Goal: Task Accomplishment & Management: Use online tool/utility

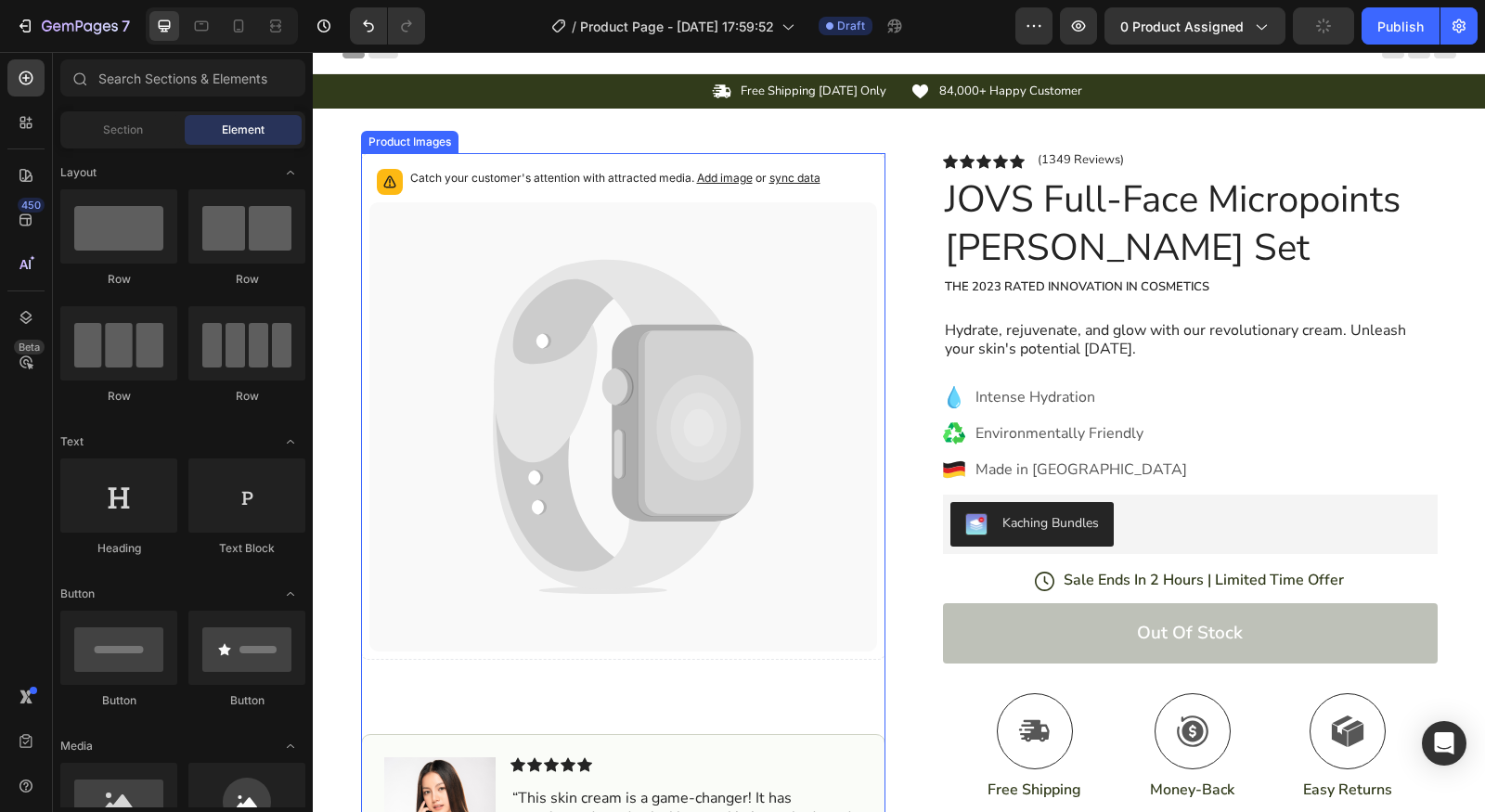
scroll to position [42, 0]
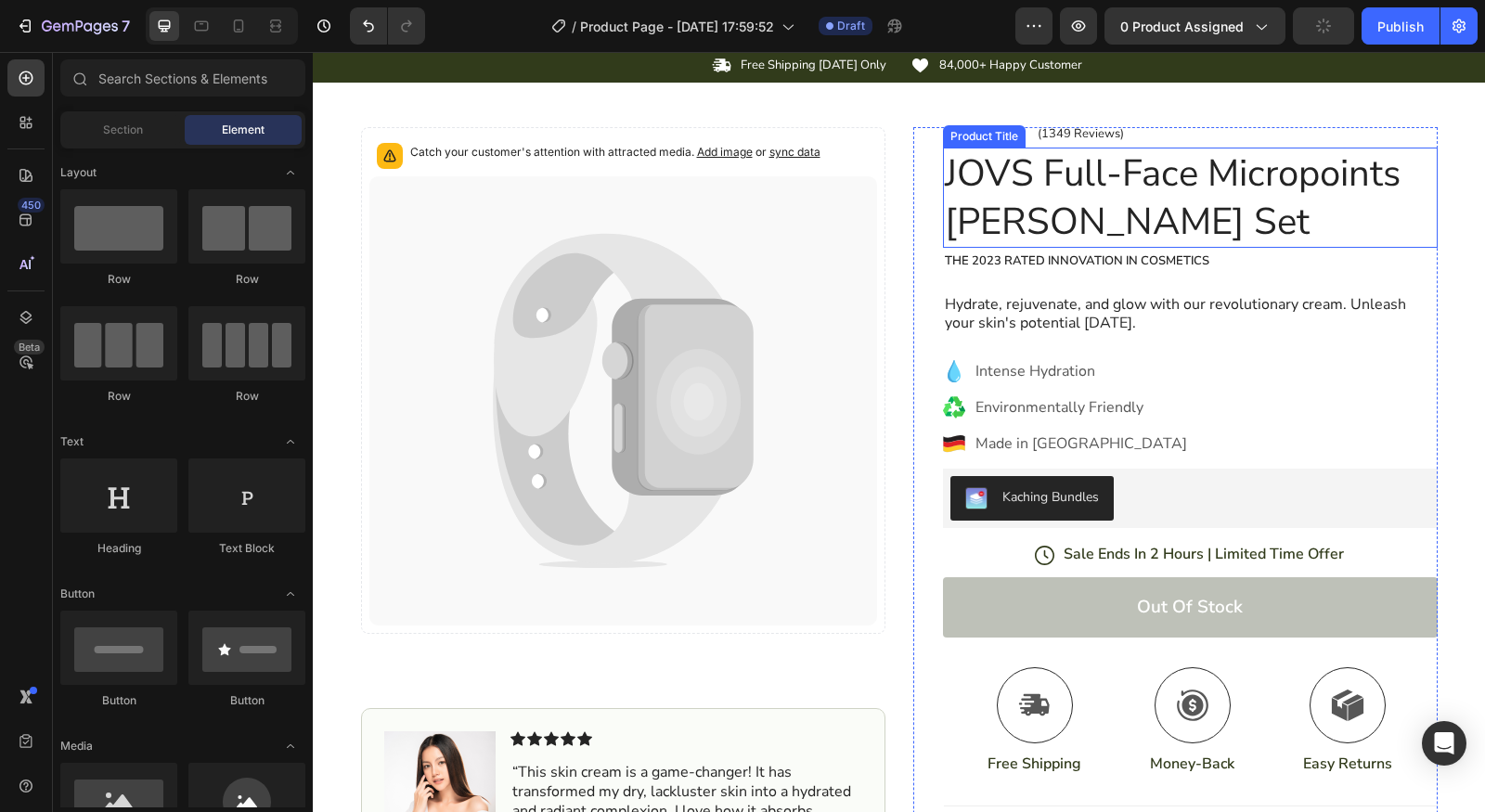
click at [1210, 185] on h1 "JOVS Full-Face Micropoints Auti-Wrinkle Set" at bounding box center [1189, 198] width 494 height 100
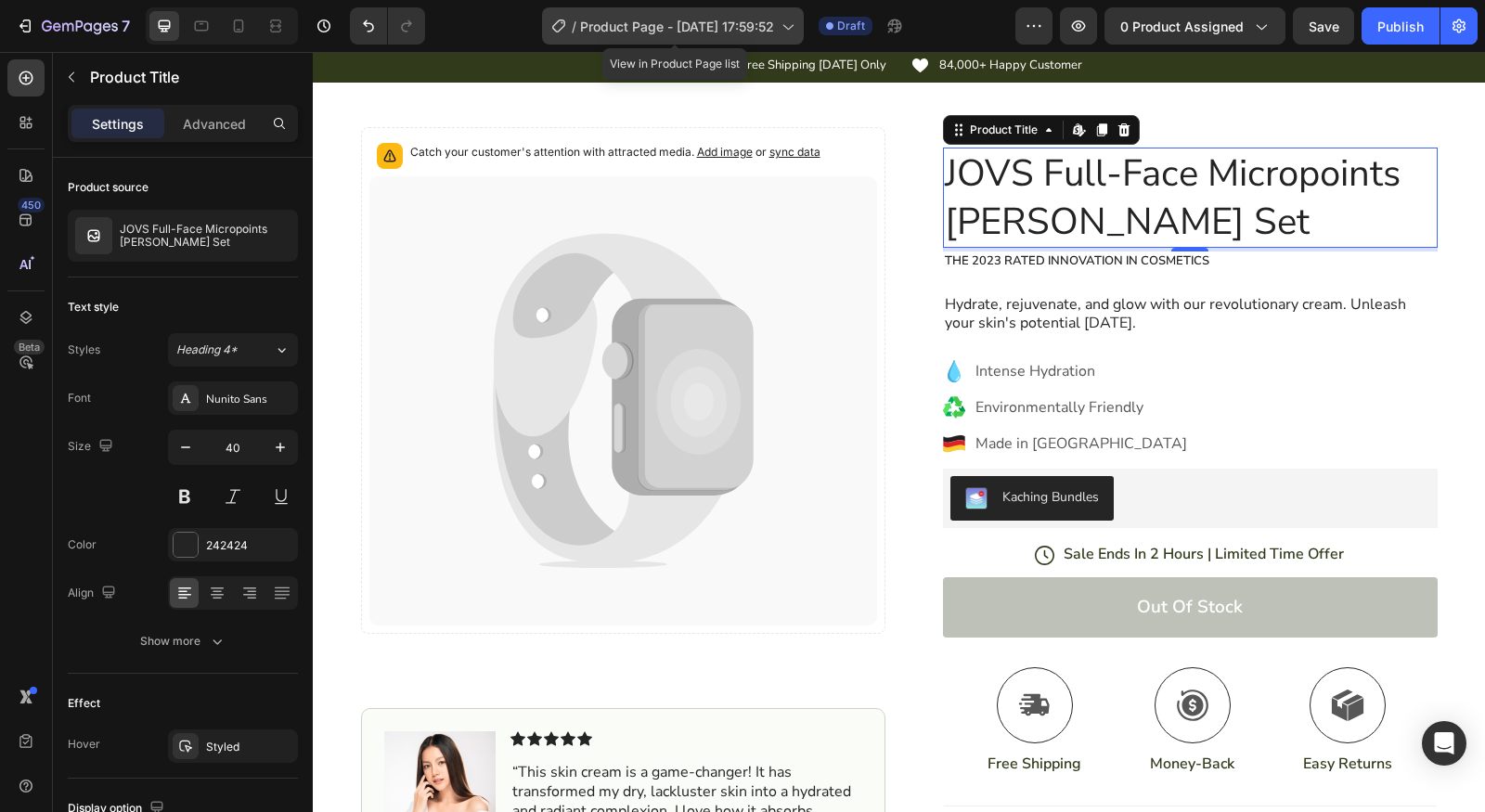
click at [700, 34] on span "Product Page - [DATE] 17:59:52" at bounding box center [677, 26] width 194 height 20
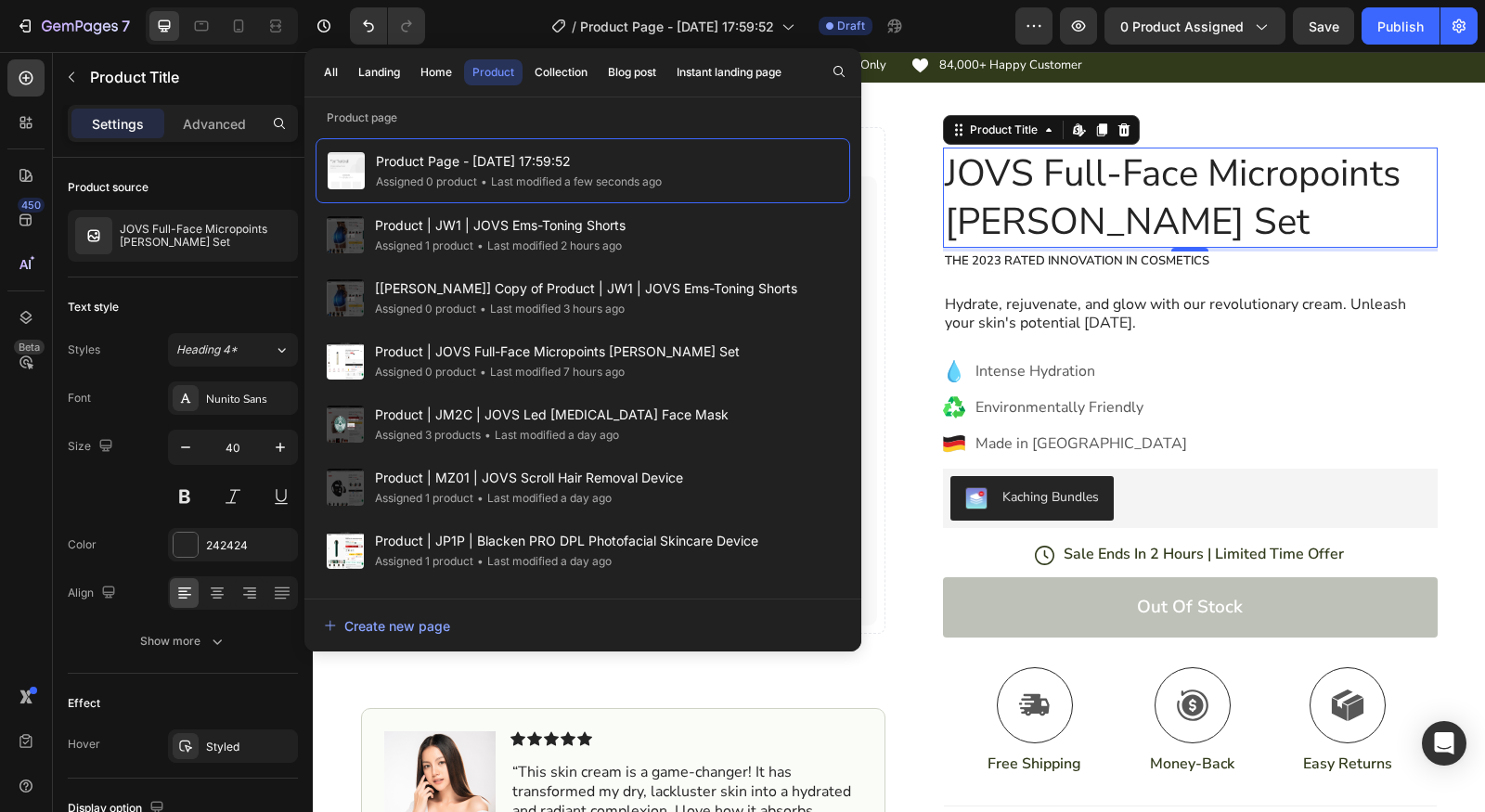
click at [1213, 170] on h1 "JOVS Full-Face Micropoints Auti-Wrinkle Set" at bounding box center [1189, 198] width 494 height 100
click at [1258, 198] on h1 "JOVS Full-Face Micropoints Auti-Wrinkle Set" at bounding box center [1189, 198] width 494 height 100
click at [1349, 426] on div "Intense Hydration Environmentally Friendly Made in Germany" at bounding box center [1189, 407] width 494 height 100
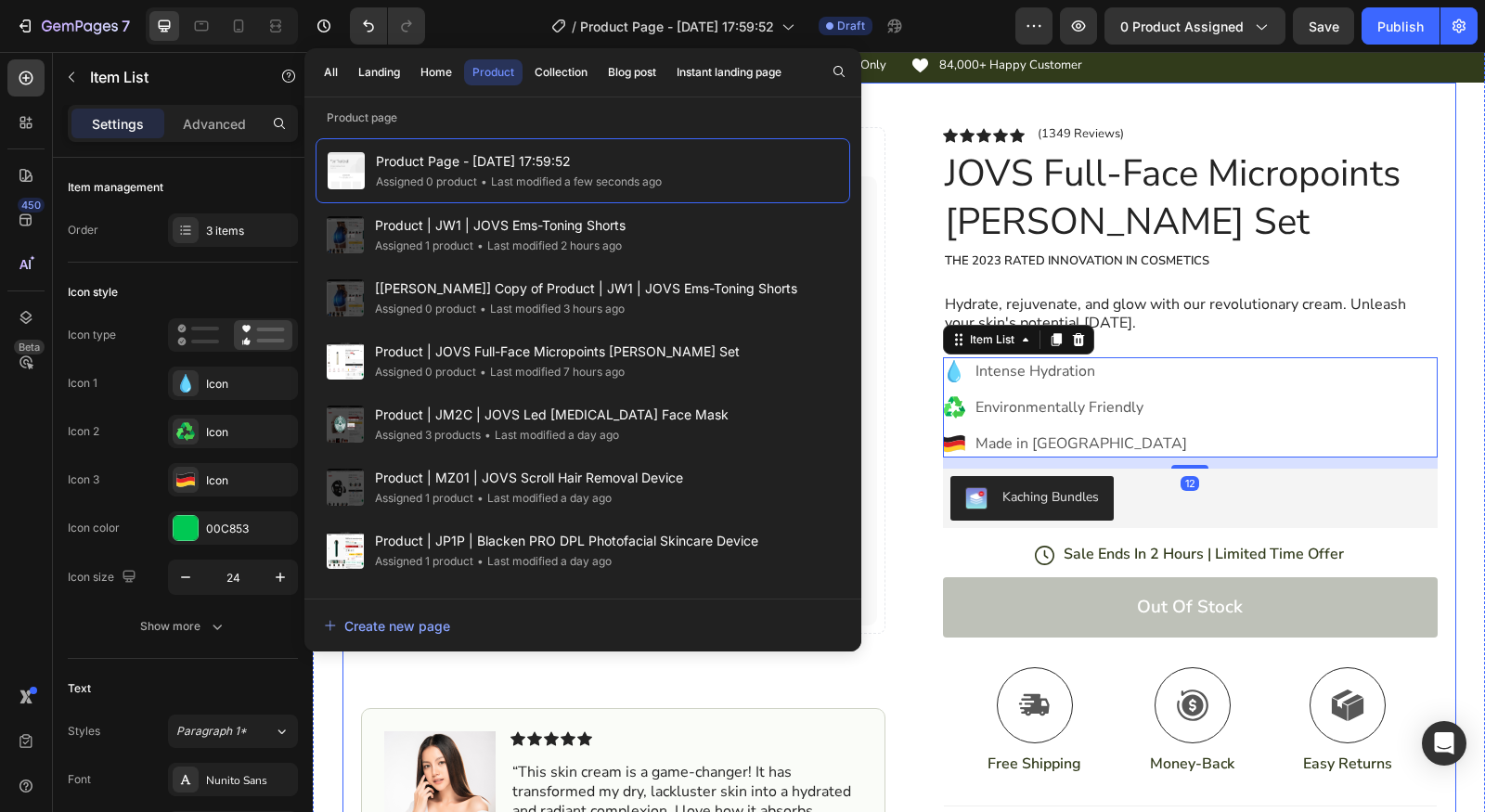
click at [1165, 206] on h1 "JOVS Full-Face Micropoints Auti-Wrinkle Set" at bounding box center [1189, 198] width 494 height 100
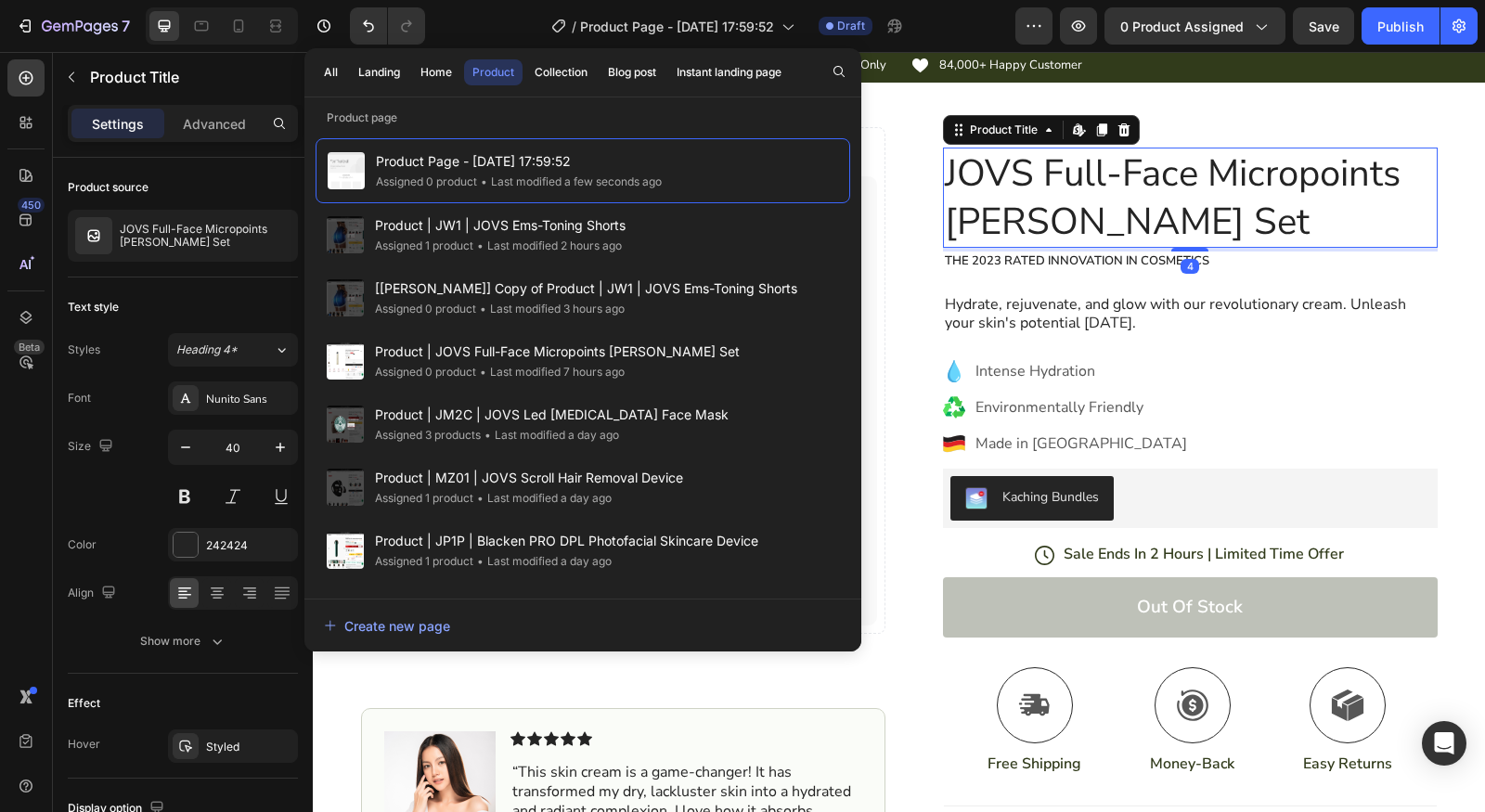
click at [480, 23] on div "/ Product Page - Aug 27, 17:59:52 Draft" at bounding box center [727, 26] width 576 height 37
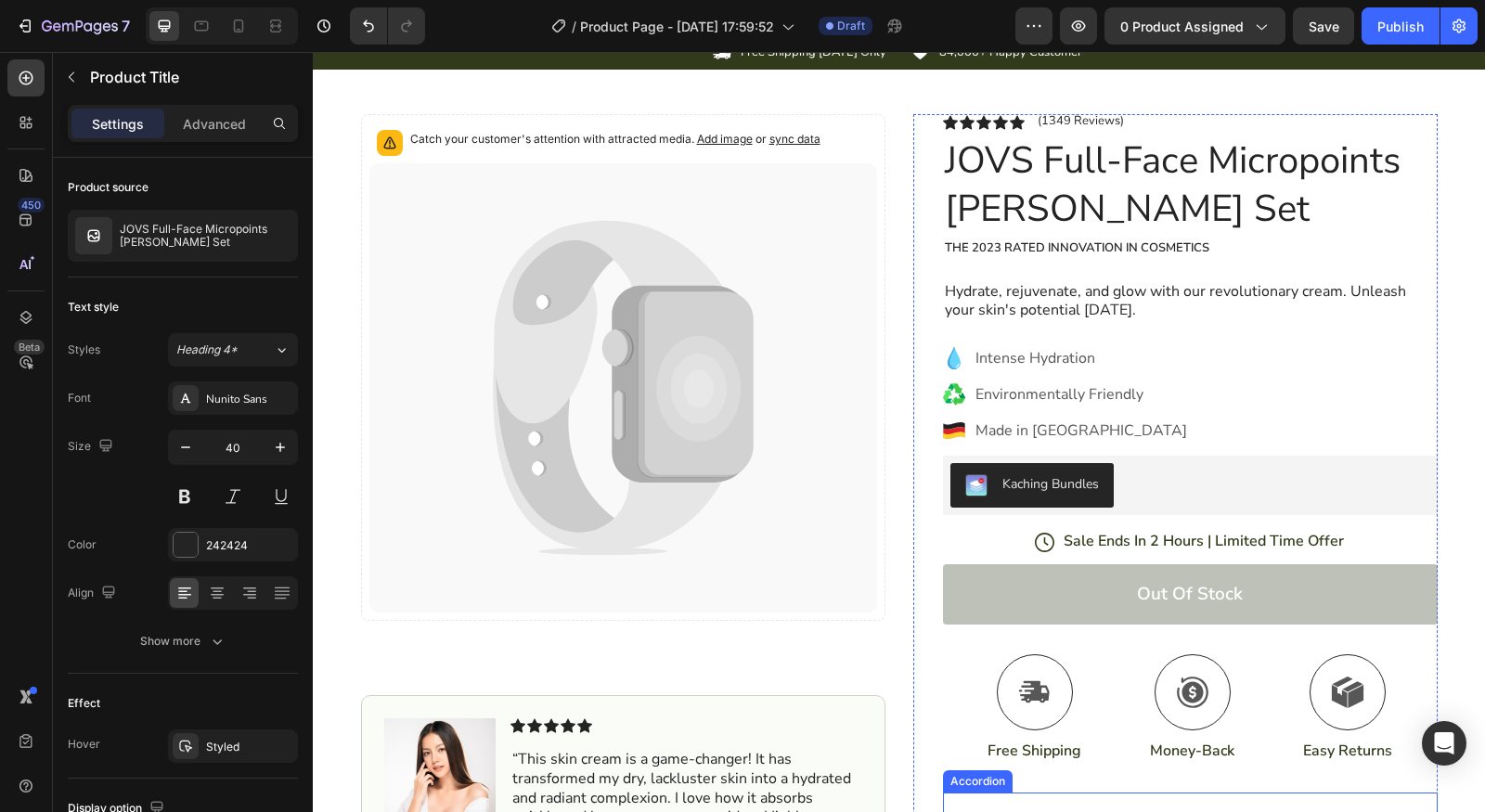
scroll to position [0, 0]
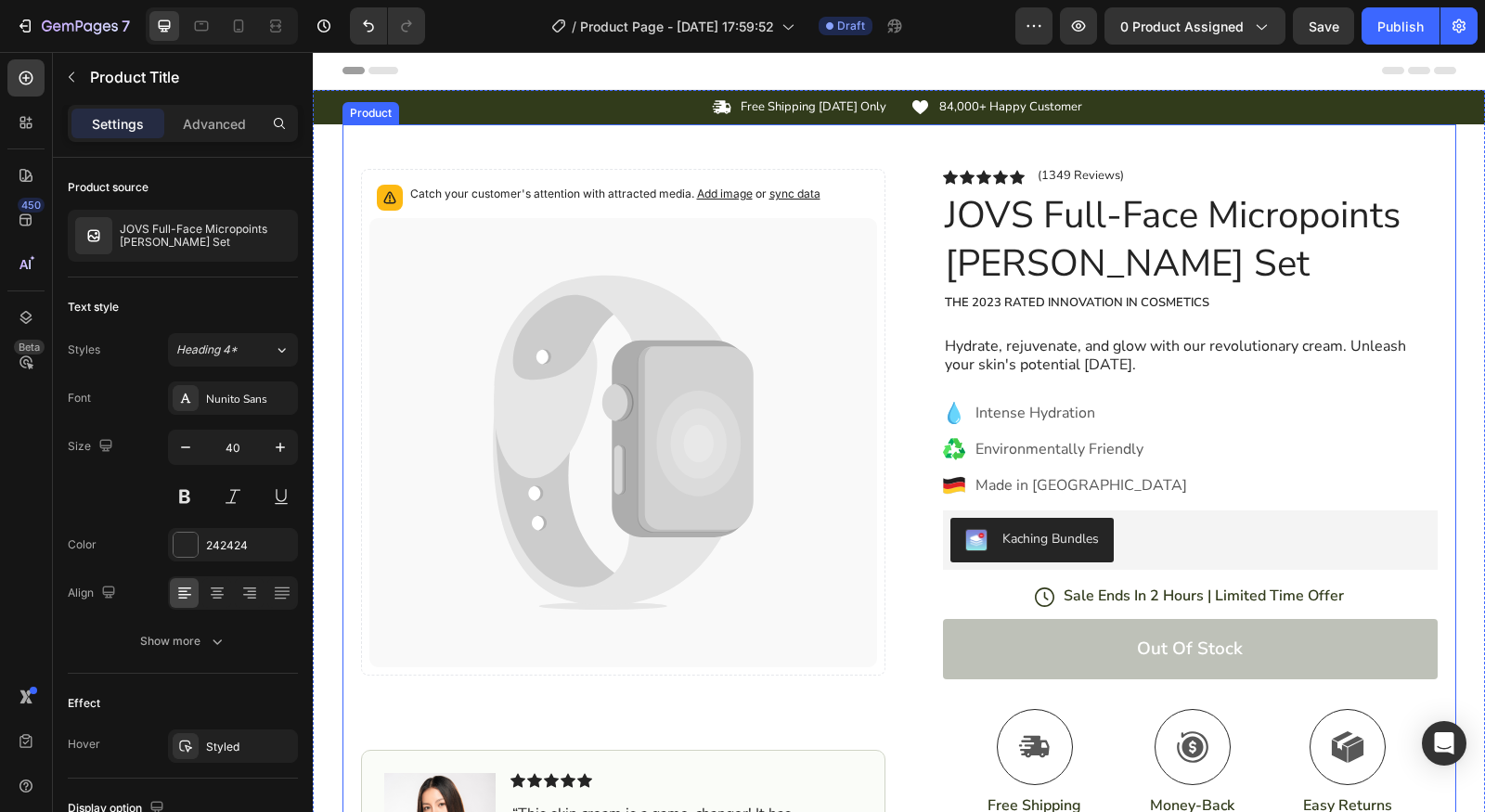
click at [886, 151] on div "Catch your customer's attention with attracted media. Add image or sync data Pr…" at bounding box center [900, 604] width 1114 height 959
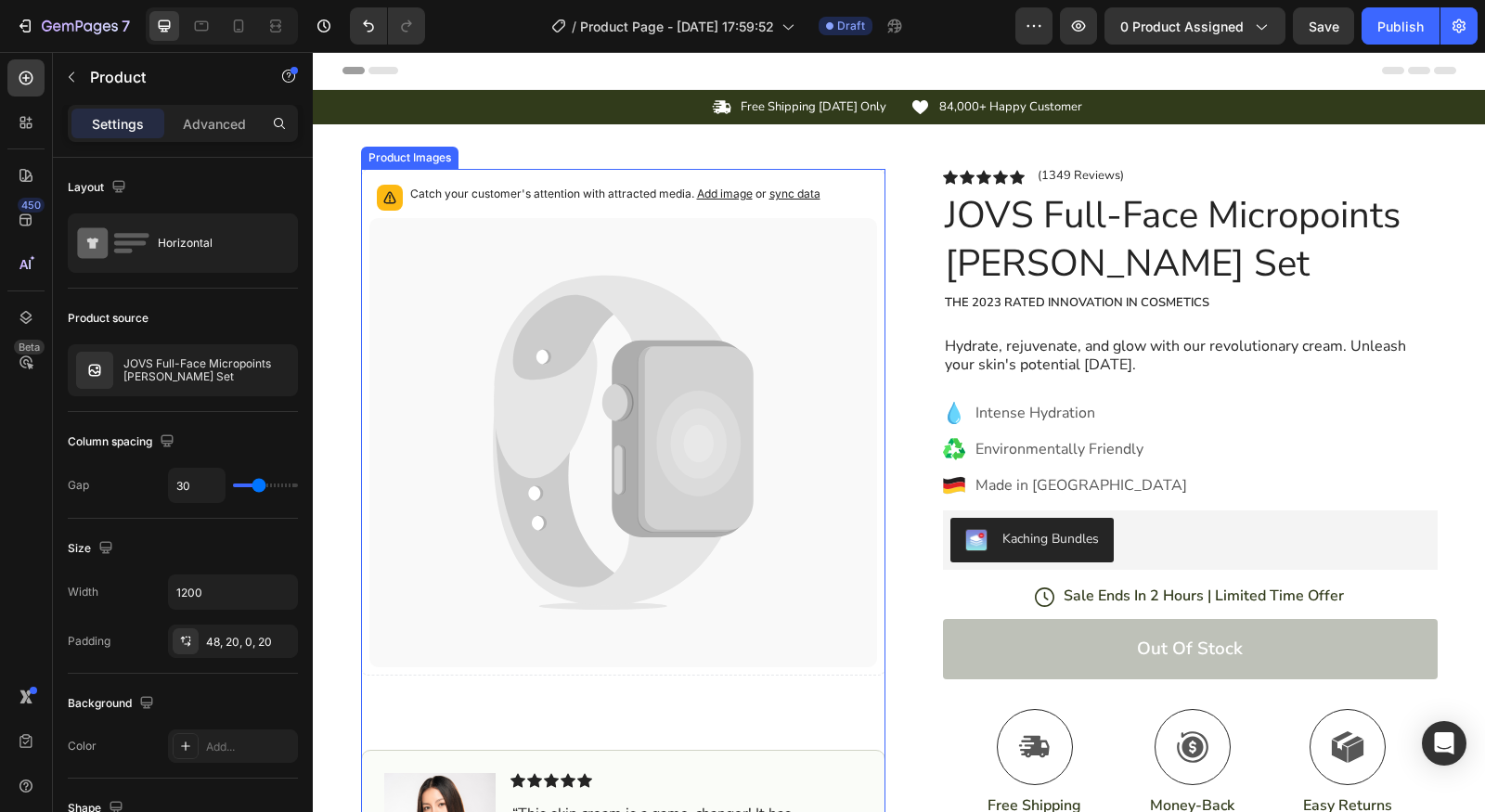
click at [870, 272] on icon at bounding box center [623, 442] width 508 height 449
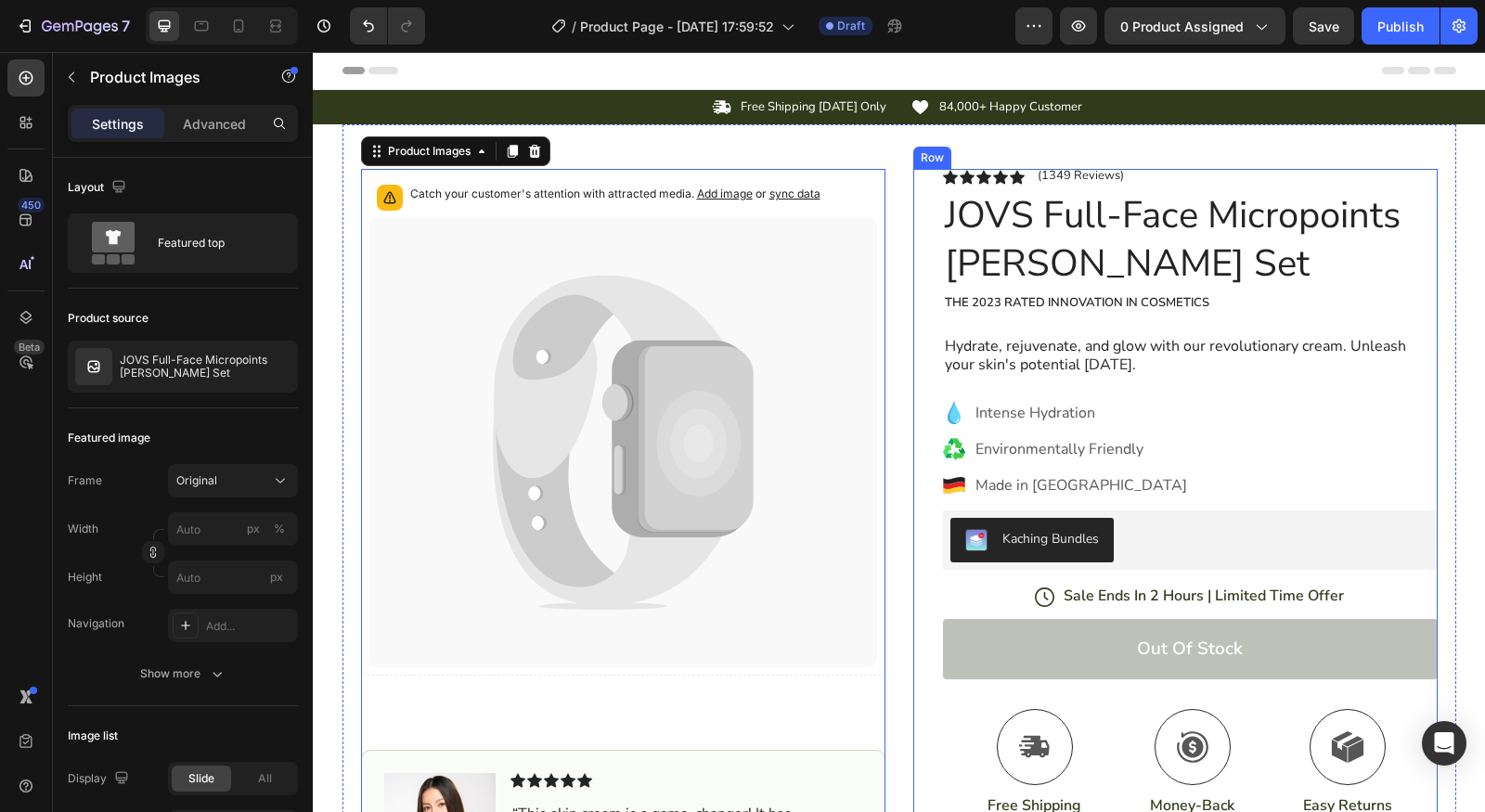
click at [914, 279] on div "Icon Icon Icon Icon Icon Icon List (1349 Reviews) Text Block Row JOVS Full-Face…" at bounding box center [1176, 626] width 525 height 914
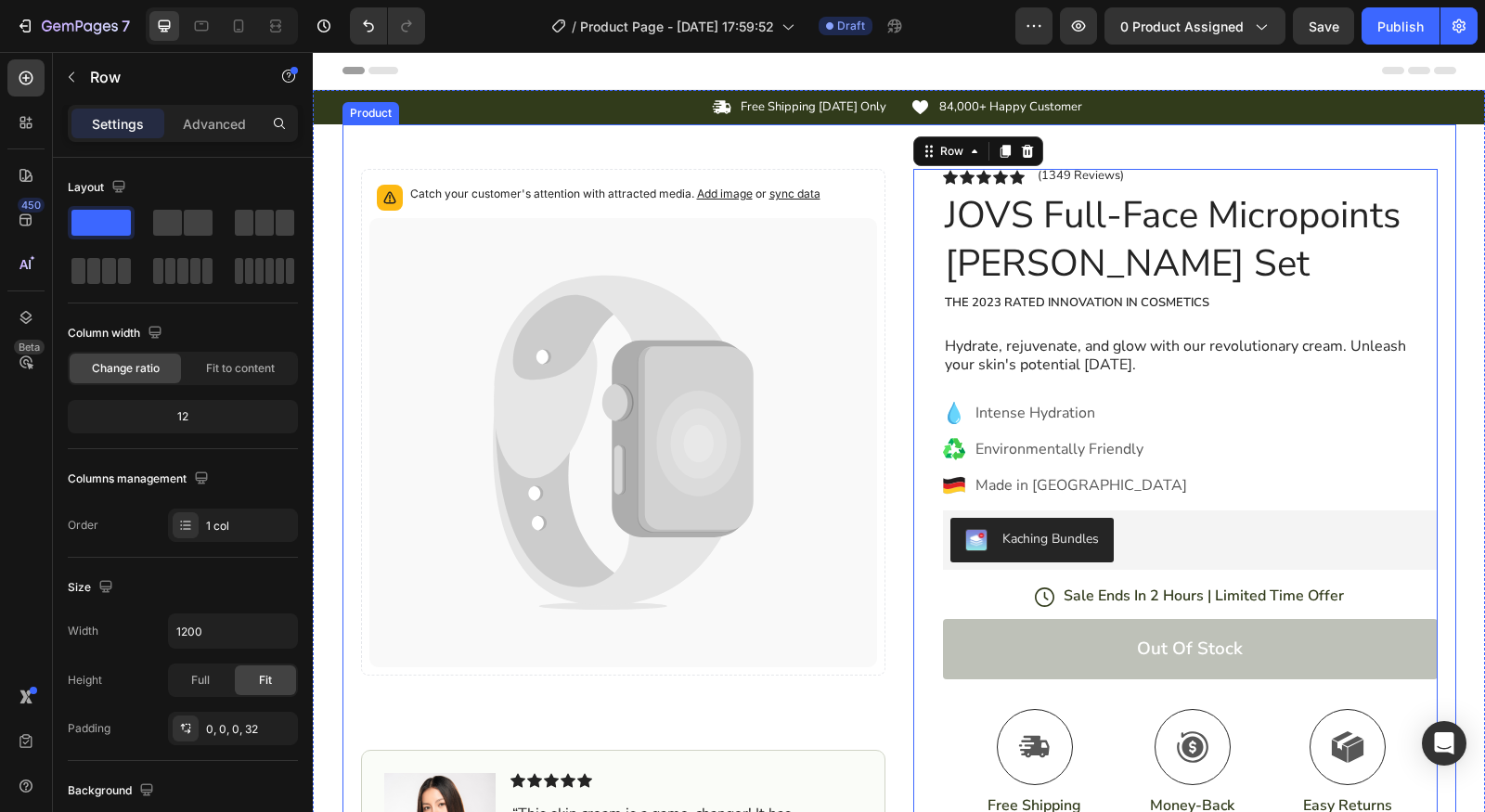
click at [883, 171] on div "Catch your customer's attention with attracted media. Add image or sync data Pr…" at bounding box center [900, 604] width 1114 height 959
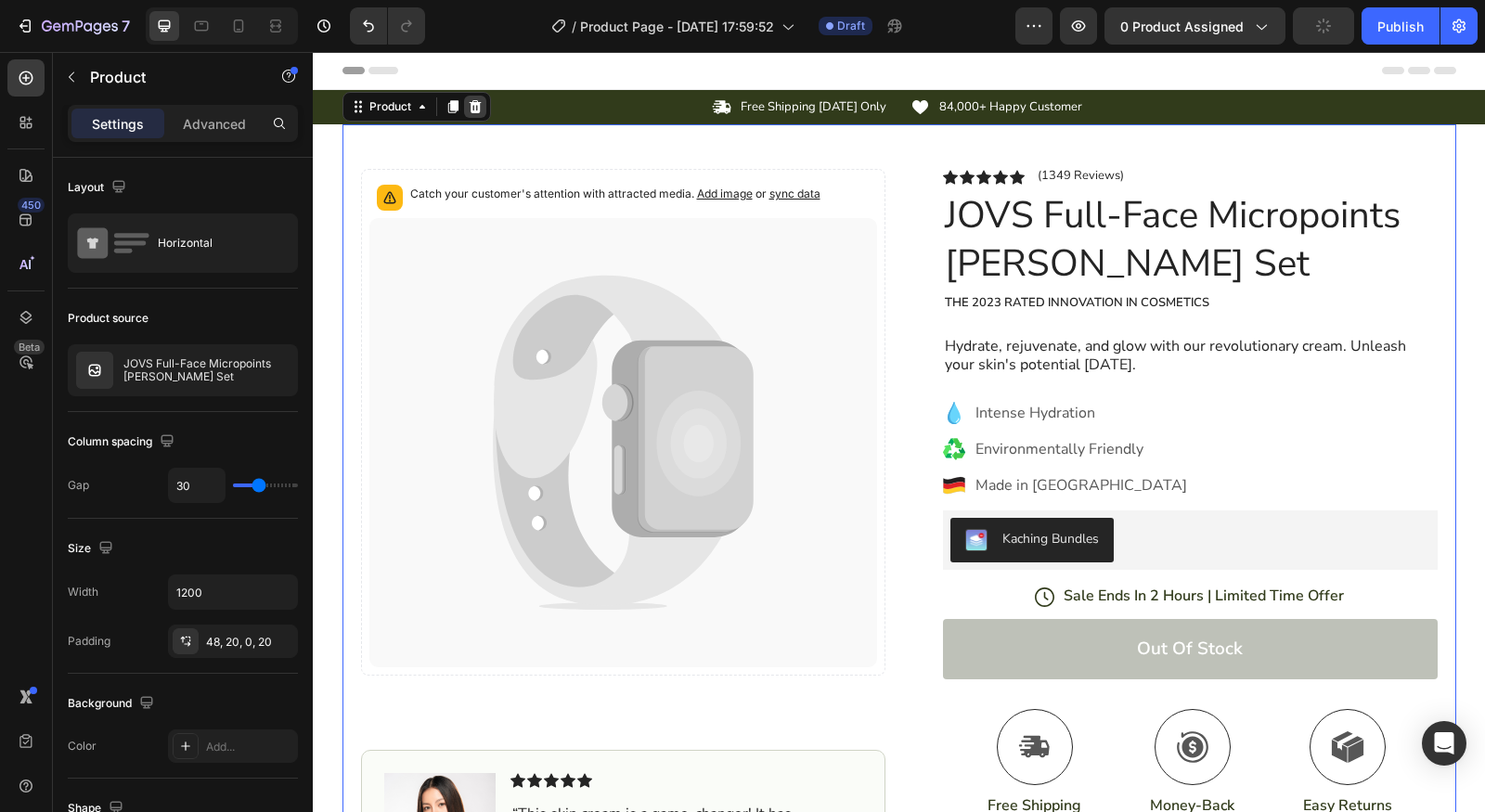
click at [469, 103] on icon at bounding box center [475, 106] width 12 height 13
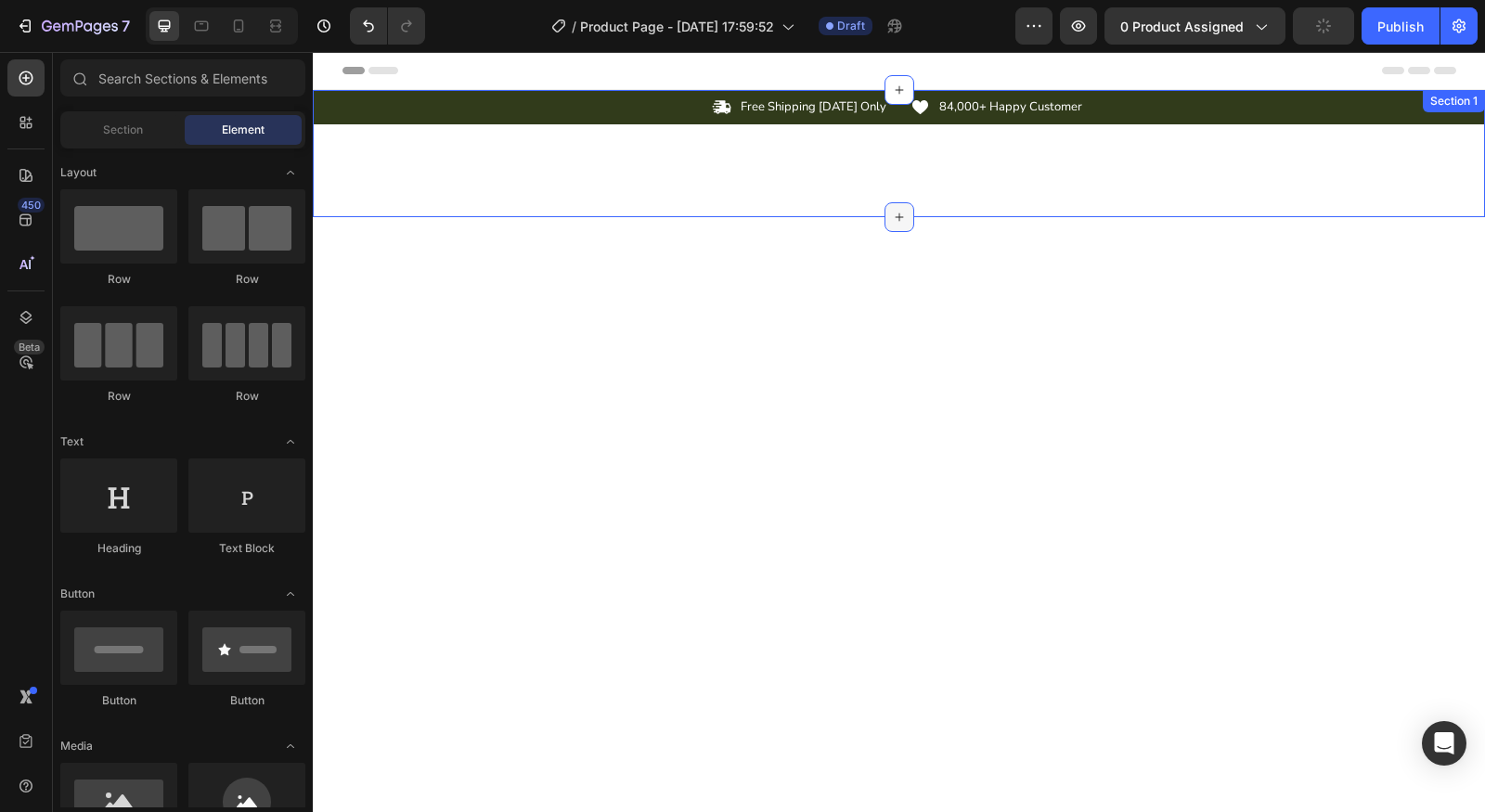
click at [892, 211] on icon at bounding box center [899, 216] width 15 height 15
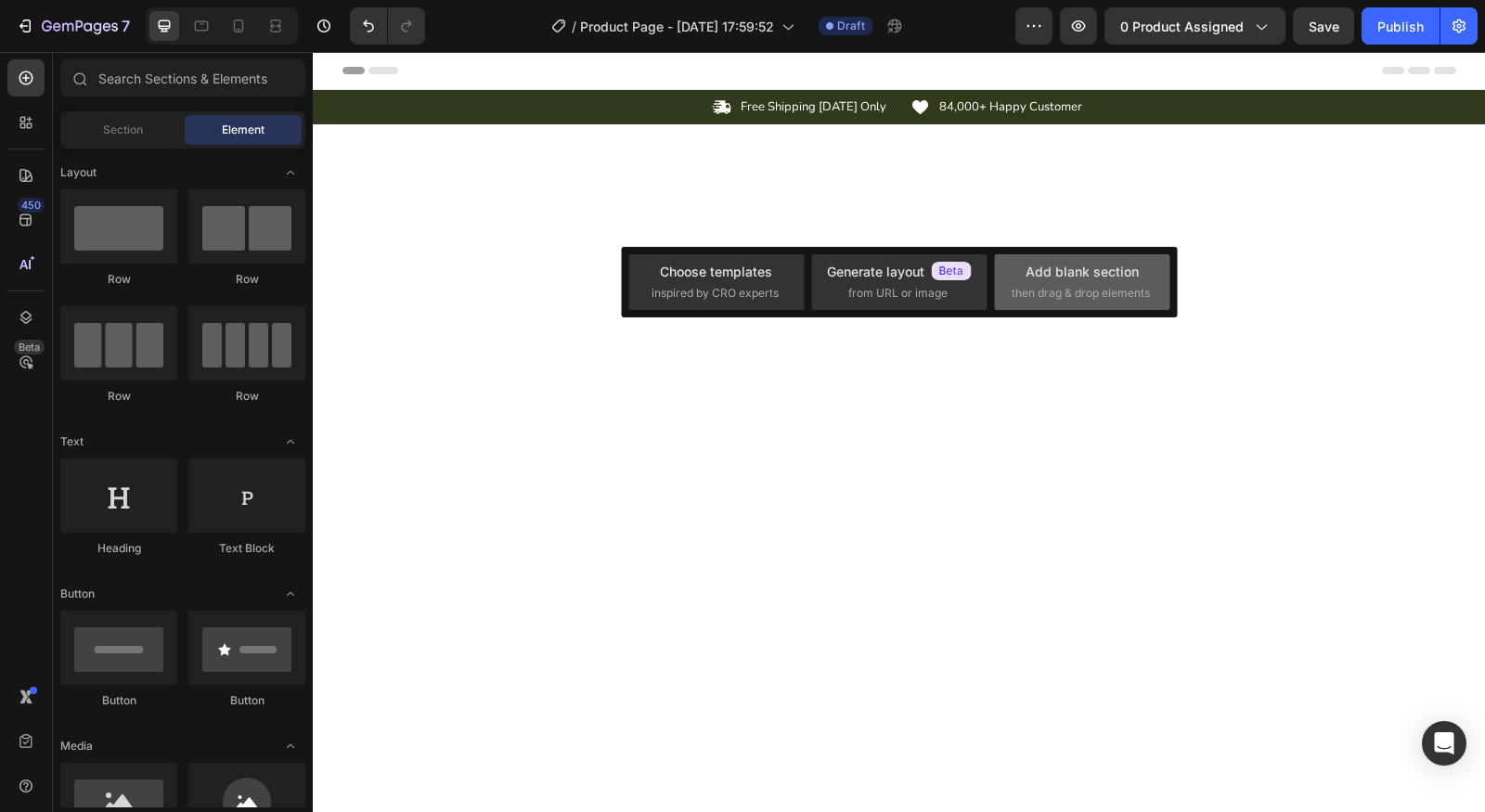
click at [1092, 297] on span "then drag & drop elements" at bounding box center [1081, 293] width 138 height 17
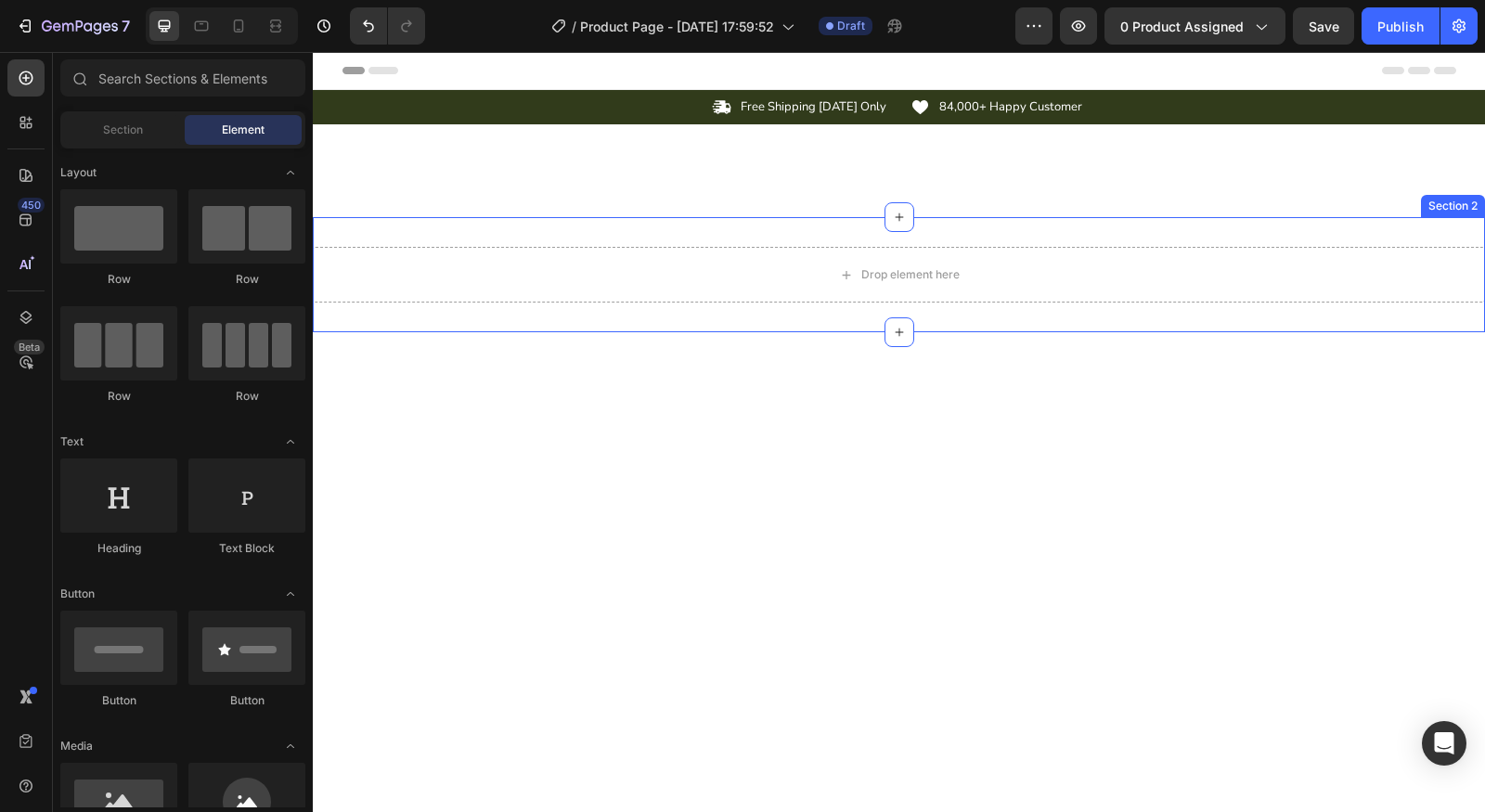
click at [933, 308] on div "Drop element here Section 2" at bounding box center [900, 275] width 1173 height 115
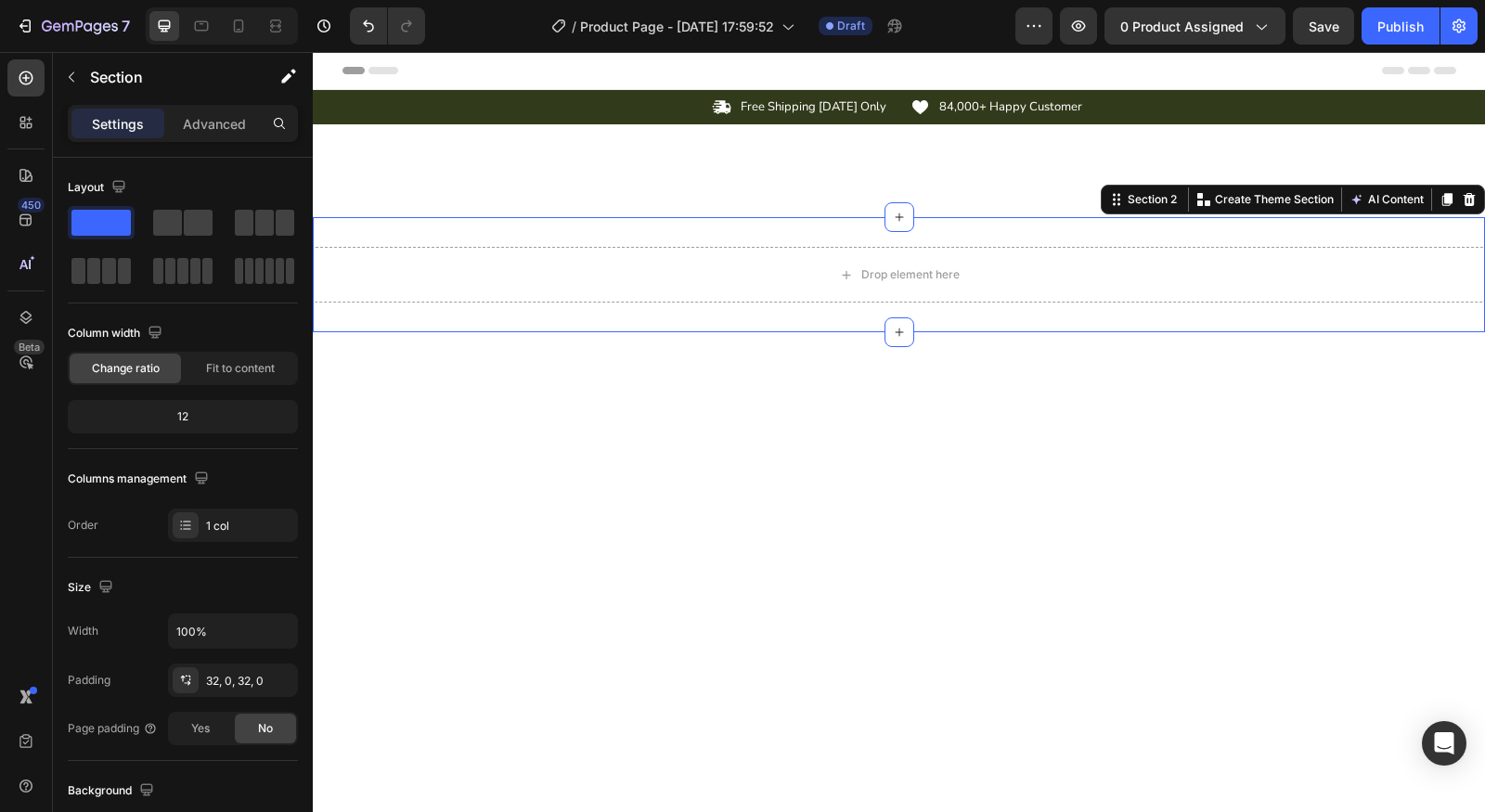
click at [884, 232] on div "Drop element here Section 2 Create Theme Section AI Content Write with GemAI Wh…" at bounding box center [900, 275] width 1173 height 115
click at [892, 222] on icon at bounding box center [899, 216] width 15 height 15
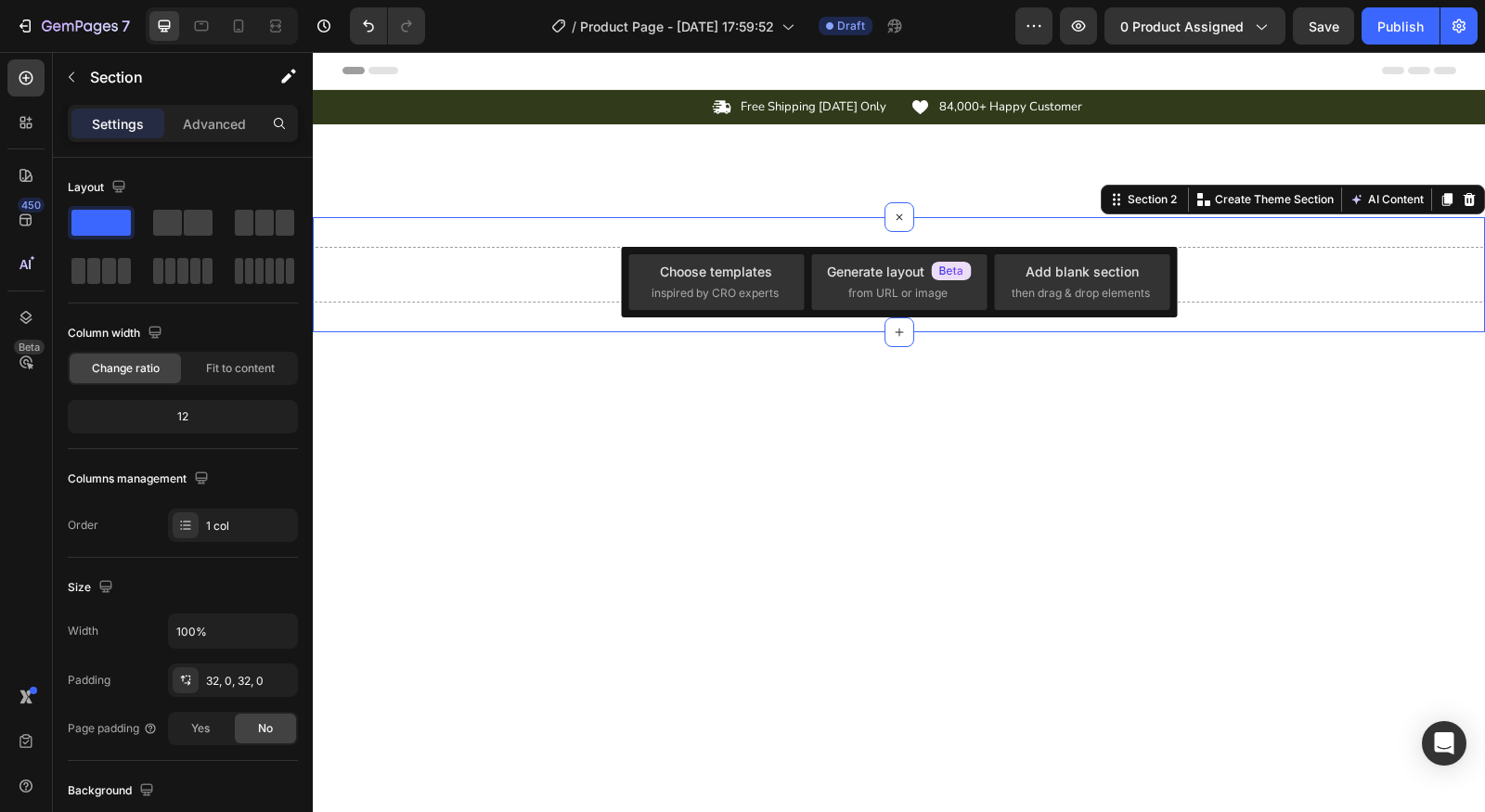
click at [991, 15] on div "/ Product Page - Aug 27, 17:59:52 Draft" at bounding box center [727, 26] width 576 height 37
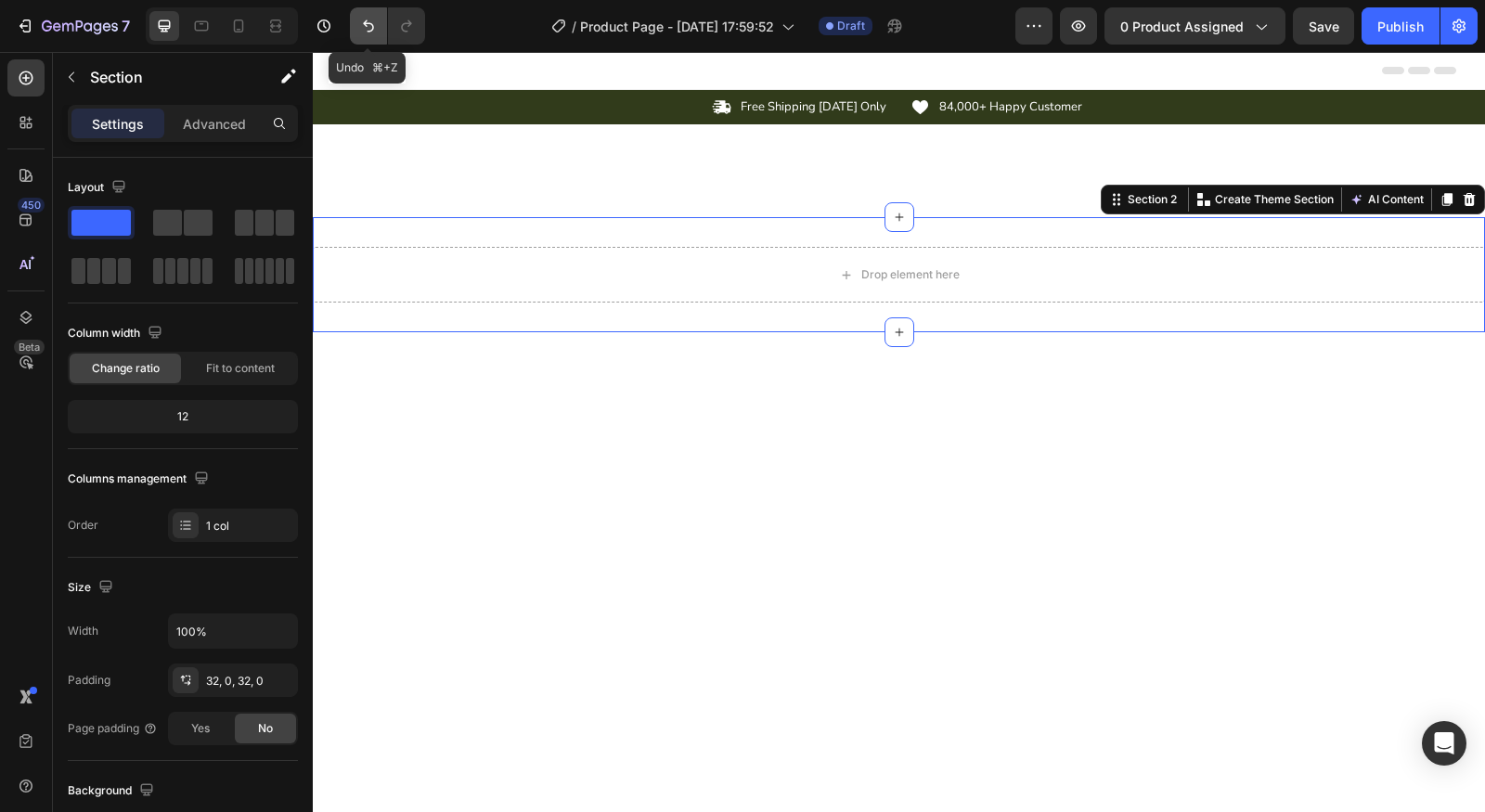
click at [369, 26] on icon "Undo/Redo" at bounding box center [368, 25] width 19 height 19
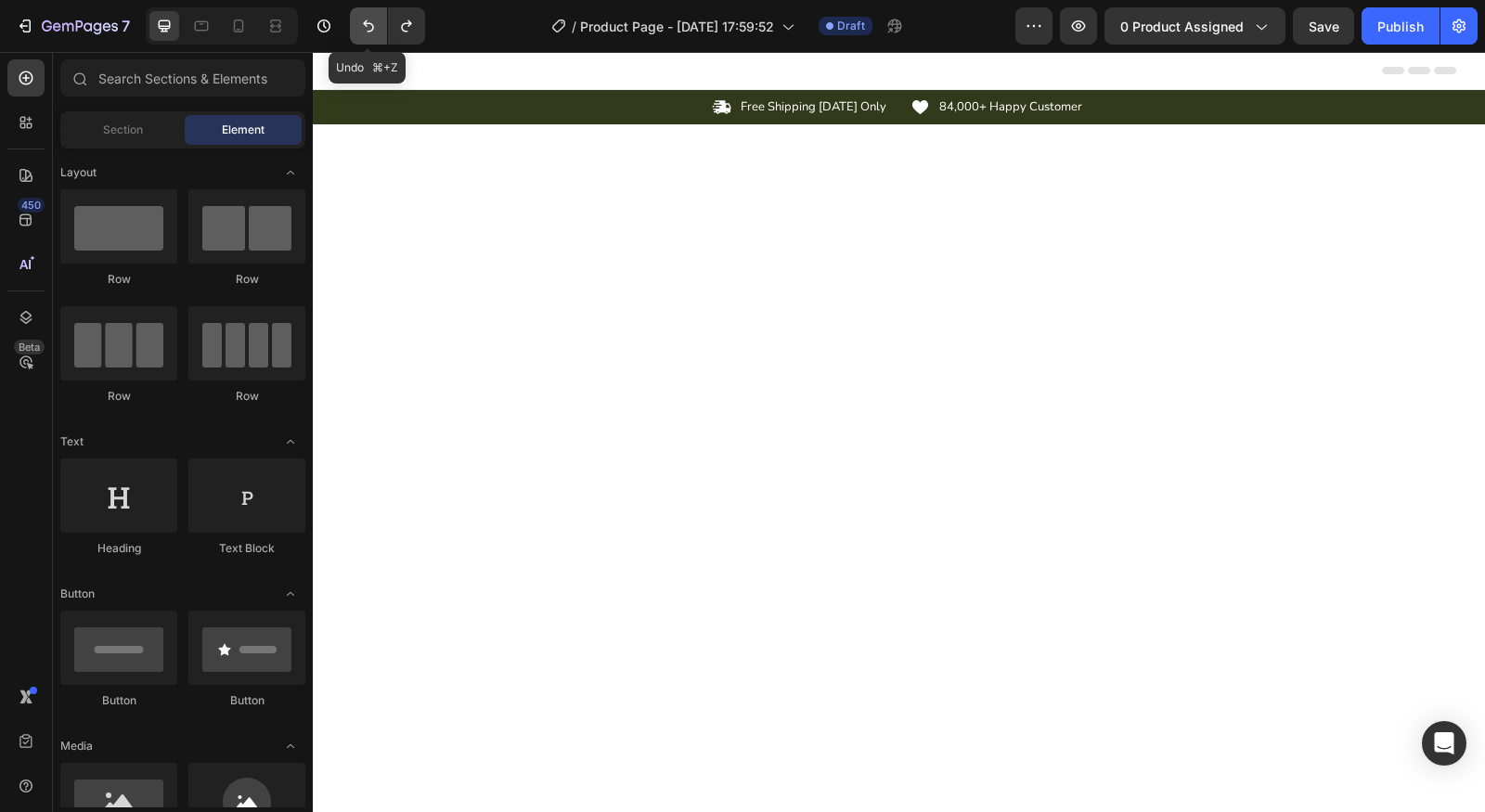
click at [369, 26] on icon "Undo/Redo" at bounding box center [368, 25] width 19 height 19
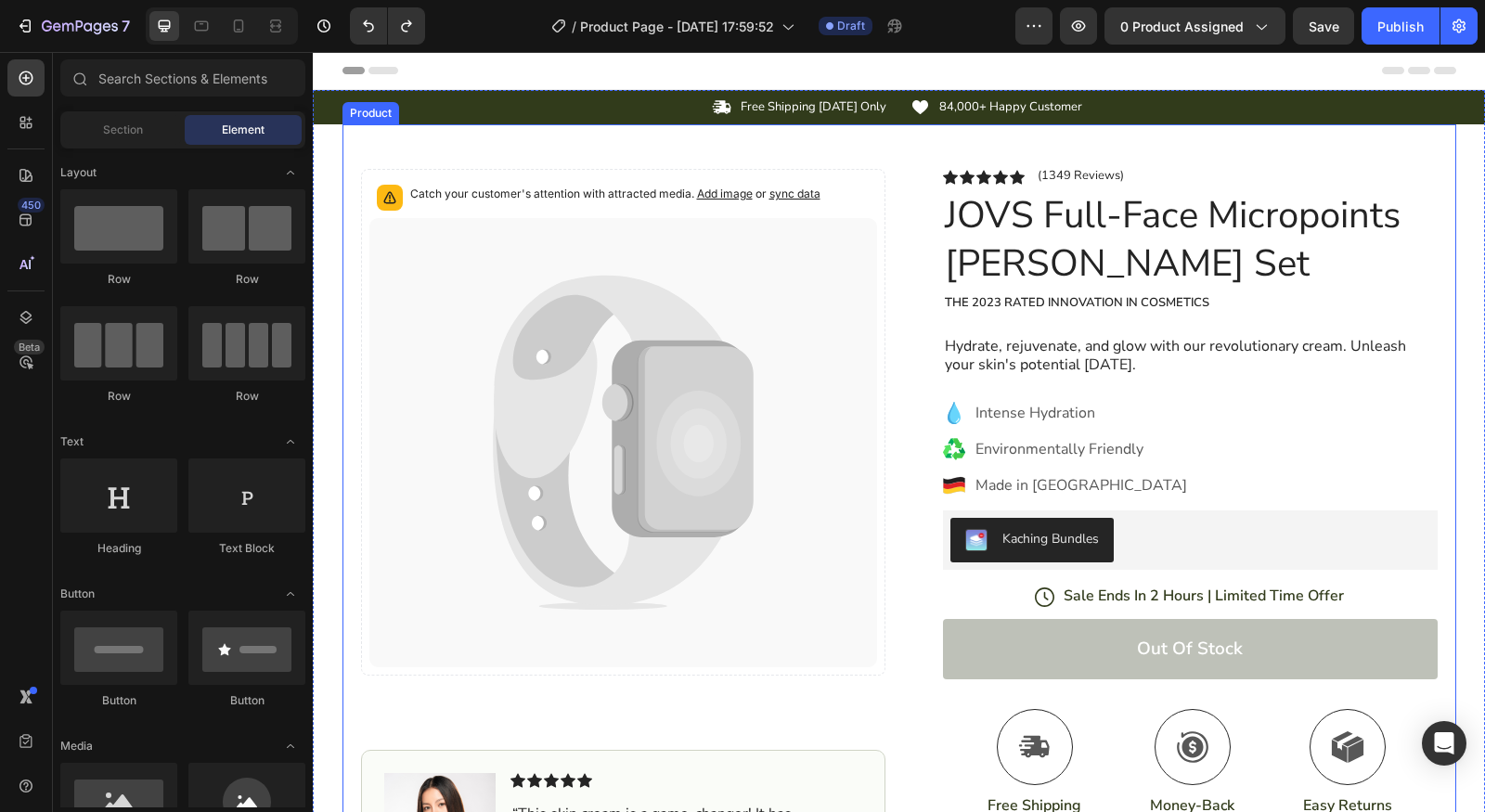
click at [834, 159] on div "Catch your customer's attention with attracted media. Add image or sync data Pr…" at bounding box center [900, 604] width 1114 height 959
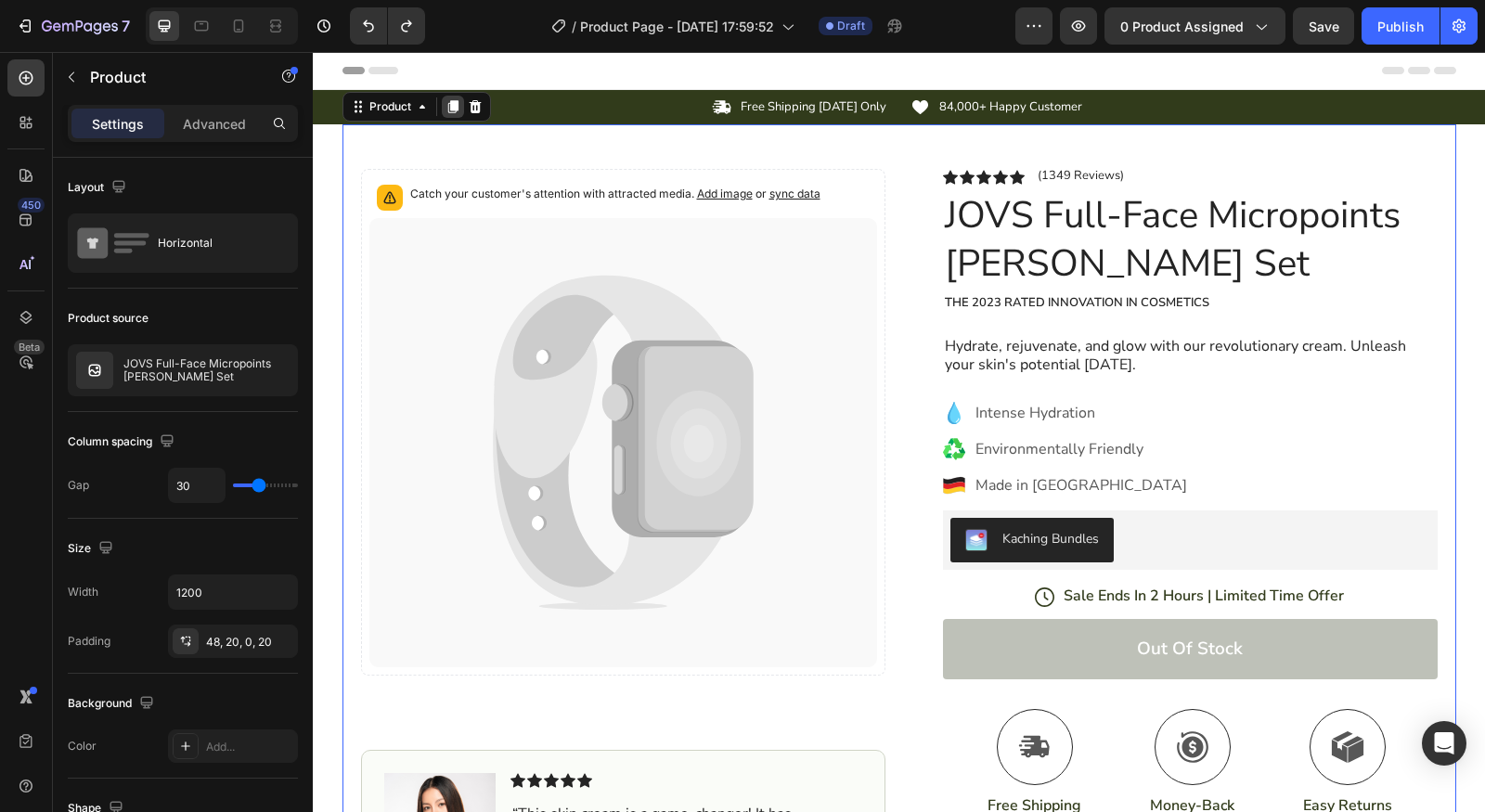
click at [447, 110] on icon at bounding box center [452, 106] width 10 height 13
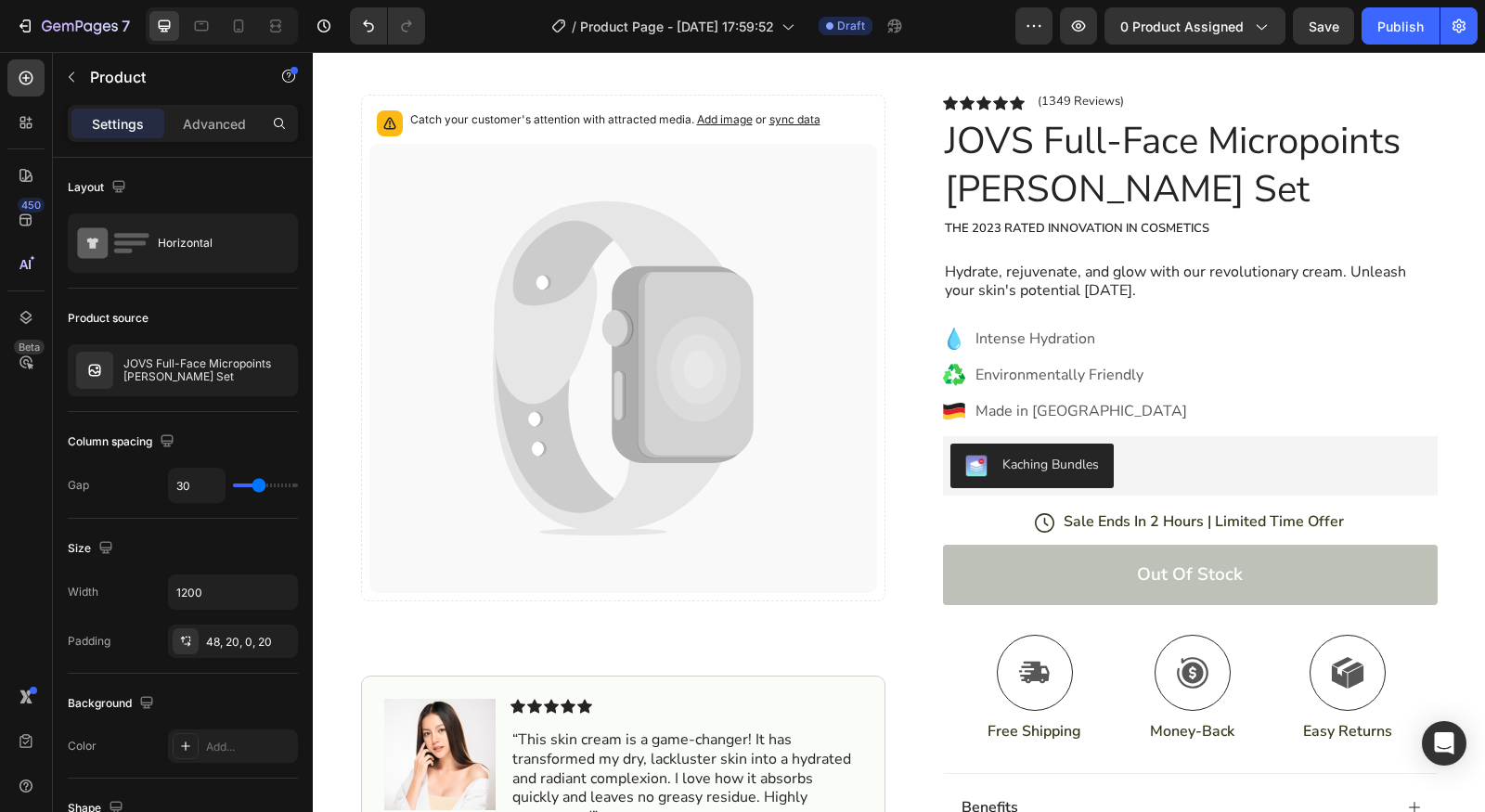
scroll to position [63, 0]
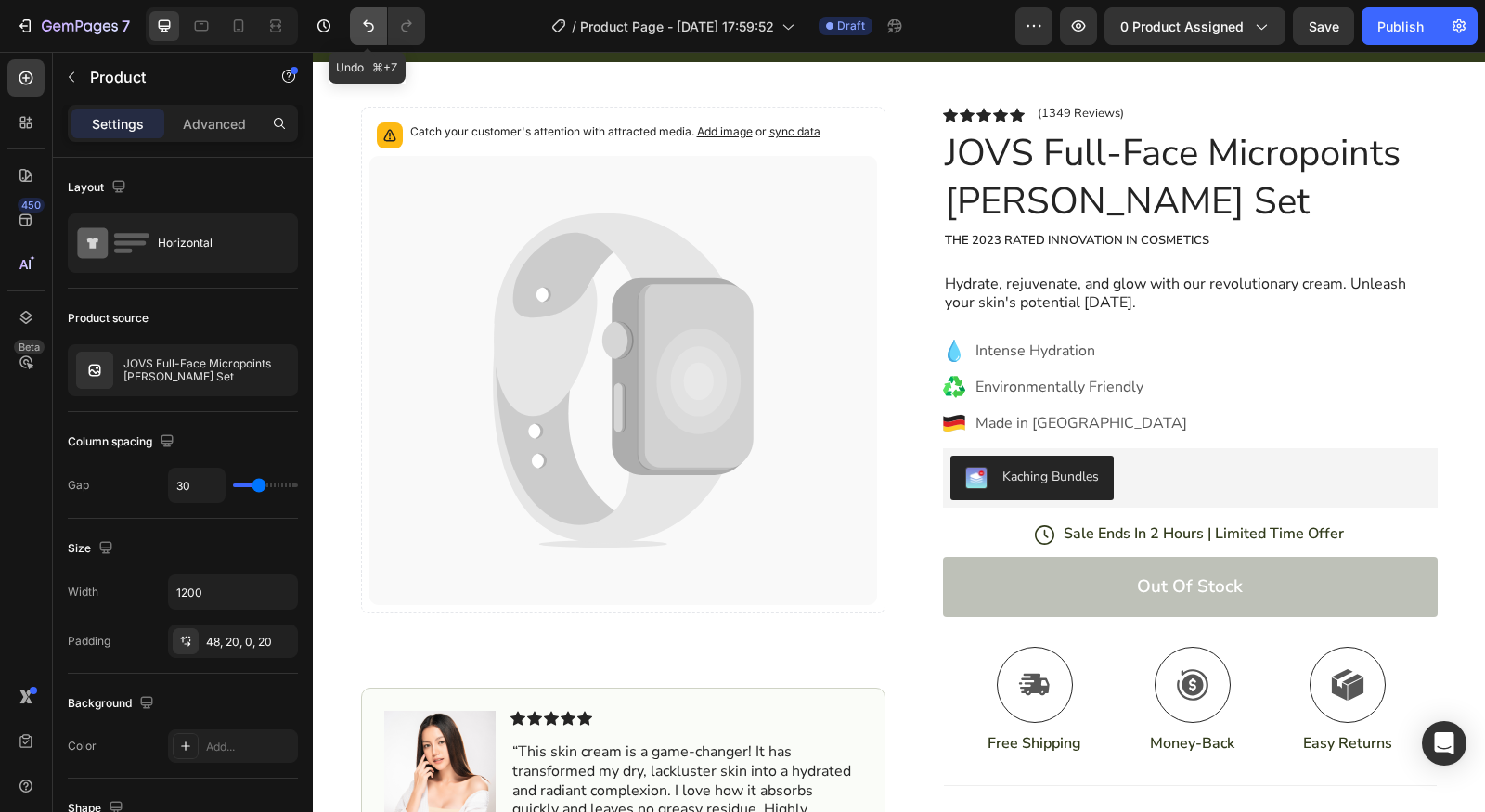
click at [368, 36] on button "Undo/Redo" at bounding box center [368, 26] width 37 height 37
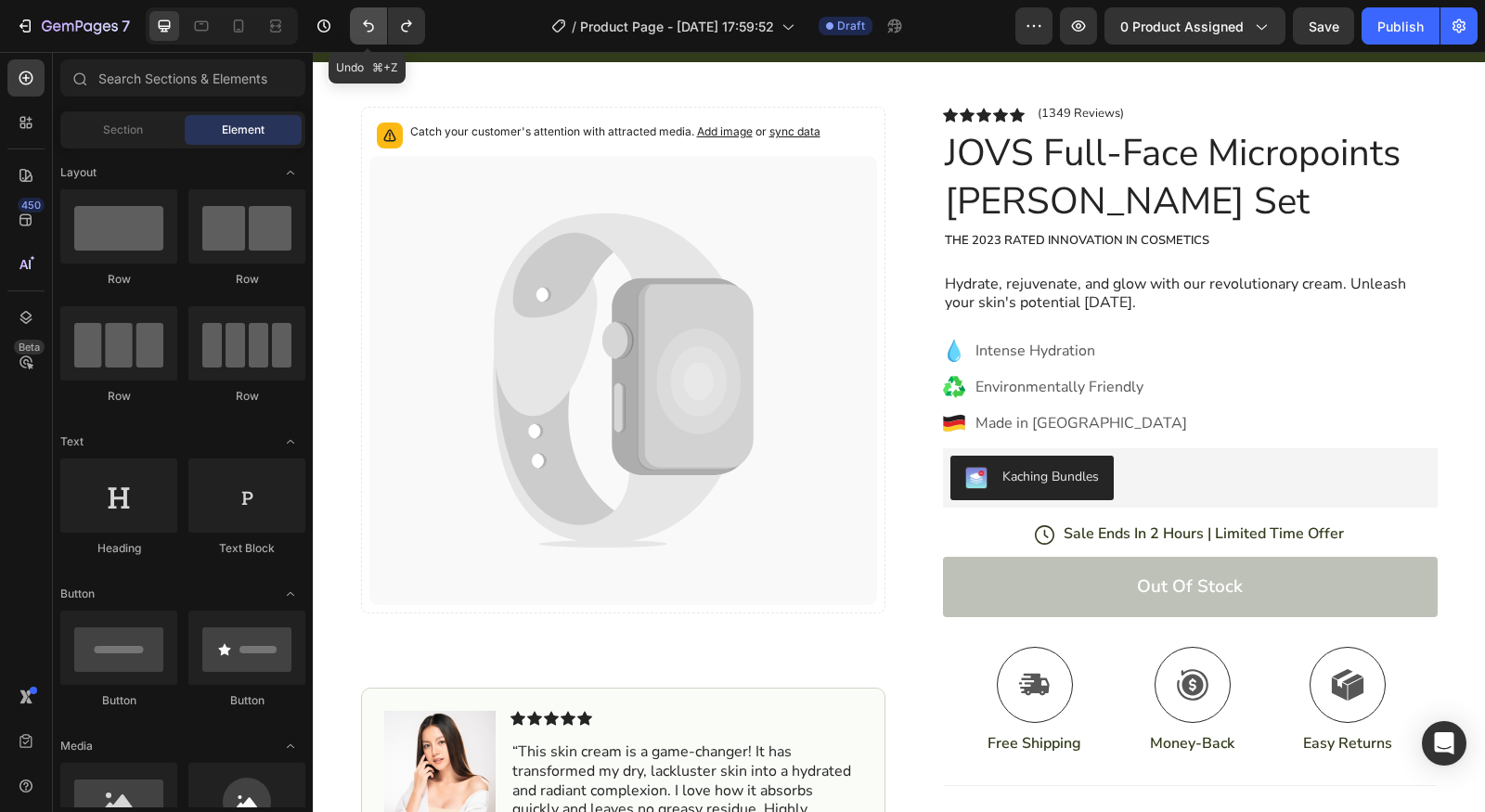
click at [368, 36] on button "Undo/Redo" at bounding box center [368, 26] width 37 height 37
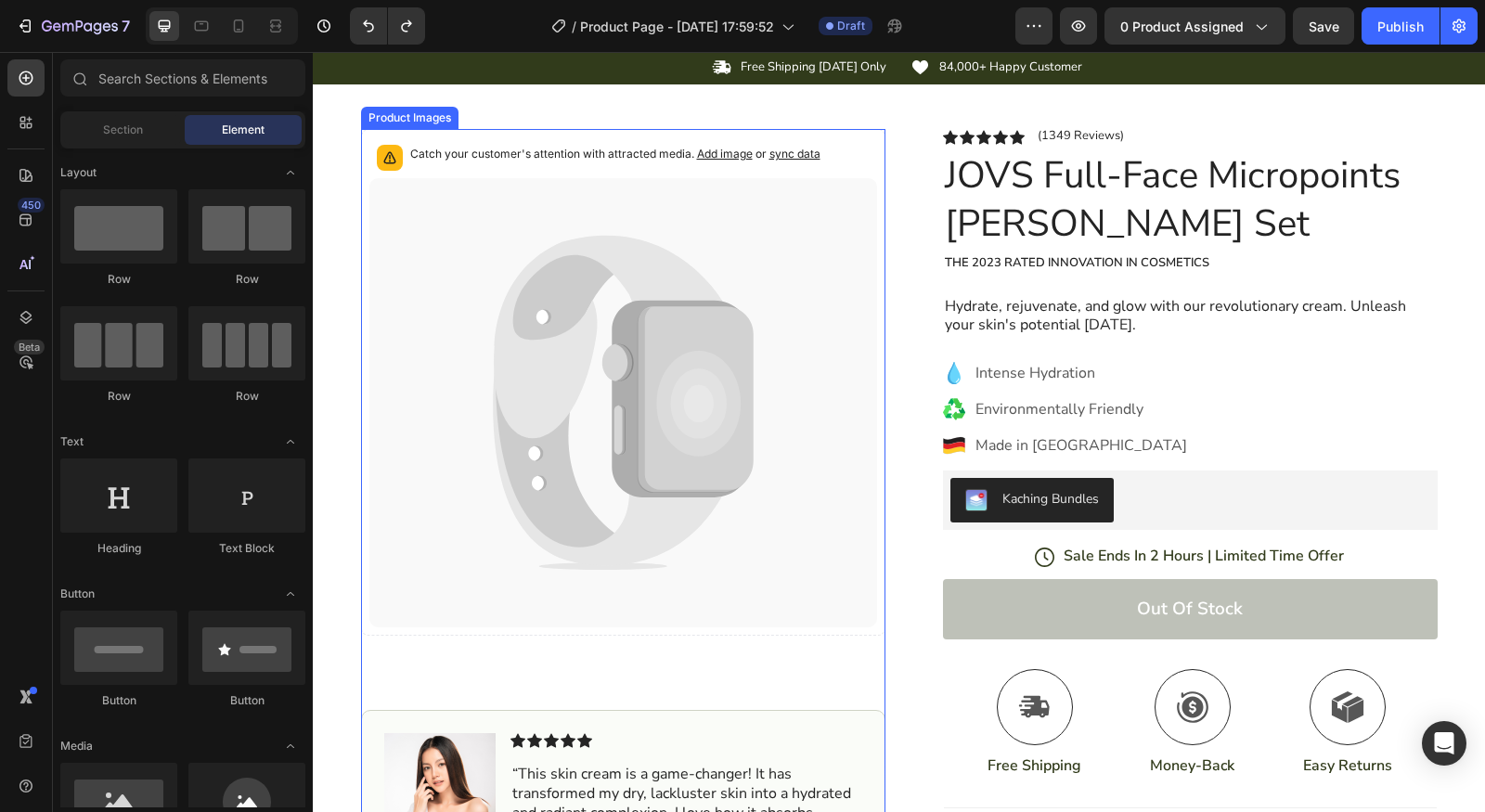
scroll to position [0, 0]
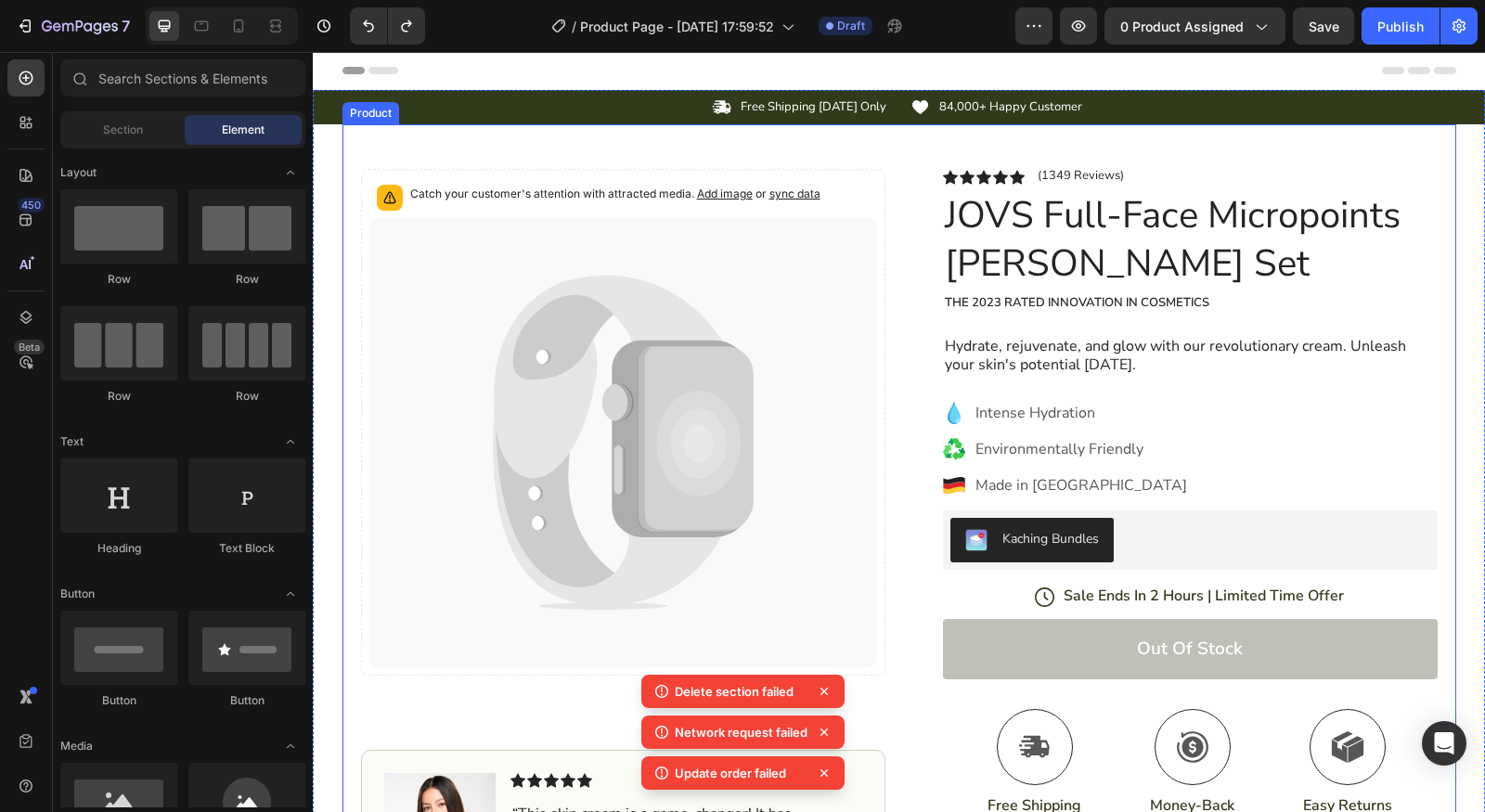
click at [905, 156] on div "Catch your customer's attention with attracted media. Add image or sync data Pr…" at bounding box center [900, 604] width 1114 height 959
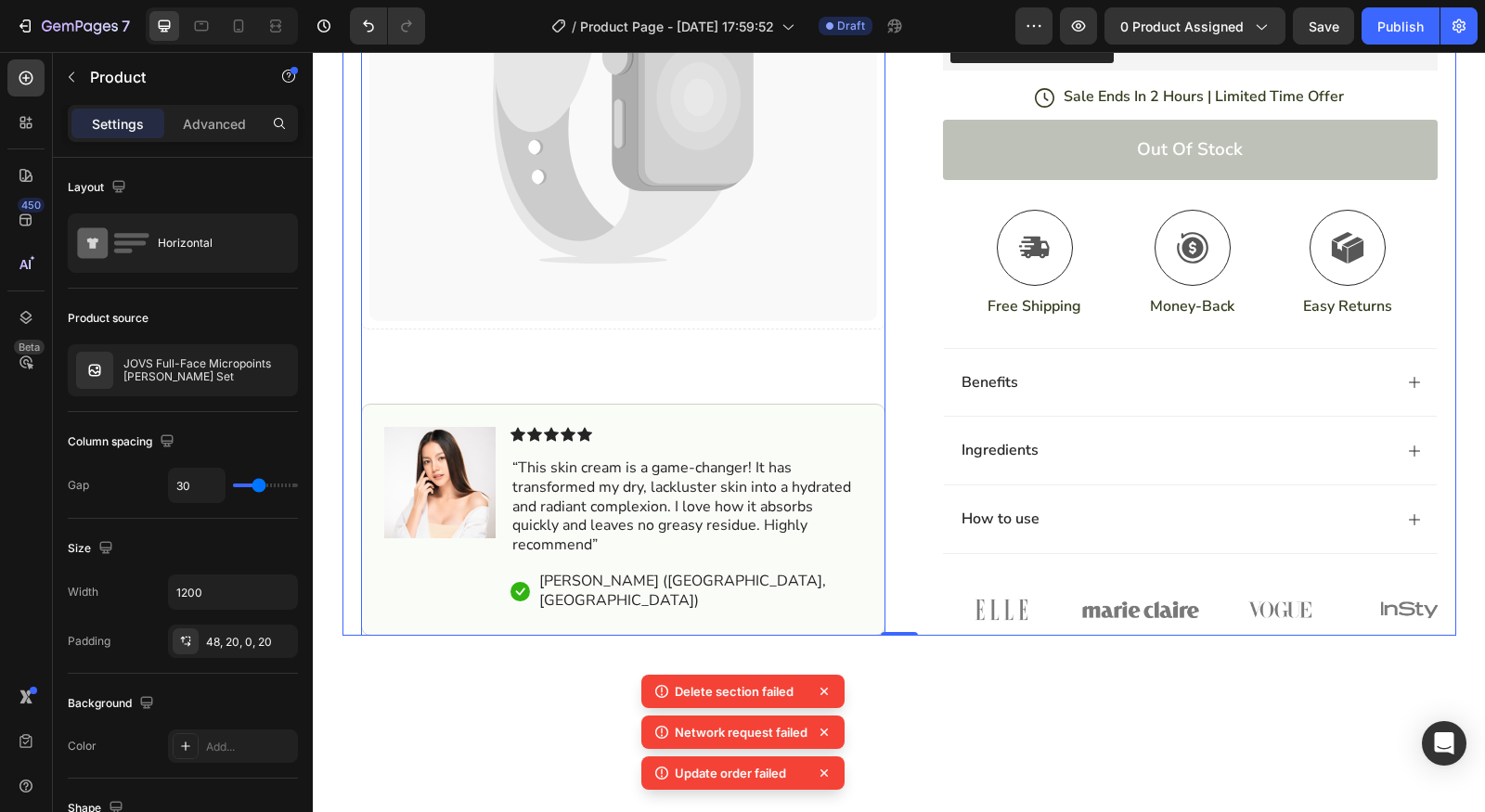
scroll to position [483, 0]
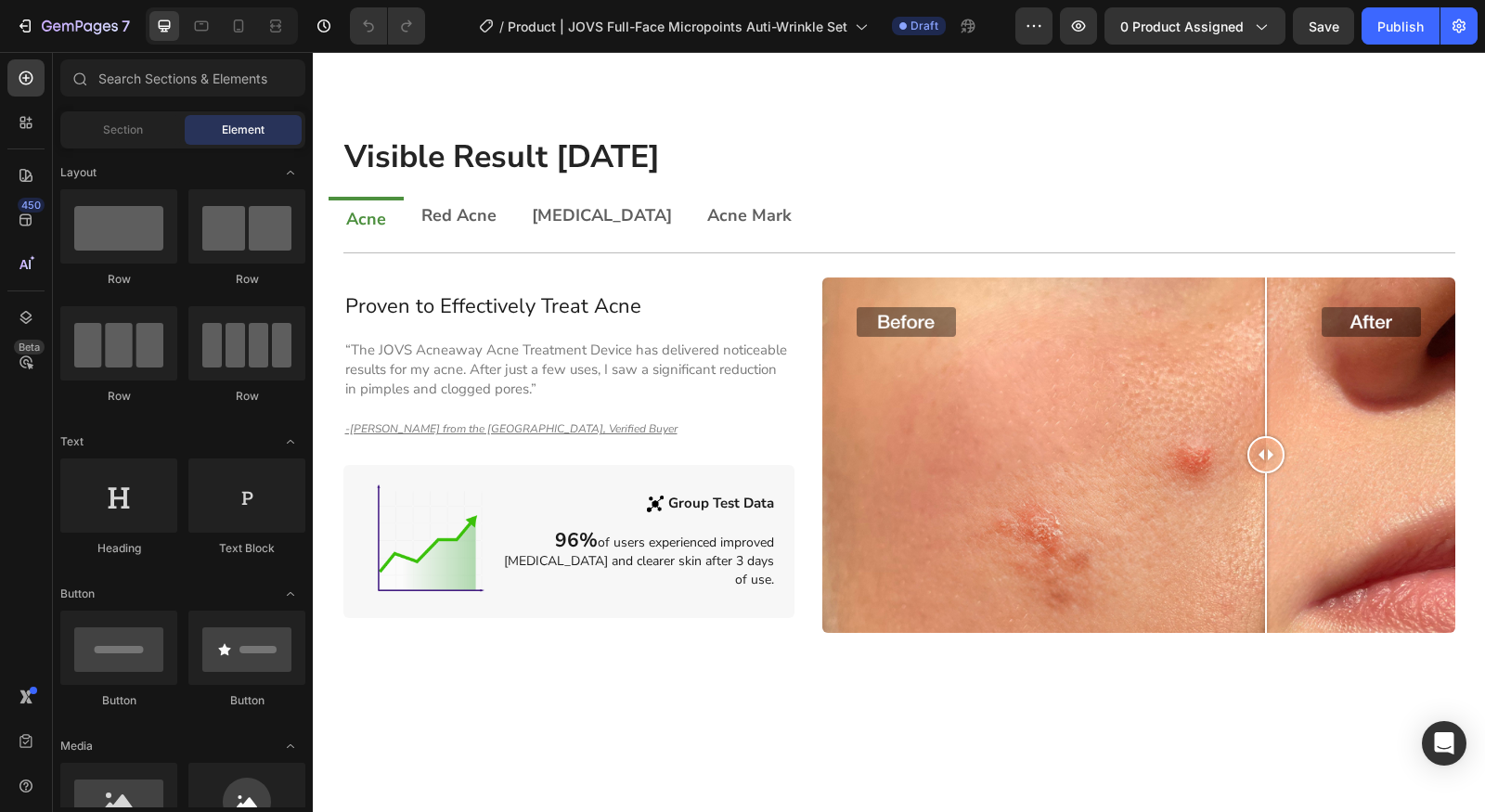
scroll to position [1138, 0]
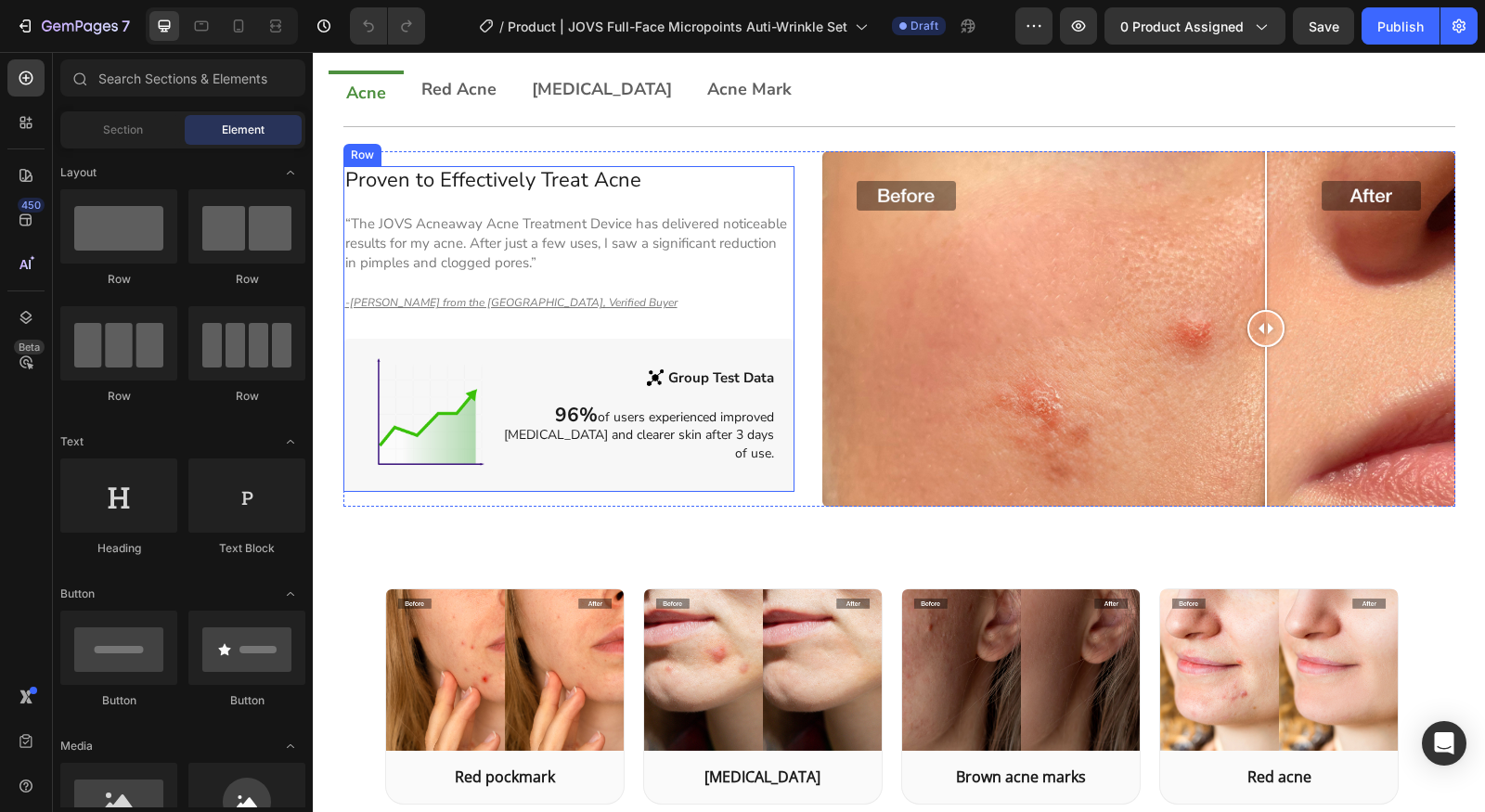
click at [736, 268] on div "Proven to Effectively Treat Acne Heading “The JOVS Acneaway Acne Treatment Devi…" at bounding box center [570, 329] width 452 height 326
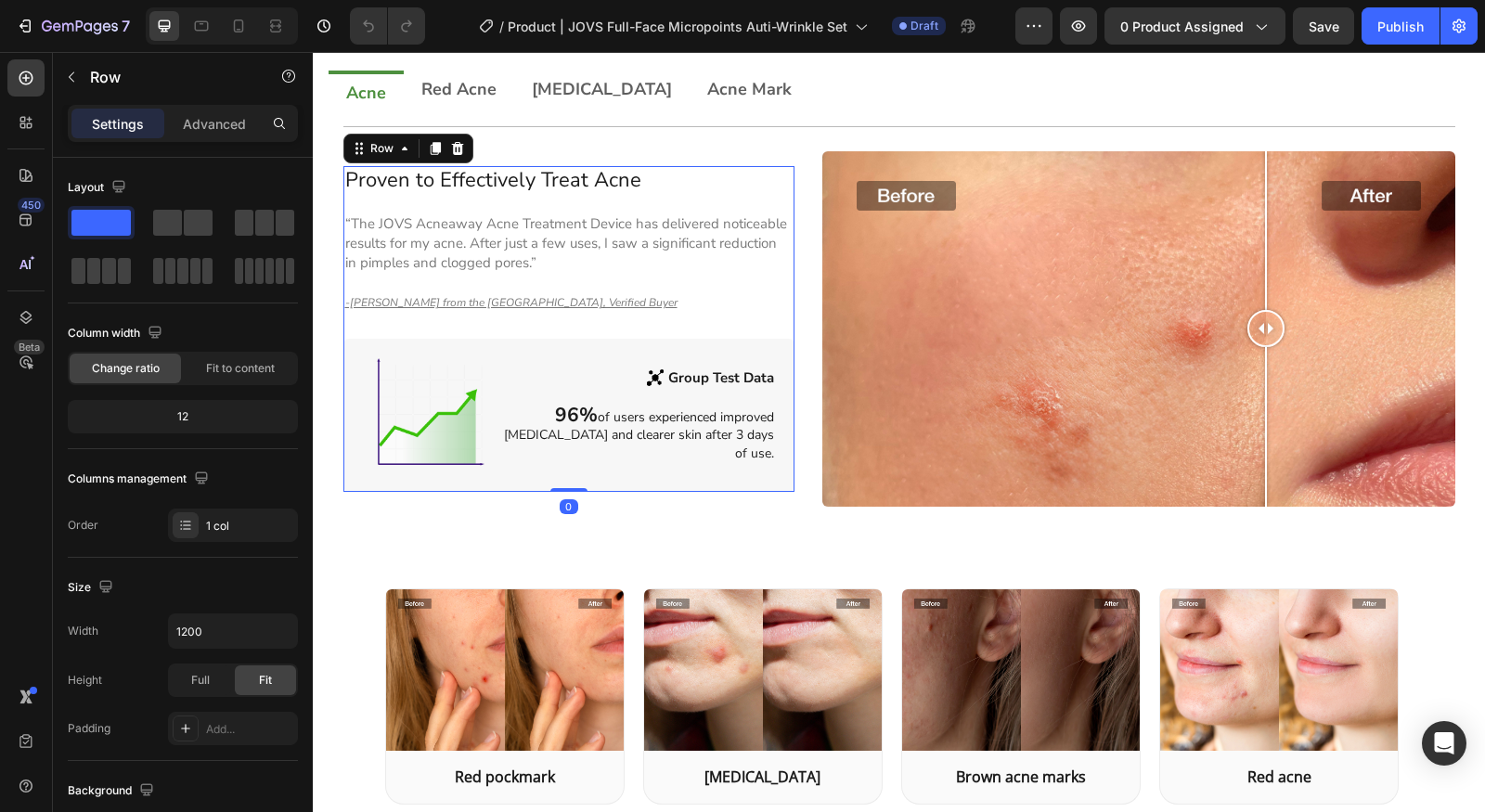
scroll to position [947, 0]
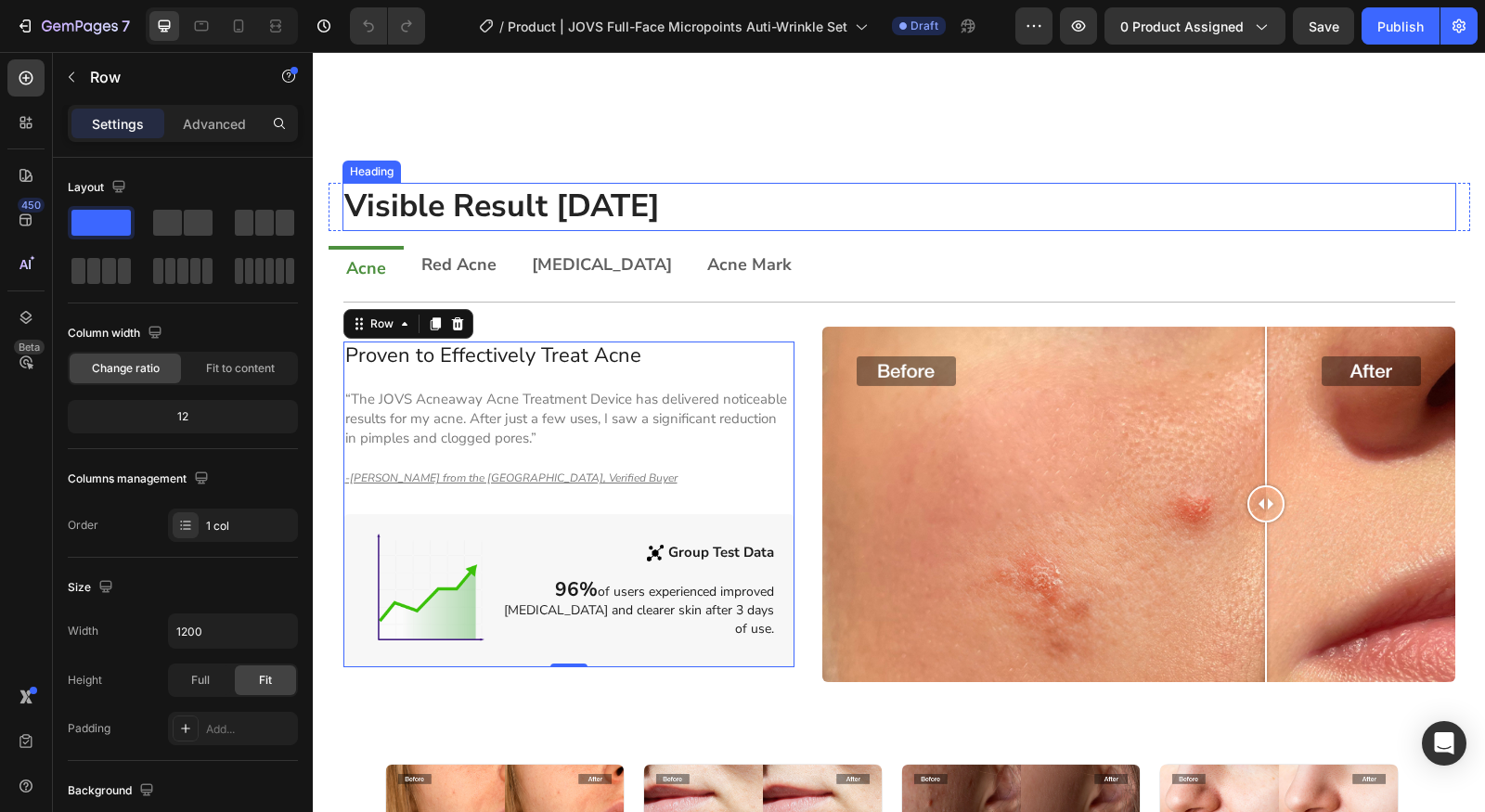
click at [888, 230] on h2 "Visible Result [DATE]" at bounding box center [900, 206] width 1114 height 48
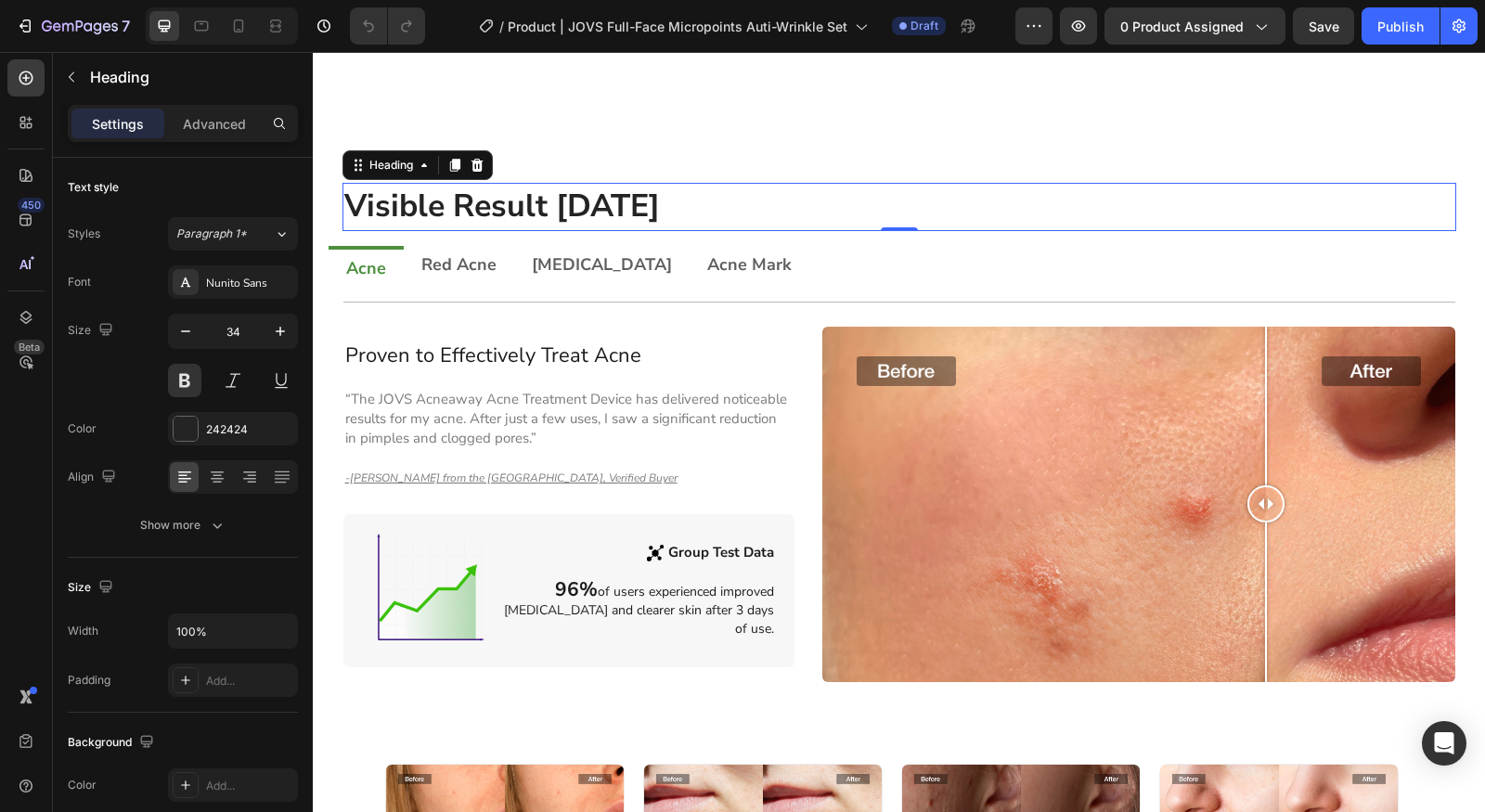
click at [750, 203] on h2 "Visible Result [DATE]" at bounding box center [900, 206] width 1114 height 48
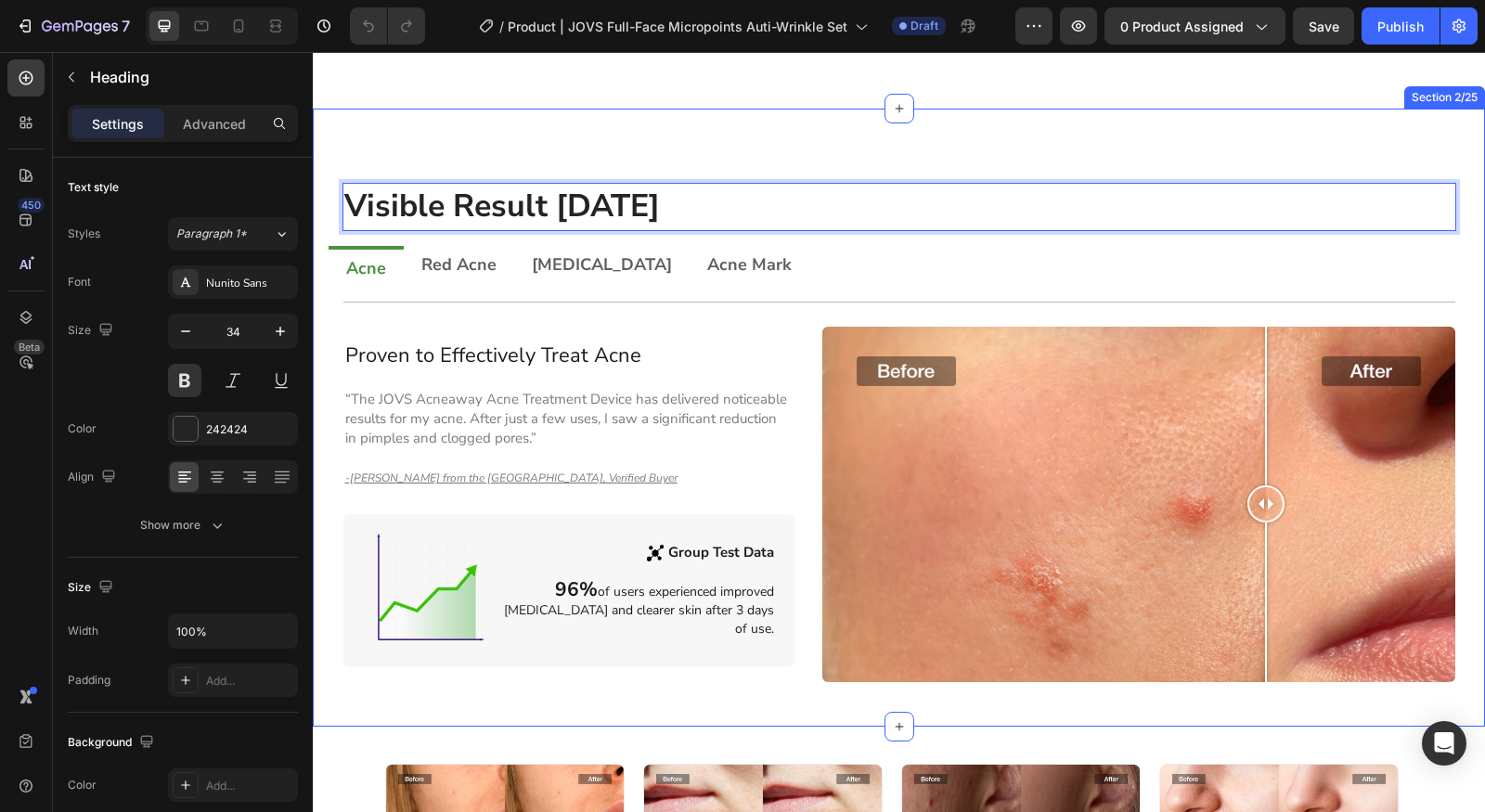
click at [751, 177] on div "Visible Result within 3 Days Heading 0 Row Acne Red Acne Acne Vulgaris Acne Mar…" at bounding box center [900, 418] width 1173 height 618
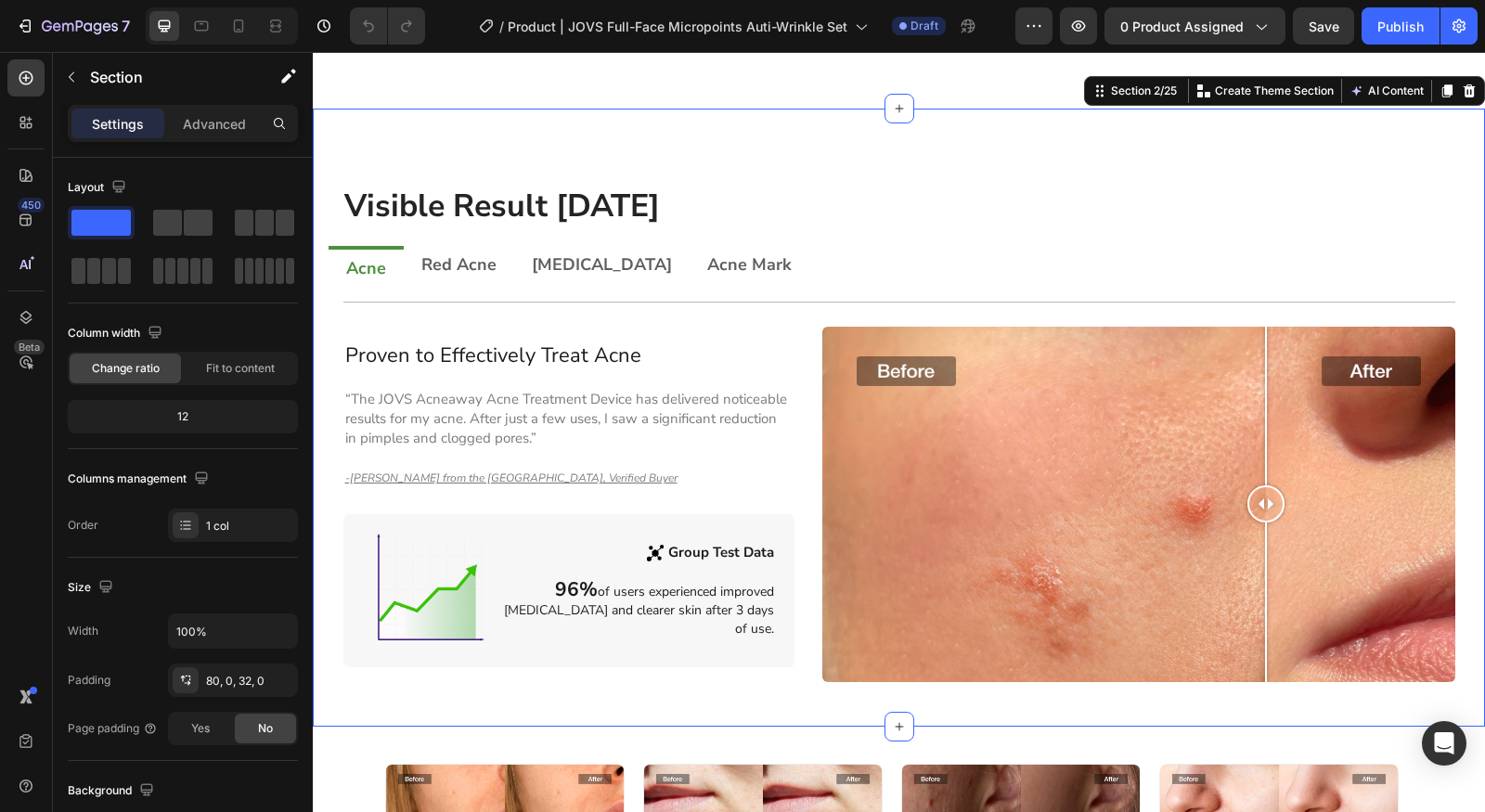
click at [762, 160] on div "Visible Result within 3 Days Heading Row Acne Red Acne Acne Vulgaris Acne Mark …" at bounding box center [900, 418] width 1173 height 618
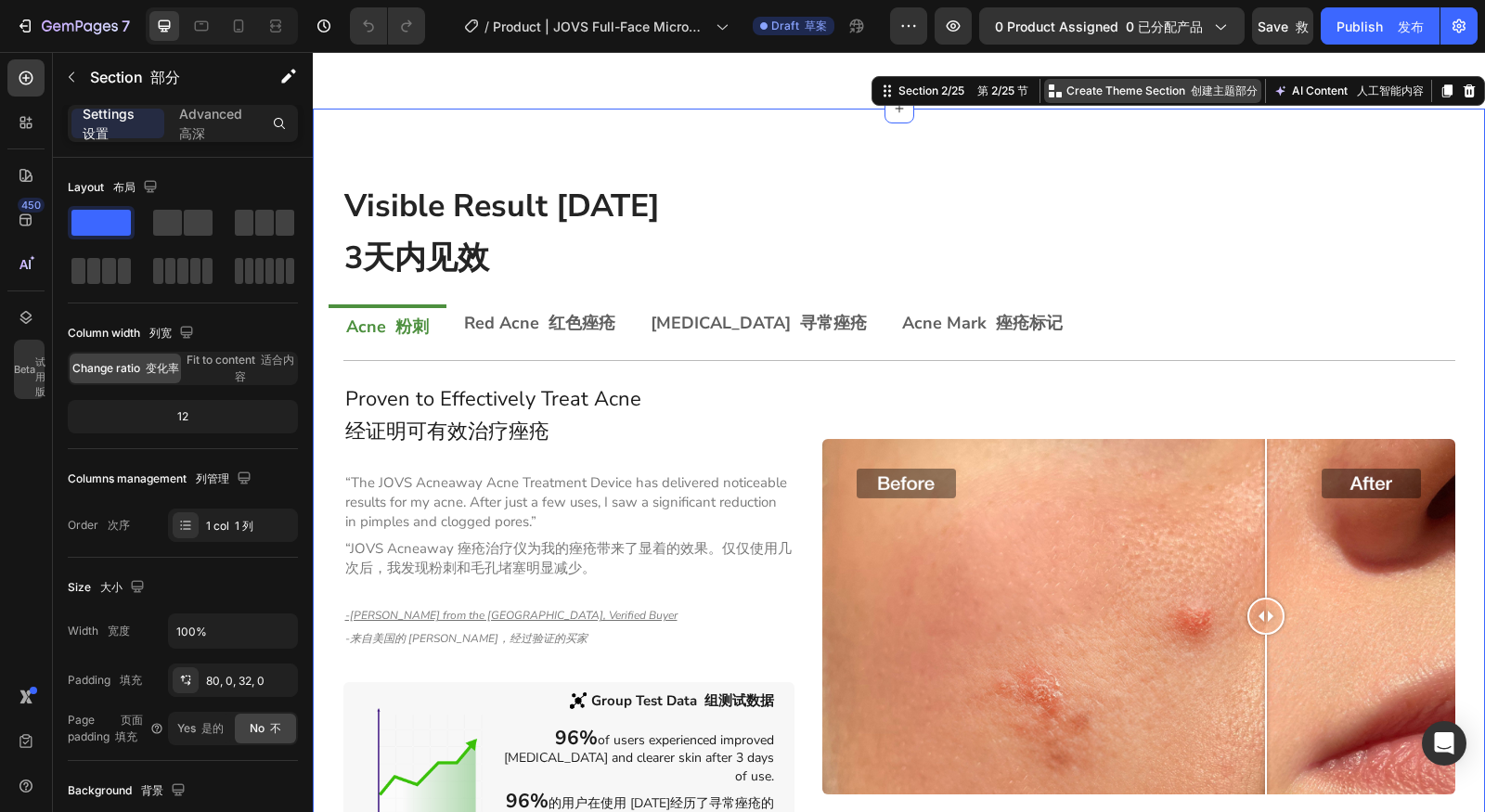
click at [1205, 99] on p "Create Theme Section 创建主题部分" at bounding box center [1162, 90] width 191 height 17
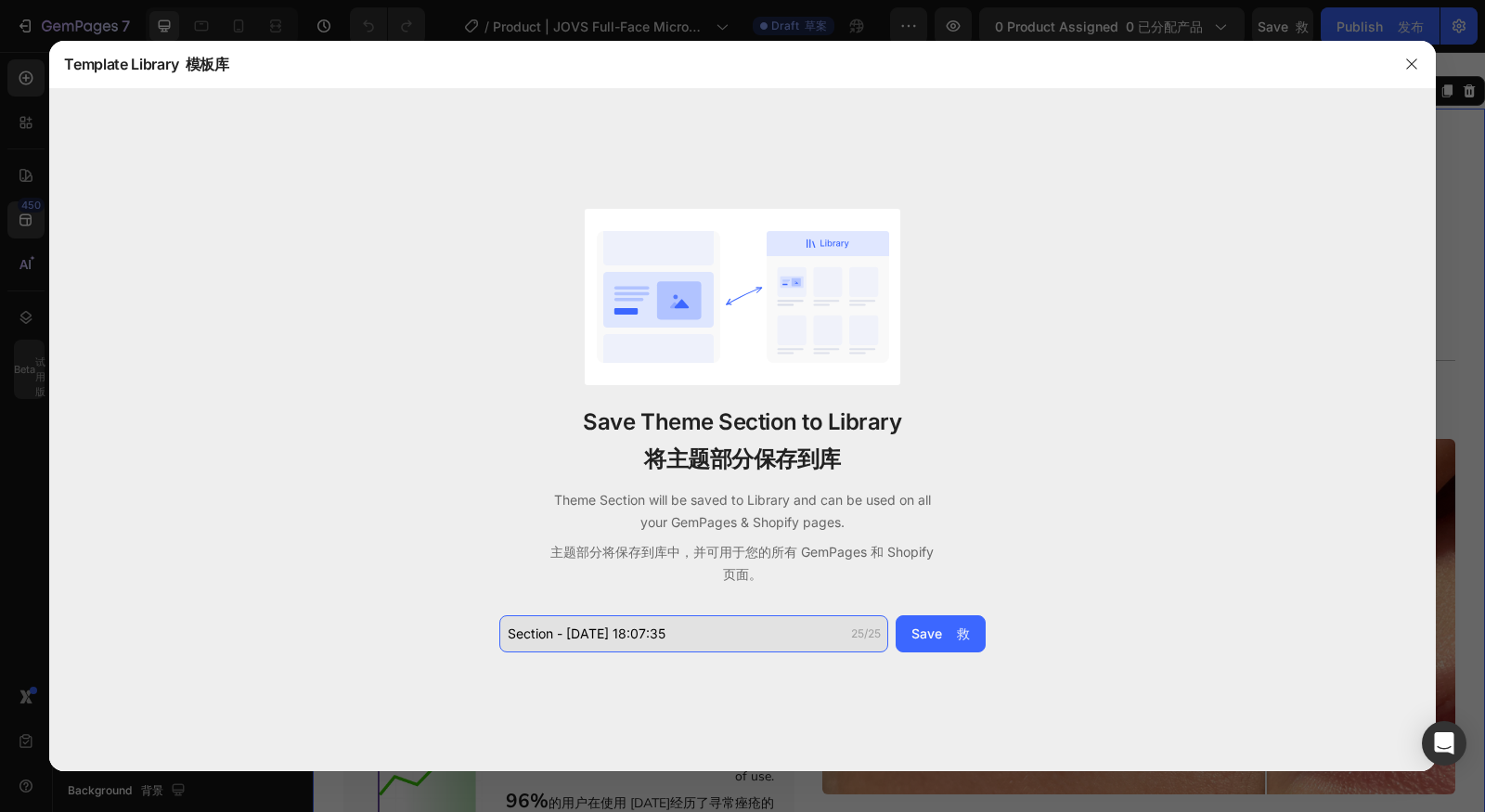
click at [691, 632] on input "Section - Aug 27 18:07:35" at bounding box center [693, 634] width 389 height 37
click at [765, 631] on input "Section - Aug 27 18:07:35" at bounding box center [693, 634] width 389 height 37
drag, startPoint x: 660, startPoint y: 631, endPoint x: 445, endPoint y: 633, distance: 215.0
click at [445, 633] on div "Save Theme Section to Library 将主题部分保存到库 Theme Section will be saved to Library …" at bounding box center [742, 430] width 1386 height 683
click at [713, 634] on input "Section - Aug 27 18:07:35" at bounding box center [693, 634] width 389 height 37
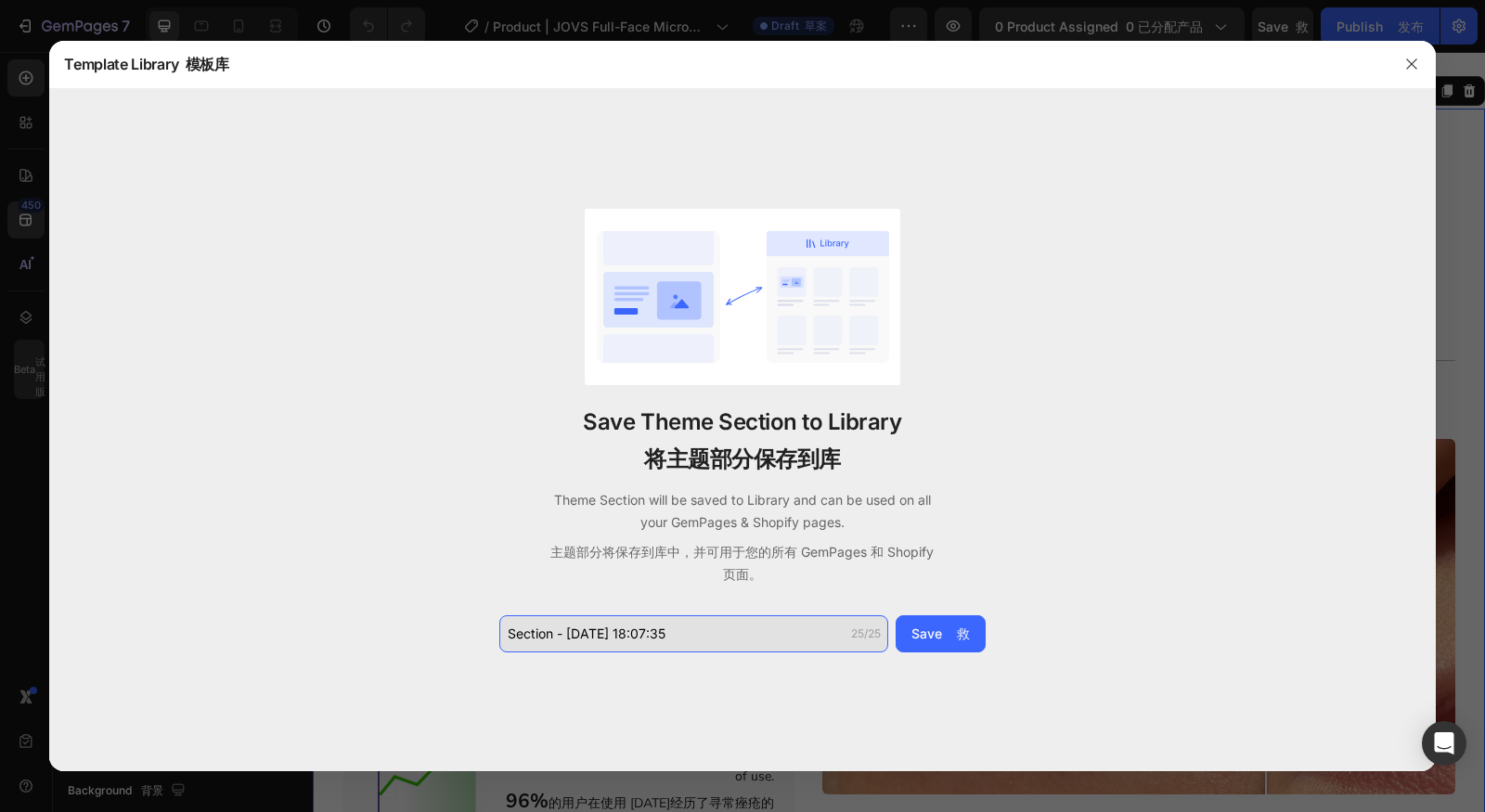
drag, startPoint x: 739, startPoint y: 634, endPoint x: 516, endPoint y: 634, distance: 223.0
click at [516, 634] on input "Section - Aug 27 18:07:35" at bounding box center [693, 634] width 389 height 37
click at [737, 650] on input "Section - Aug 27 18:07:35" at bounding box center [693, 634] width 389 height 37
drag, startPoint x: 743, startPoint y: 633, endPoint x: 318, endPoint y: 595, distance: 426.7
click at [318, 595] on div "Save Theme Section to Library 将主题部分保存到库 Theme Section will be saved to Library …" at bounding box center [742, 430] width 1386 height 683
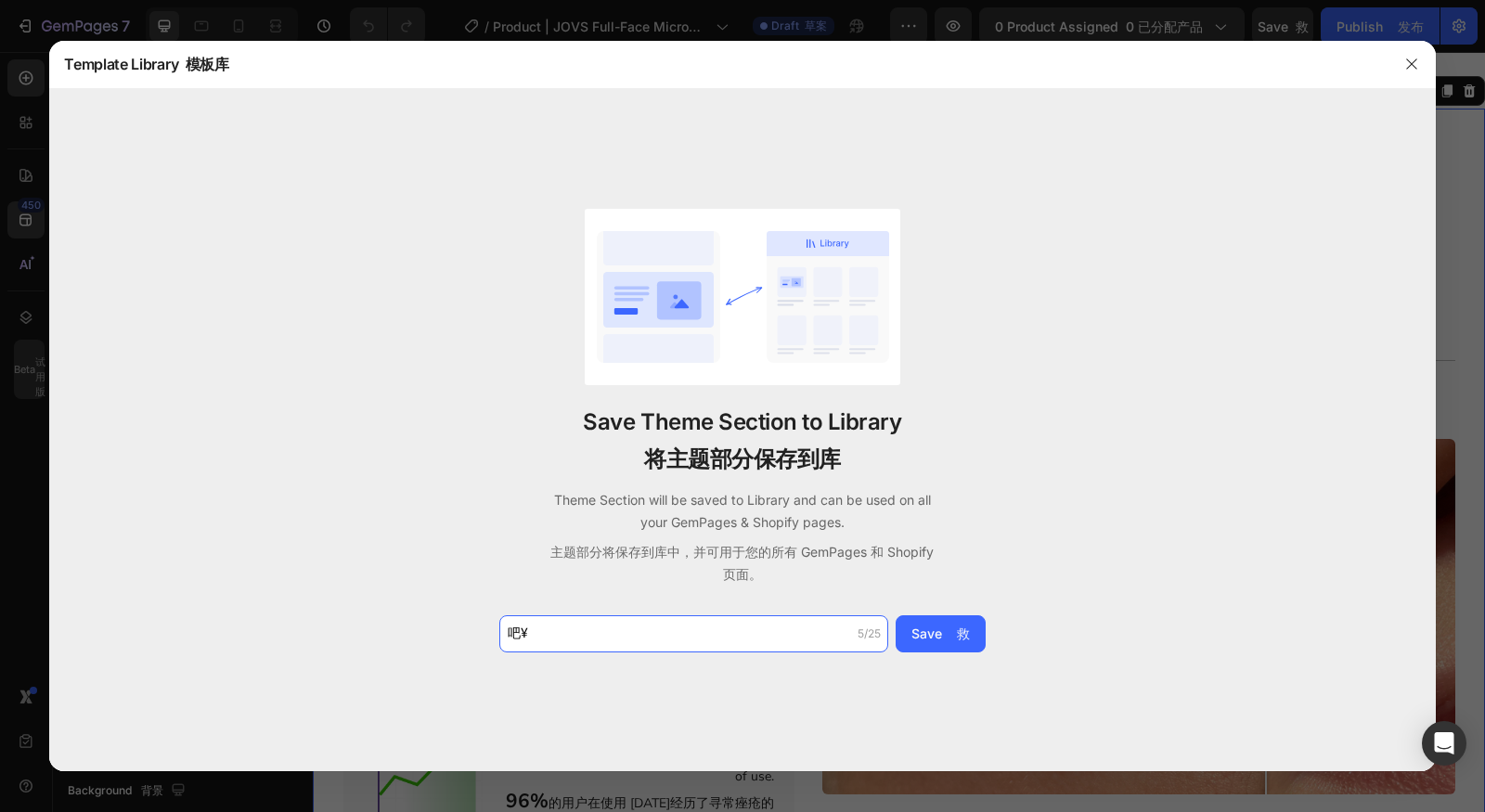
type input "吧"
type input "B&A"
drag, startPoint x: 634, startPoint y: 461, endPoint x: 860, endPoint y: 460, distance: 226.0
click at [860, 460] on p "Save Theme Section to Library 将主题部分保存到库" at bounding box center [742, 444] width 318 height 74
click at [861, 460] on p "Save Theme Section to Library 将主题部分保存到库" at bounding box center [742, 444] width 318 height 74
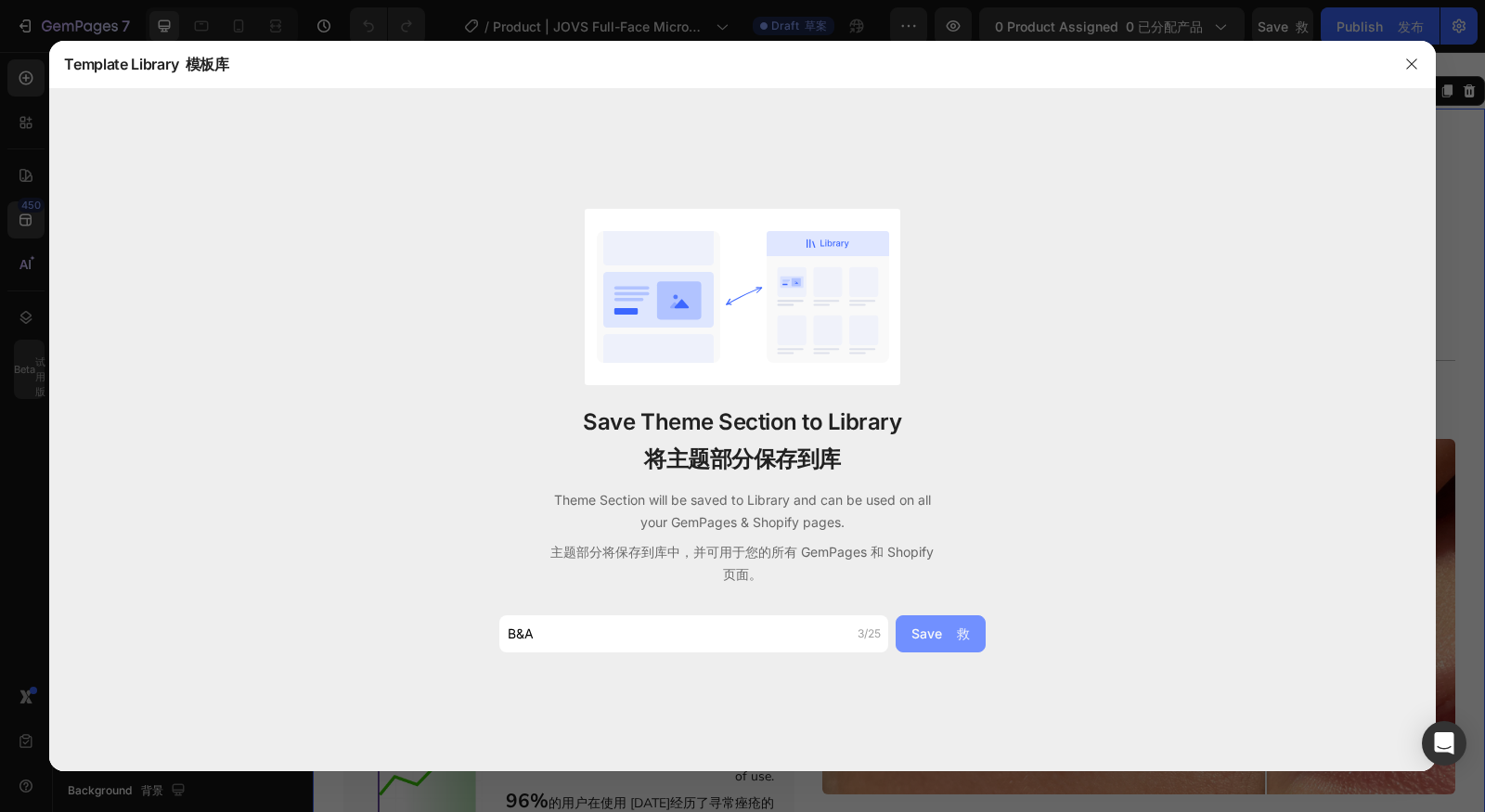
click at [927, 628] on div "Save 救" at bounding box center [941, 633] width 59 height 20
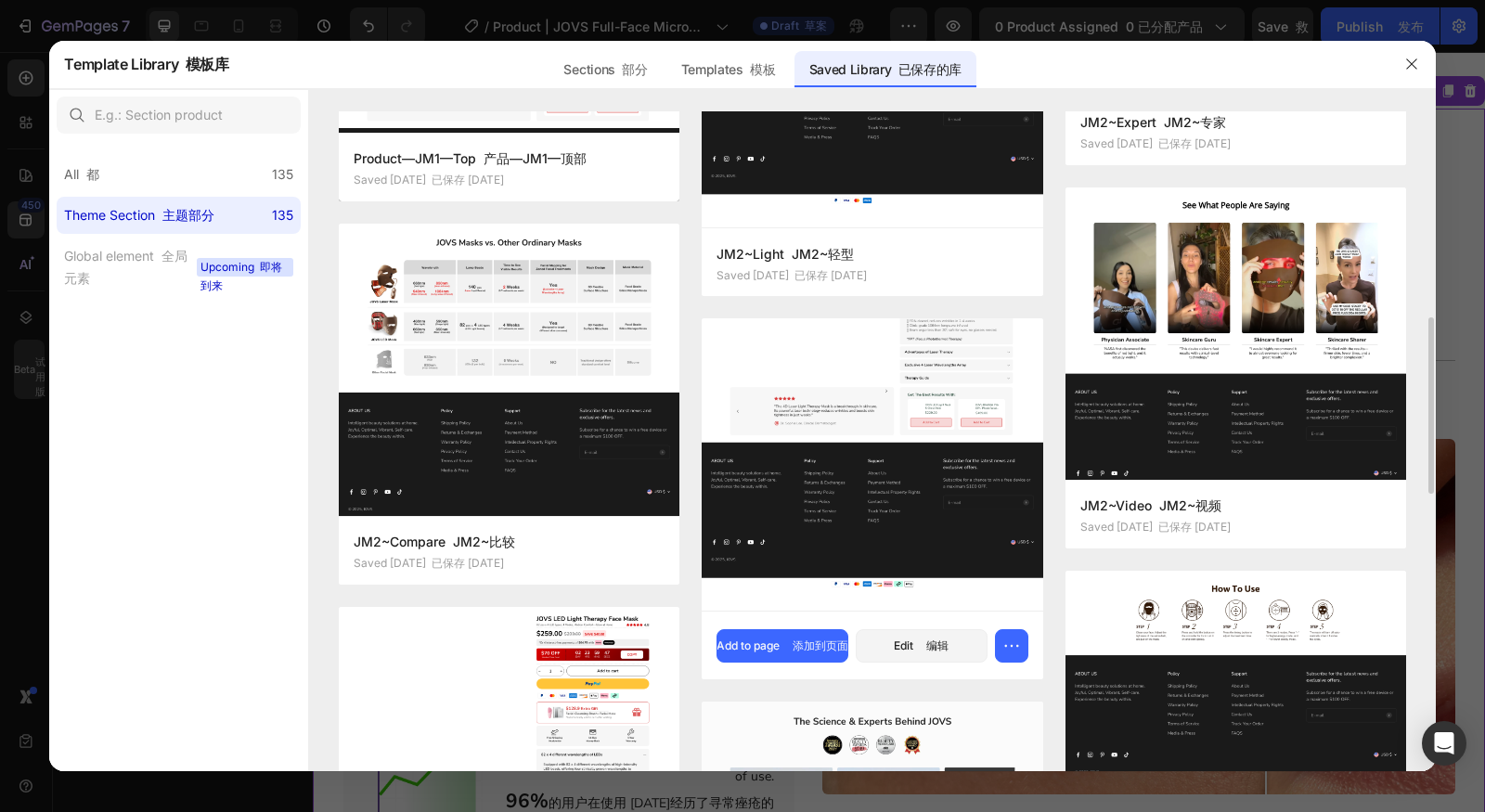
scroll to position [937, 0]
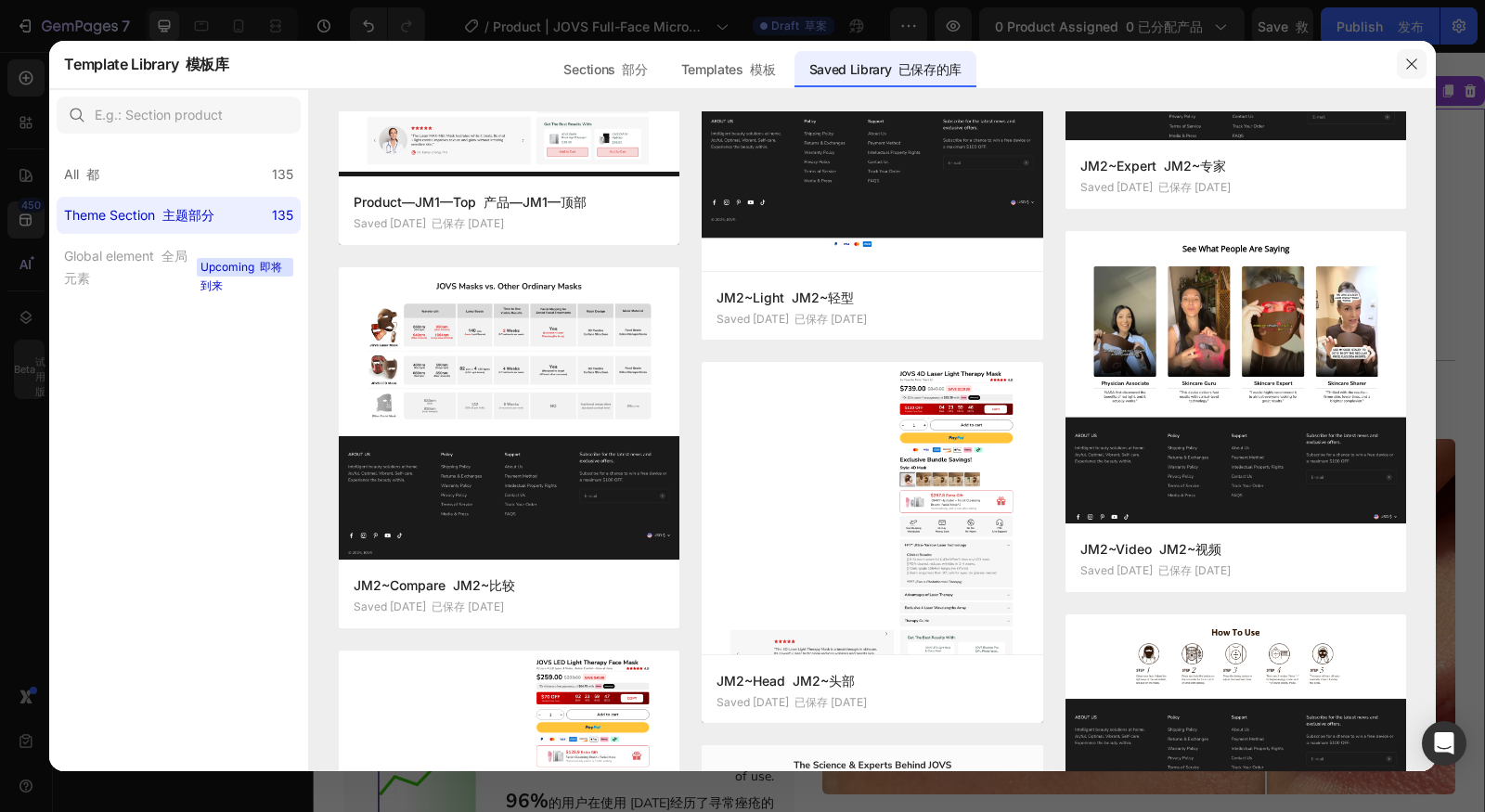
click at [1409, 60] on icon "button" at bounding box center [1412, 64] width 15 height 15
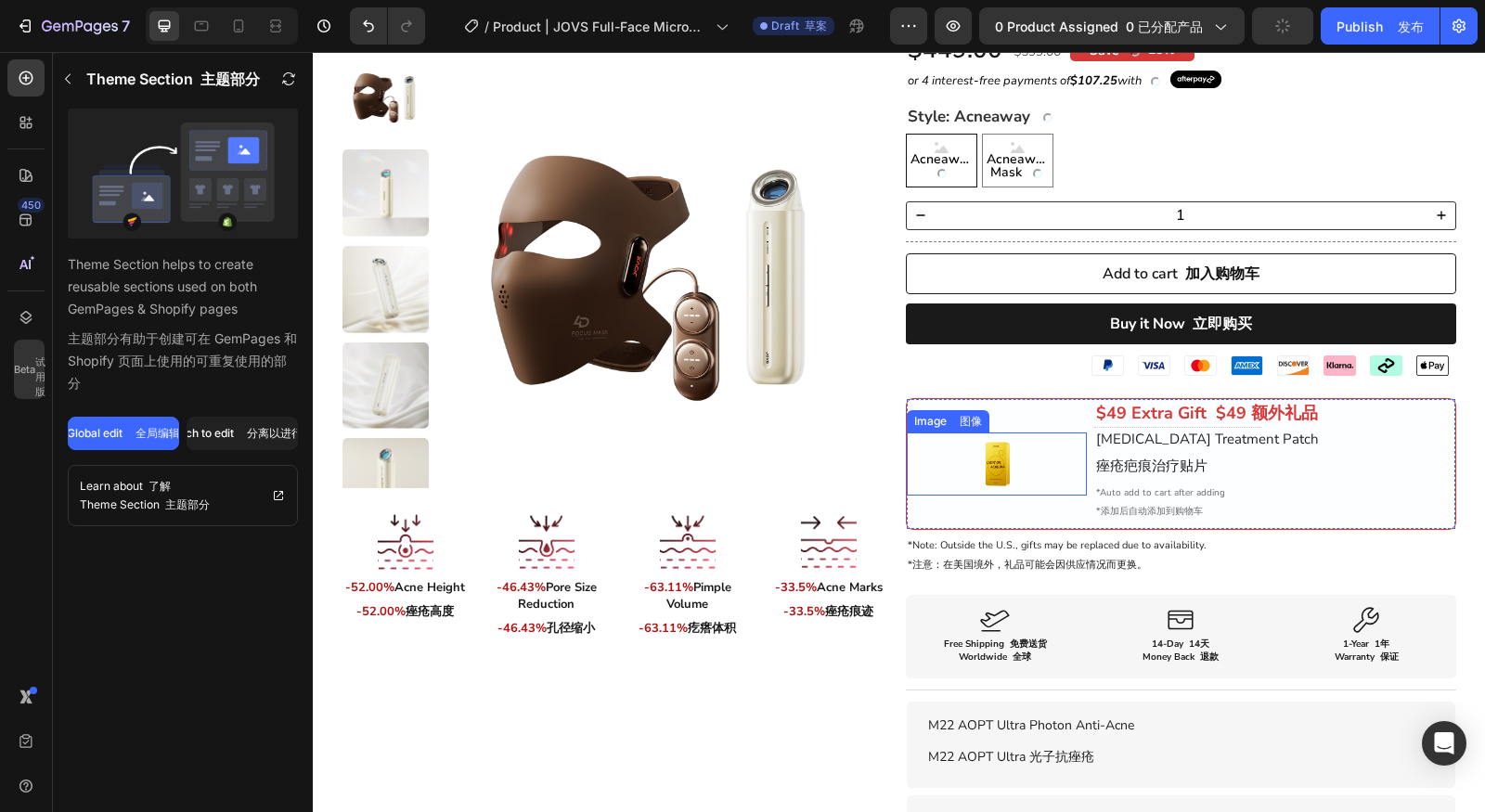
scroll to position [0, 0]
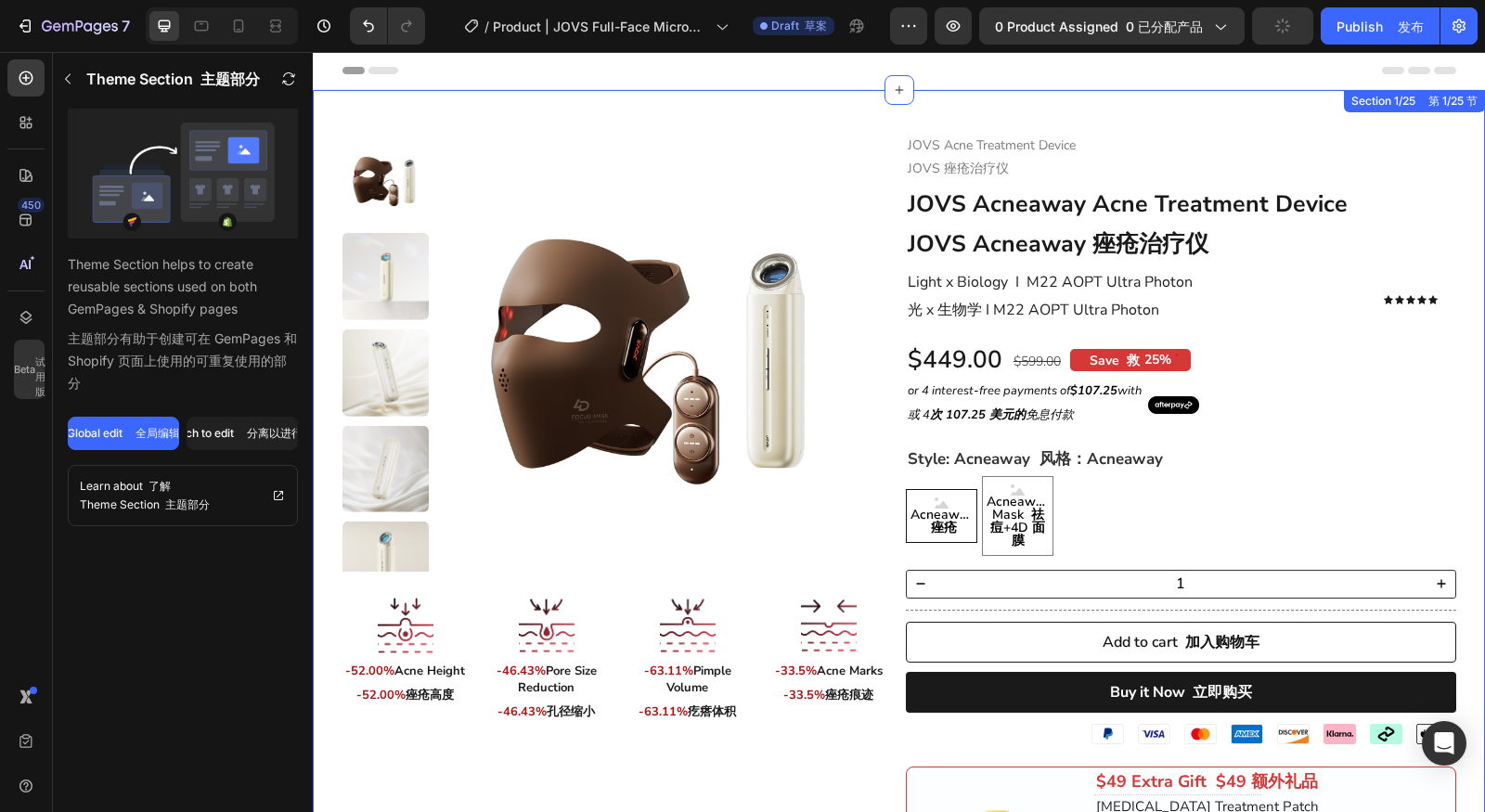
click at [901, 114] on div ".id526083427460449042 .cls-1 { opacity: 0.8; } .id526083427460449042 .cls-1 { o…" at bounding box center [900, 747] width 1173 height 1315
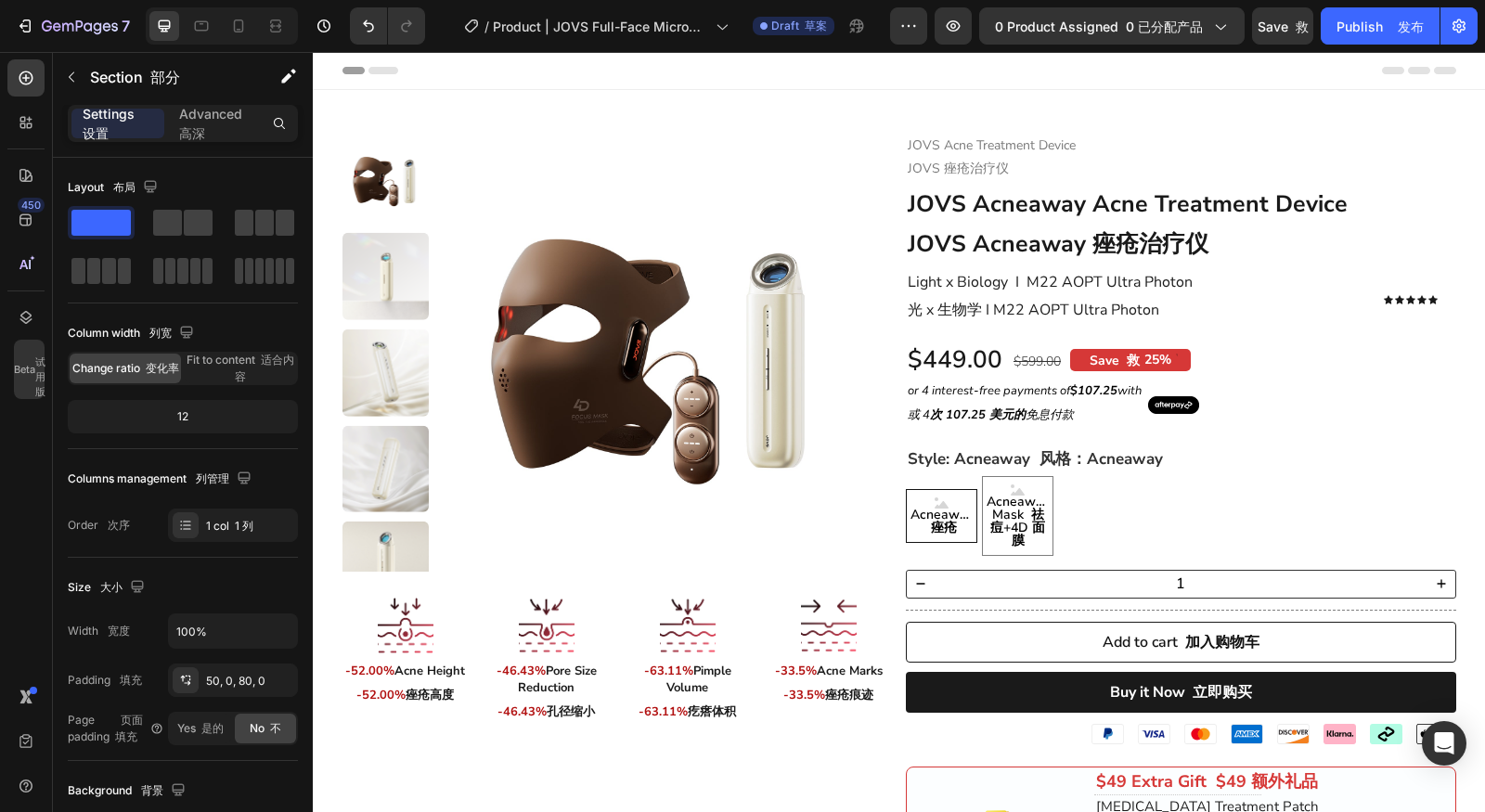
click at [870, 111] on div ".id526083427460449042 .cls-1 { opacity: 0.8; } .id526083427460449042 .cls-1 { o…" at bounding box center [900, 712] width 1173 height 1245
click at [1004, 107] on div ".id526083427460449042 .cls-1 { opacity: 0.8; } .id526083427460449042 .cls-1 { o…" at bounding box center [900, 712] width 1173 height 1245
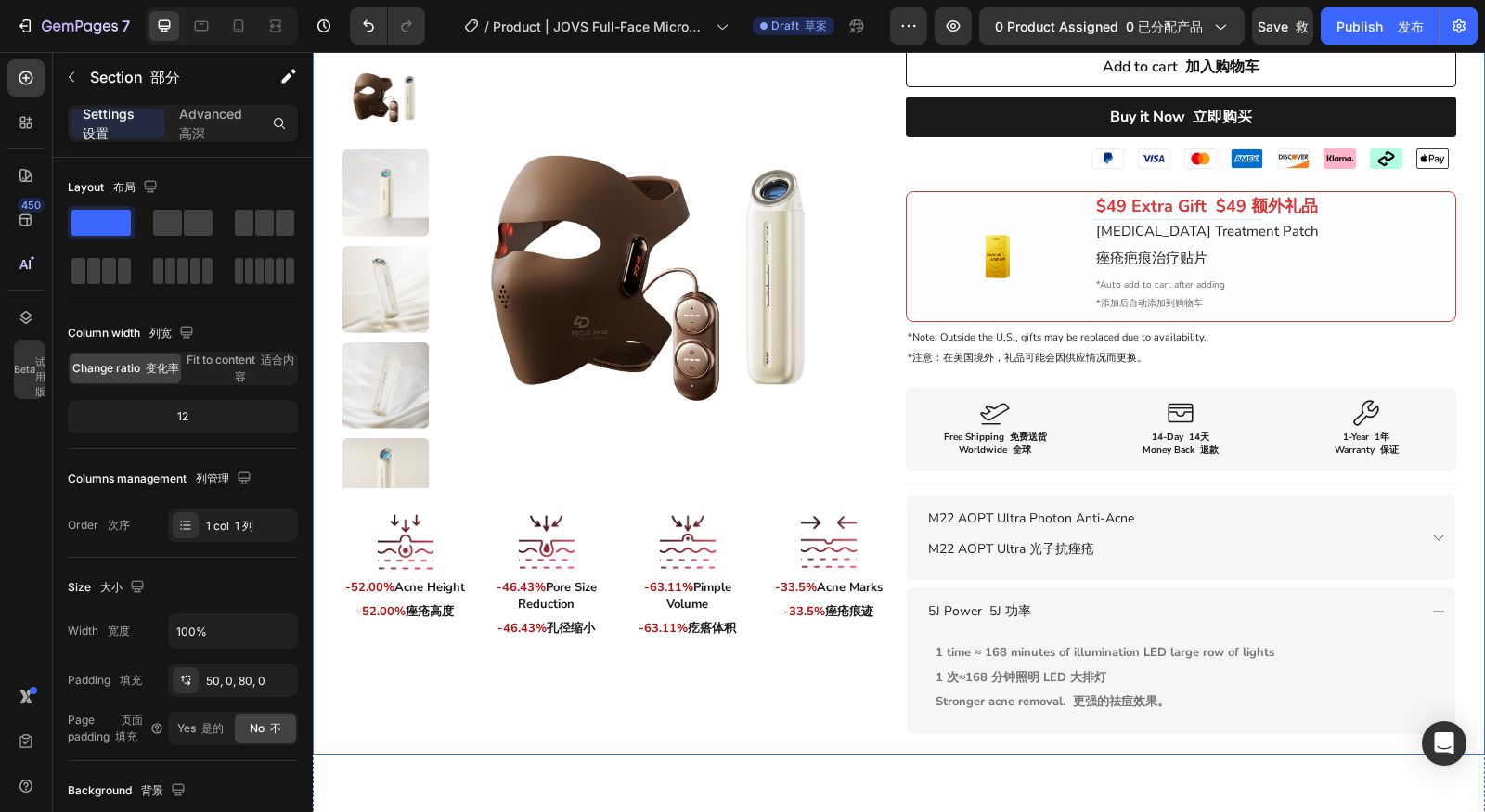
scroll to position [586, 0]
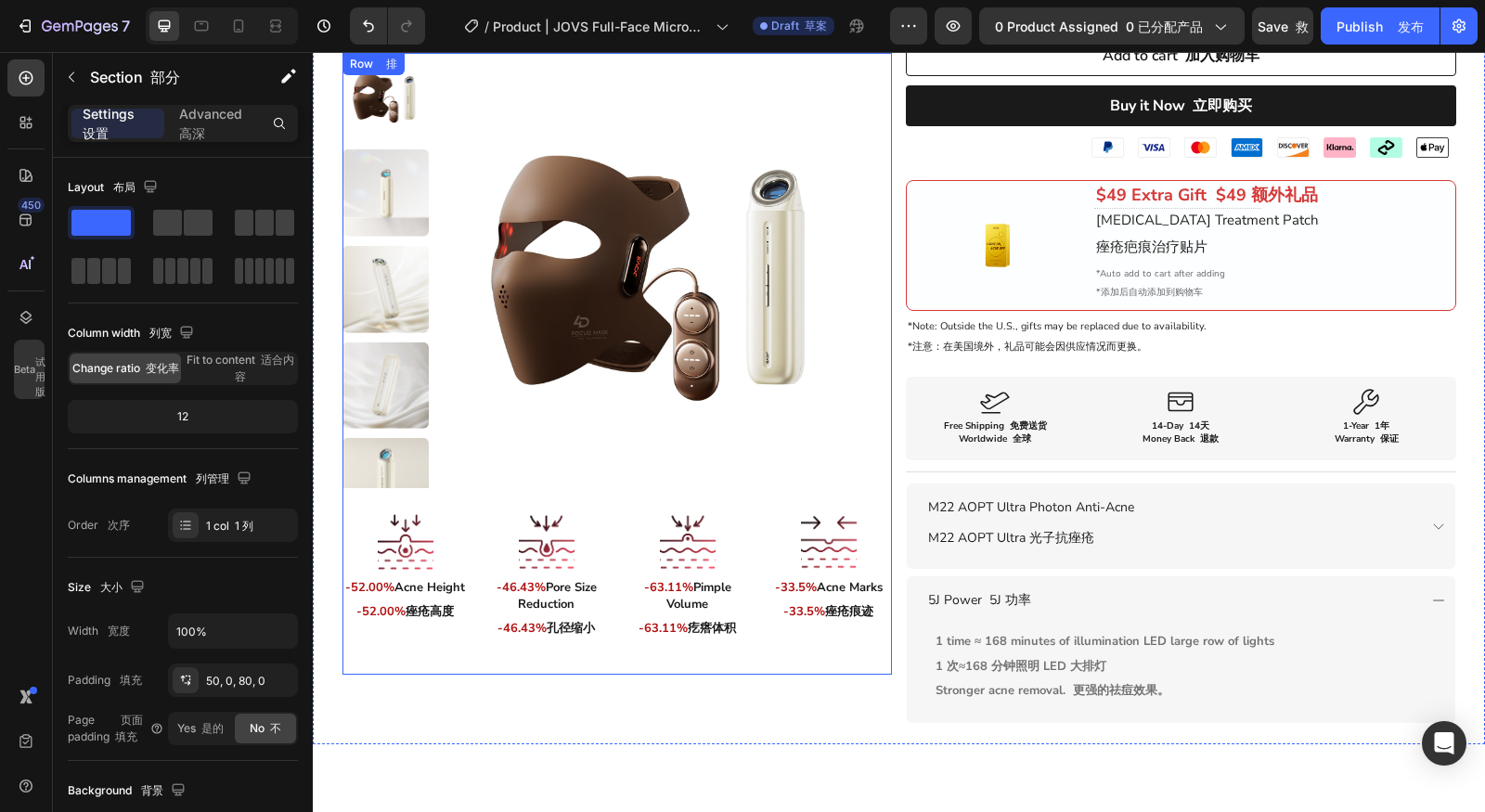
click at [870, 654] on div ".id526083427460449042 .cls-1 { opacity: 0.8; } .id526083427460449042 .cls-1 { o…" at bounding box center [618, 363] width 550 height 621
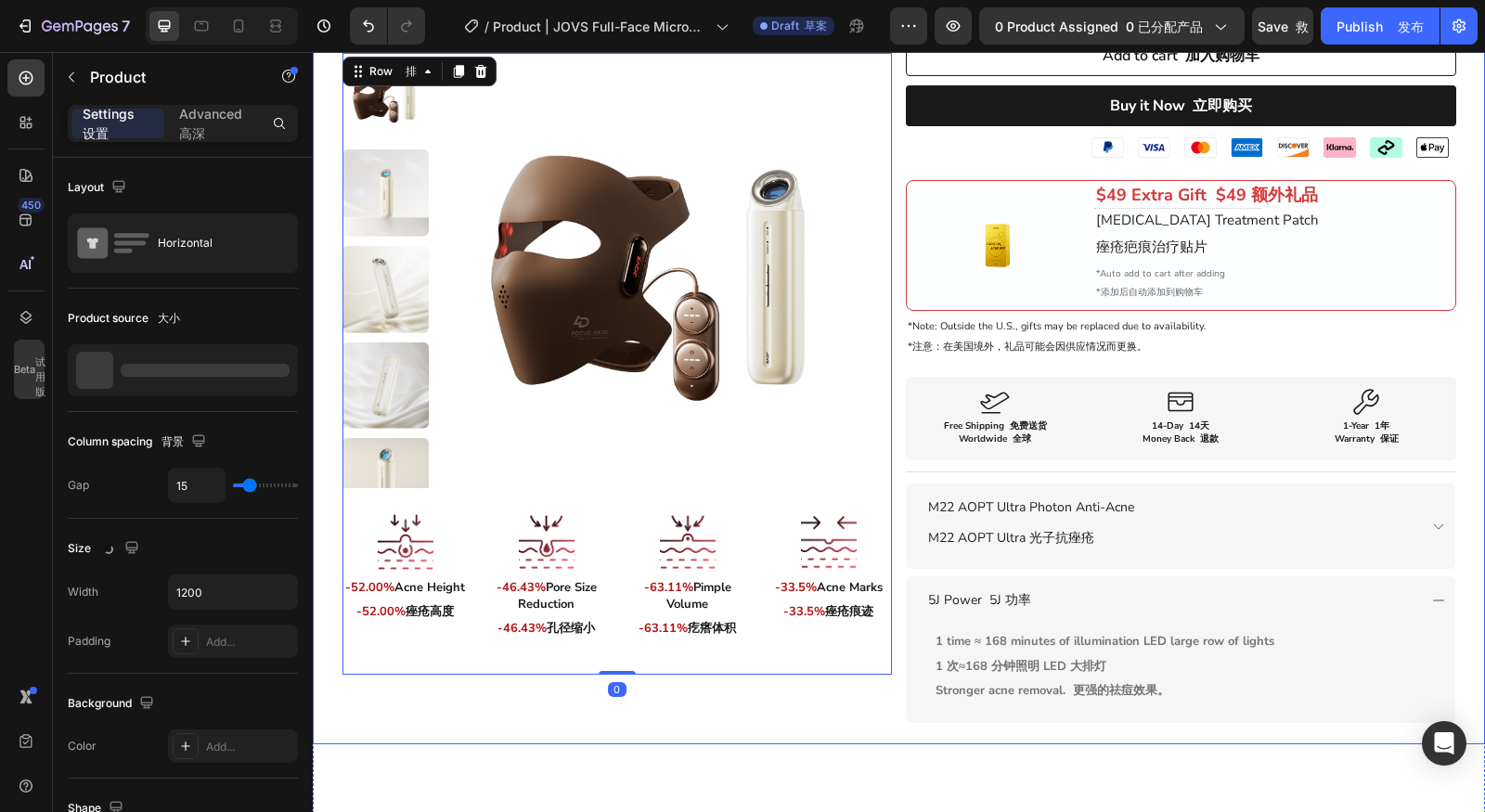
click at [859, 691] on div ".id526083427460449042 .cls-1 { opacity: 0.8; } .id526083427460449042 .cls-1 { o…" at bounding box center [618, 147] width 550 height 1194
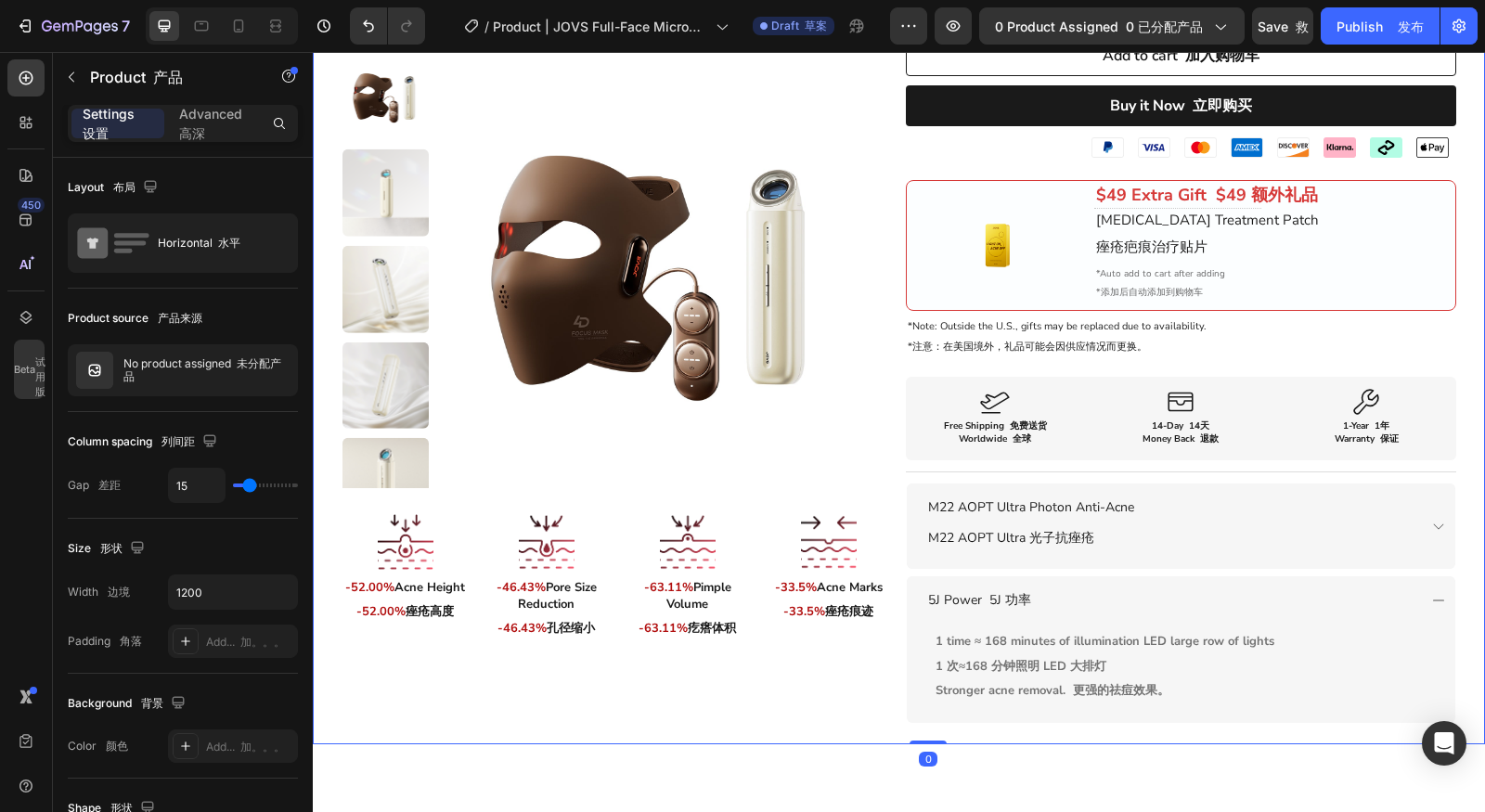
scroll to position [0, 0]
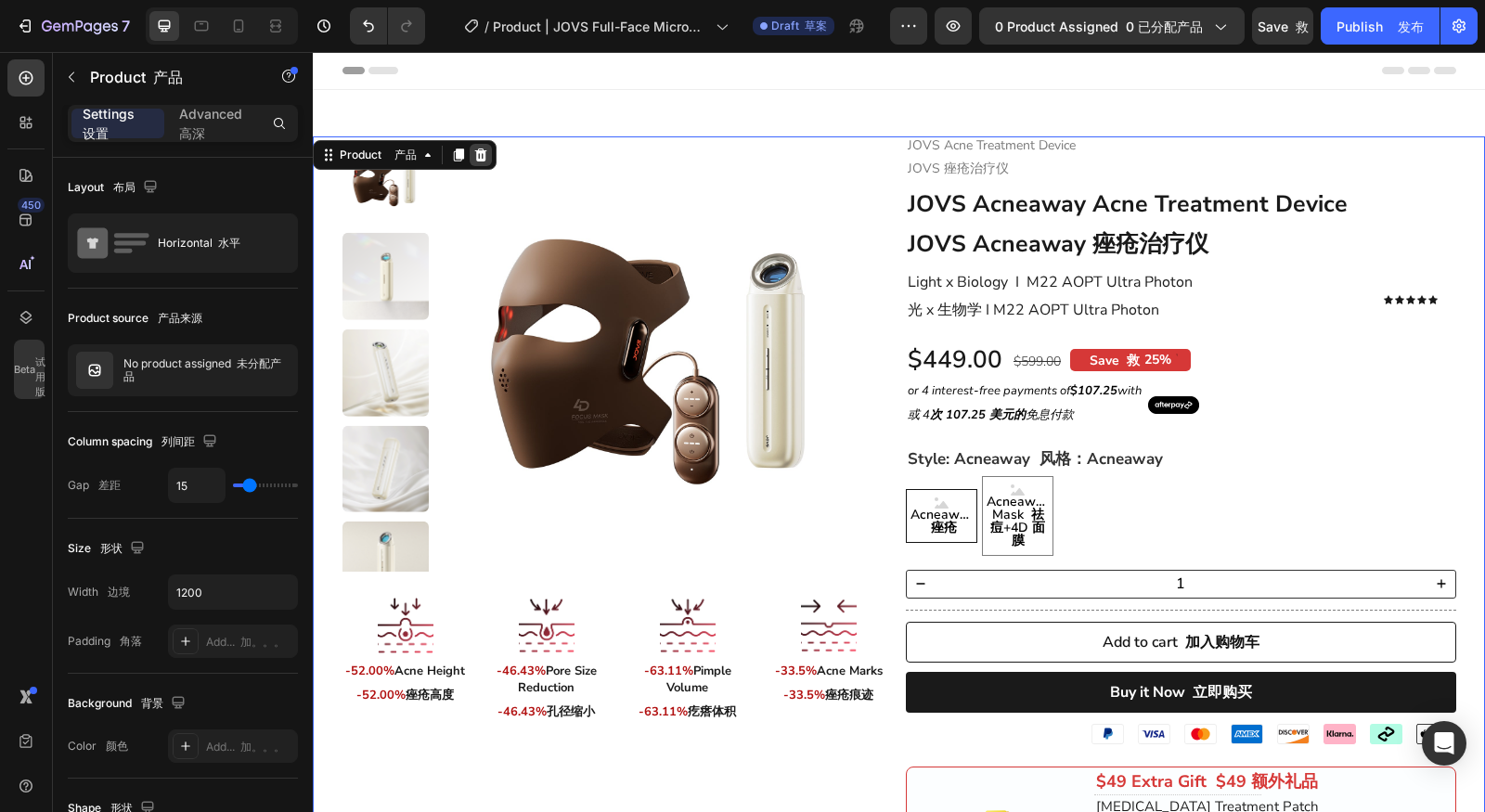
click at [483, 154] on icon at bounding box center [482, 155] width 12 height 13
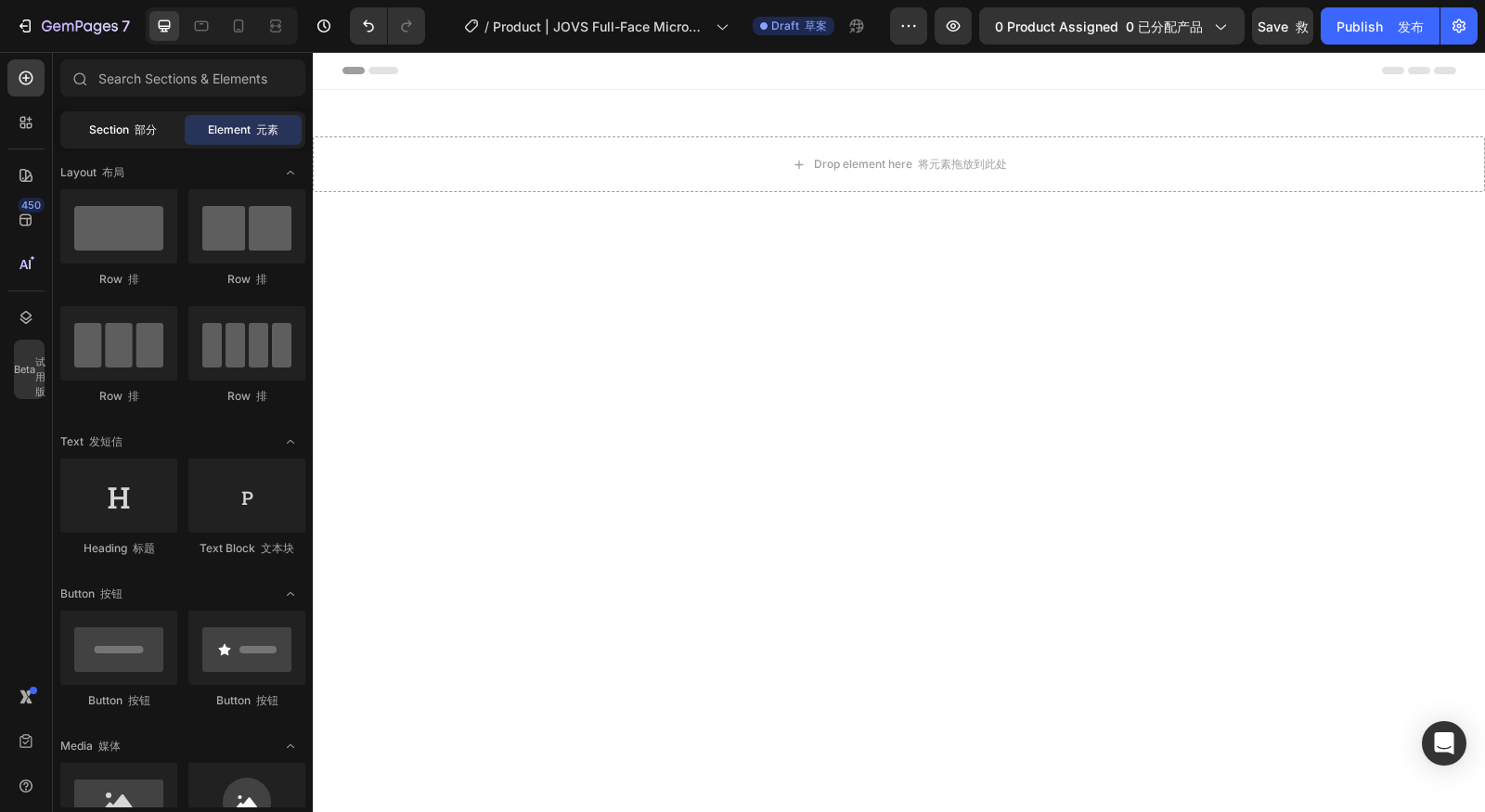
click at [162, 132] on div "Section 部分" at bounding box center [121, 130] width 116 height 29
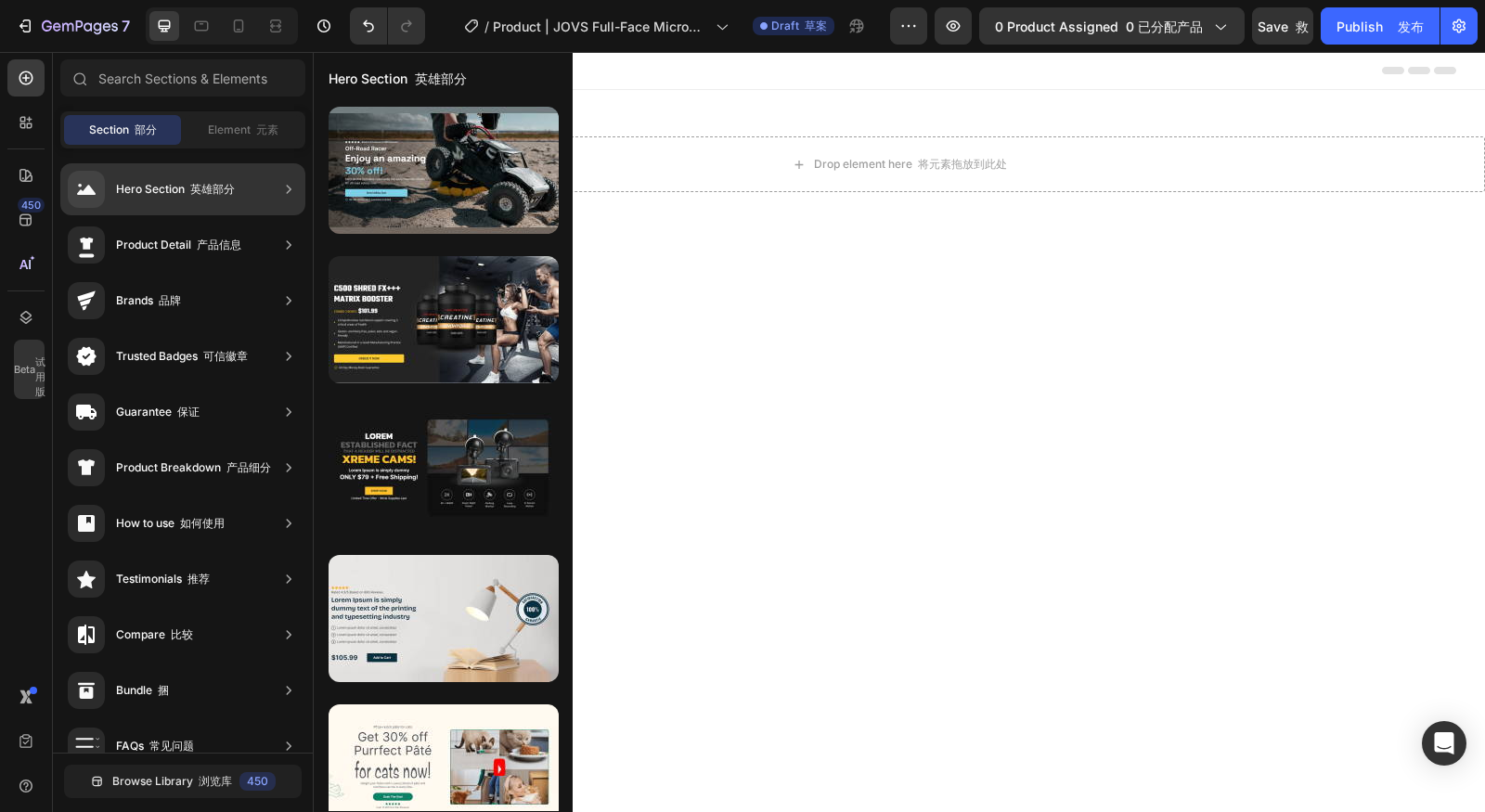
click at [224, 260] on div "Product Detail 产品信息" at bounding box center [154, 245] width 173 height 37
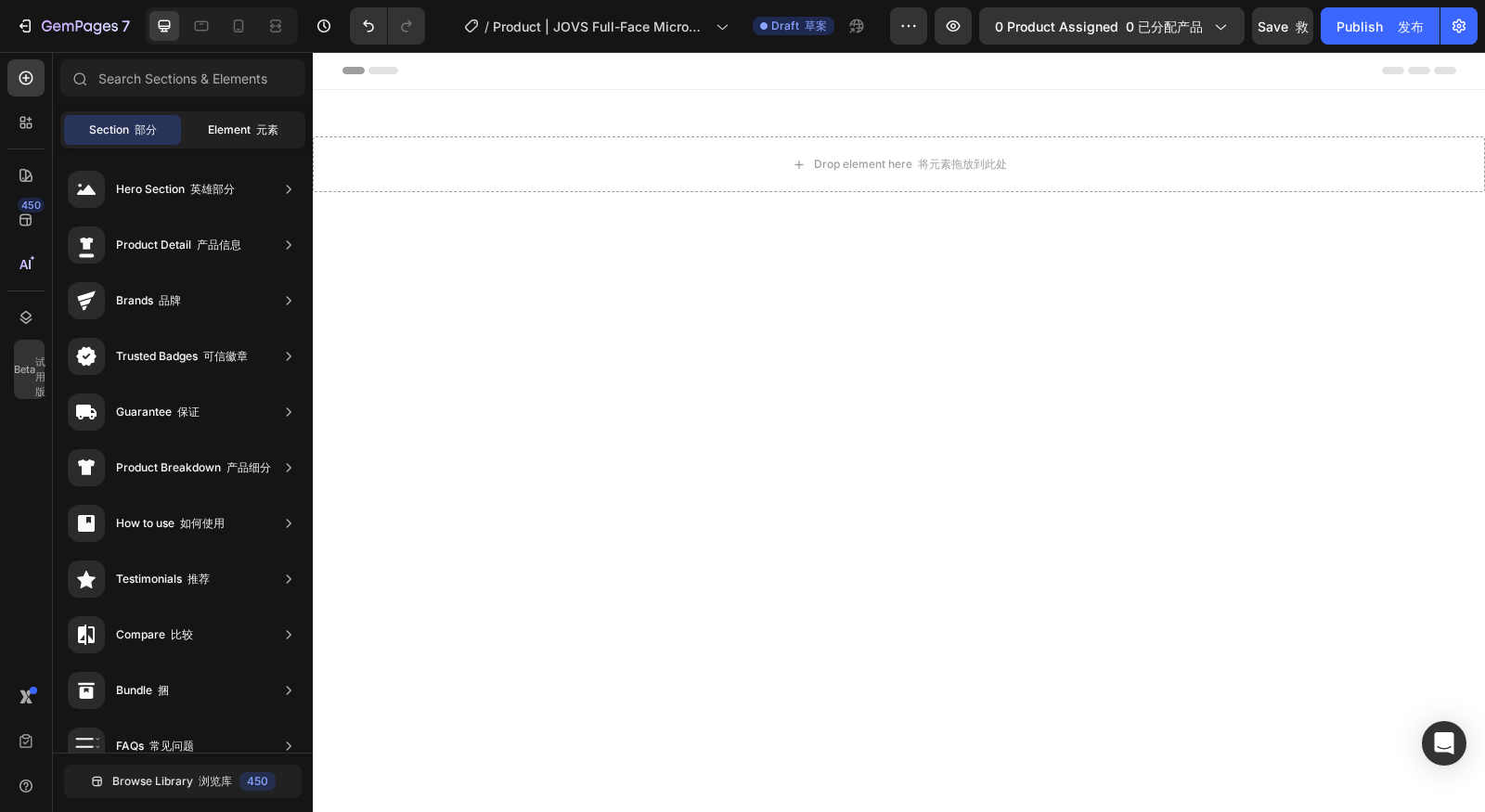
click at [229, 125] on span "Element 元素" at bounding box center [243, 129] width 70 height 17
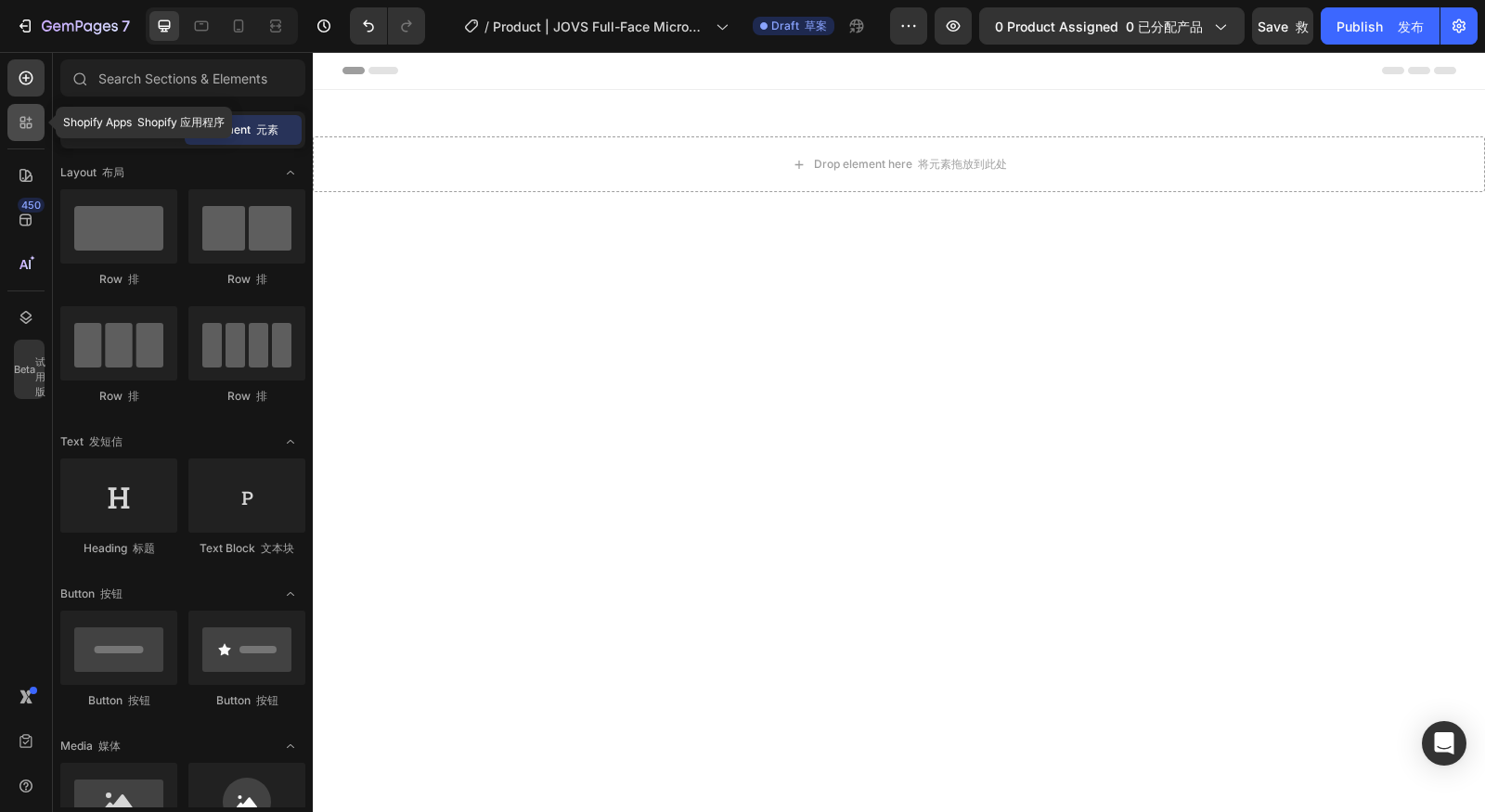
click at [34, 134] on div at bounding box center [26, 122] width 37 height 37
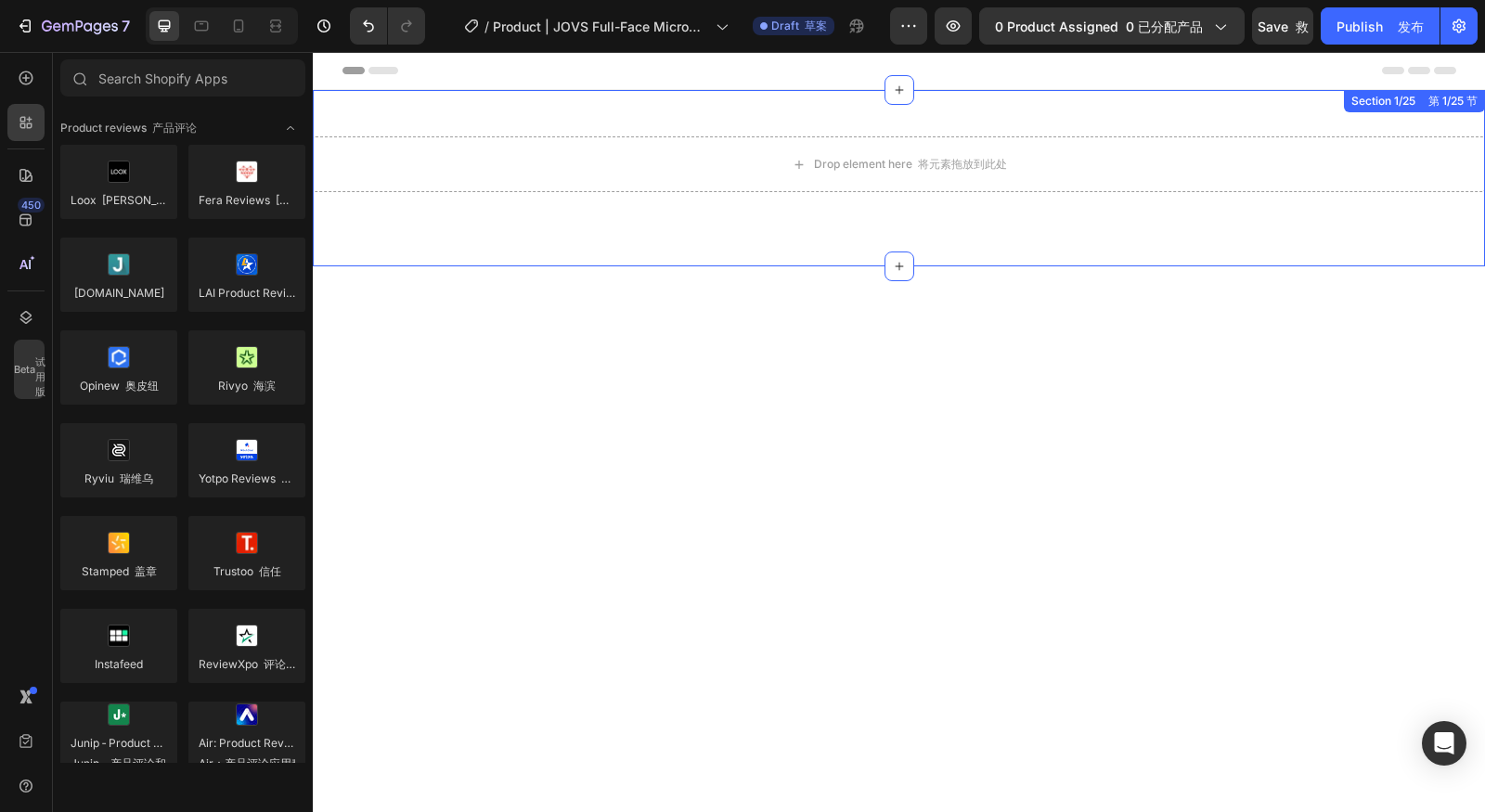
drag, startPoint x: 1079, startPoint y: 157, endPoint x: 1120, endPoint y: 142, distance: 43.7
click at [1086, 156] on div "Drop element here 将元素拖放到此处" at bounding box center [900, 163] width 1173 height 56
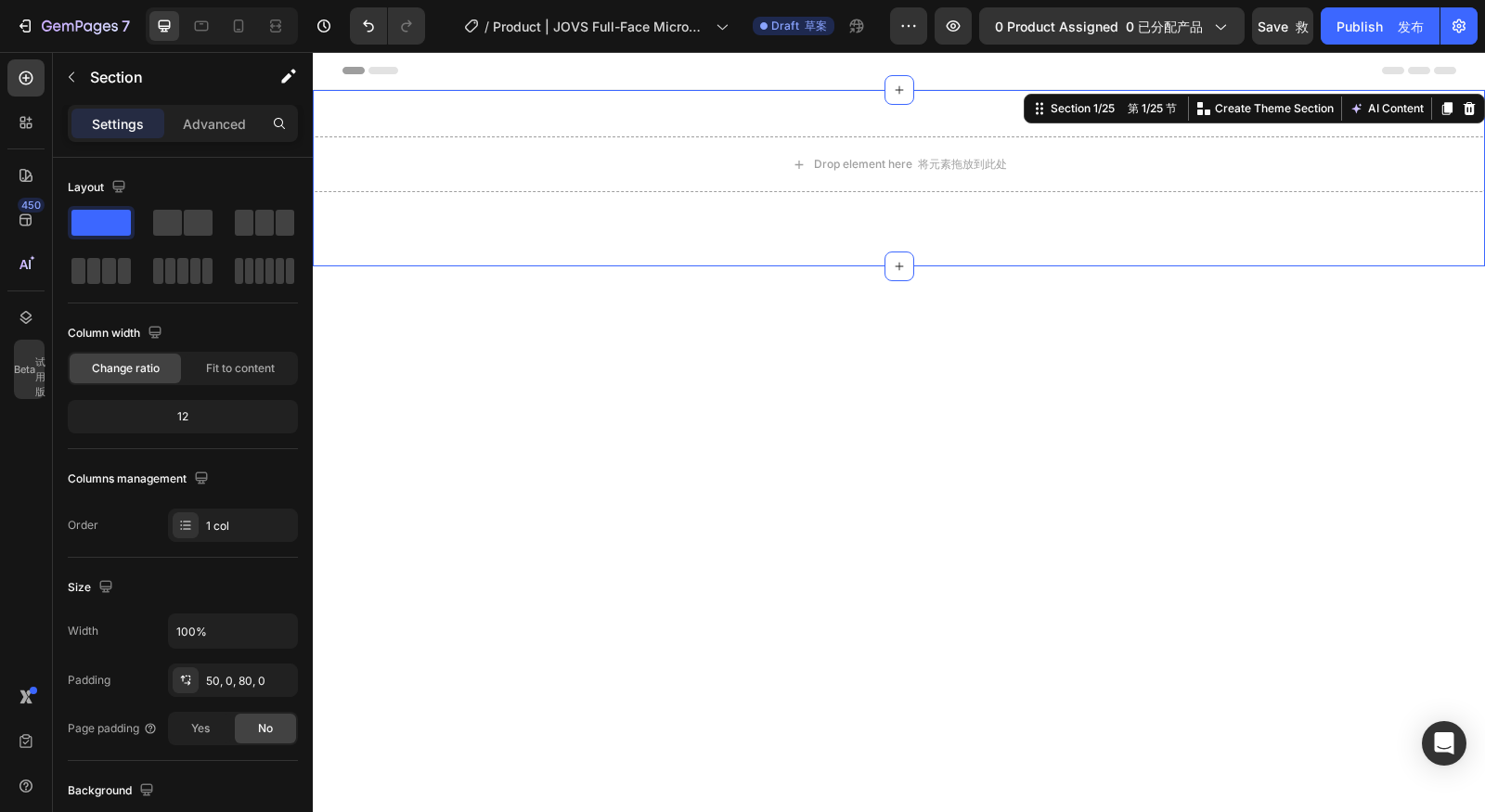
click at [1134, 134] on div "Drop element here 将元素拖放到此处 Section 1/25 第 1/25 节 Create Theme Section AI Conten…" at bounding box center [900, 178] width 1173 height 176
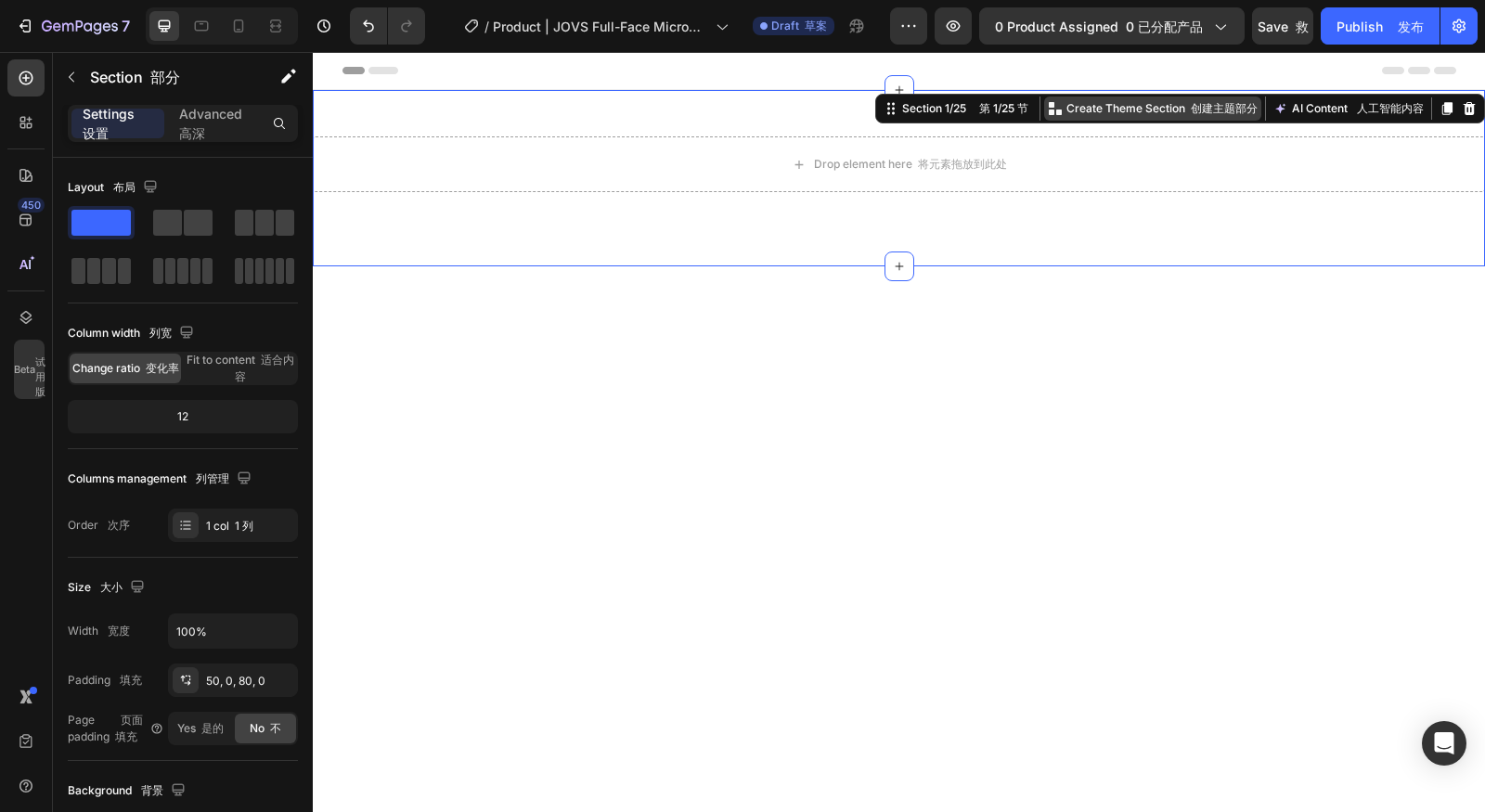
click at [1130, 109] on p "Create Theme Section 创建主题部分" at bounding box center [1162, 108] width 191 height 17
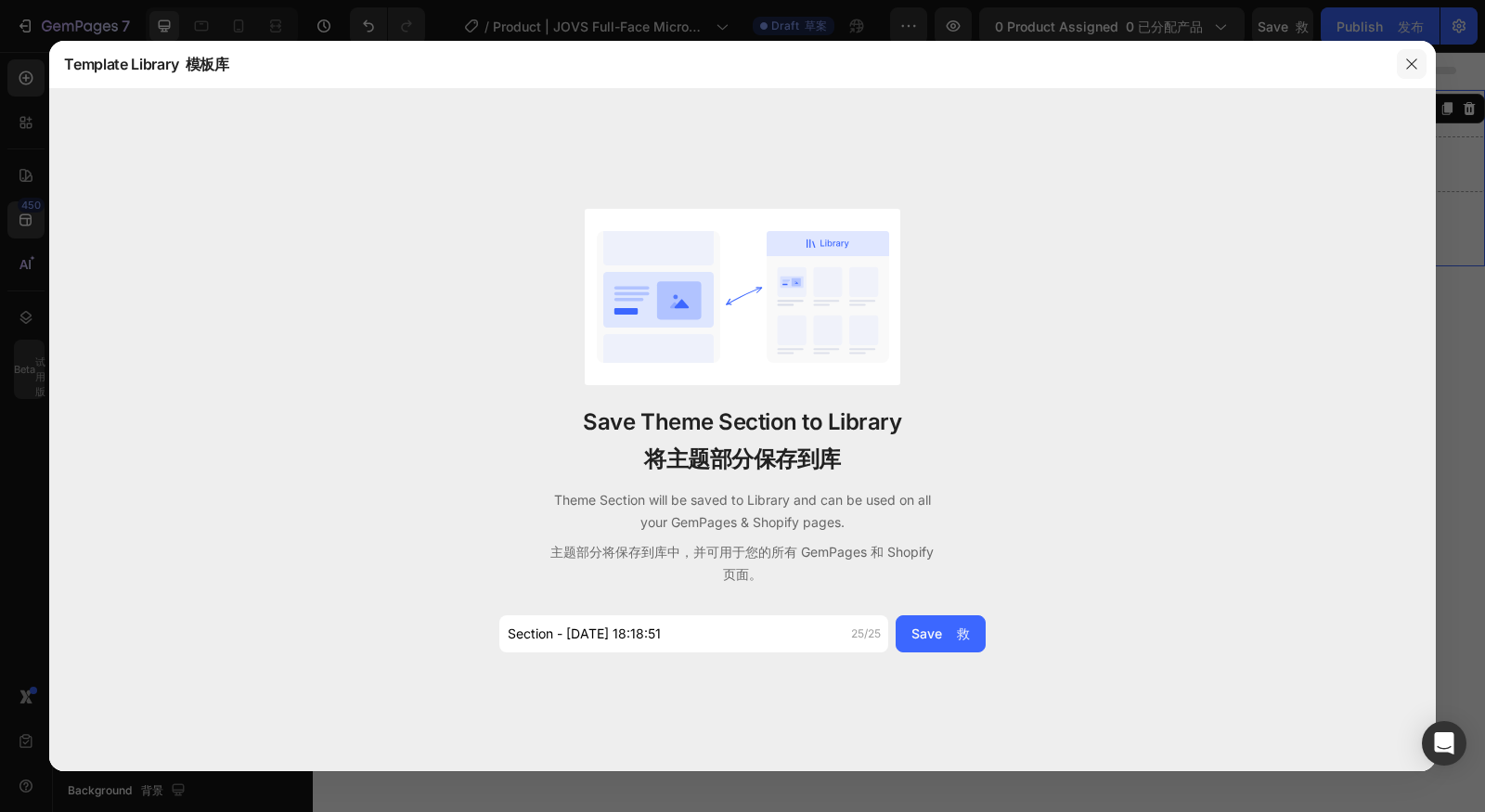
click at [1422, 67] on button "button" at bounding box center [1412, 64] width 29 height 29
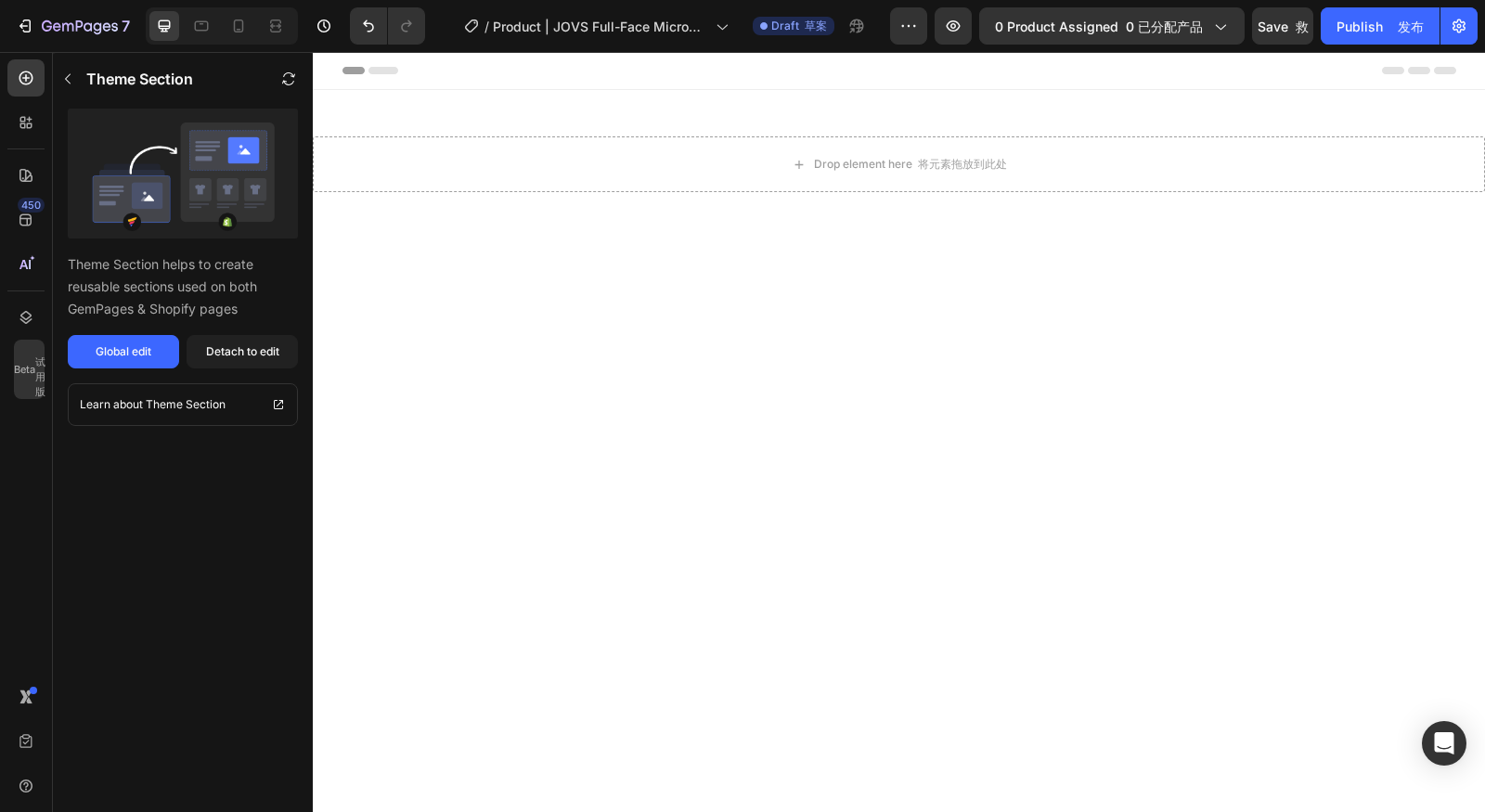
click at [1077, 393] on div at bounding box center [900, 591] width 1173 height 502
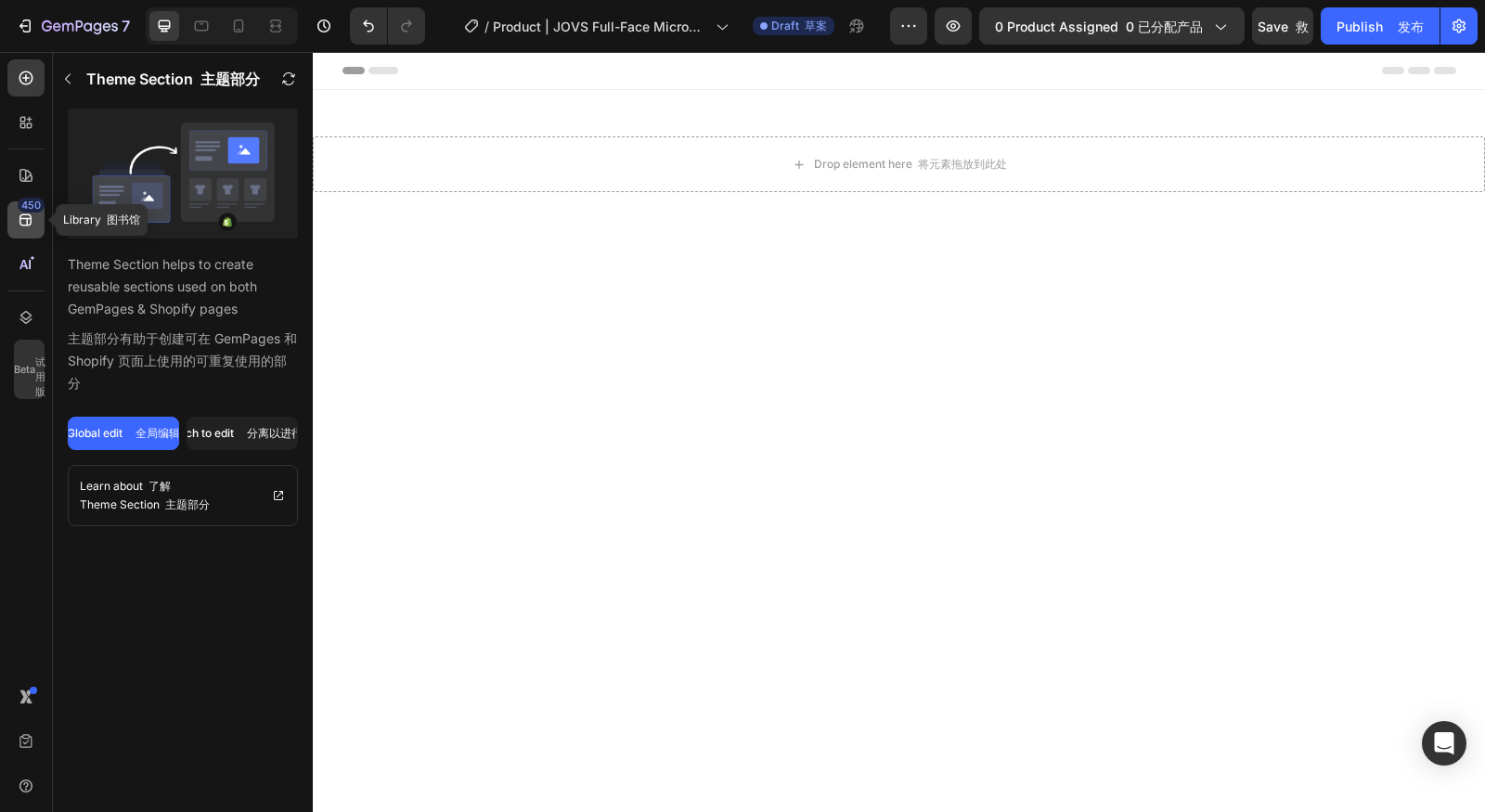
click at [23, 204] on div "450" at bounding box center [30, 204] width 26 height 15
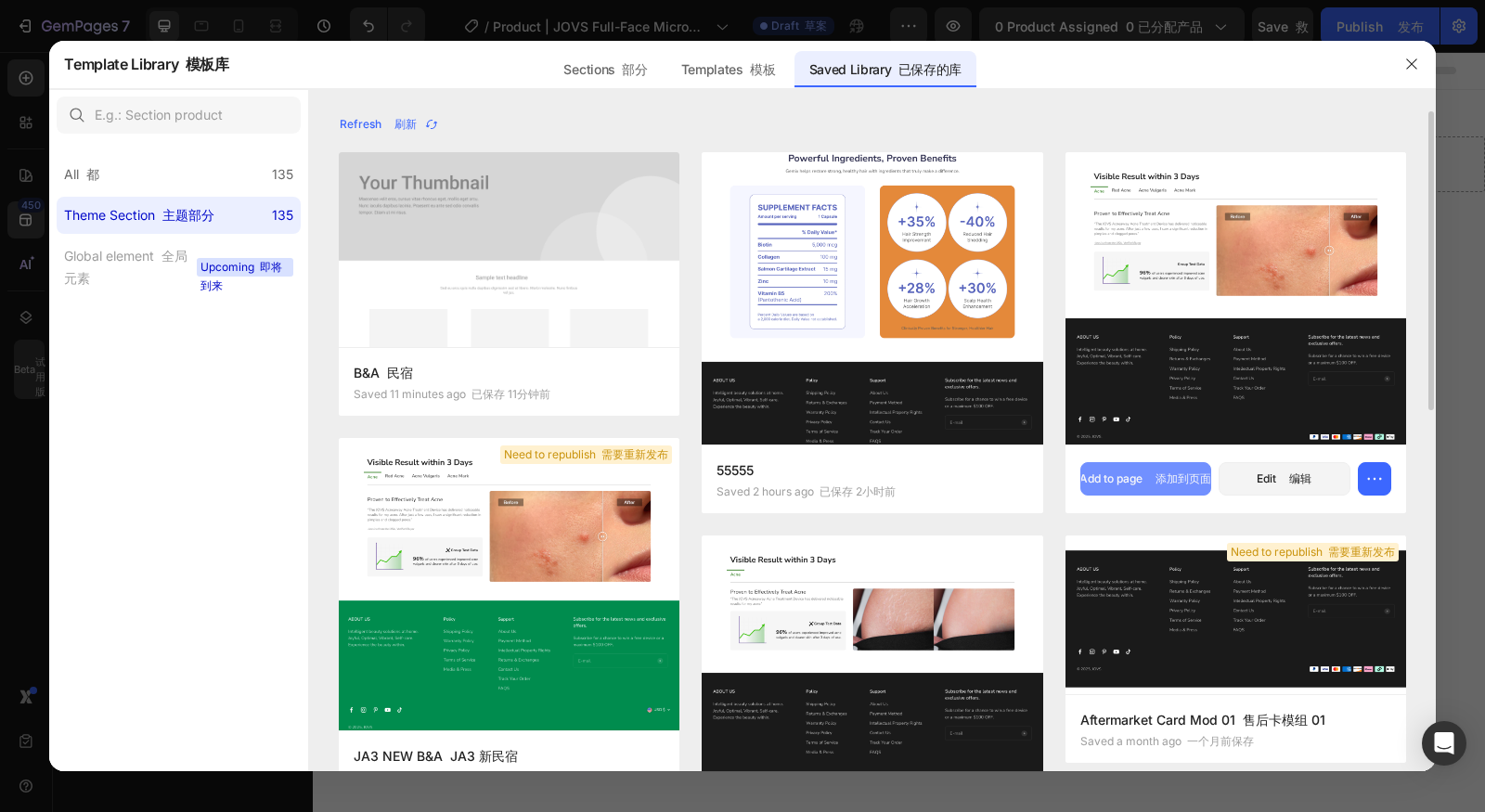
click at [1122, 487] on button "Add to page 添加到页面" at bounding box center [1146, 478] width 132 height 33
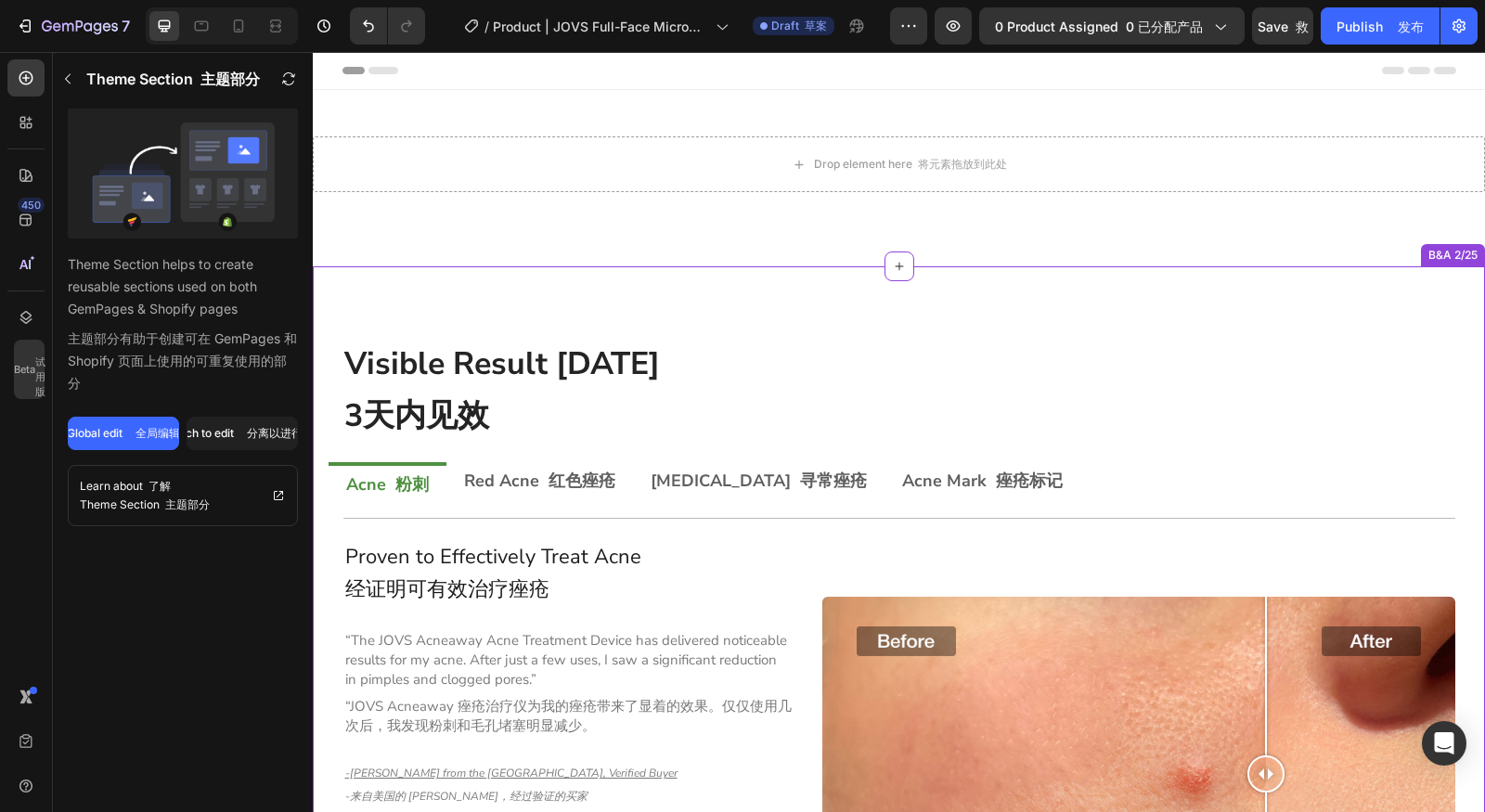
click at [1189, 368] on h2 "Visible Result within 3 Days 3天内见效" at bounding box center [900, 393] width 1114 height 107
click at [247, 443] on button "Detach to edit 分离以进行编辑" at bounding box center [243, 433] width 112 height 33
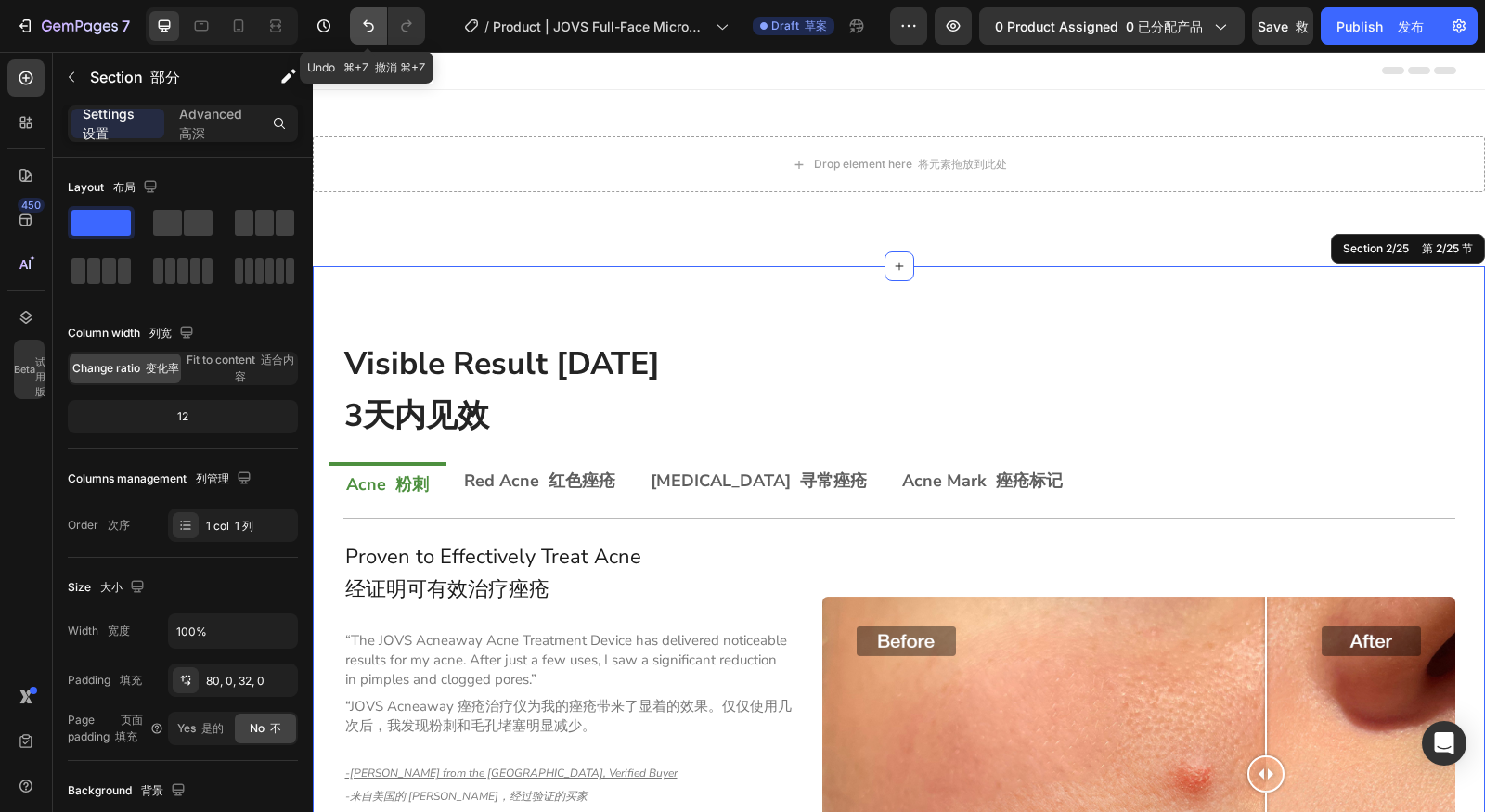
click at [376, 38] on button "Undo/Redo" at bounding box center [368, 26] width 37 height 37
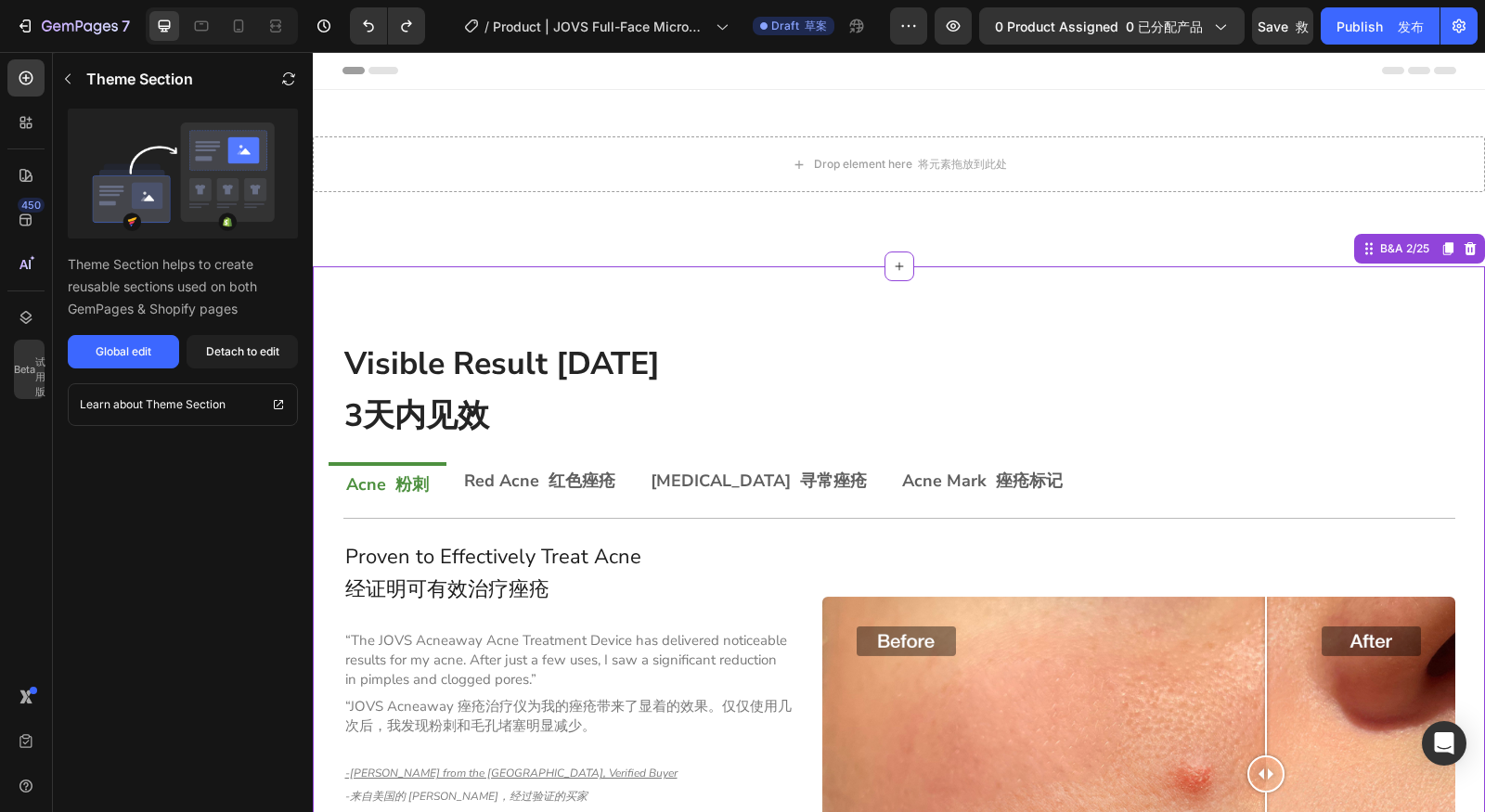
click at [947, 354] on h2 "Visible Result within 3 Days 3天内见效" at bounding box center [900, 393] width 1114 height 107
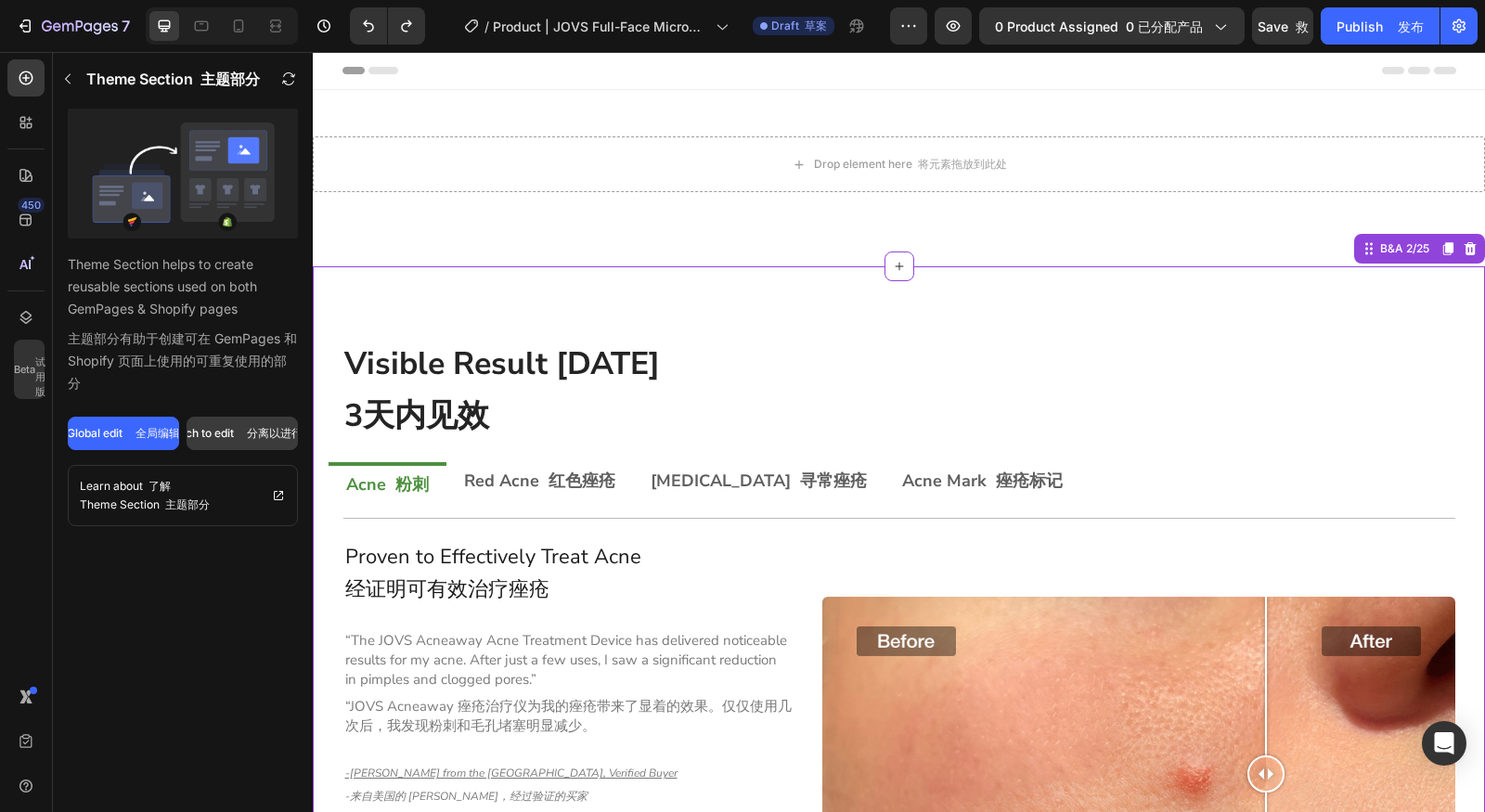
click at [286, 431] on font "分离以进行编辑" at bounding box center [286, 432] width 78 height 14
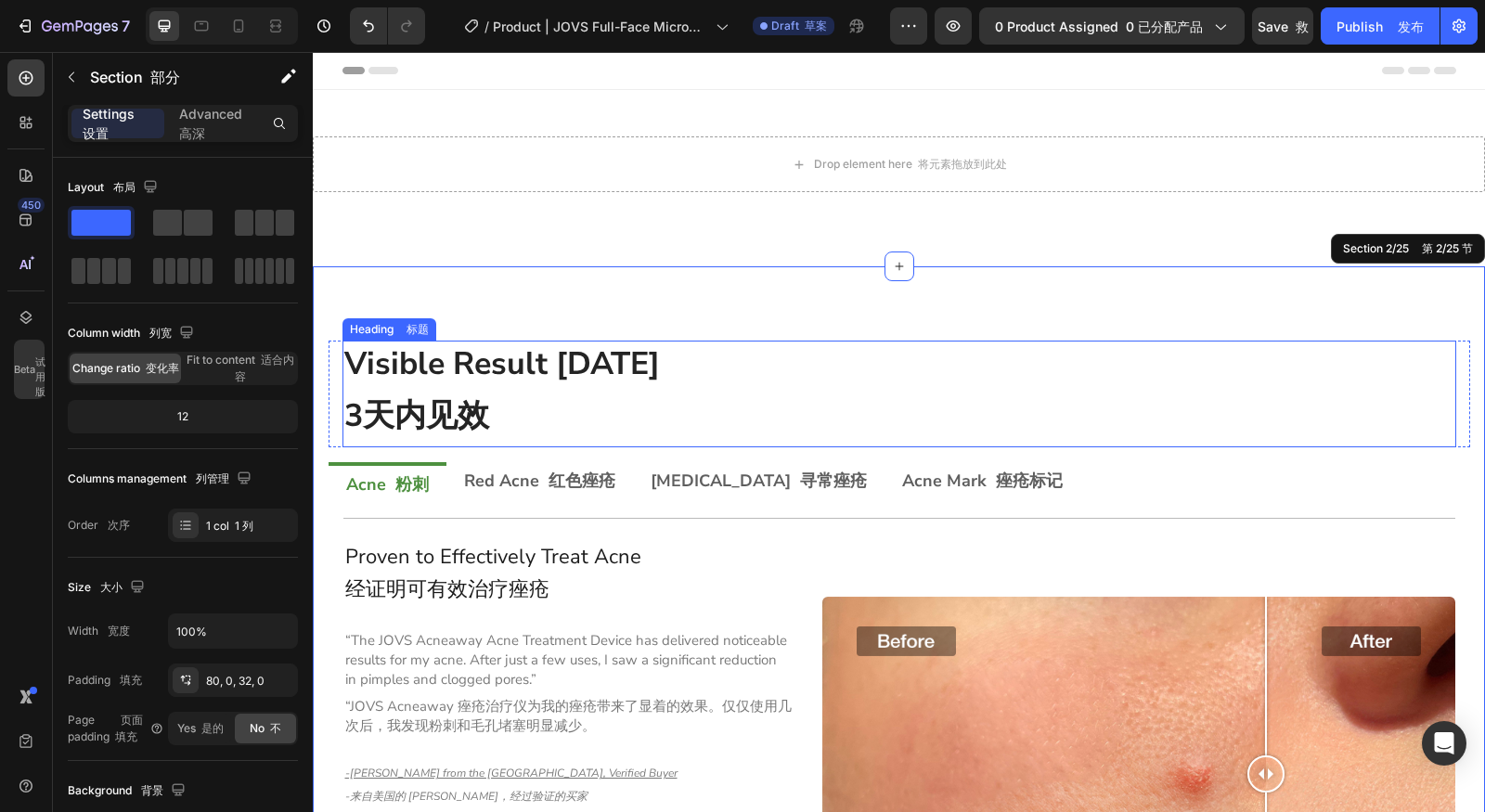
click at [588, 410] on h2 "Visible Result within 3 Days 3天内见效" at bounding box center [900, 393] width 1114 height 107
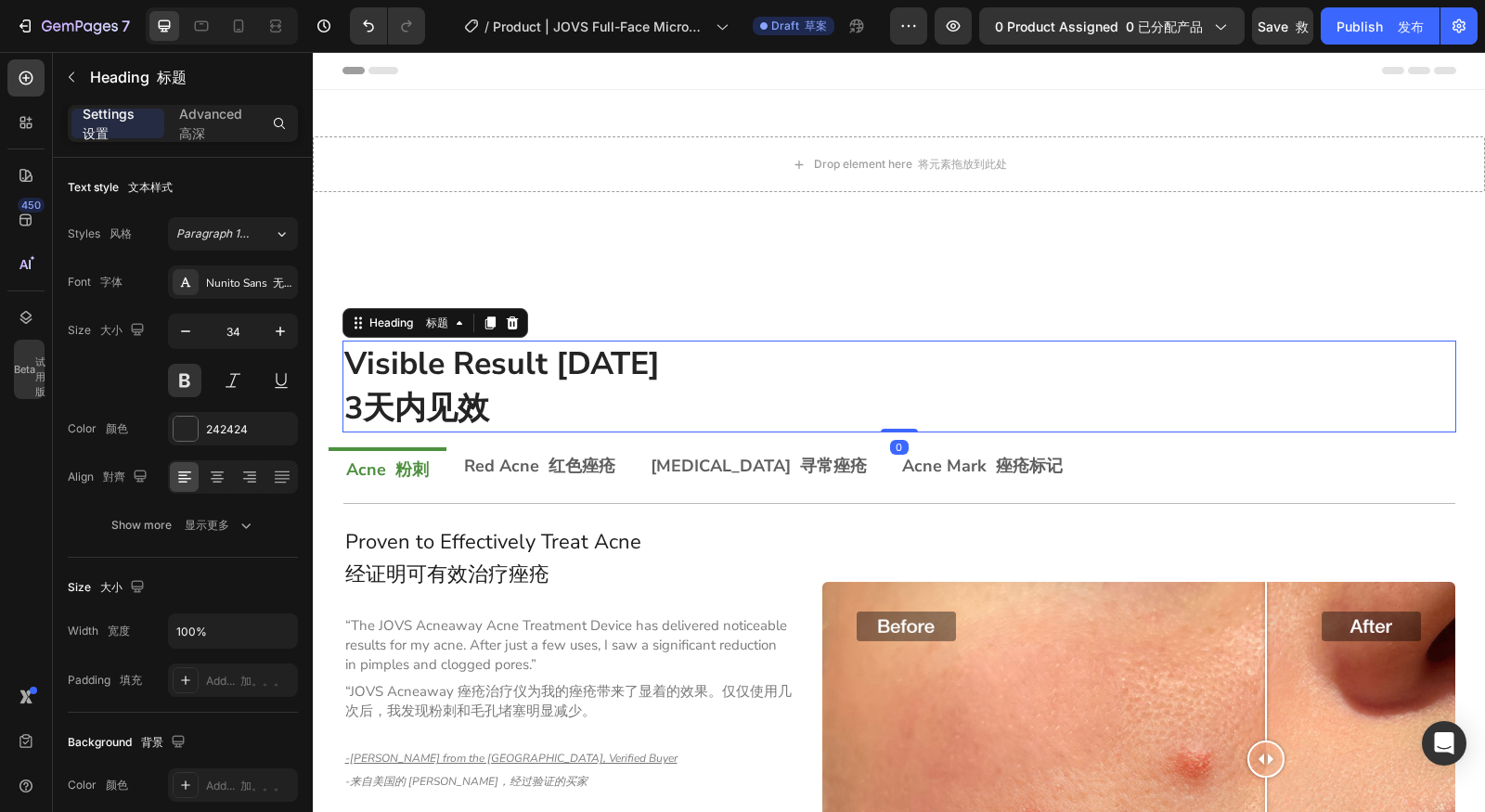
click at [503, 416] on h2 "Visible Result within 3 Days 3天内见效" at bounding box center [900, 386] width 1114 height 92
click at [503, 416] on p "Visible Result within 3 Days 3天内见效" at bounding box center [900, 386] width 1110 height 88
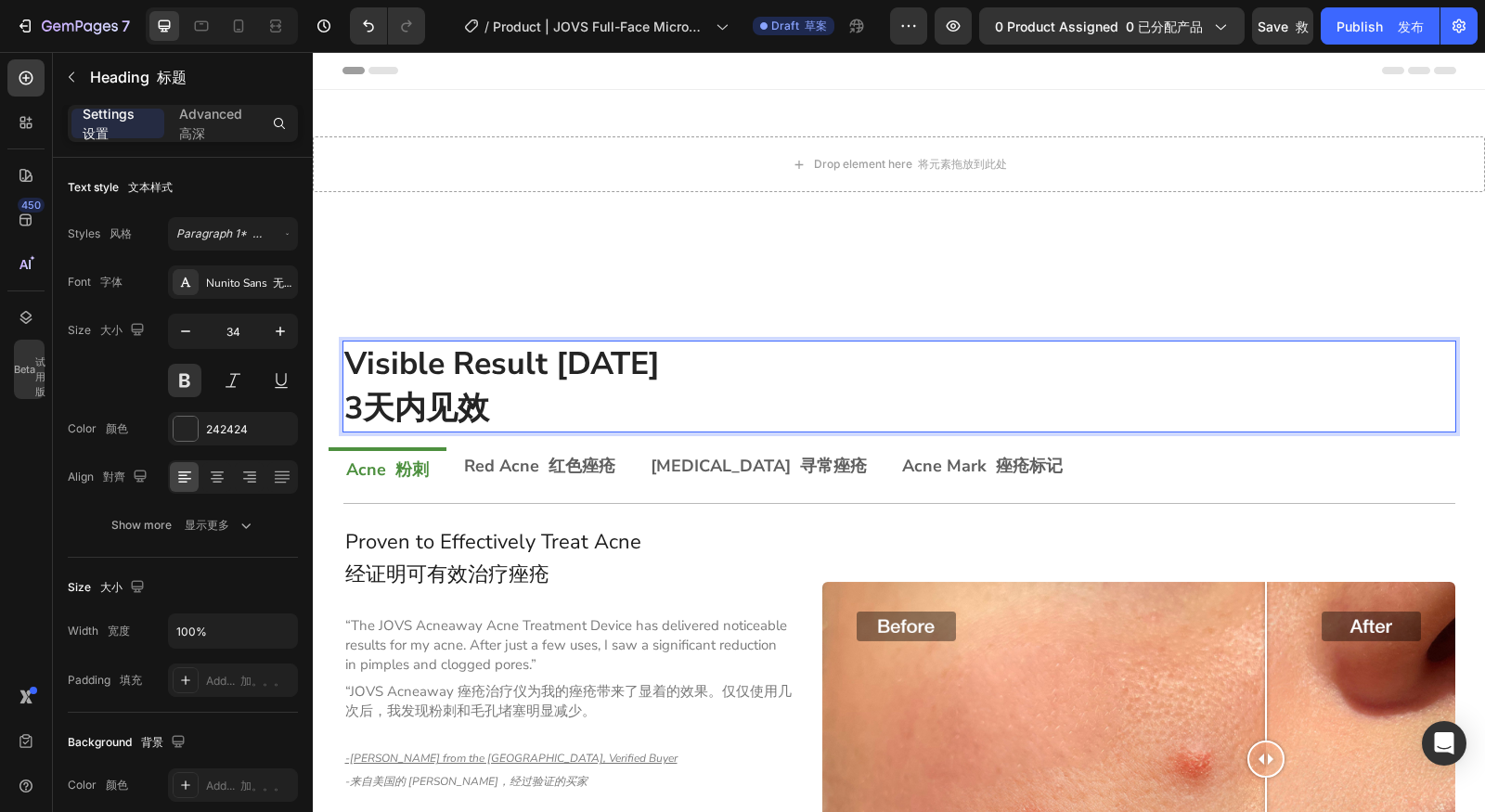
click at [491, 414] on p "Visible Result within 3 Days 3天内见效" at bounding box center [900, 386] width 1110 height 88
click at [482, 409] on p "Visible Result within 3 Days 3天内见效" at bounding box center [900, 386] width 1110 height 88
drag, startPoint x: 557, startPoint y: 402, endPoint x: 348, endPoint y: 403, distance: 209.0
click at [348, 403] on p "Visible Result within 3 Days 3天内见效" at bounding box center [900, 386] width 1110 height 88
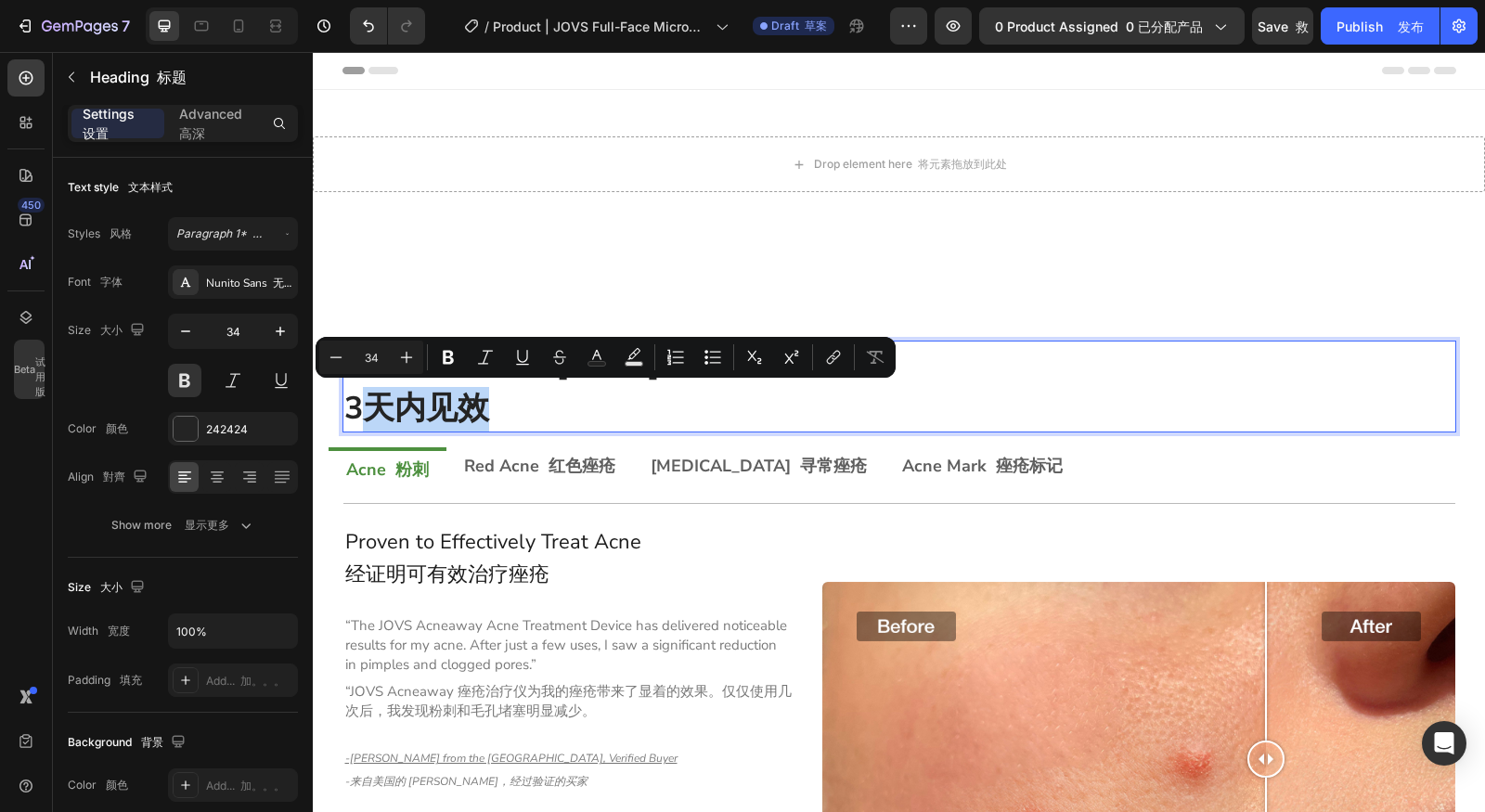
click at [477, 412] on p "Visible Result within 3 Days 3天内见效" at bounding box center [900, 386] width 1110 height 88
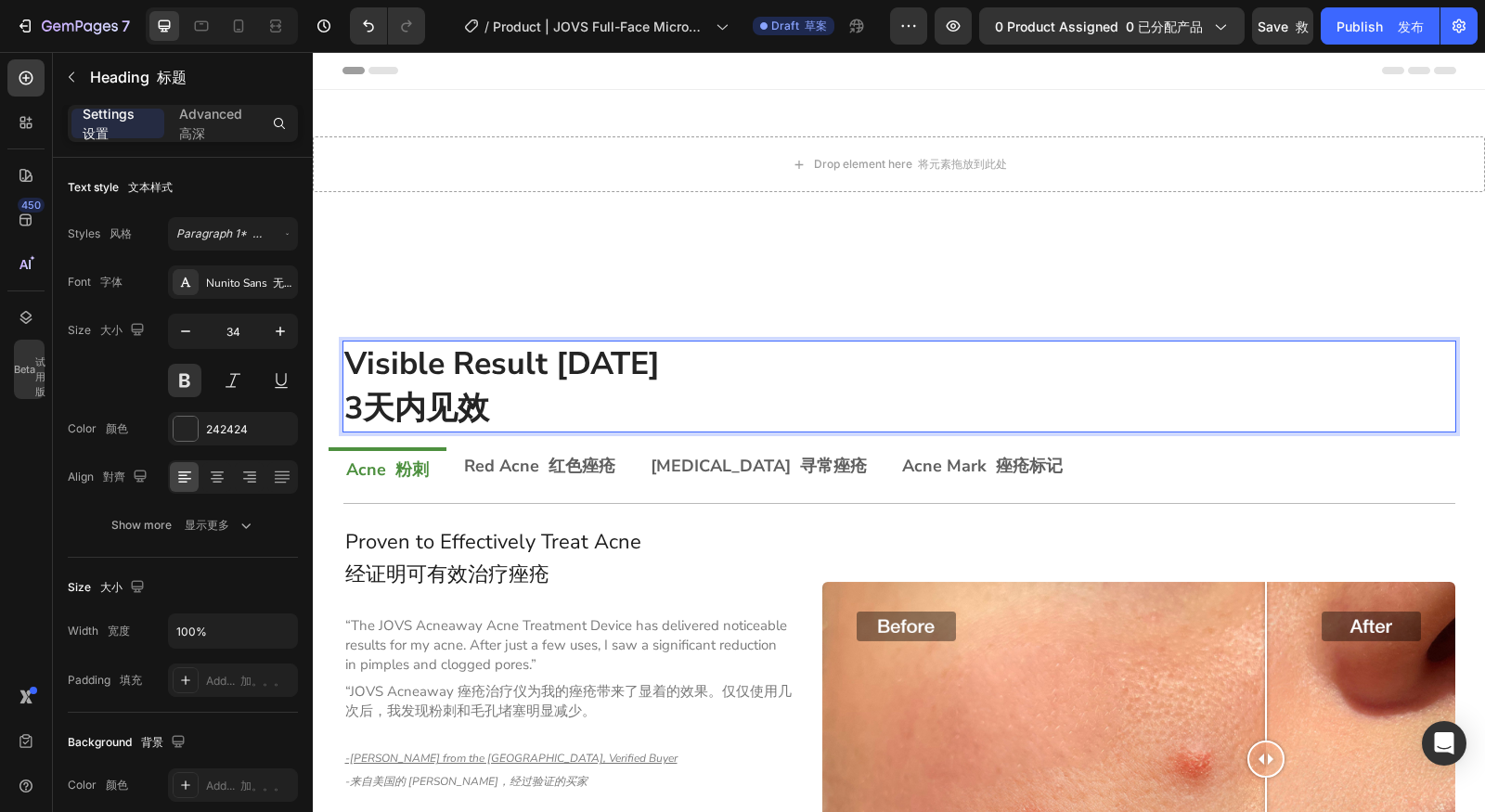
click at [486, 412] on p "Visible Result within 3 Days 3天内见效" at bounding box center [900, 386] width 1110 height 88
click at [506, 411] on p "Visible Result within 3 Days 3天内见效" at bounding box center [900, 386] width 1110 height 88
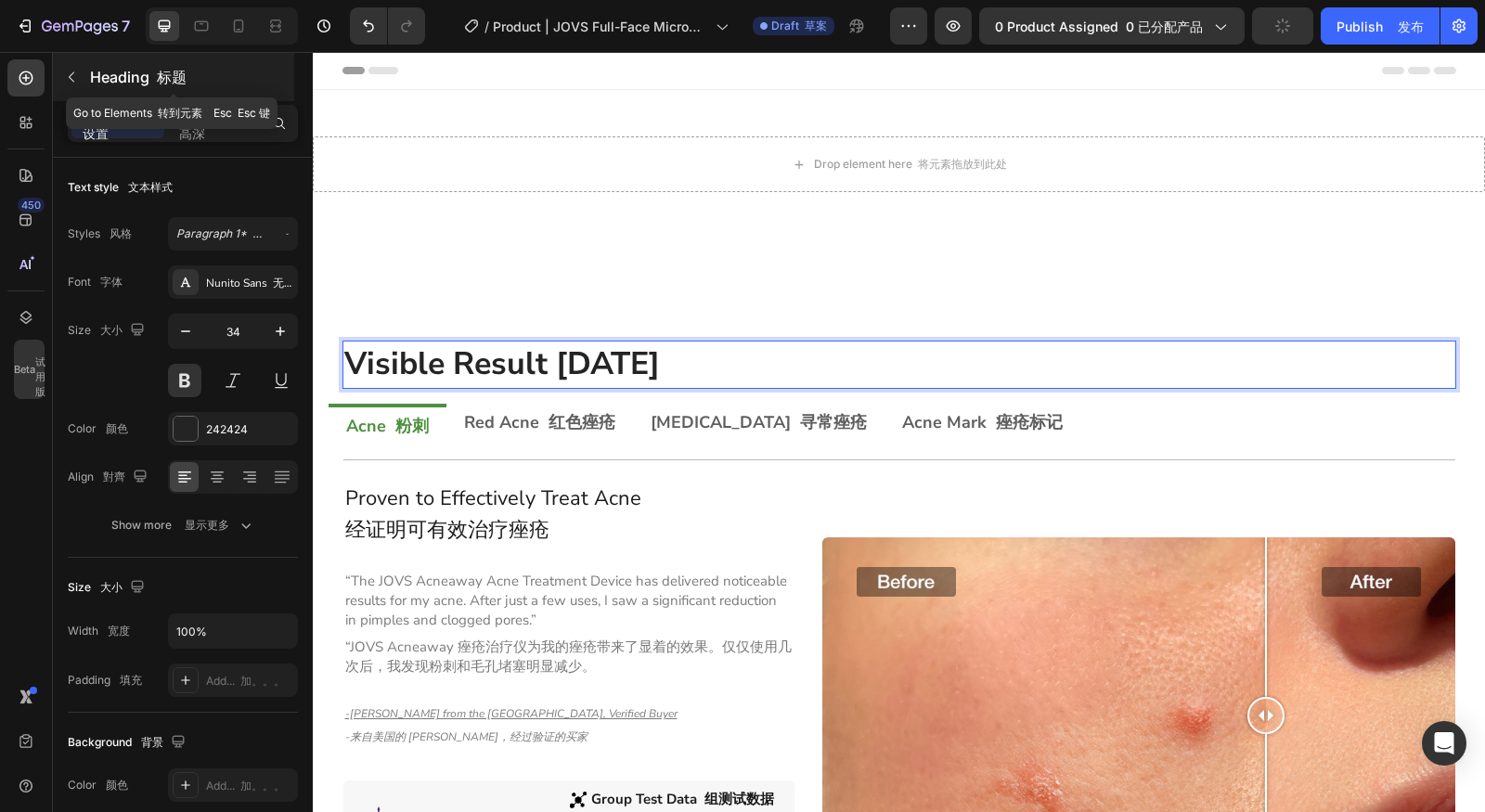
click at [74, 77] on icon "button" at bounding box center [70, 76] width 15 height 15
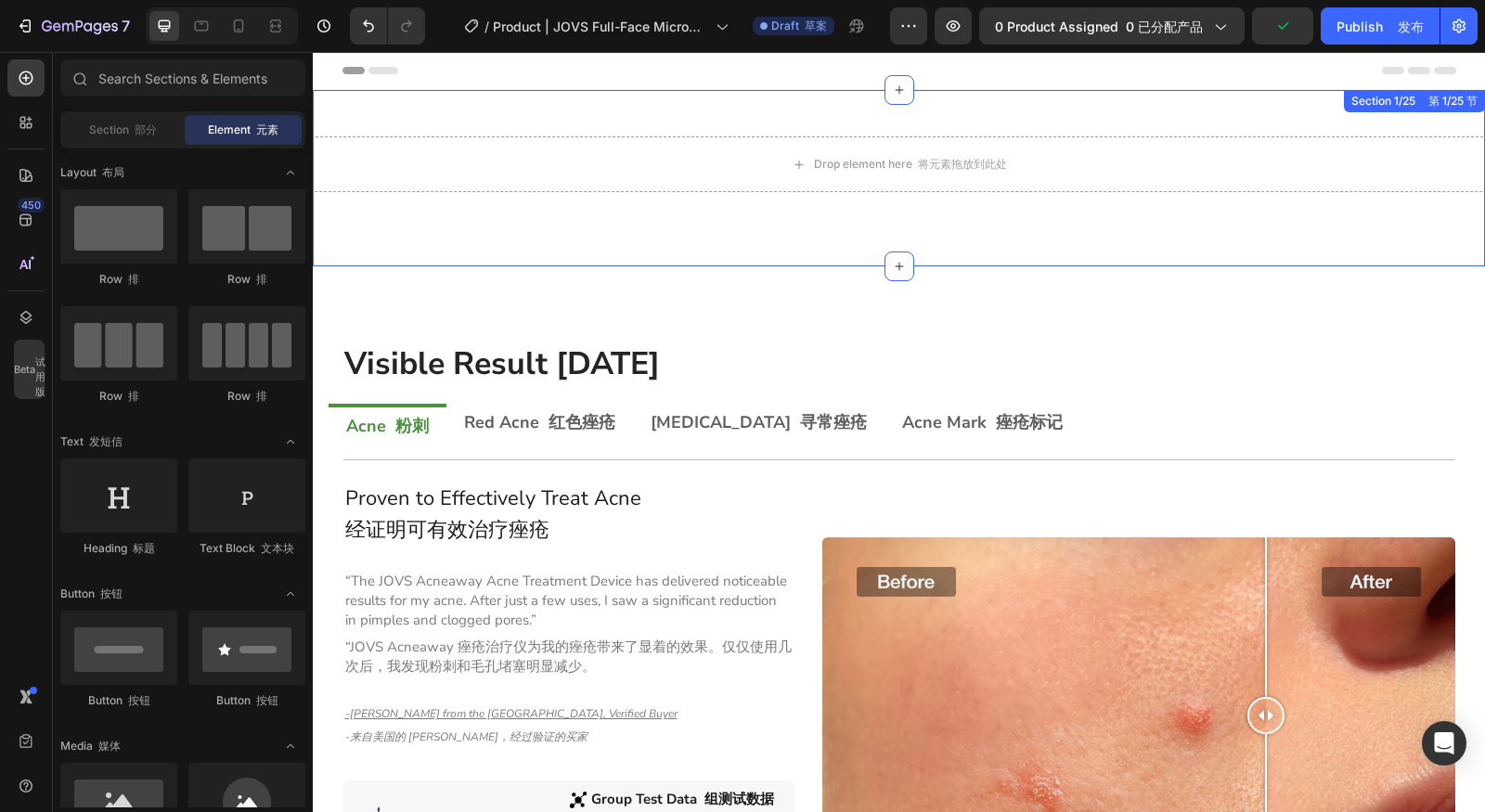
click at [908, 255] on div "Drop element here 将元素拖放到此处 Section 1/25 第 1/25 节" at bounding box center [900, 178] width 1173 height 176
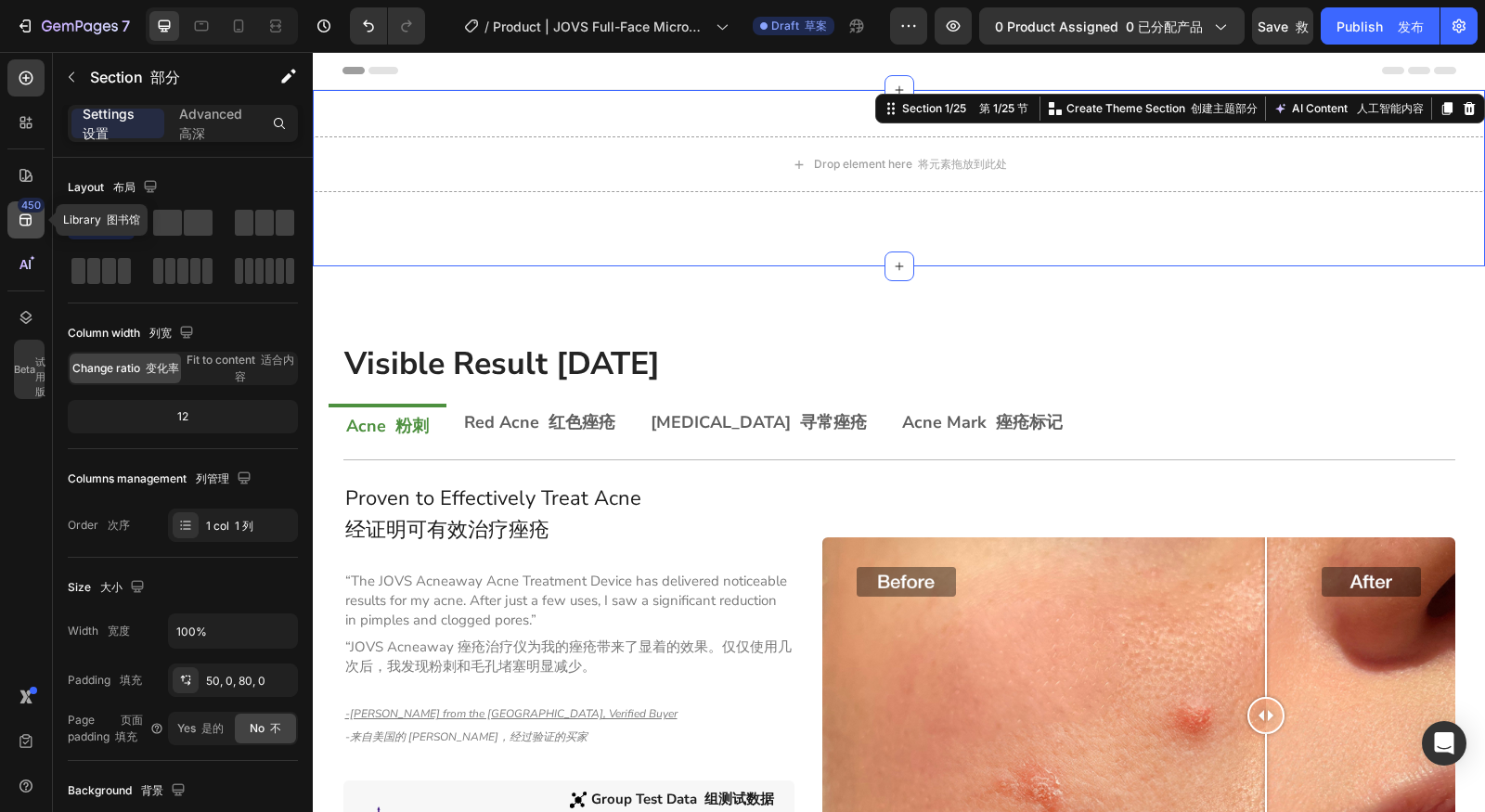
click at [24, 234] on div "450" at bounding box center [26, 220] width 37 height 37
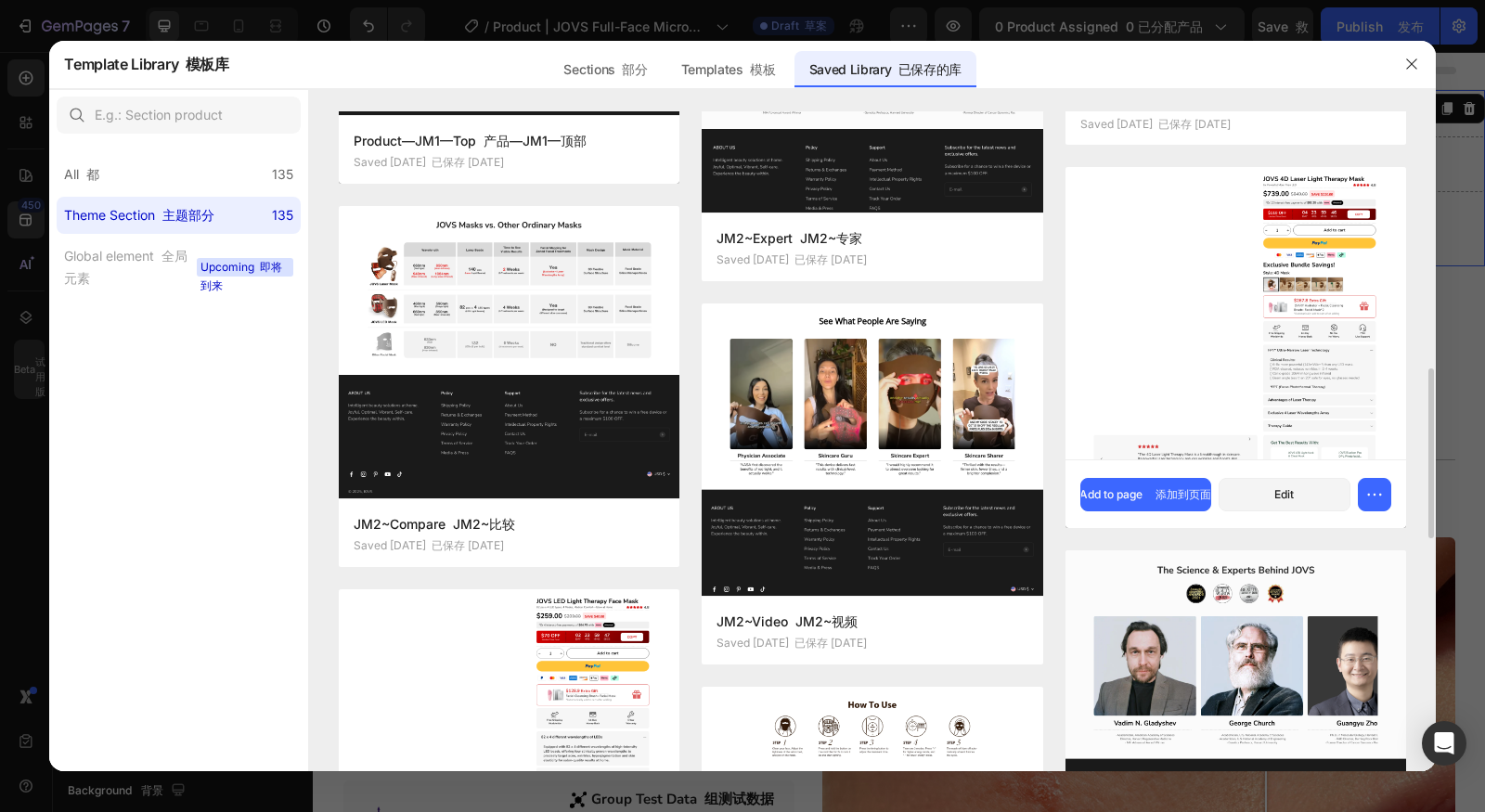
scroll to position [762, 0]
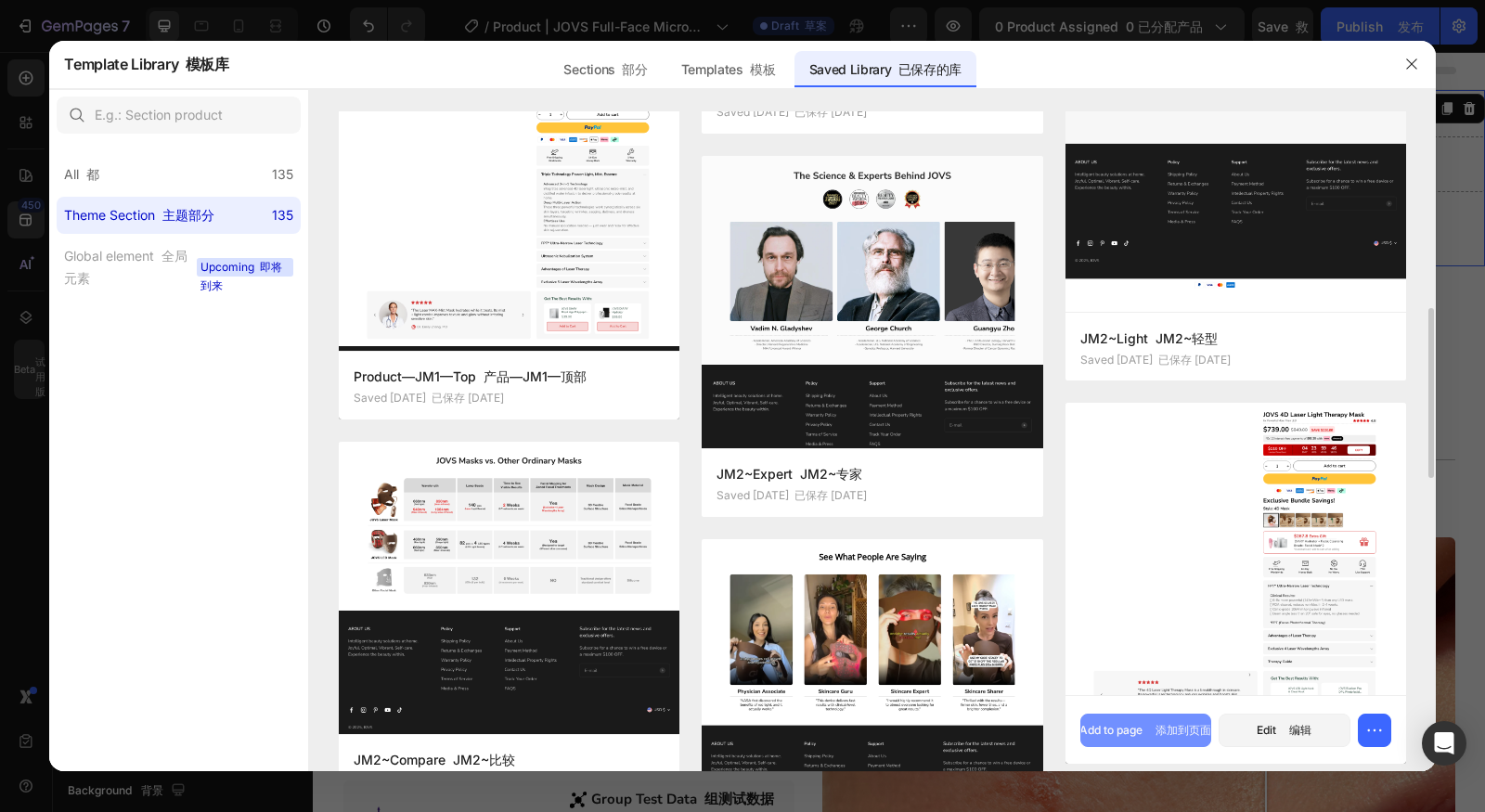
click at [1195, 732] on font "添加到页面" at bounding box center [1183, 730] width 56 height 14
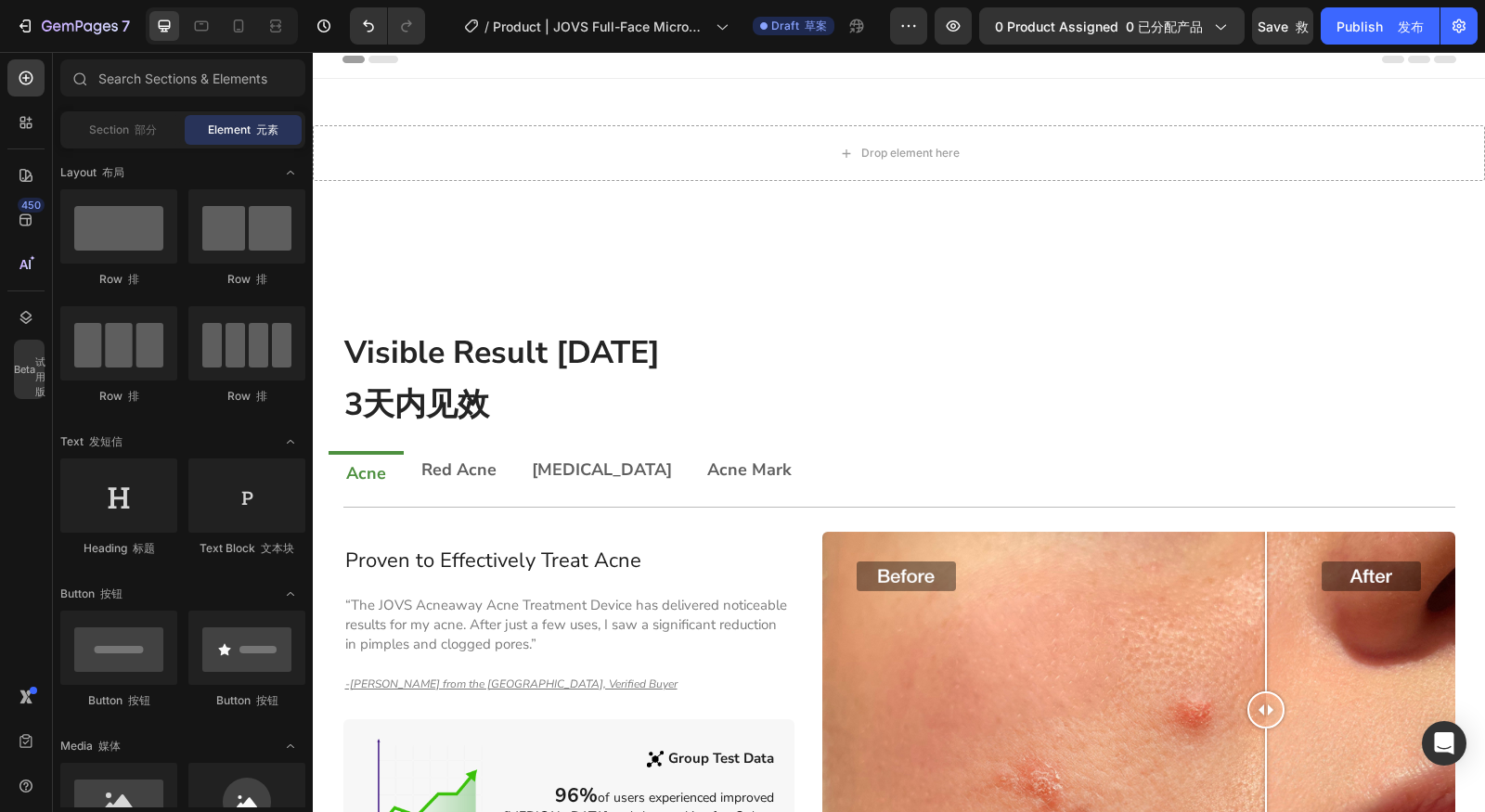
scroll to position [0, 0]
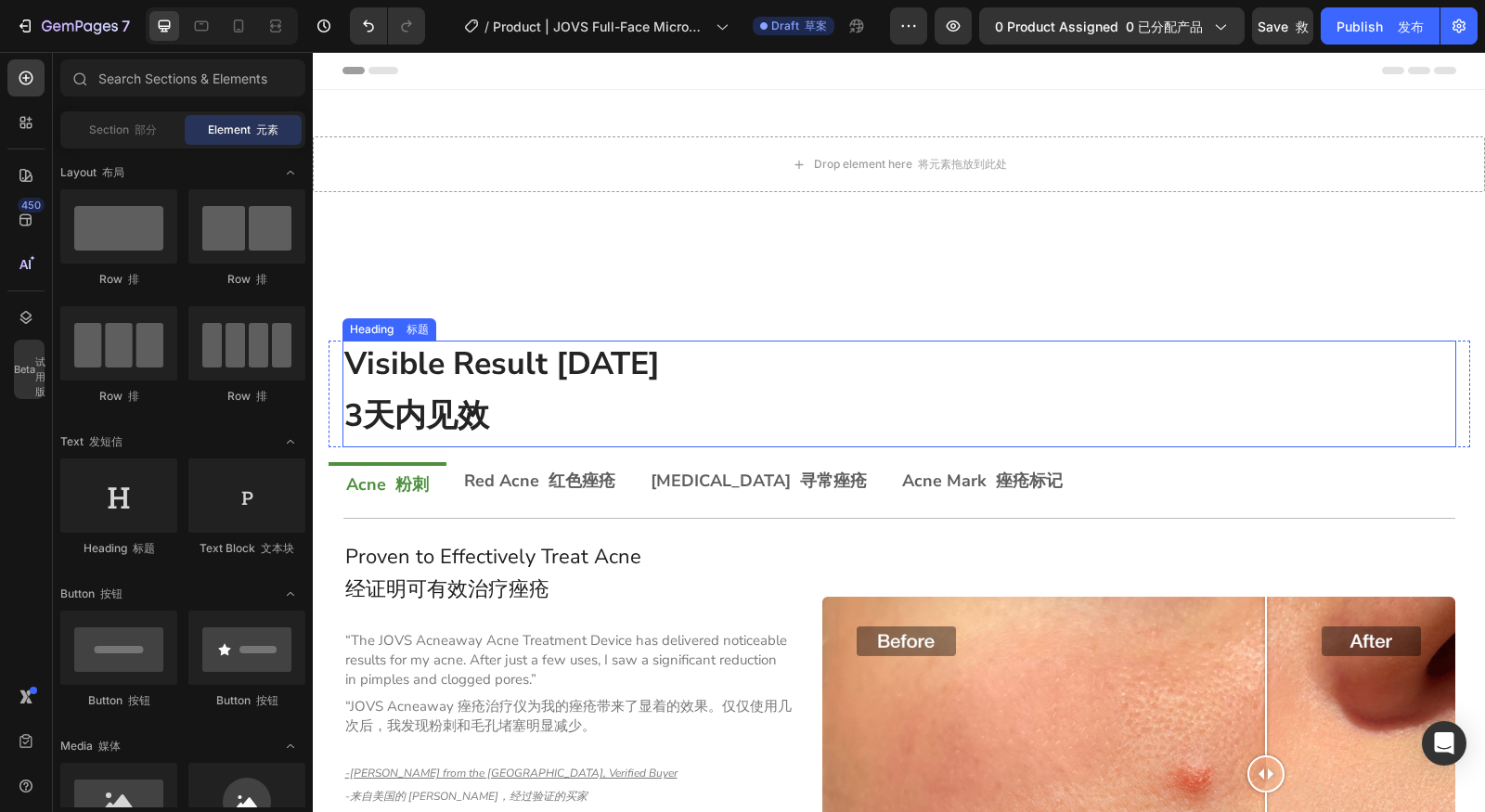
click at [911, 383] on h2 "Visible Result within 3 Days 3天内见效" at bounding box center [900, 393] width 1114 height 107
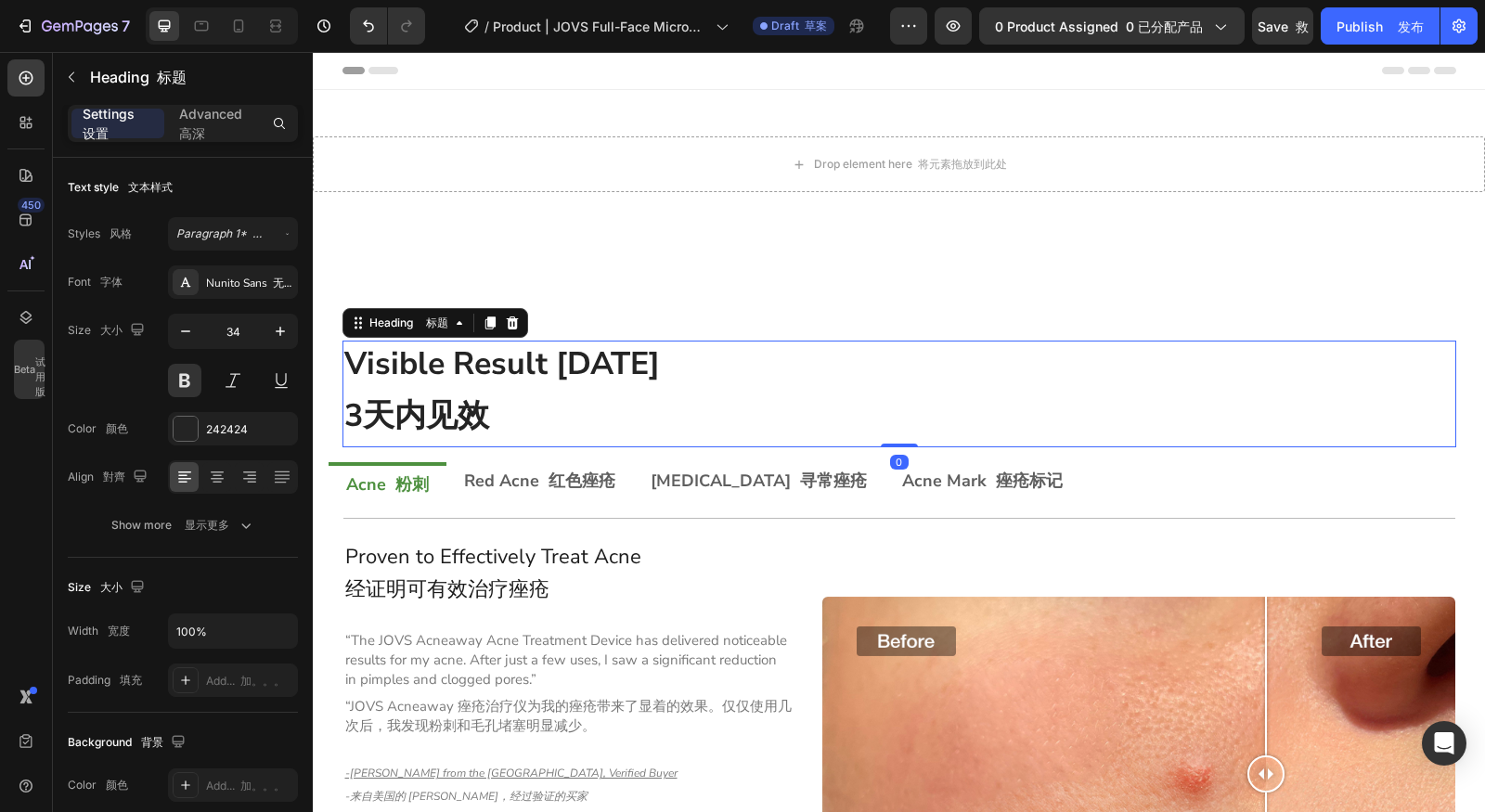
click at [361, 45] on div "7 Version history / Product | JOVS Full-Face Micropoints Auti-Wrinkle Set 产品中心 …" at bounding box center [742, 26] width 1485 height 53
click at [364, 36] on button "Undo/Redo" at bounding box center [368, 26] width 37 height 37
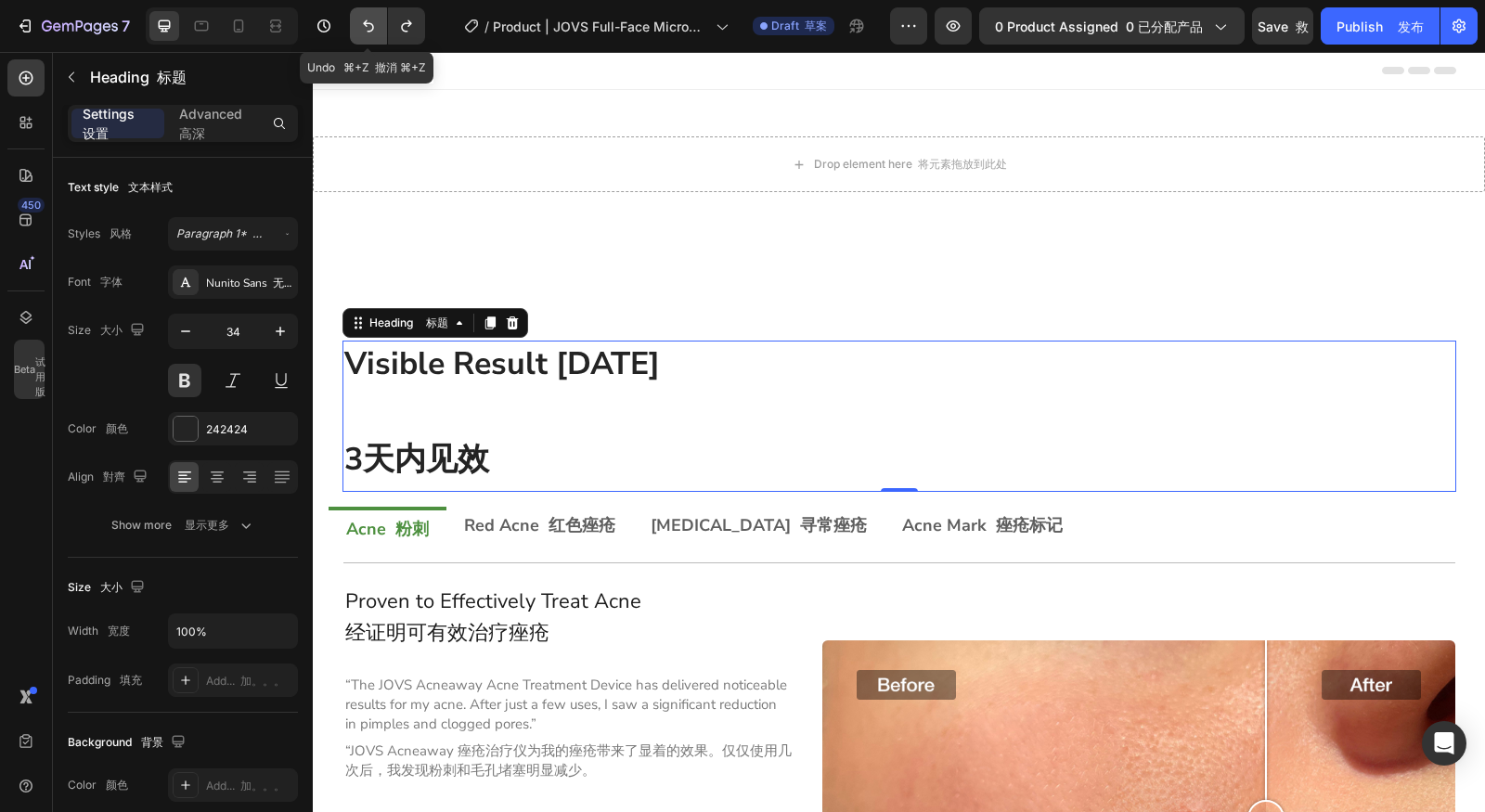
click at [364, 36] on button "Undo/Redo" at bounding box center [368, 26] width 37 height 37
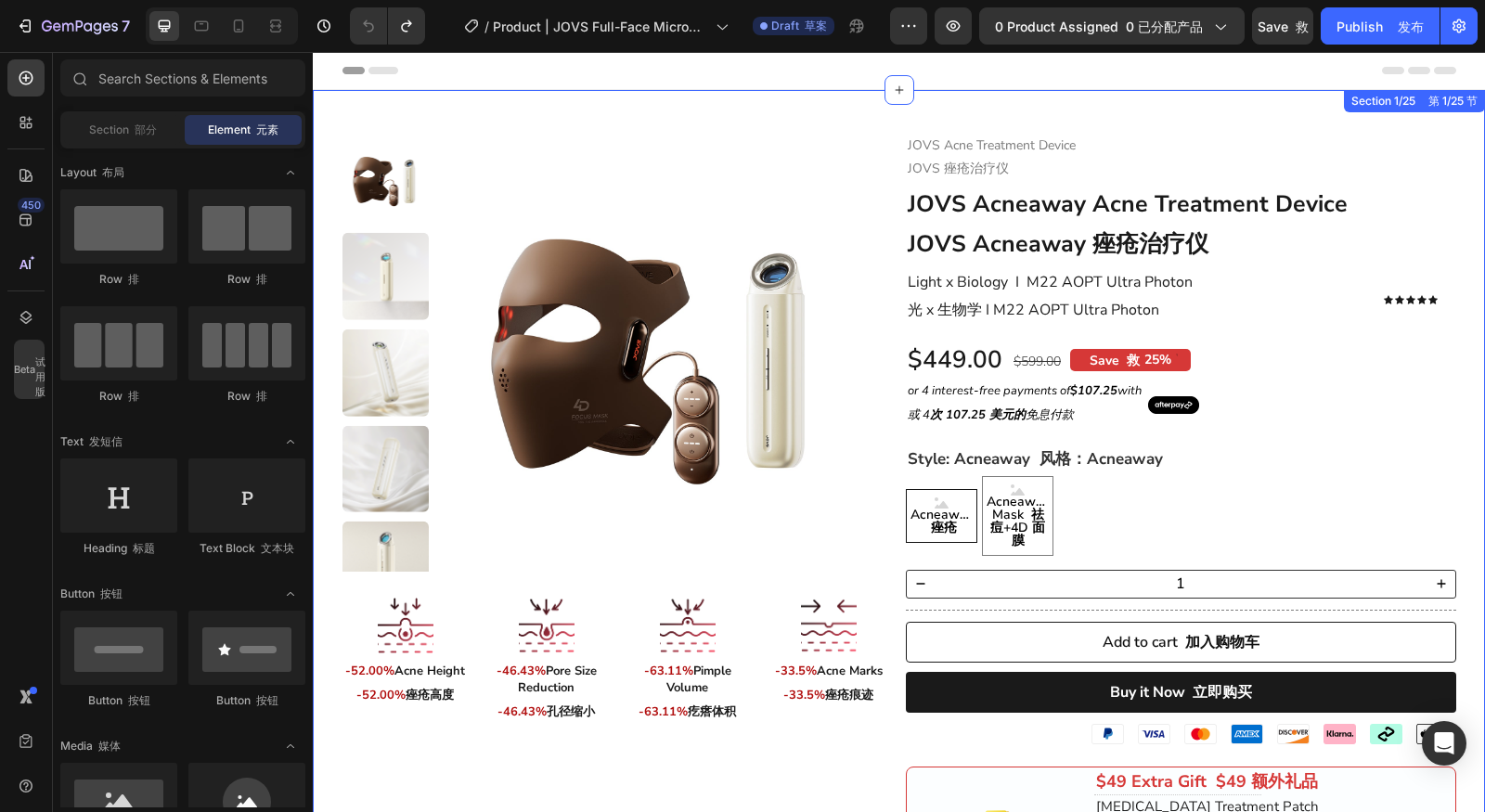
click at [1276, 128] on div ".id526083427460449042 .cls-1 { opacity: 0.8; } .id526083427460449042 .cls-1 { o…" at bounding box center [900, 712] width 1173 height 1245
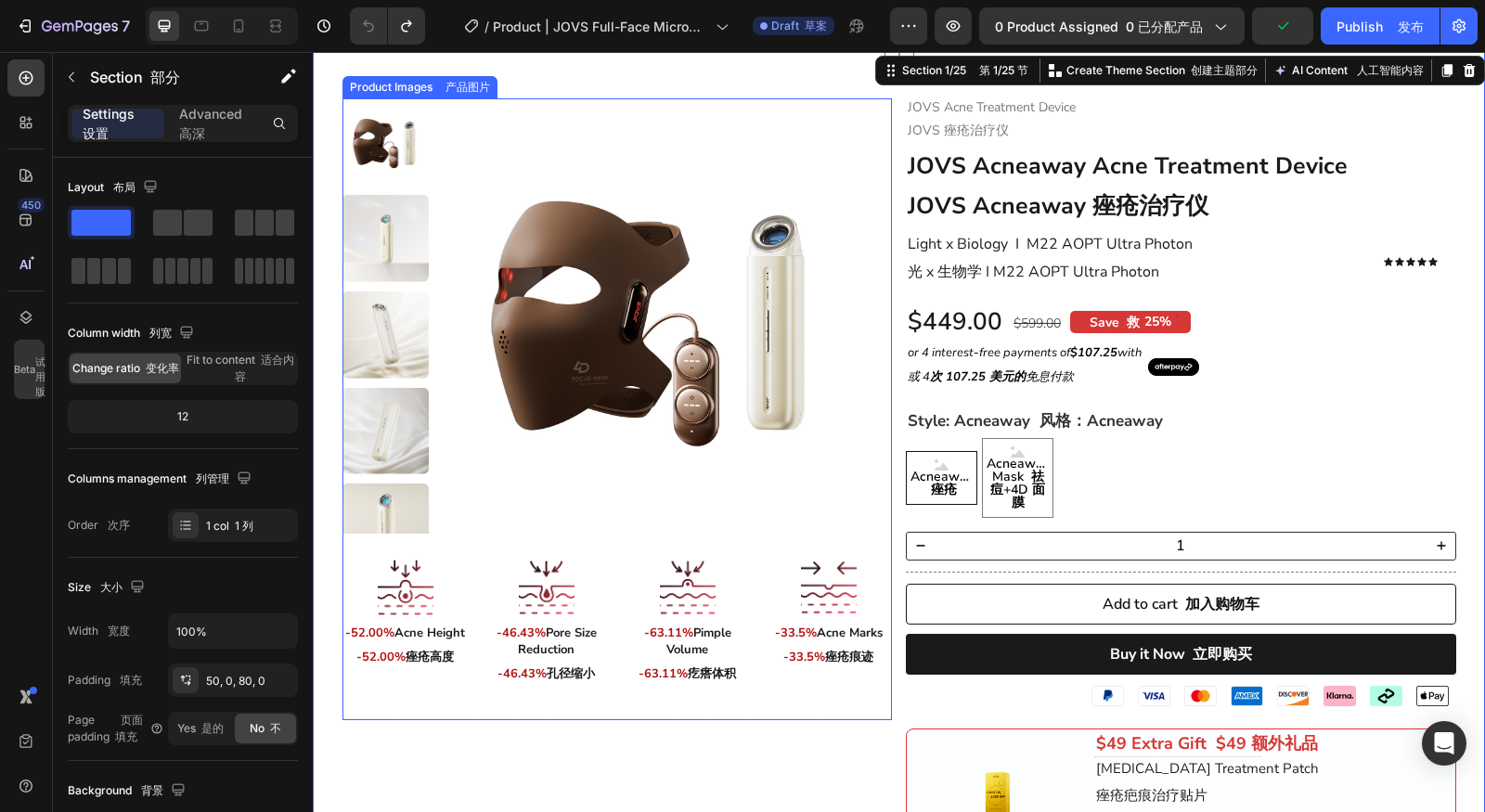
scroll to position [52, 0]
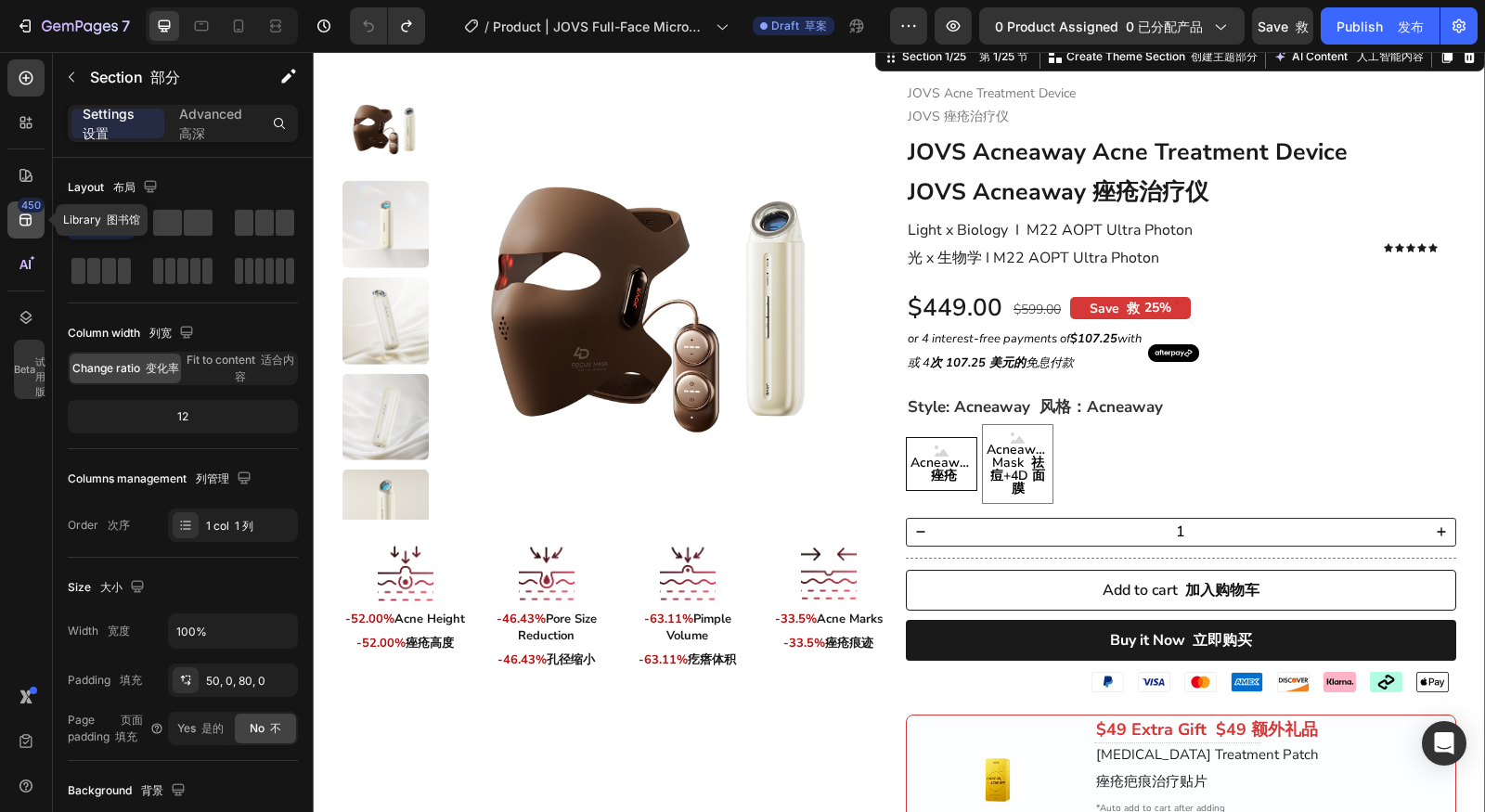
click at [40, 219] on div "450" at bounding box center [26, 220] width 37 height 37
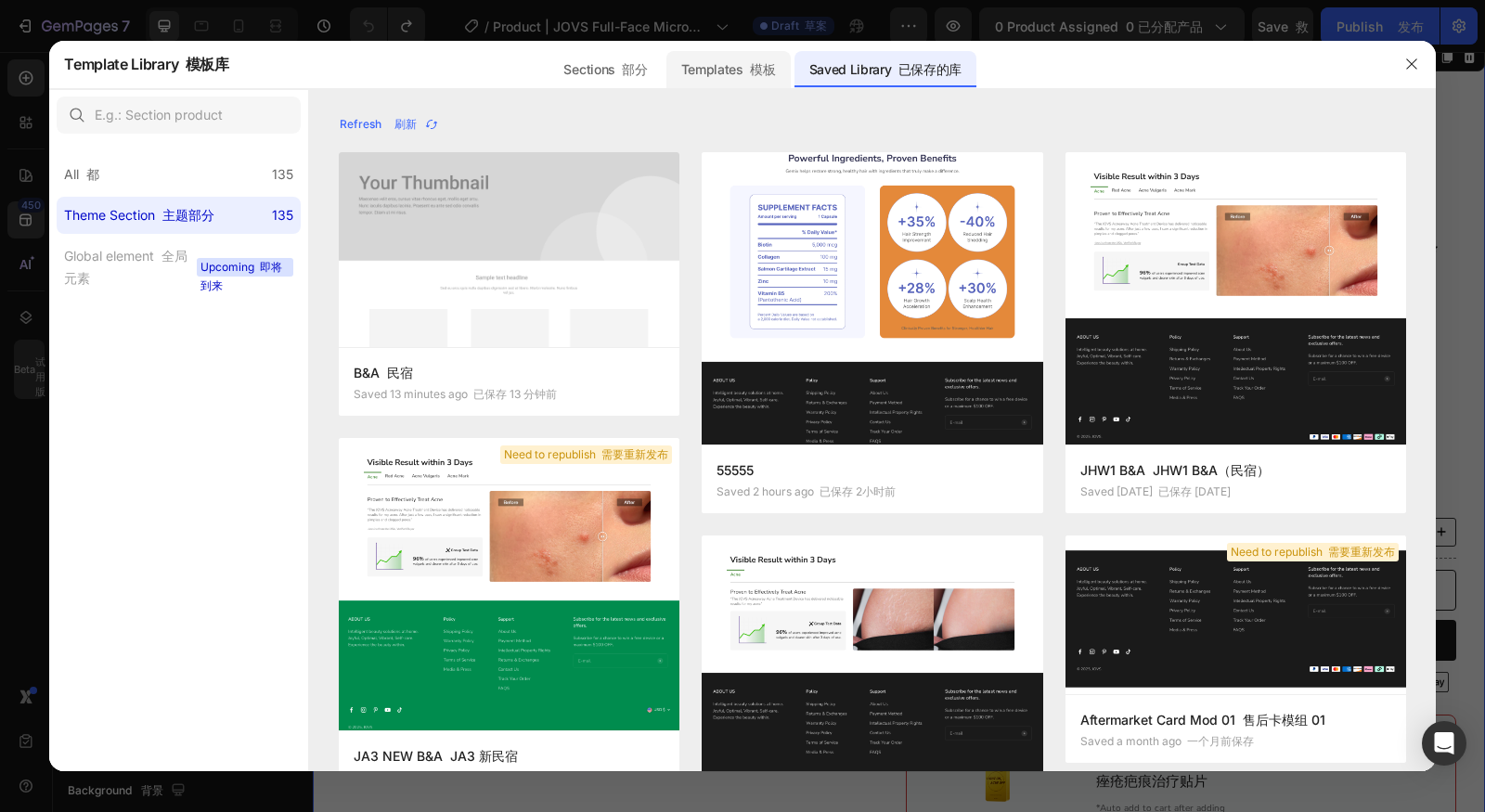
click at [697, 79] on div "Templates 模板" at bounding box center [728, 69] width 124 height 37
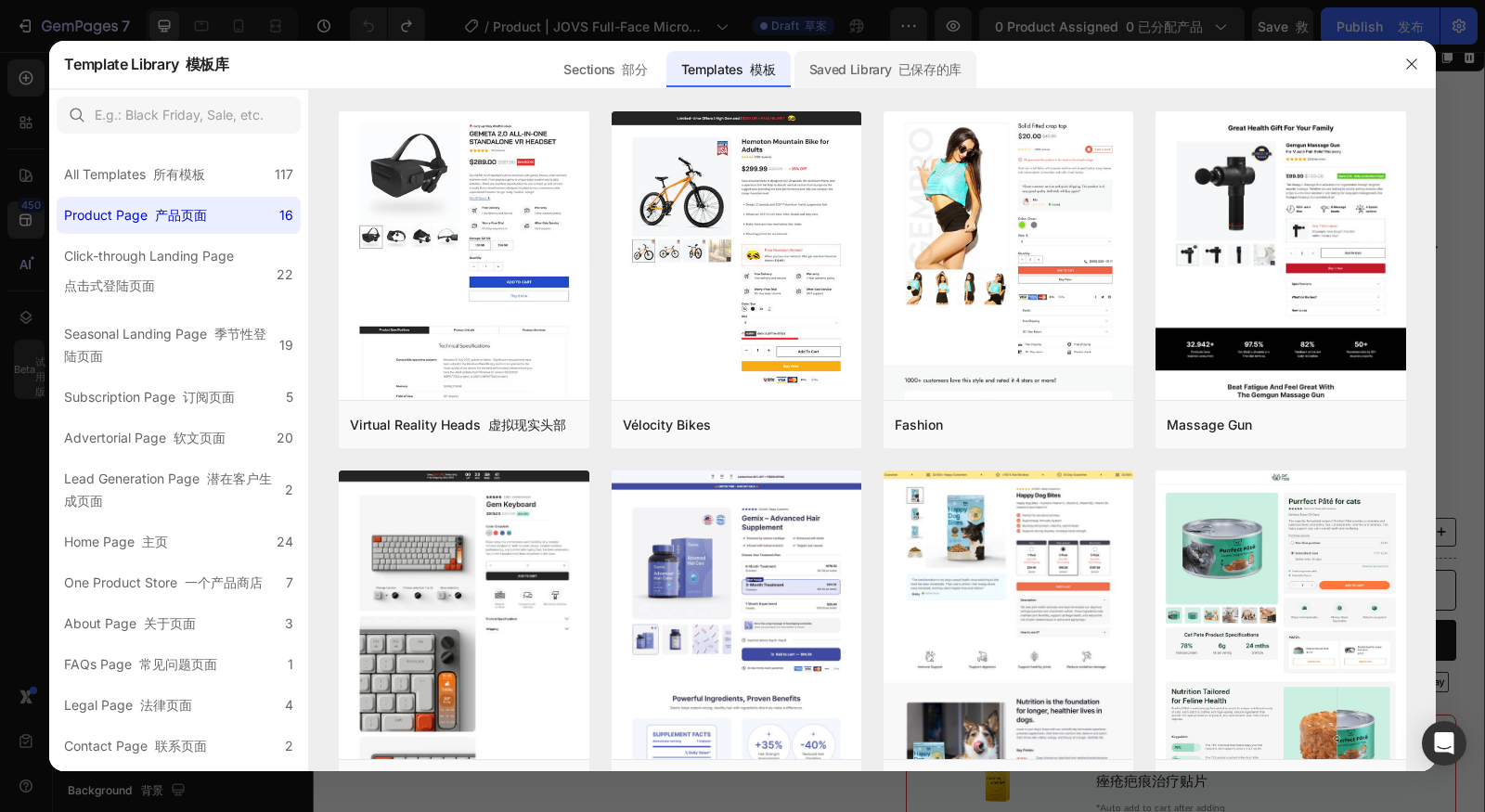
click at [856, 78] on div "Saved Library 已保存的库" at bounding box center [886, 69] width 183 height 37
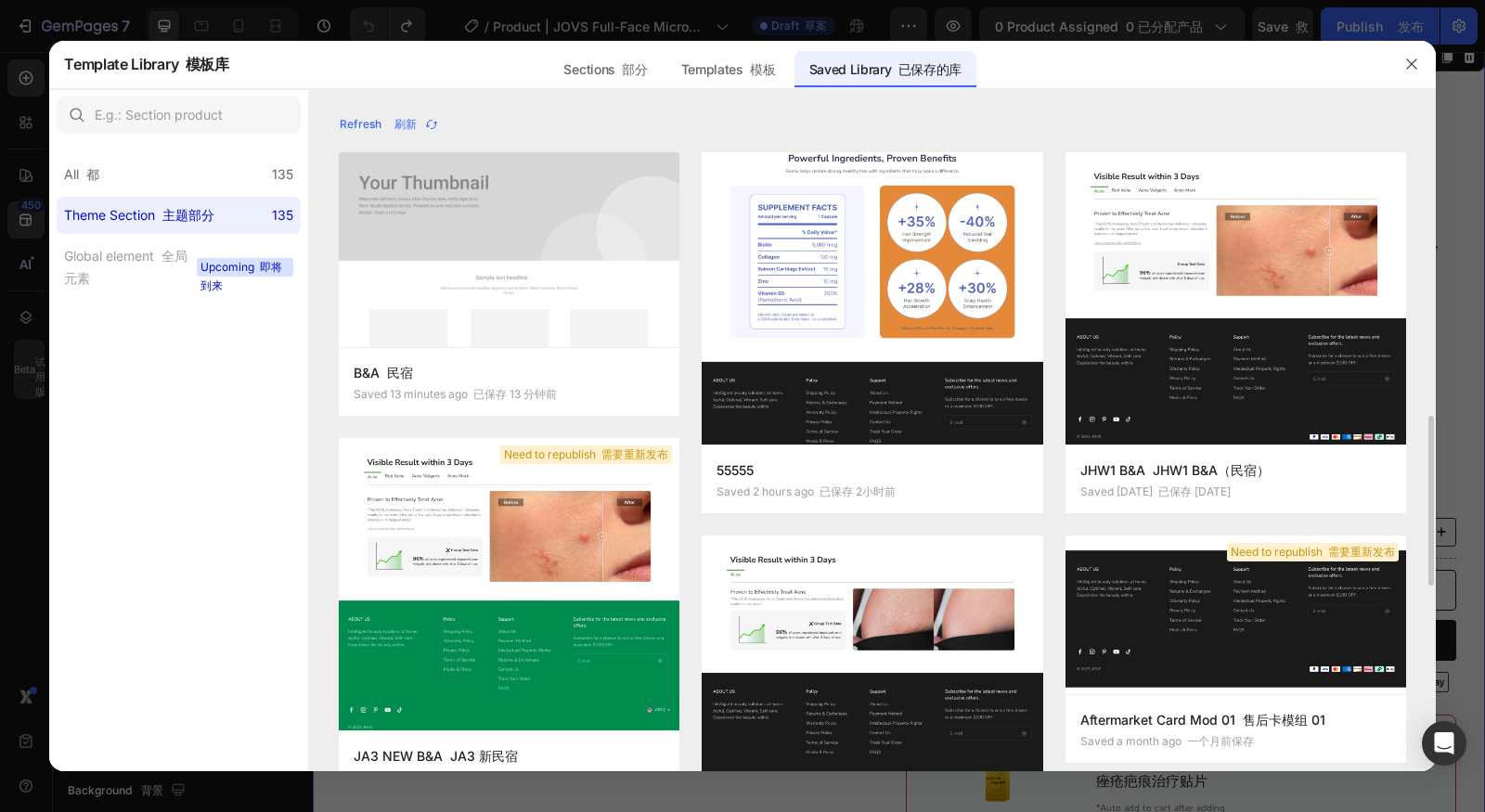
scroll to position [242, 0]
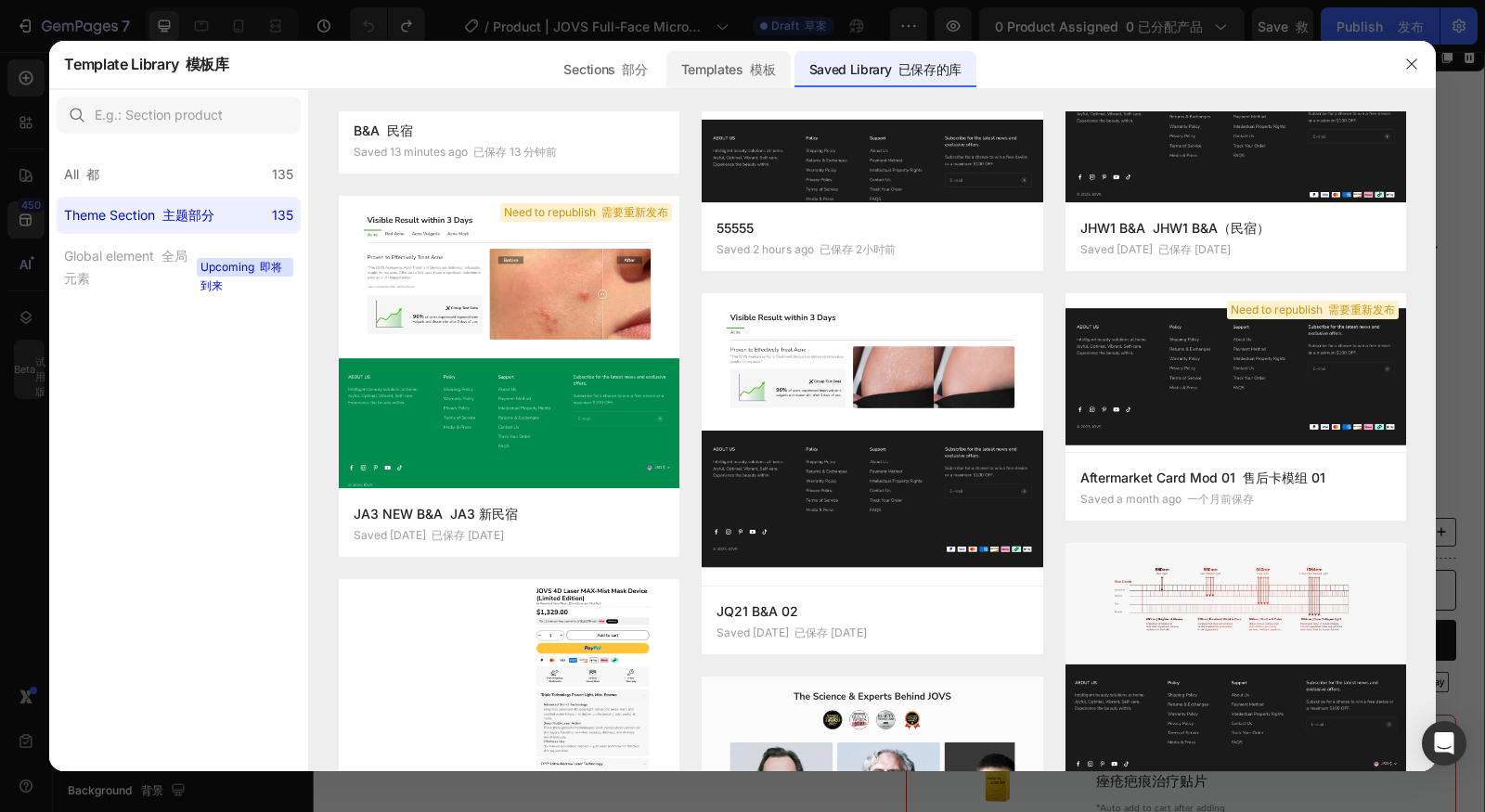
click at [725, 80] on div "Templates 模板" at bounding box center [728, 69] width 124 height 37
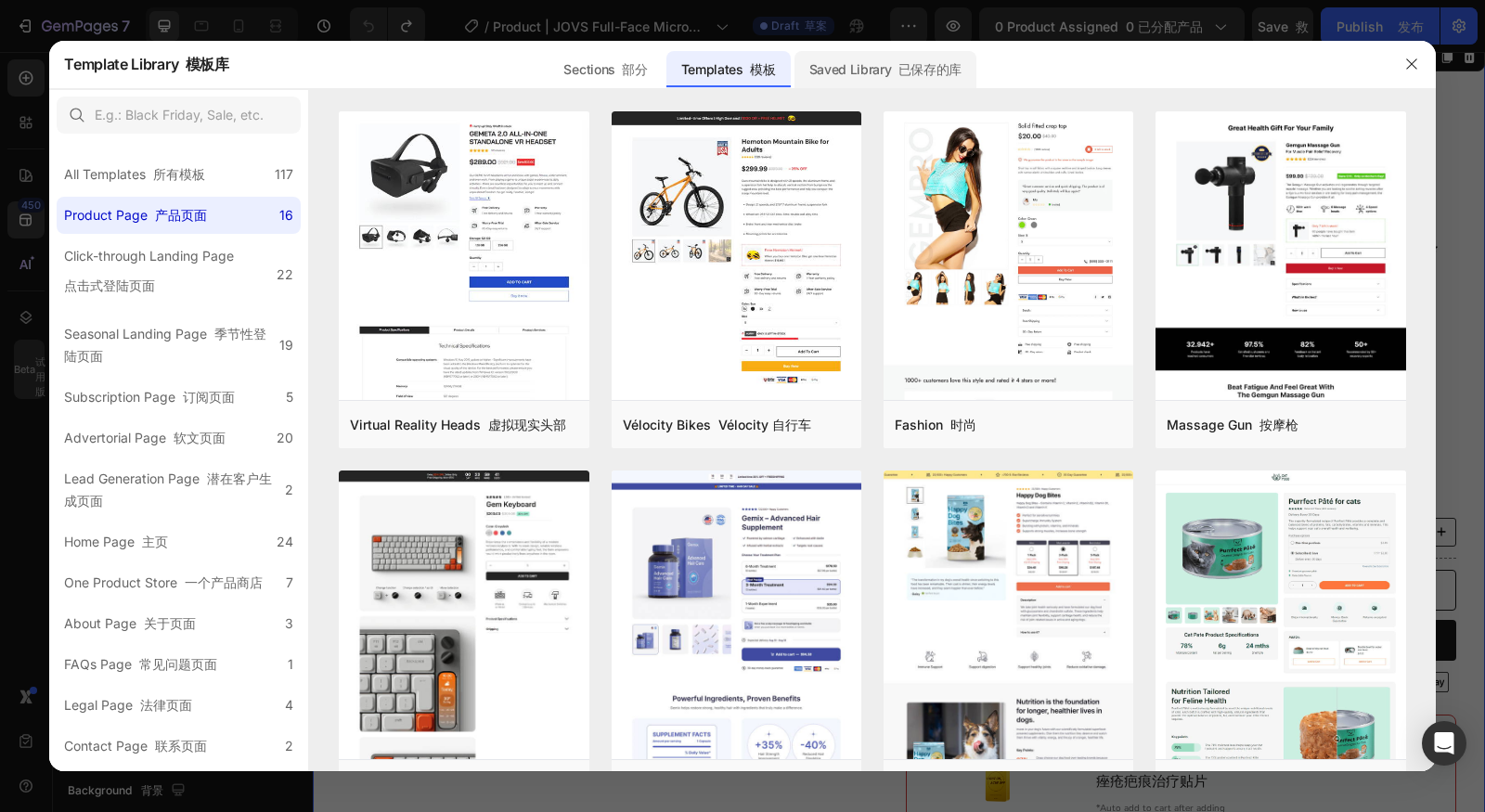
click at [899, 71] on font "已保存的库" at bounding box center [930, 69] width 63 height 16
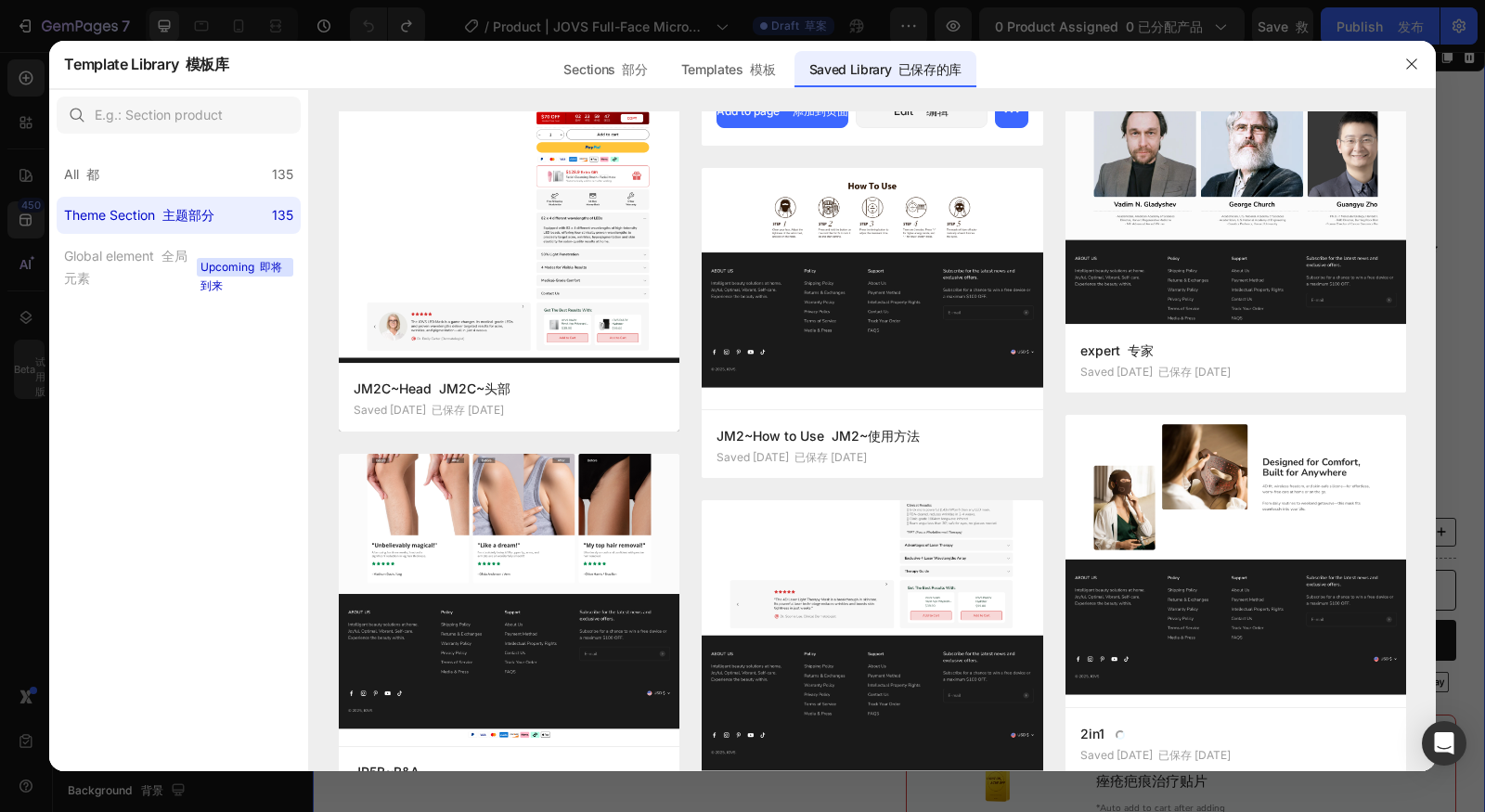
scroll to position [1784, 0]
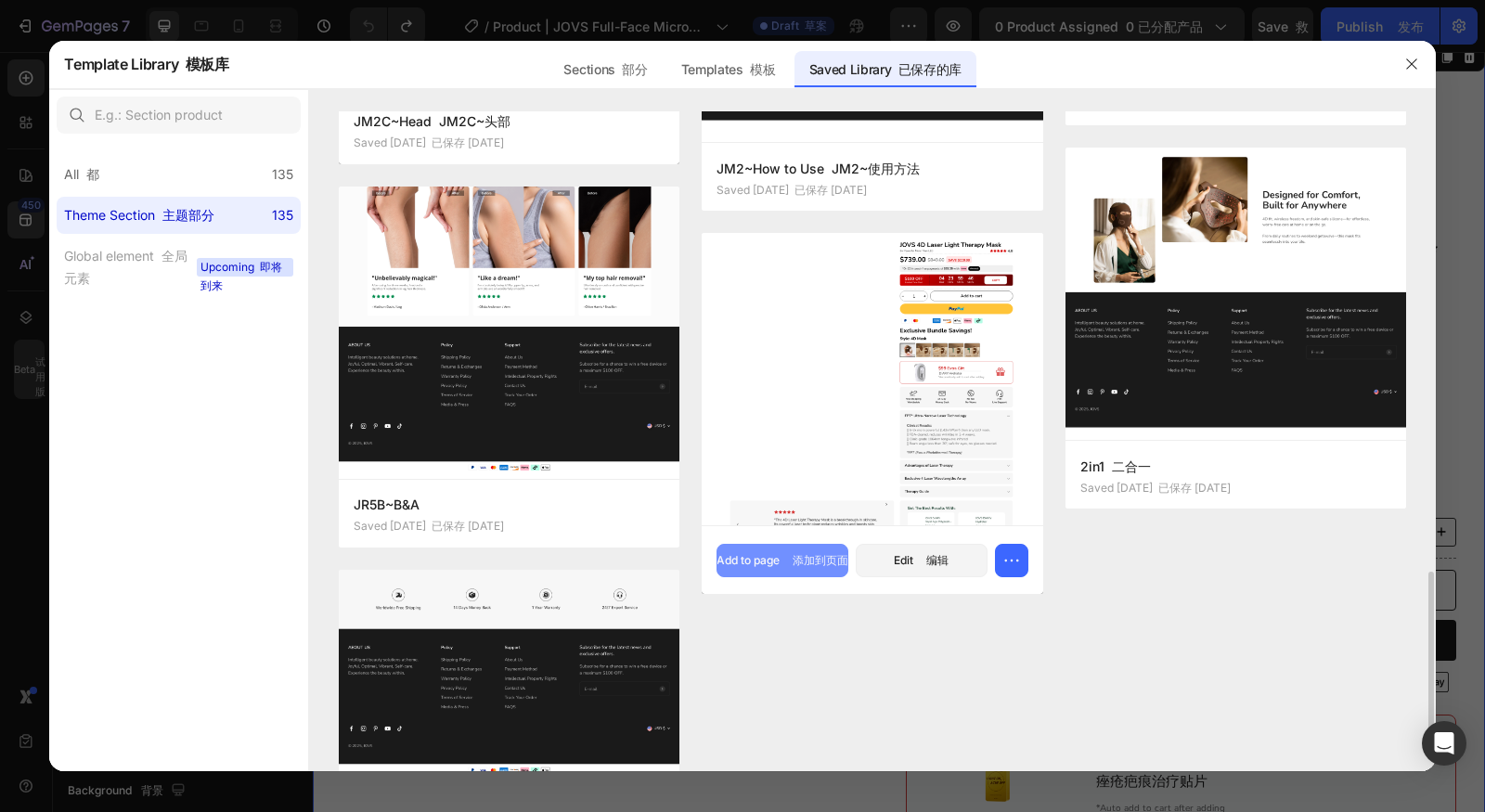
click at [807, 565] on font "添加到页面" at bounding box center [817, 560] width 62 height 17
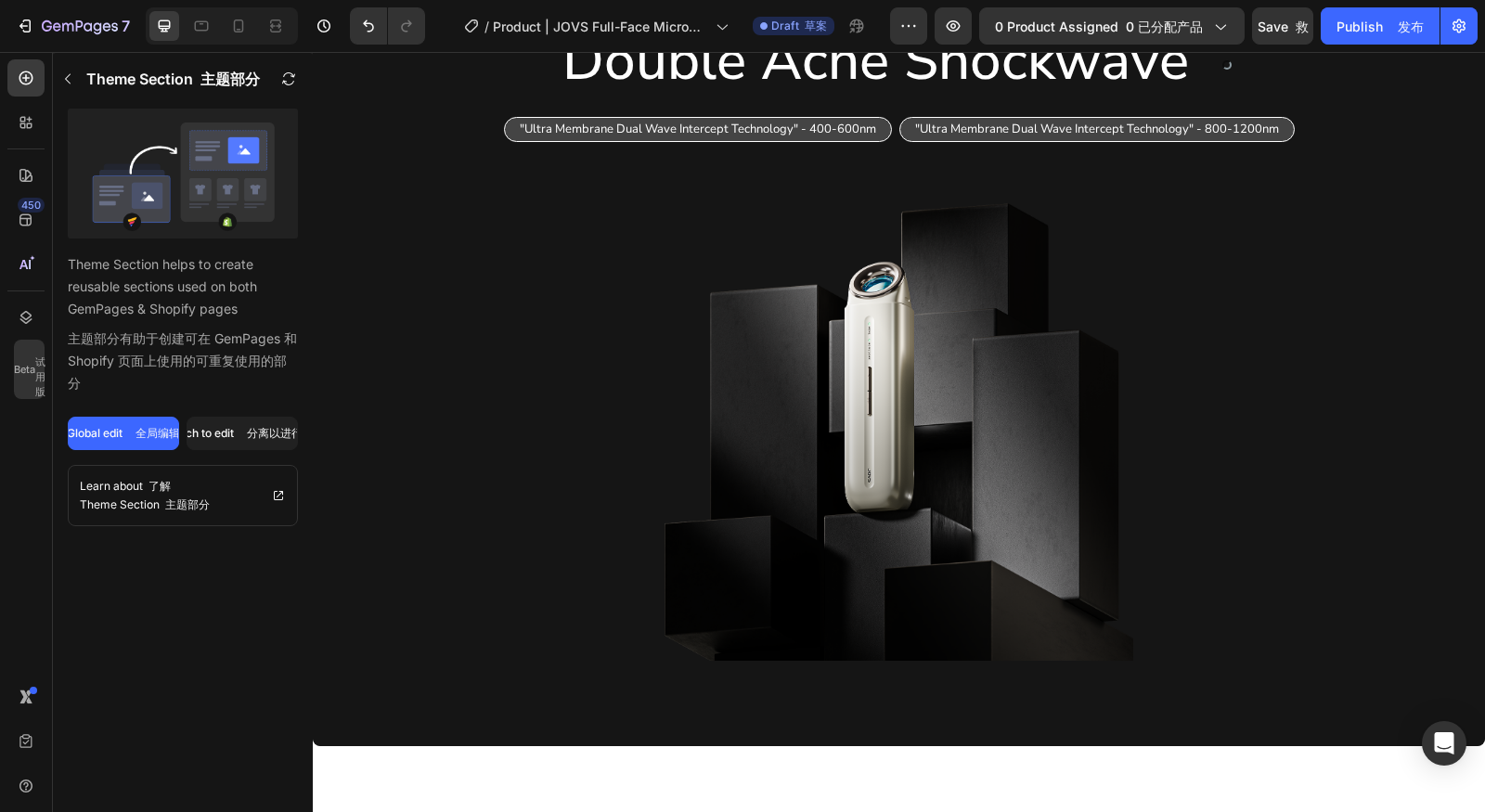
scroll to position [5294, 0]
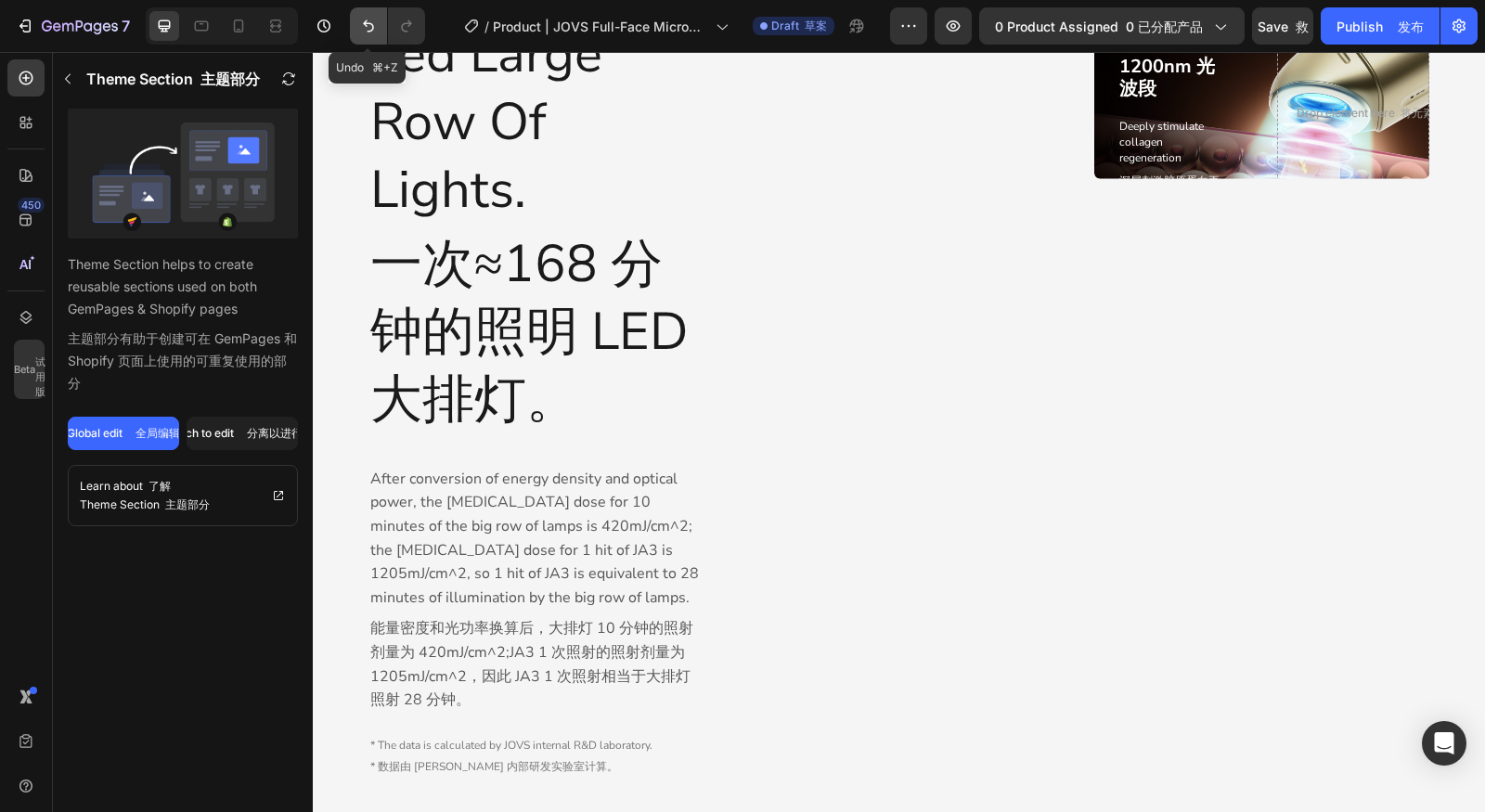
click at [371, 22] on icon "Undo/Redo" at bounding box center [368, 25] width 19 height 19
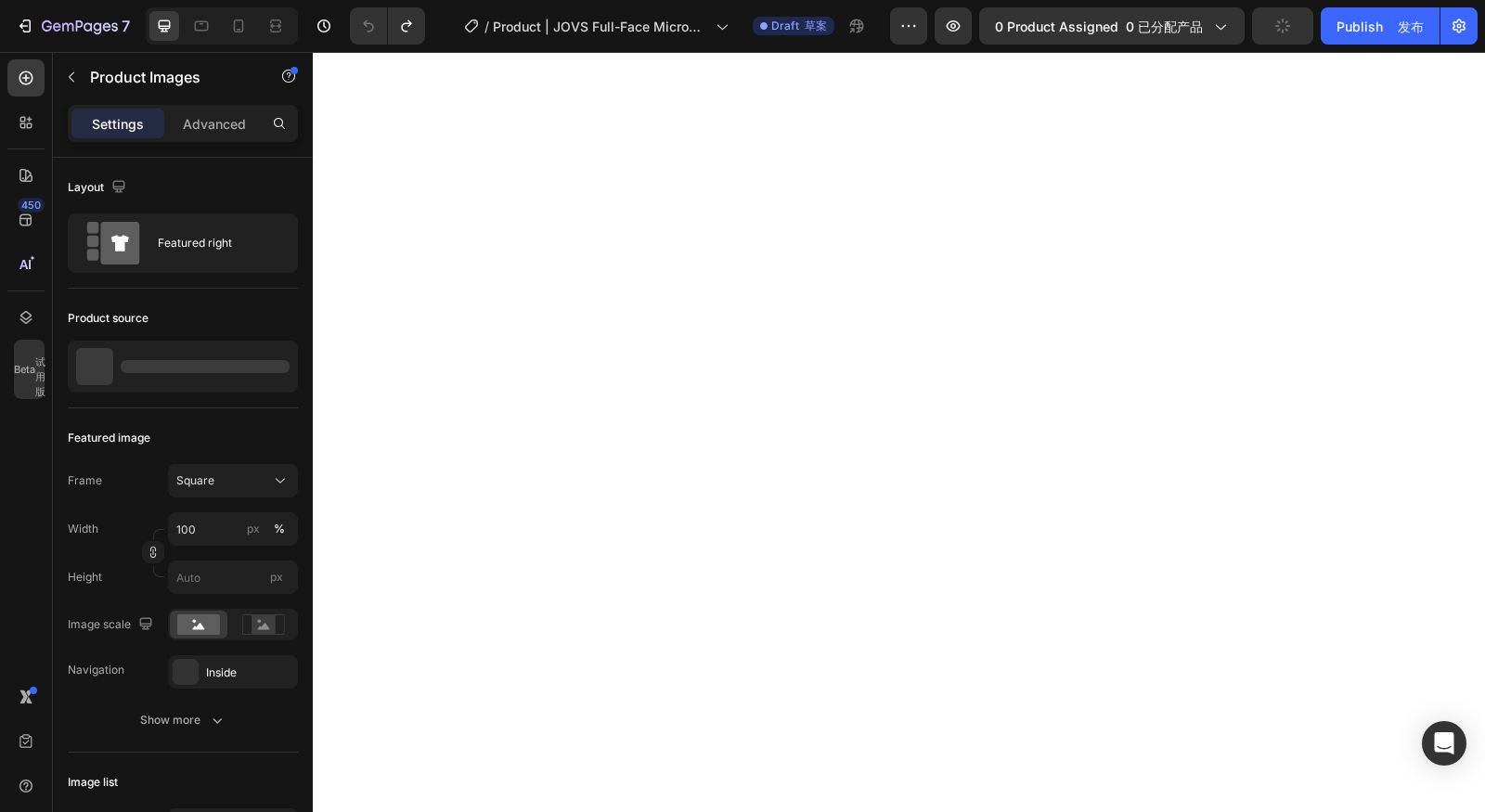
scroll to position [0, 0]
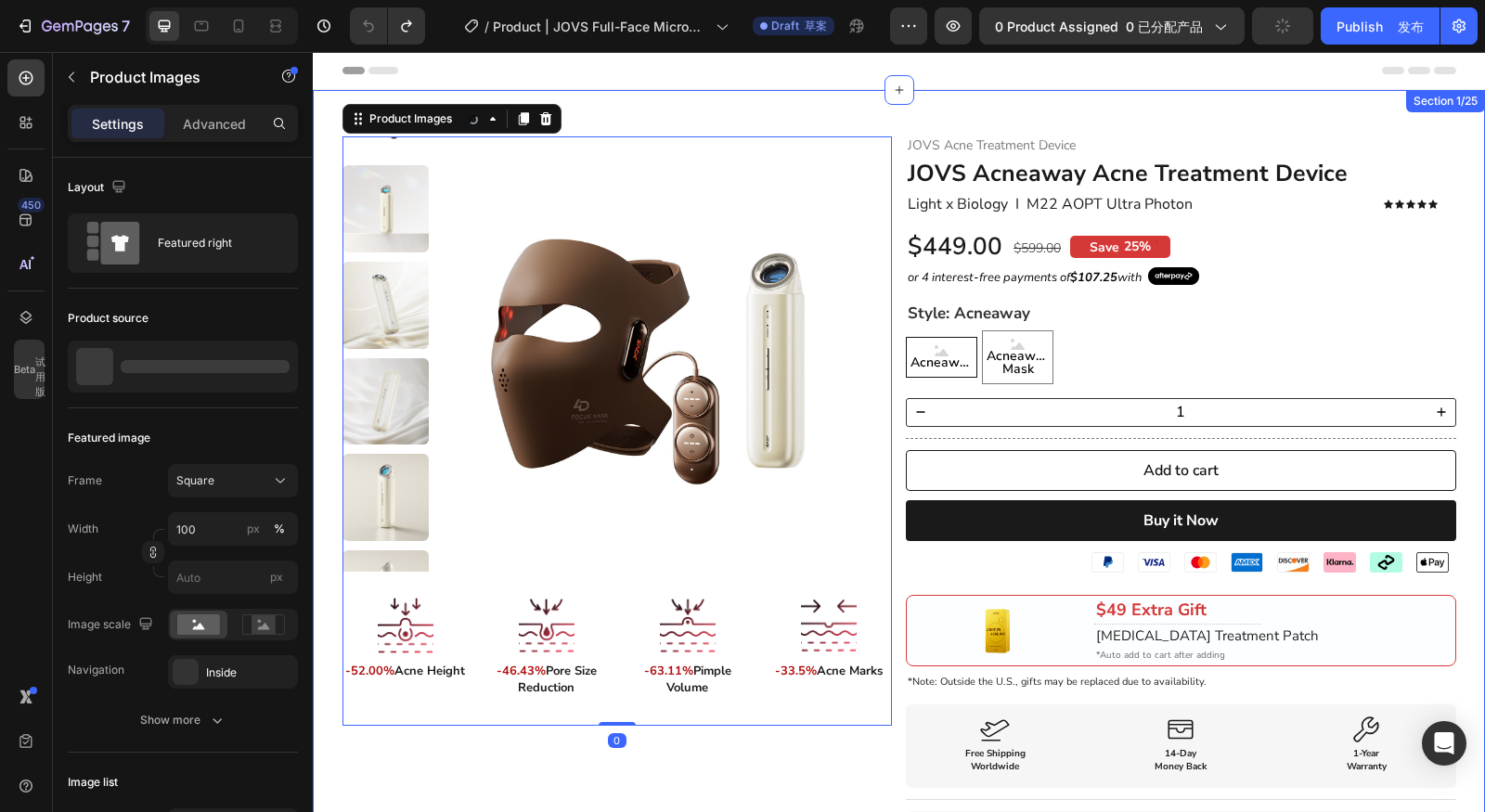
click at [1035, 116] on div ".id526083427460449042 .cls-1 { opacity: 0.8; } .id526083427460449042 .cls-1 { o…" at bounding box center [900, 583] width 1173 height 986
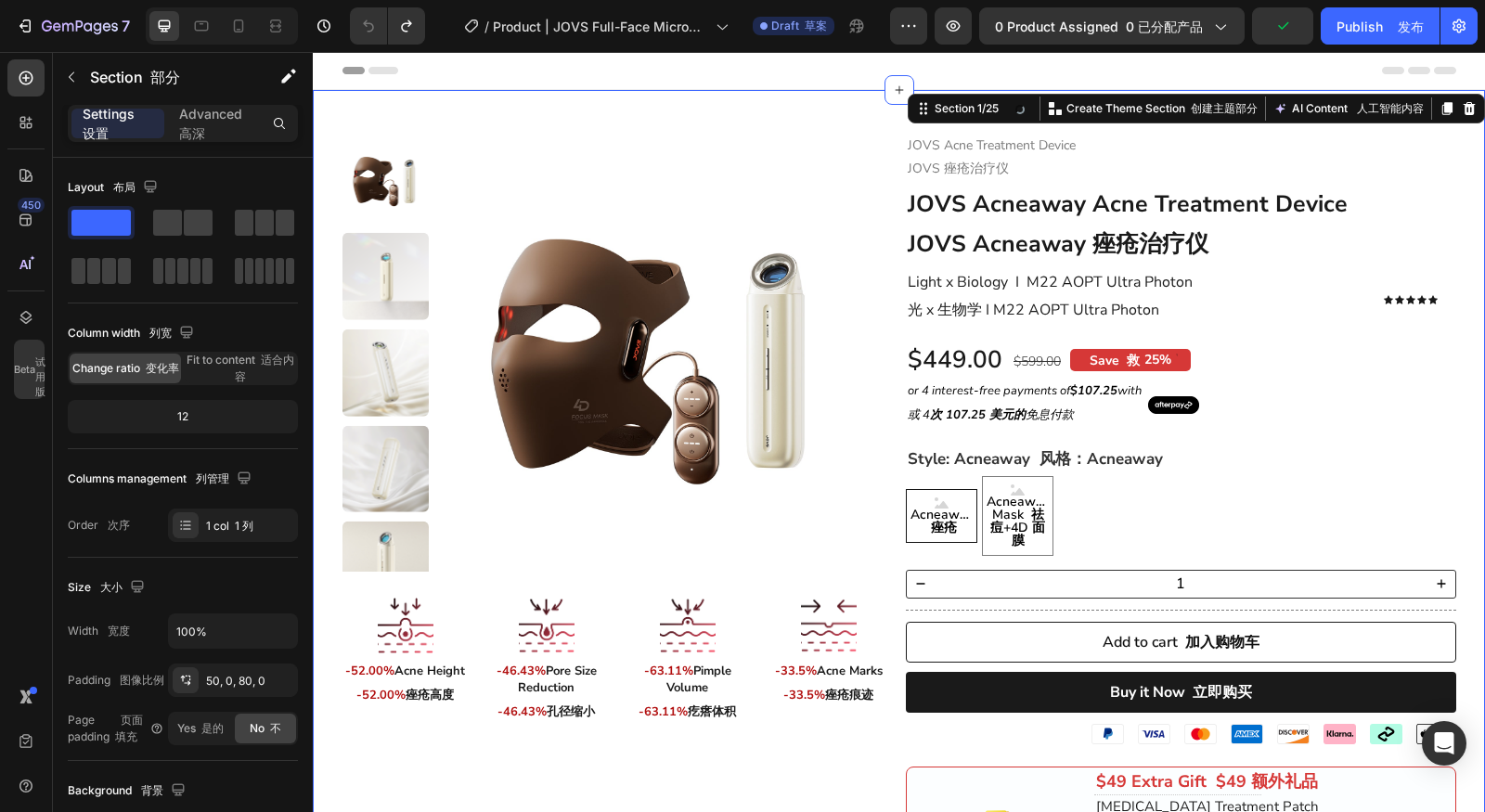
click at [953, 123] on div ".id526083427460449042 .cls-1 { opacity: 0.8; } .id526083427460449042 .cls-1 { o…" at bounding box center [900, 699] width 1173 height 1217
click at [766, 96] on div ".id526083427460449042 .cls-1 { opacity: 0.8; } .id526083427460449042 .cls-1 { o…" at bounding box center [900, 712] width 1173 height 1245
click at [1463, 107] on icon at bounding box center [1469, 108] width 12 height 13
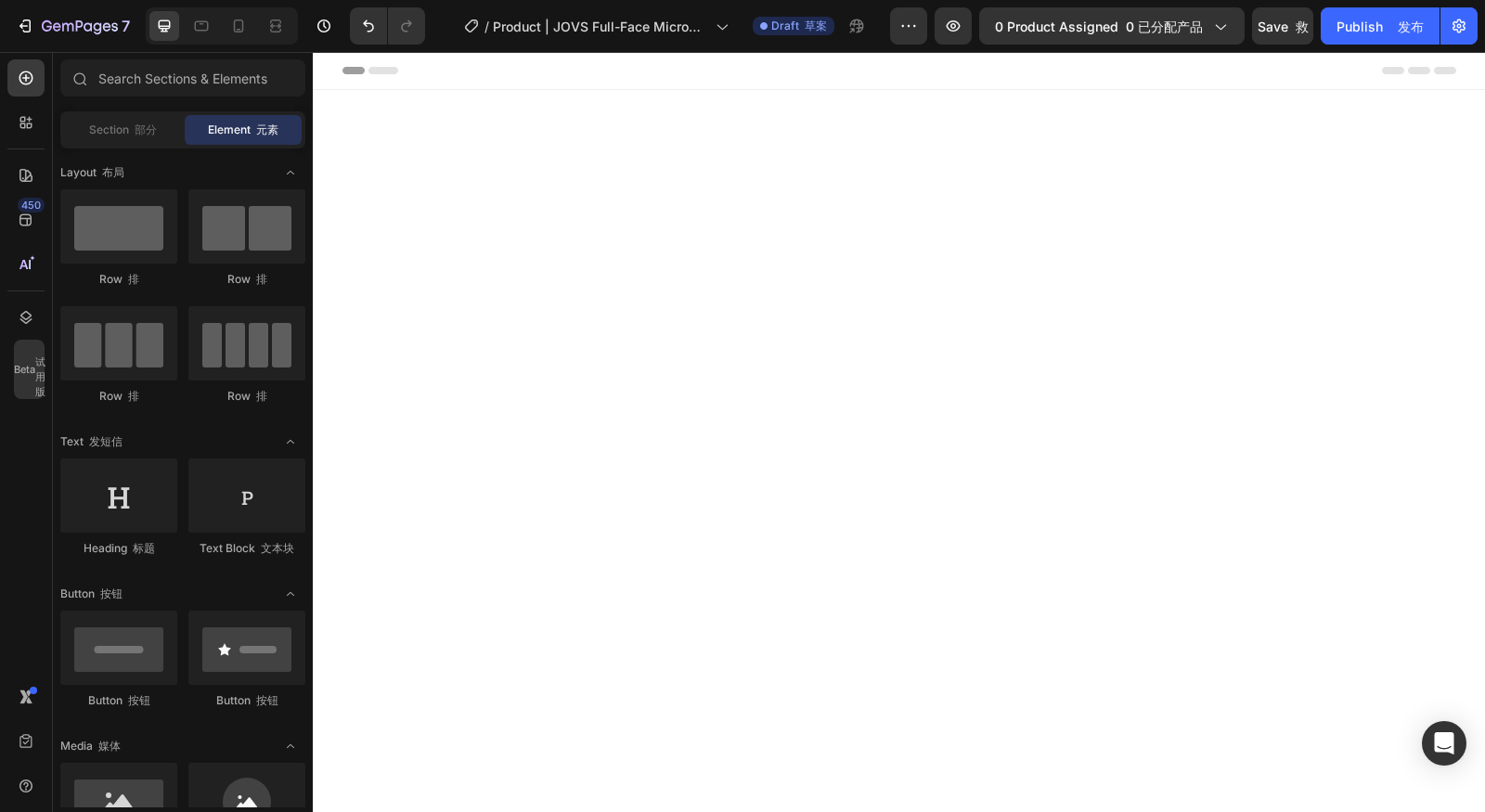
click at [834, 87] on div "Header 页眉" at bounding box center [900, 70] width 1114 height 37
click at [825, 158] on div at bounding box center [900, 392] width 1173 height 606
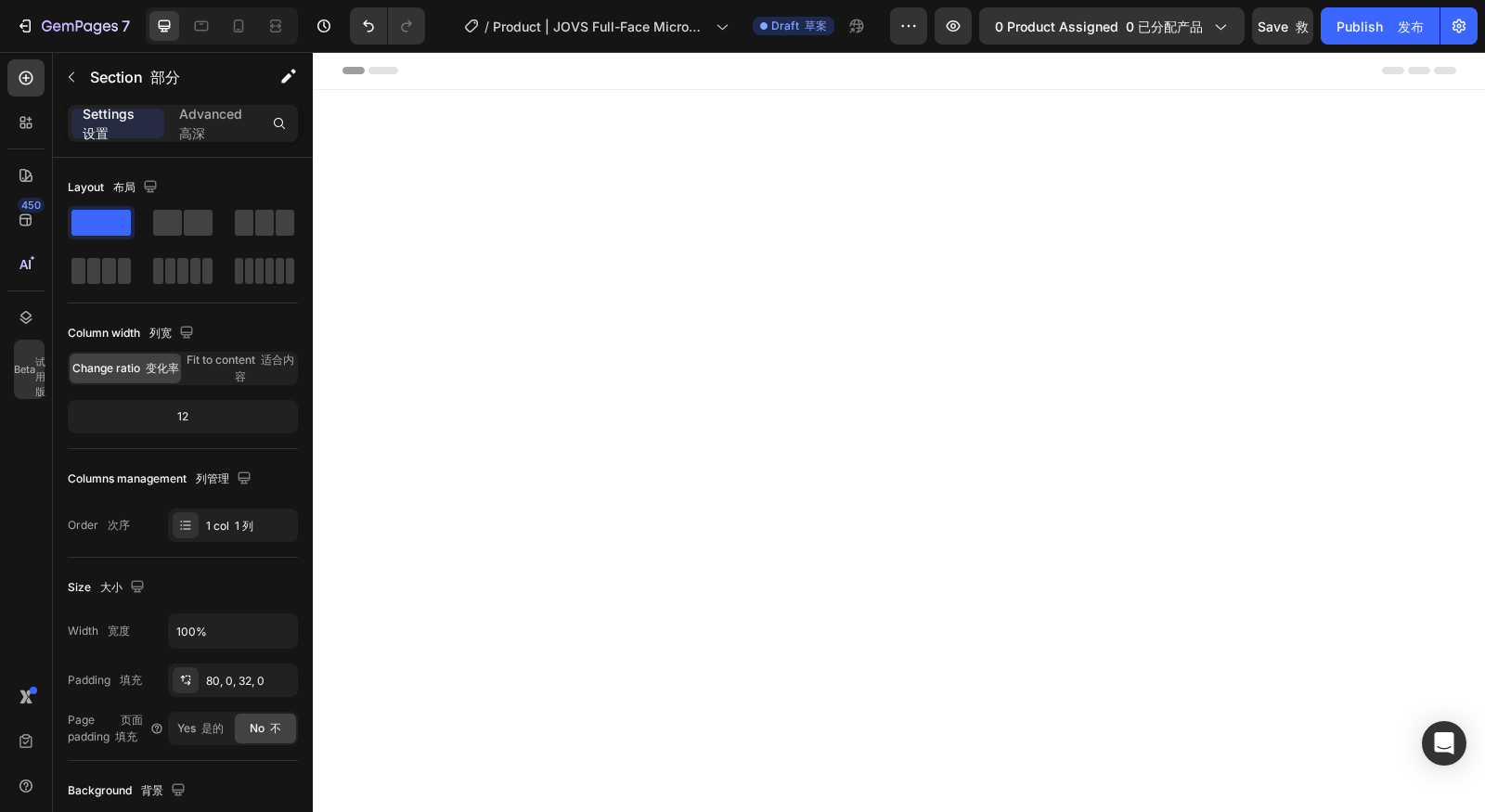
click at [872, 203] on div at bounding box center [900, 415] width 1173 height 502
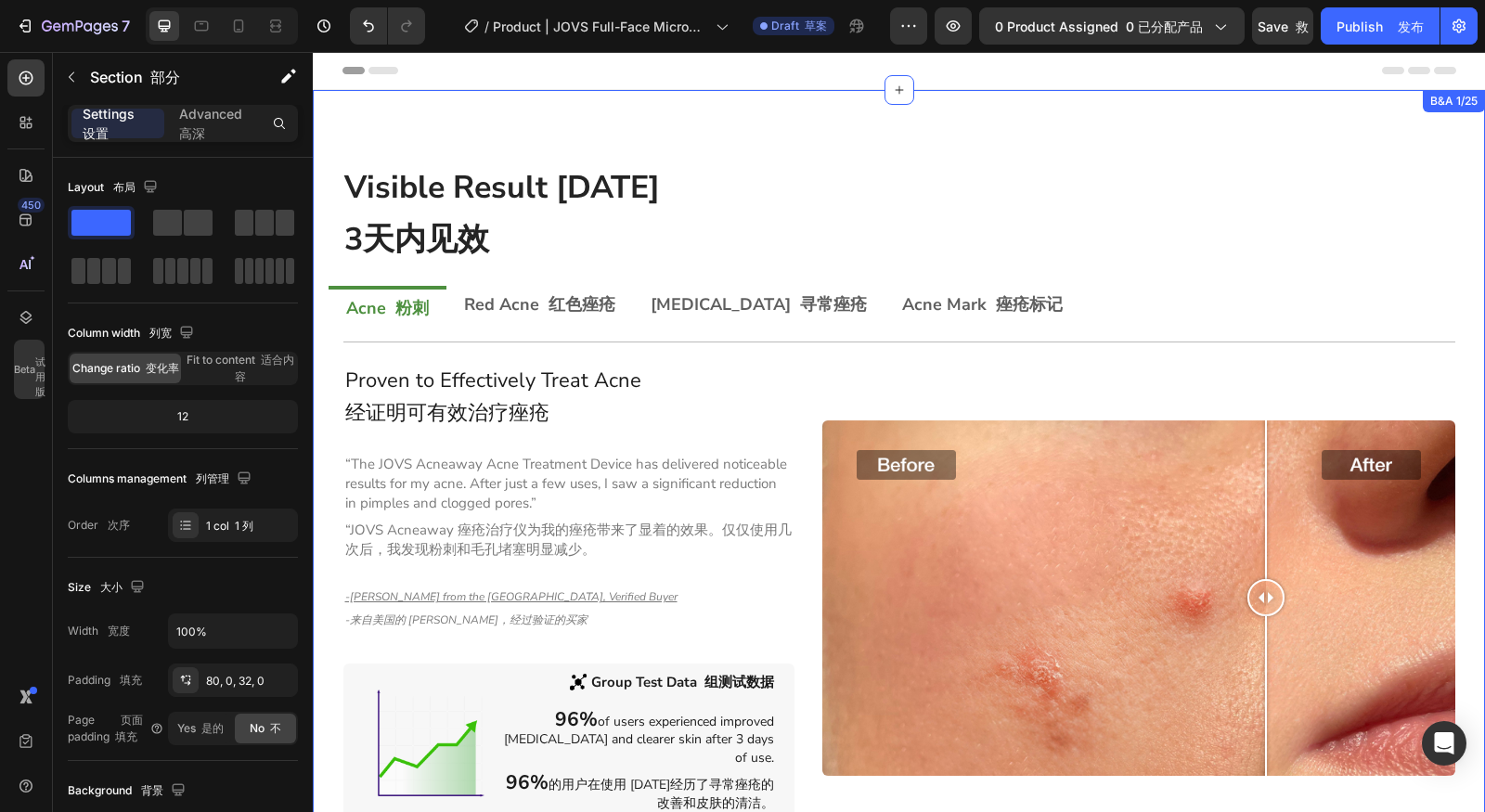
click at [601, 114] on div "Visible Result within 3 Days 3天内见效 Heading 标题 Row 排 Acne 粉刺 Red Acne 红色痤疮 Acne …" at bounding box center [900, 481] width 1173 height 784
click at [899, 99] on div at bounding box center [900, 90] width 29 height 29
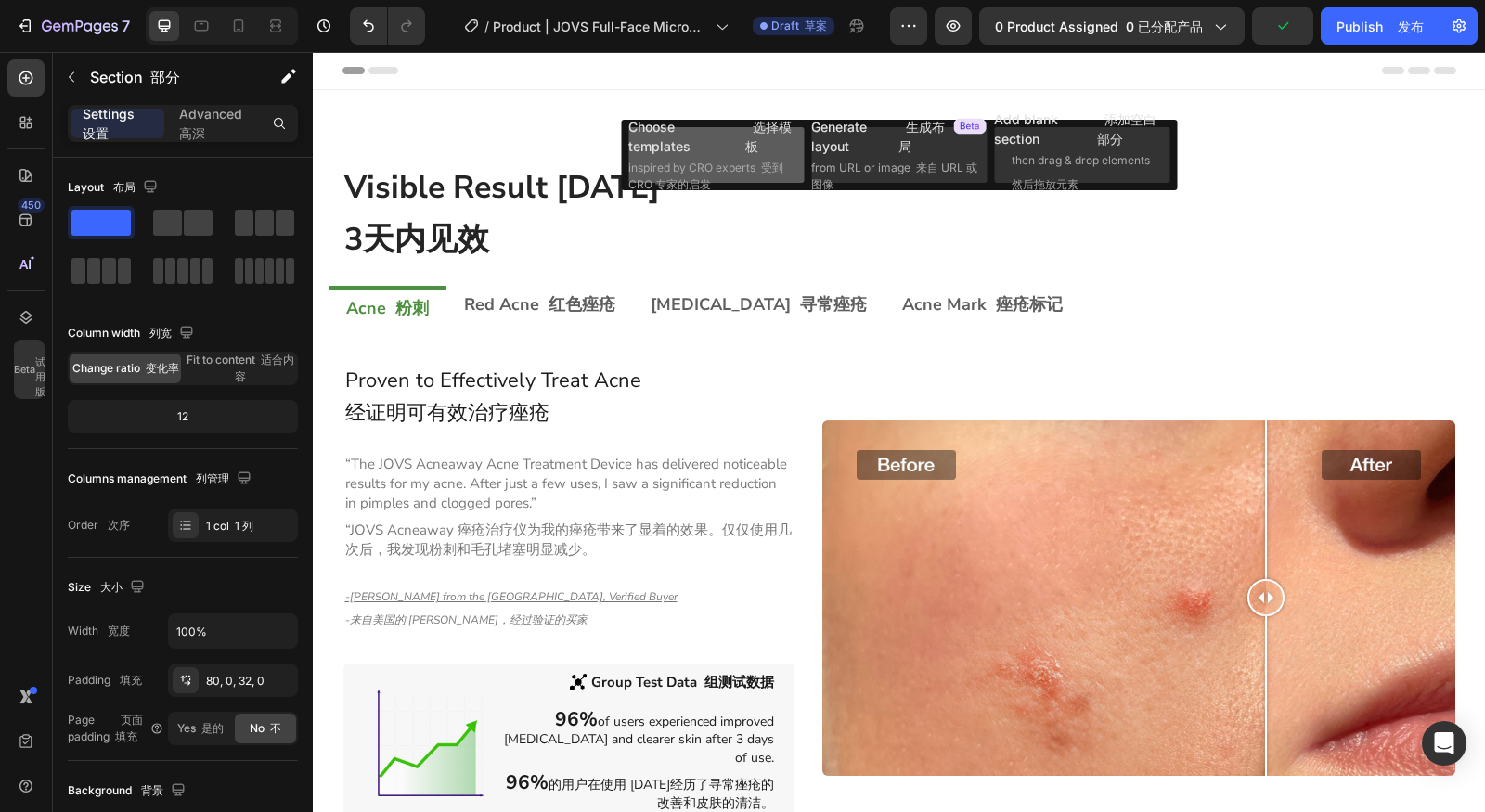
click at [697, 166] on span "inspired by CRO experts 受到 CRO 专家的启发" at bounding box center [715, 176] width 172 height 33
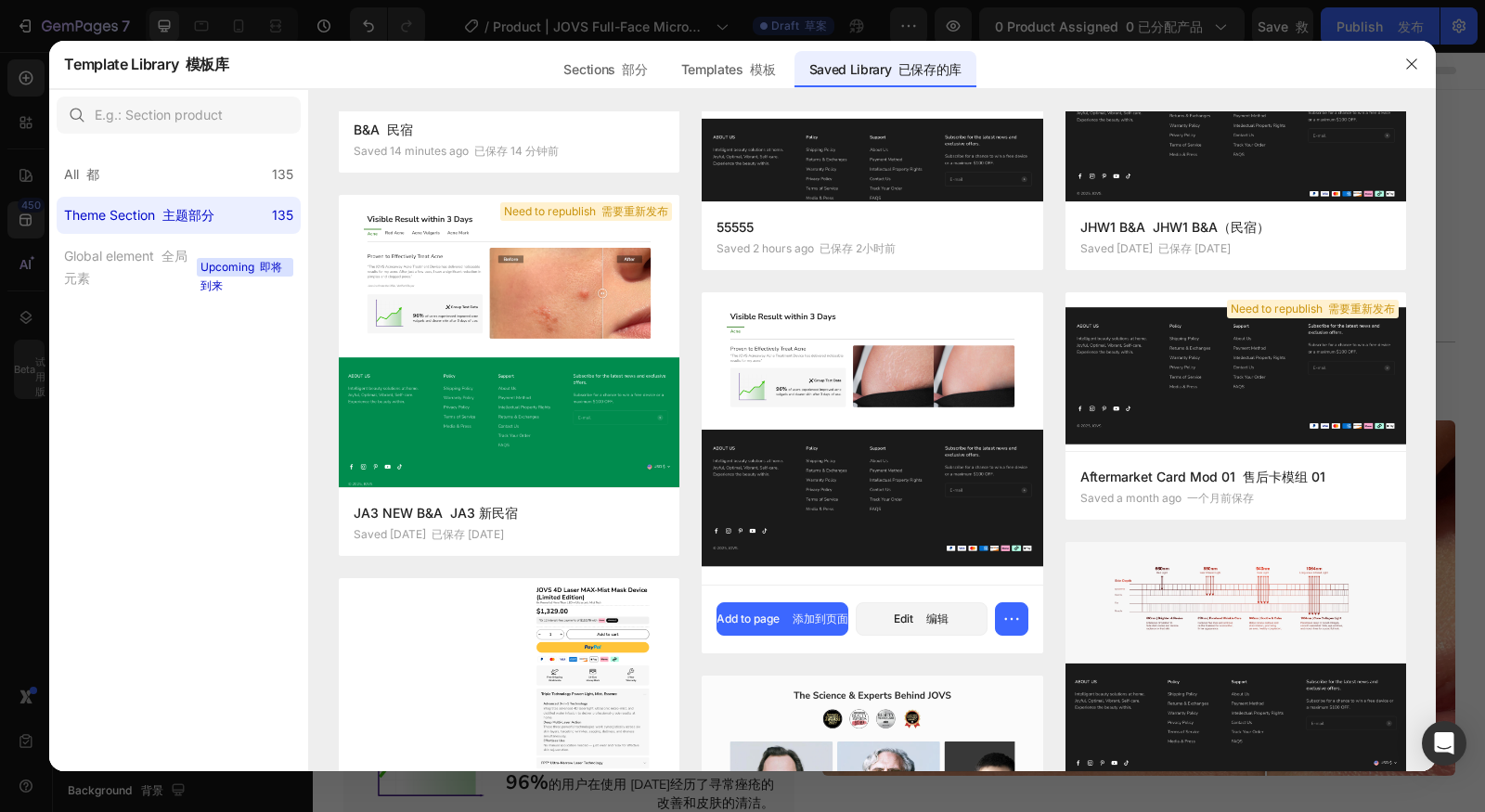
scroll to position [880, 0]
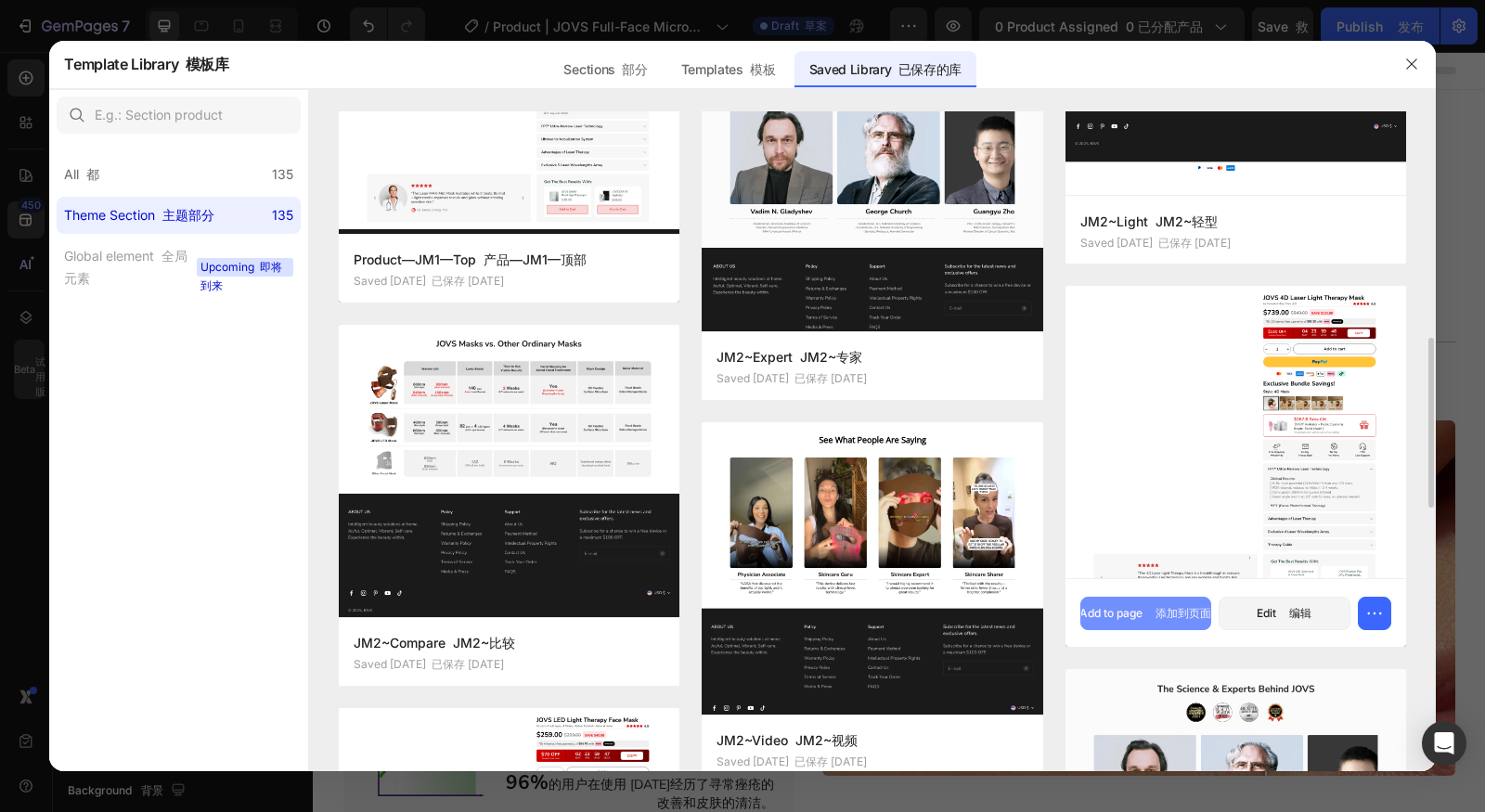
click at [1177, 618] on font "添加到页面" at bounding box center [1181, 612] width 62 height 17
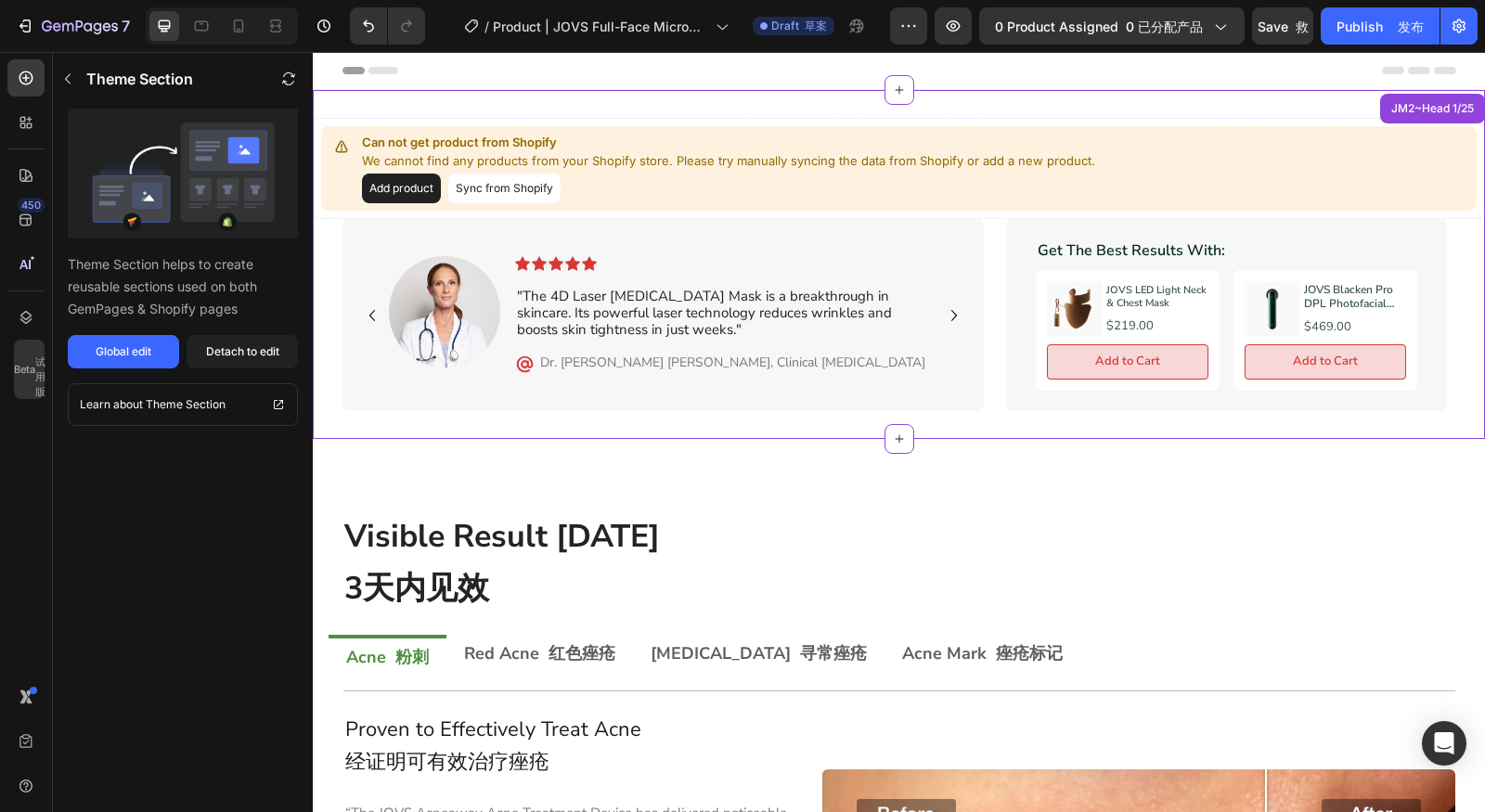
scroll to position [37, 0]
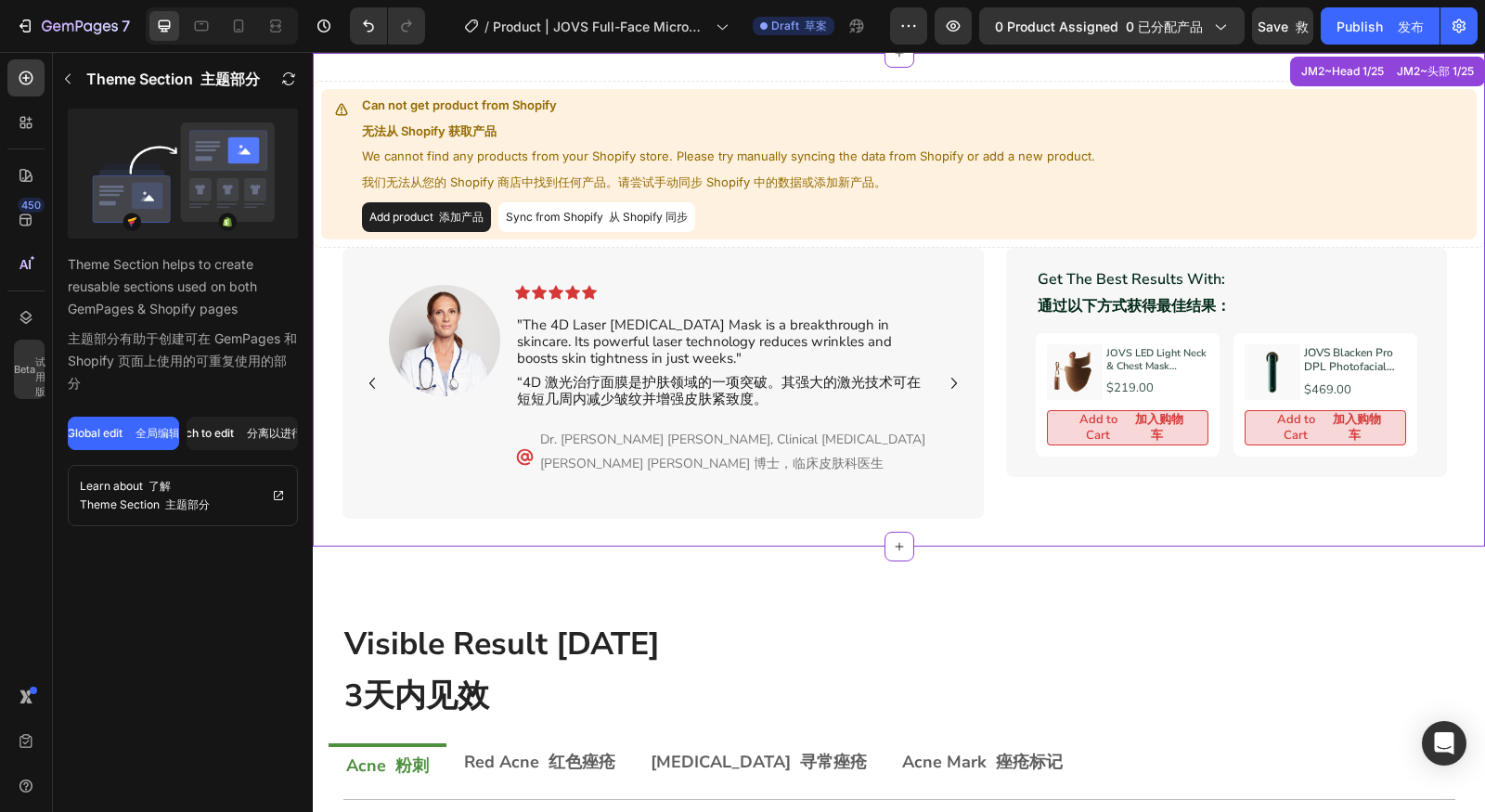
click at [403, 203] on button "Add product 添加产品" at bounding box center [427, 217] width 129 height 29
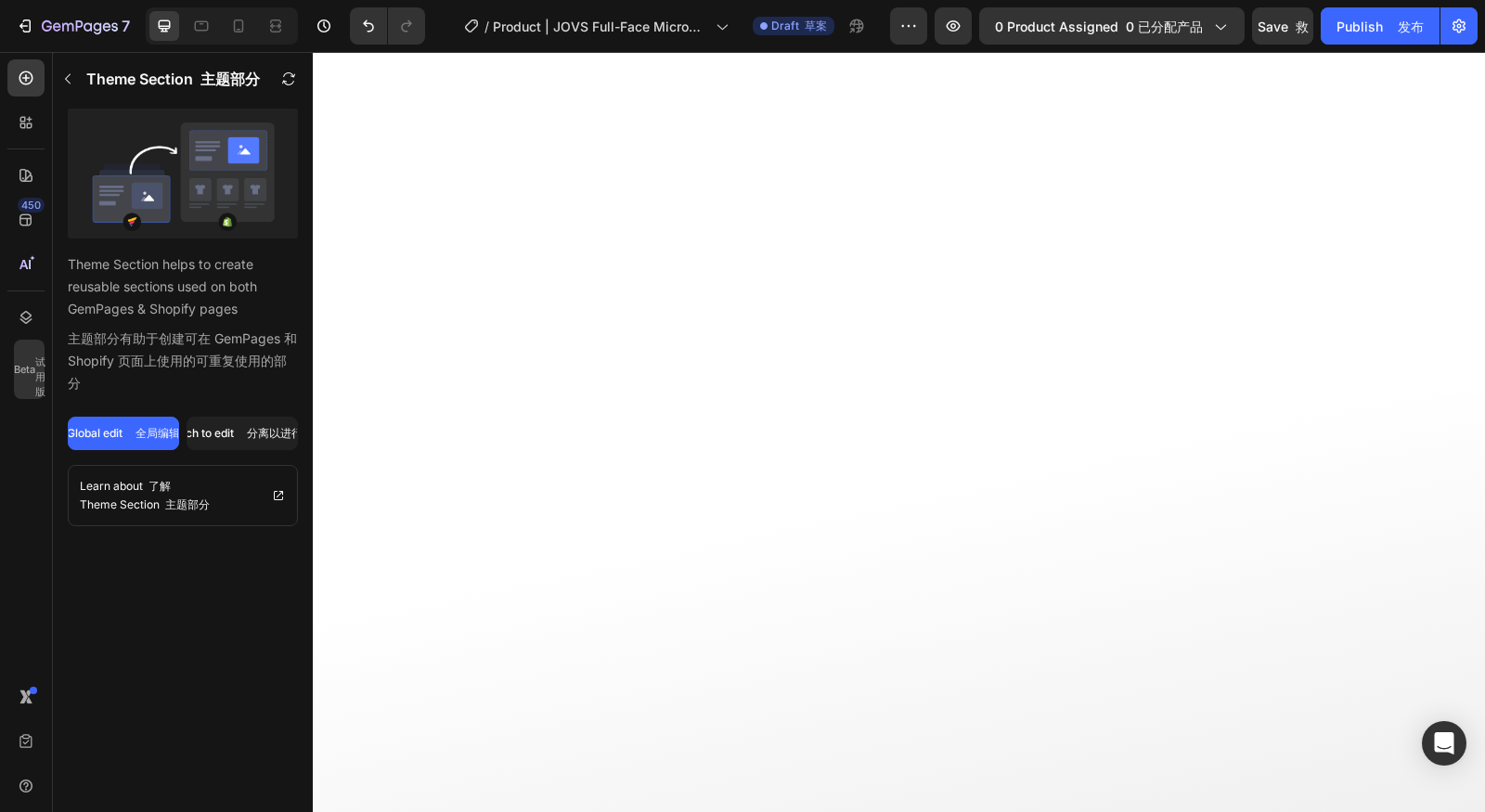
scroll to position [4187, 0]
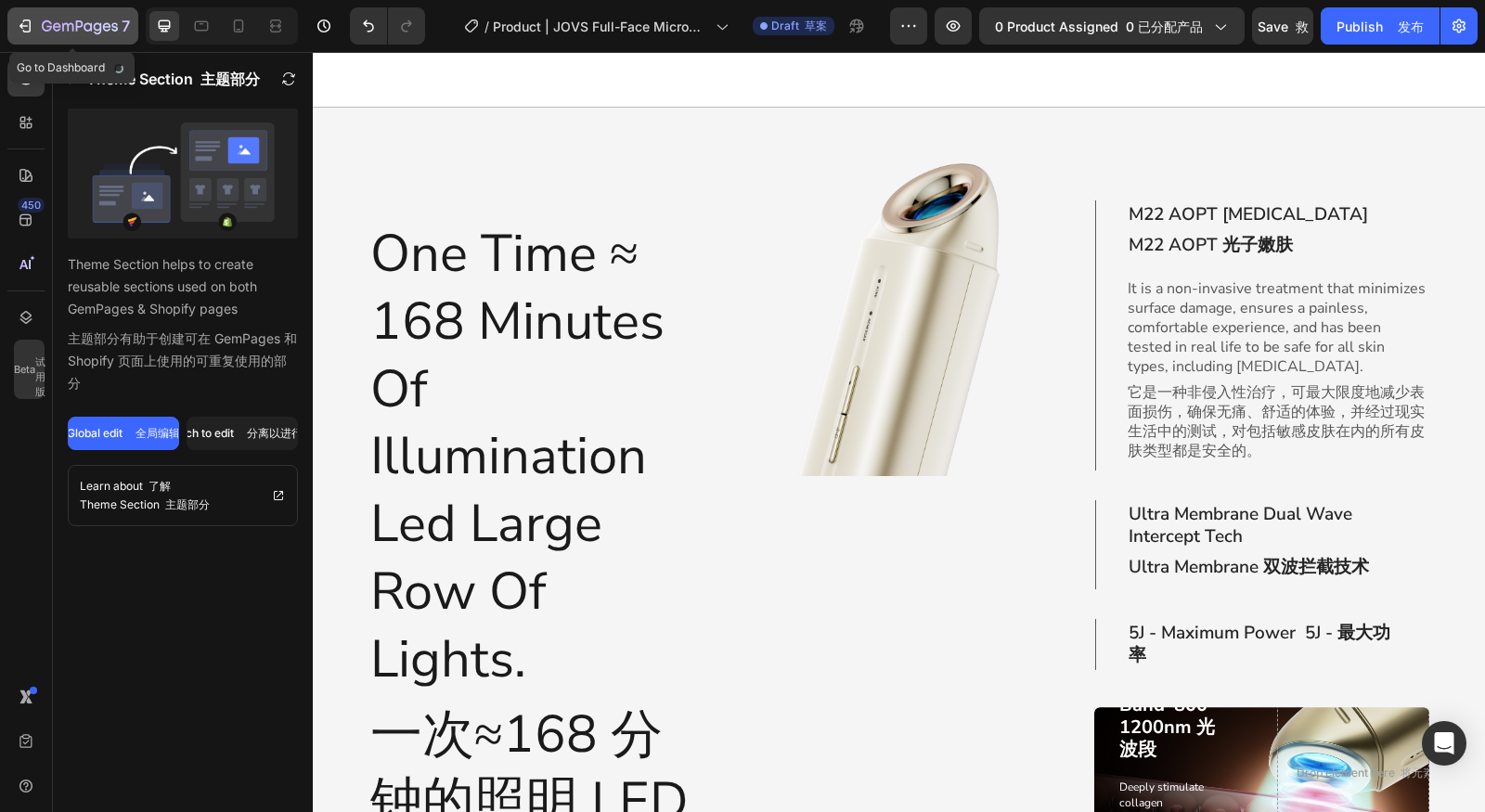
click at [42, 33] on icon "button" at bounding box center [80, 27] width 76 height 16
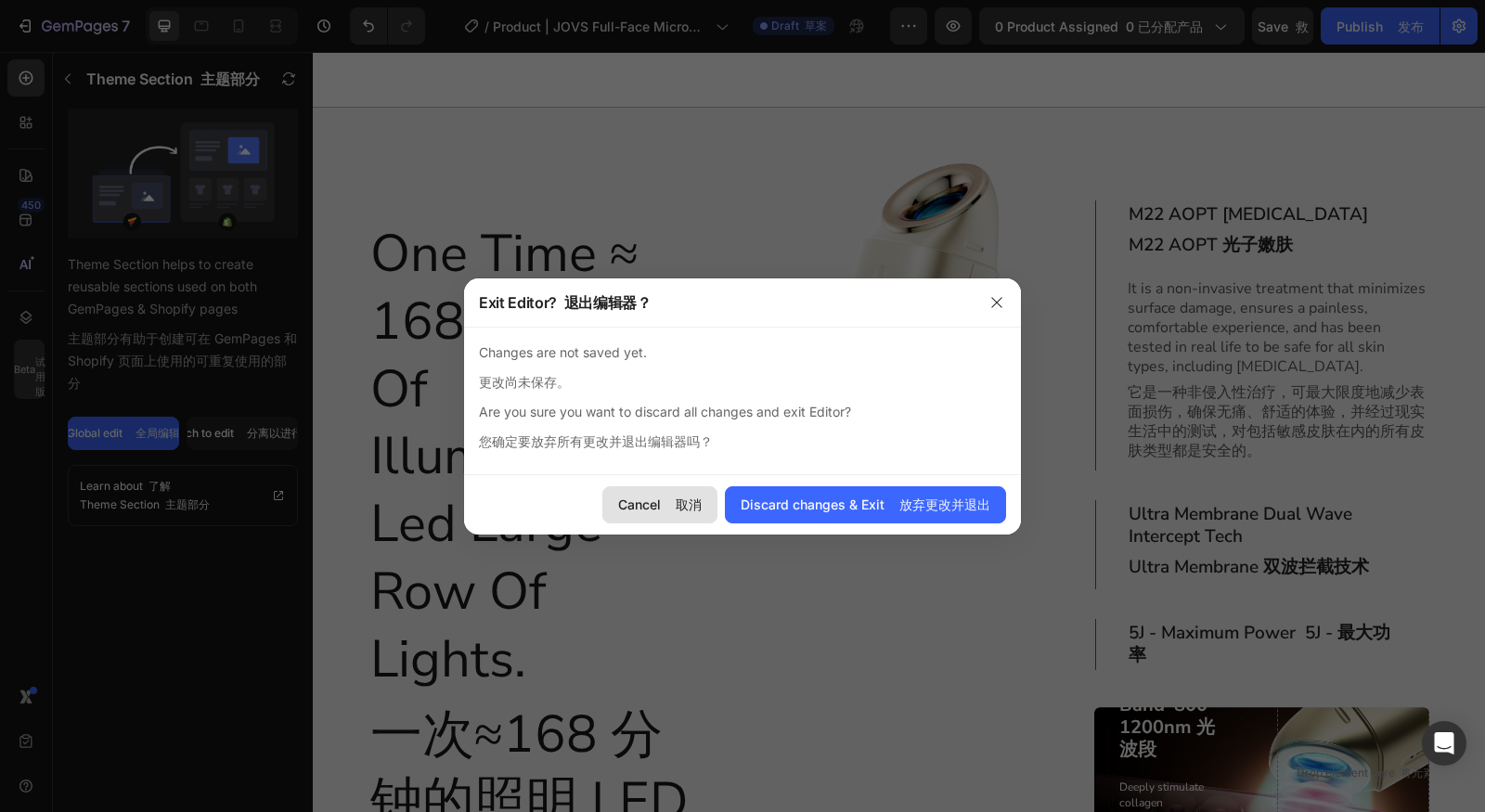
click at [691, 500] on font "取消" at bounding box center [685, 504] width 33 height 20
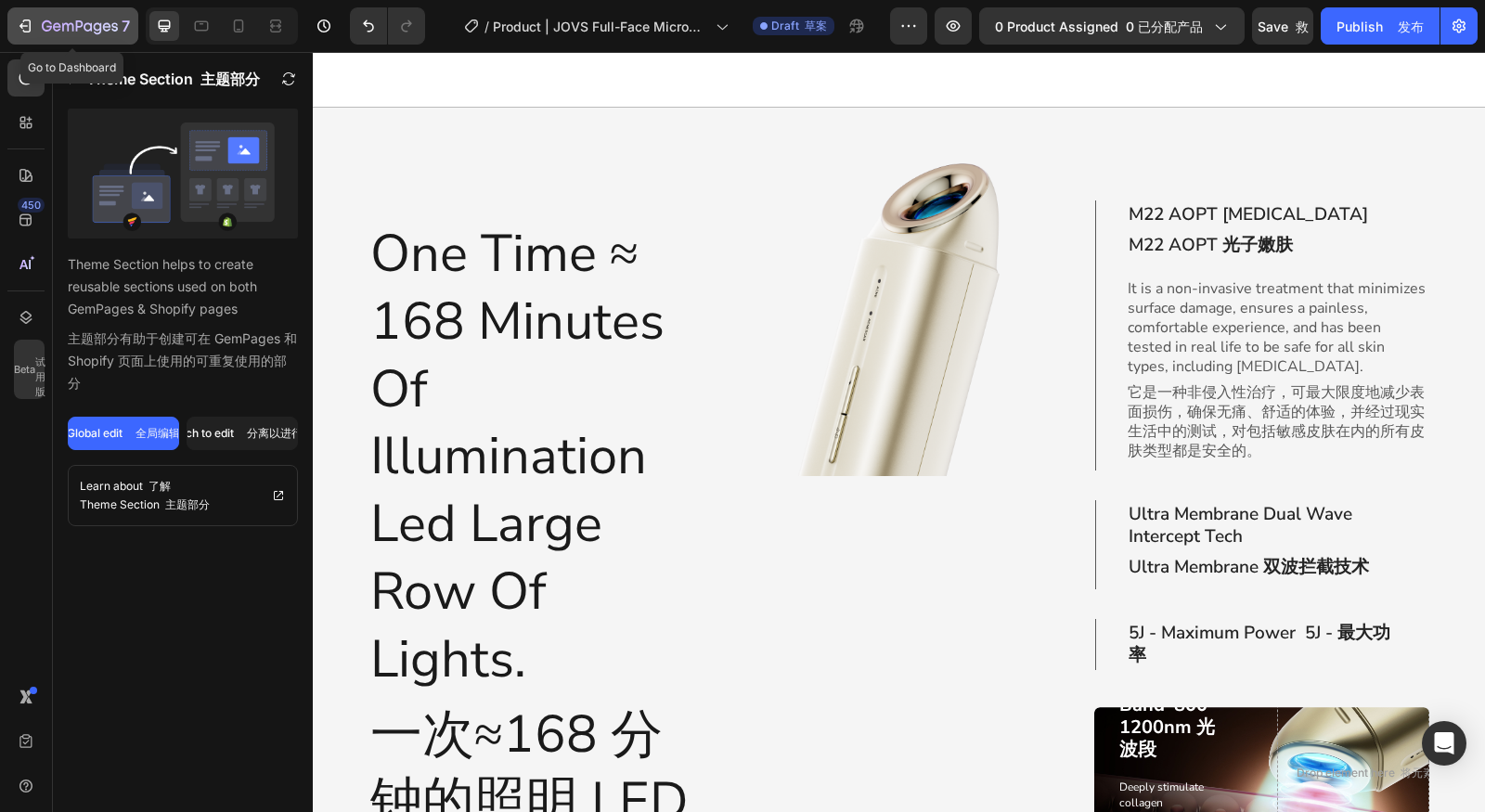
click at [81, 38] on button "7" at bounding box center [73, 26] width 131 height 37
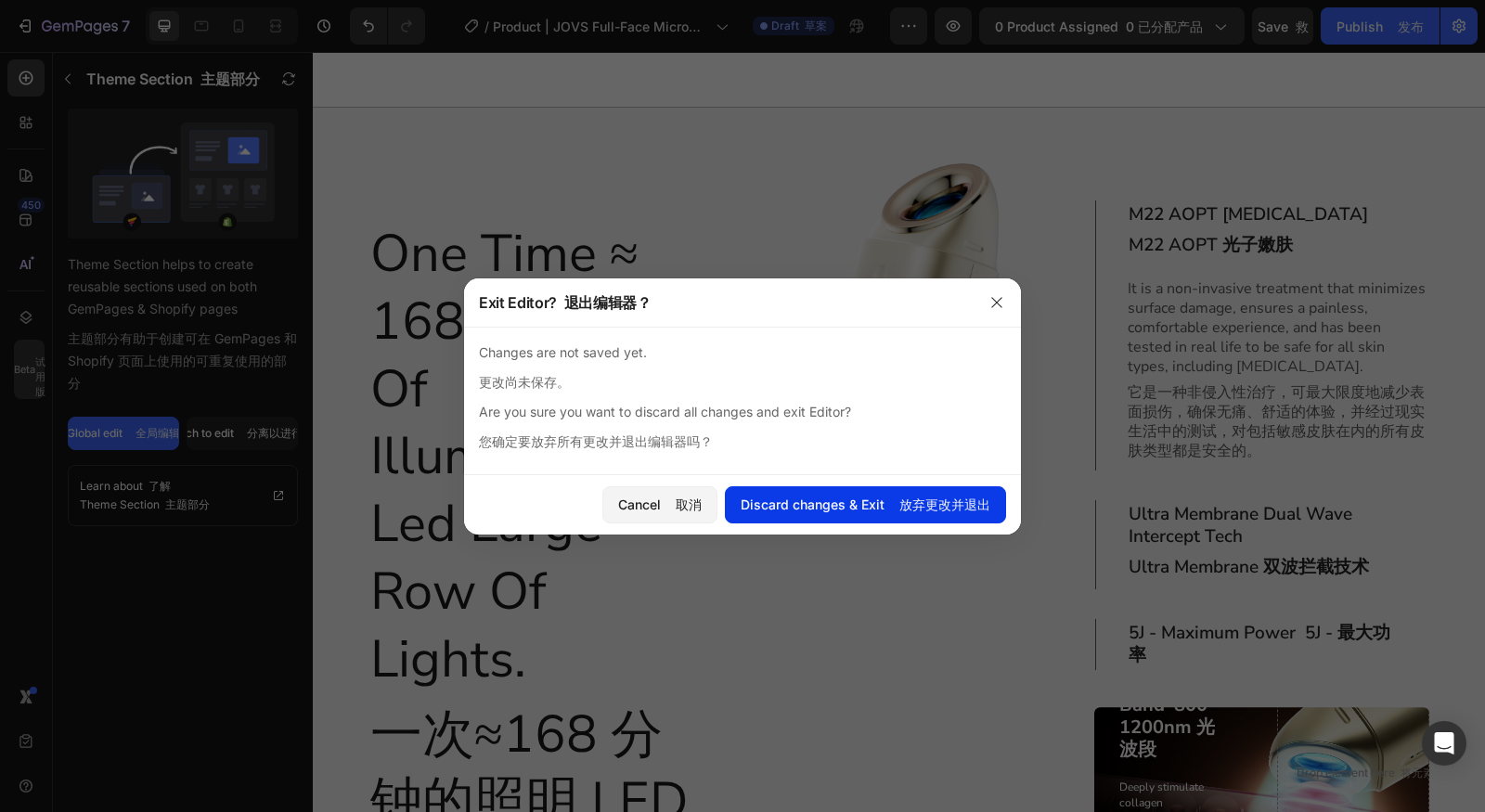
click at [888, 497] on div "Discard changes & Exit 放弃更改并退出" at bounding box center [865, 504] width 250 height 20
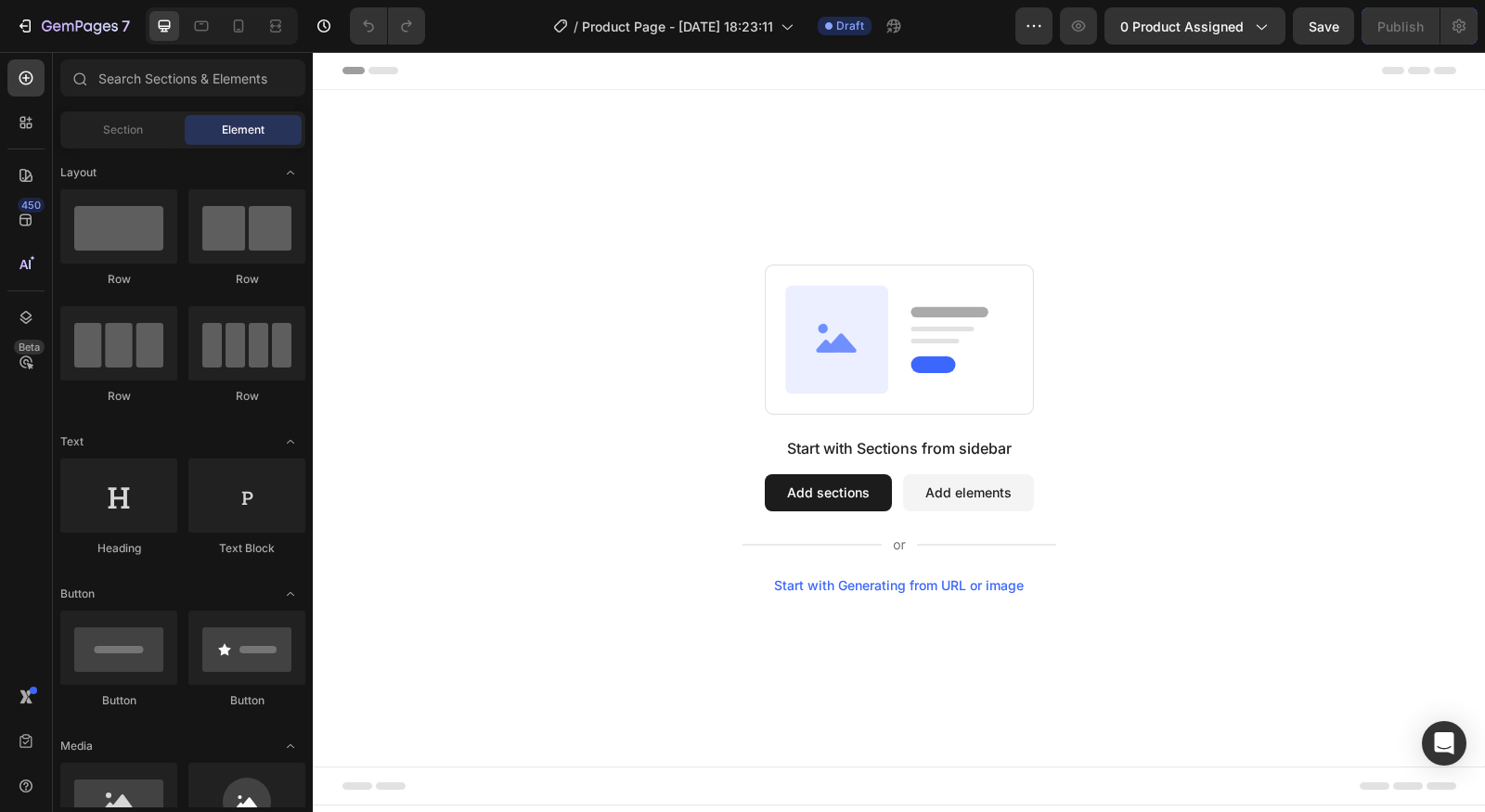
click at [844, 484] on button "Add sections" at bounding box center [828, 493] width 127 height 37
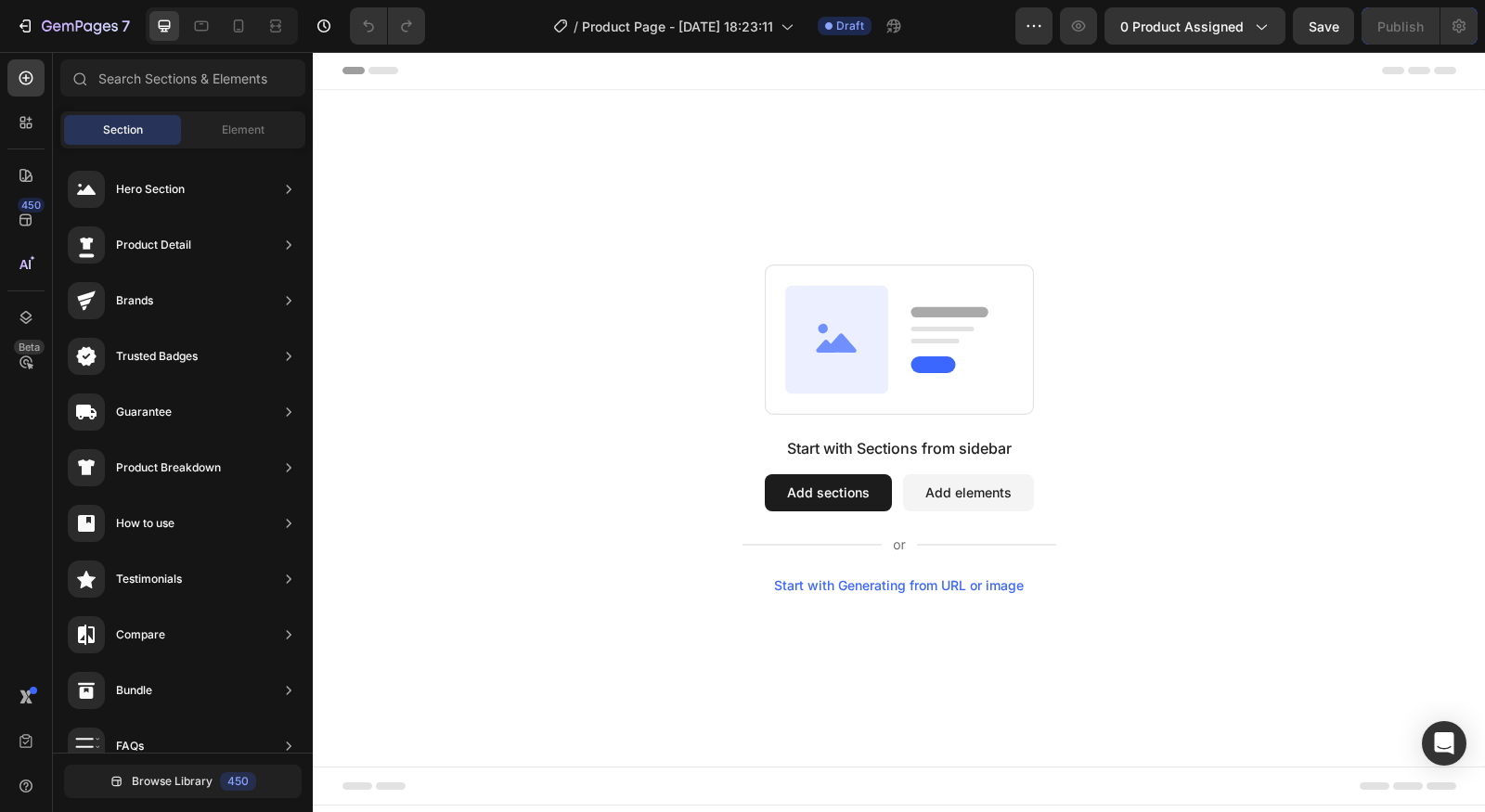
click at [829, 507] on button "Add sections" at bounding box center [828, 493] width 127 height 37
click at [26, 218] on icon at bounding box center [25, 220] width 12 height 12
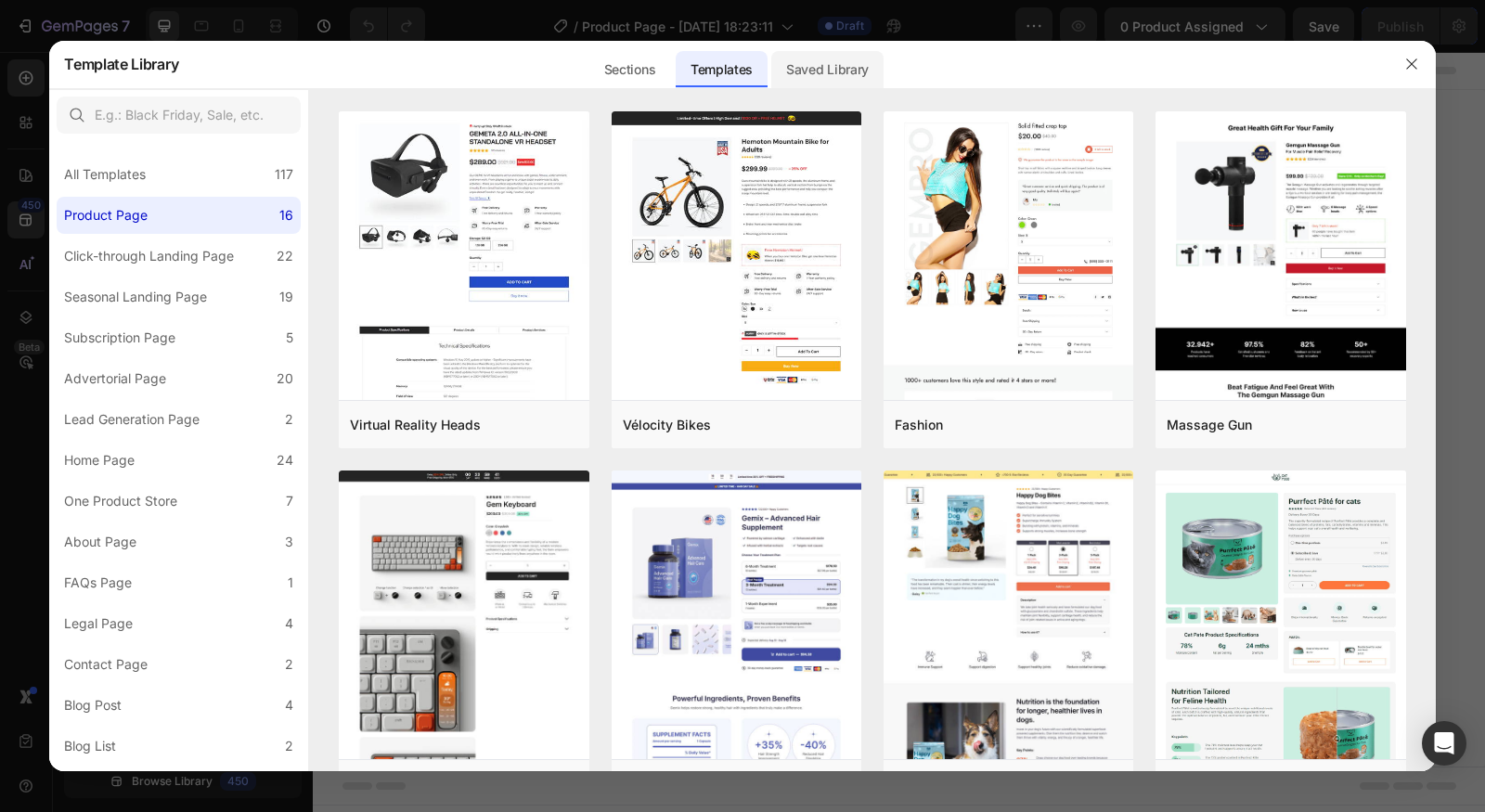
click at [0, 0] on div "Saved Library" at bounding box center [0, 0] width 0 height 0
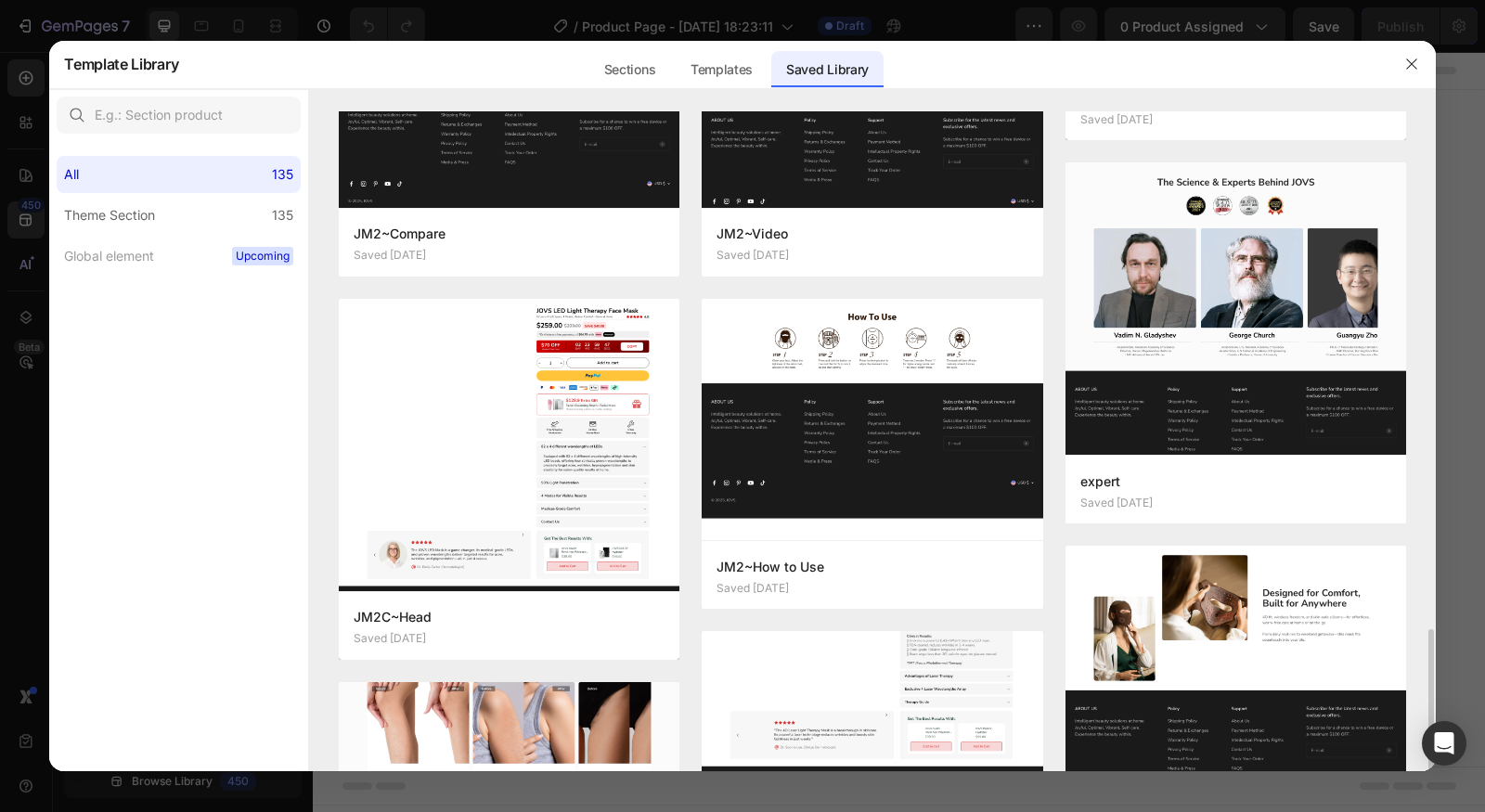
scroll to position [1485, 0]
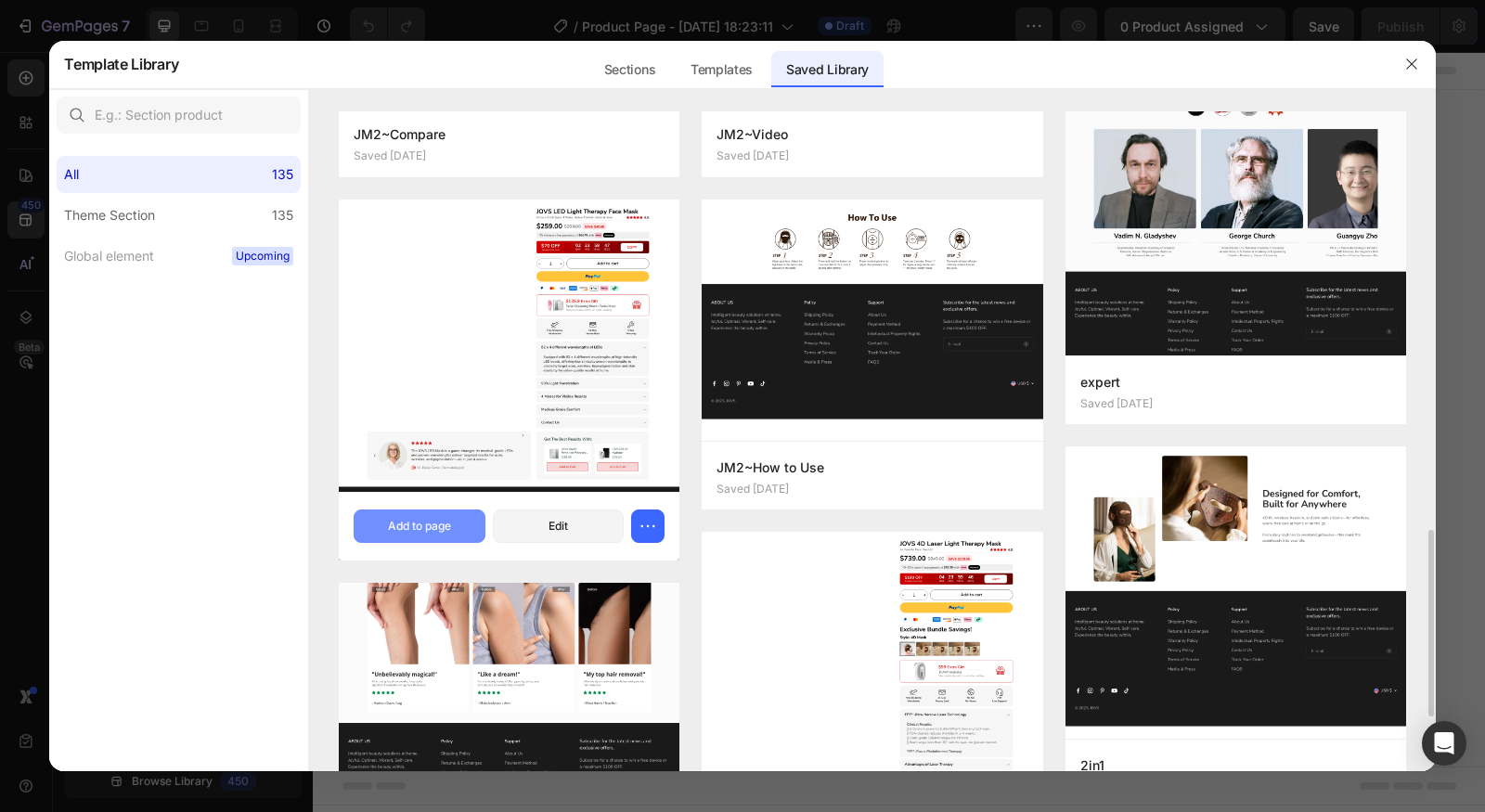
click at [442, 518] on div "Add to page" at bounding box center [419, 525] width 63 height 17
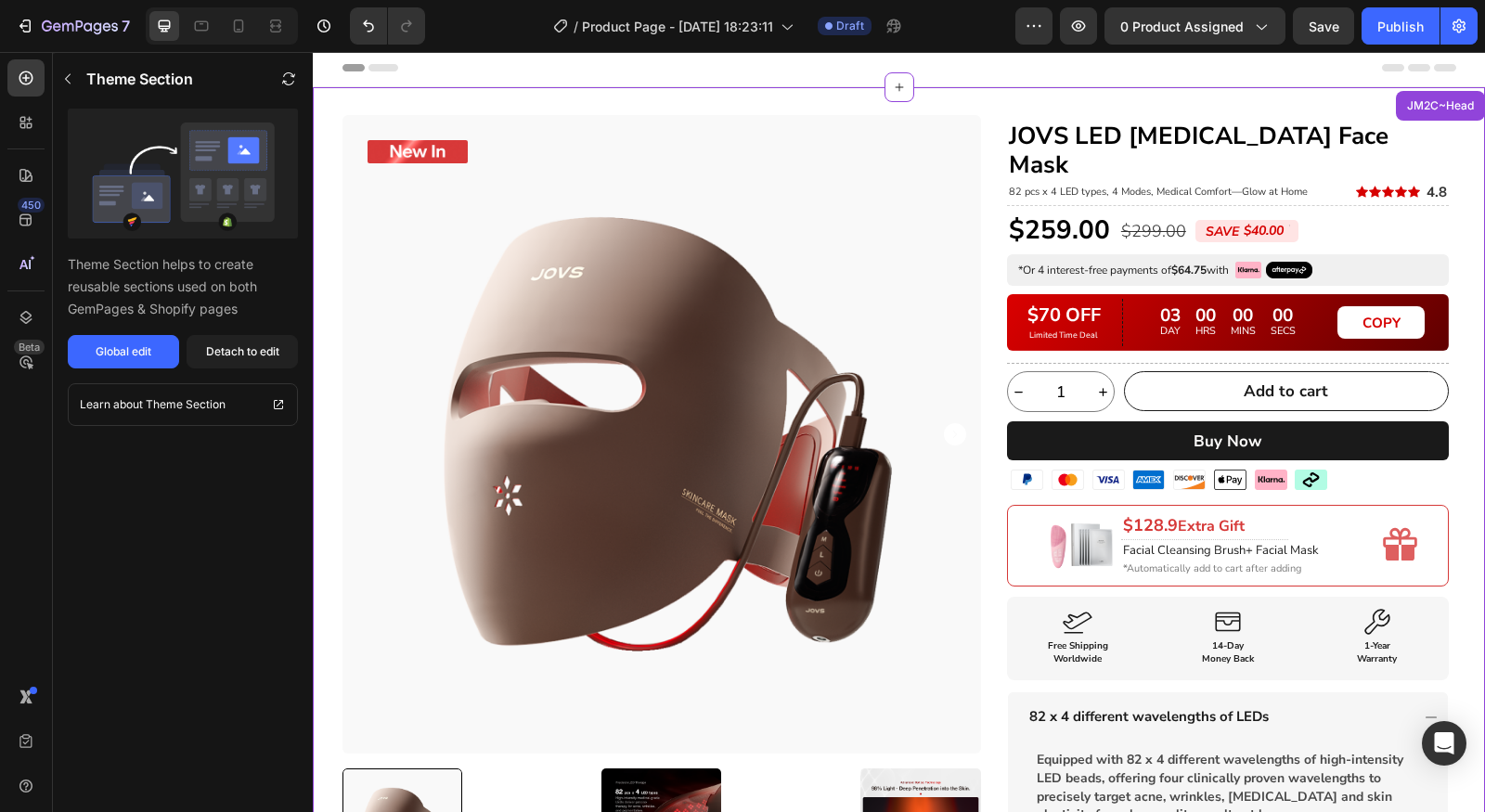
scroll to position [719, 0]
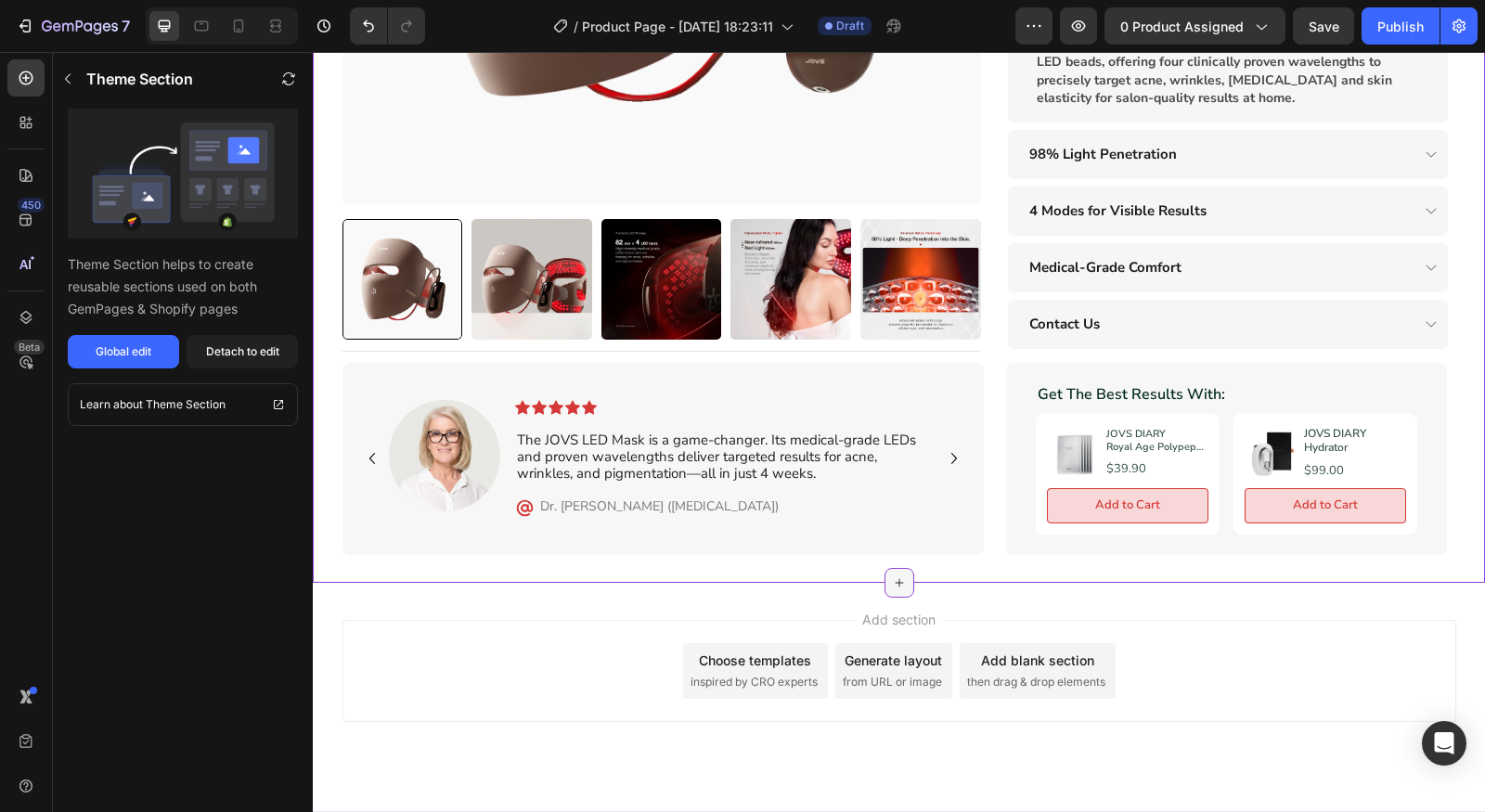
click at [896, 575] on icon at bounding box center [899, 582] width 15 height 15
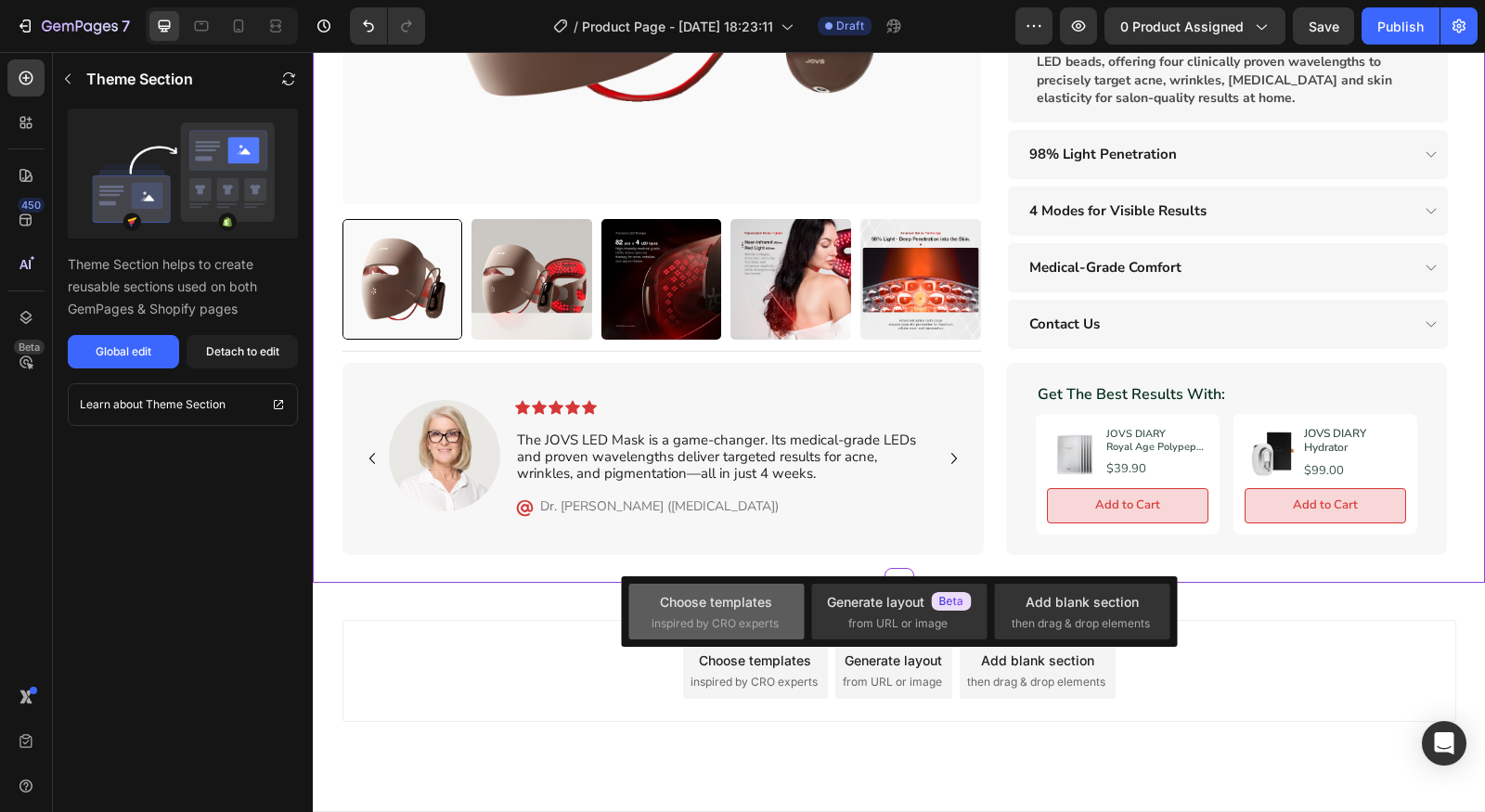
click at [728, 612] on div "Choose templates inspired by CRO experts" at bounding box center [717, 611] width 130 height 40
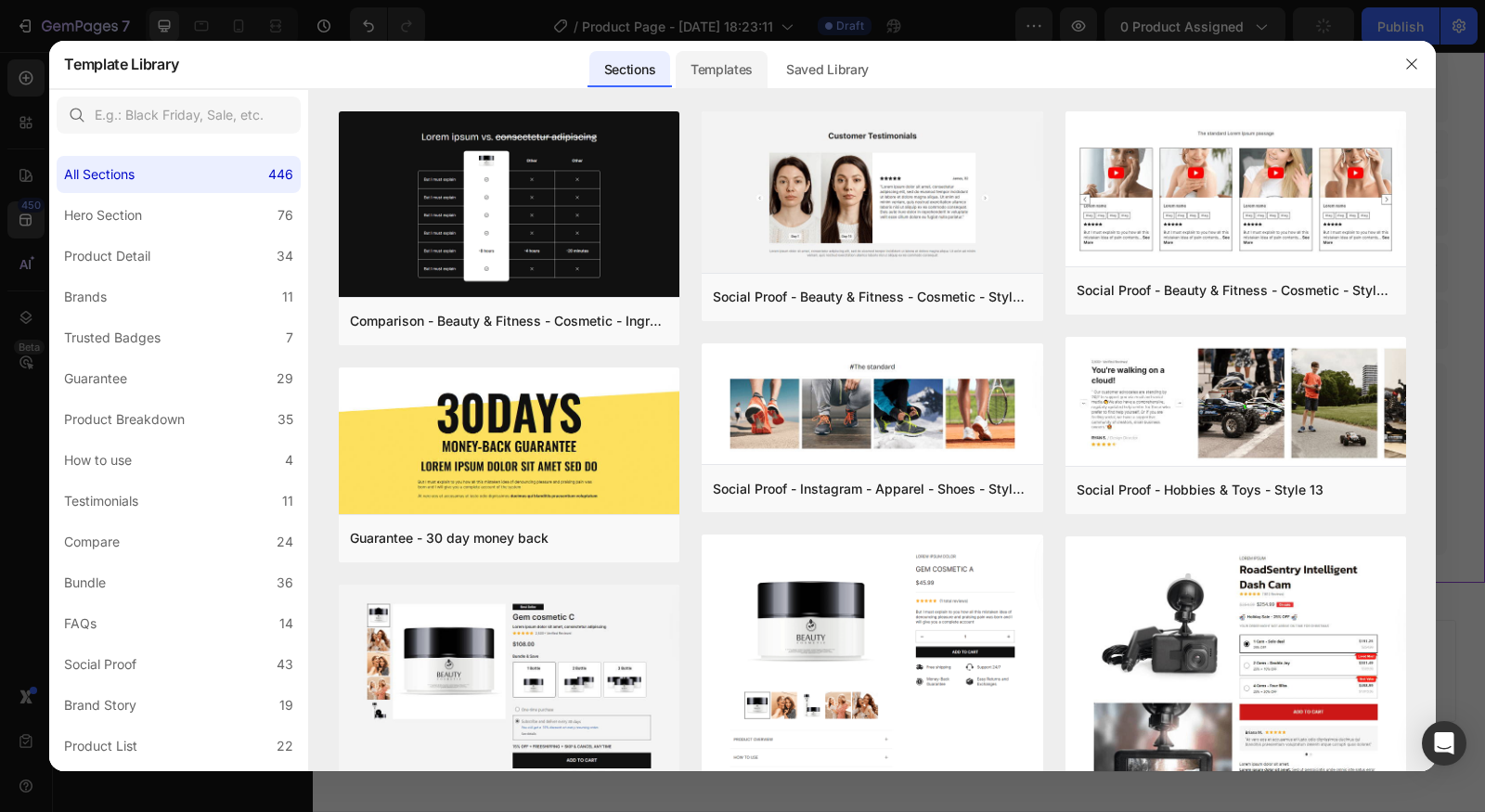
click at [742, 80] on div "Templates" at bounding box center [721, 69] width 92 height 37
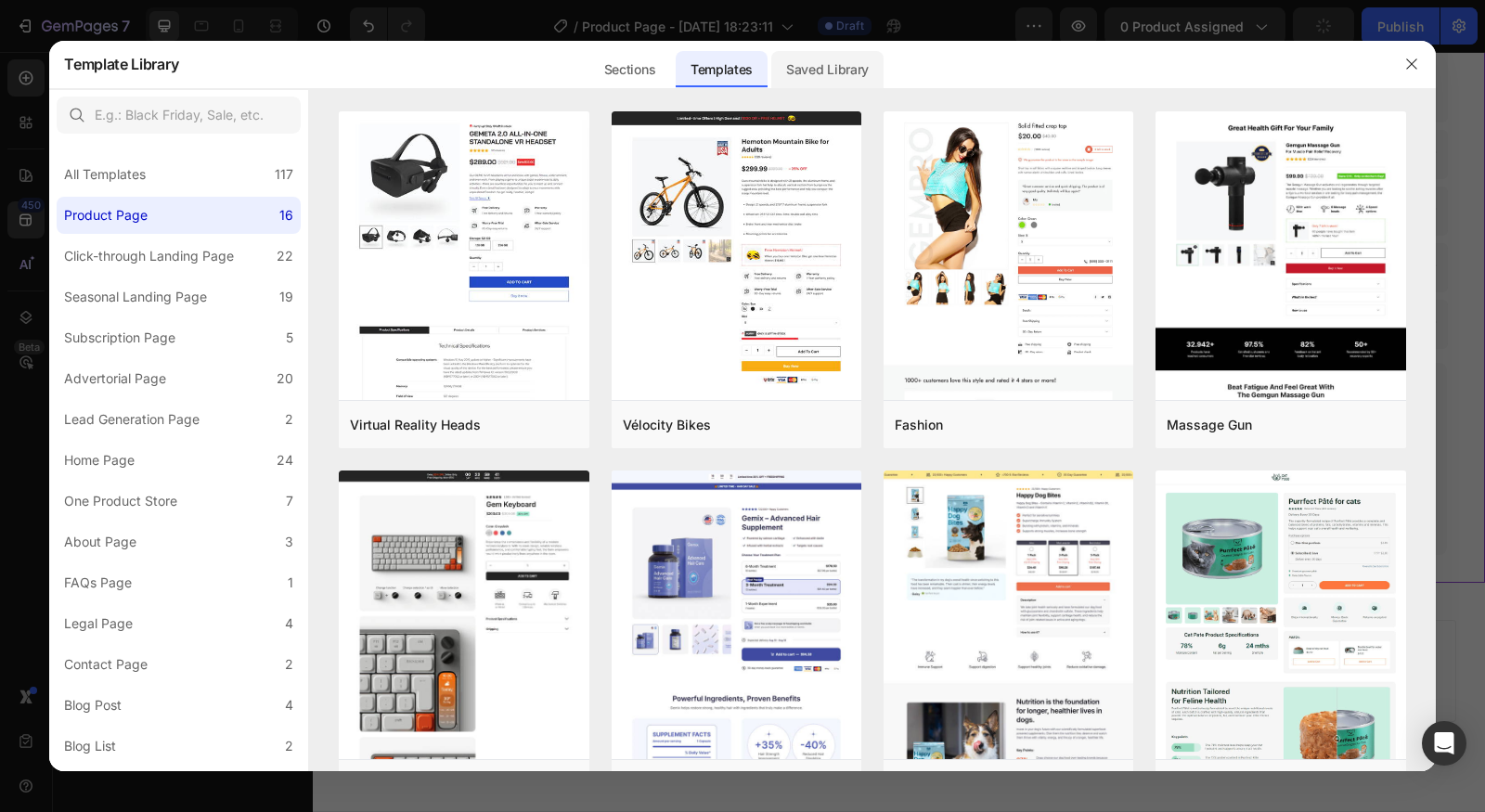
click at [860, 76] on div "Saved Library" at bounding box center [827, 69] width 113 height 37
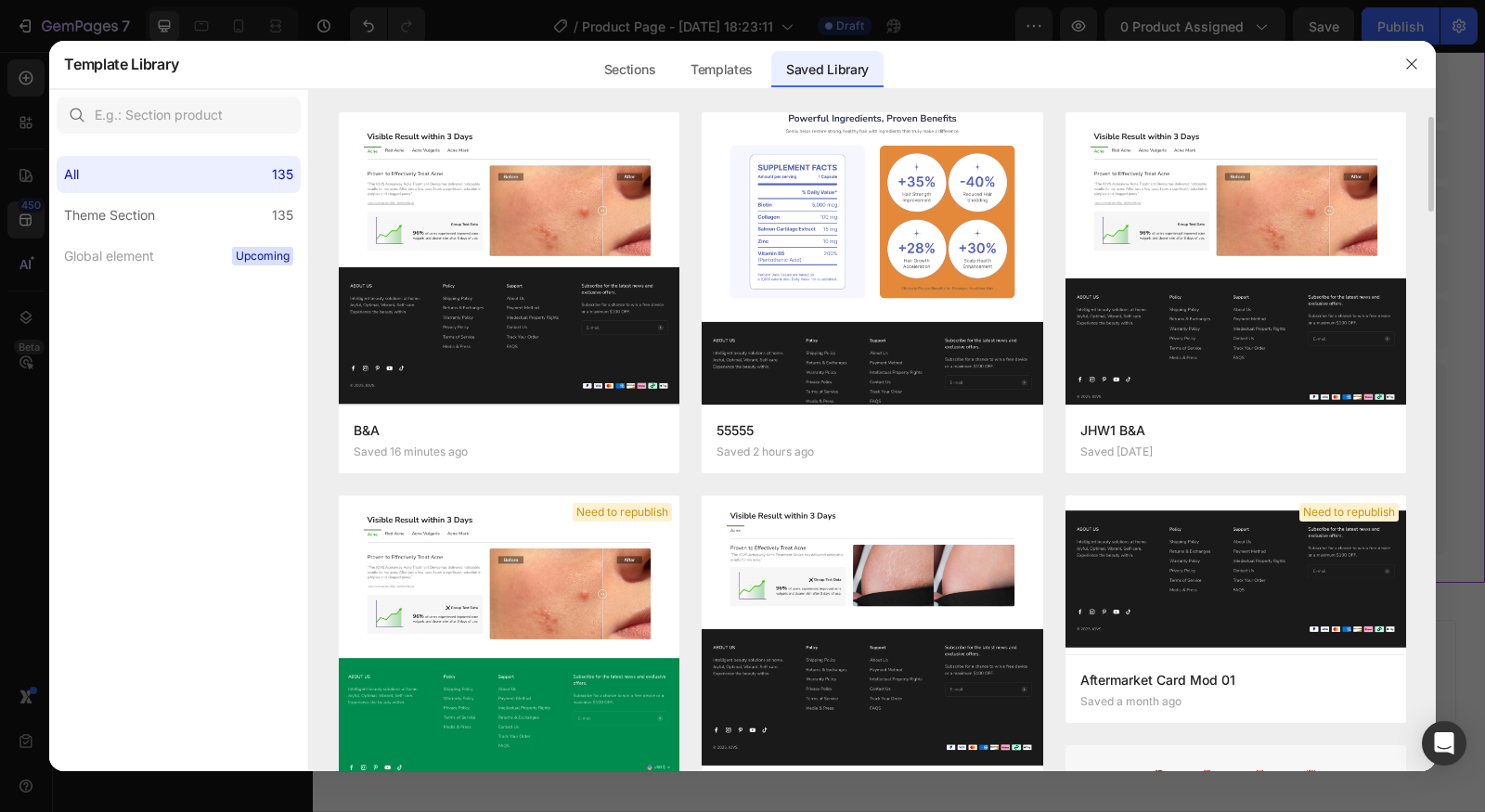
scroll to position [0, 0]
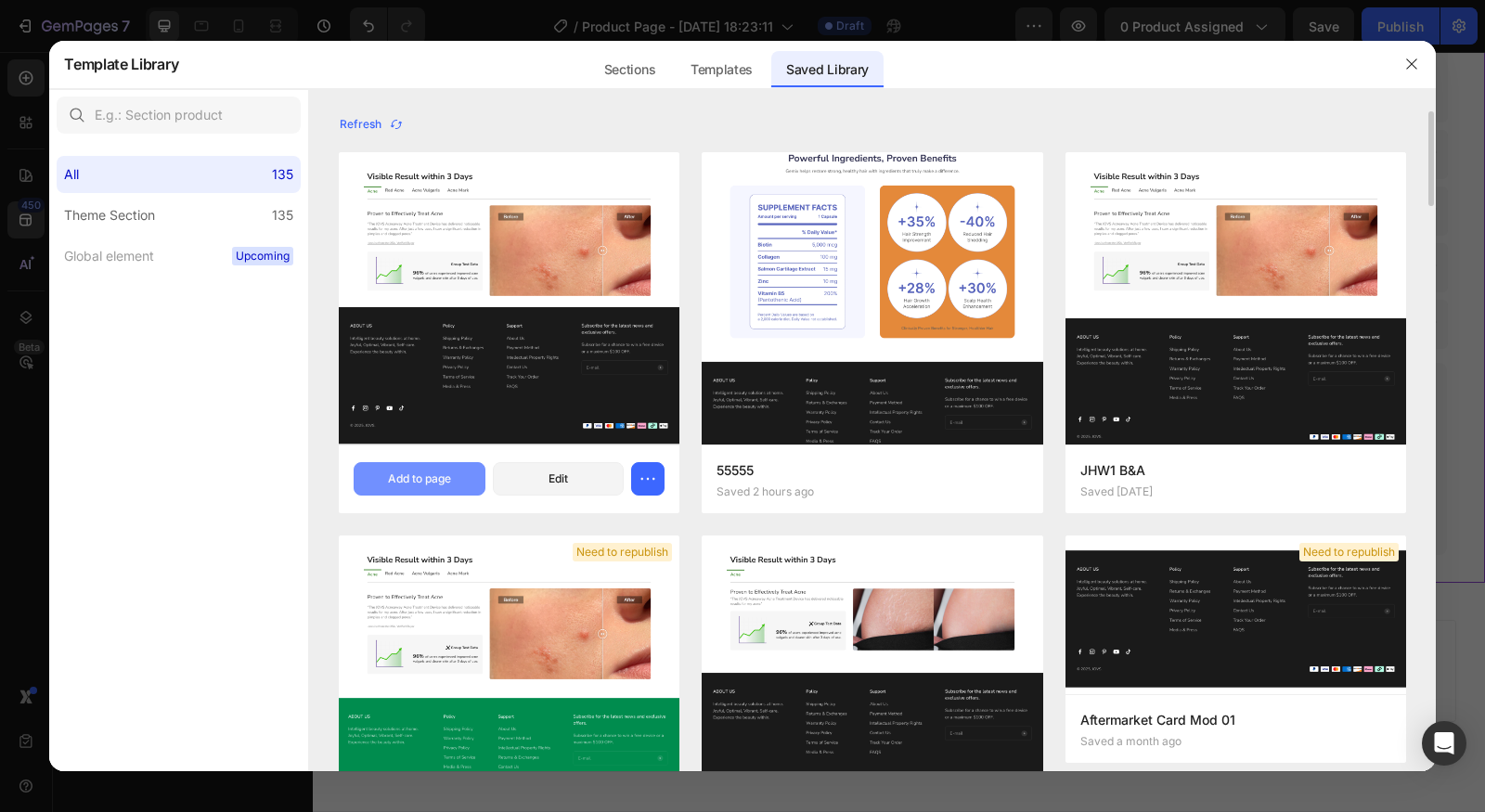
click at [383, 472] on button "Add to page" at bounding box center [419, 478] width 132 height 33
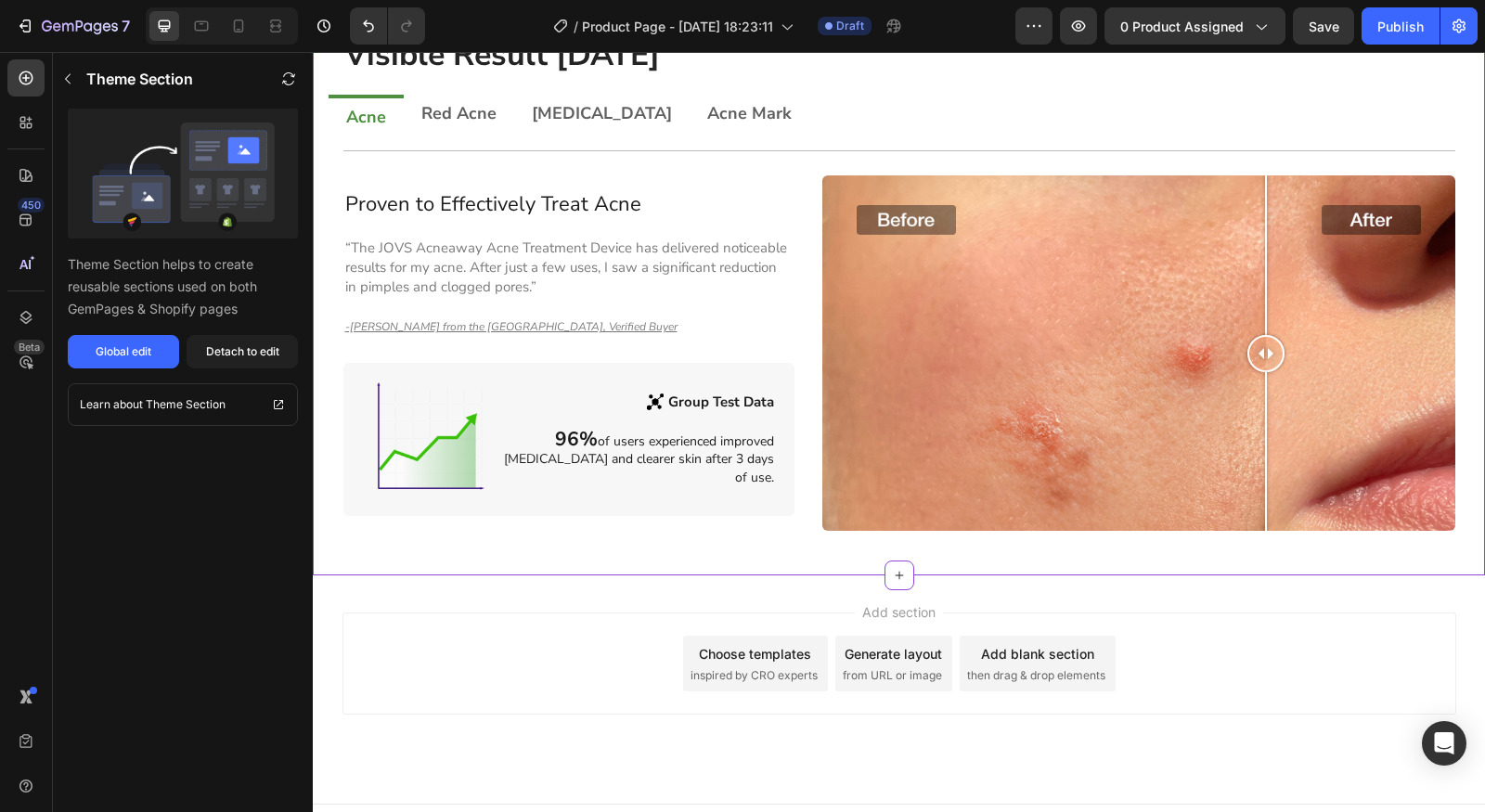
scroll to position [1325, 0]
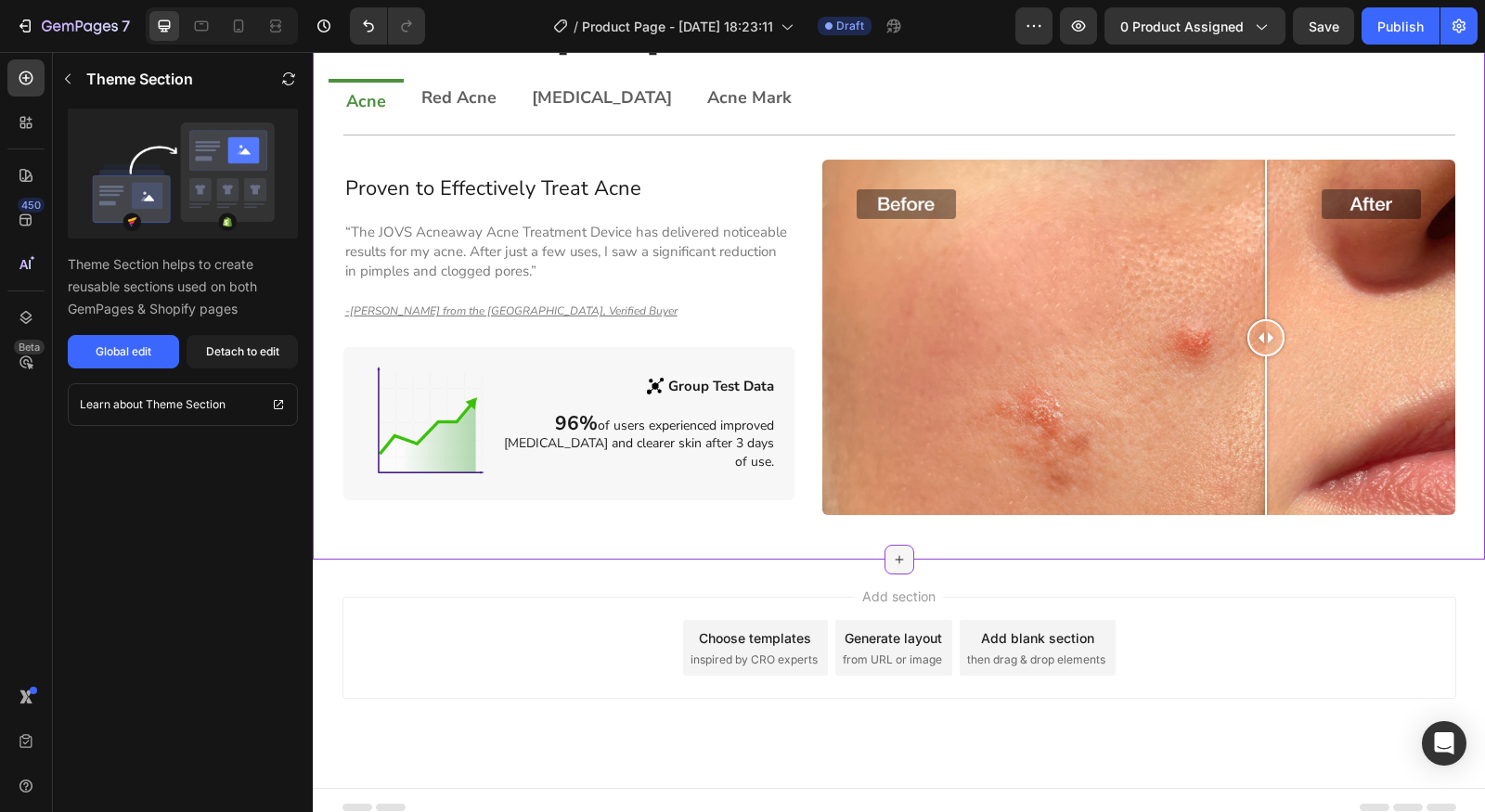
click at [892, 552] on icon at bounding box center [899, 559] width 15 height 15
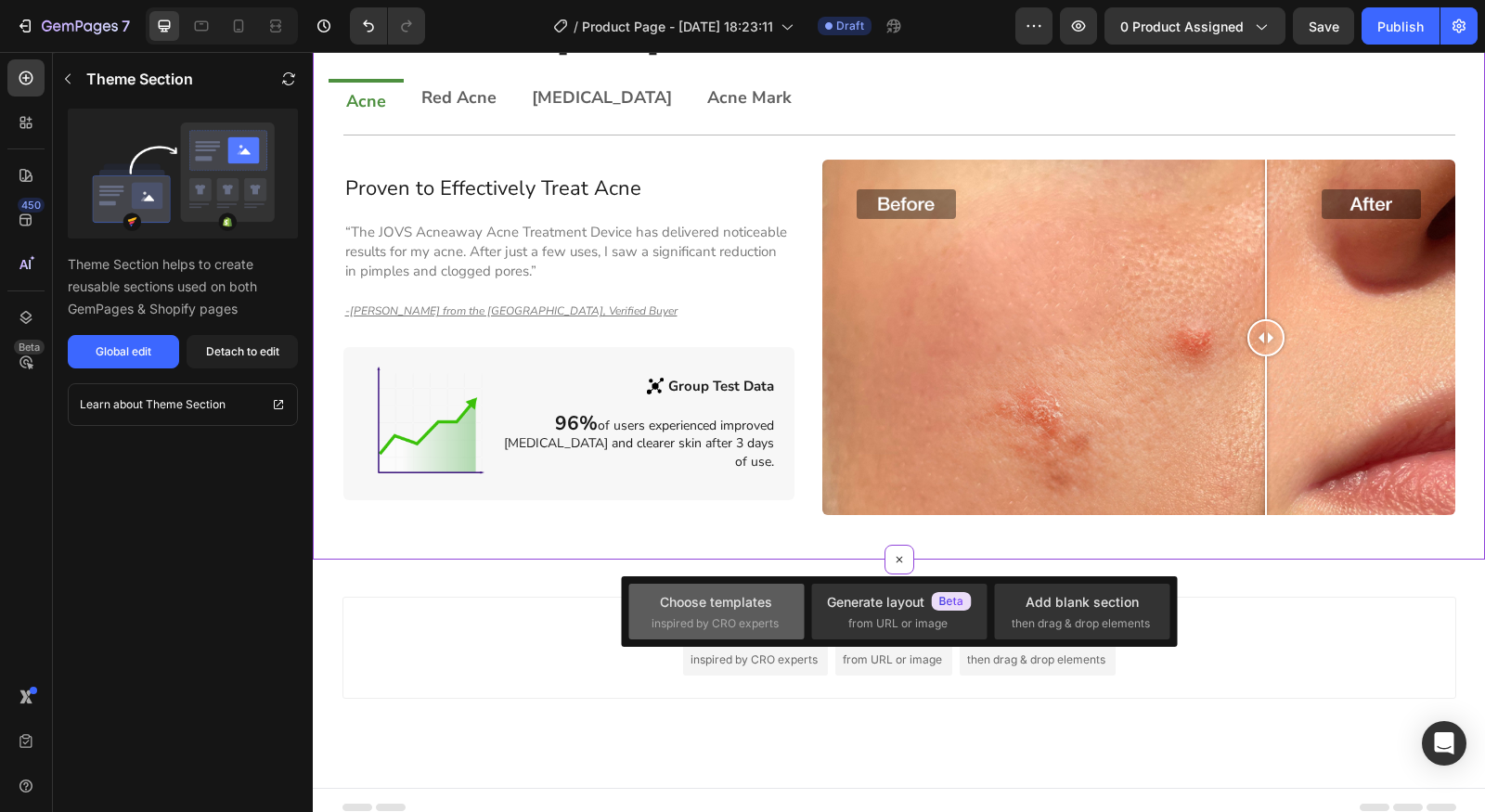
click at [757, 600] on div "Choose templates" at bounding box center [716, 602] width 113 height 20
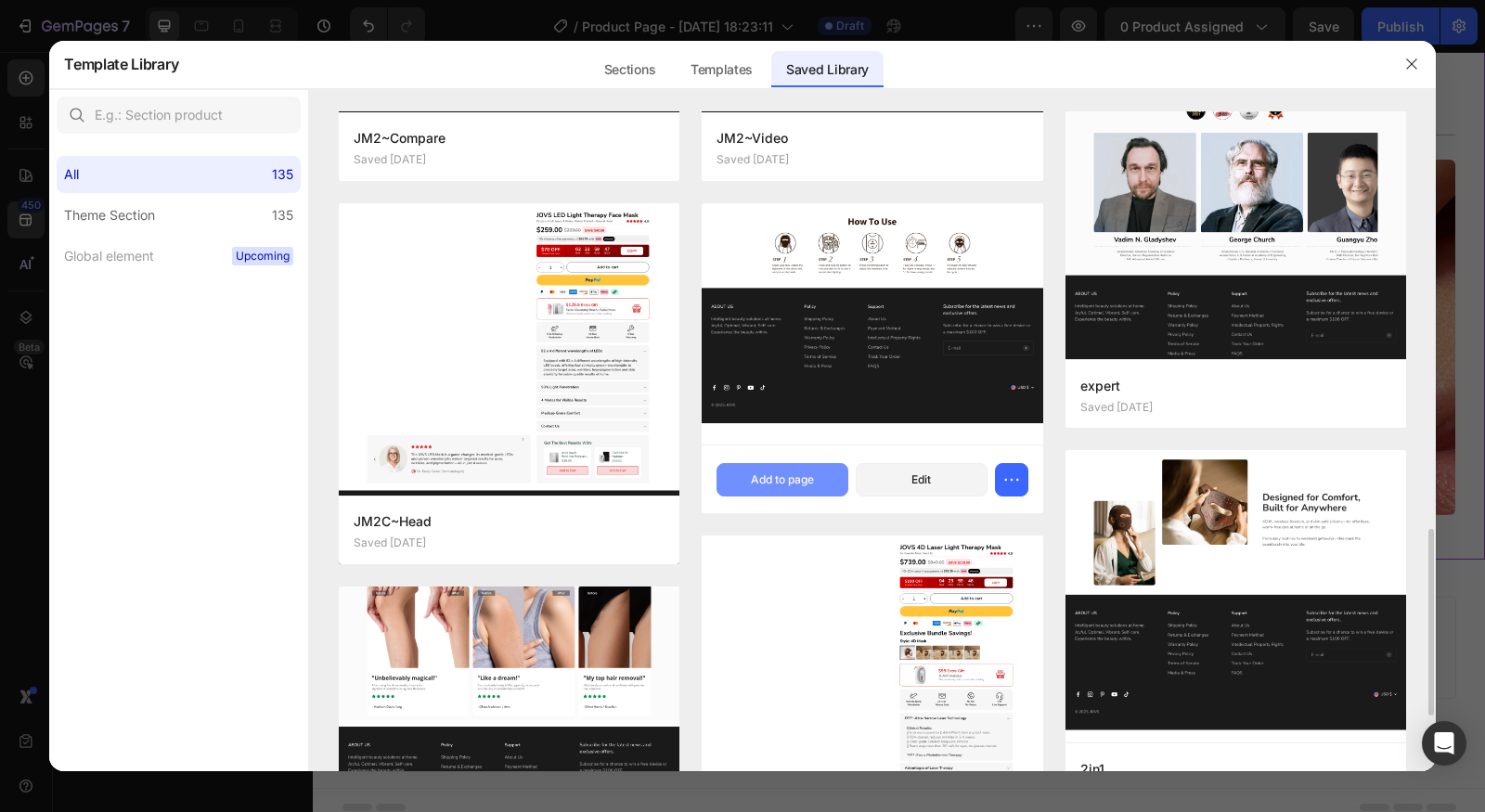
scroll to position [1519, 0]
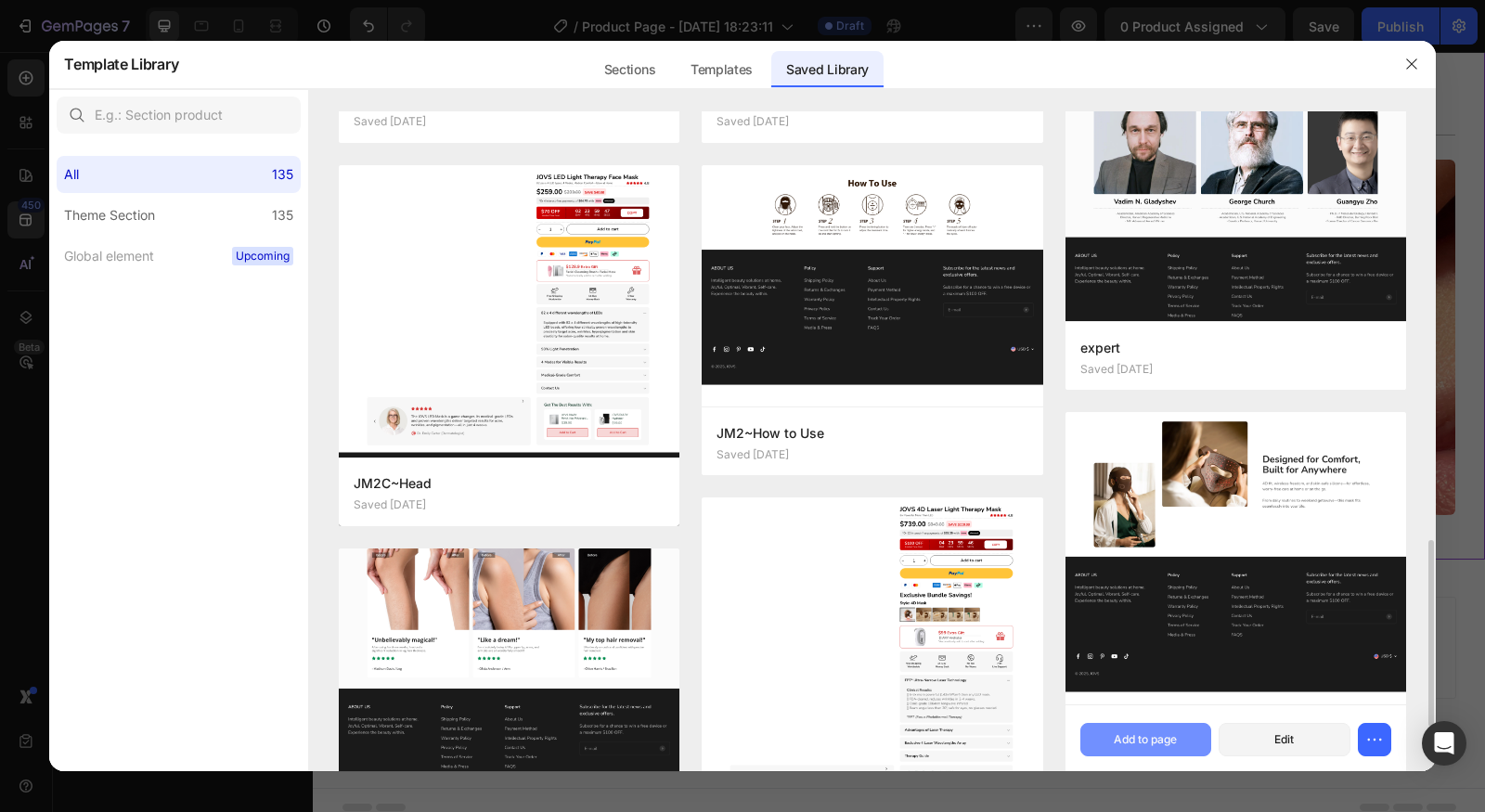
click at [1184, 729] on button "Add to page" at bounding box center [1146, 740] width 132 height 33
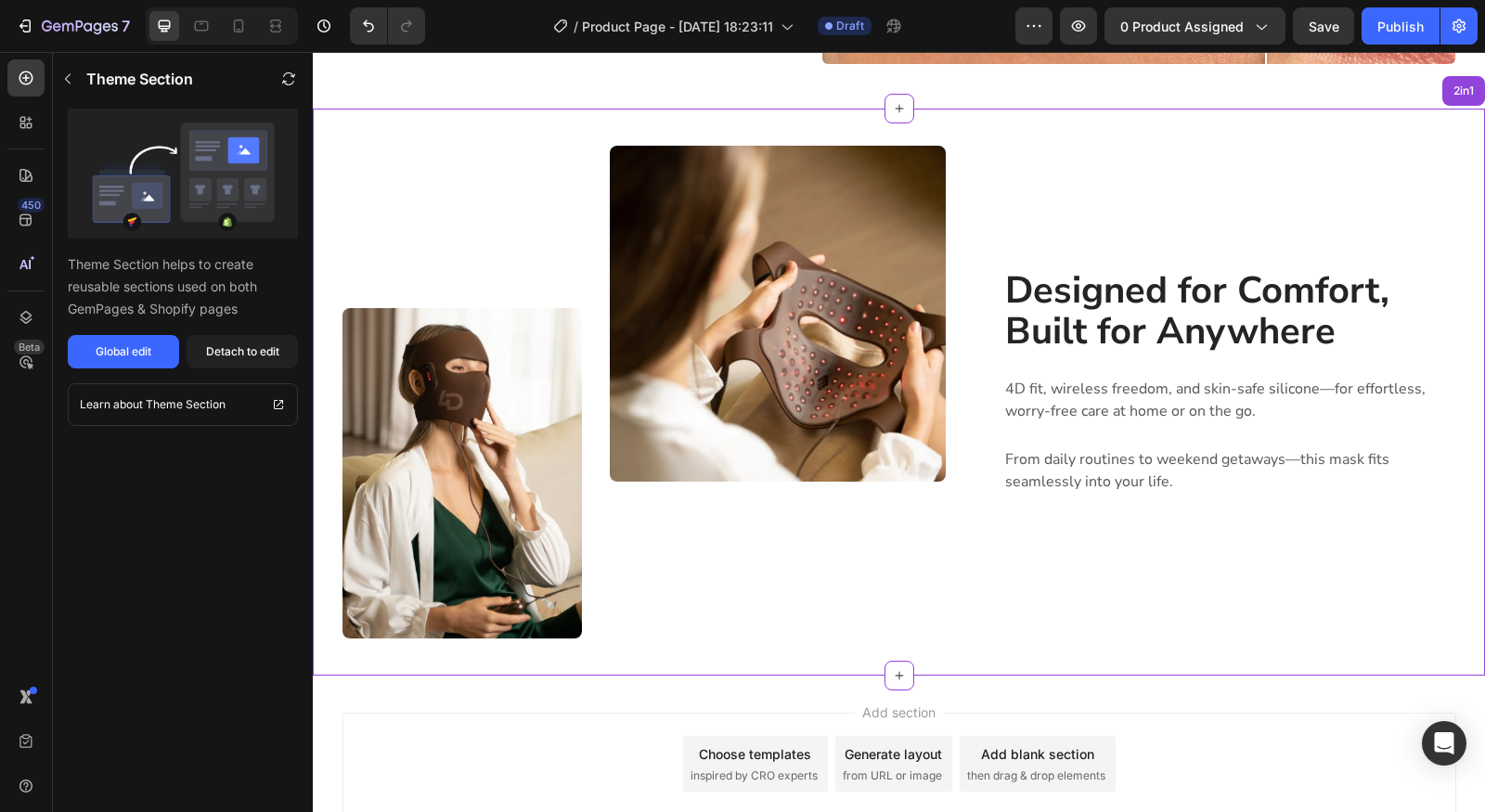
scroll to position [1892, 0]
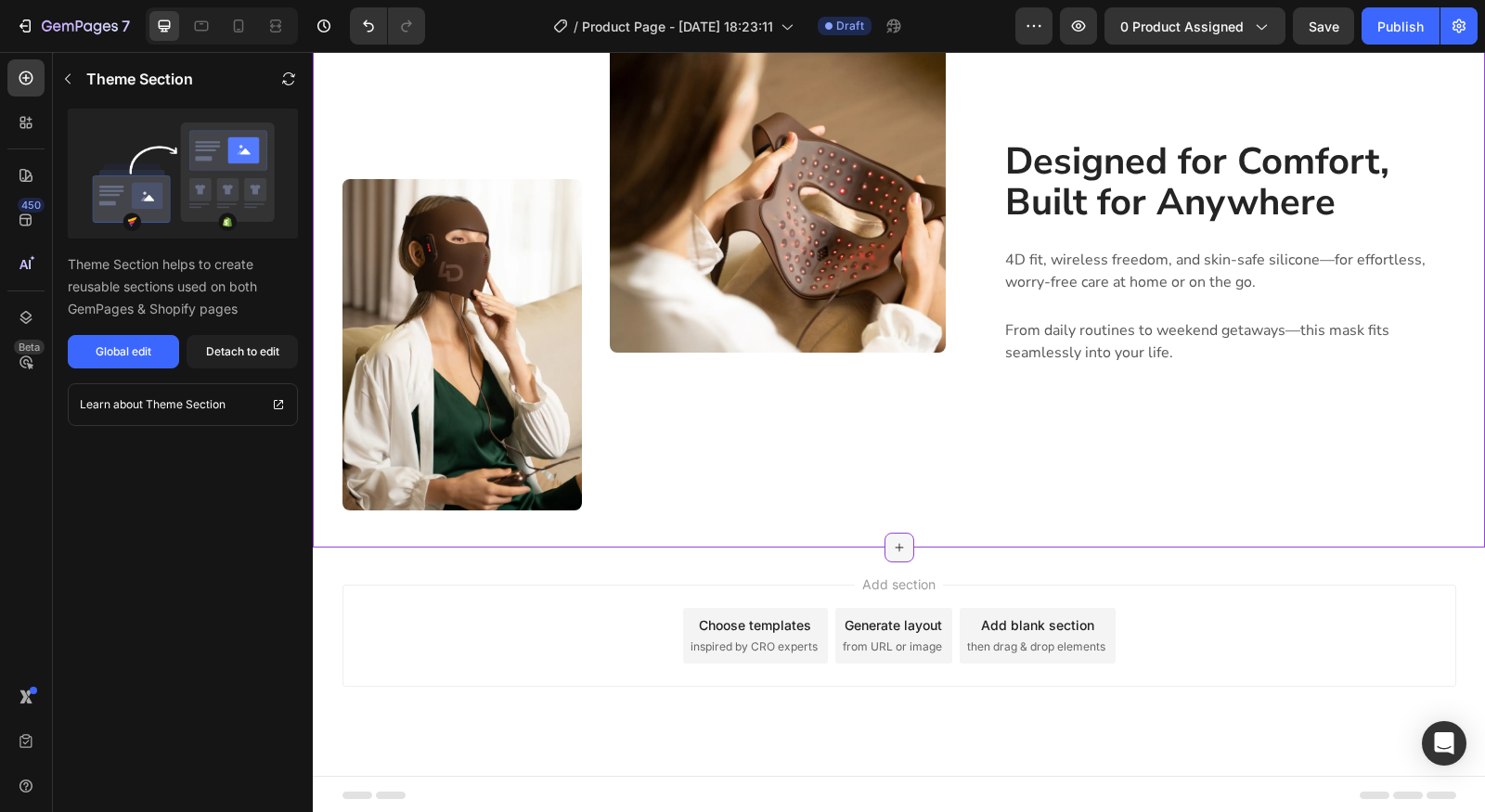
click at [900, 559] on div at bounding box center [900, 547] width 29 height 29
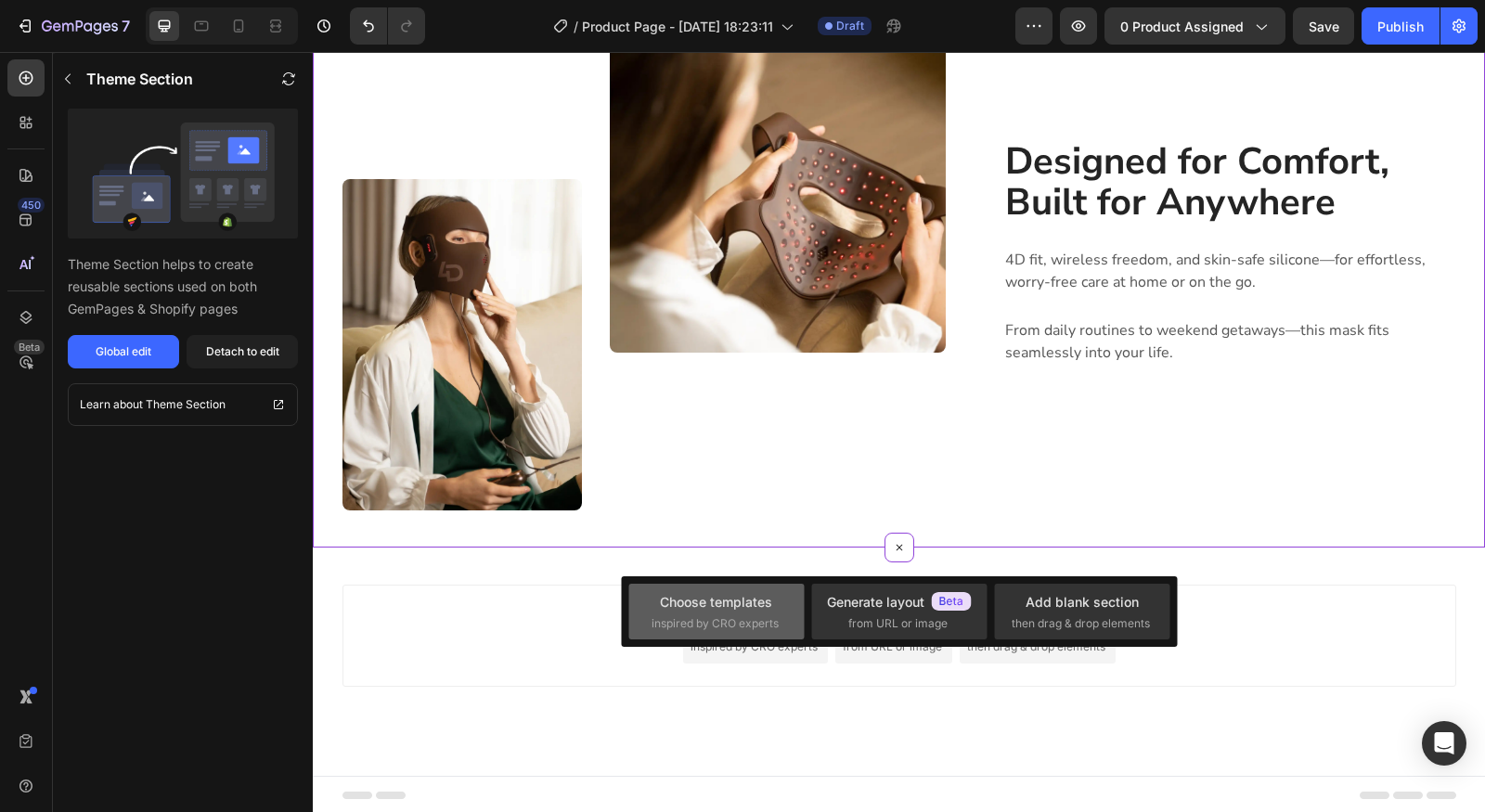
click at [761, 608] on div "Choose templates" at bounding box center [716, 602] width 113 height 20
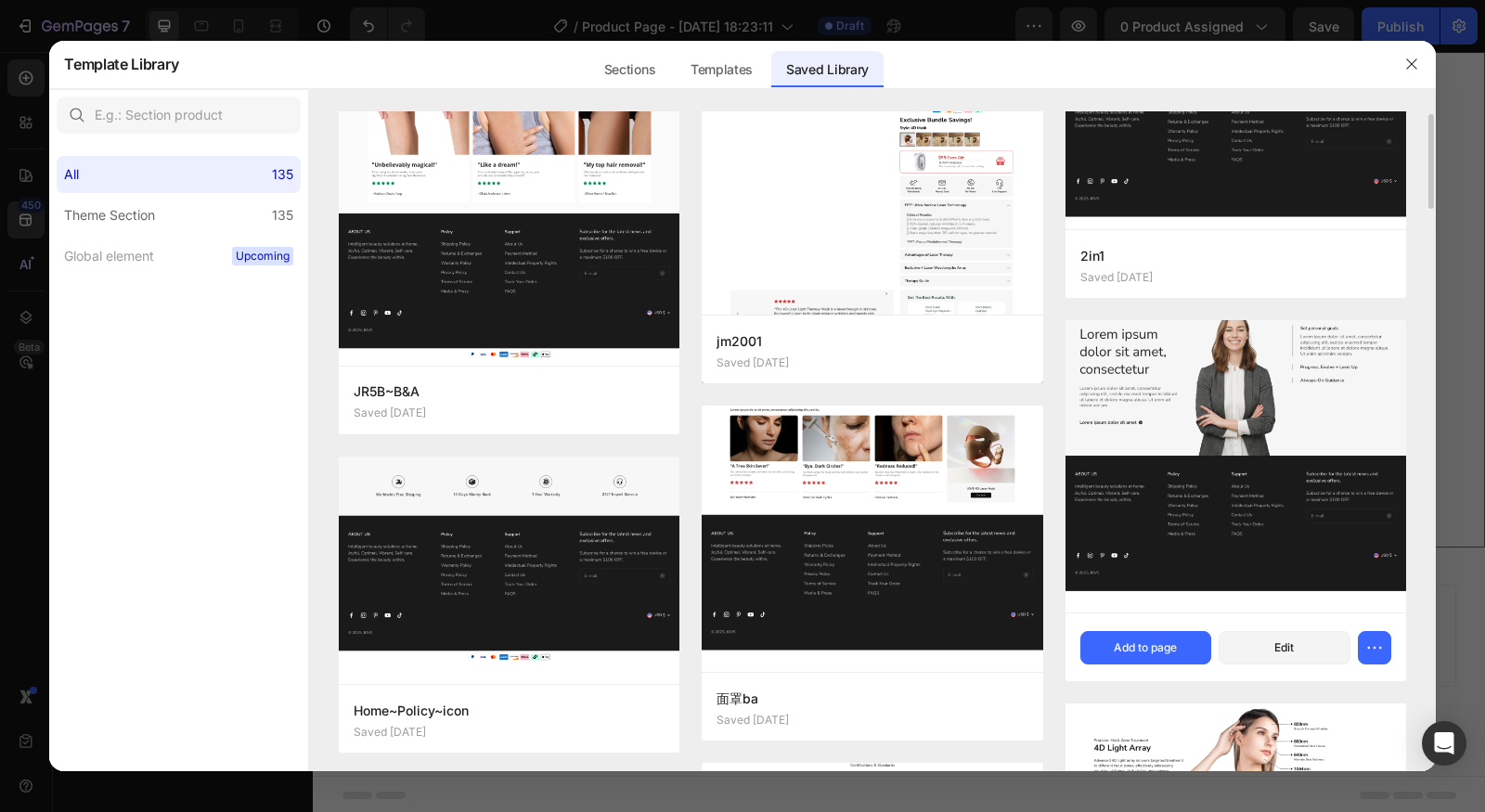
scroll to position [1745, 0]
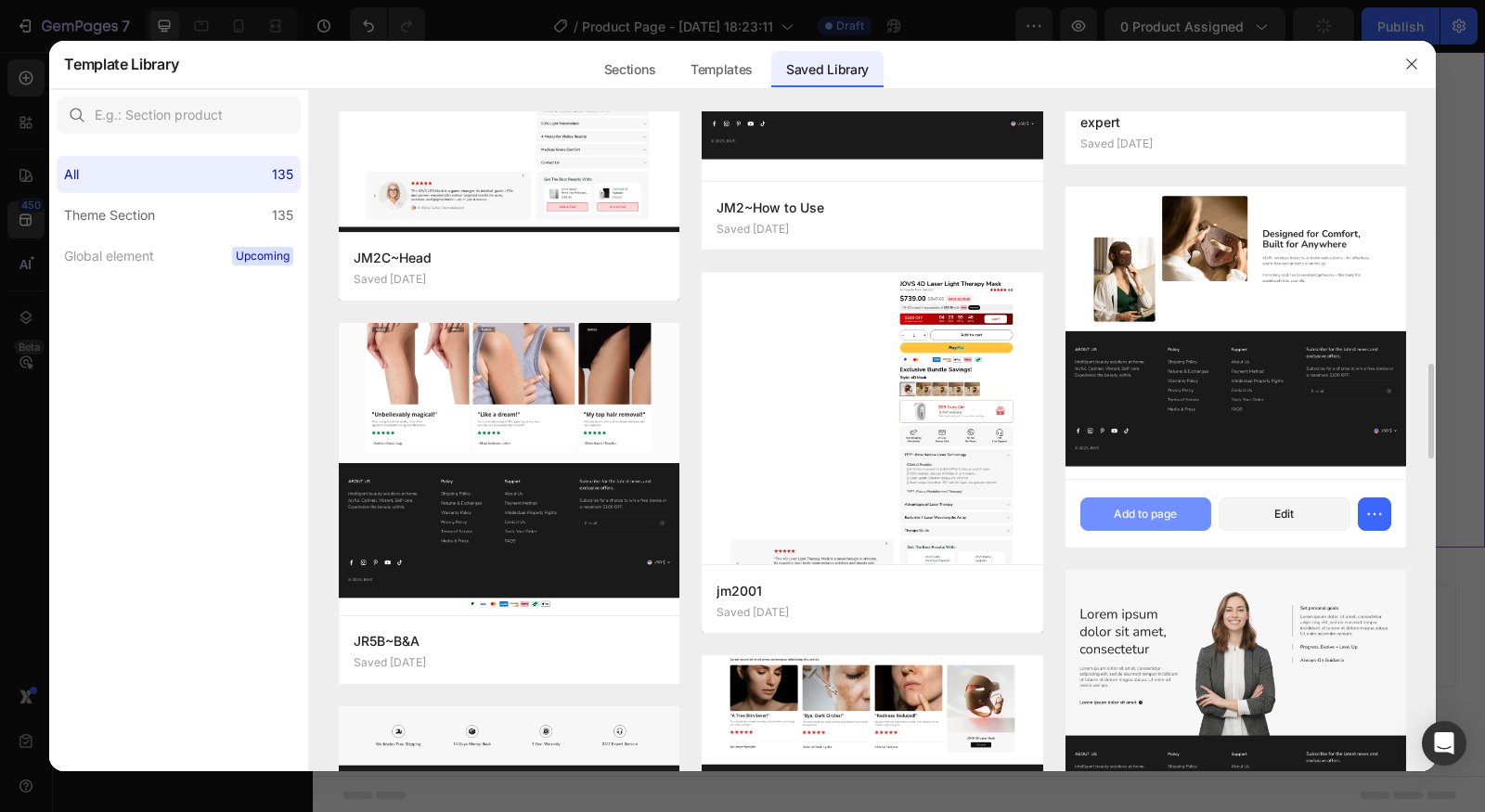
click at [1153, 511] on div "Add to page" at bounding box center [1145, 514] width 63 height 17
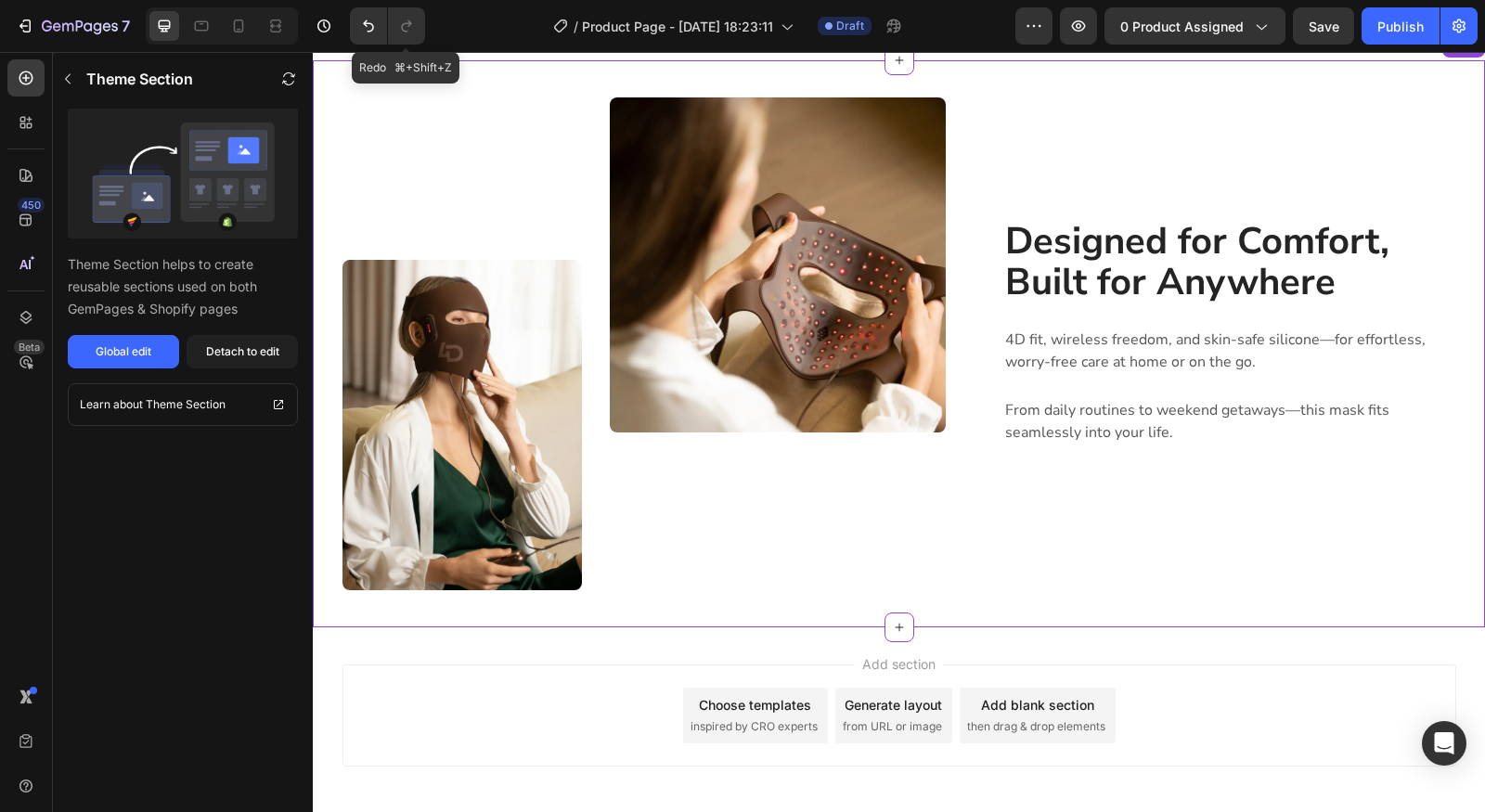
scroll to position [2387, 0]
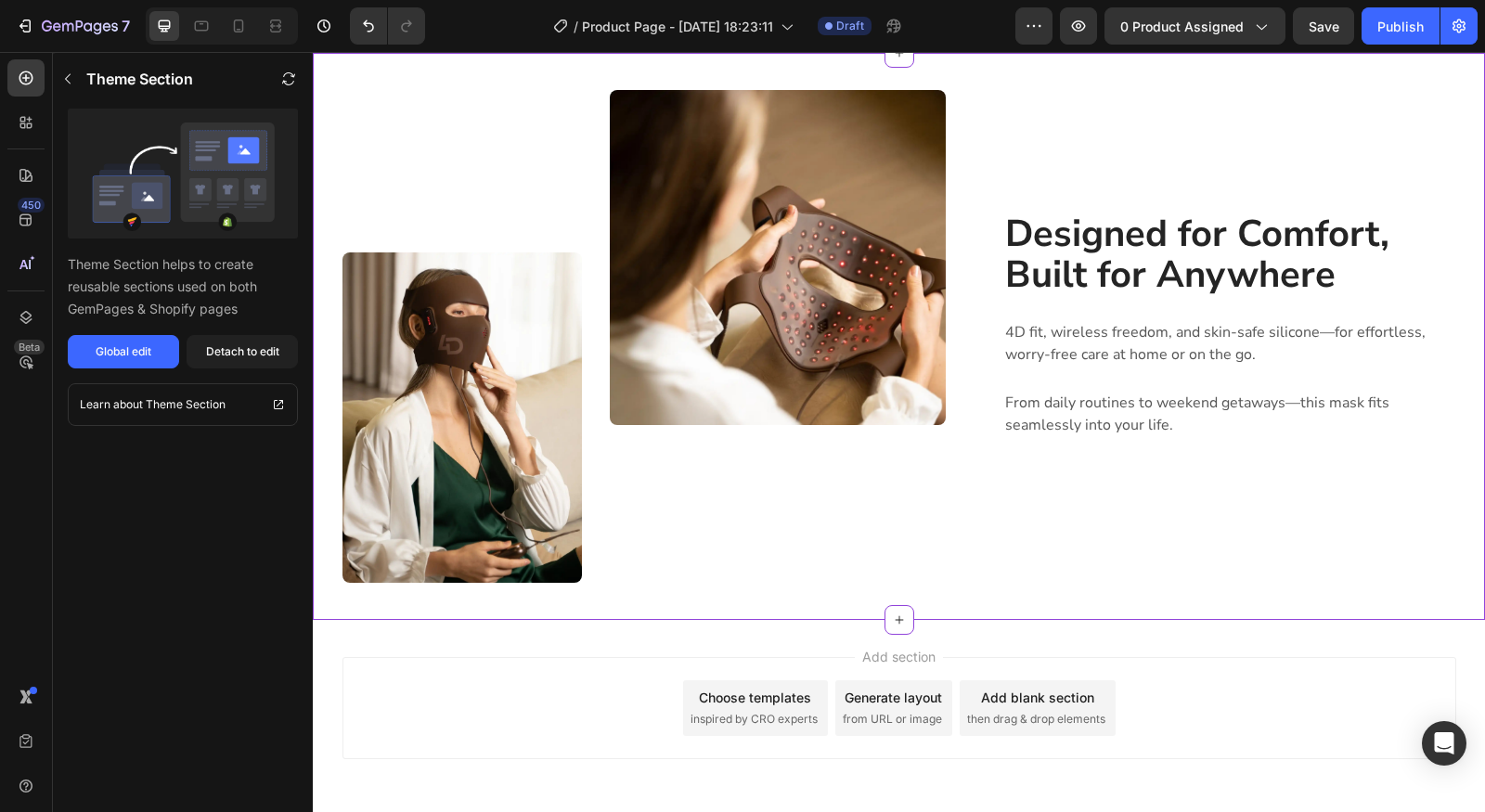
click at [1123, 539] on div "Designed for Comfort, Built for Anywhere Heading 4D fit, wireless freedom, and …" at bounding box center [1230, 337] width 453 height 493
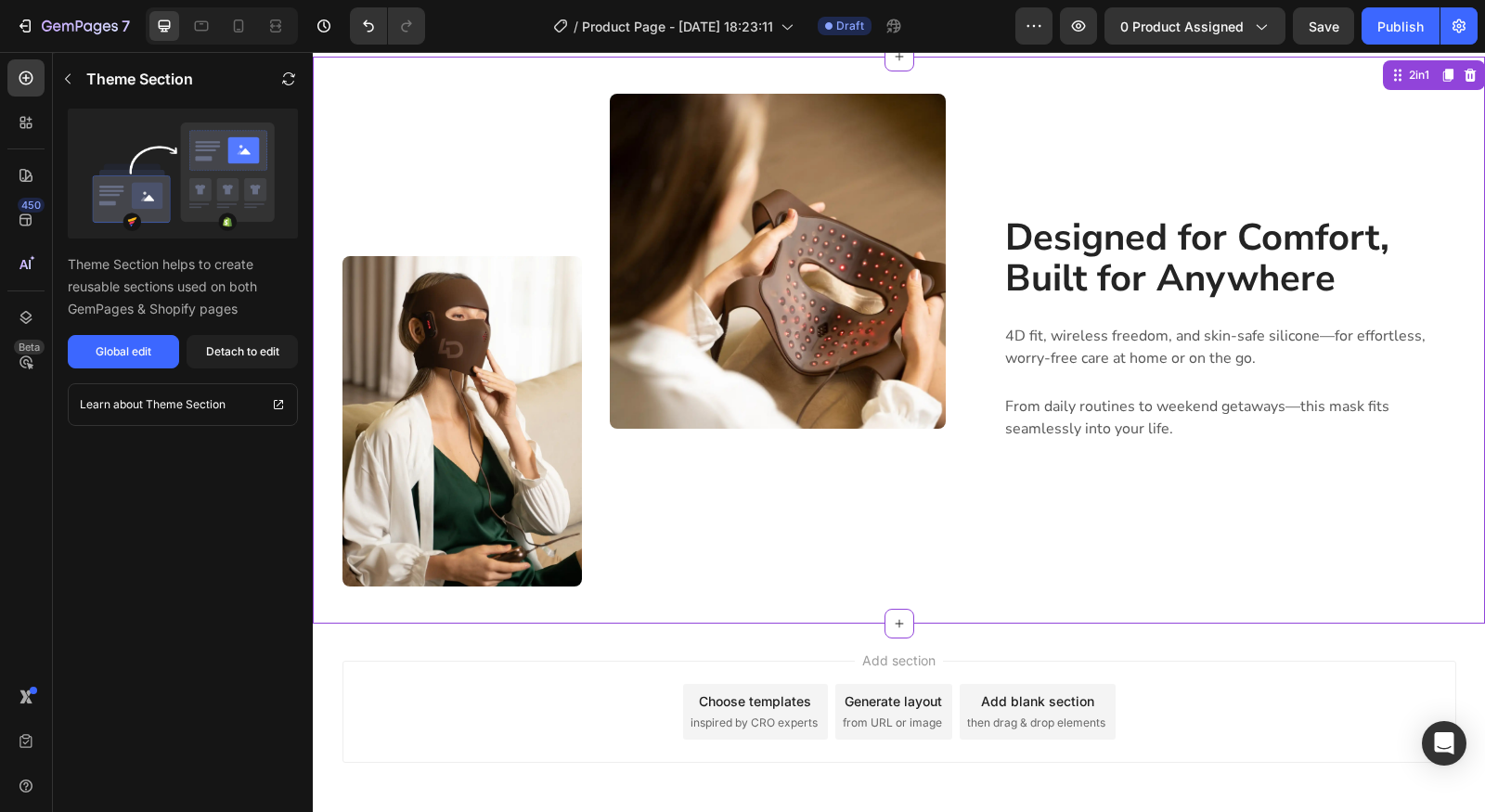
scroll to position [2382, 0]
click at [230, 26] on icon at bounding box center [238, 25] width 19 height 19
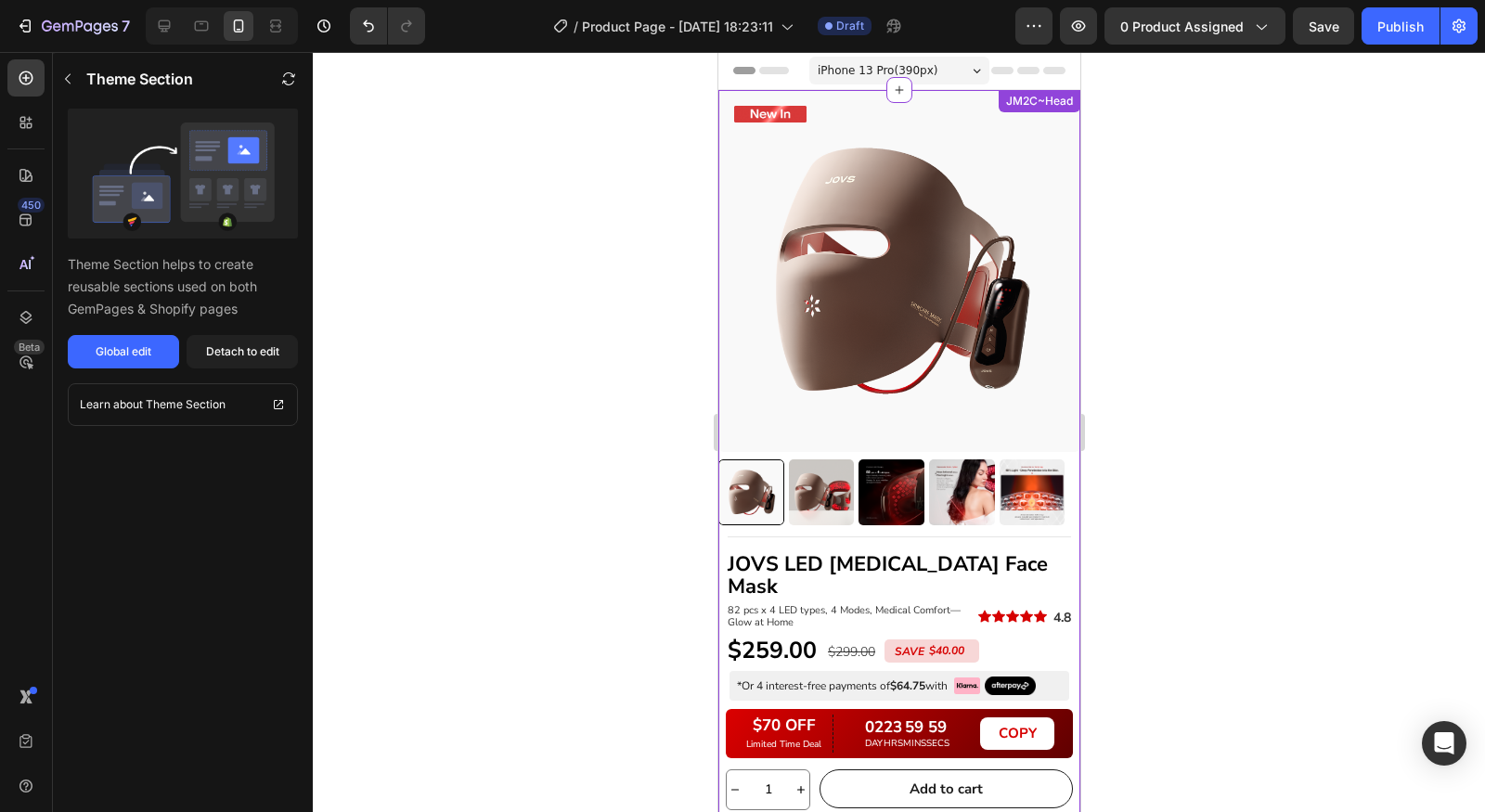
scroll to position [590, 0]
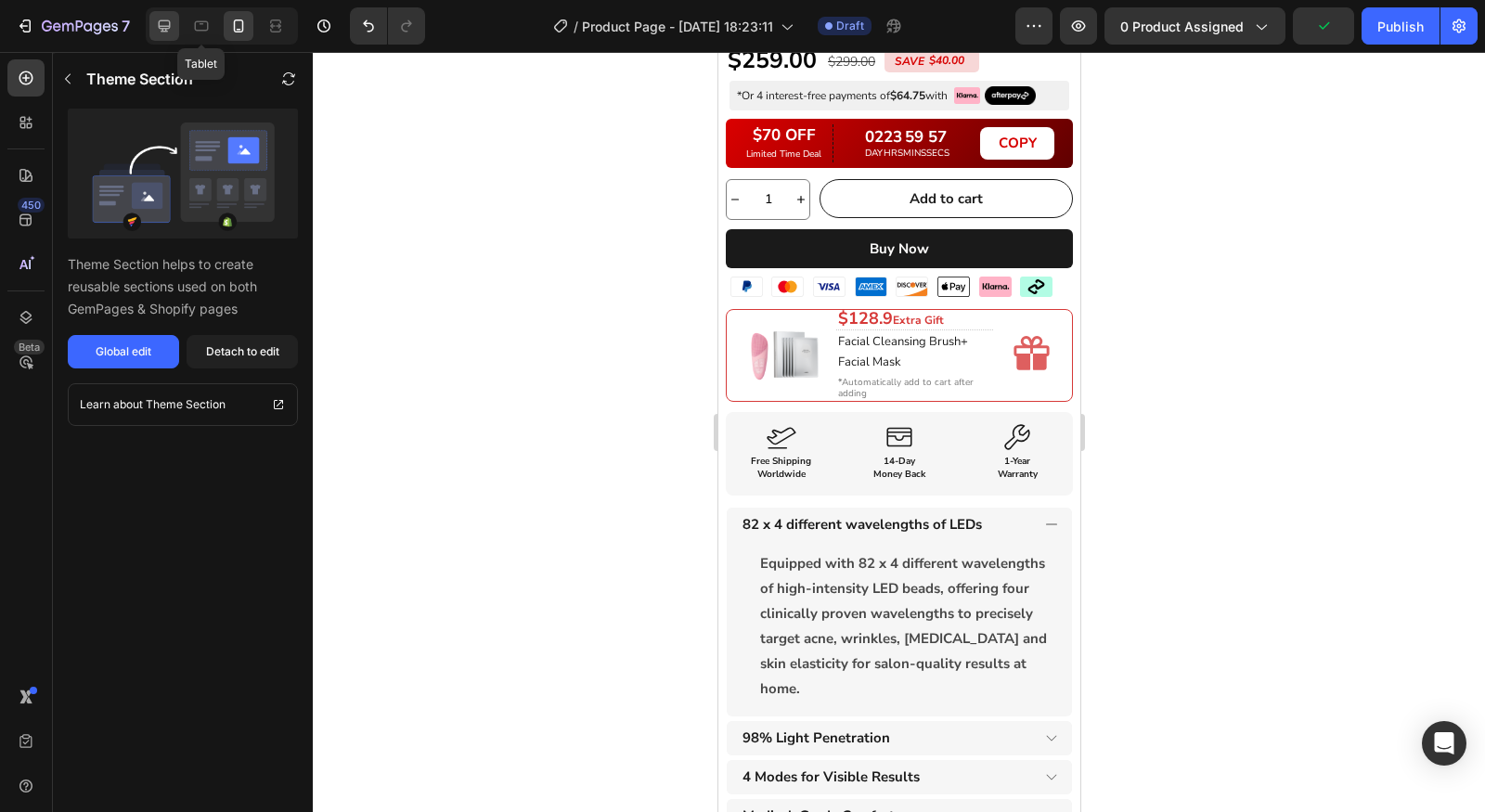
drag, startPoint x: 187, startPoint y: 23, endPoint x: 169, endPoint y: 24, distance: 18.0
click at [187, 23] on div at bounding box center [202, 25] width 29 height 29
click at [169, 24] on icon at bounding box center [164, 26] width 12 height 12
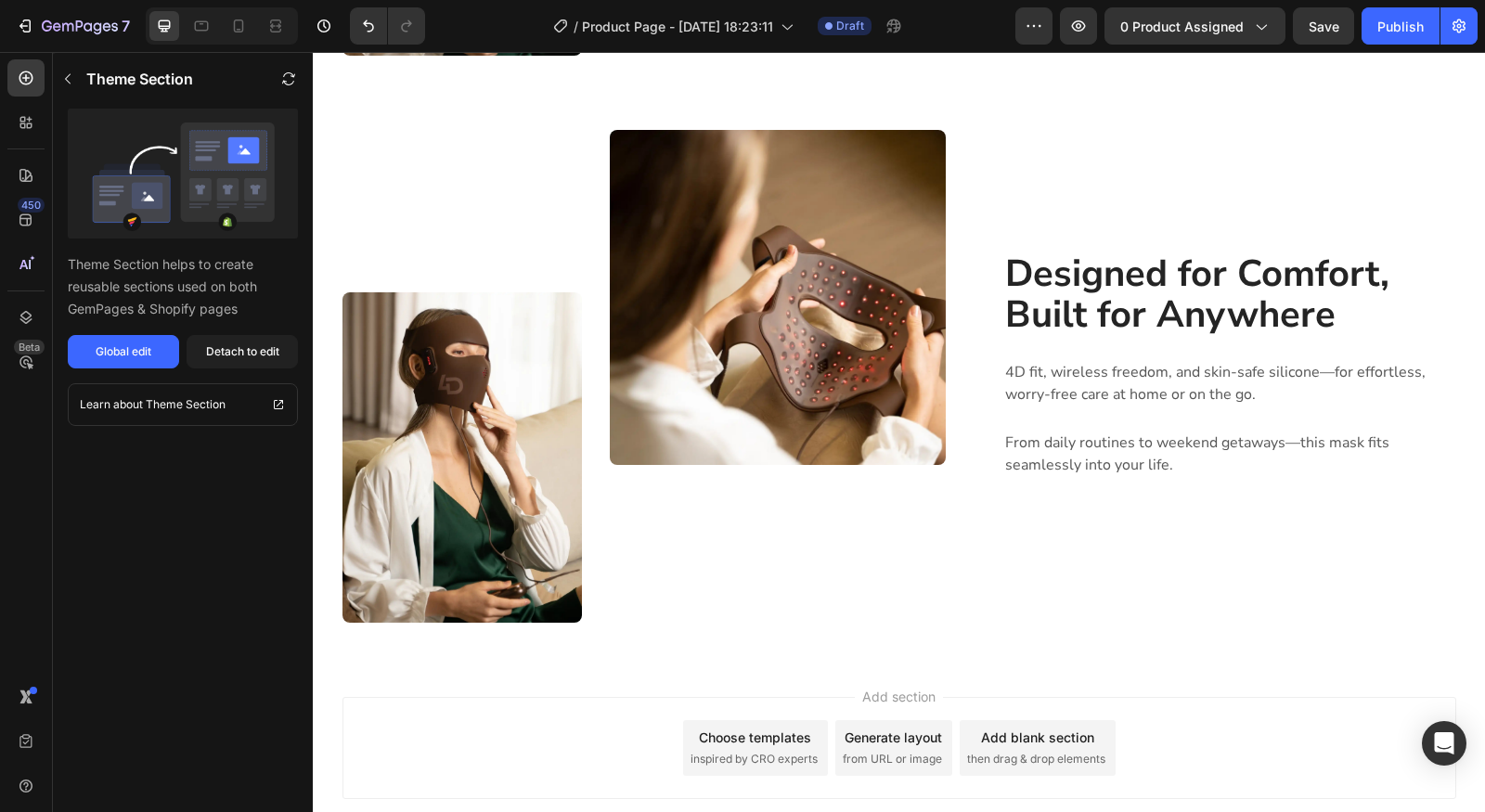
scroll to position [2359, 0]
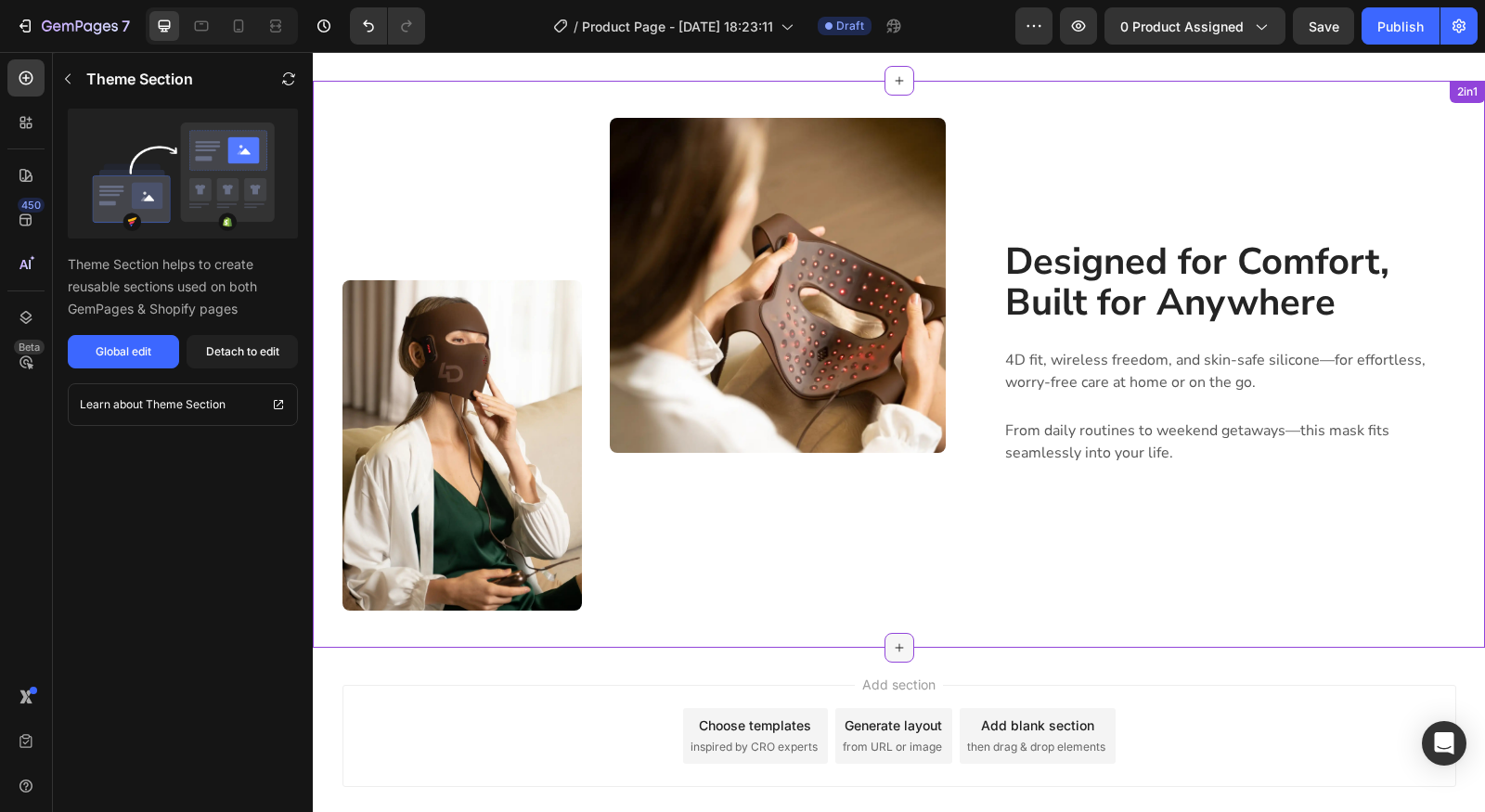
click at [892, 640] on icon at bounding box center [899, 647] width 15 height 15
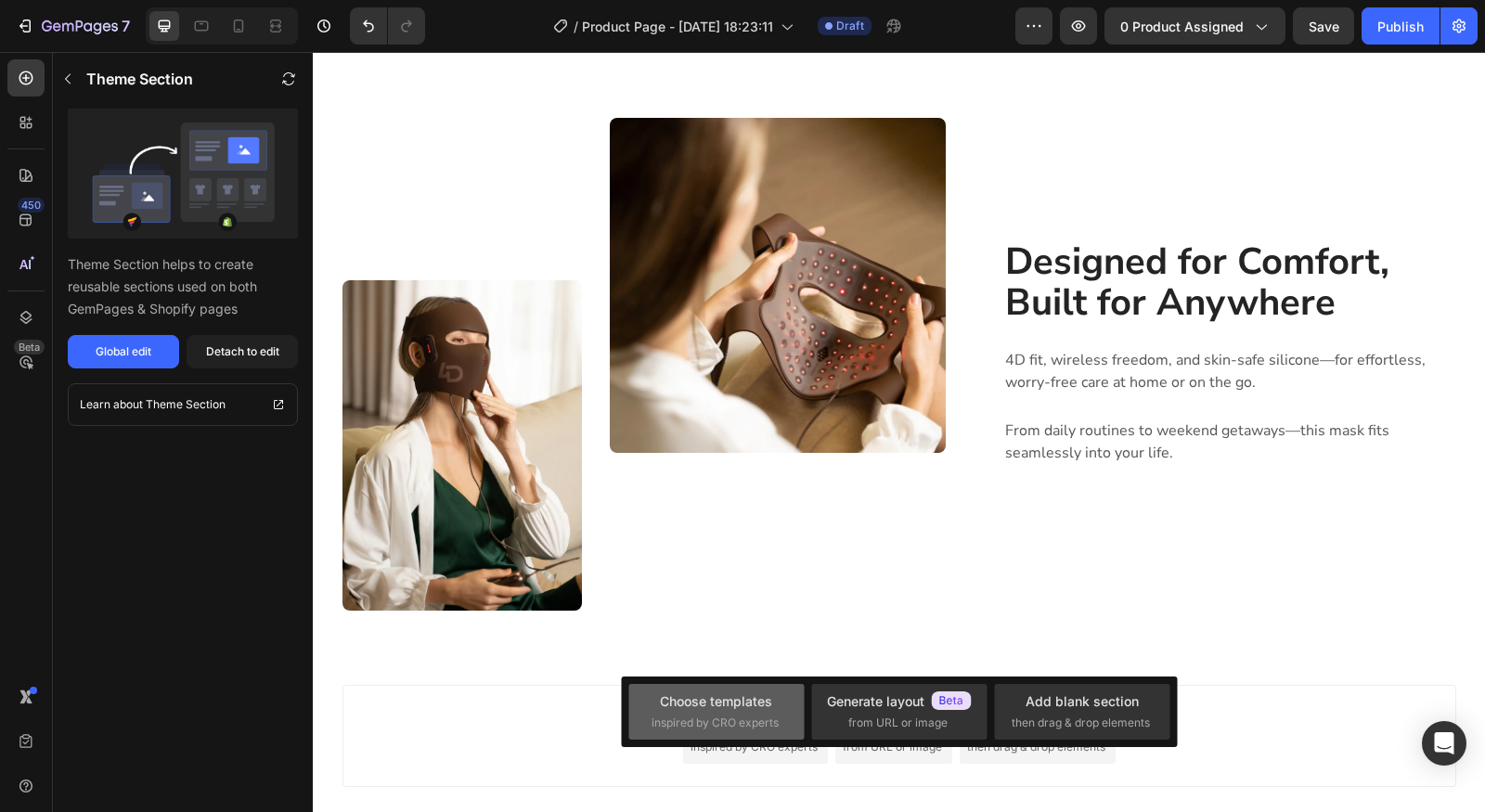
click at [758, 722] on span "inspired by CRO experts" at bounding box center [716, 722] width 127 height 17
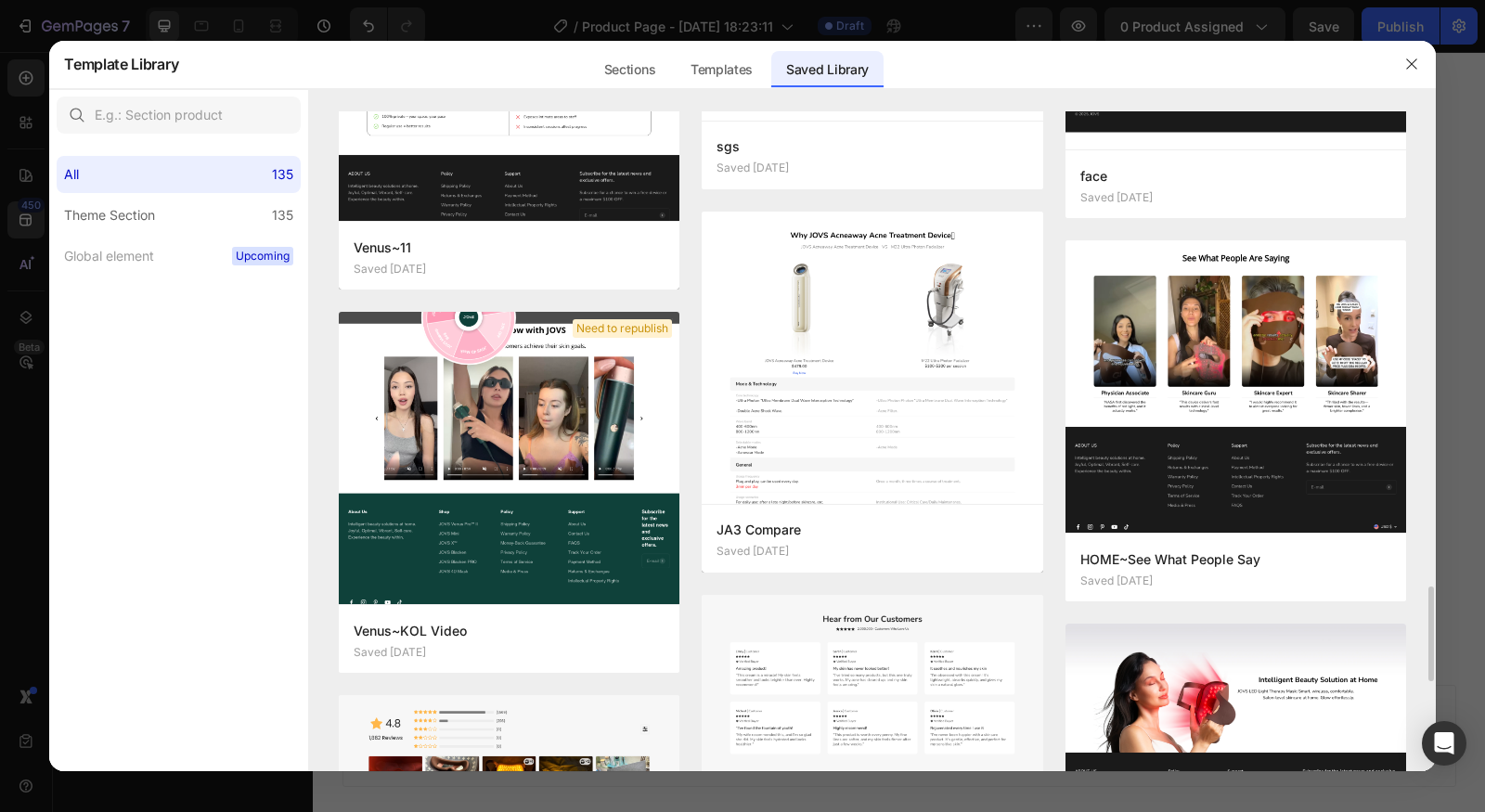
scroll to position [3372, 0]
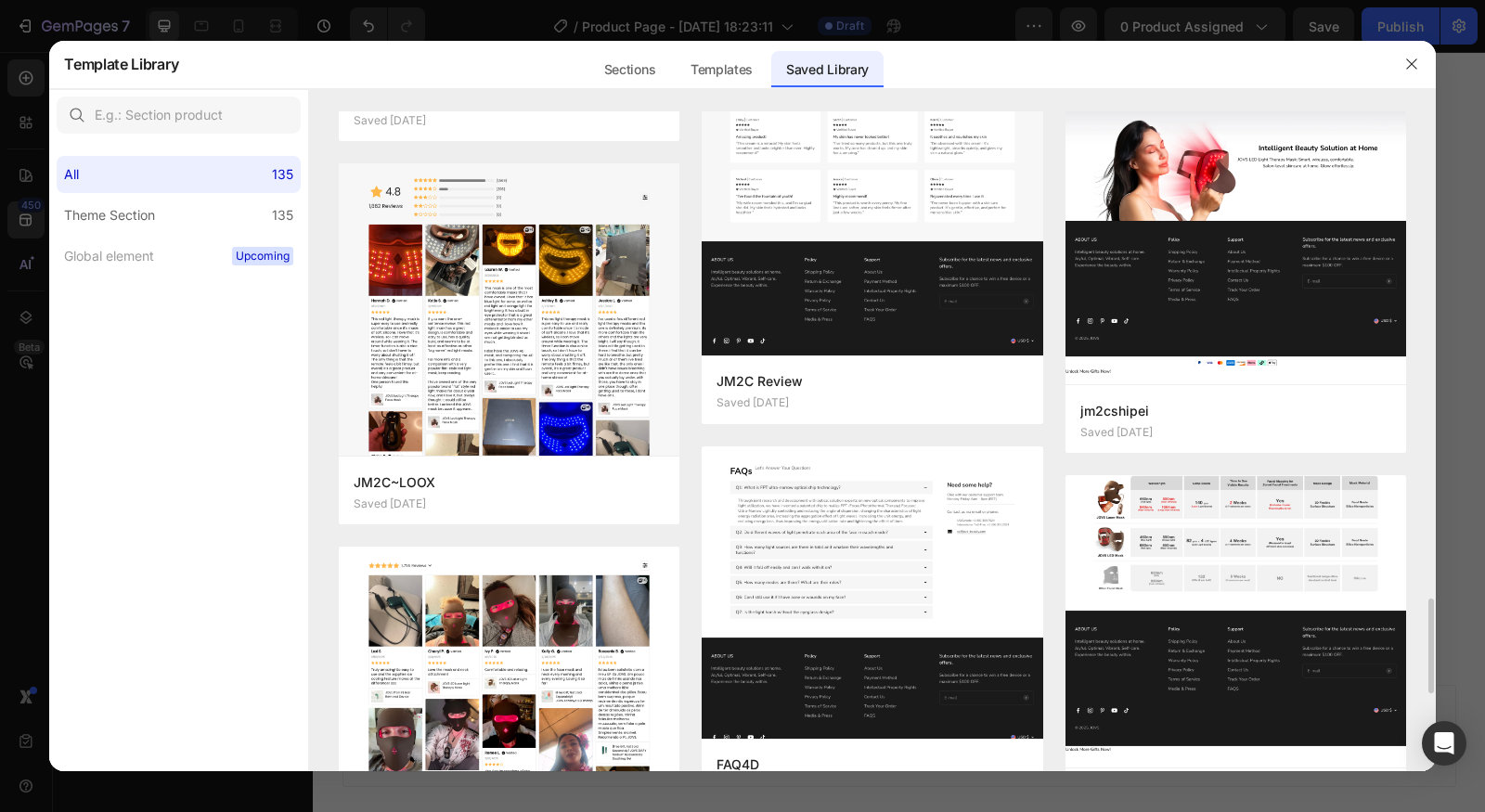
click at [1304, 599] on img at bounding box center [1236, 602] width 341 height 333
click at [1196, 536] on img at bounding box center [1236, 602] width 341 height 333
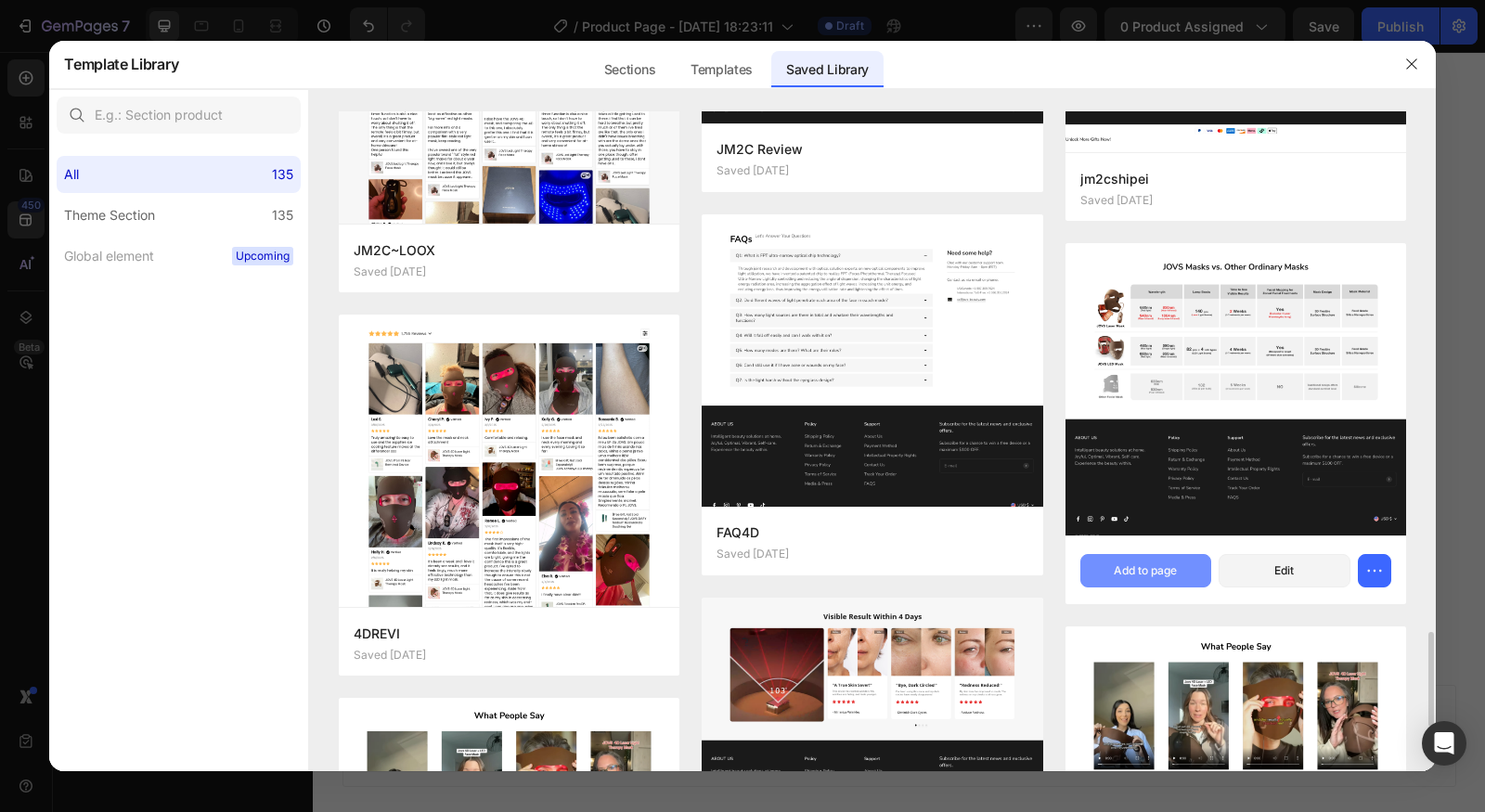
click at [1176, 569] on div "Add to page" at bounding box center [1145, 570] width 63 height 17
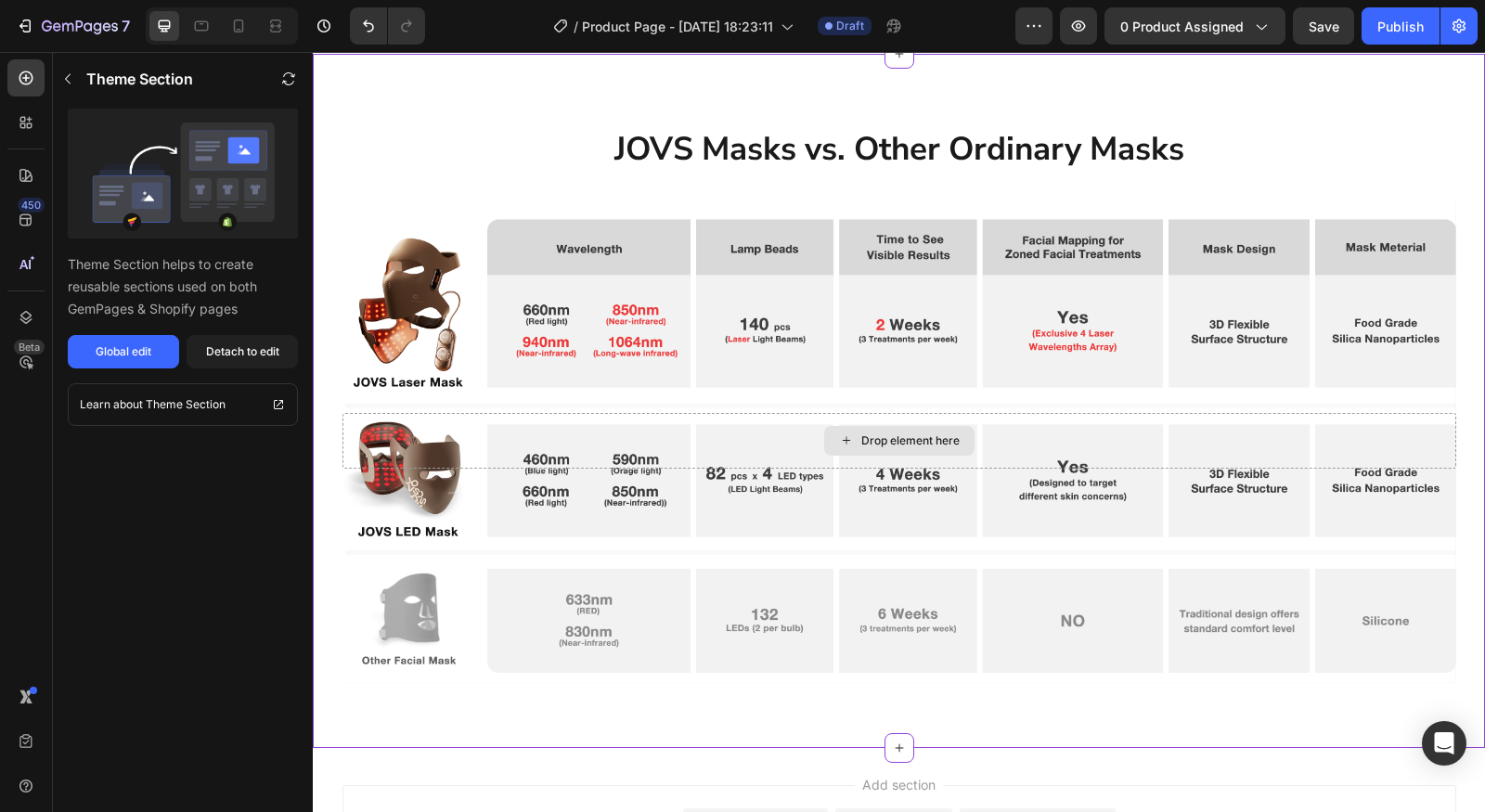
scroll to position [2954, 0]
click at [701, 507] on div "Background Image" at bounding box center [900, 439] width 1114 height 484
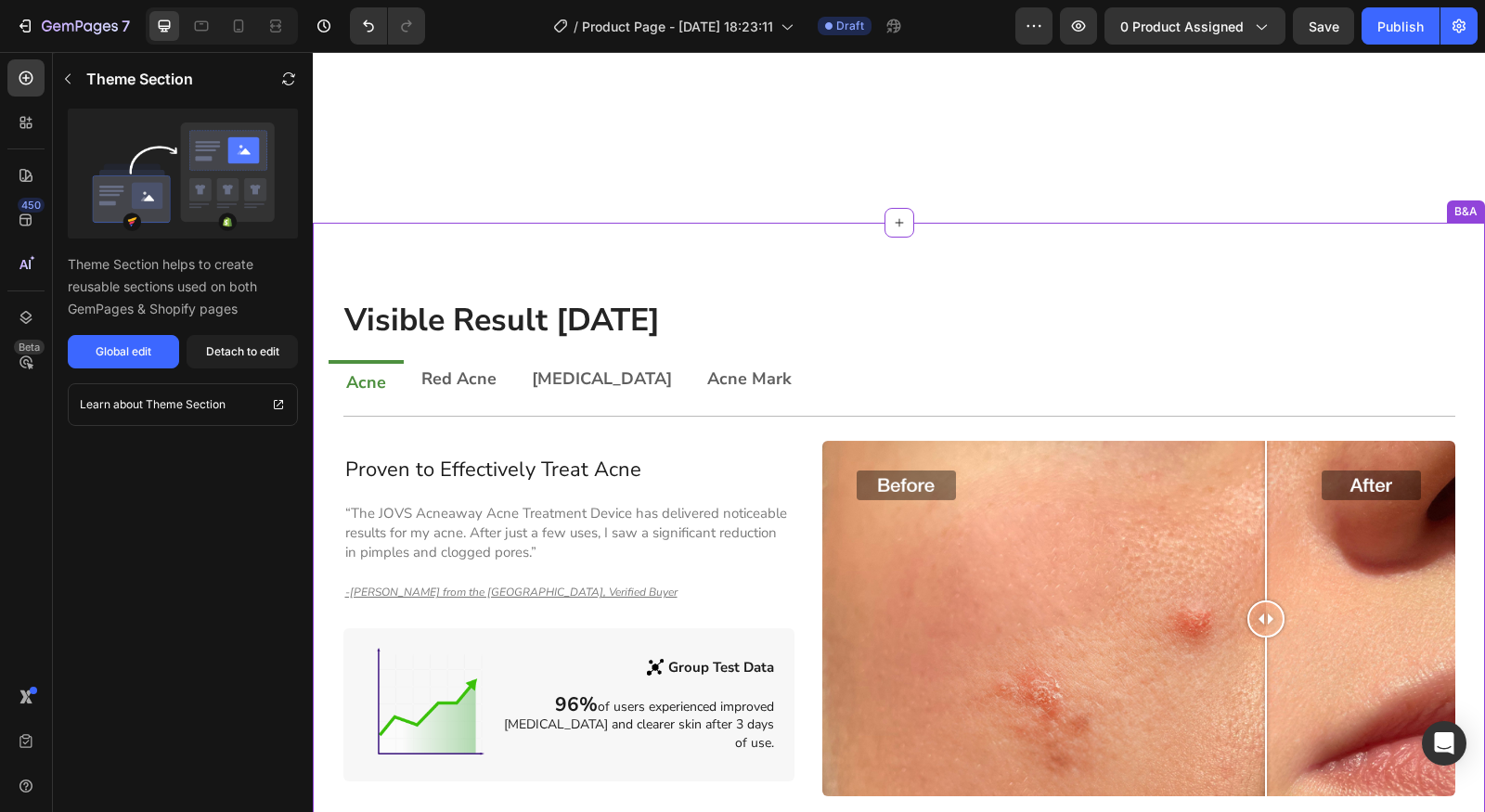
scroll to position [1285, 0]
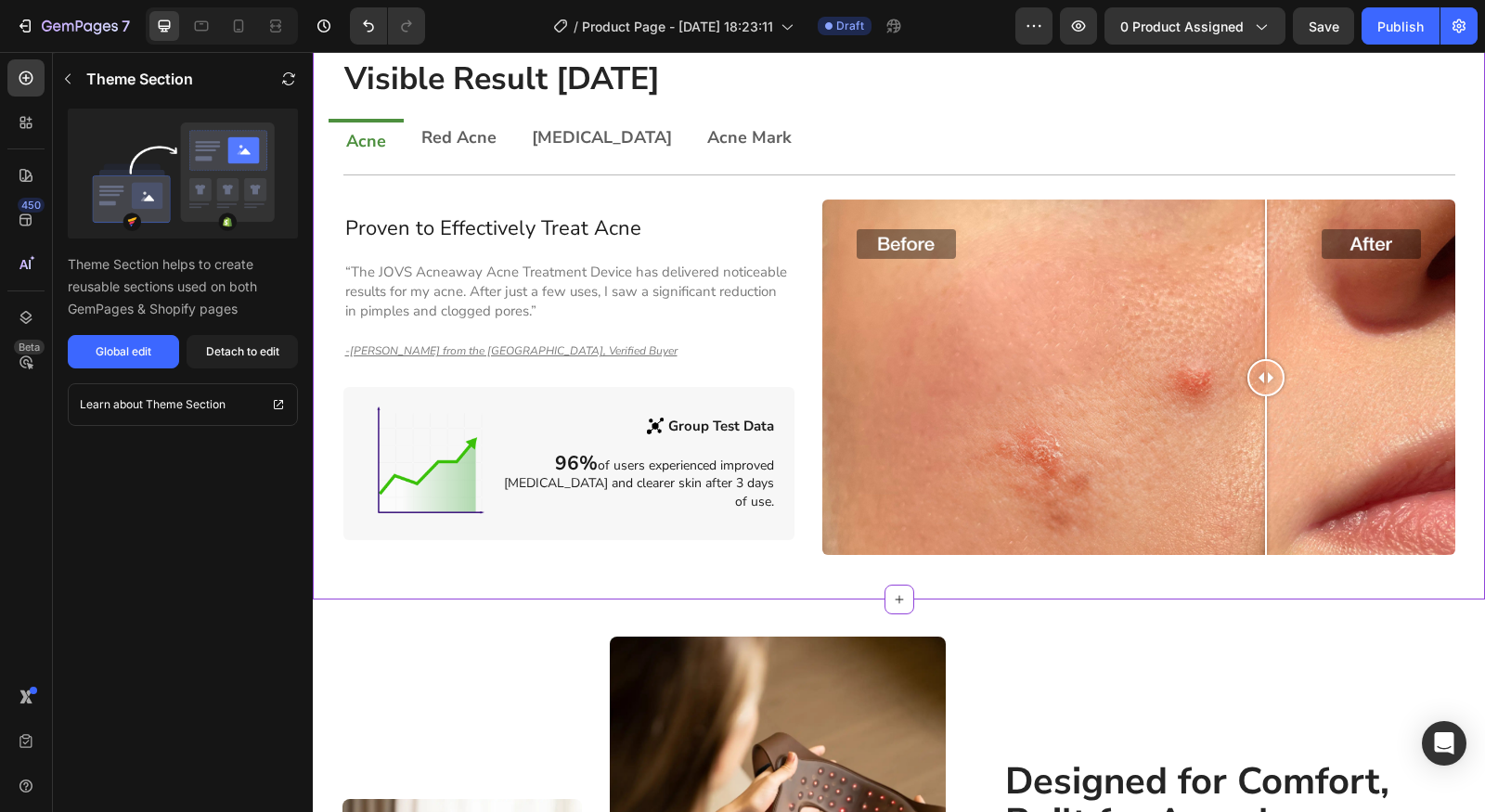
click at [624, 328] on div "Proven to Effectively Treat Acne Heading “The JOVS Acneaway Acne Treatment Devi…" at bounding box center [570, 377] width 452 height 326
click at [615, 219] on h2 "Proven to Effectively Treat Acne" at bounding box center [570, 228] width 452 height 27
drag, startPoint x: 666, startPoint y: 143, endPoint x: 853, endPoint y: 142, distance: 187.0
click at [708, 142] on p "Acne Mark" at bounding box center [750, 137] width 84 height 17
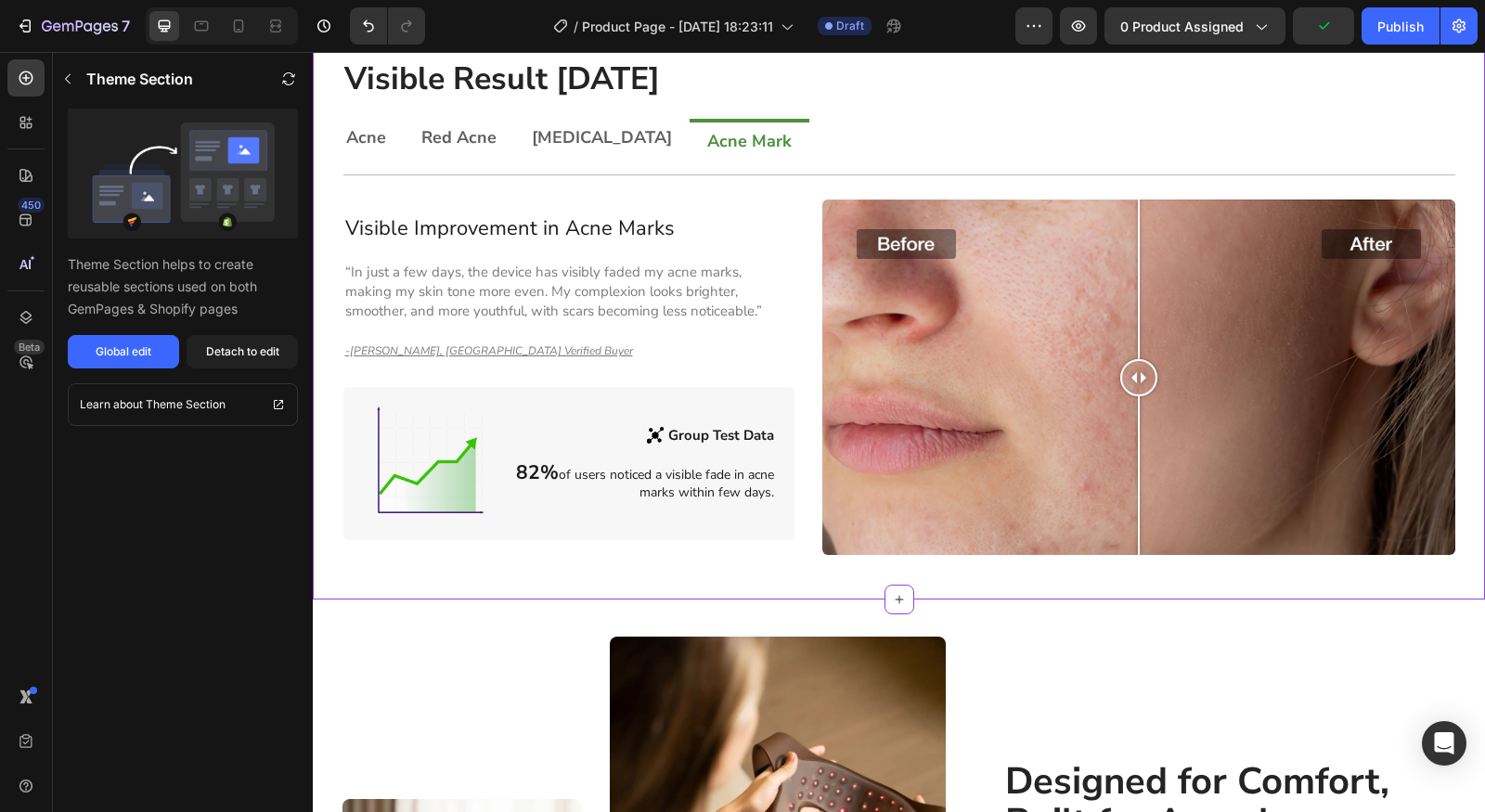
click at [952, 134] on ul "Acne Red Acne Acne Vulgaris Acne Mark" at bounding box center [900, 139] width 1141 height 41
click at [378, 124] on li "Acne" at bounding box center [366, 139] width 75 height 41
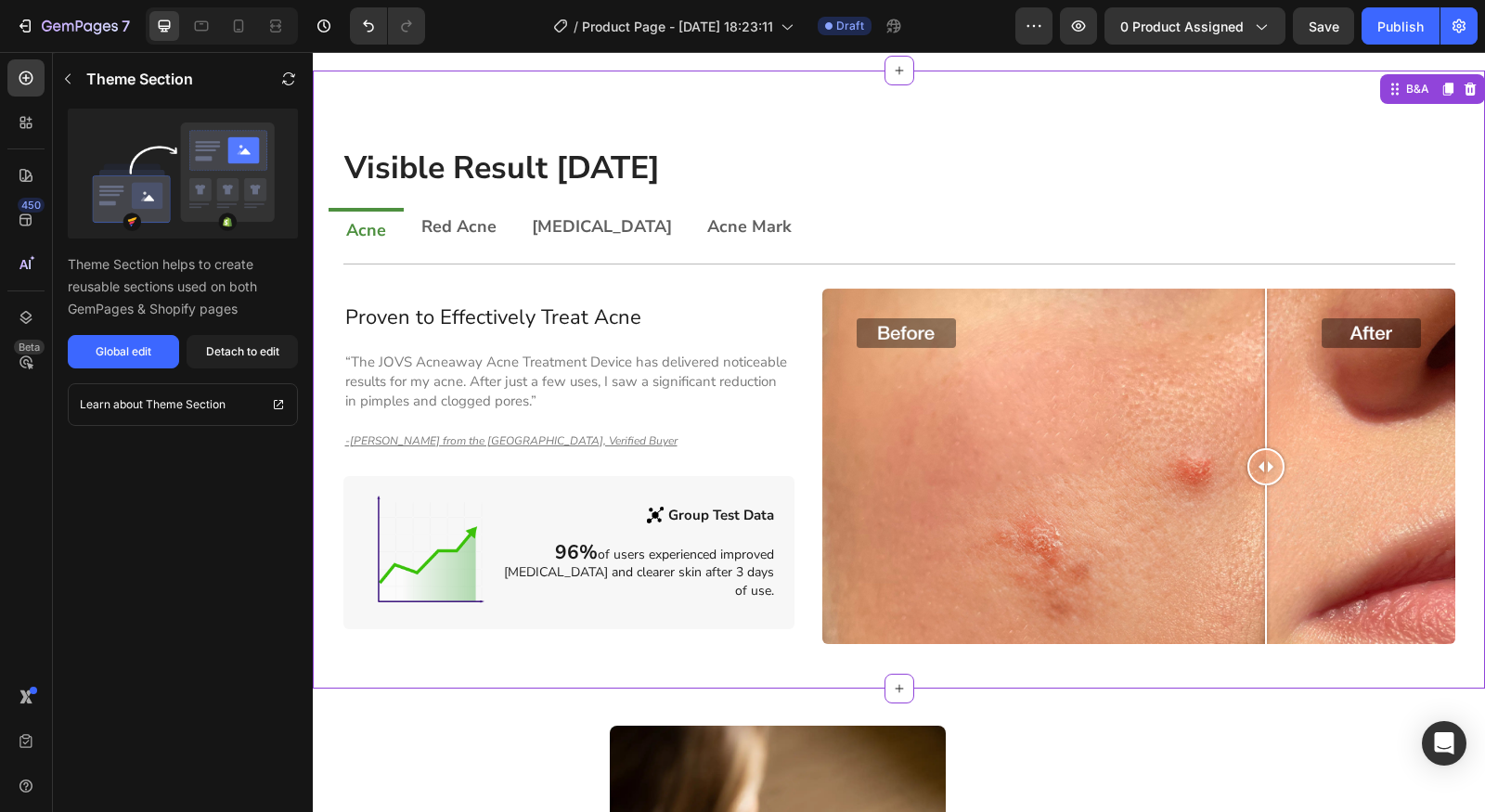
scroll to position [739, 0]
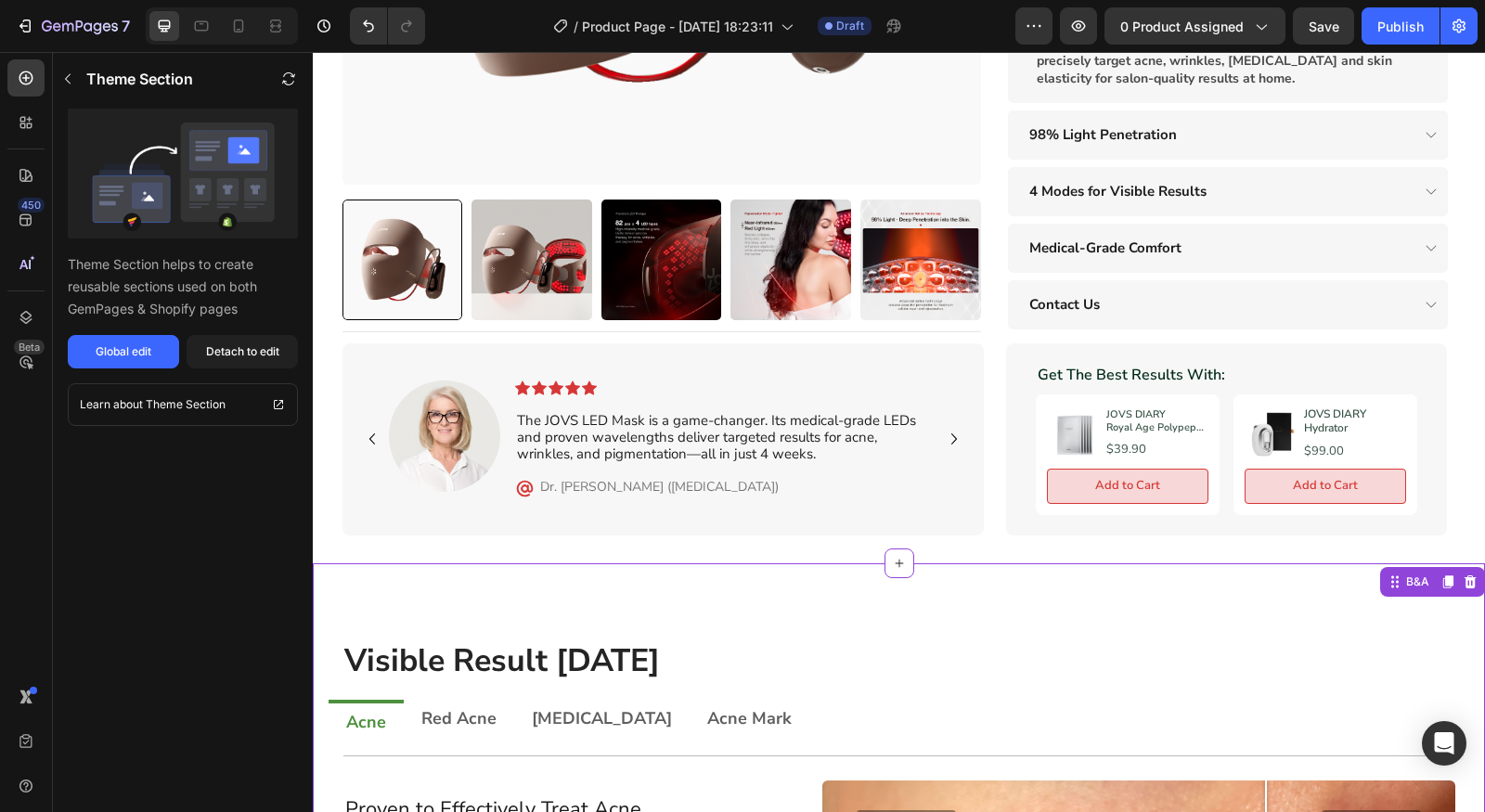
click at [70, 94] on div "Theme Section" at bounding box center [163, 78] width 221 height 52
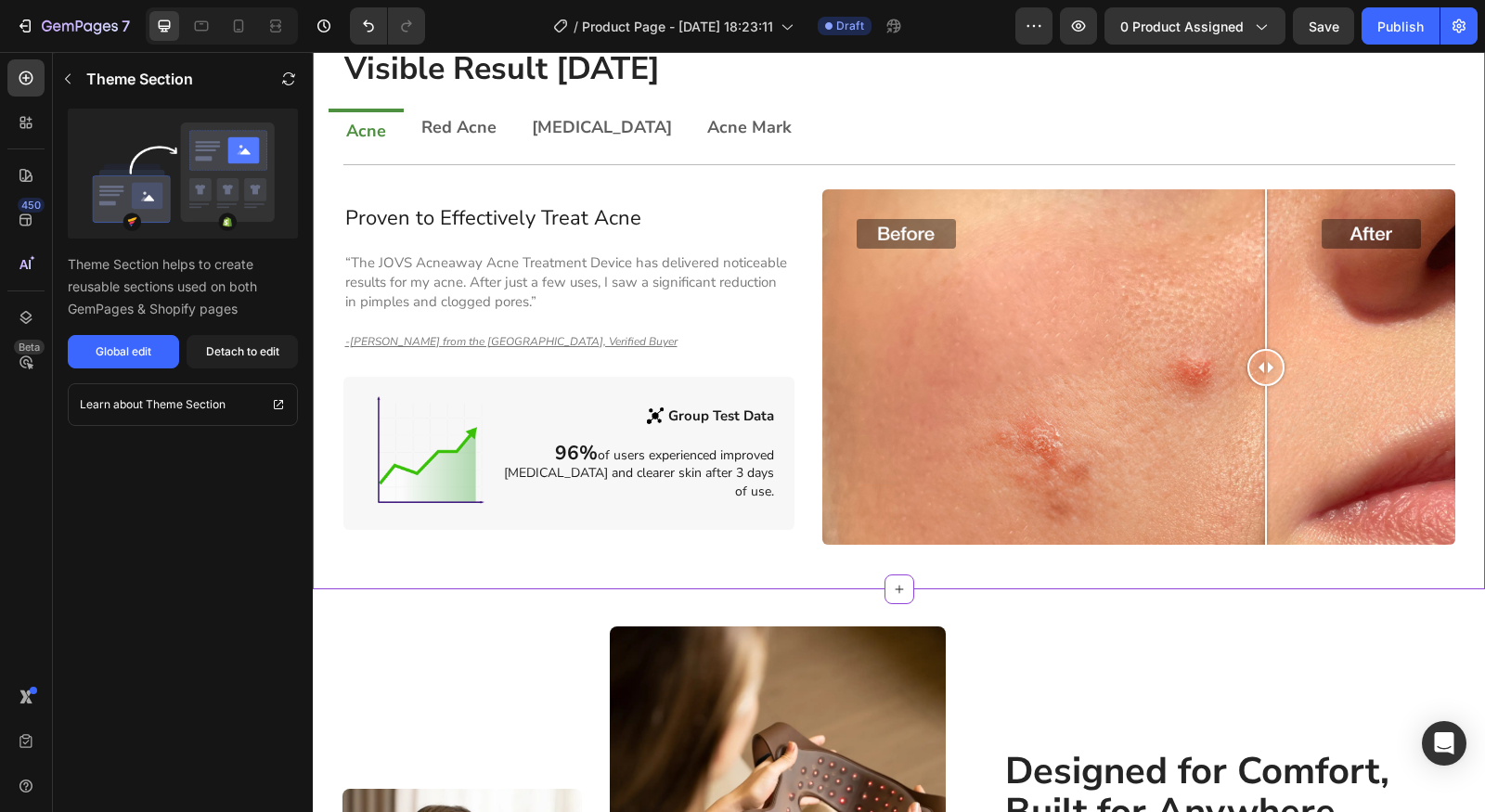
scroll to position [982, 0]
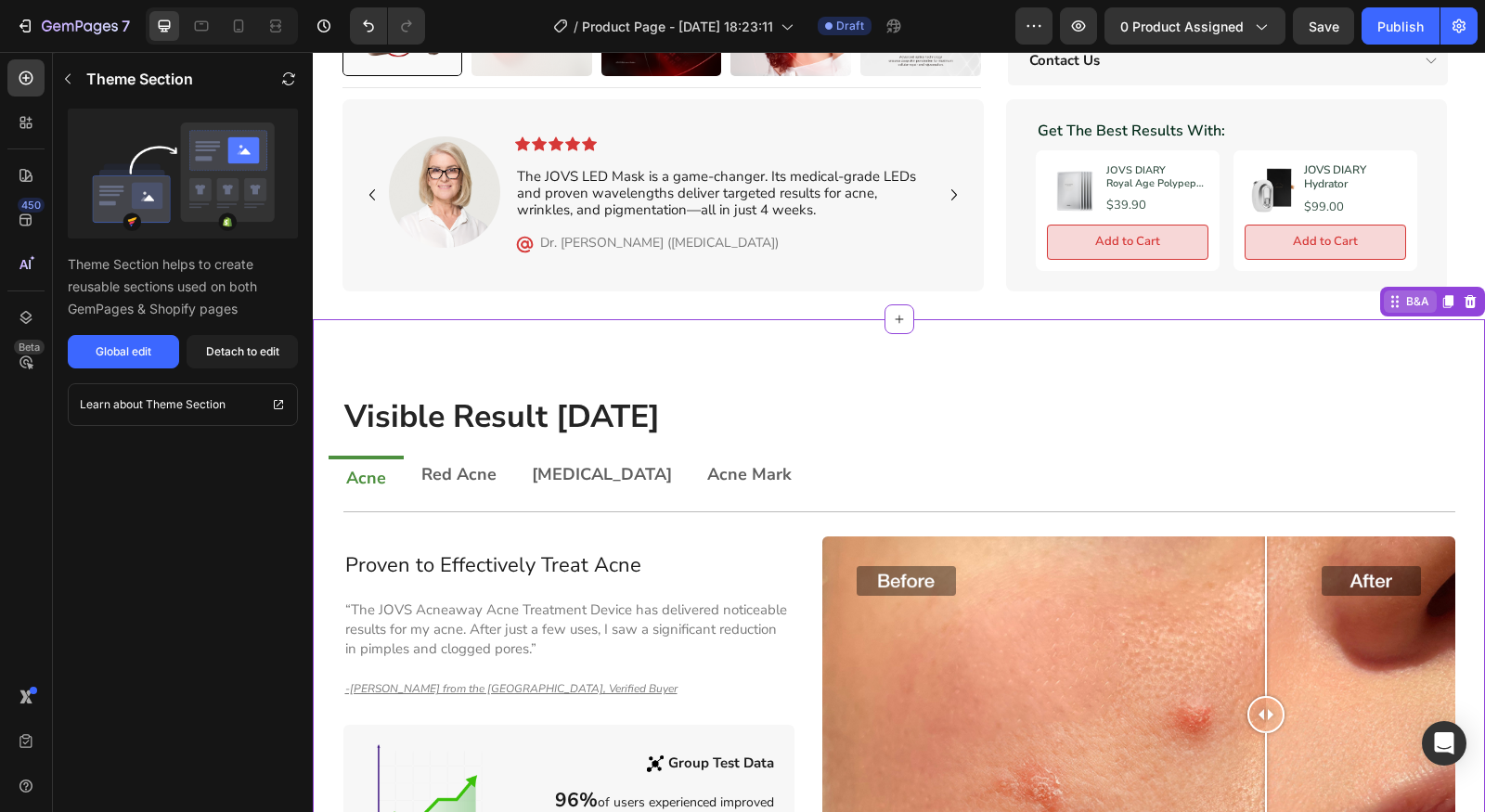
click at [1403, 293] on div "B&A" at bounding box center [1417, 301] width 30 height 17
click at [1393, 291] on div "B&A" at bounding box center [1411, 301] width 53 height 23
click at [905, 336] on div "Visible Result within 3 Days Heading Row Acne Red Acne Acne Vulgaris Acne Mark …" at bounding box center [900, 628] width 1173 height 618
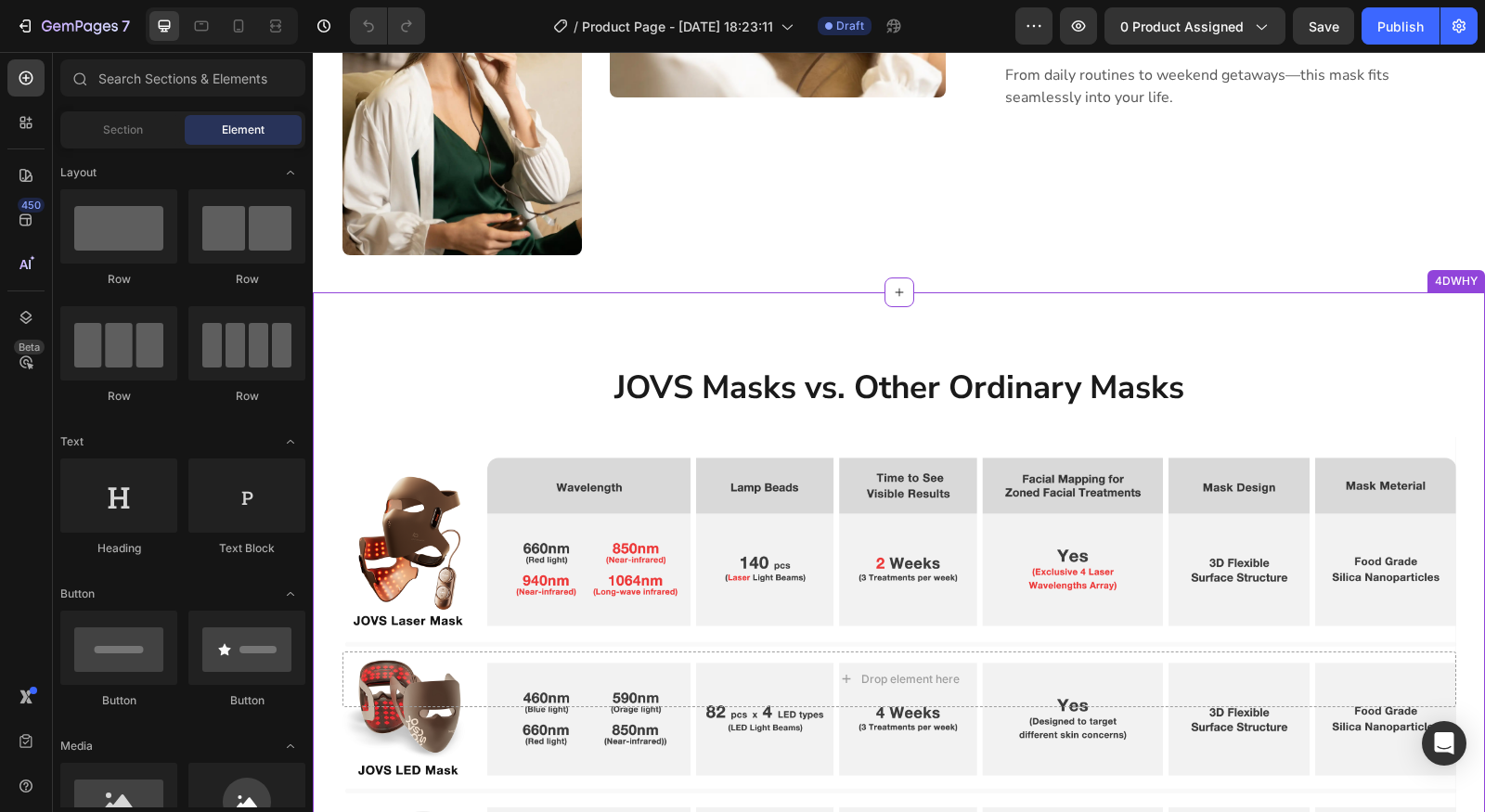
scroll to position [2715, 0]
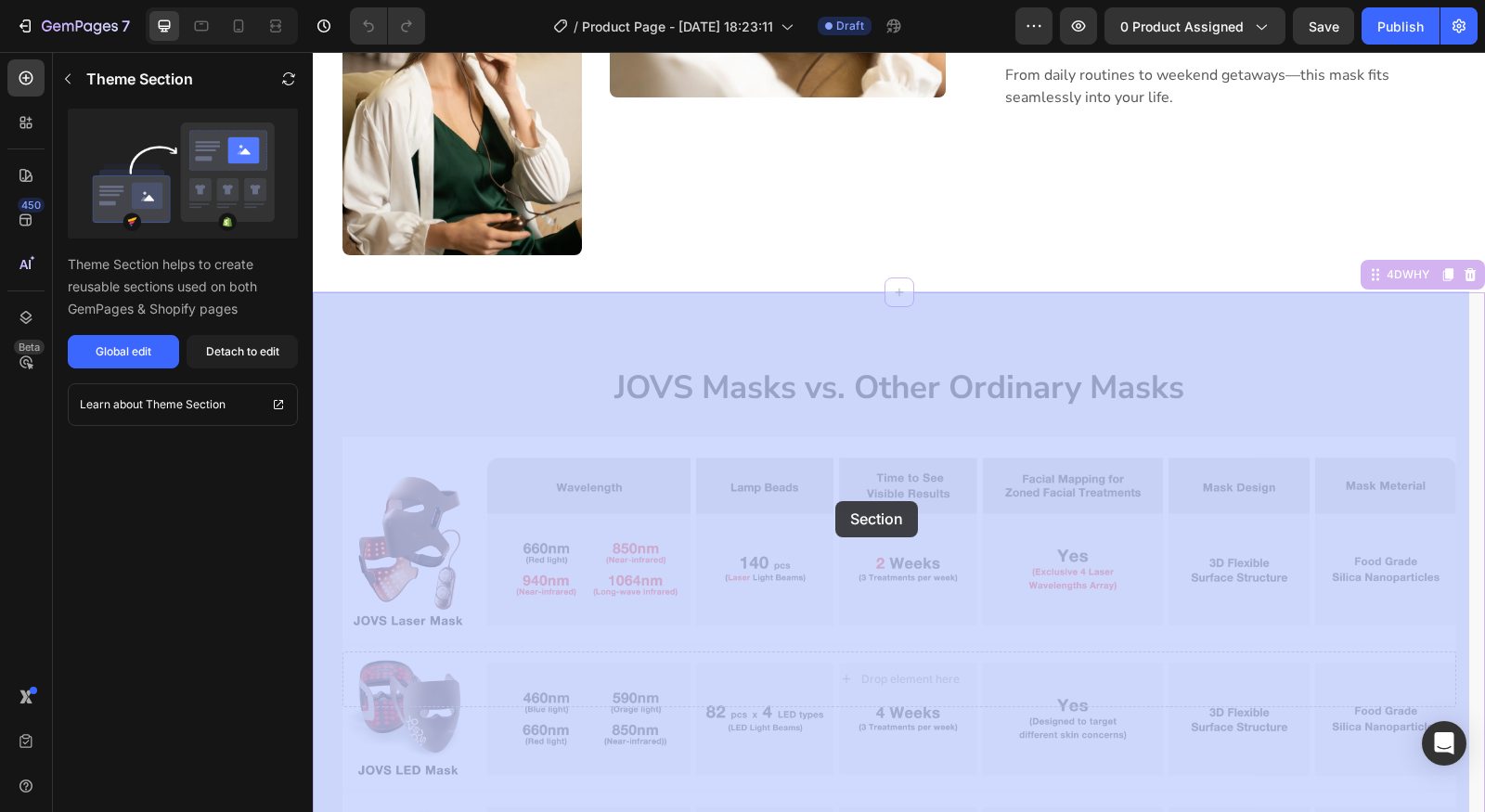
drag, startPoint x: 888, startPoint y: 505, endPoint x: 857, endPoint y: 503, distance: 31.1
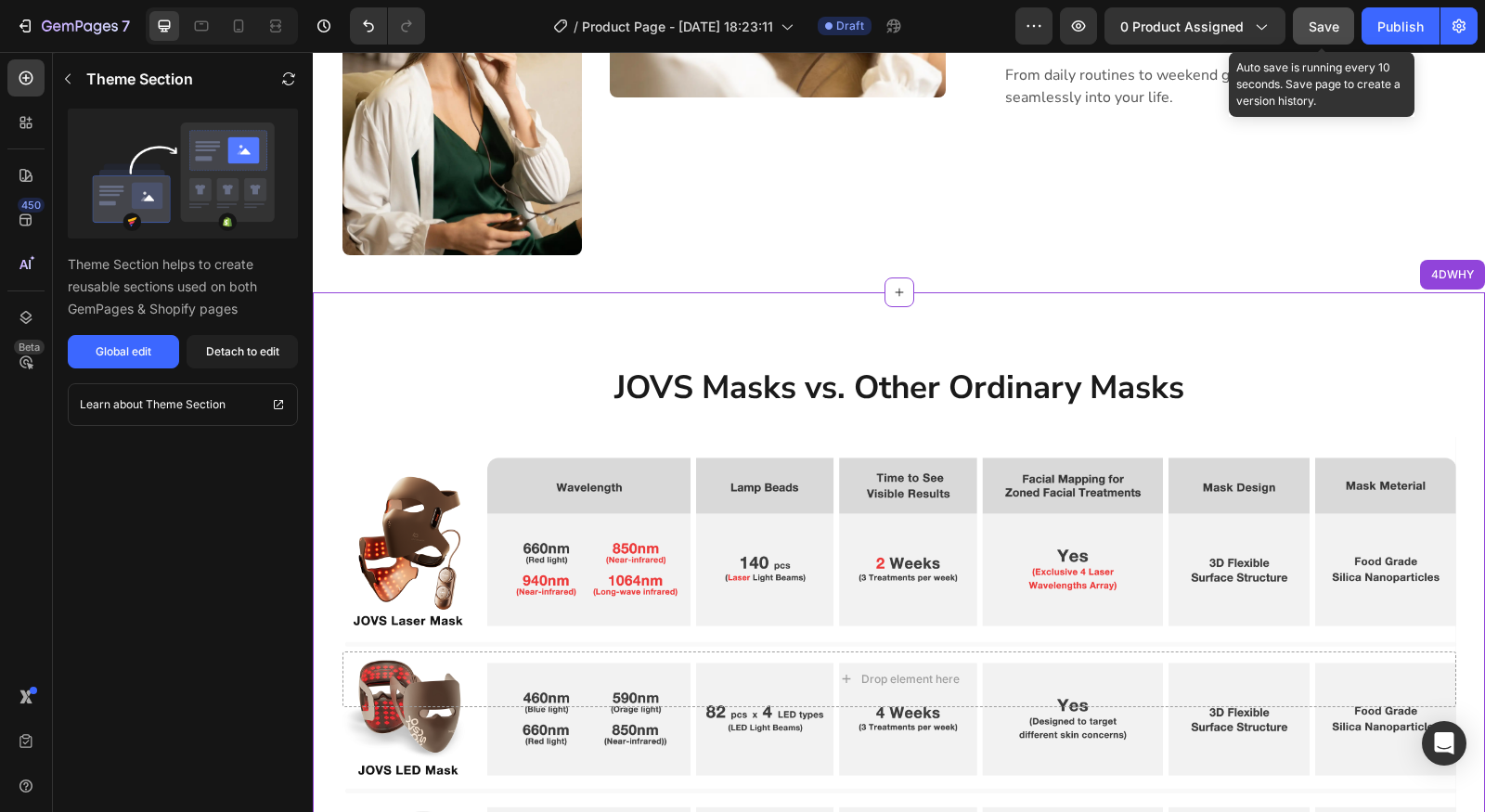
click at [1311, 19] on span "Save" at bounding box center [1323, 26] width 30 height 16
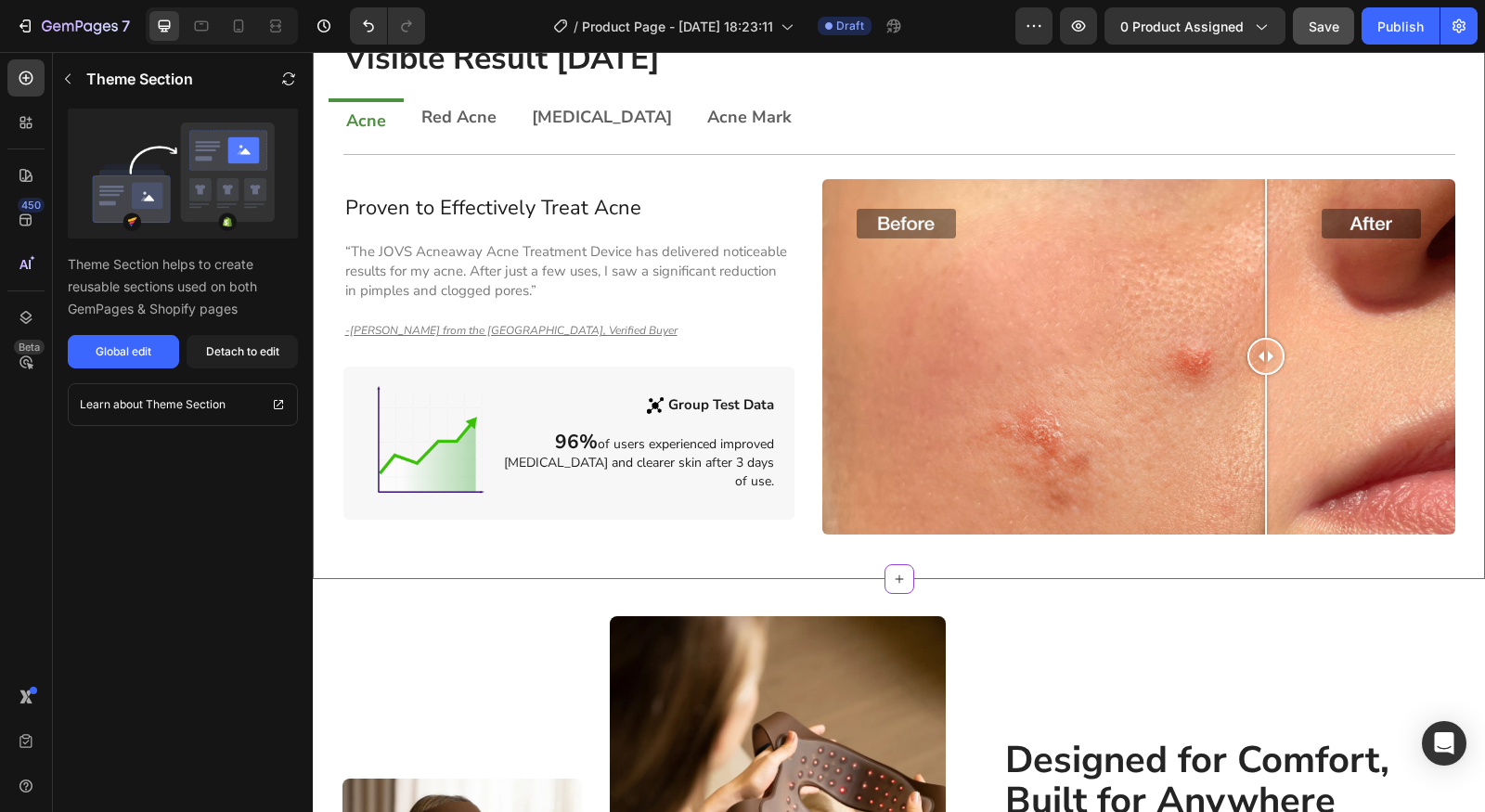
scroll to position [1156, 0]
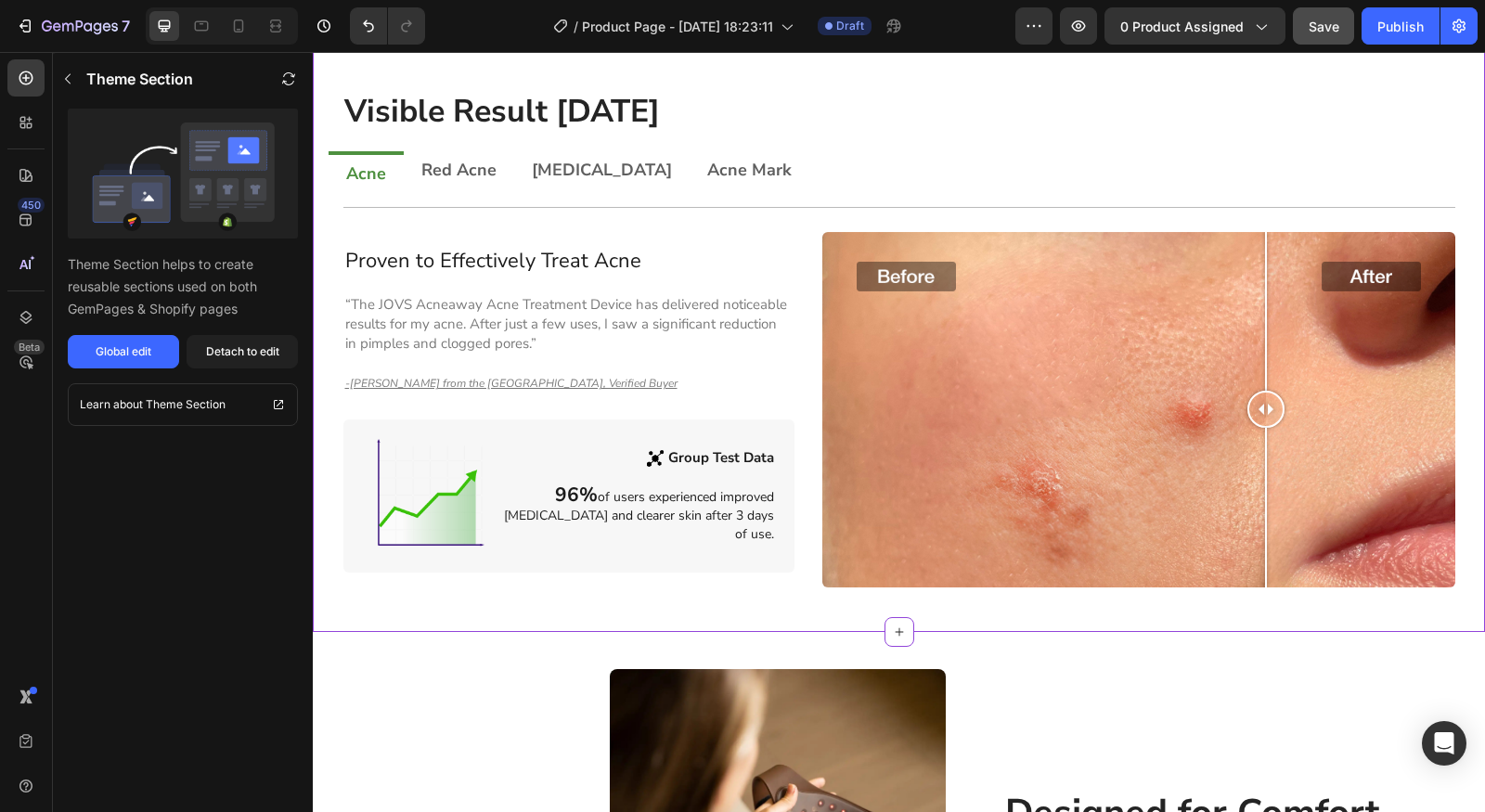
click at [680, 405] on div "Proven to Effectively Treat Acne Heading “The JOVS Acneaway Acne Treatment Devi…" at bounding box center [570, 409] width 452 height 326
click at [658, 253] on h2 "Proven to Effectively Treat Acne" at bounding box center [570, 260] width 452 height 27
click at [255, 356] on div "Detach to edit" at bounding box center [243, 351] width 73 height 17
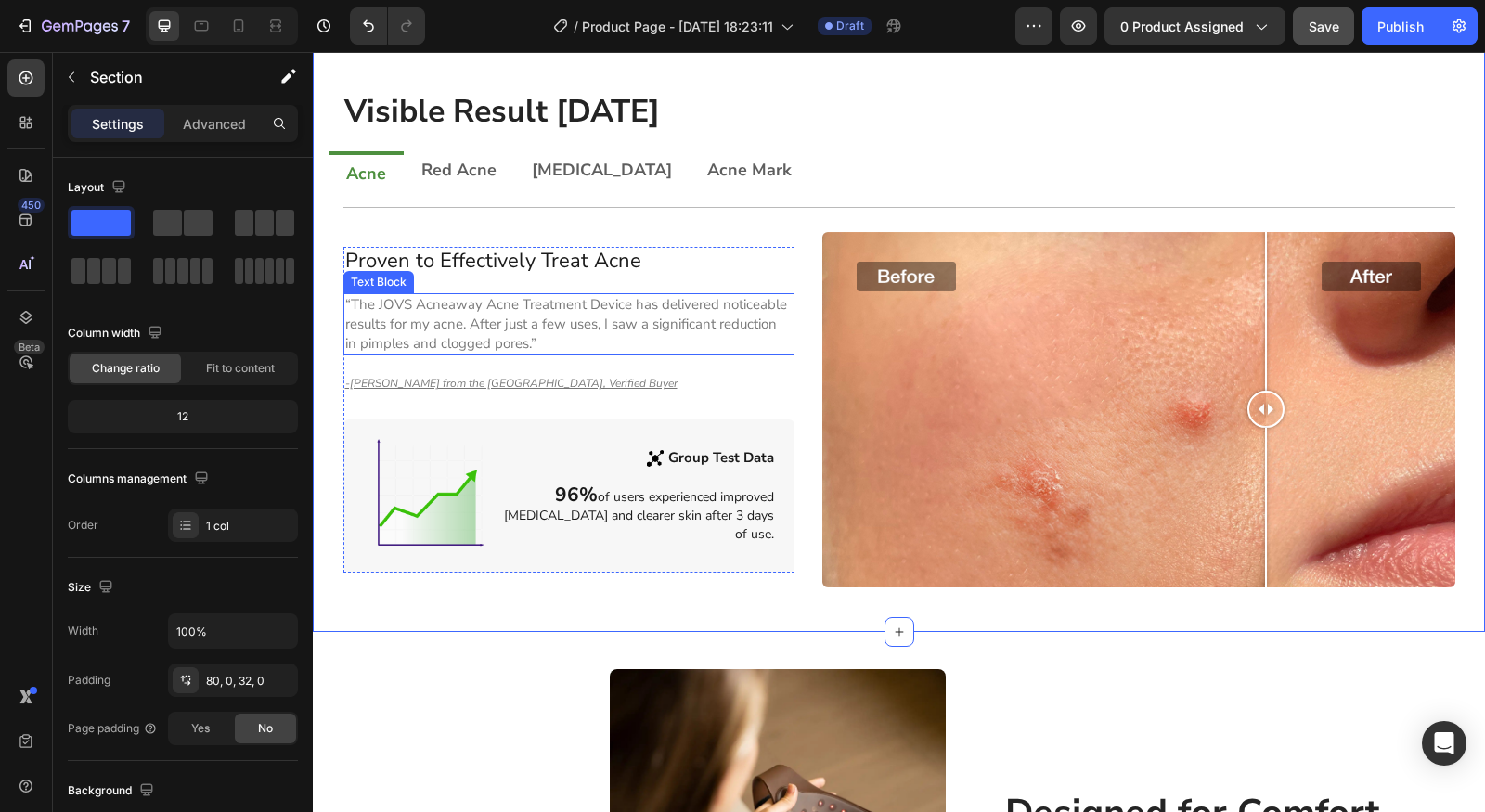
click at [684, 293] on div "“The JOVS Acneaway Acne Treatment Device has delivered noticeable results for m…" at bounding box center [570, 325] width 452 height 63
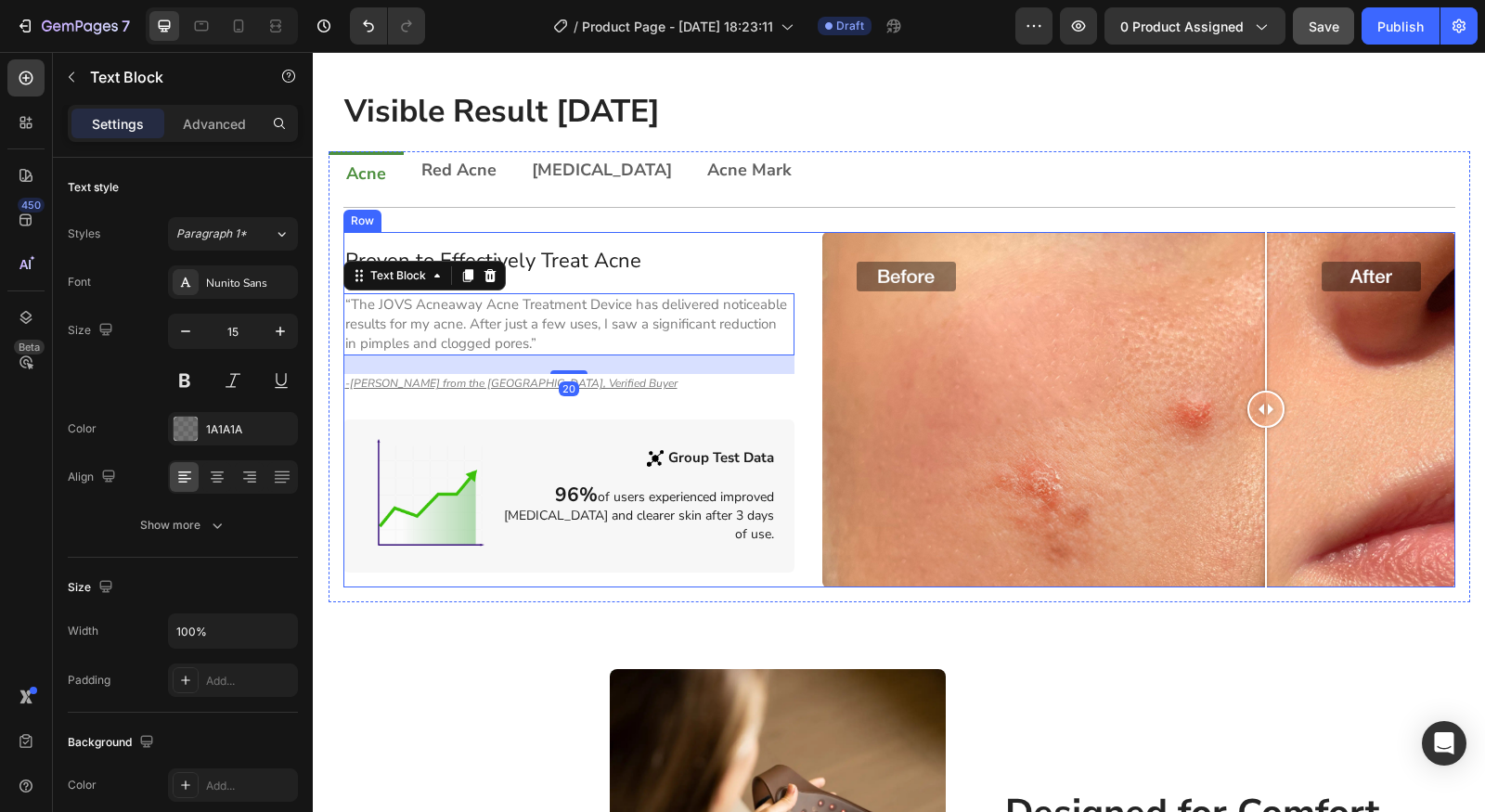
click at [638, 232] on div "Proven to Effectively Treat Acne Heading “The JOVS Acneaway Acne Treatment Devi…" at bounding box center [570, 409] width 452 height 355
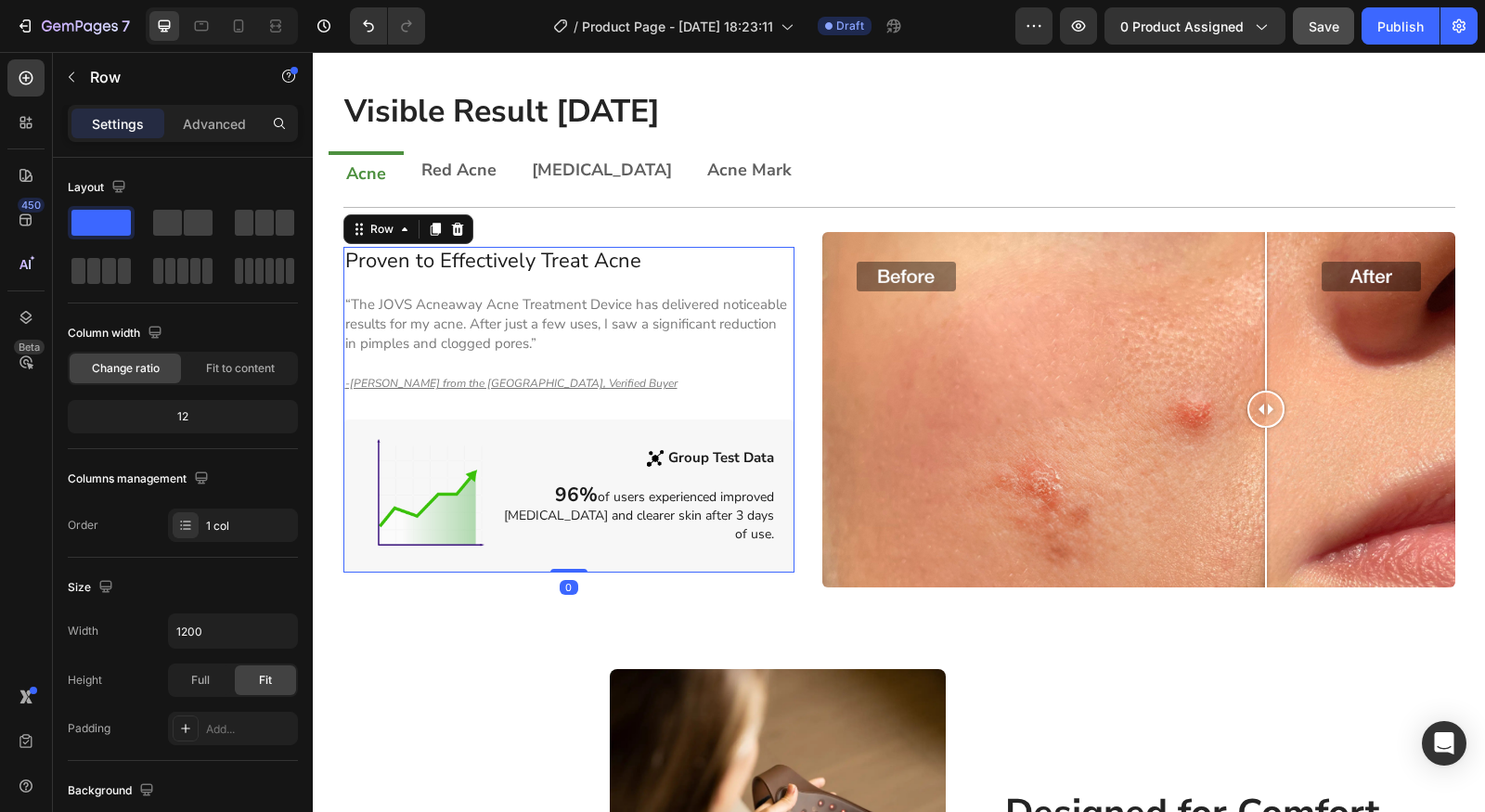
click at [518, 268] on div "Proven to Effectively Treat Acne Heading “The JOVS Acneaway Acne Treatment Devi…" at bounding box center [570, 409] width 452 height 326
click at [424, 295] on p "“The JOVS Acneaway Acne Treatment Device has delivered noticeable results for m…" at bounding box center [570, 325] width 448 height 59
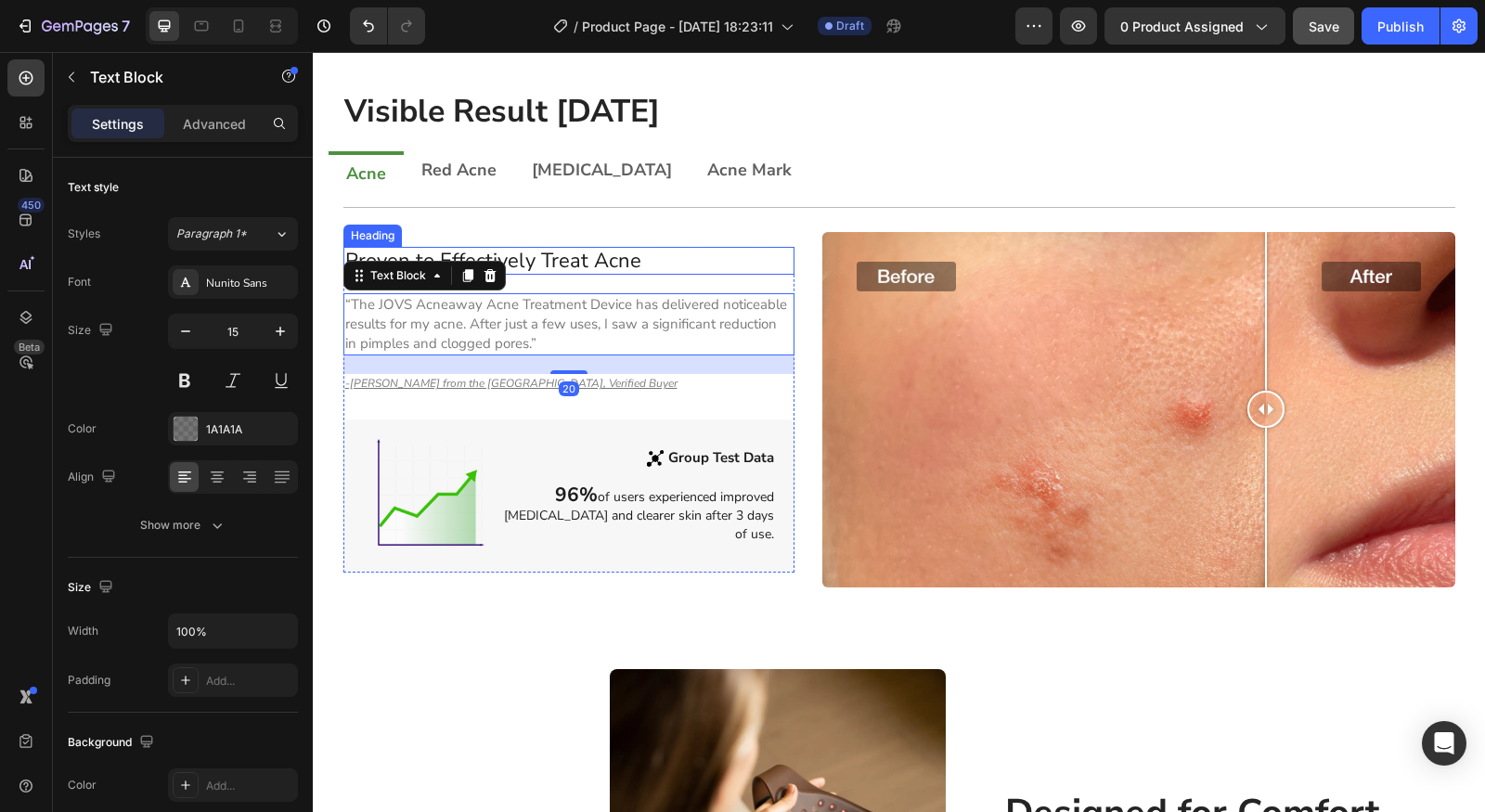
click at [601, 247] on h2 "Proven to Effectively Treat Acne" at bounding box center [570, 260] width 452 height 27
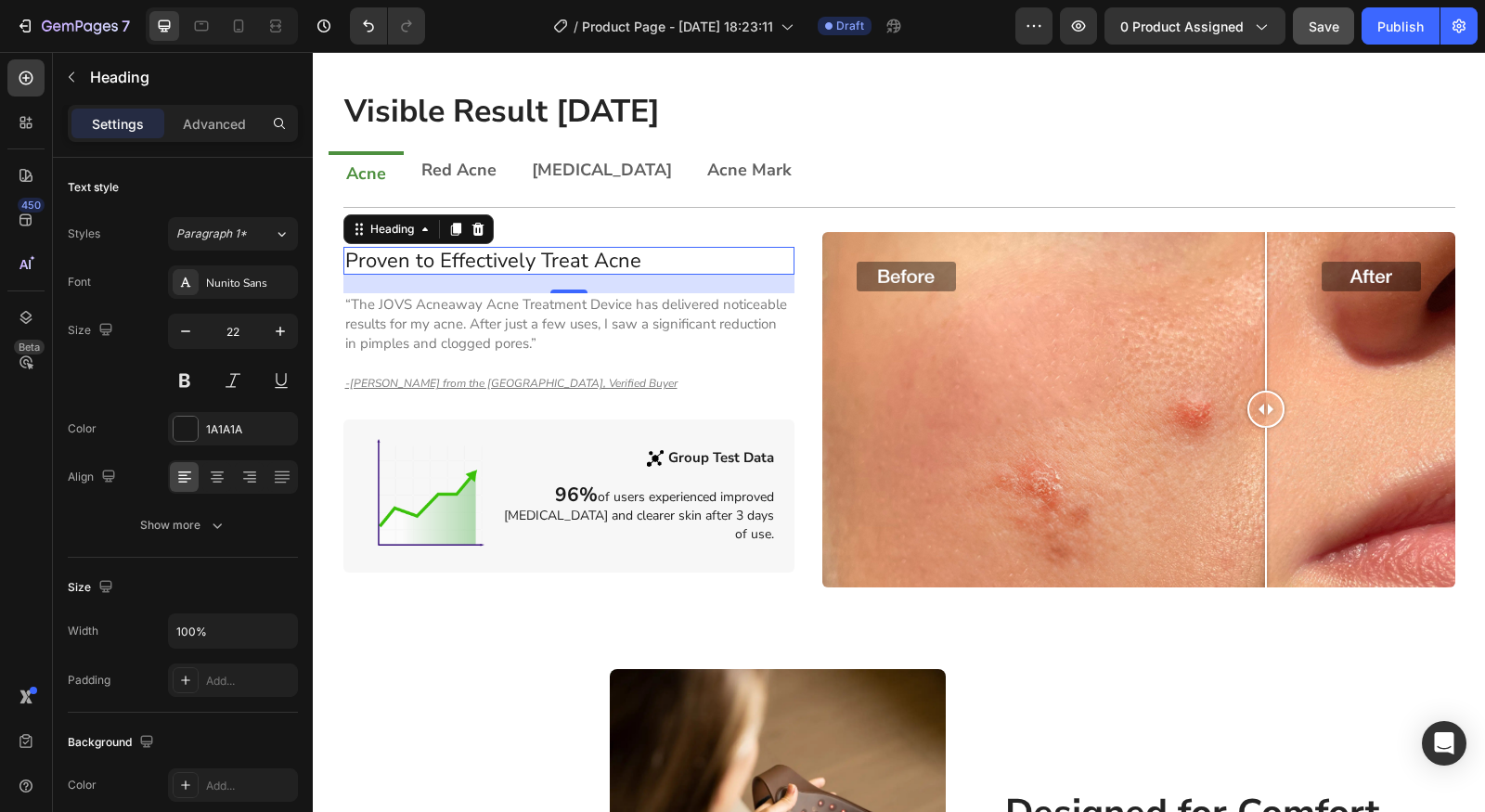
click at [535, 247] on h2 "Proven to Effectively Treat Acne" at bounding box center [570, 260] width 452 height 27
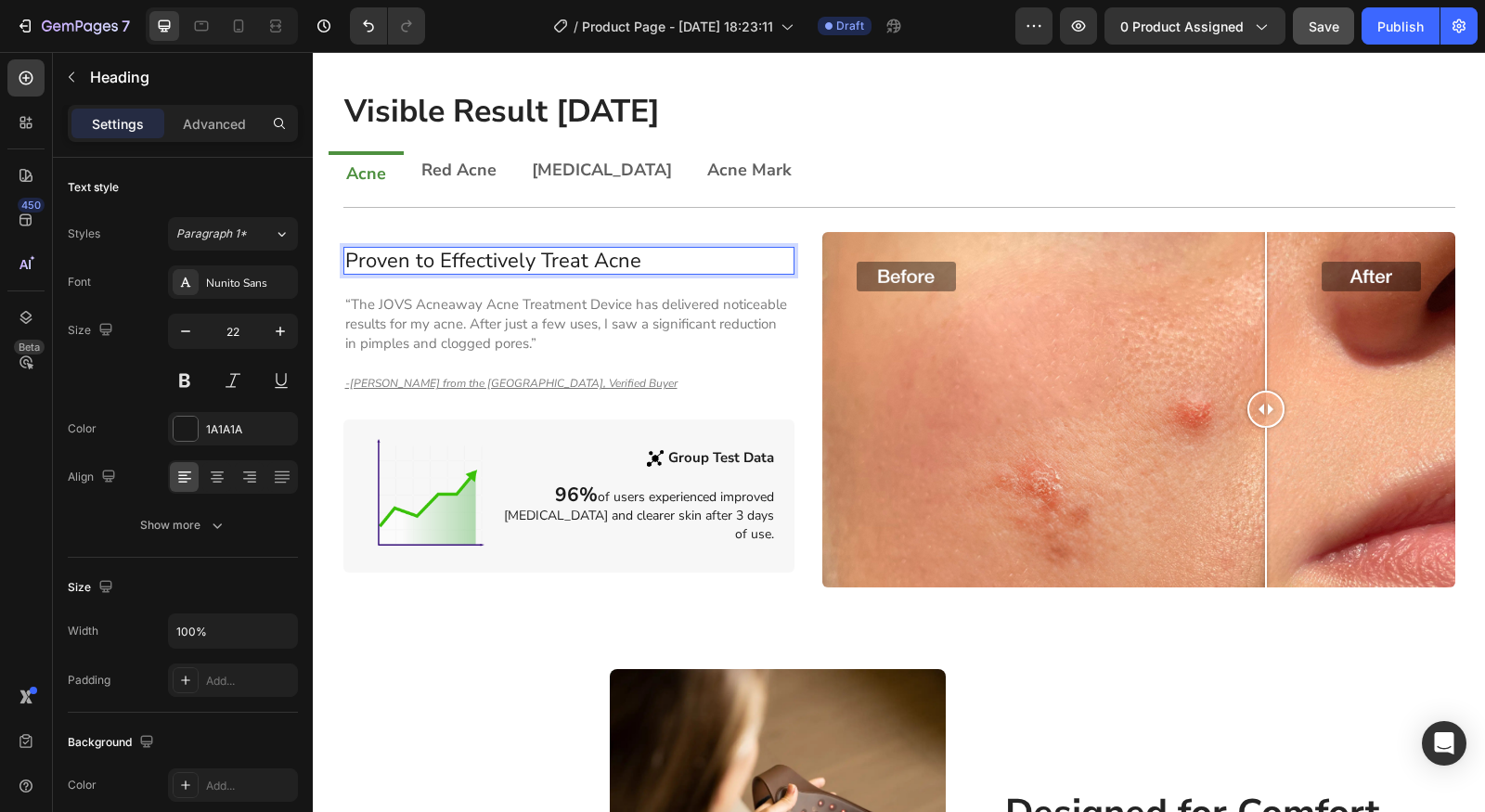
click at [535, 248] on p "Proven to Effectively Treat Acne" at bounding box center [570, 260] width 448 height 24
click at [549, 314] on p "“The JOVS Acneaway Acne Treatment Device has delivered noticeable results for m…" at bounding box center [570, 325] width 448 height 59
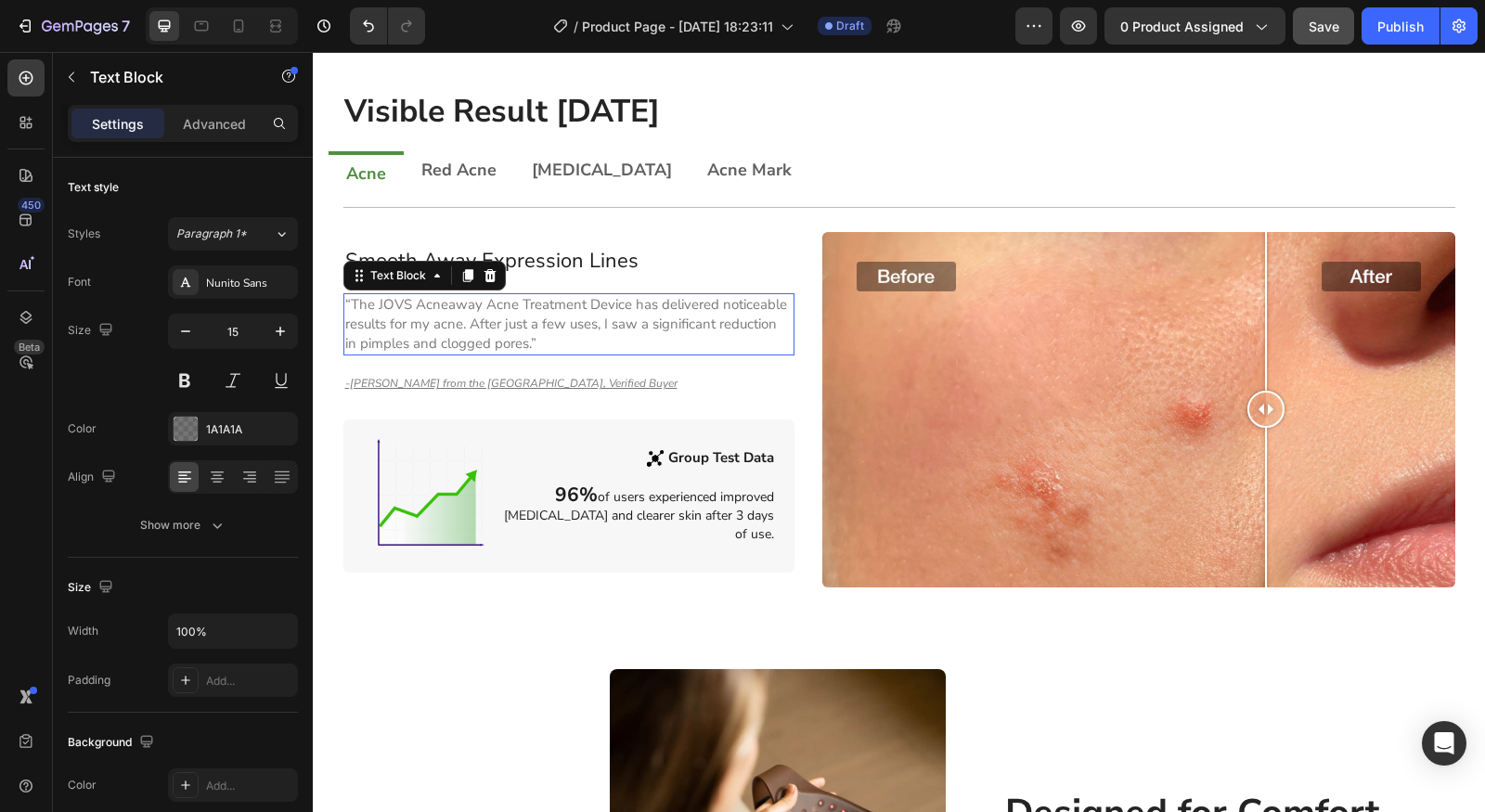
click at [548, 314] on p "“The JOVS Acneaway Acne Treatment Device has delivered noticeable results for m…" at bounding box center [570, 325] width 448 height 59
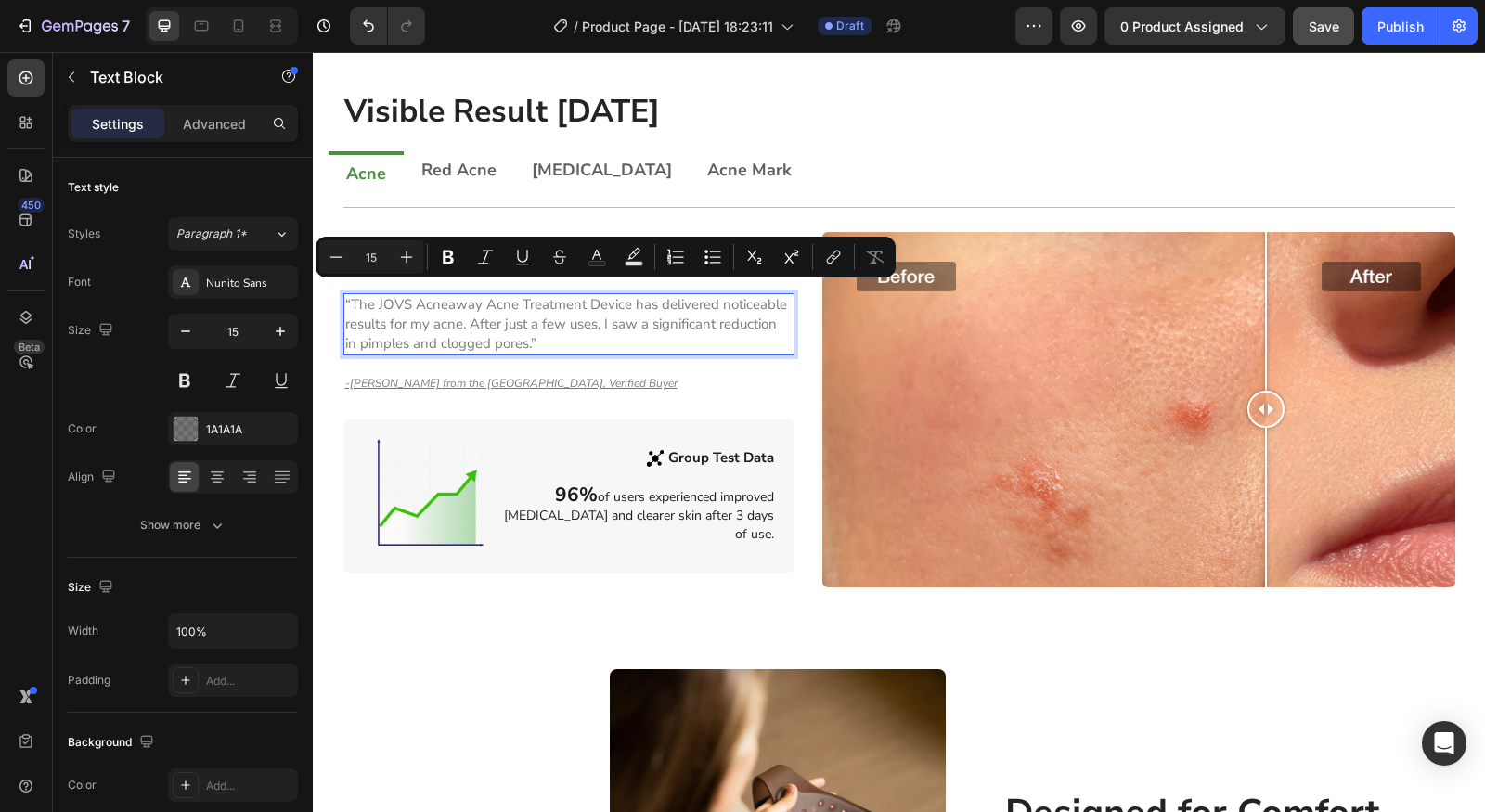
scroll to position [1166, 0]
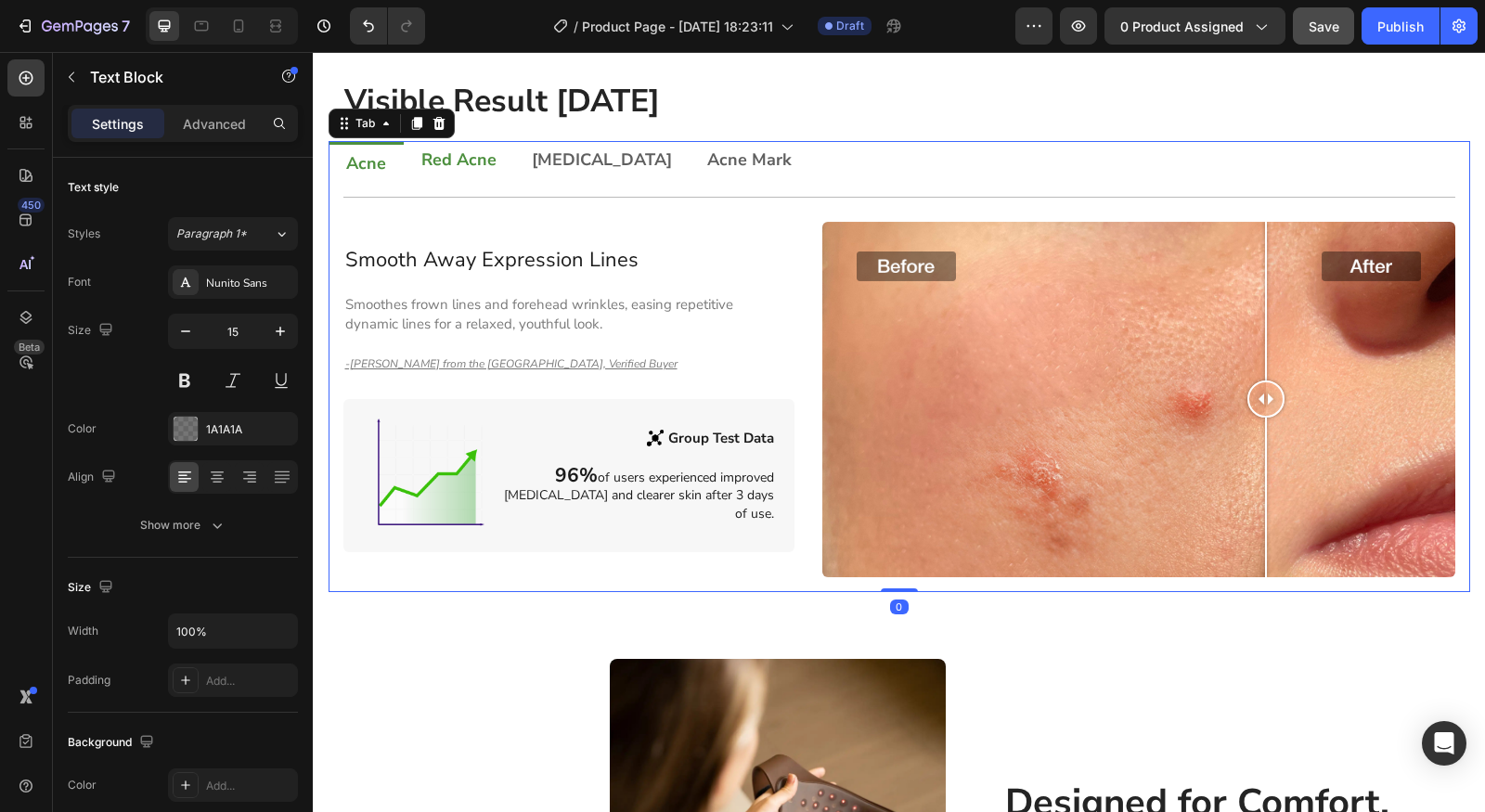
click at [443, 161] on p "Red Acne" at bounding box center [459, 159] width 75 height 17
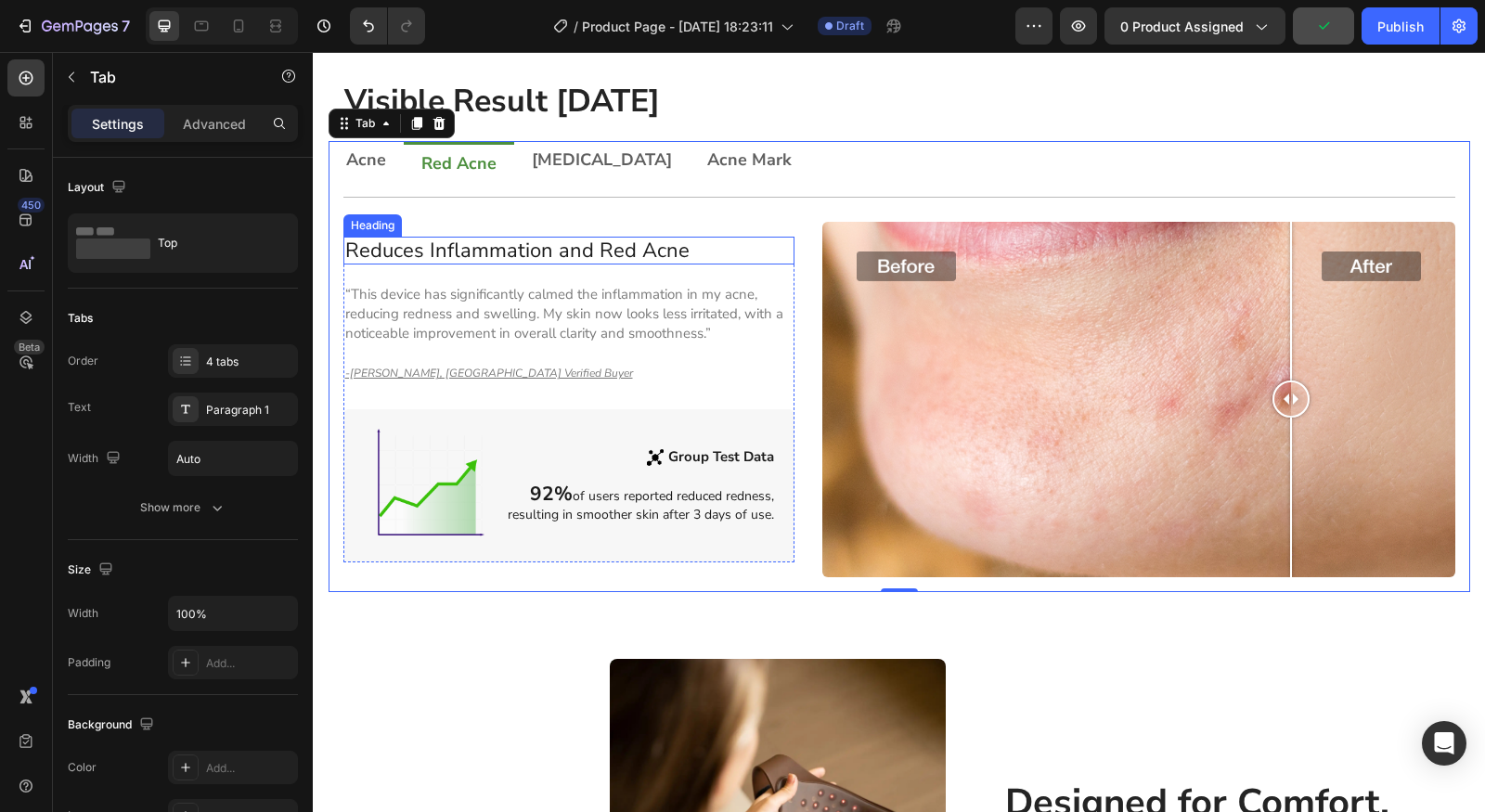
click at [463, 237] on h2 "Reduces Inflammation and Red Acne" at bounding box center [570, 250] width 452 height 27
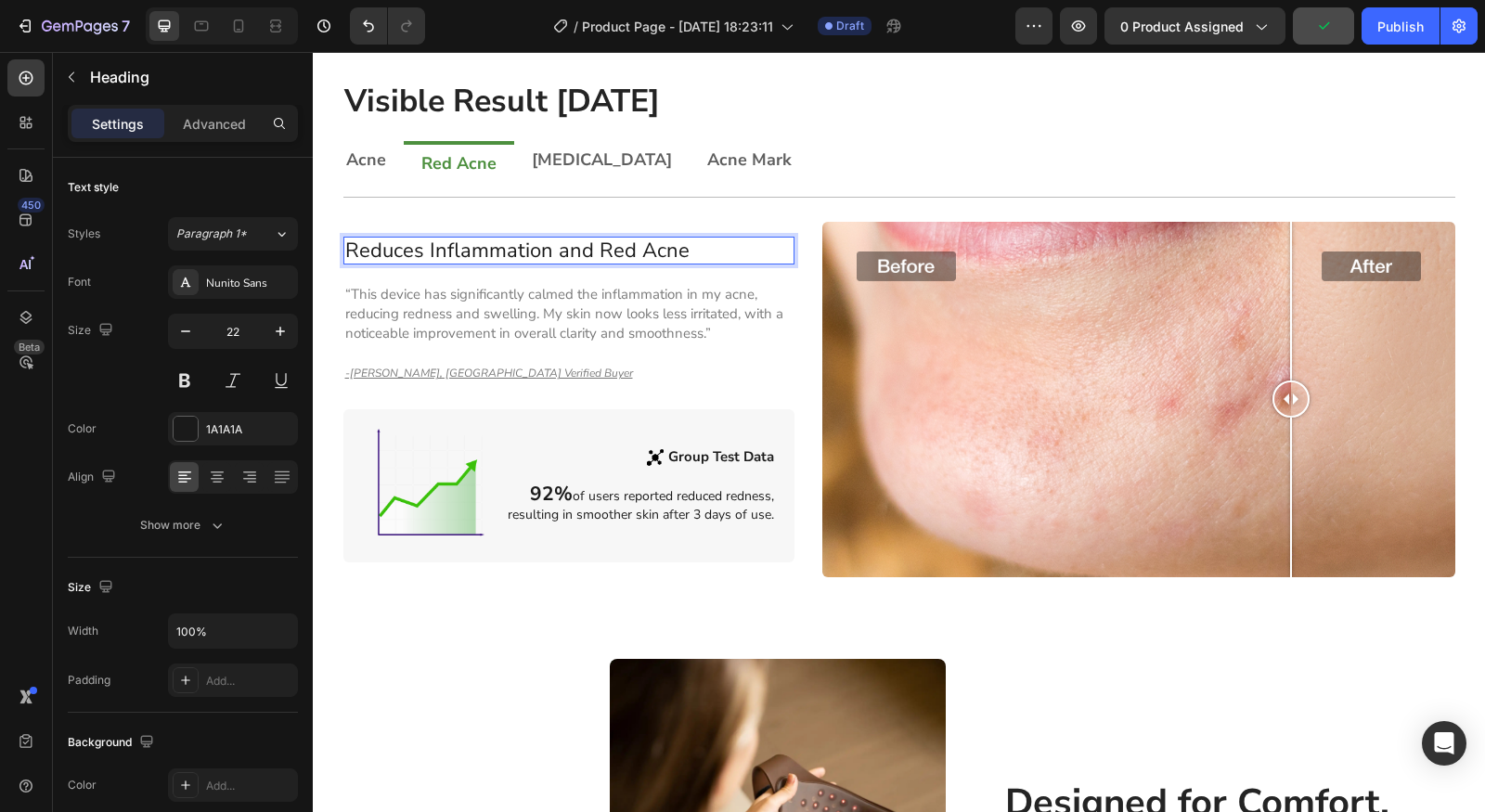
click at [463, 237] on h2 "Reduces Inflammation and Red Acne" at bounding box center [570, 250] width 452 height 27
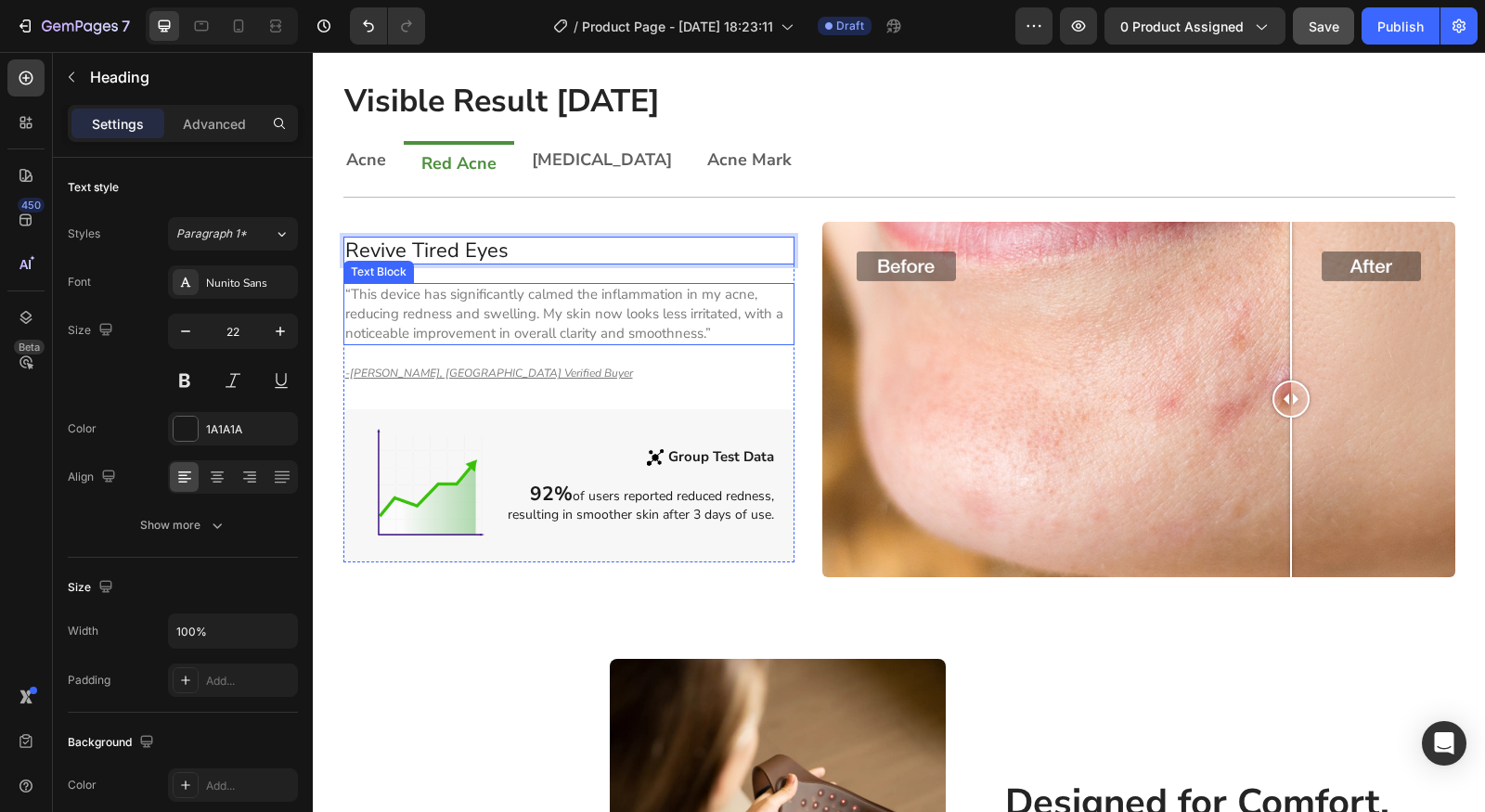
click at [486, 316] on p "“This device has significantly calmed the inflammation in my acne, reducing red…" at bounding box center [570, 314] width 448 height 59
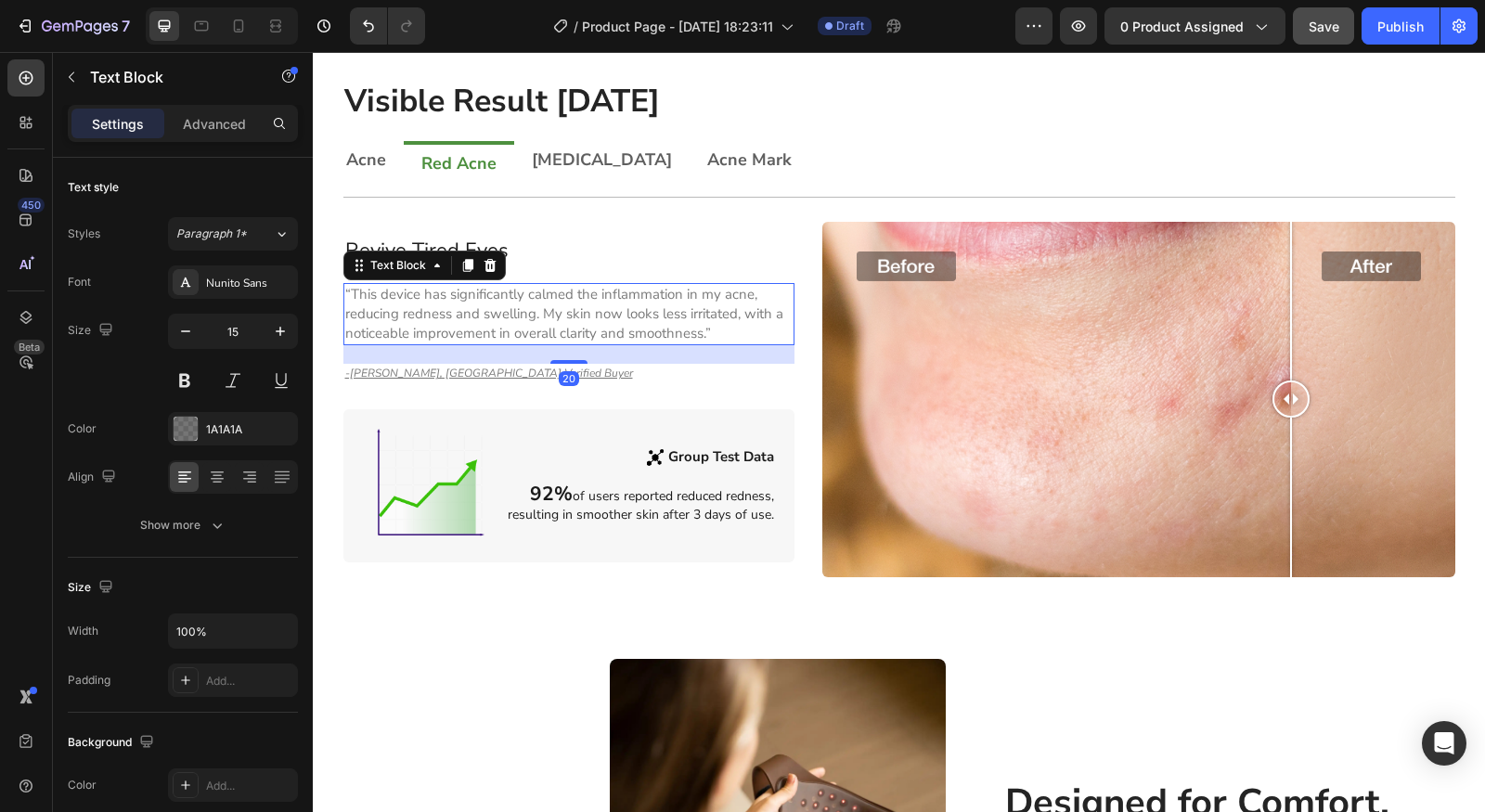
click at [491, 313] on p "“This device has significantly calmed the inflammation in my acne, reducing red…" at bounding box center [570, 314] width 448 height 59
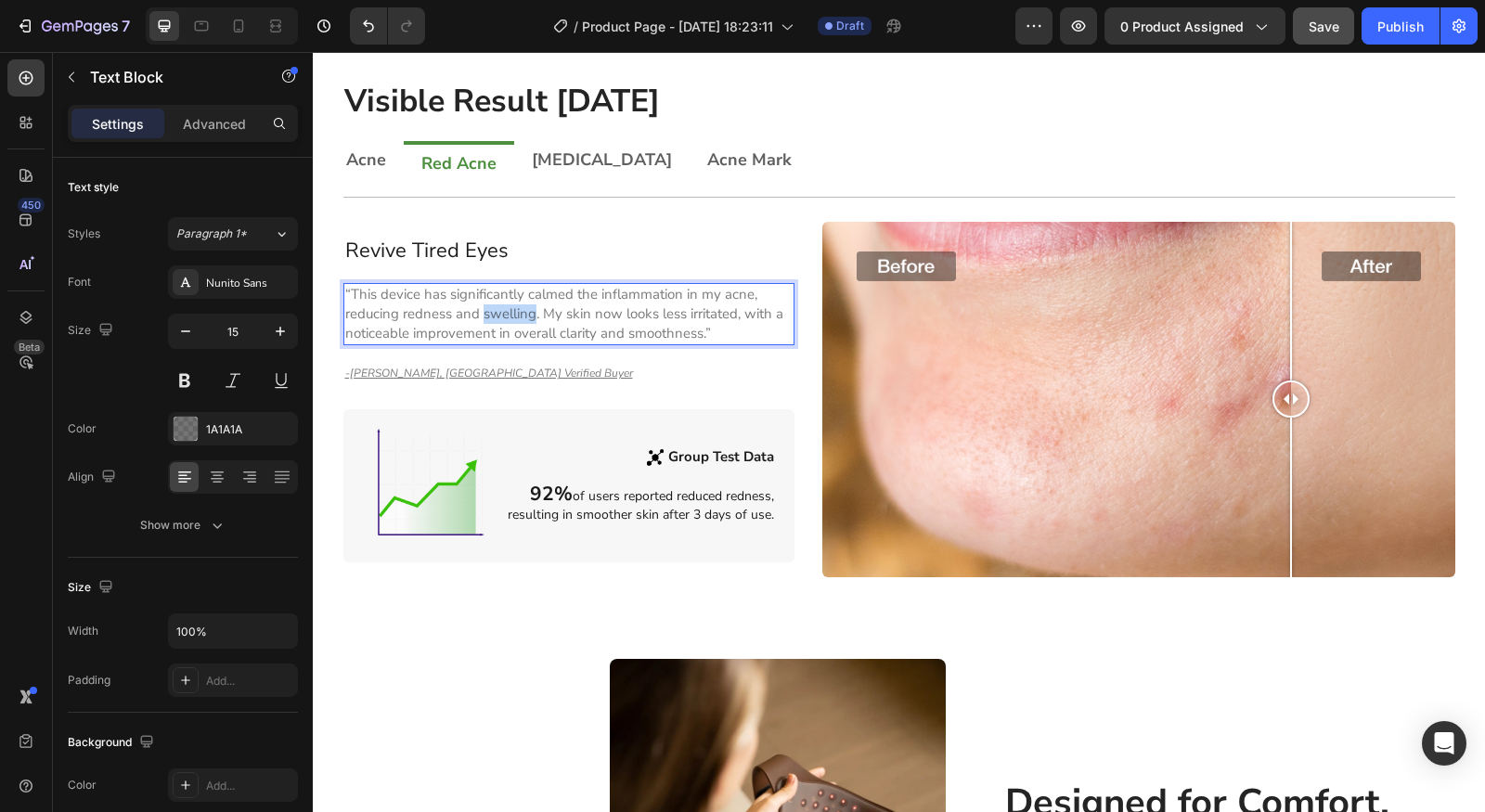
click at [491, 313] on p "“This device has significantly calmed the inflammation in my acne, reducing red…" at bounding box center [570, 314] width 448 height 59
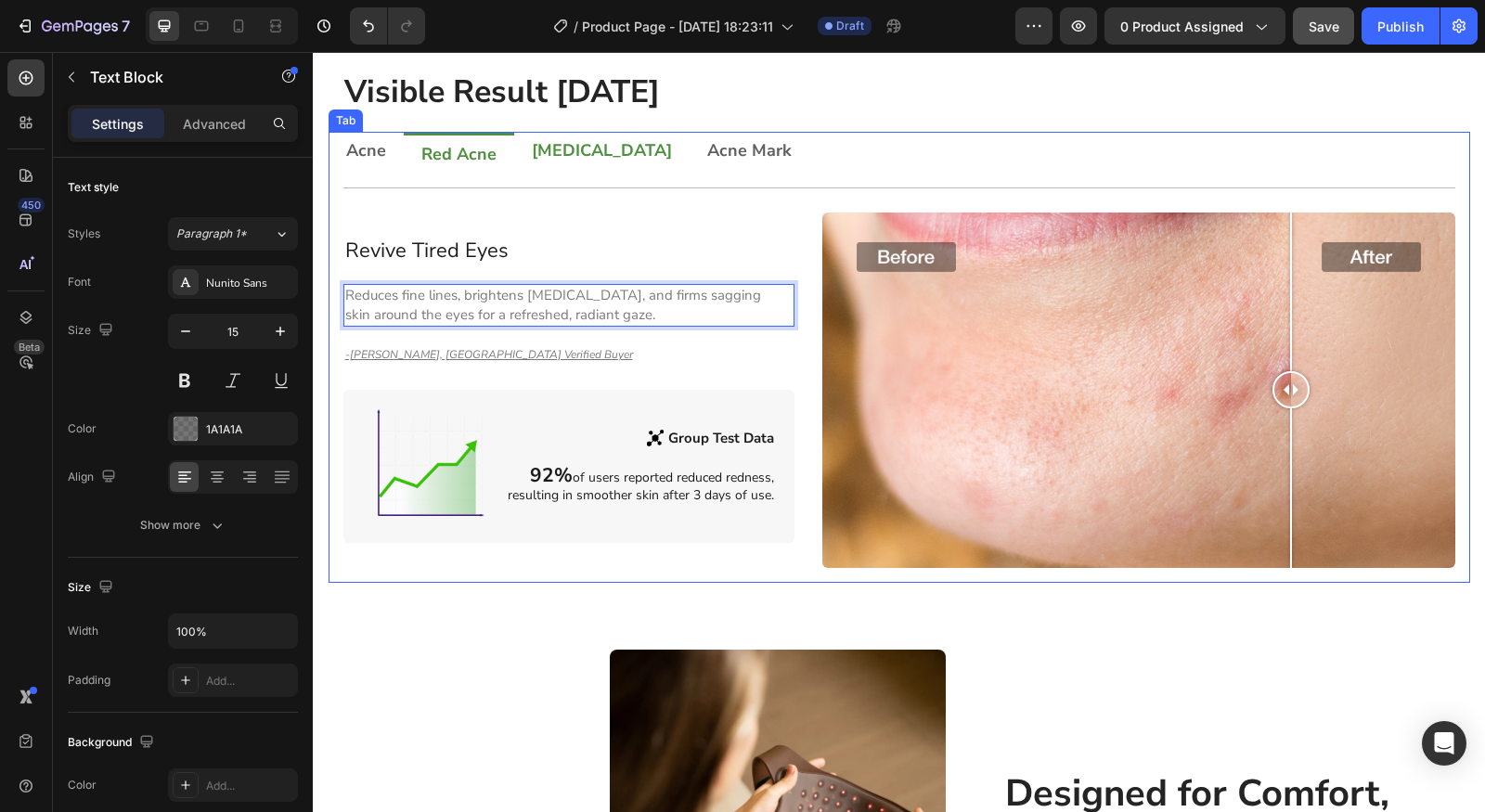
click at [532, 153] on p "[MEDICAL_DATA]" at bounding box center [601, 150] width 140 height 17
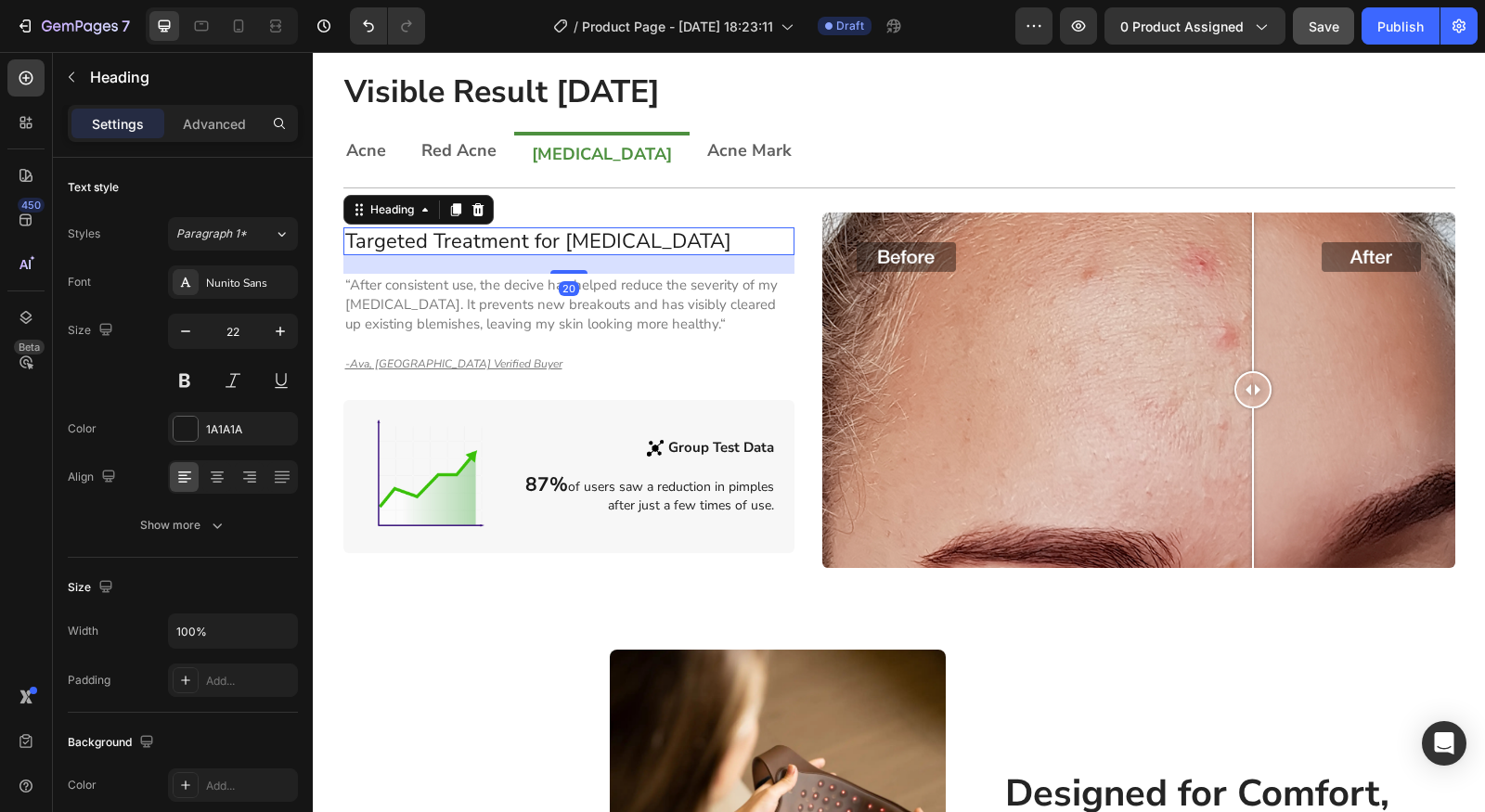
click at [501, 231] on h2 "Targeted Treatment for Acne Vulgaris" at bounding box center [570, 241] width 452 height 27
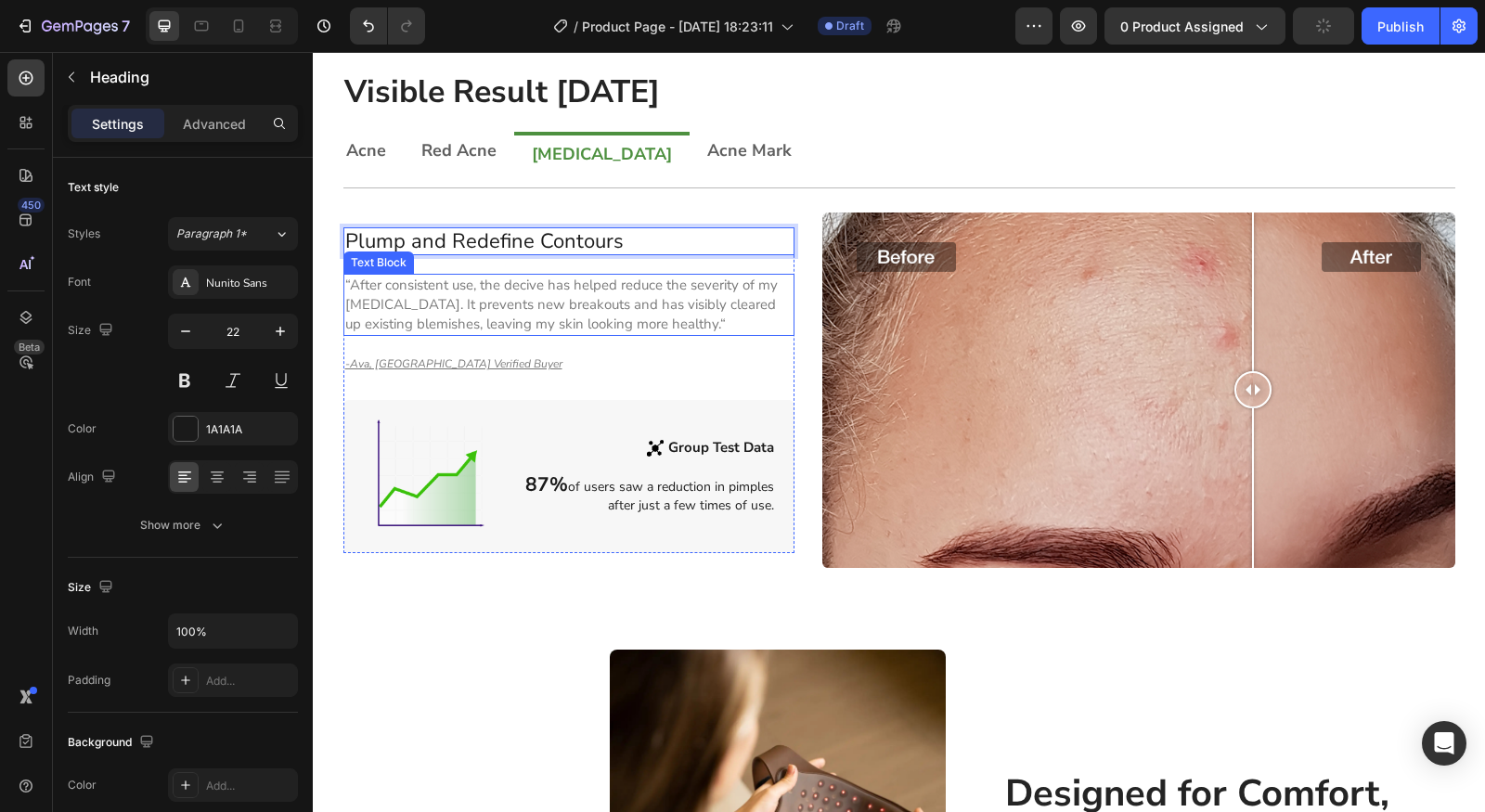
click at [413, 318] on p "“After consistent use, the decive has helped reduce the severity of my acne vul…" at bounding box center [570, 305] width 448 height 59
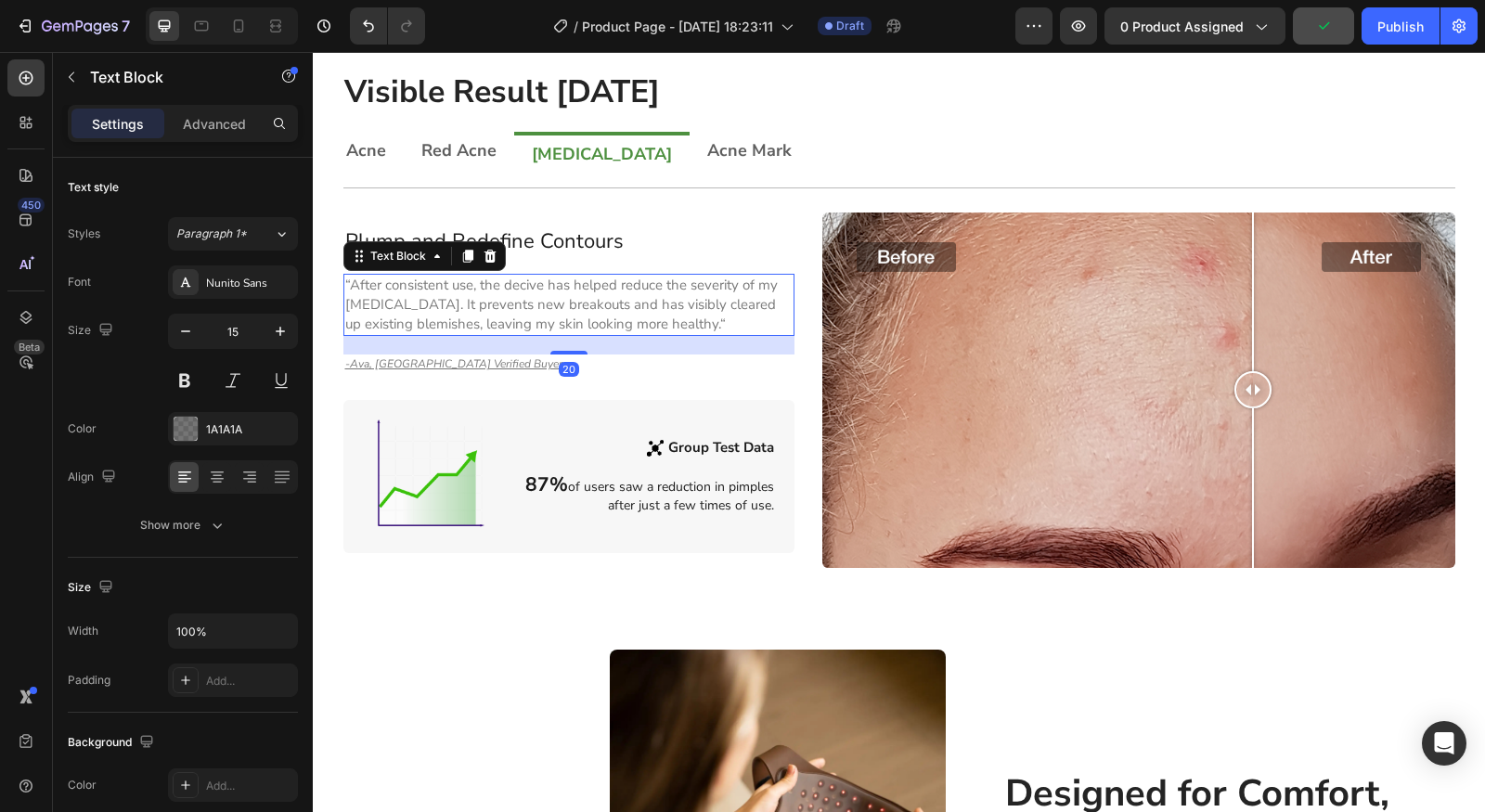
click at [413, 318] on p "“After consistent use, the decive has helped reduce the severity of my acne vul…" at bounding box center [570, 305] width 448 height 59
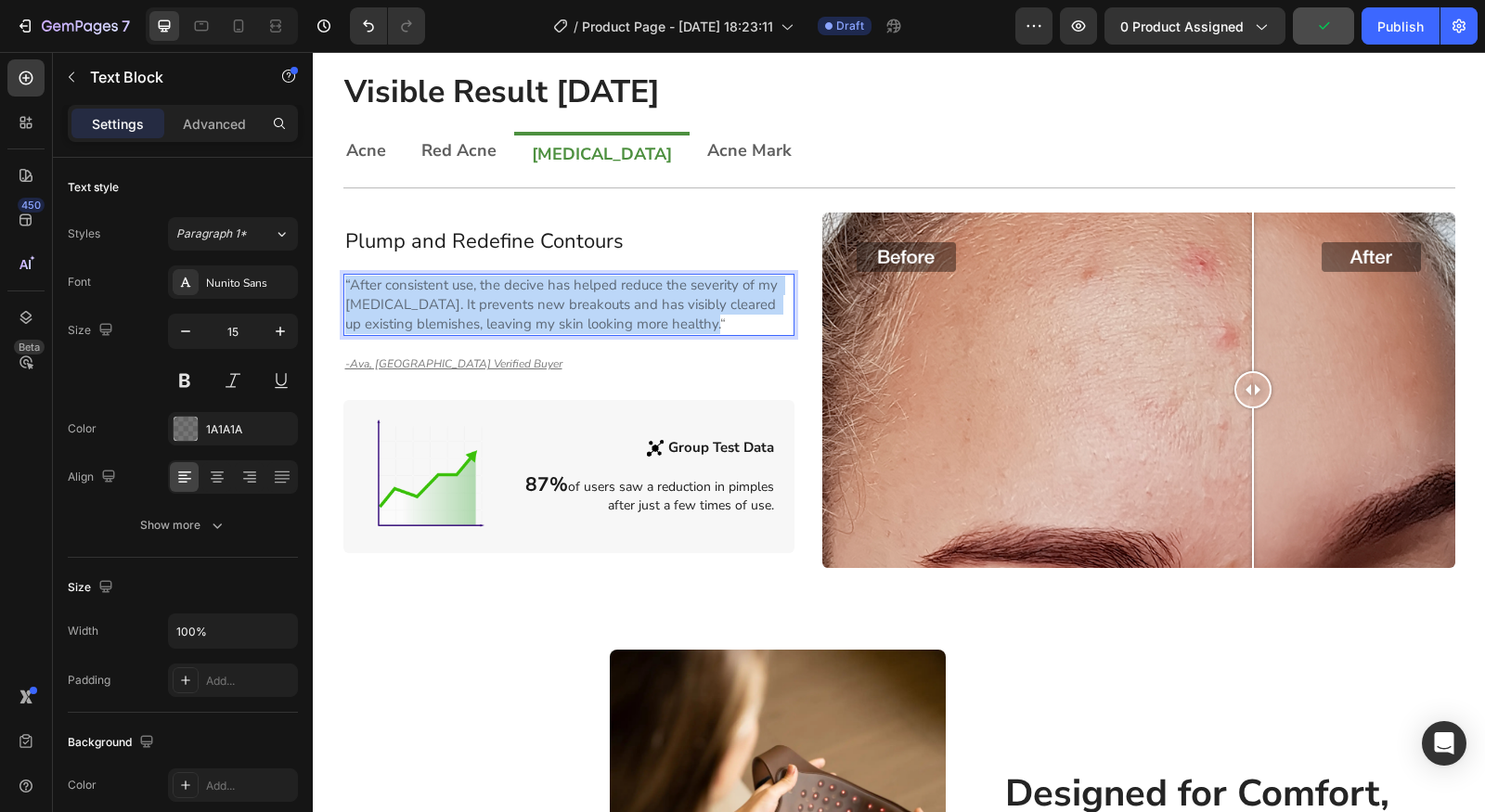
scroll to position [1186, 0]
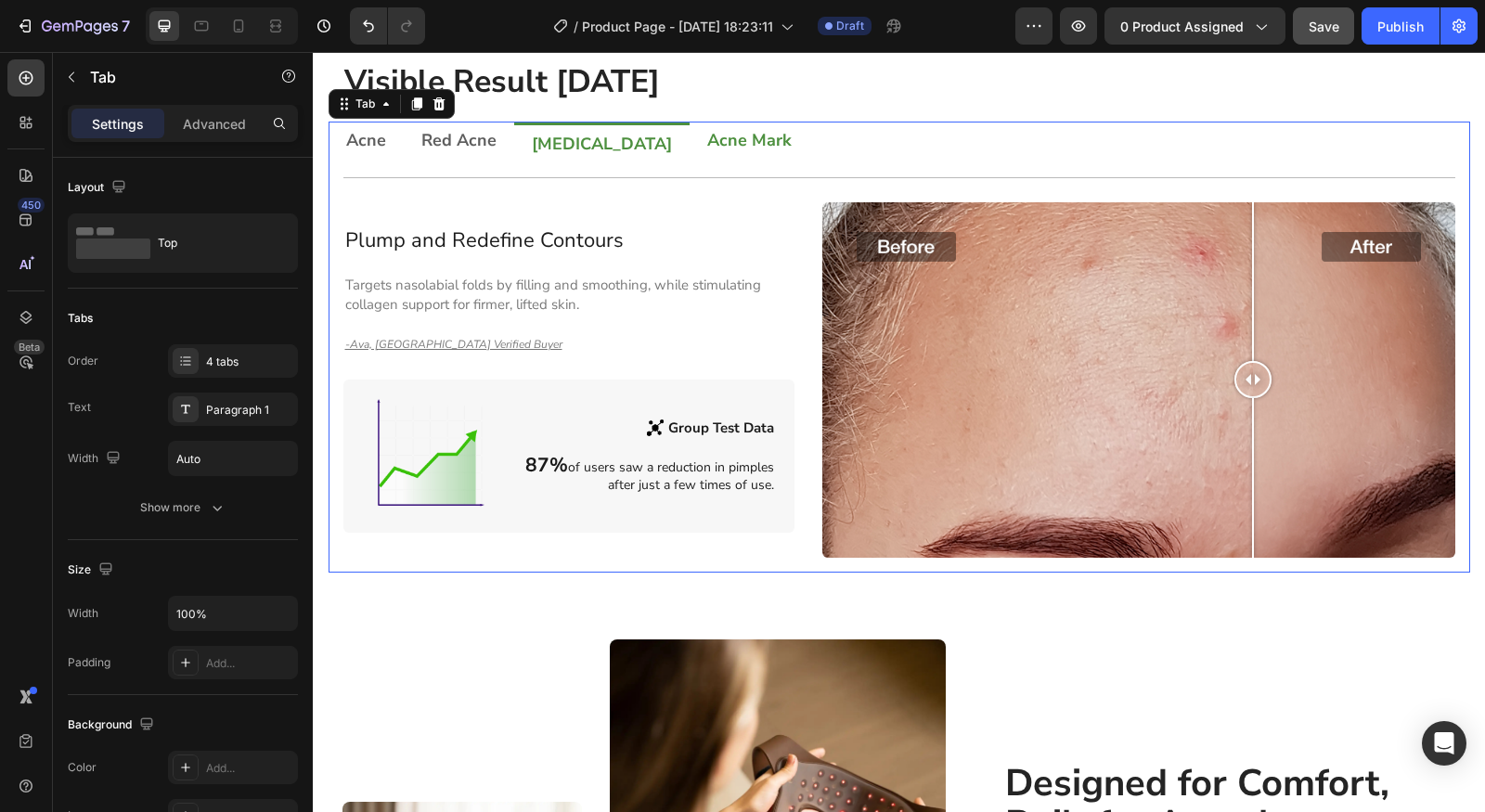
click at [708, 135] on p "Acne Mark" at bounding box center [750, 140] width 84 height 17
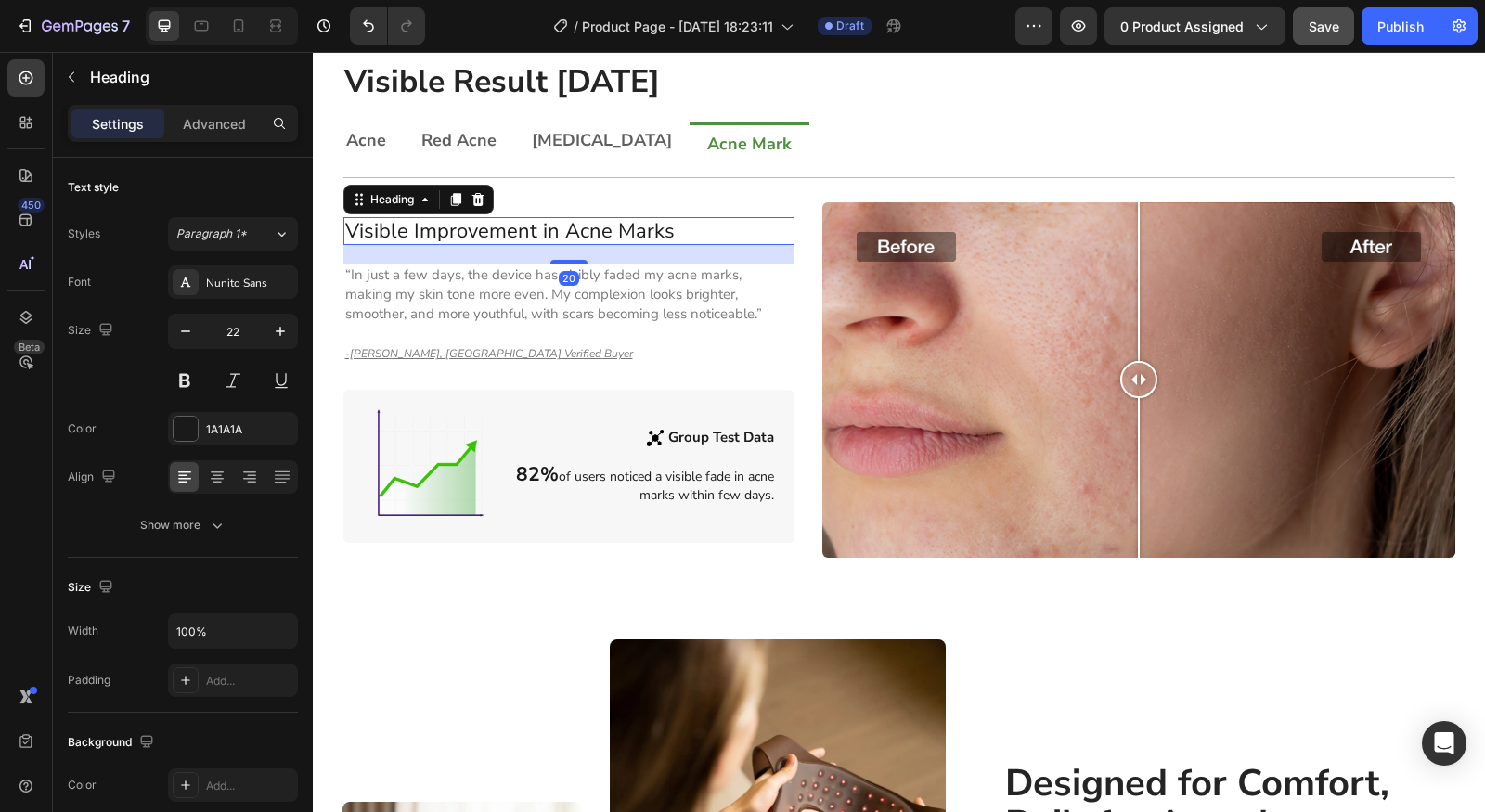
click at [550, 229] on h2 "Visible Improvement in Acne Marks" at bounding box center [570, 231] width 452 height 27
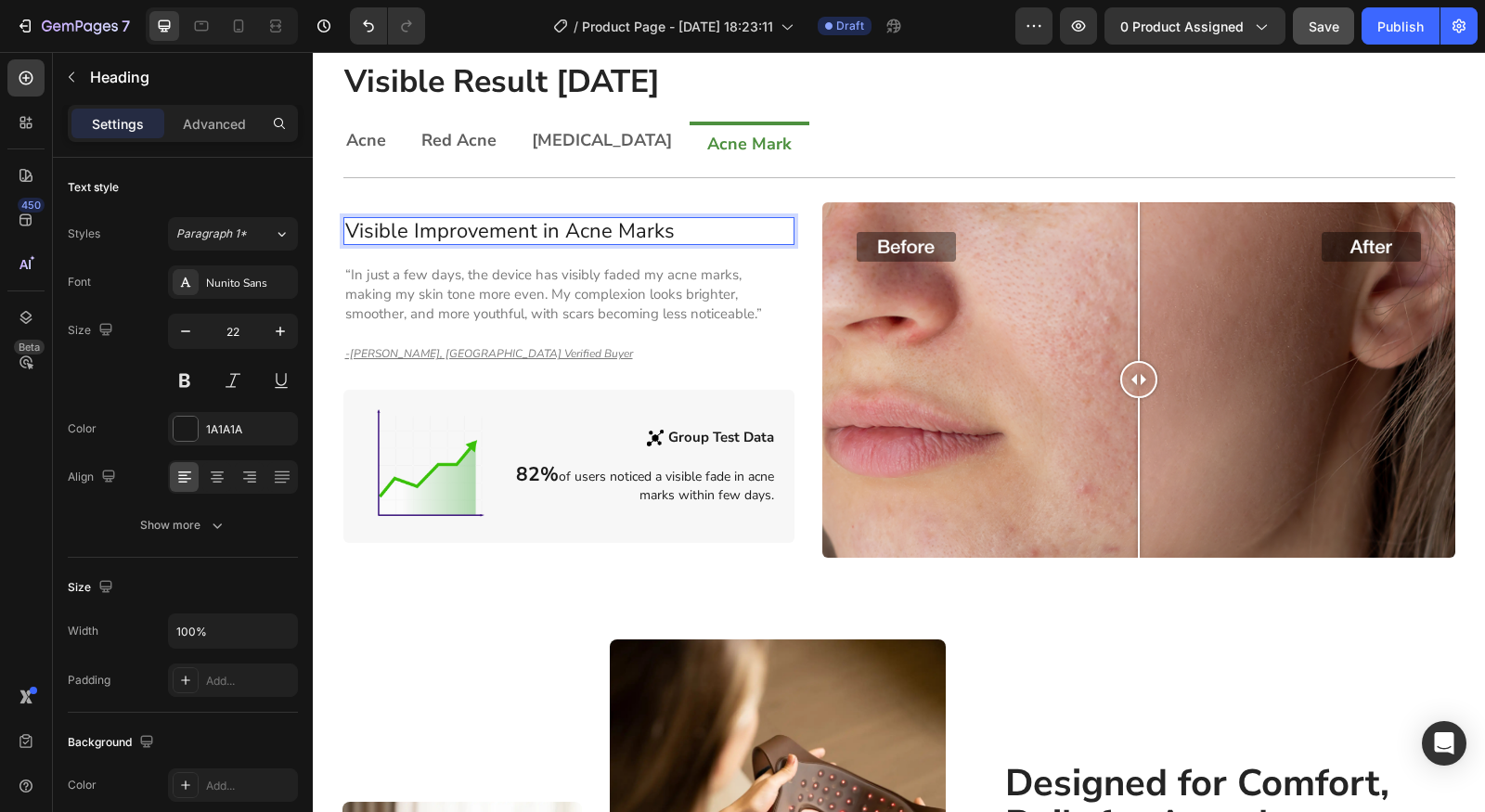
click at [550, 229] on h2 "Visible Improvement in Acne Marks" at bounding box center [570, 231] width 452 height 27
click at [439, 326] on div "Deep Care for Radiant Skin Heading 20 “In just a few days, the device has visib…" at bounding box center [570, 380] width 452 height 326
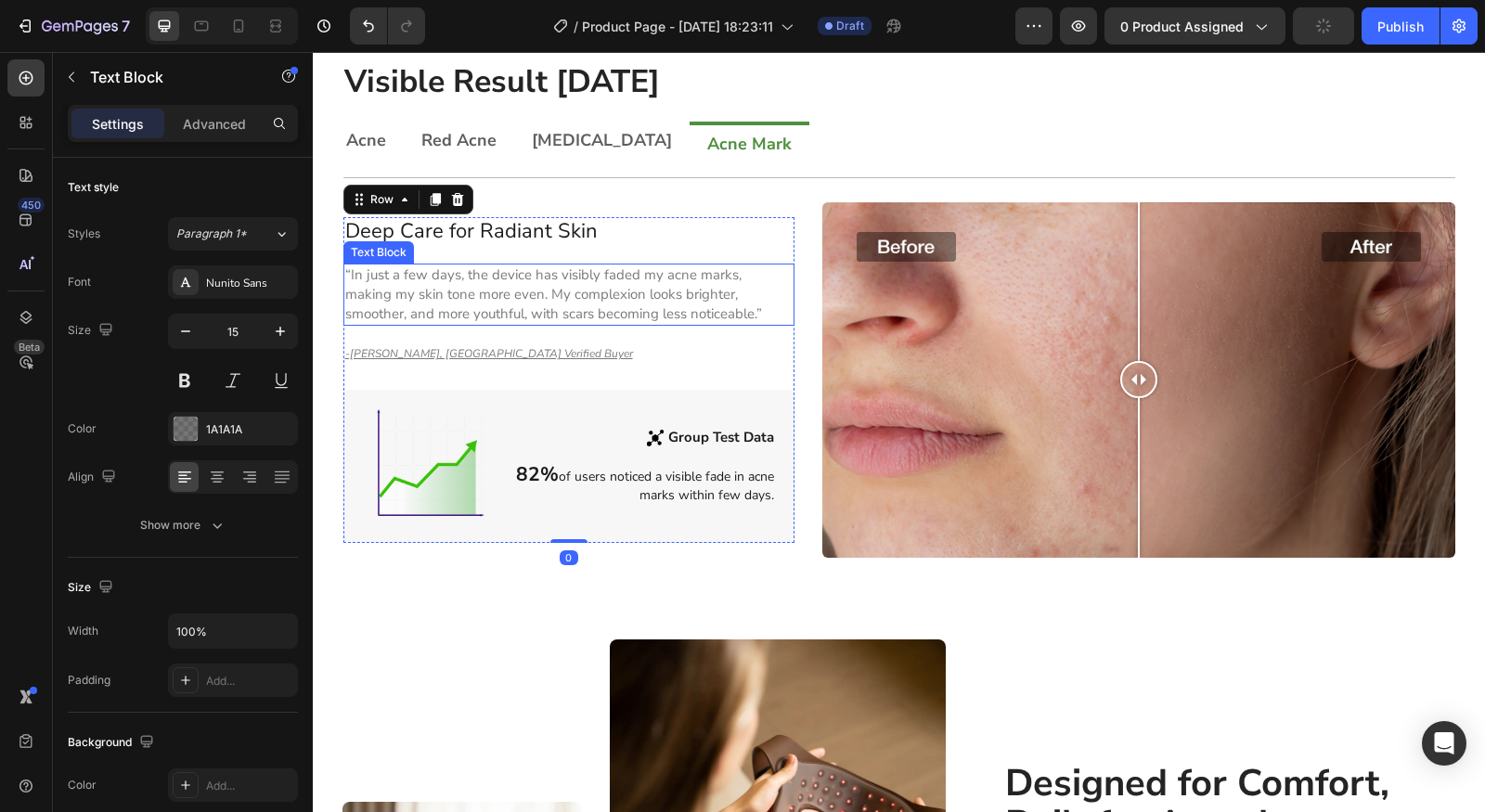
click at [479, 284] on p "“In just a few days, the device has visibly faded my acne marks, making my skin…" at bounding box center [570, 294] width 448 height 59
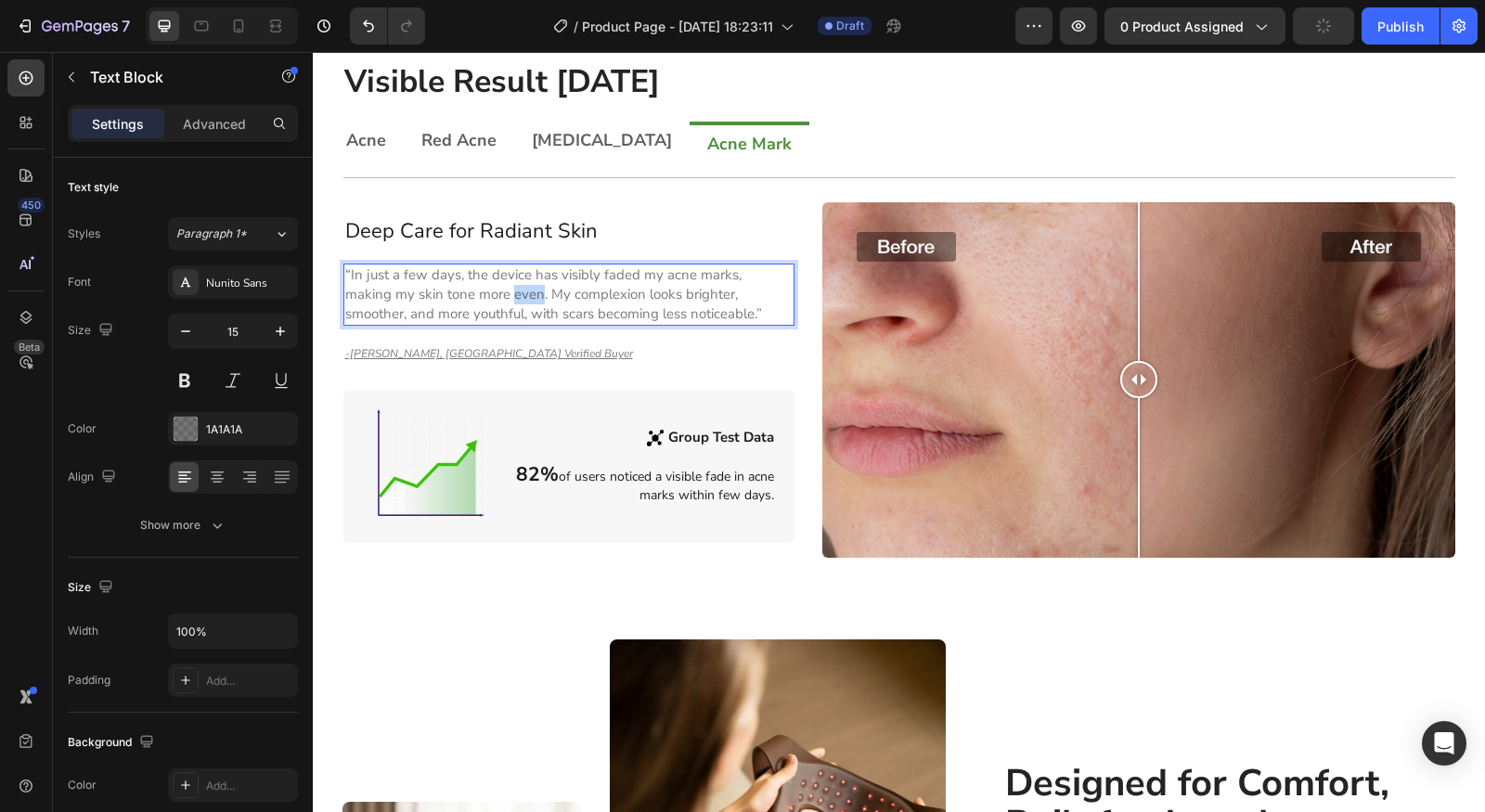
click at [479, 284] on p "“In just a few days, the device has visibly faded my acne marks, making my skin…" at bounding box center [570, 294] width 448 height 59
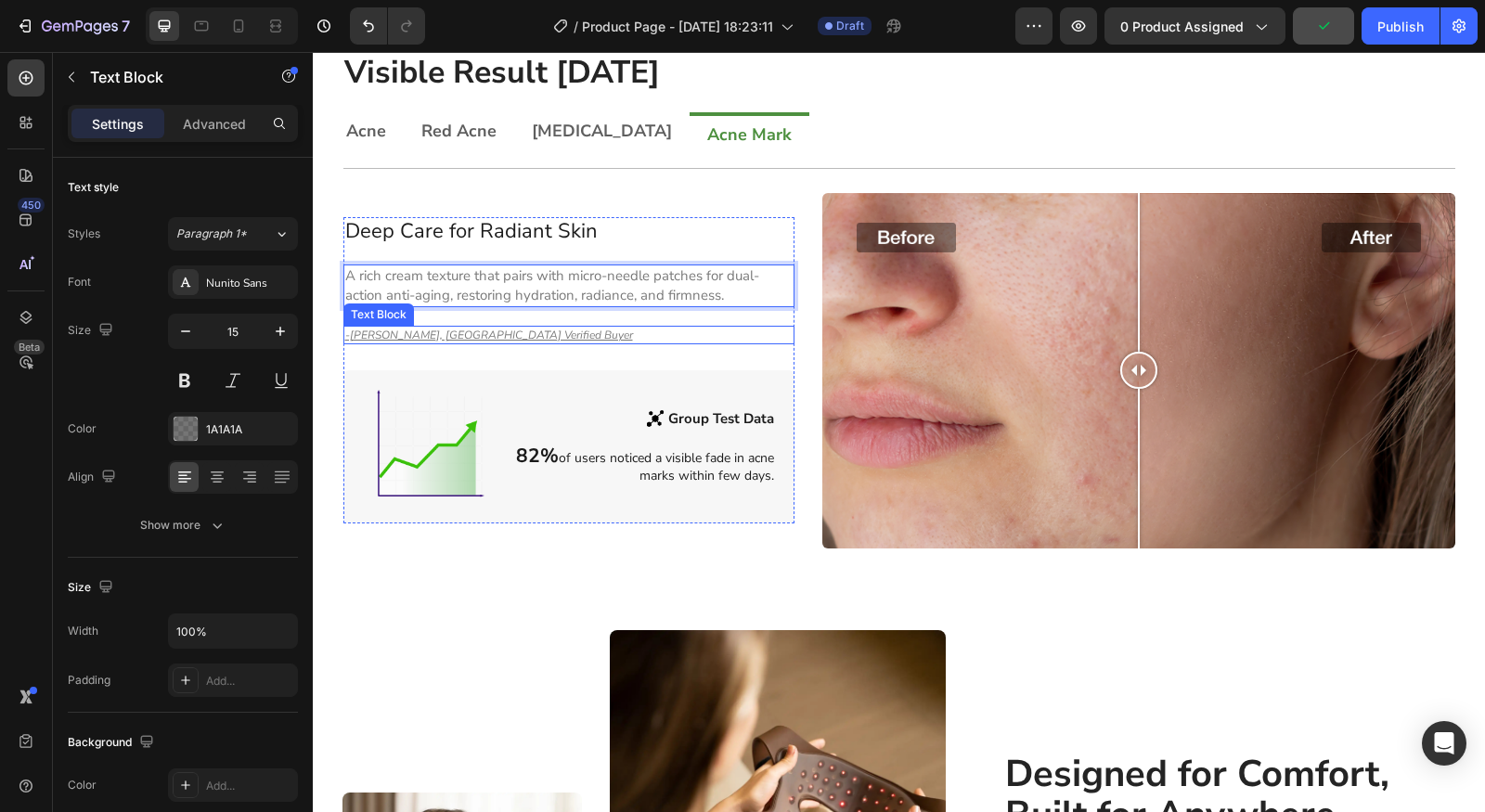
click at [479, 328] on p "-[PERSON_NAME], [GEOGRAPHIC_DATA] Verified Buyer" at bounding box center [570, 336] width 448 height 16
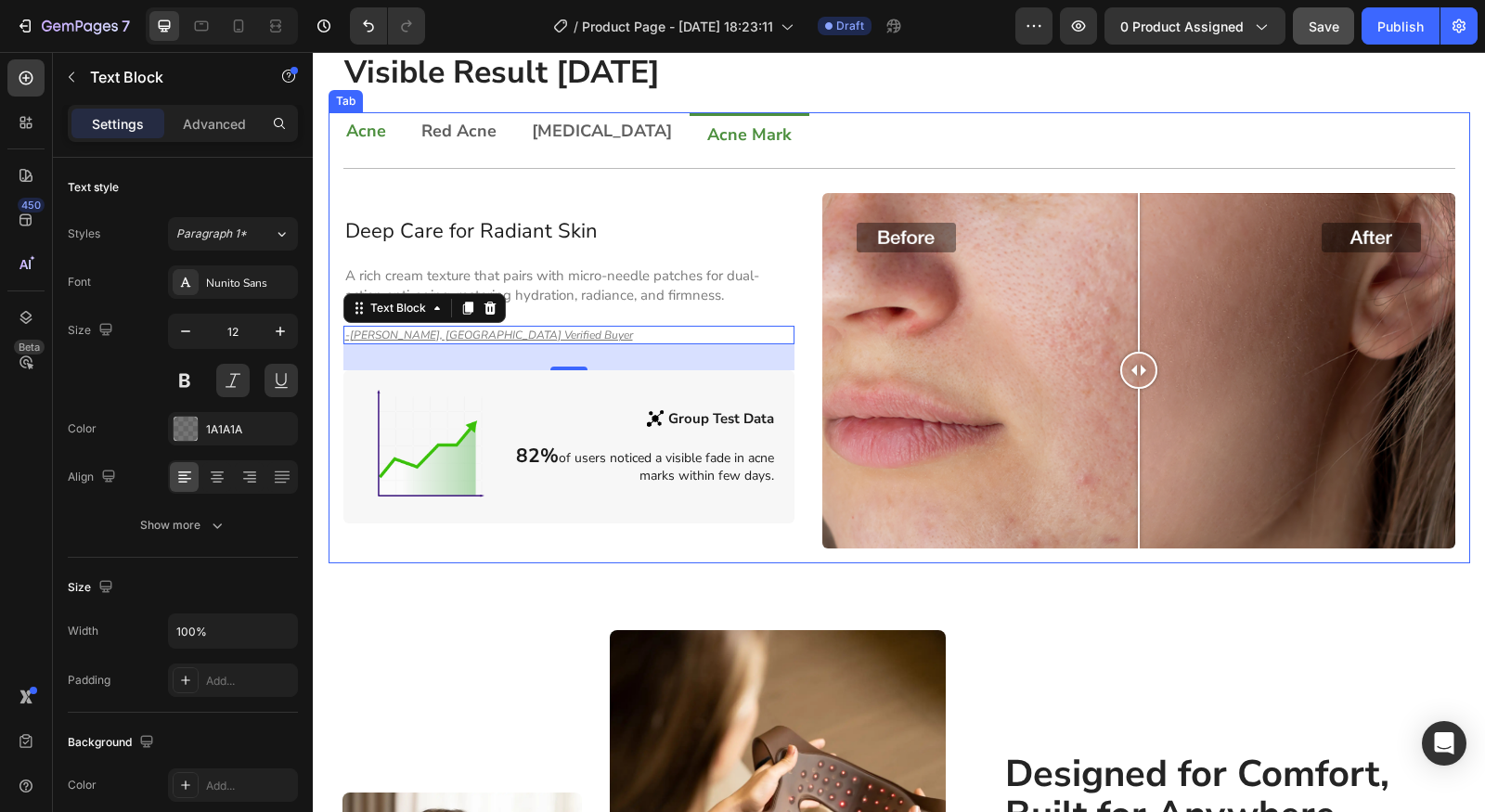
click at [361, 128] on div "Acne Red Acne Acne Vulgaris Acne Mark Title Line Smooth Away Expression Lines H…" at bounding box center [900, 338] width 1141 height 451
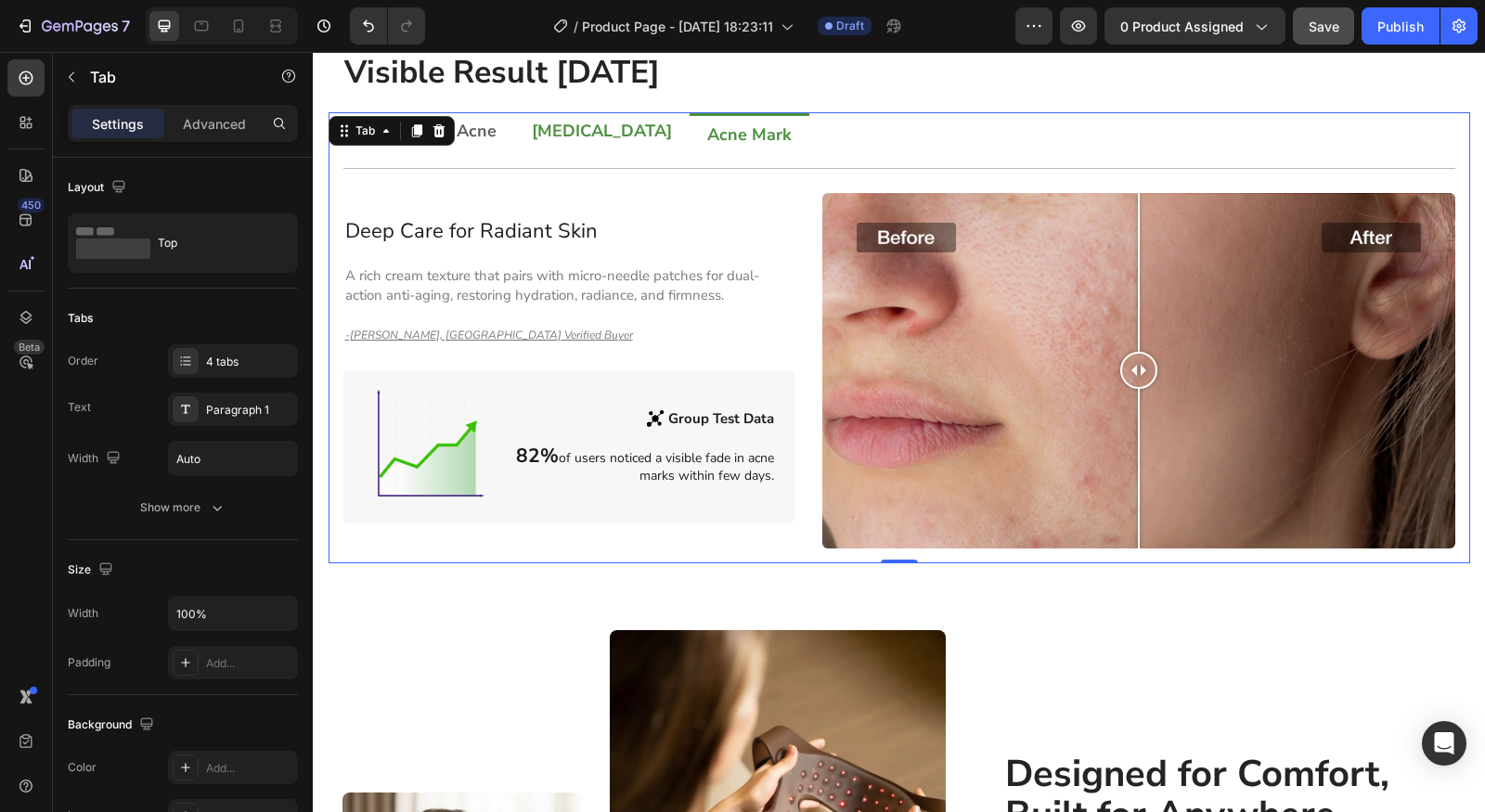
click at [580, 144] on li "[MEDICAL_DATA]" at bounding box center [601, 133] width 175 height 41
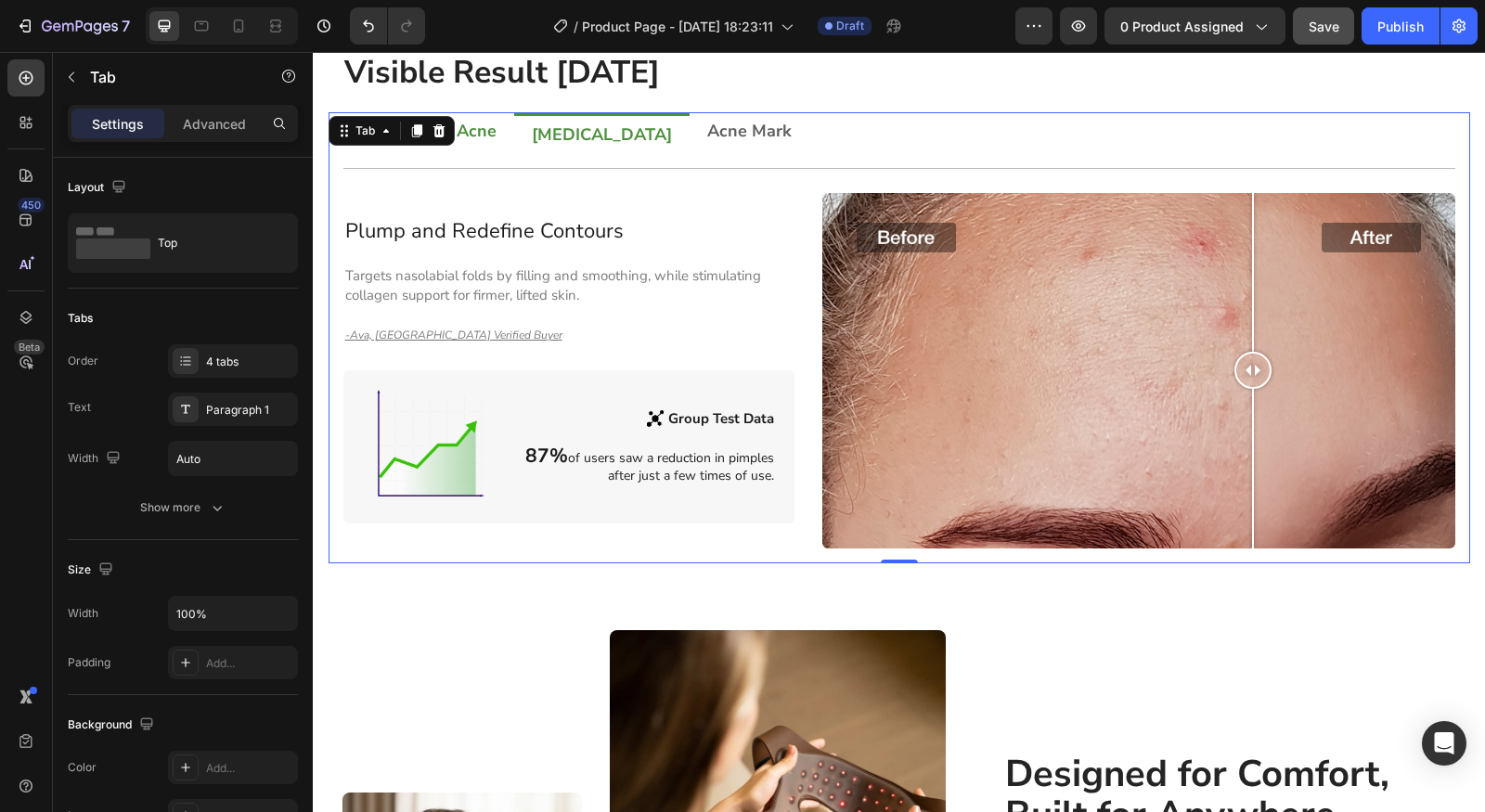
click at [466, 129] on p "Red Acne" at bounding box center [459, 130] width 75 height 17
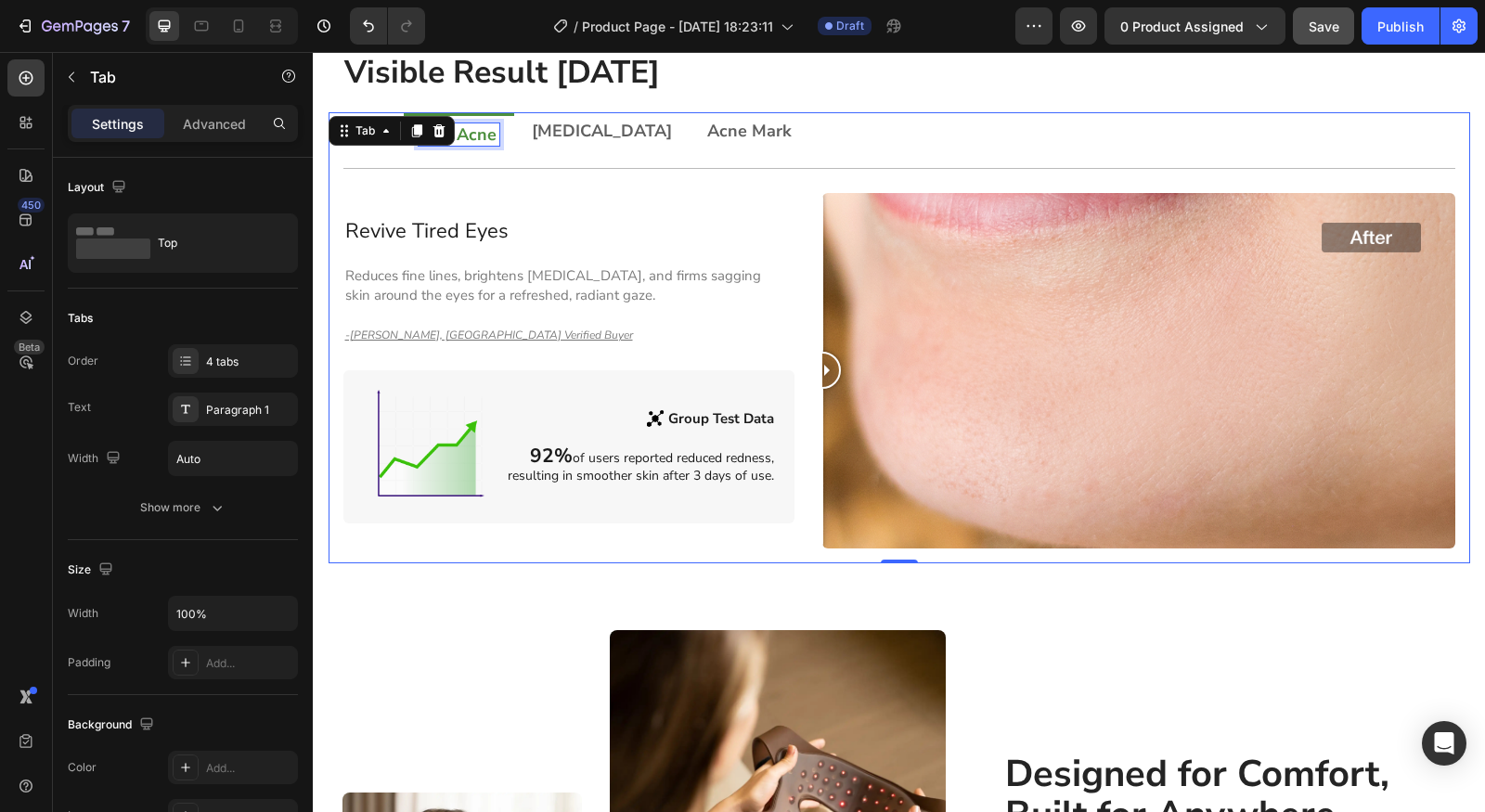
scroll to position [1198, 0]
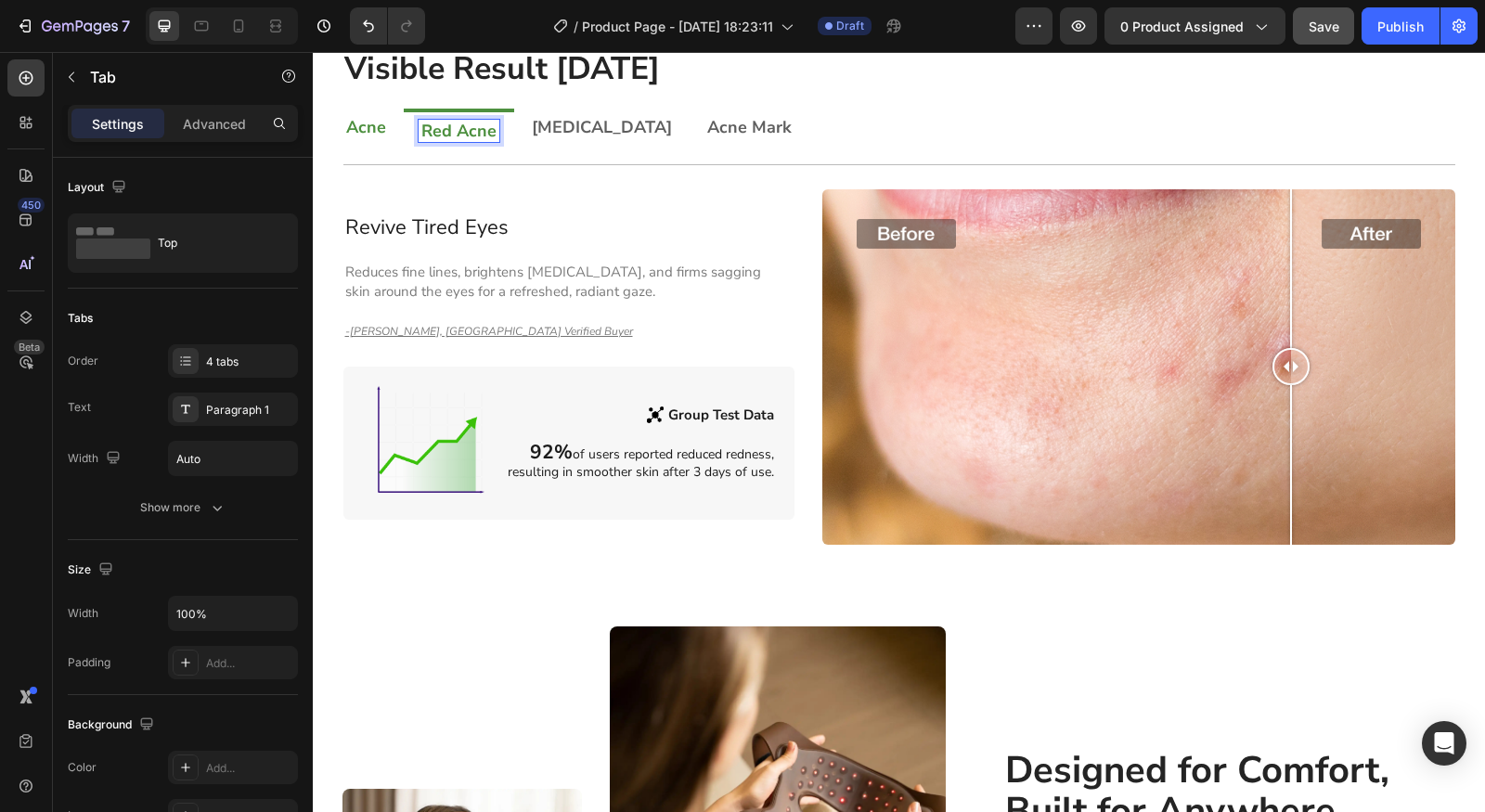
click at [357, 124] on p "Acne" at bounding box center [366, 126] width 40 height 17
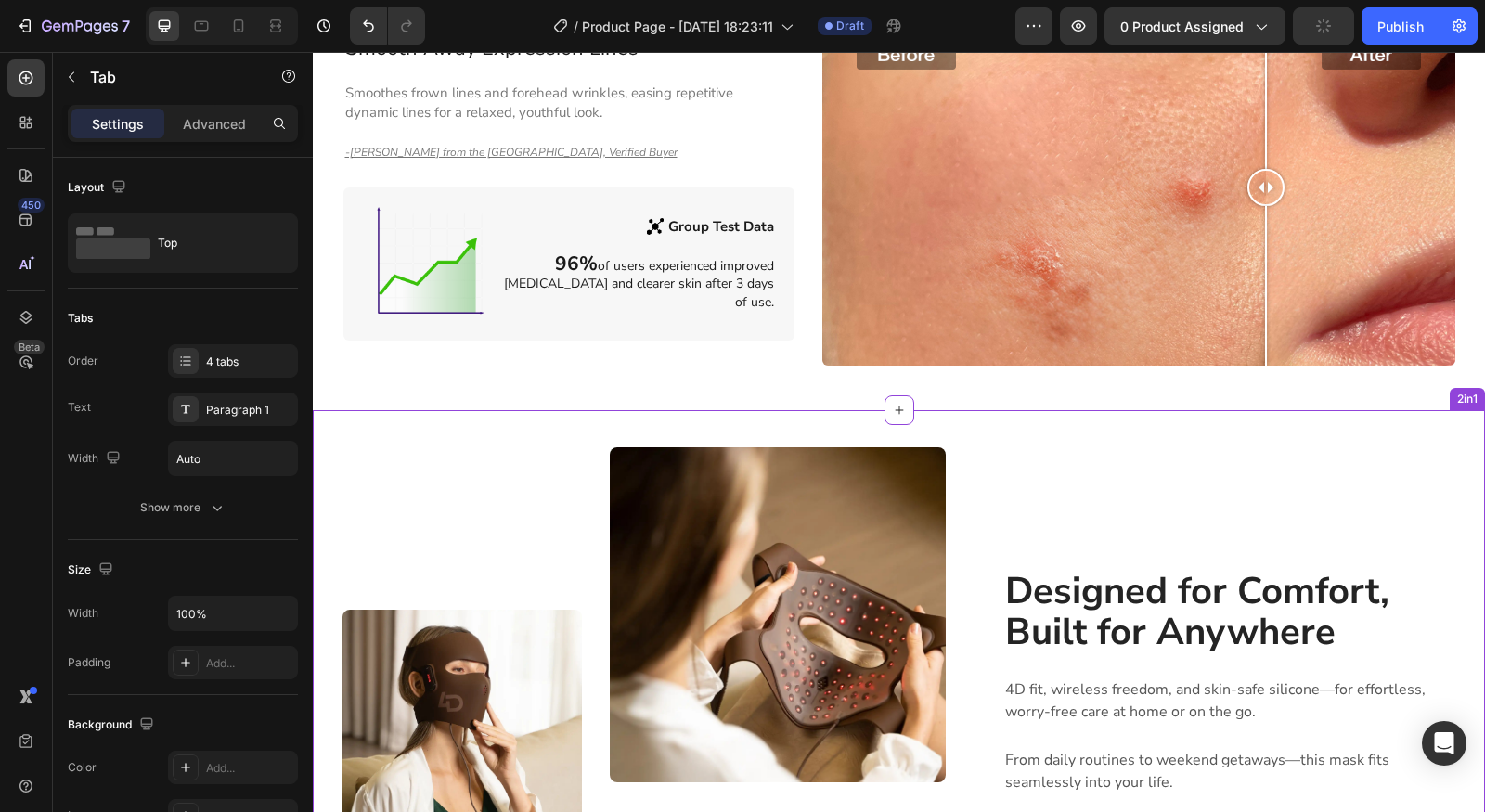
scroll to position [1378, 0]
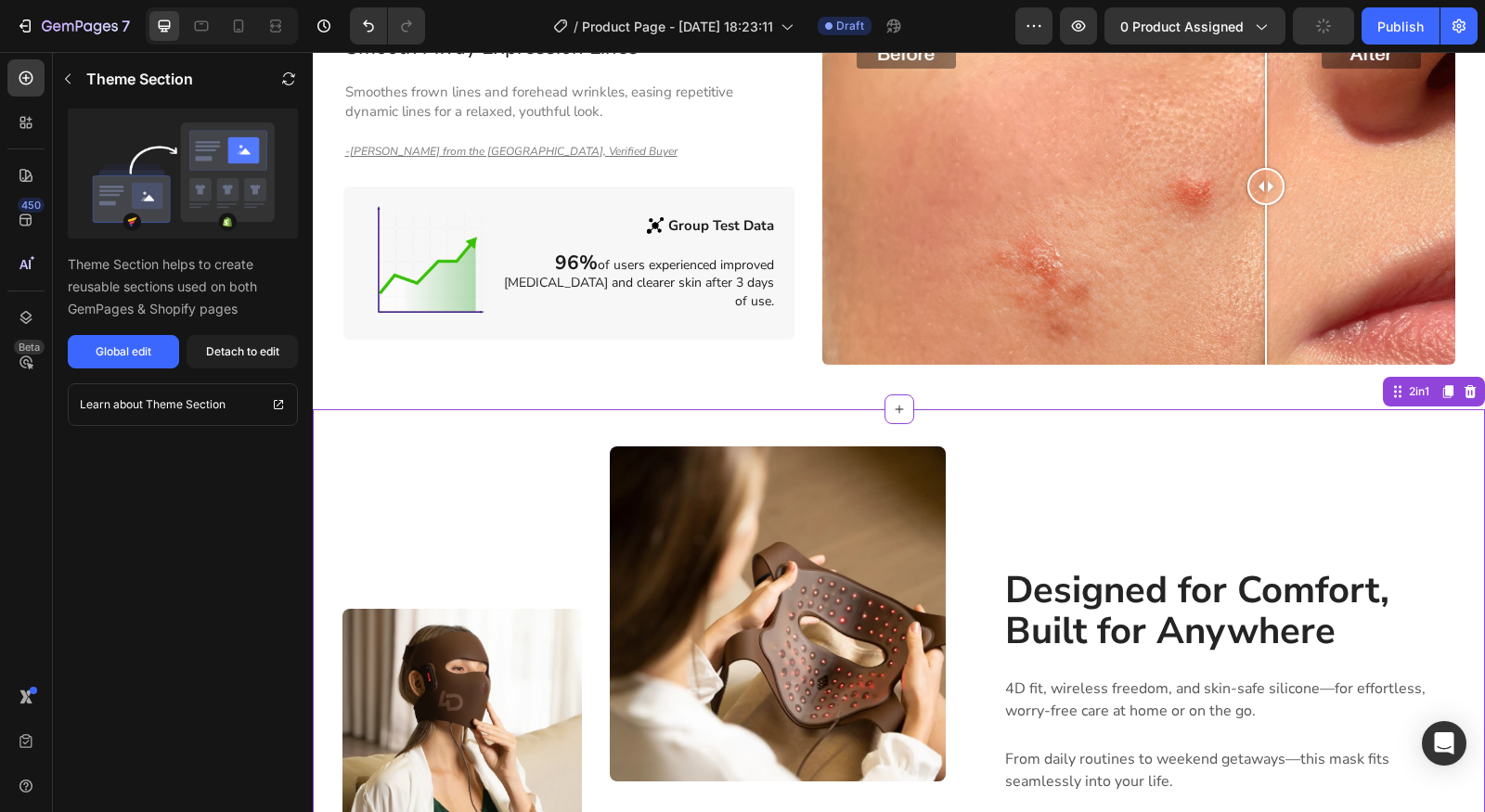
click at [1137, 493] on div "Designed for Comfort, Built for Anywhere Heading 4D fit, wireless freedom, and …" at bounding box center [1230, 693] width 453 height 493
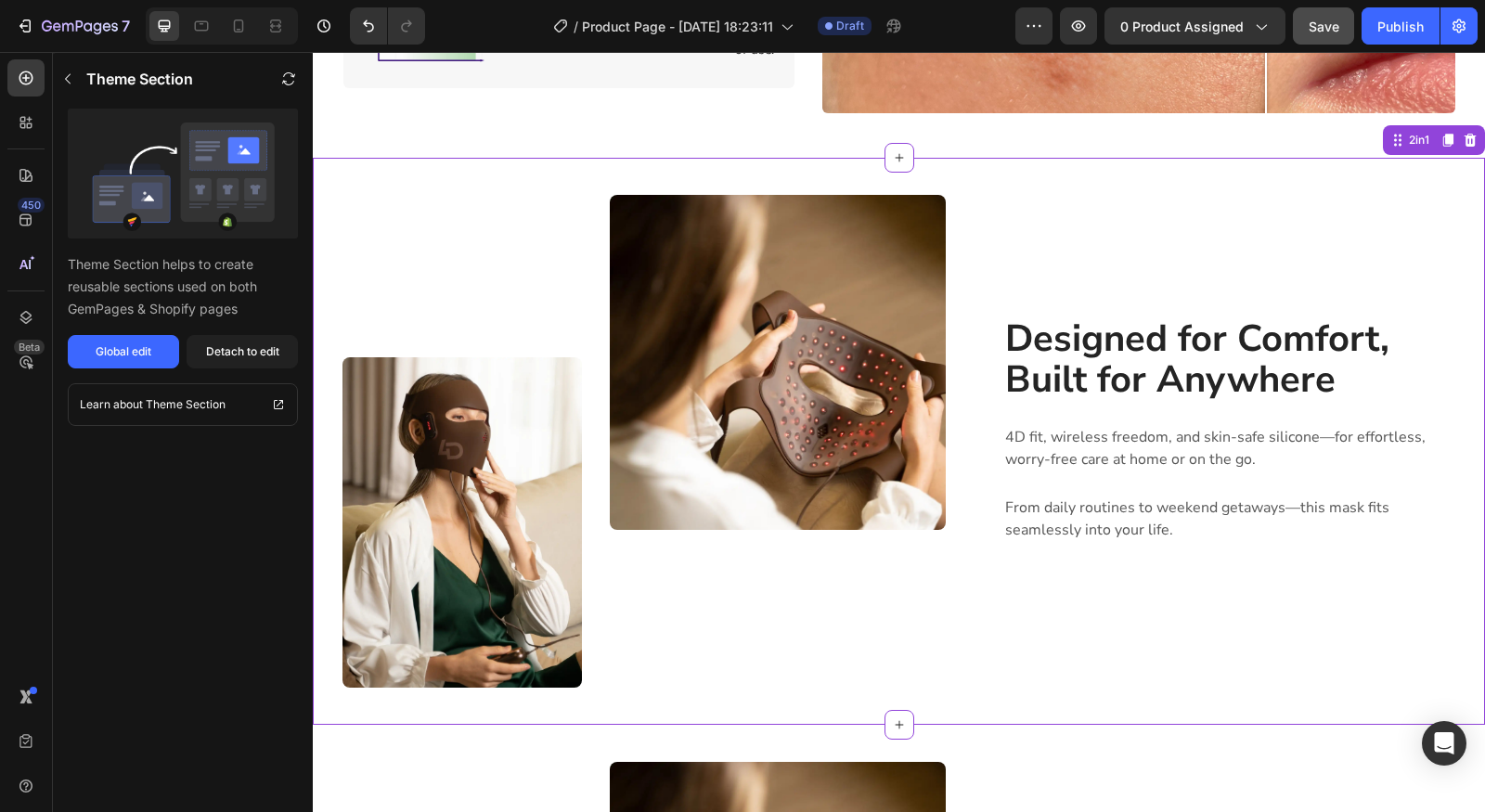
scroll to position [1634, 0]
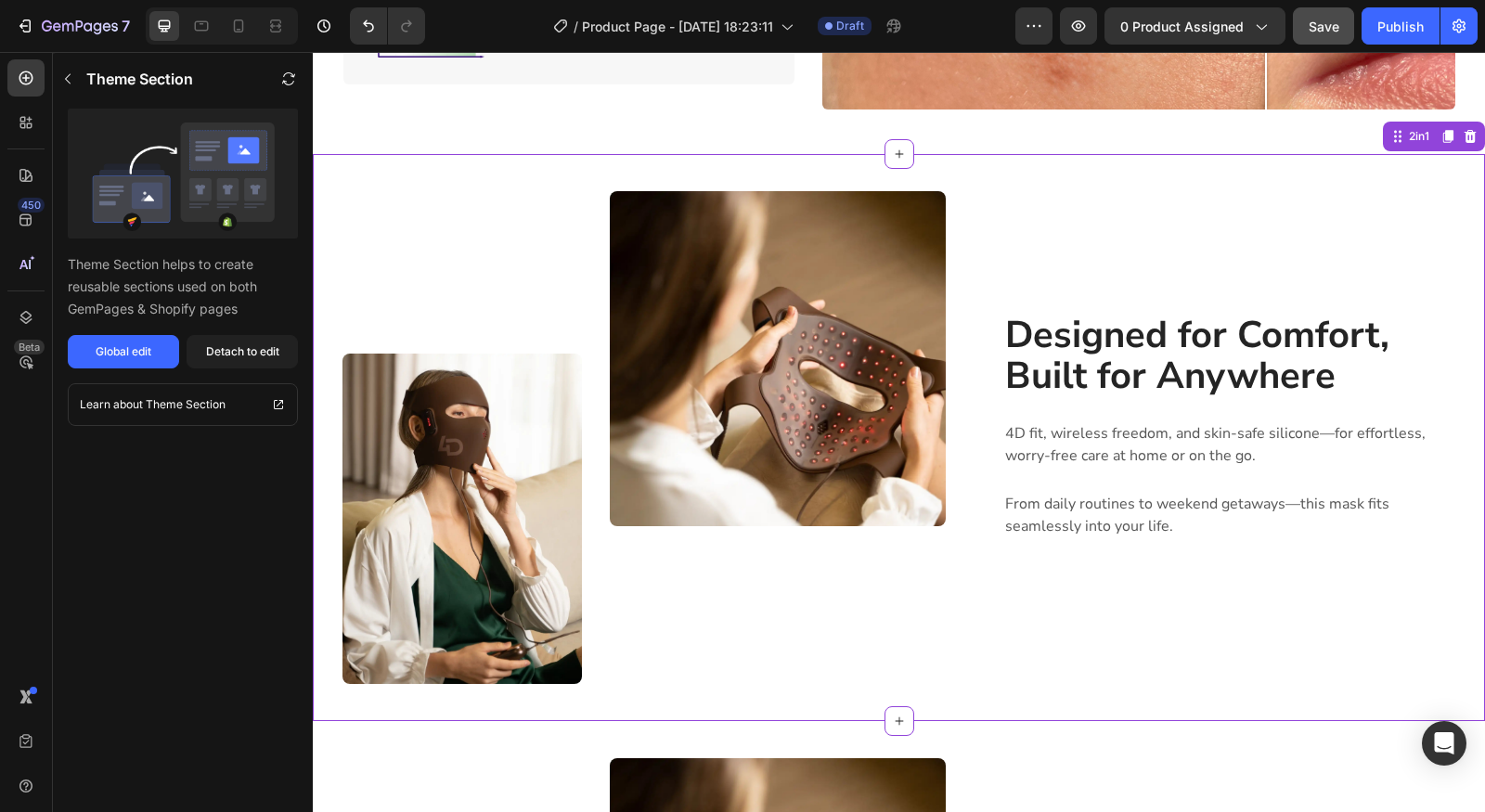
click at [1135, 316] on h2 "Designed for Comfort, Built for Anywhere" at bounding box center [1230, 355] width 453 height 85
click at [1193, 373] on h2 "Designed for Comfort, Built for Anywhere" at bounding box center [1230, 355] width 453 height 85
click at [1193, 372] on h2 "Designed for Comfort, Built for Anywhere" at bounding box center [1230, 355] width 453 height 85
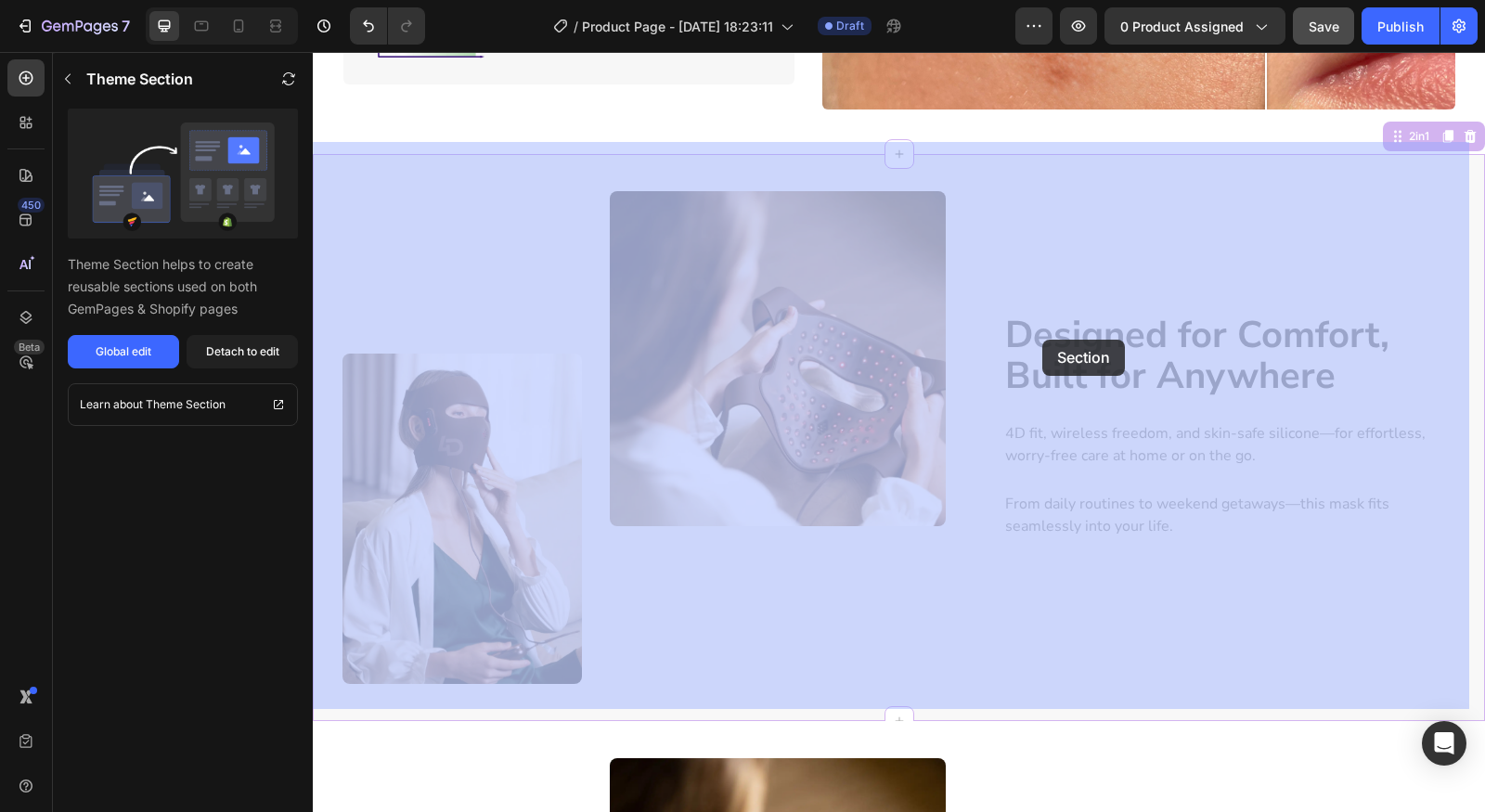
drag, startPoint x: 1165, startPoint y: 521, endPoint x: 1032, endPoint y: 312, distance: 247.7
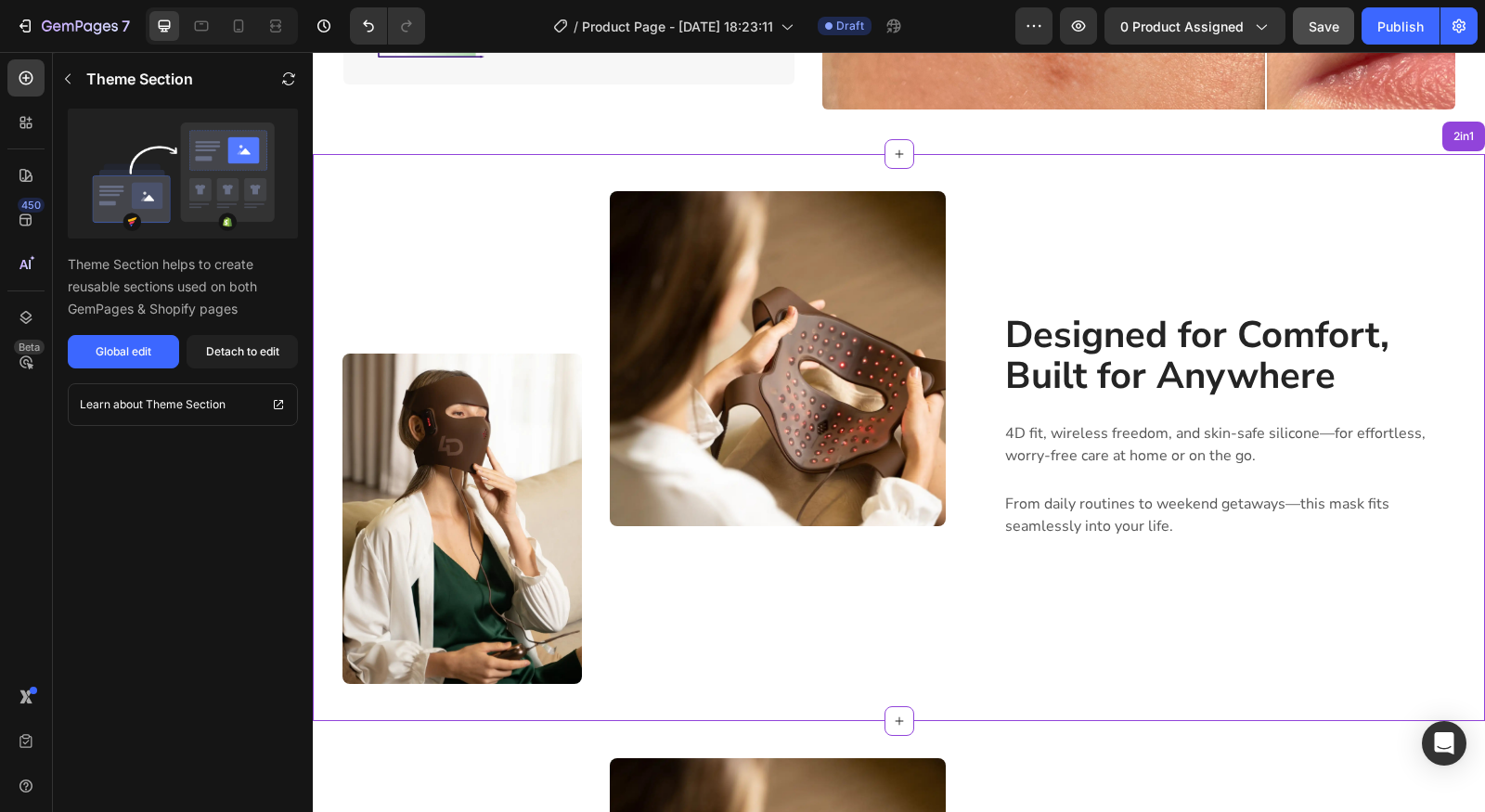
click at [1039, 317] on h2 "Designed for Comfort, Built for Anywhere" at bounding box center [1230, 355] width 453 height 85
click at [1010, 313] on h2 "Designed for Comfort, Built for Anywhere" at bounding box center [1230, 355] width 453 height 85
click at [1218, 531] on div "Designed for Comfort, Built for Anywhere Heading 4D fit, wireless freedom, and …" at bounding box center [1230, 437] width 453 height 493
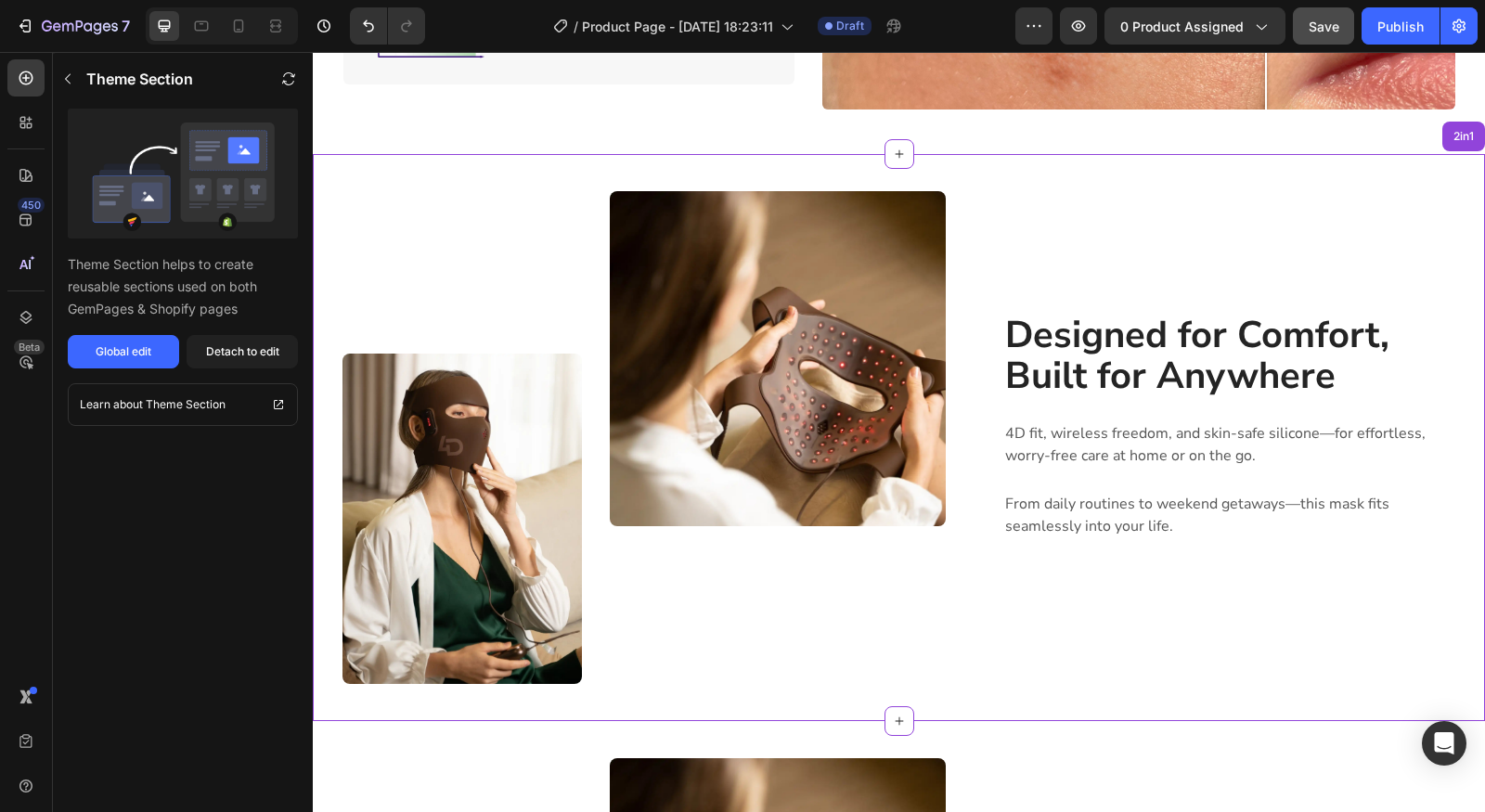
click at [1218, 531] on div "Designed for Comfort, Built for Anywhere Heading 4D fit, wireless freedom, and …" at bounding box center [1230, 437] width 453 height 493
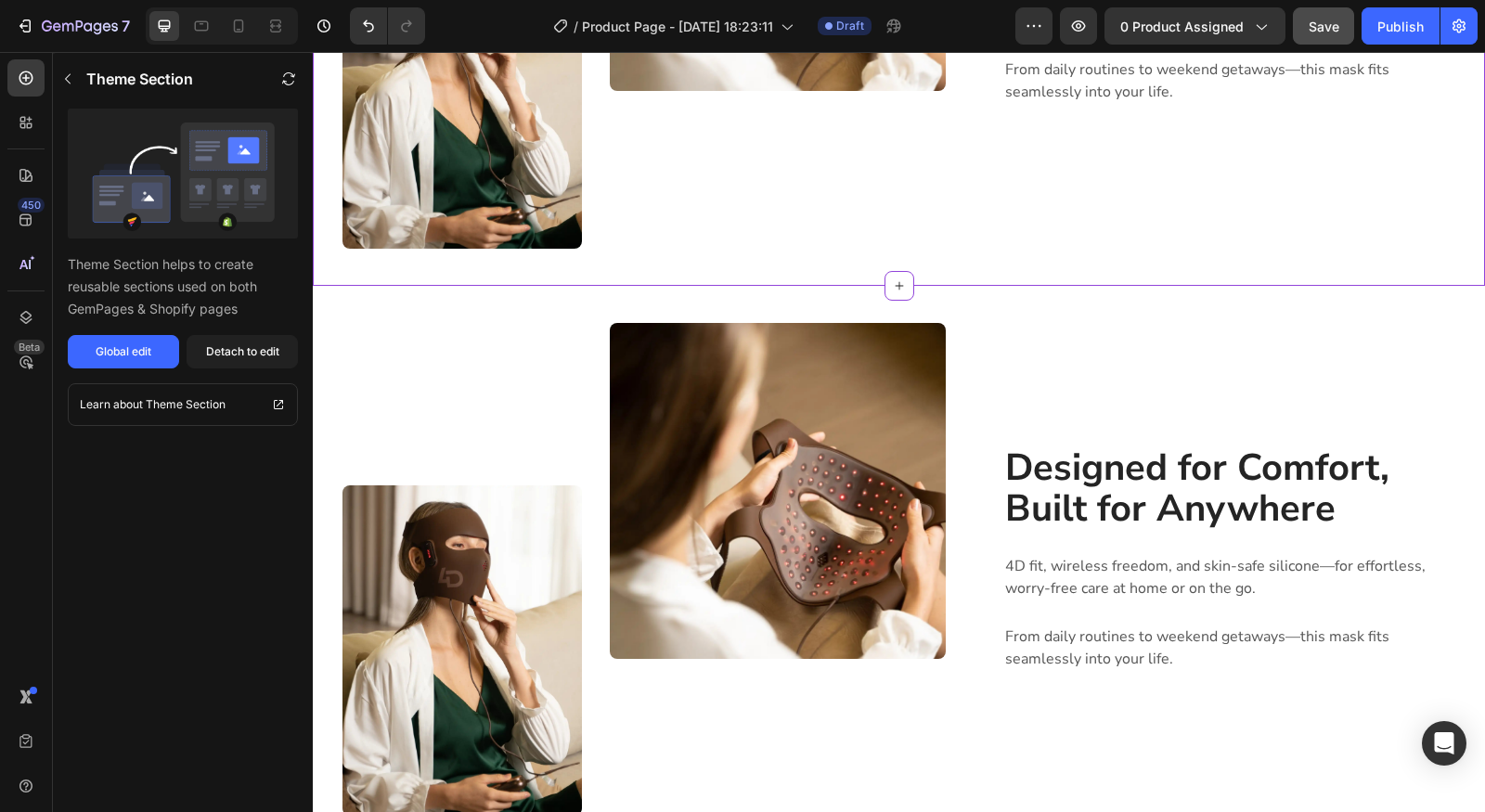
scroll to position [2180, 0]
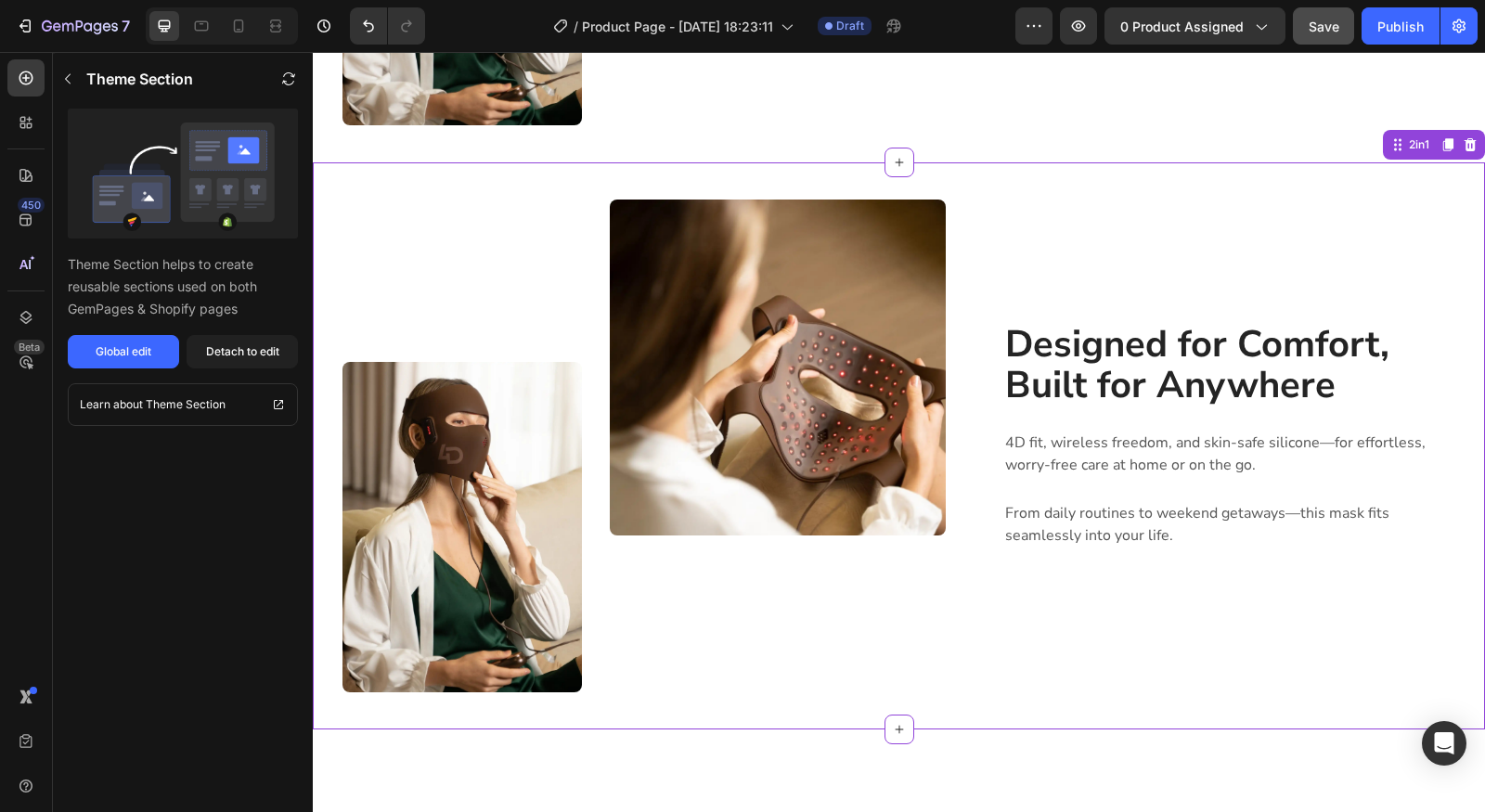
click at [1081, 519] on p "From daily routines to weekend getaways—this mask fits seamlessly into your lif…" at bounding box center [1230, 524] width 449 height 45
click at [1464, 146] on icon at bounding box center [1470, 144] width 12 height 13
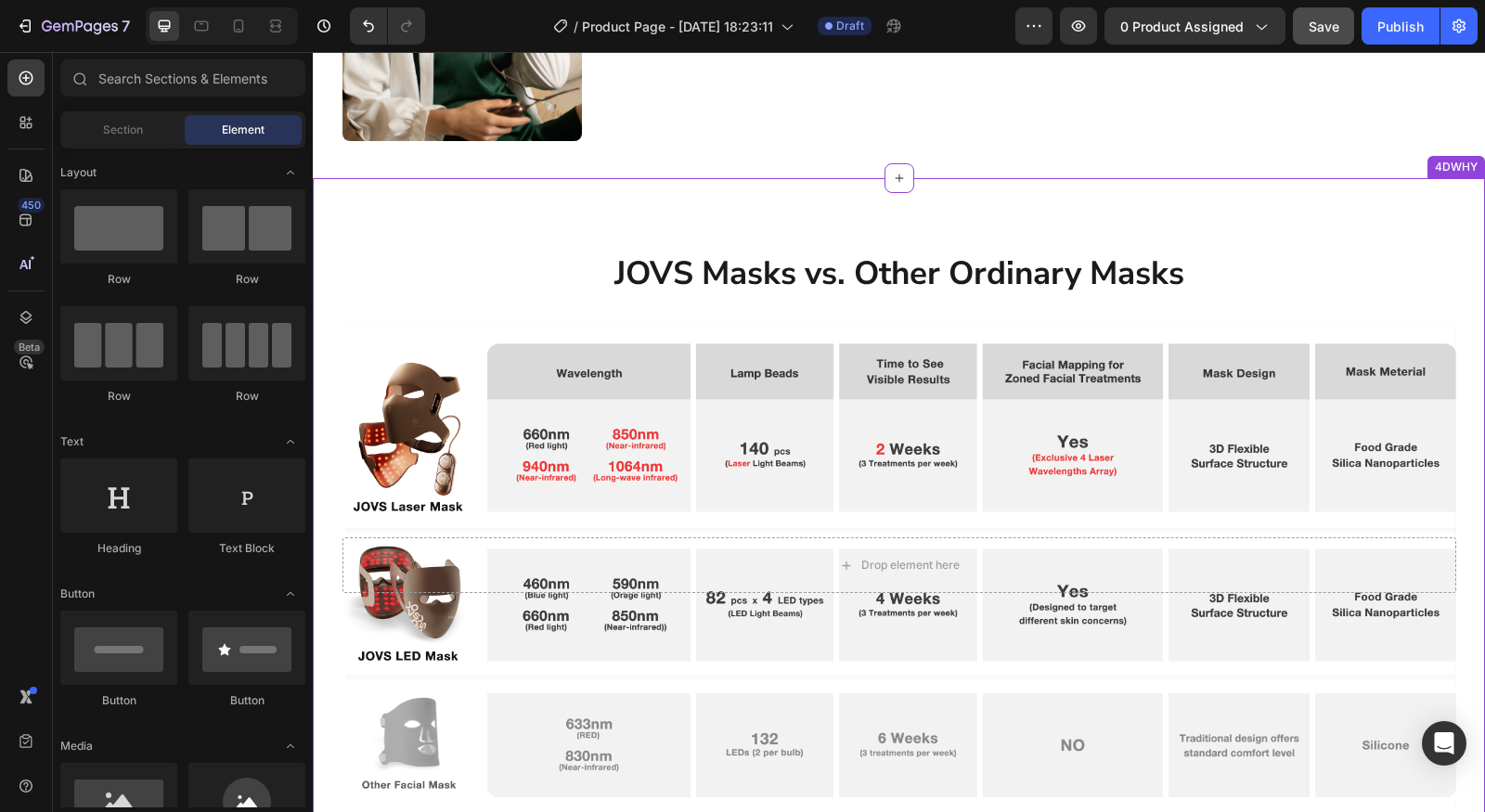
scroll to position [2143, 0]
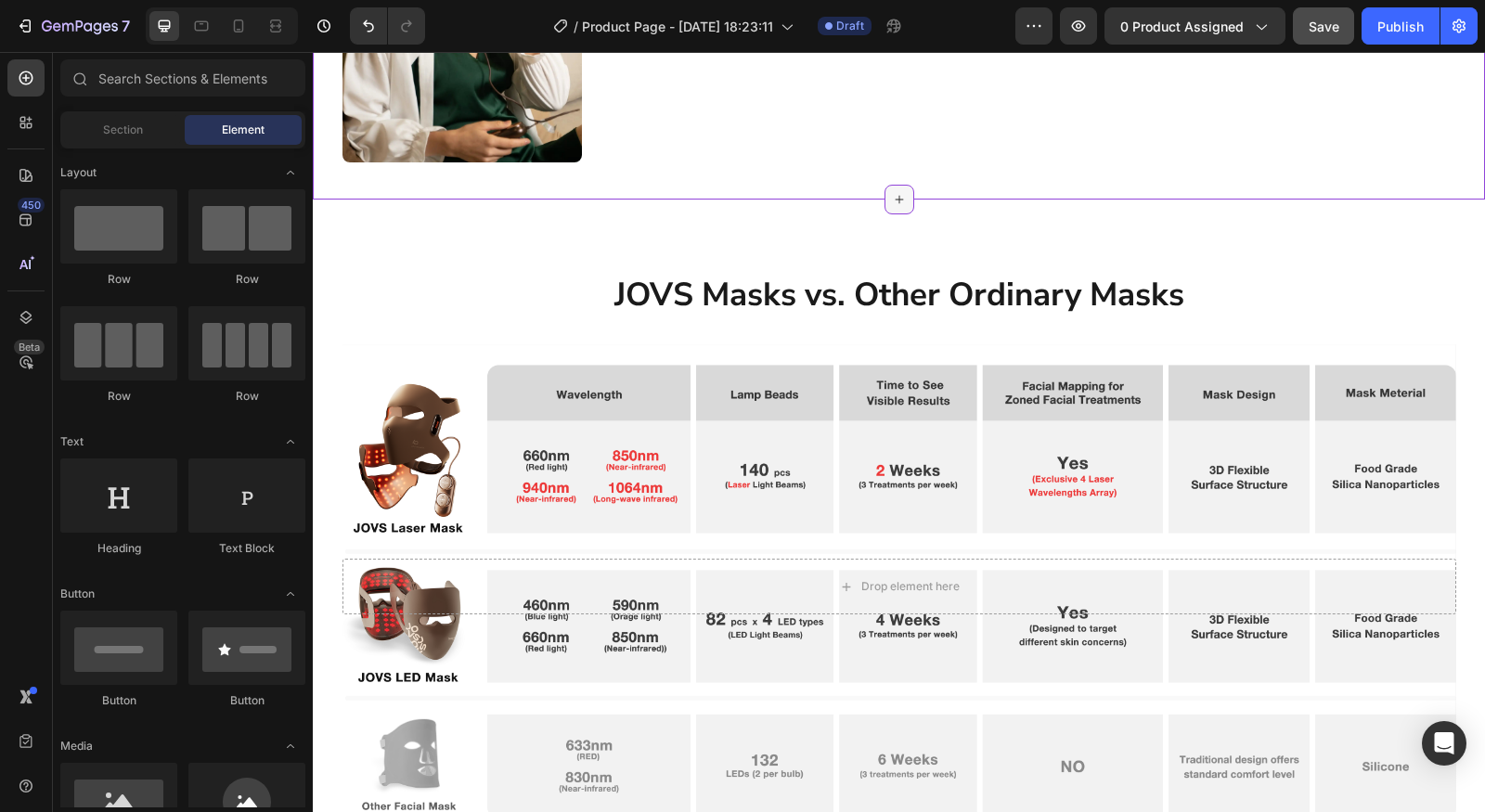
click at [896, 205] on icon at bounding box center [899, 199] width 15 height 15
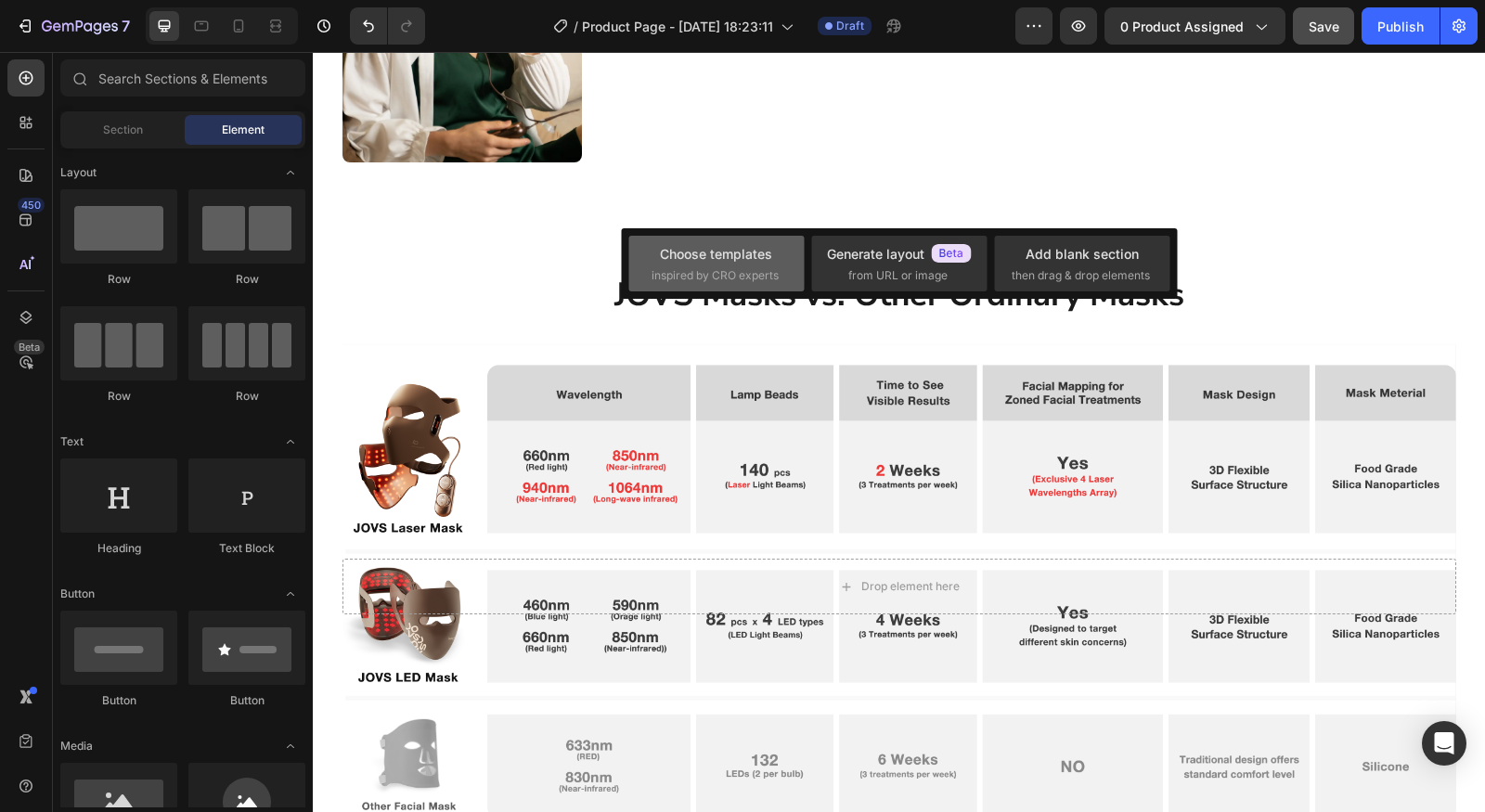
click at [719, 258] on div "Choose templates" at bounding box center [716, 253] width 113 height 20
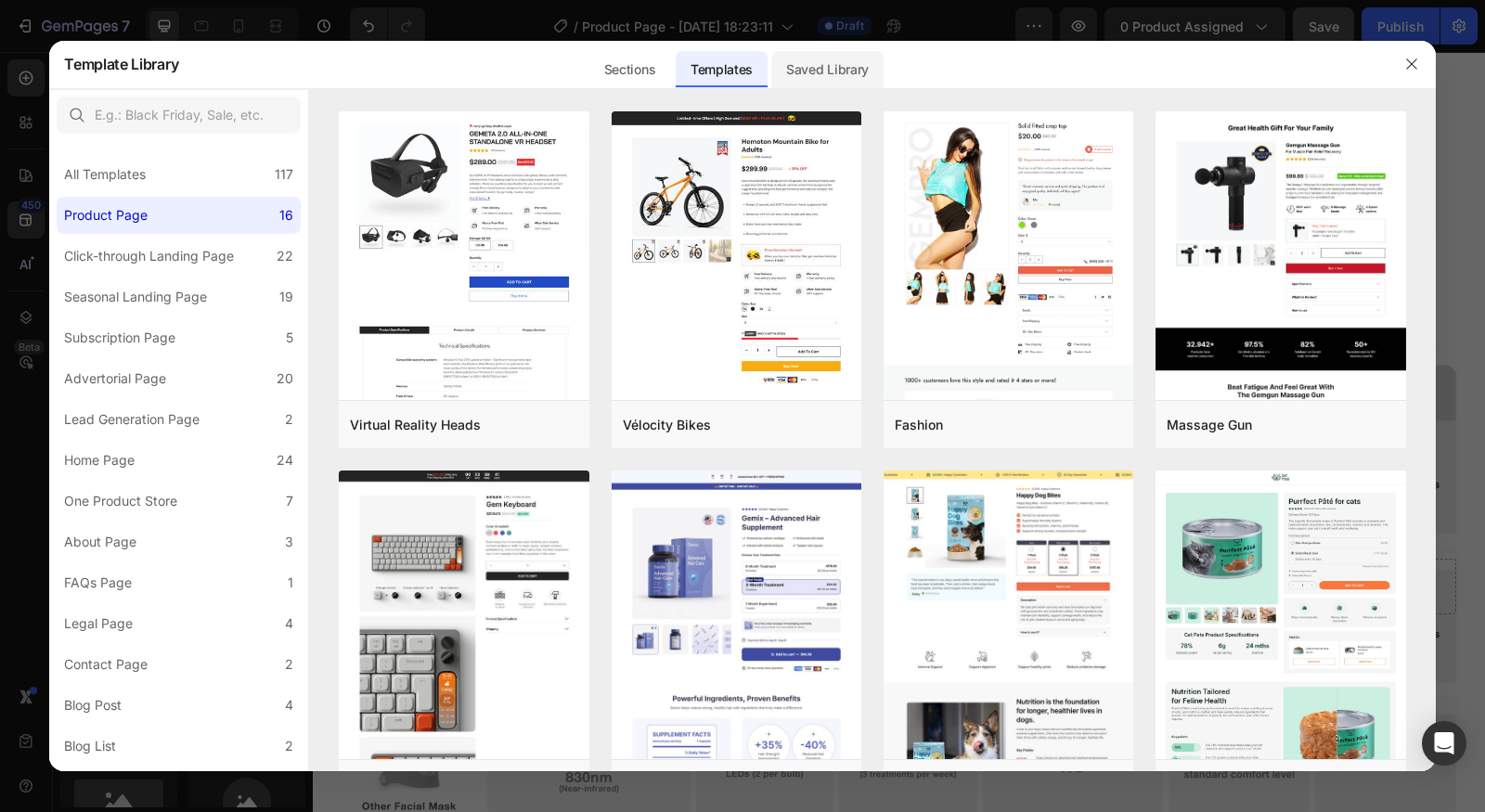
click at [827, 80] on div "Saved Library" at bounding box center [827, 69] width 113 height 37
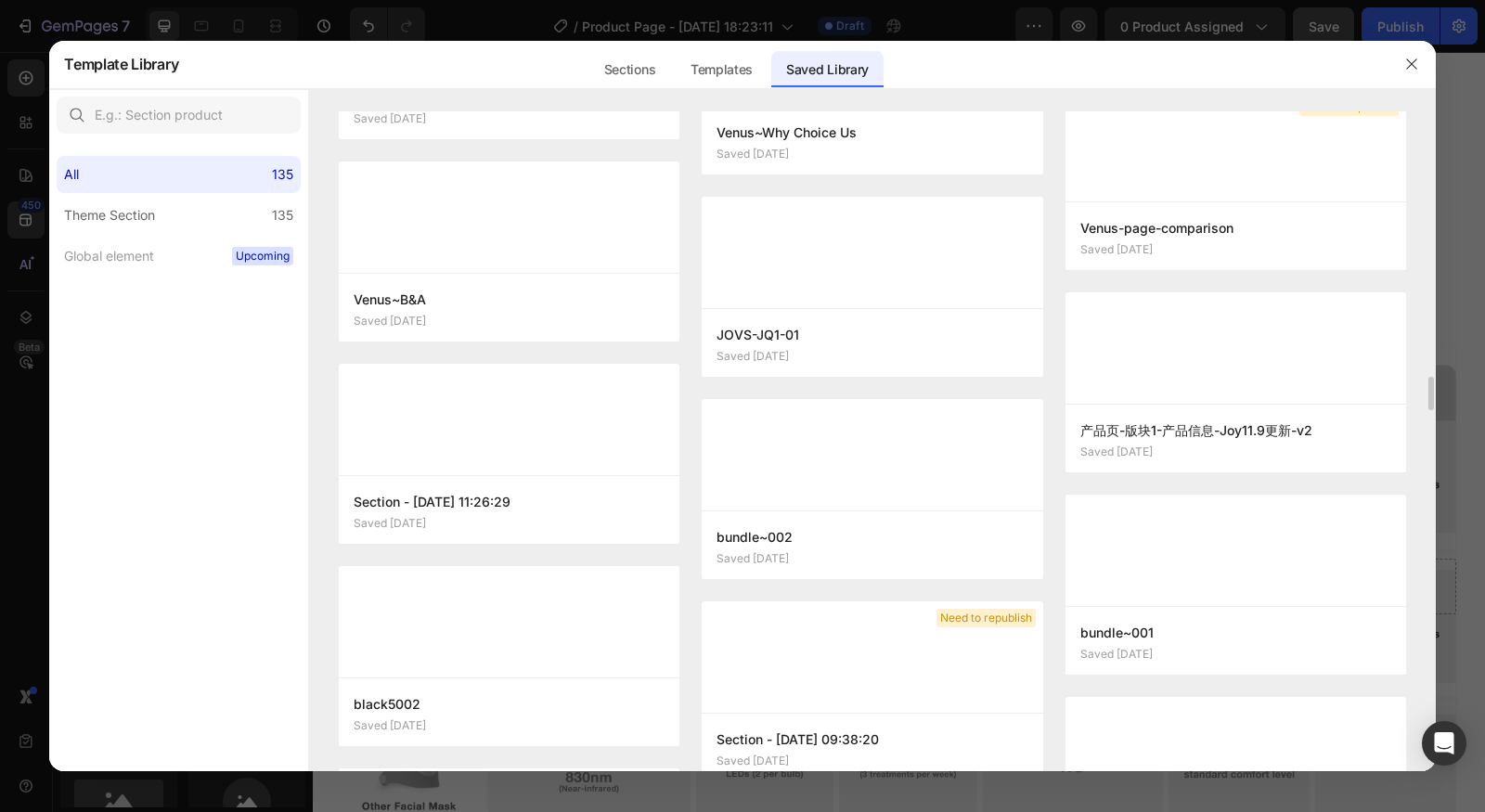
scroll to position [5768, 0]
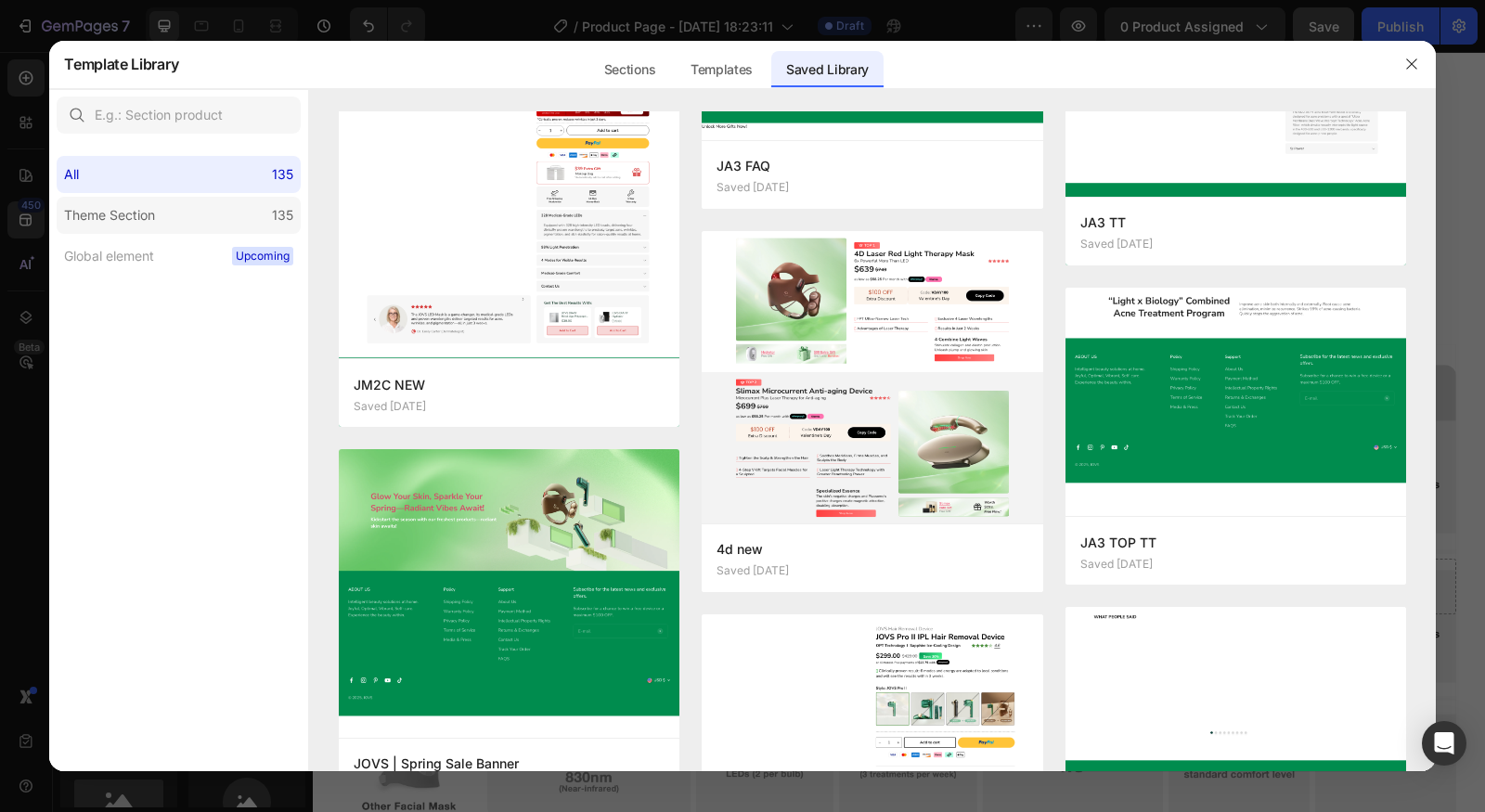
click at [163, 197] on label "Theme Section 135" at bounding box center [178, 215] width 244 height 37
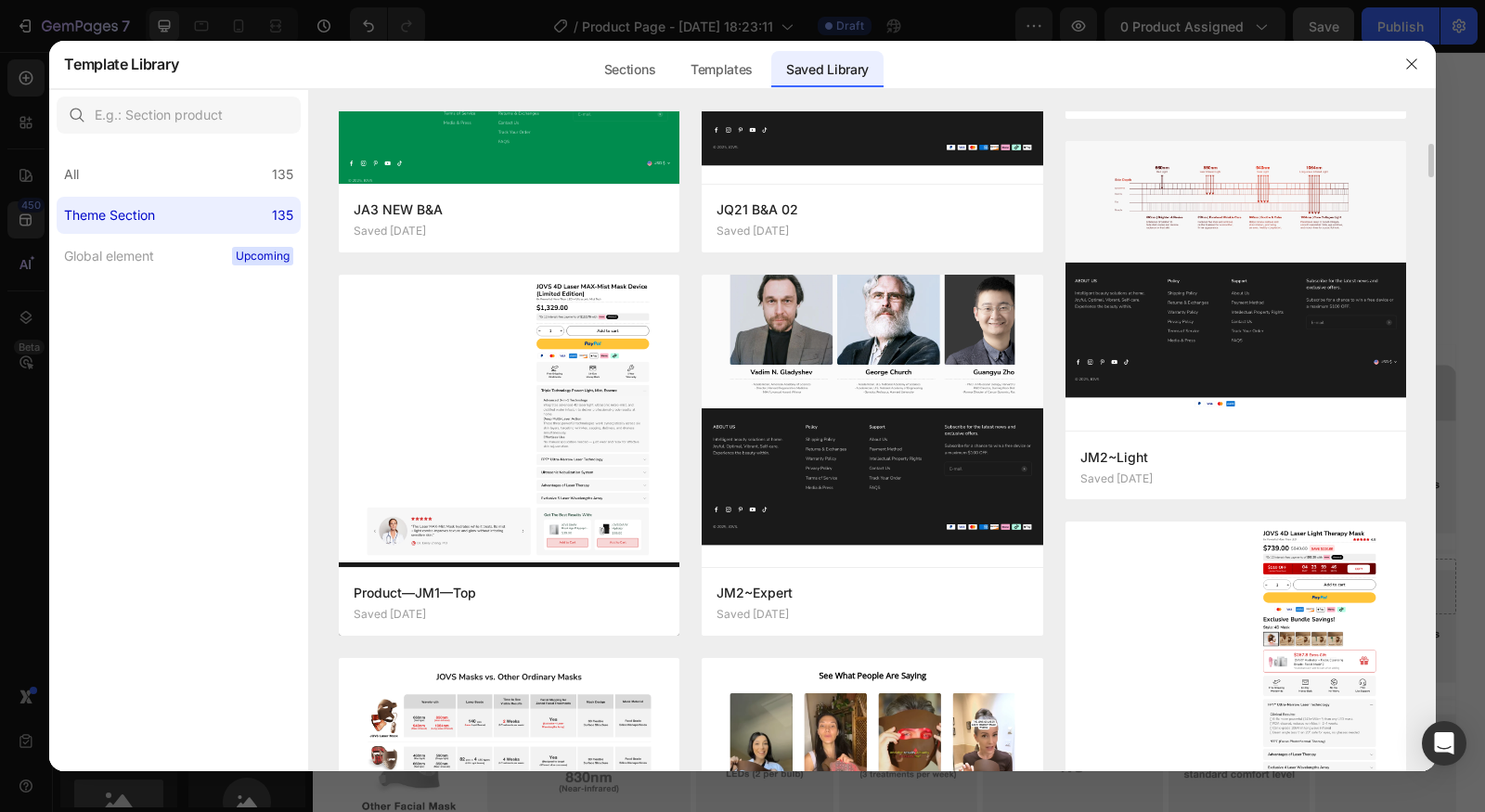
scroll to position [1220, 0]
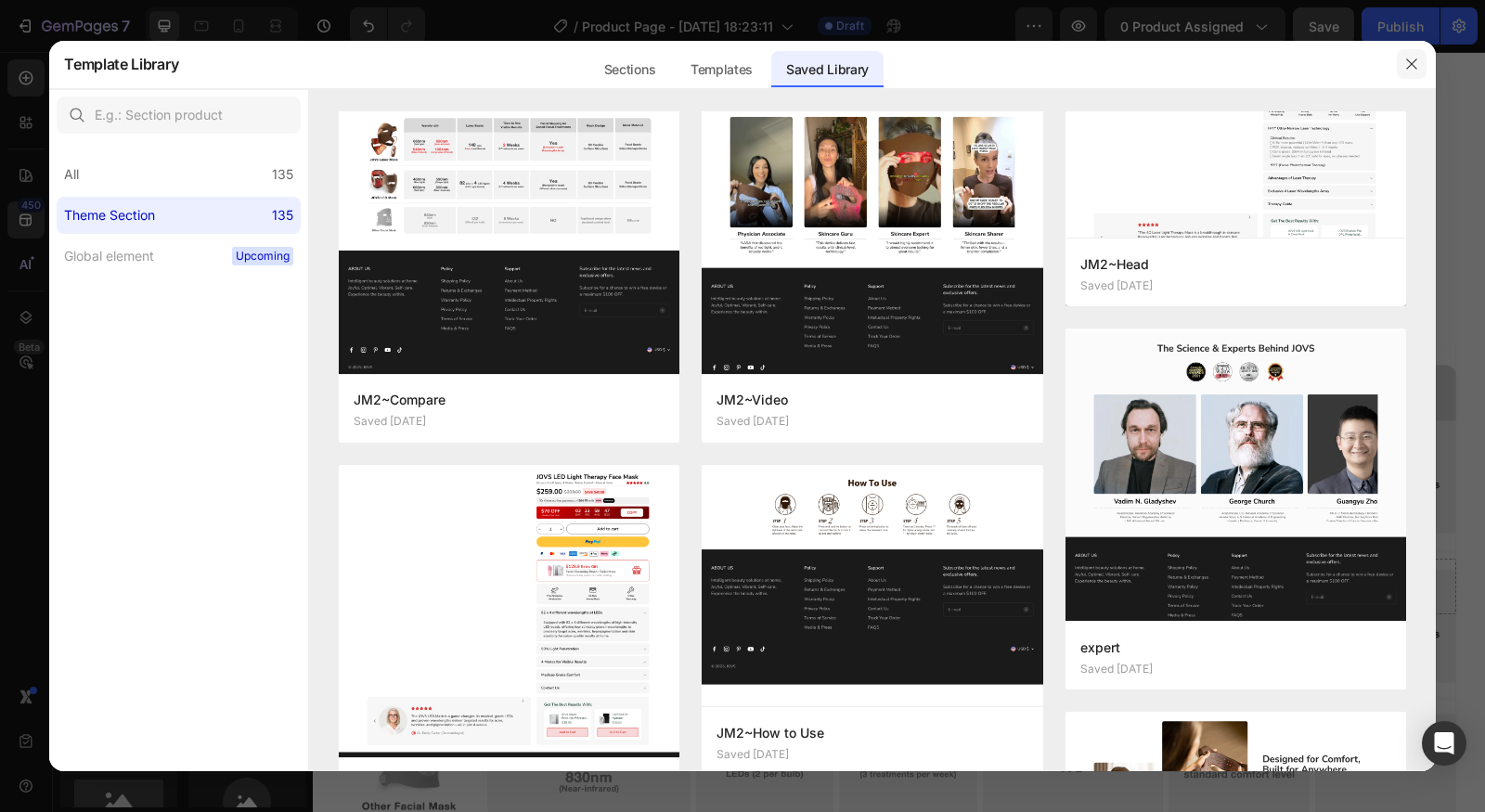
click at [1423, 66] on button "button" at bounding box center [1412, 64] width 29 height 29
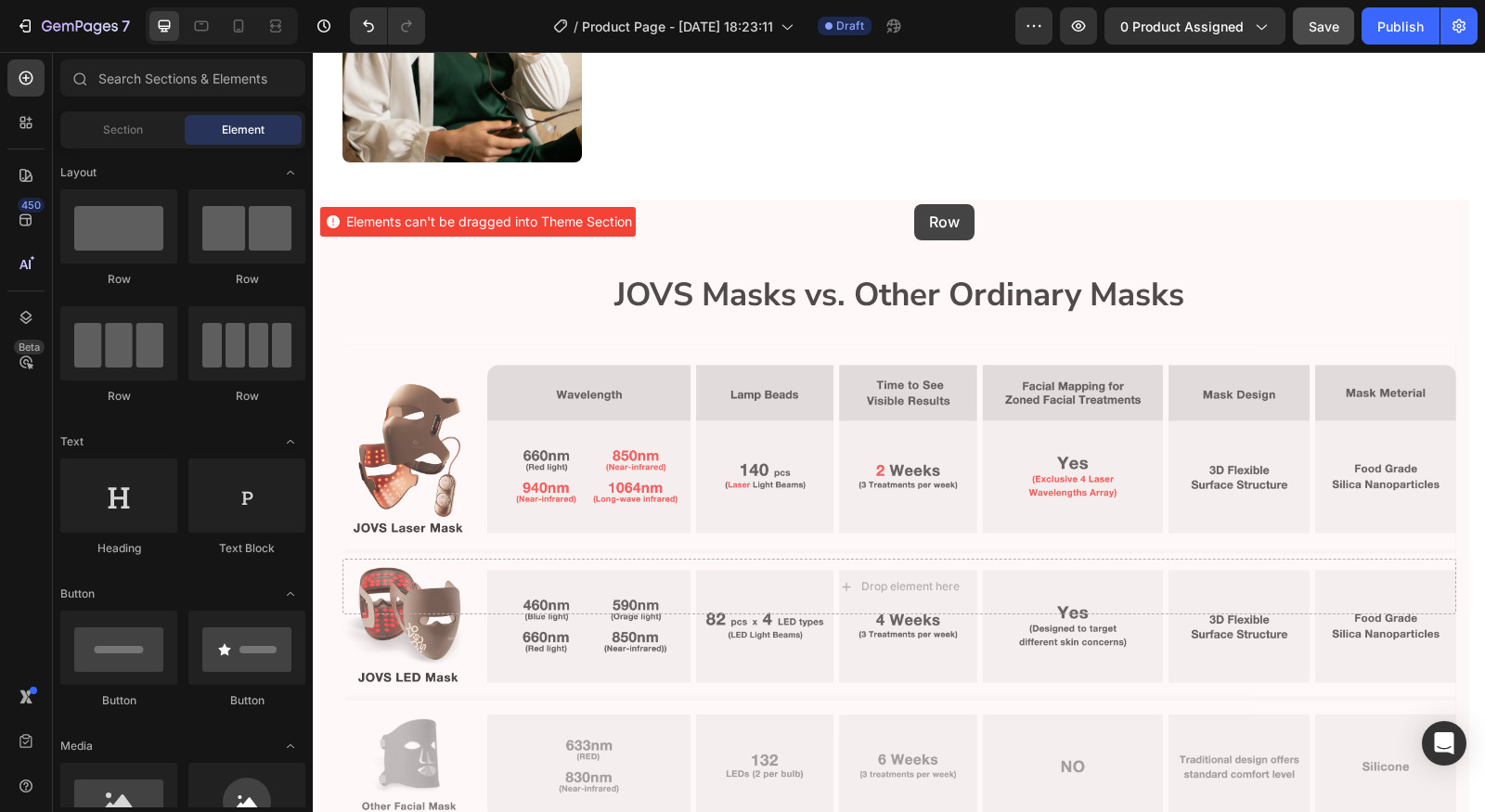
drag, startPoint x: 450, startPoint y: 293, endPoint x: 914, endPoint y: 205, distance: 472.3
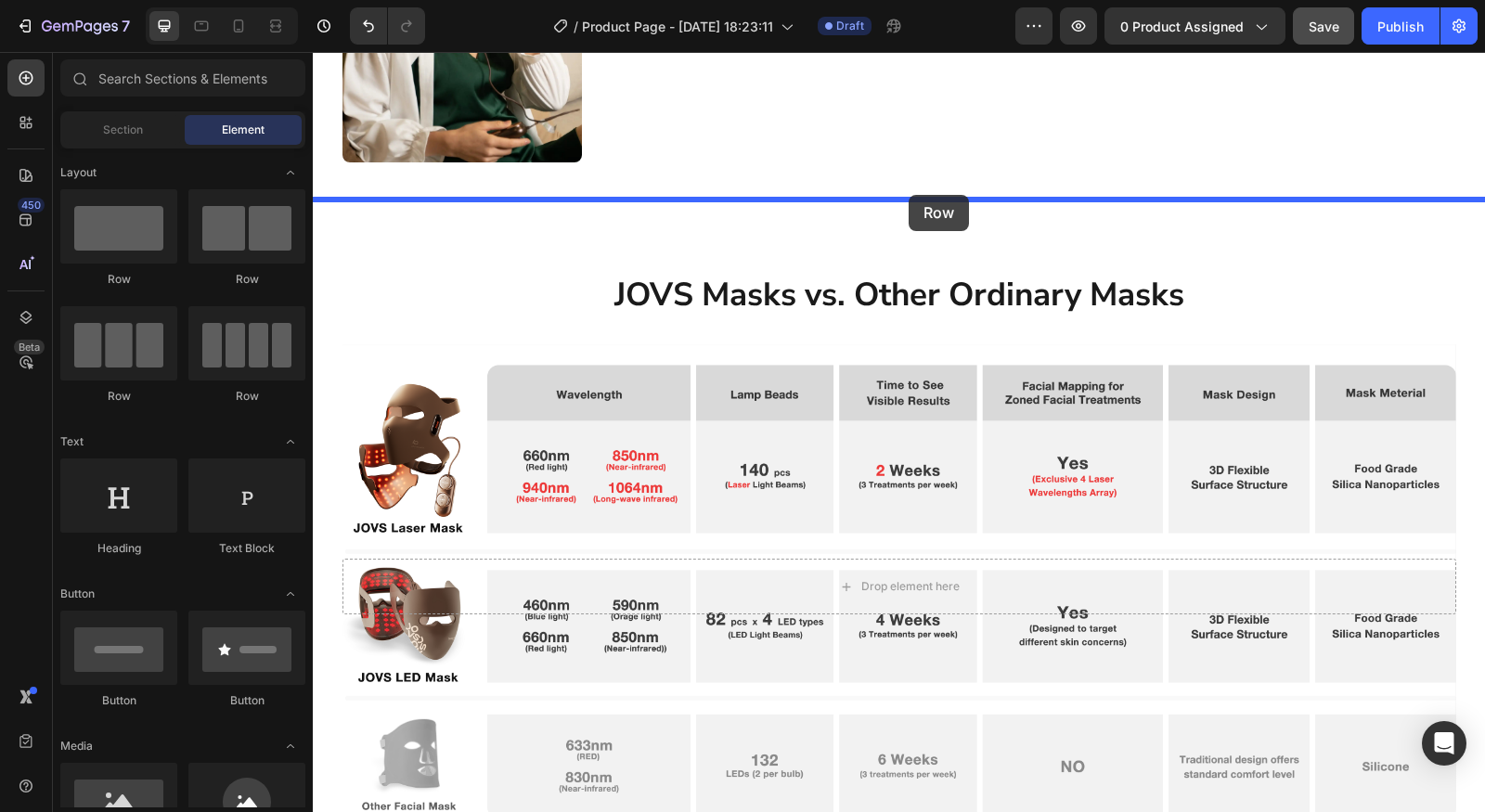
drag, startPoint x: 441, startPoint y: 293, endPoint x: 908, endPoint y: 195, distance: 477.2
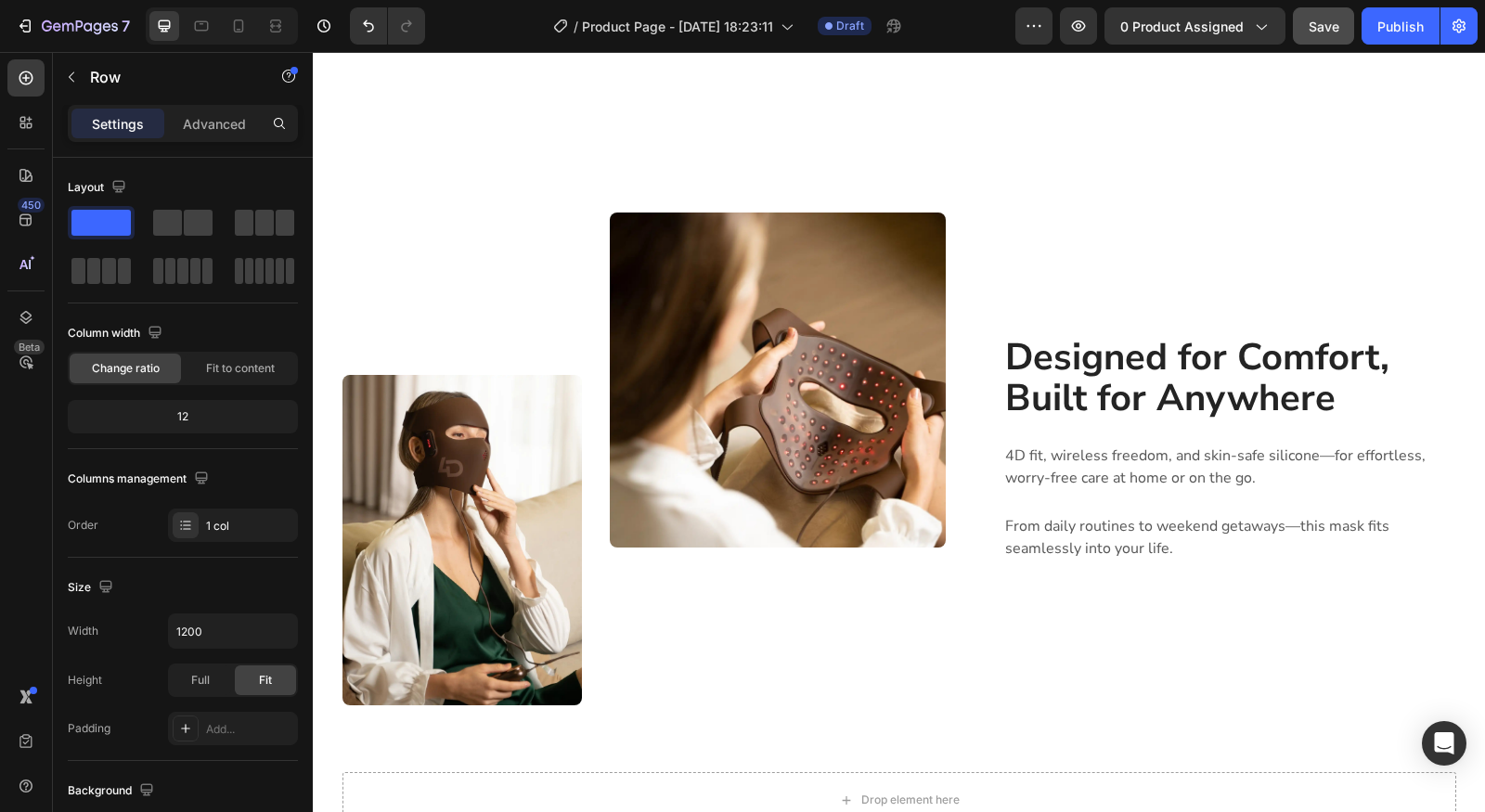
scroll to position [1832, 0]
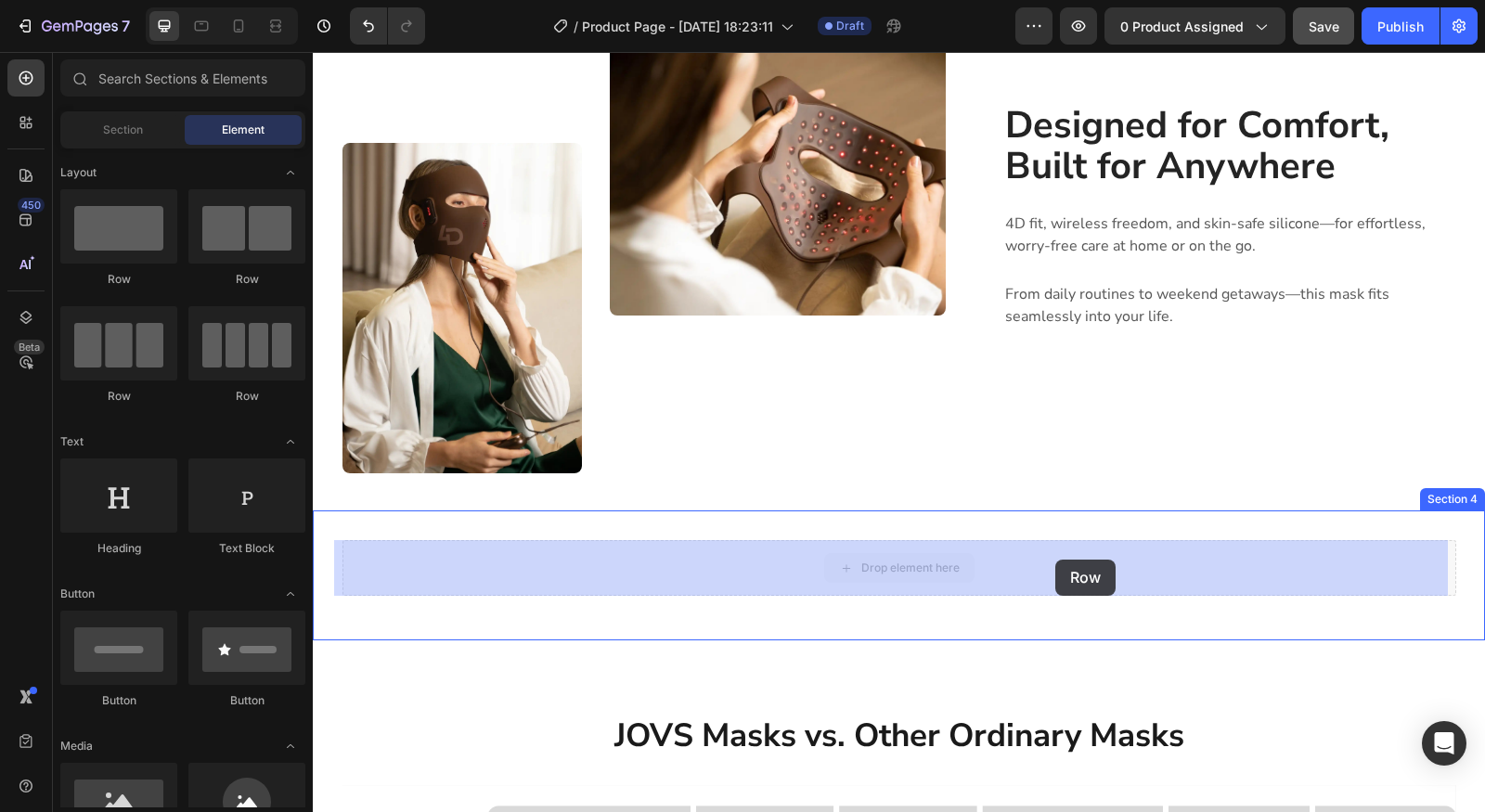
drag, startPoint x: 936, startPoint y: 561, endPoint x: 1055, endPoint y: 560, distance: 119.0
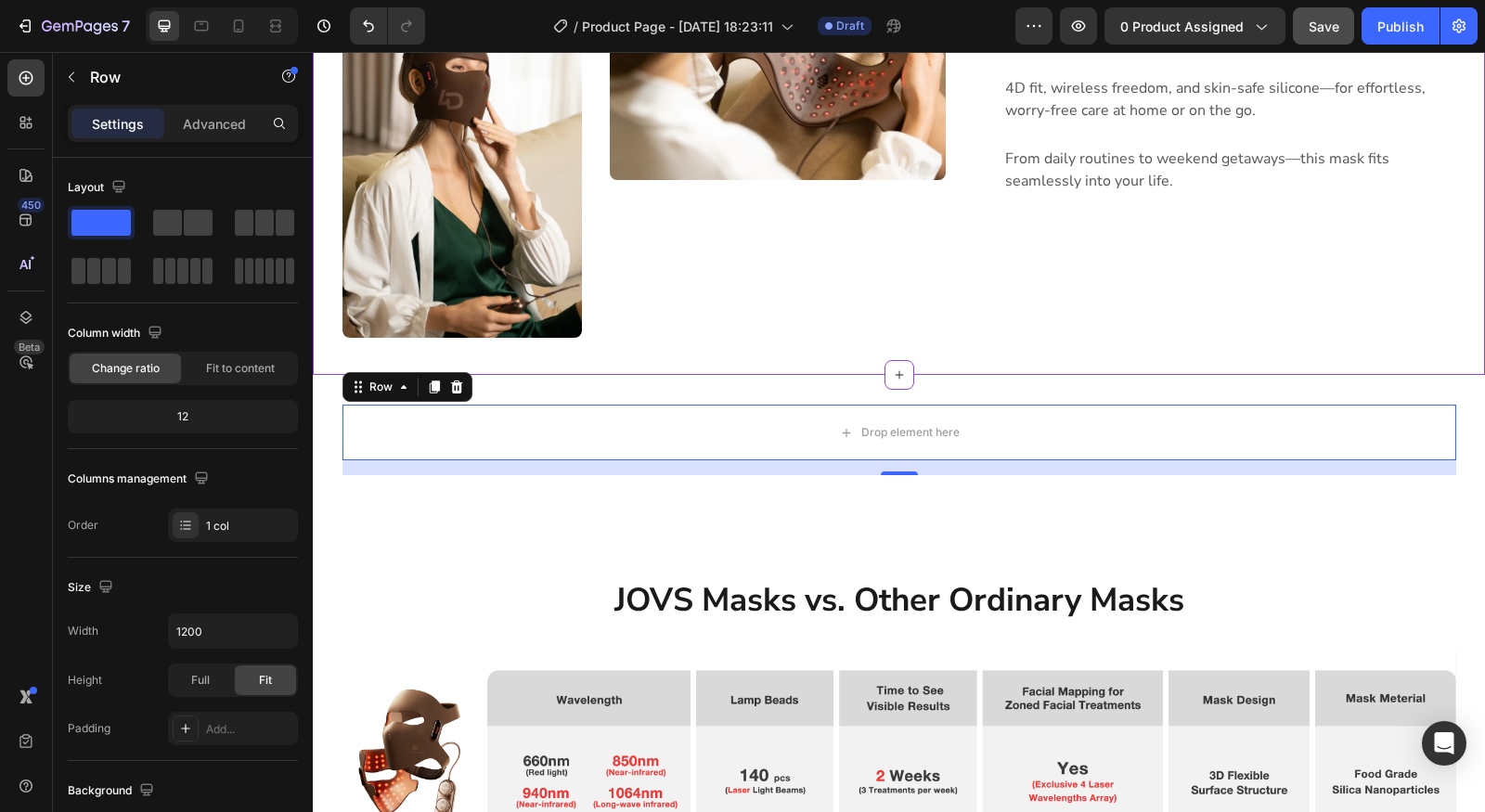
scroll to position [2071, 0]
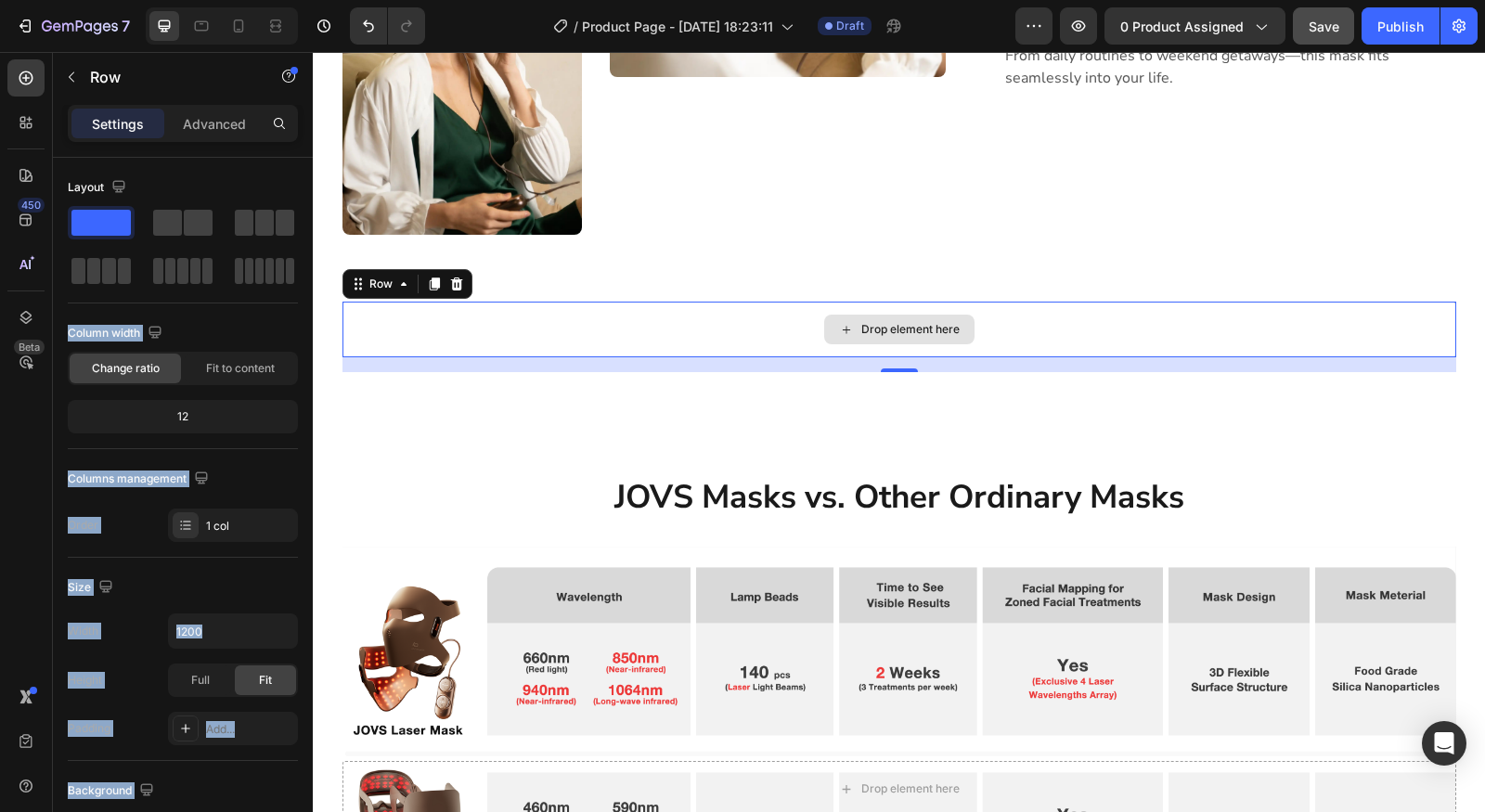
drag, startPoint x: 503, startPoint y: 269, endPoint x: 847, endPoint y: 322, distance: 348.1
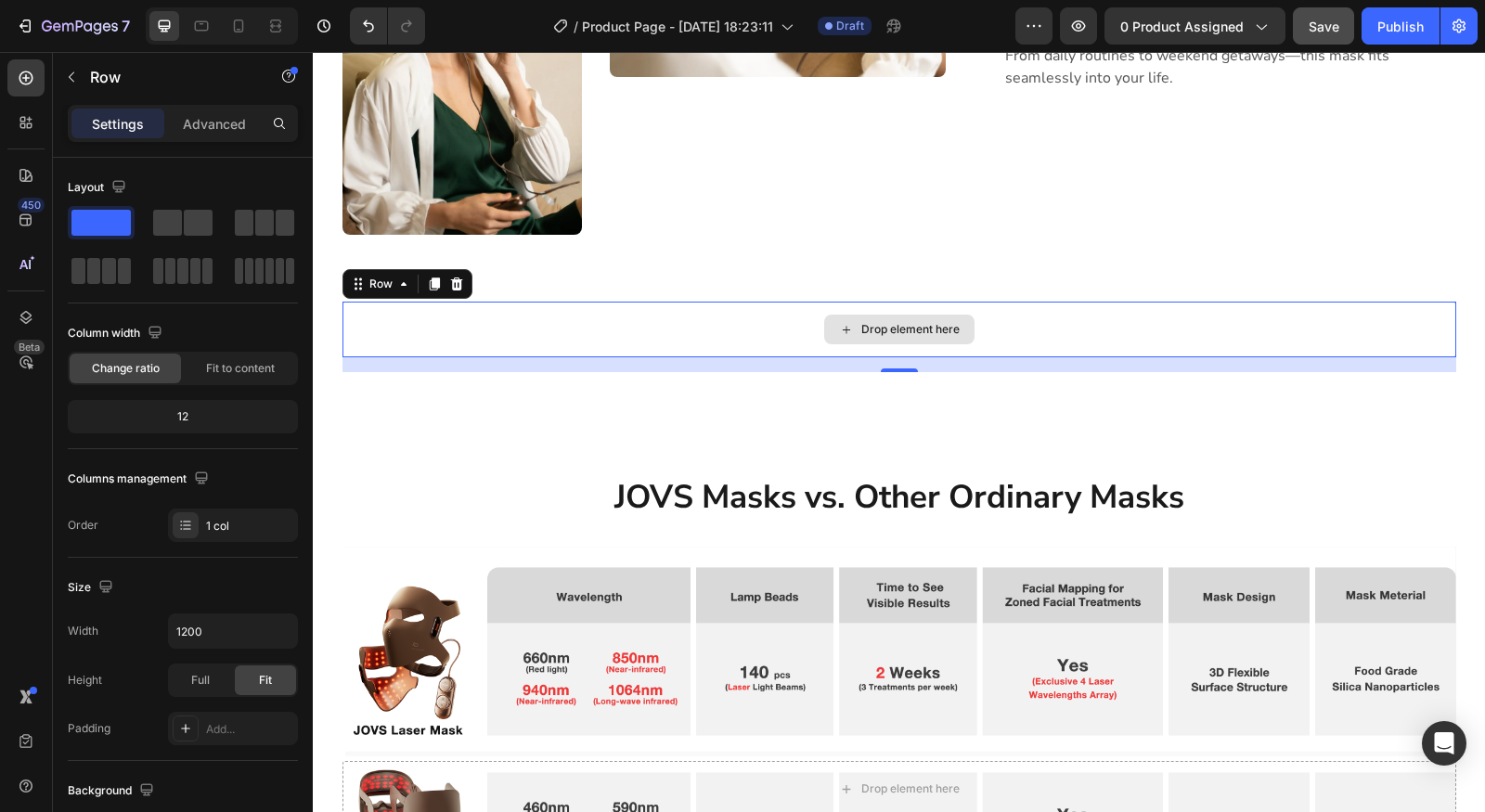
drag, startPoint x: 478, startPoint y: 265, endPoint x: 918, endPoint y: 343, distance: 446.9
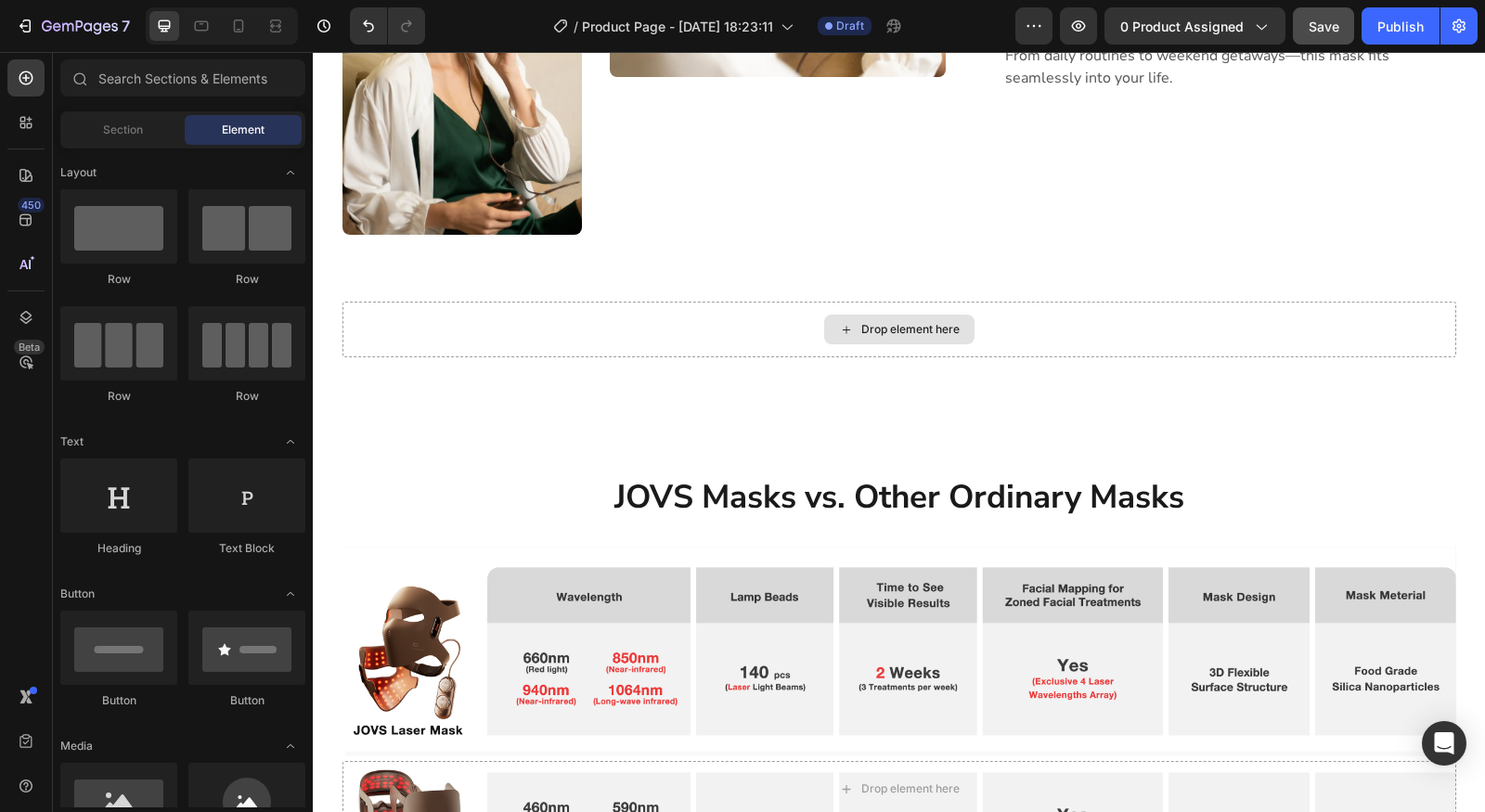
click at [883, 329] on div "Drop element here" at bounding box center [910, 329] width 99 height 15
click at [880, 330] on div "Drop element here" at bounding box center [910, 329] width 99 height 15
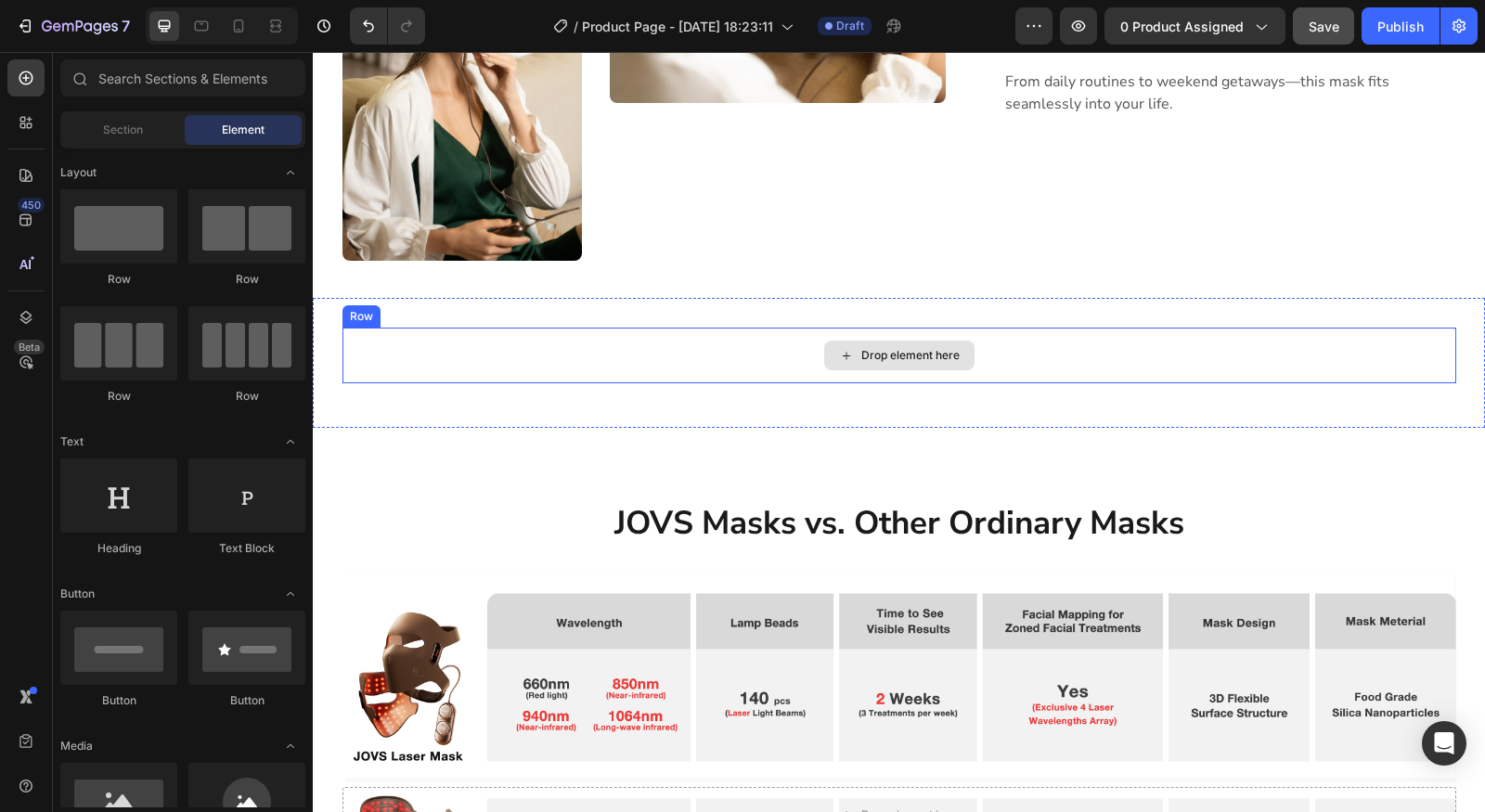
scroll to position [2039, 0]
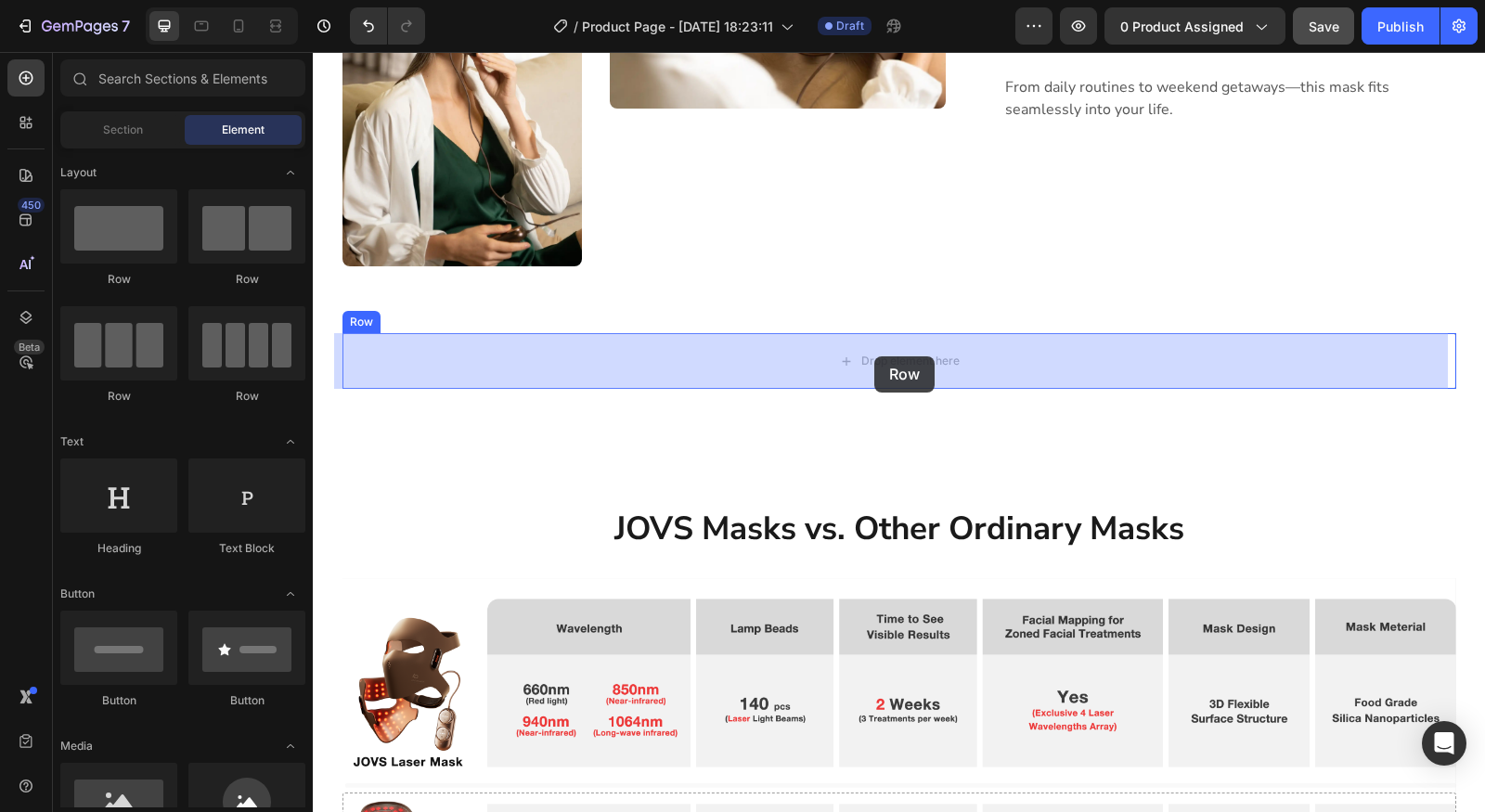
drag, startPoint x: 579, startPoint y: 298, endPoint x: 874, endPoint y: 356, distance: 300.6
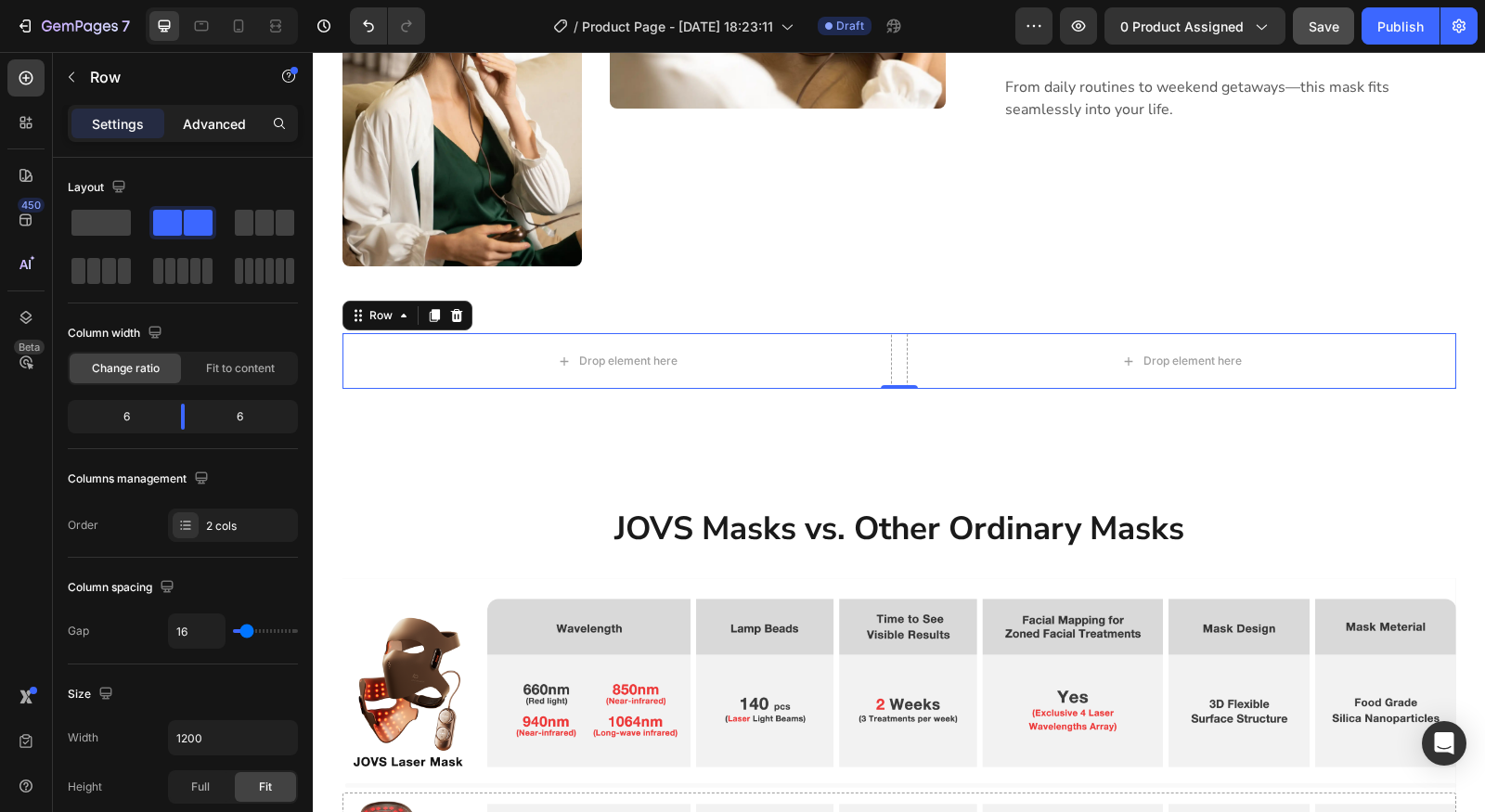
click at [209, 133] on div "Advanced" at bounding box center [214, 123] width 93 height 29
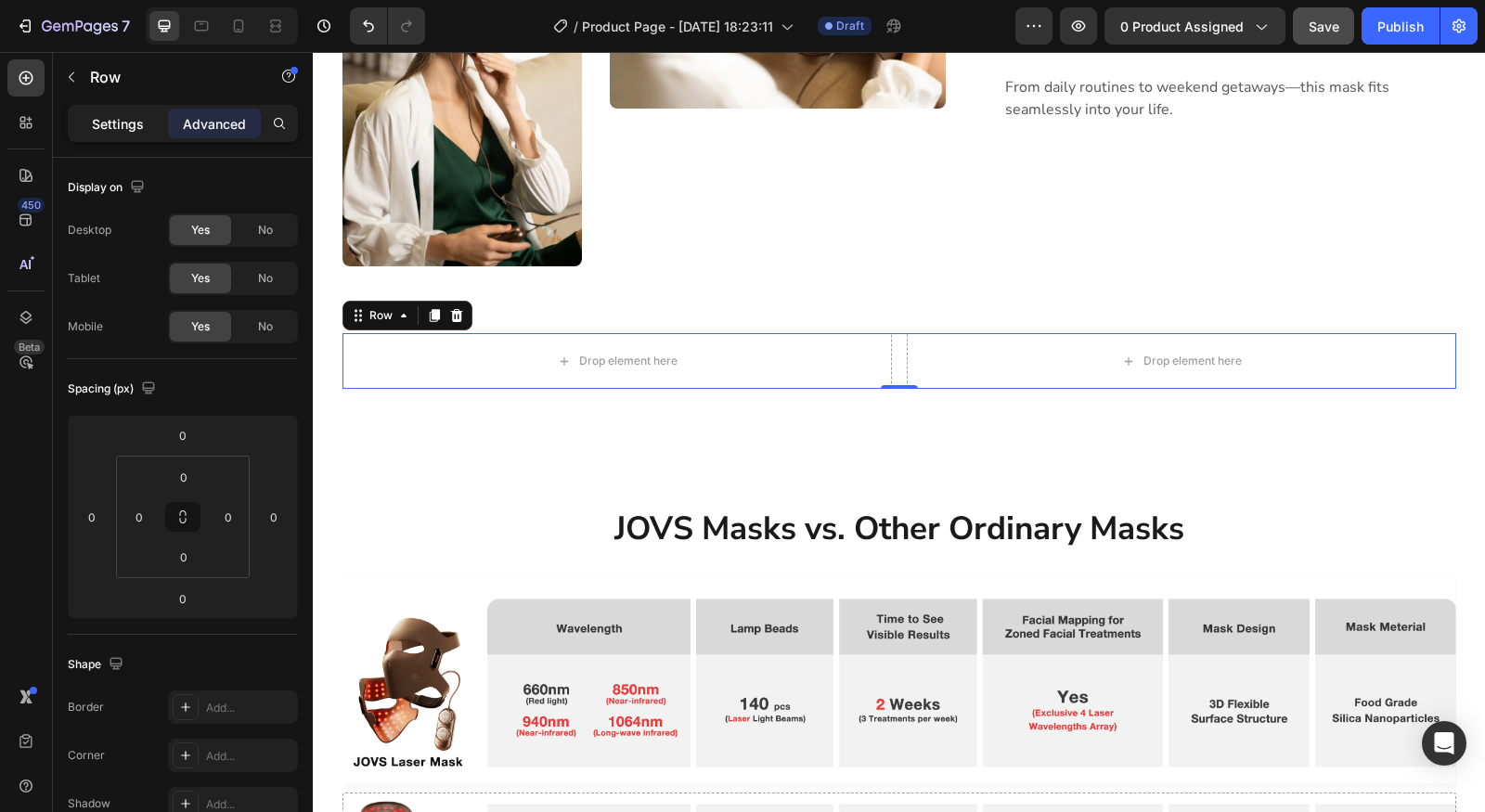
click at [140, 128] on p "Settings" at bounding box center [117, 124] width 52 height 20
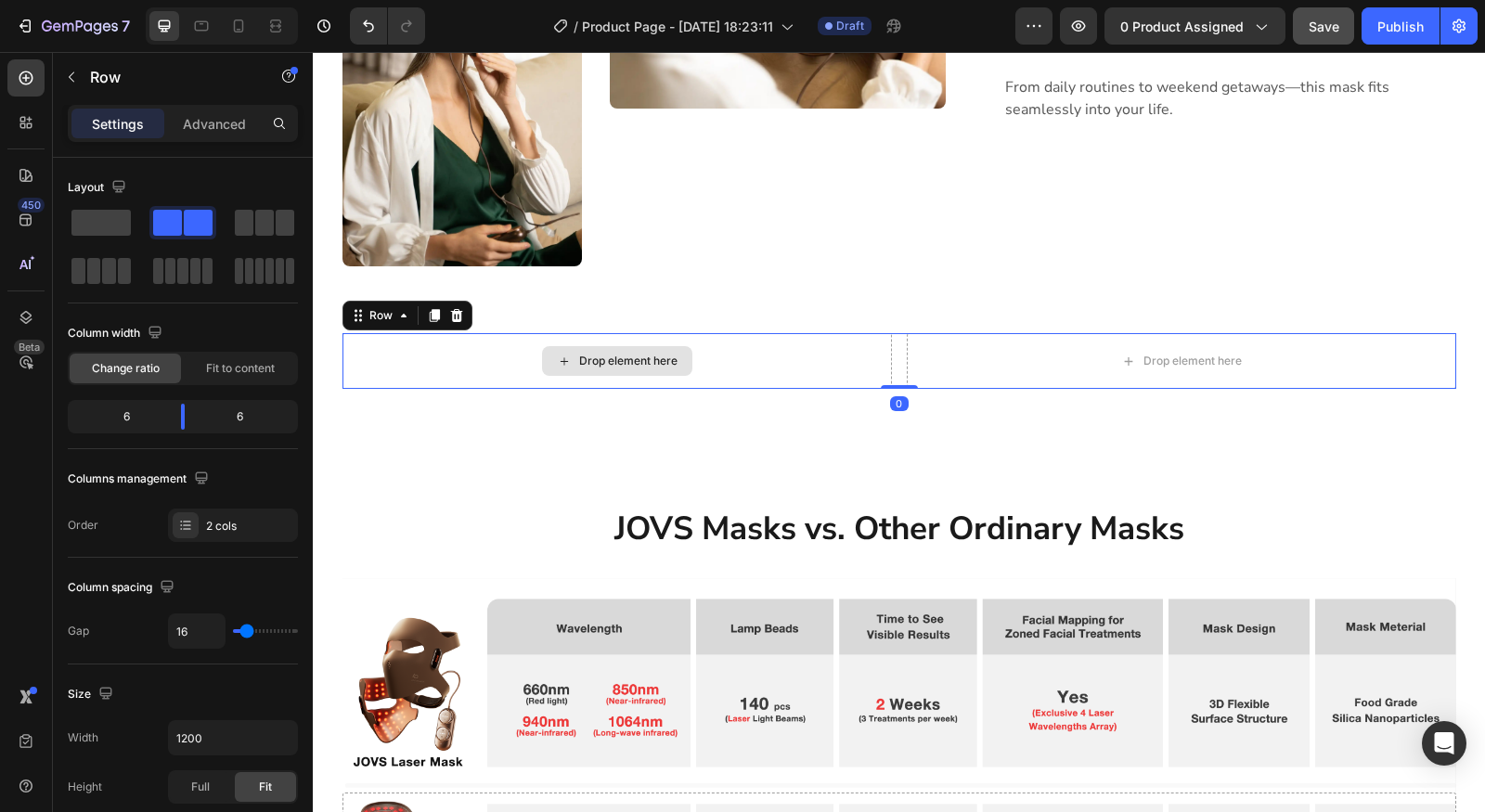
click at [673, 365] on div "Drop element here" at bounding box center [617, 360] width 549 height 56
click at [635, 360] on div "Drop element here" at bounding box center [628, 360] width 99 height 15
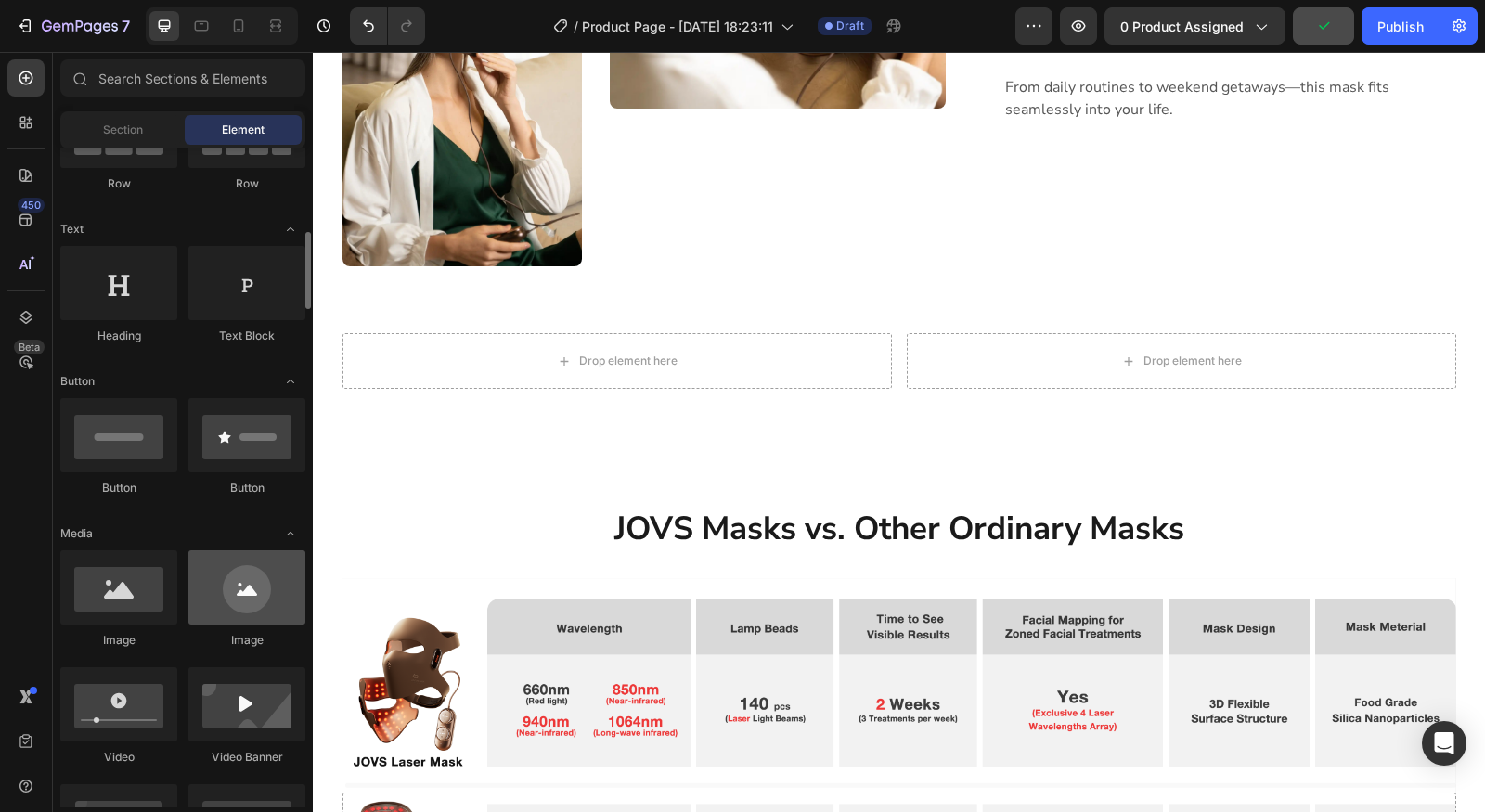
scroll to position [466, 0]
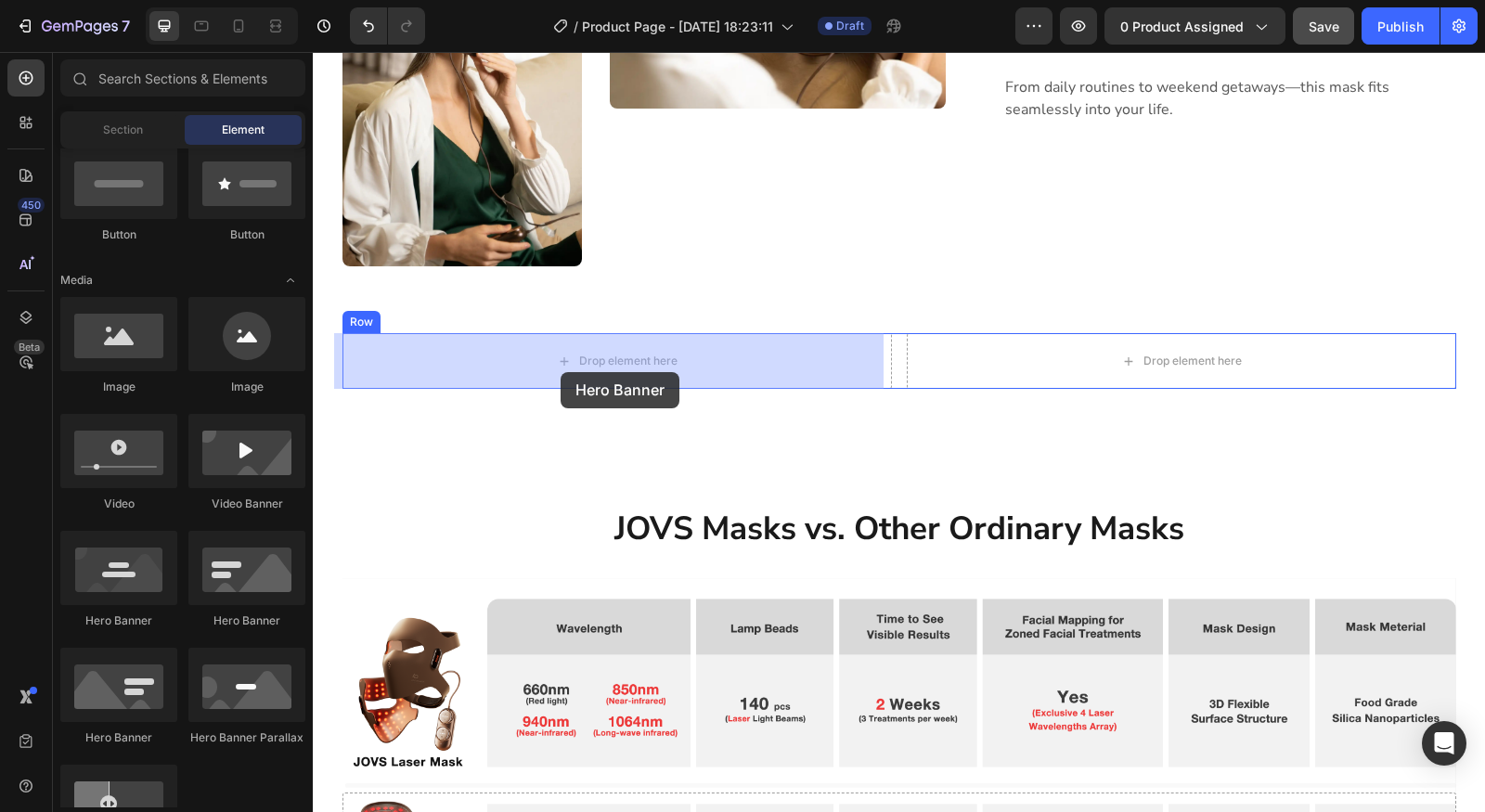
drag, startPoint x: 428, startPoint y: 633, endPoint x: 561, endPoint y: 372, distance: 292.9
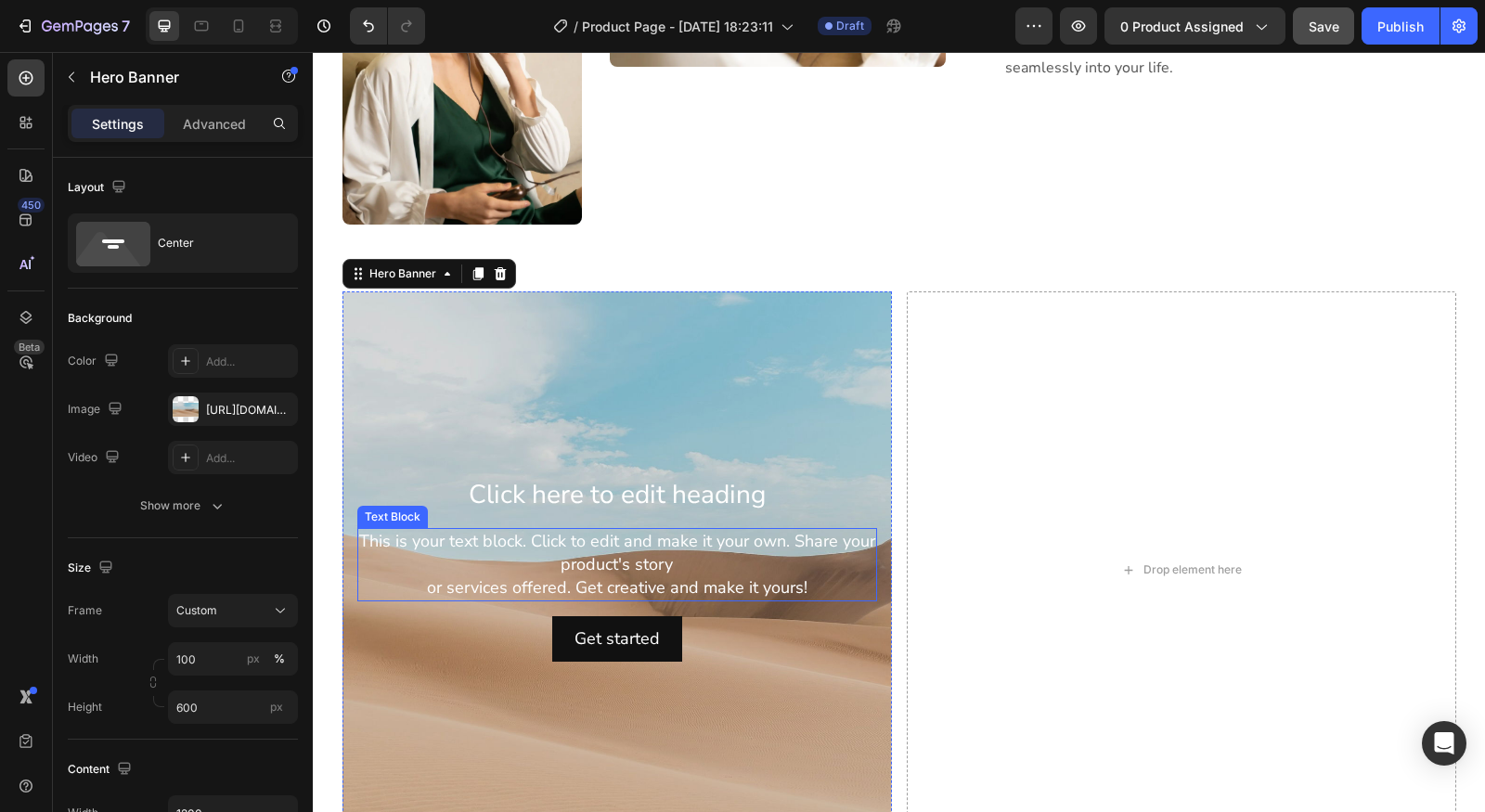
scroll to position [2277, 0]
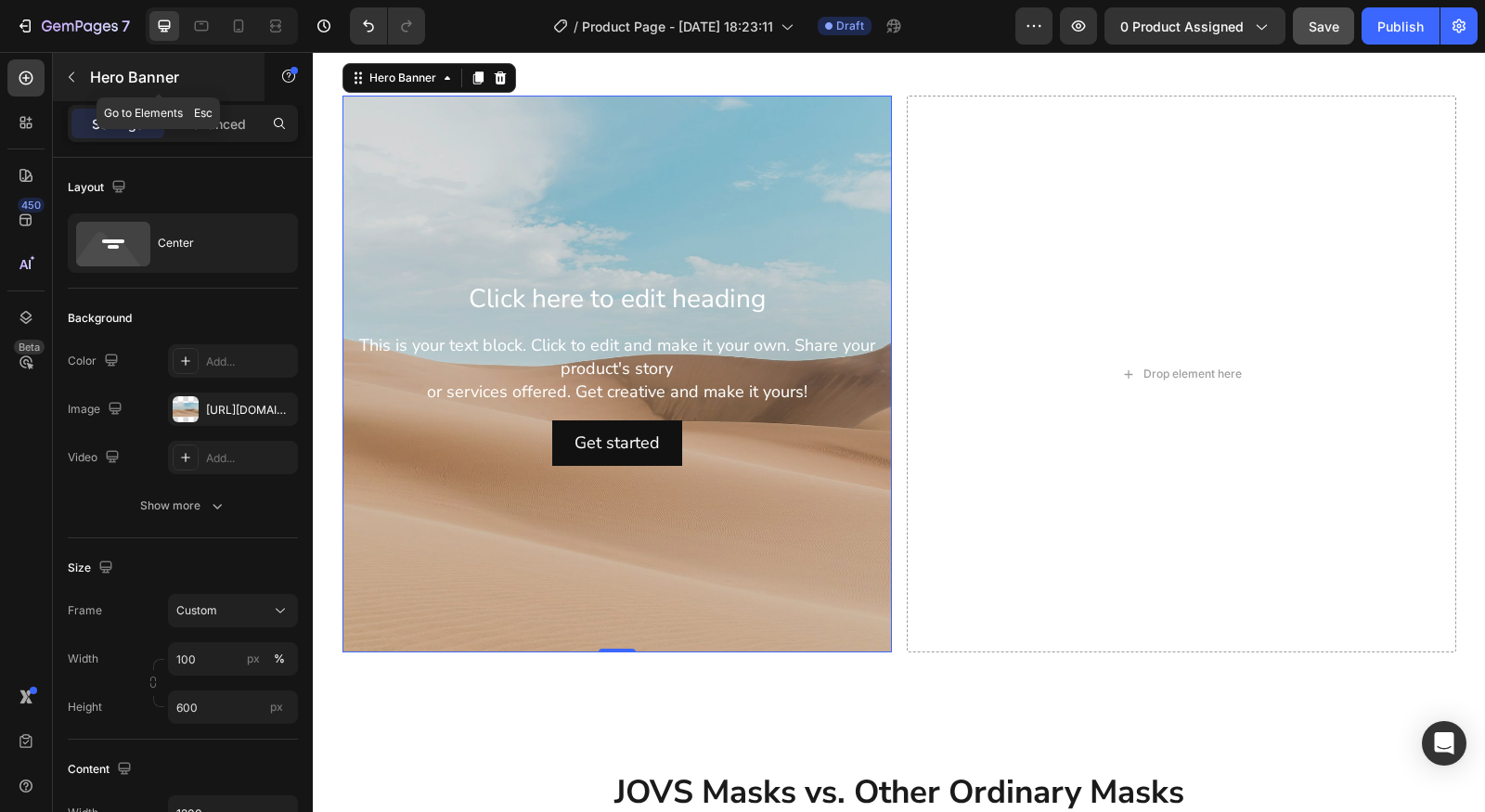
click at [76, 80] on icon "button" at bounding box center [70, 76] width 15 height 15
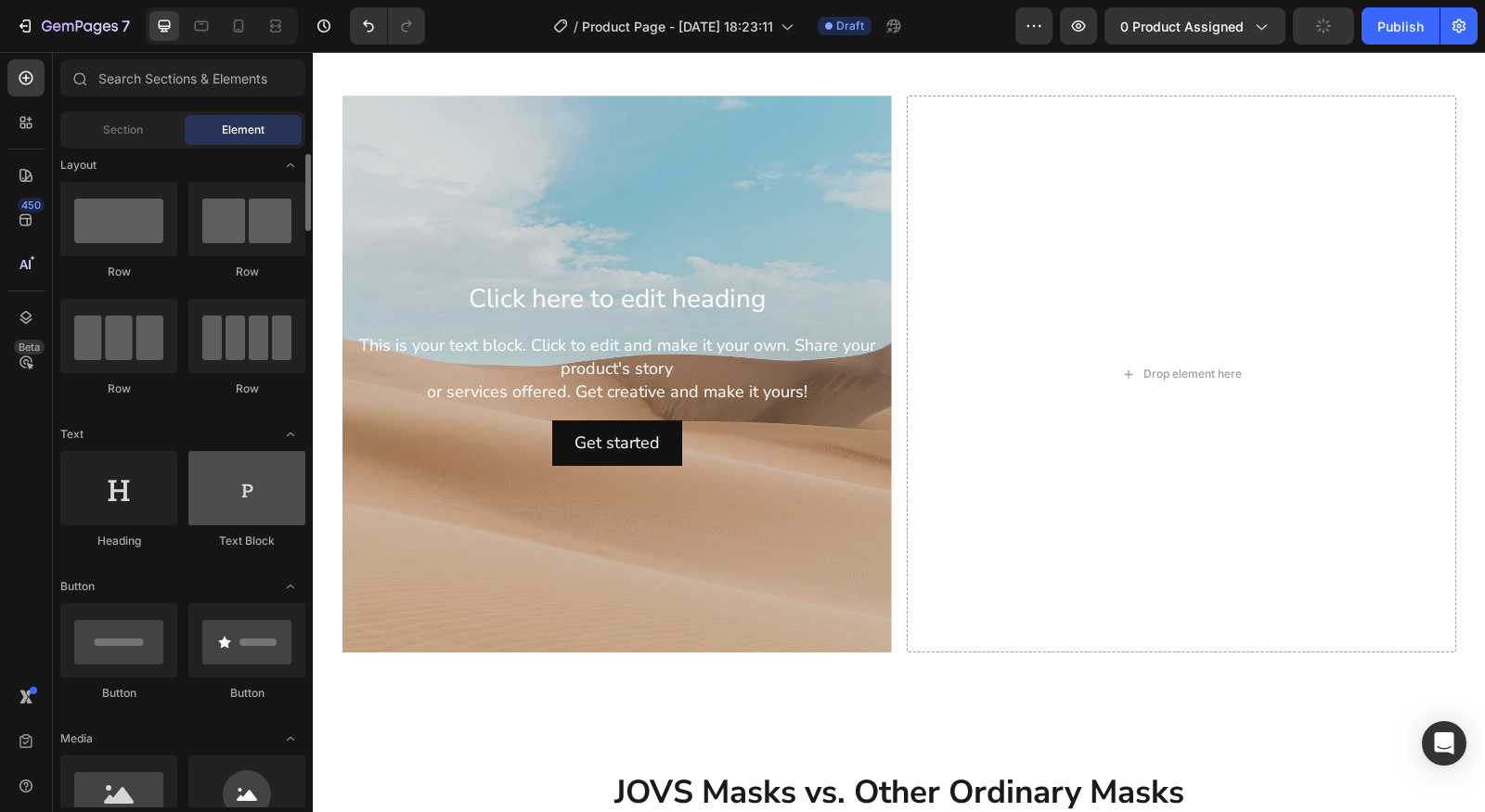
scroll to position [43, 0]
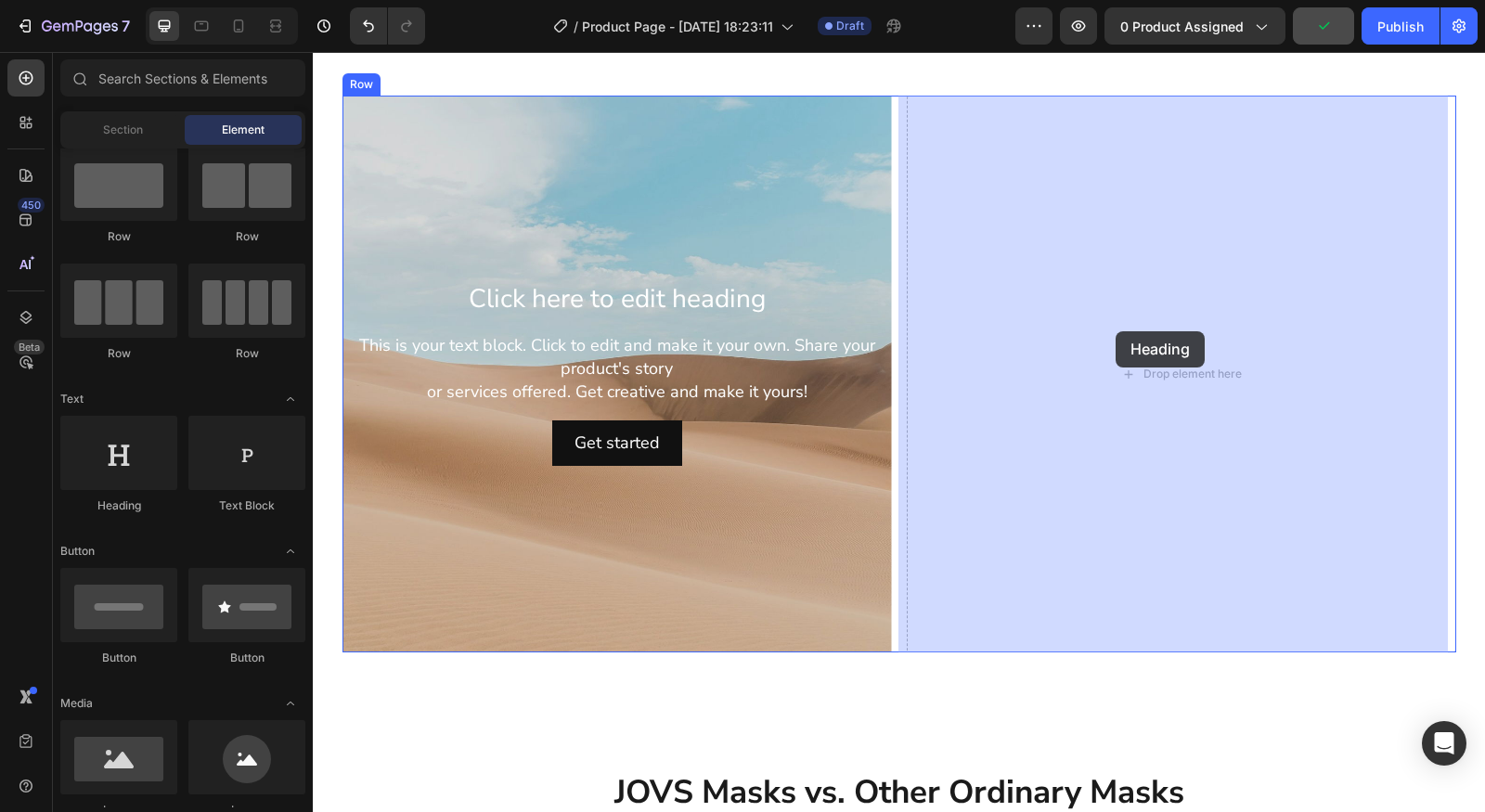
drag, startPoint x: 601, startPoint y: 527, endPoint x: 1132, endPoint y: 350, distance: 559.7
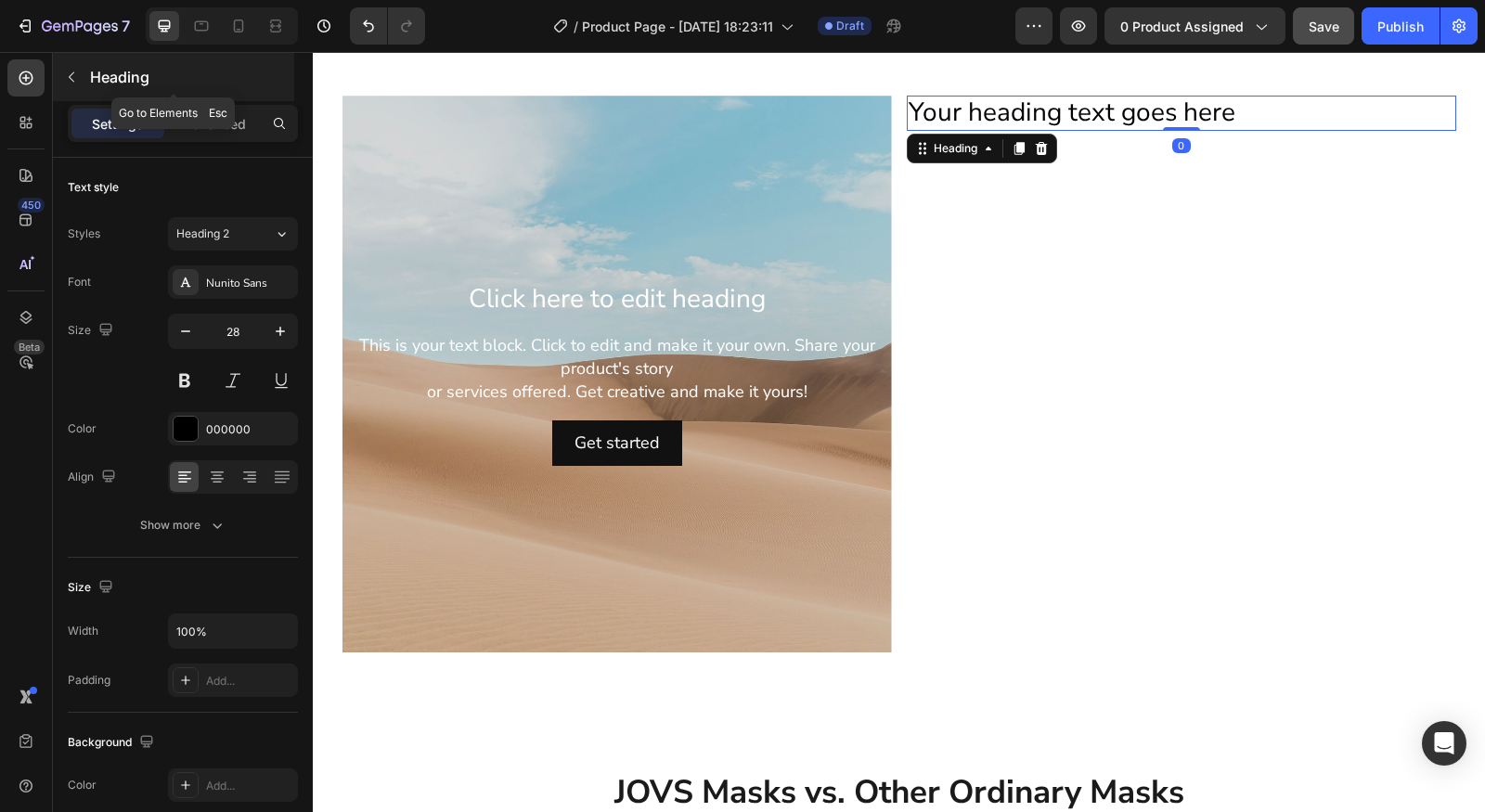
click at [73, 76] on icon "button" at bounding box center [70, 76] width 15 height 15
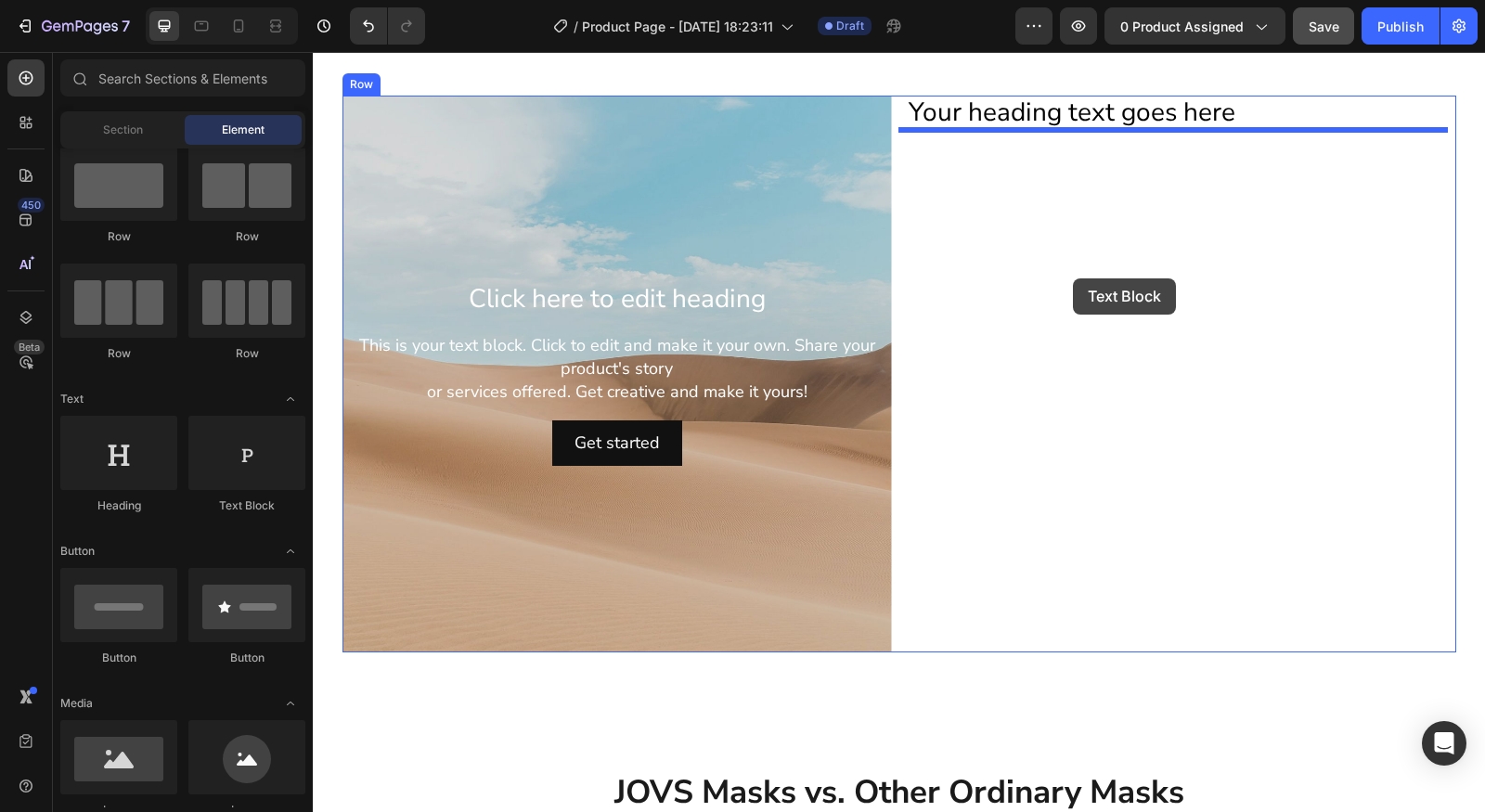
drag, startPoint x: 565, startPoint y: 519, endPoint x: 1073, endPoint y: 278, distance: 562.3
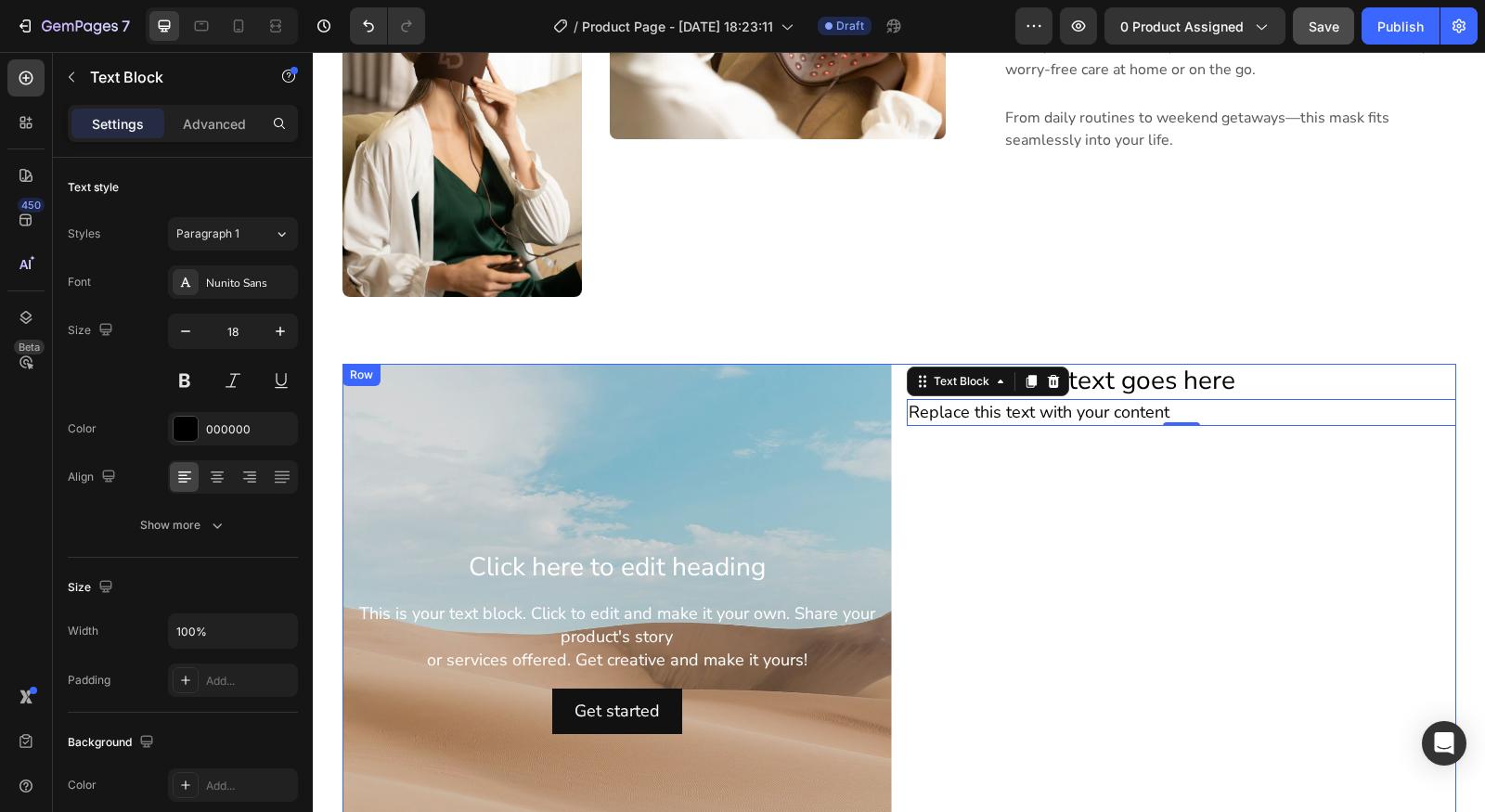
scroll to position [1822, 0]
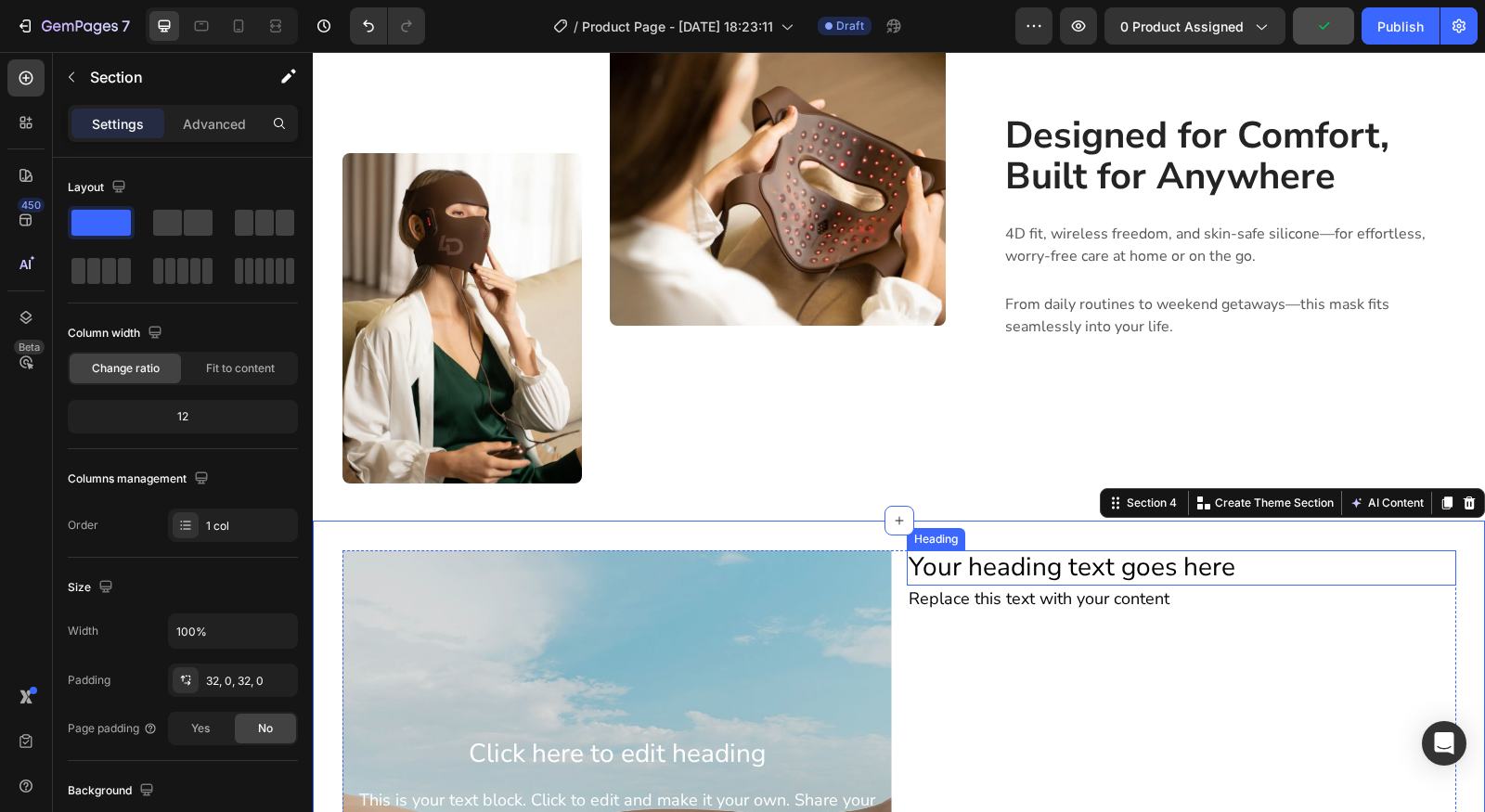
click at [1134, 570] on h2 "Your heading text goes here" at bounding box center [1181, 567] width 549 height 35
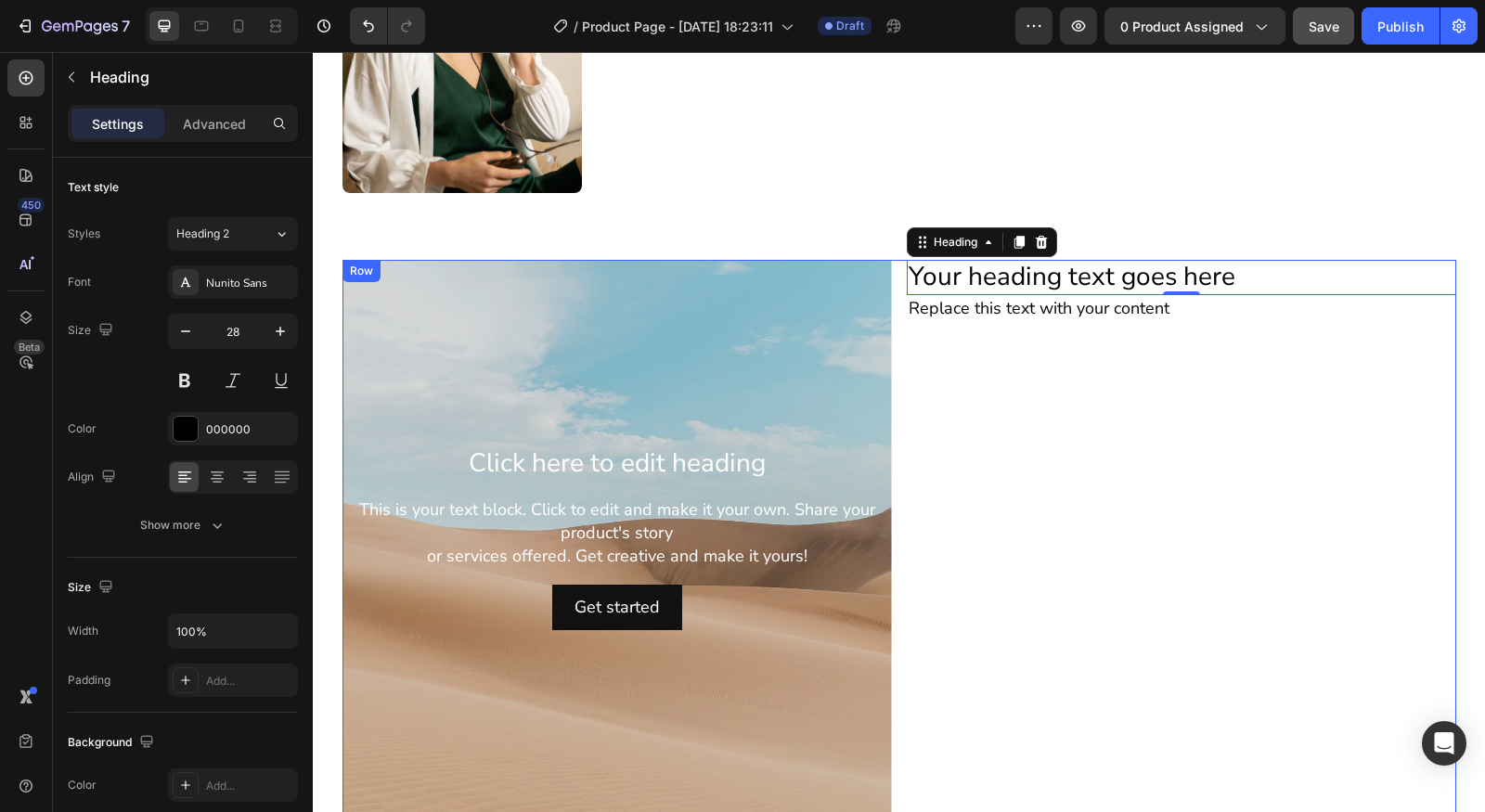
scroll to position [2100, 0]
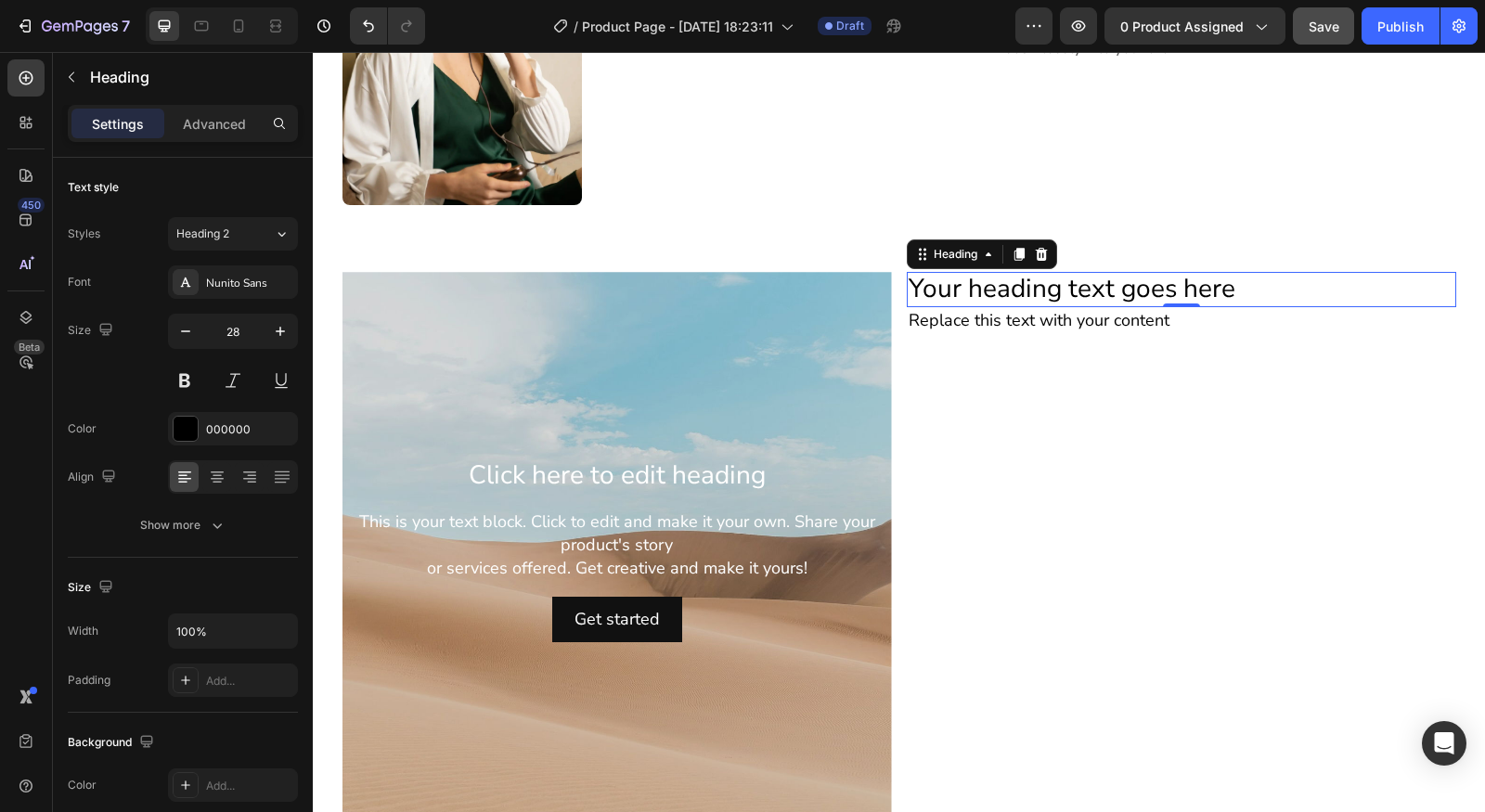
click at [1132, 285] on h2 "Your heading text goes here" at bounding box center [1181, 290] width 549 height 35
click at [1132, 285] on p "Your heading text goes here" at bounding box center [1182, 290] width 546 height 31
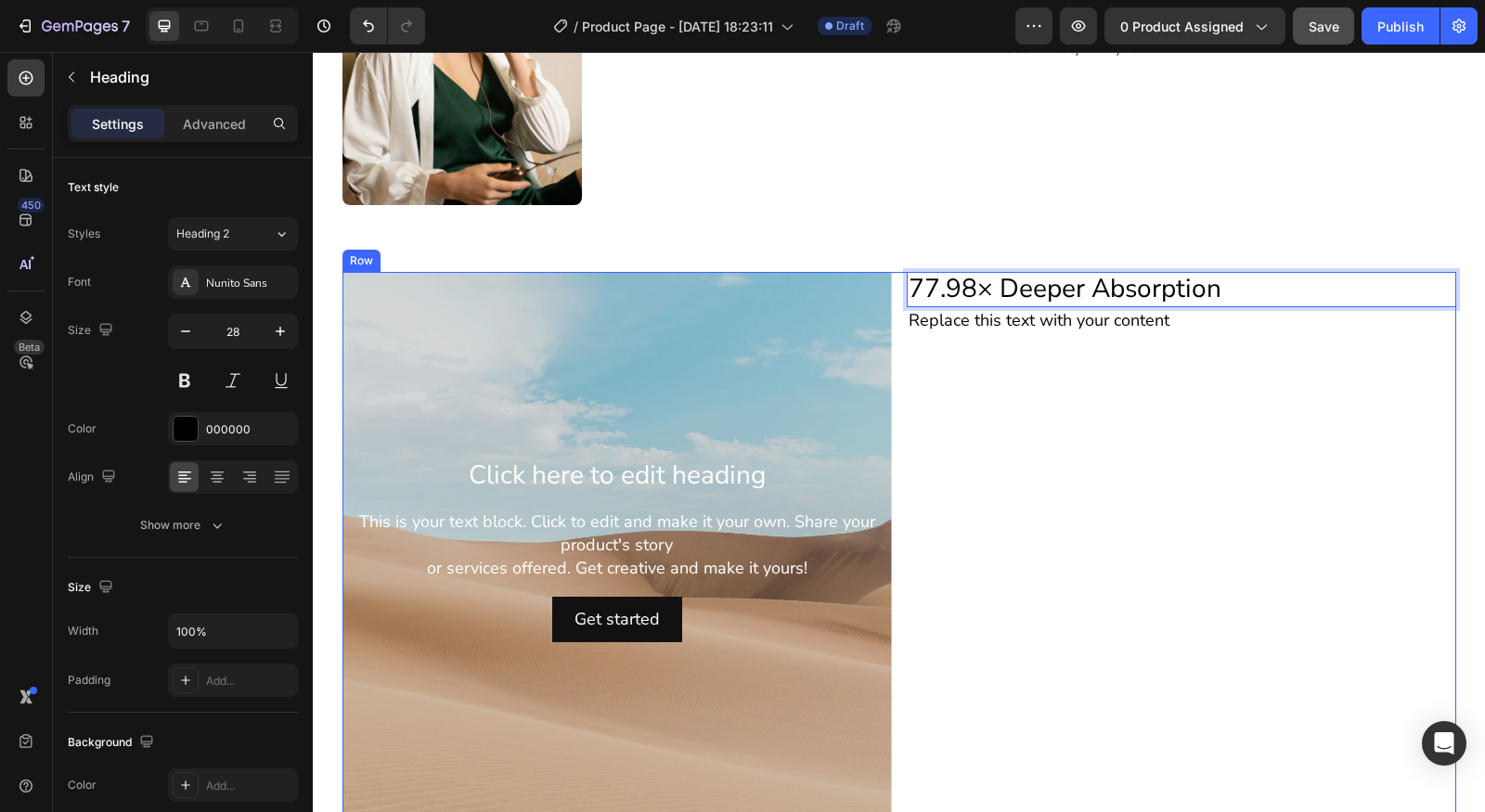
click at [960, 390] on div "77.98× Deeper Absorption Heading 0 Replace this text with your content Text Blo…" at bounding box center [1181, 550] width 549 height 557
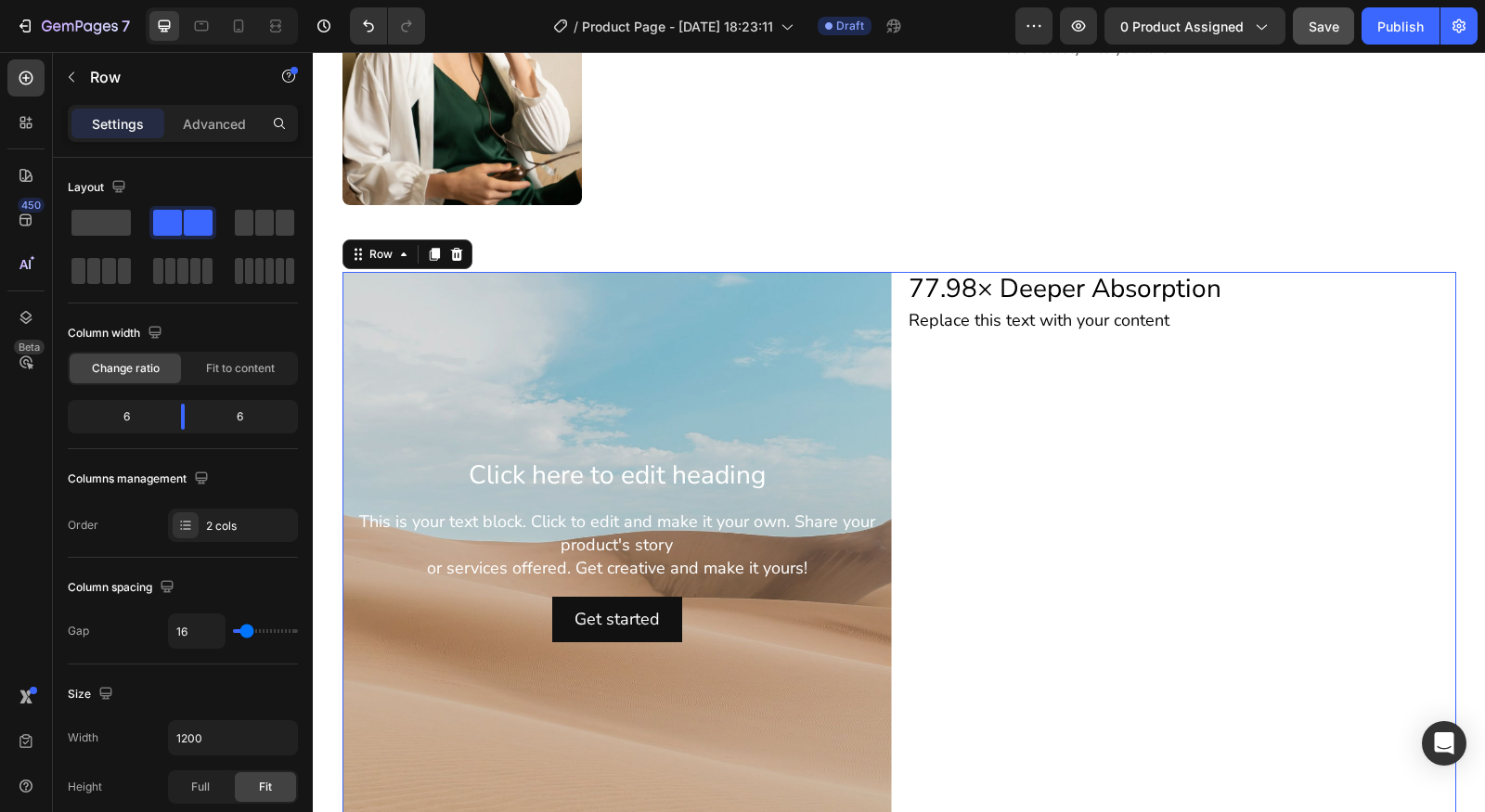
click at [1062, 324] on div "Replace this text with your content" at bounding box center [1181, 320] width 549 height 26
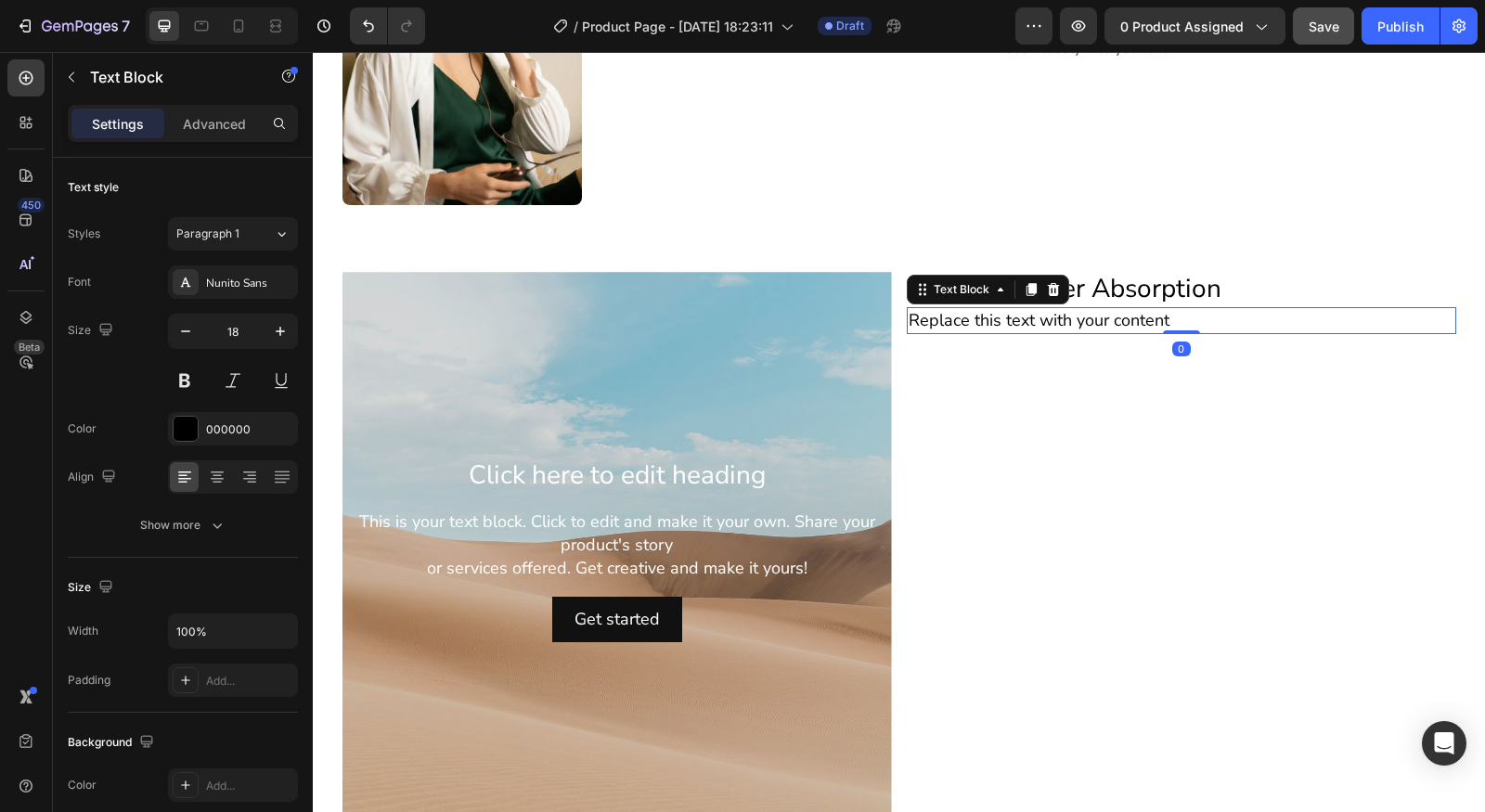
click at [1063, 324] on div "Replace this text with your content" at bounding box center [1181, 320] width 549 height 26
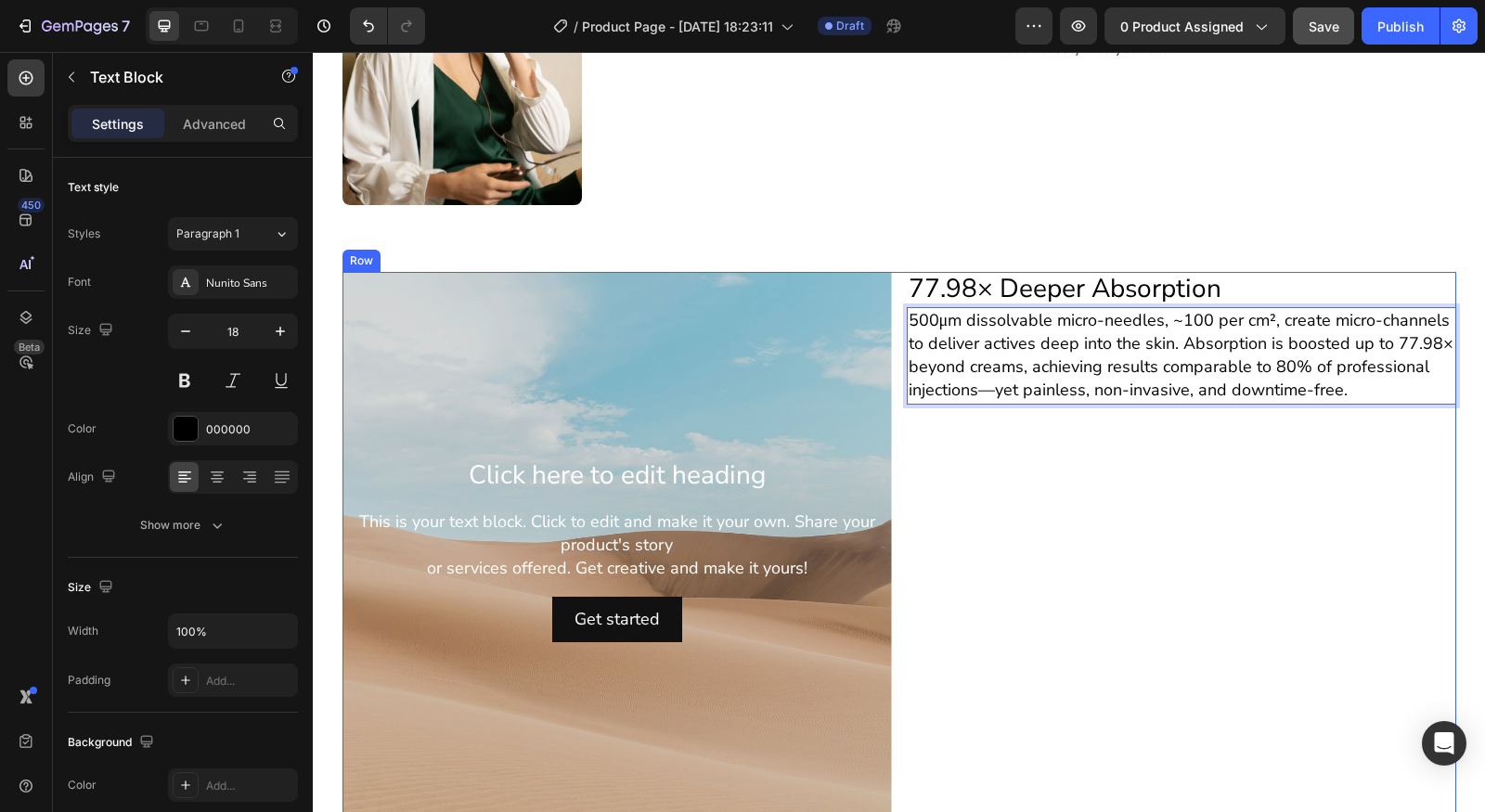
click at [1133, 505] on div "77.98× Deeper Absorption Heading 500μm dissolvable micro-needles, ~100 per cm²,…" at bounding box center [1181, 550] width 549 height 557
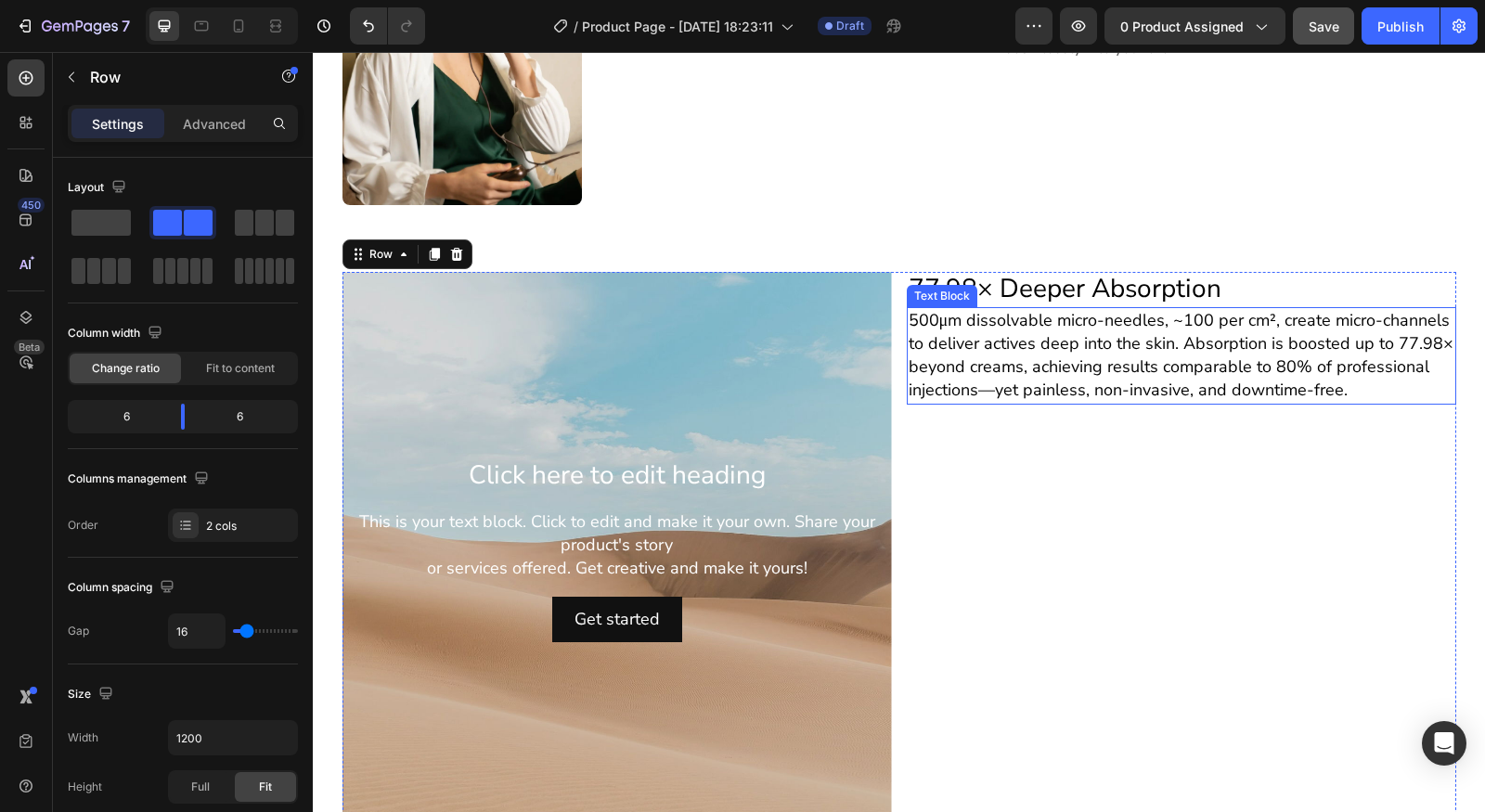
click at [1219, 368] on p "500μm dissolvable micro-needles, ~100 per cm², create micro-channels to deliver…" at bounding box center [1182, 356] width 546 height 94
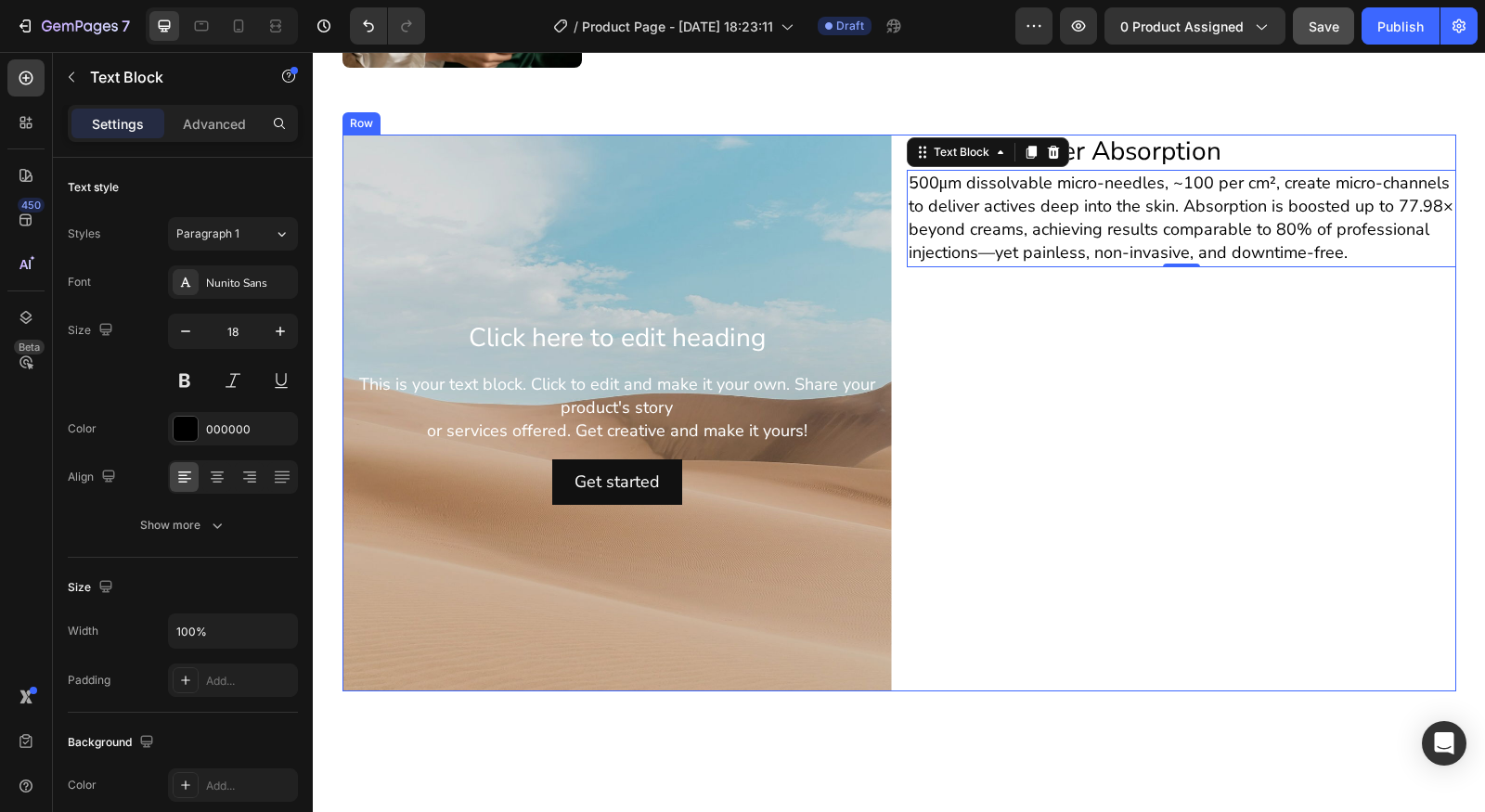
scroll to position [2261, 0]
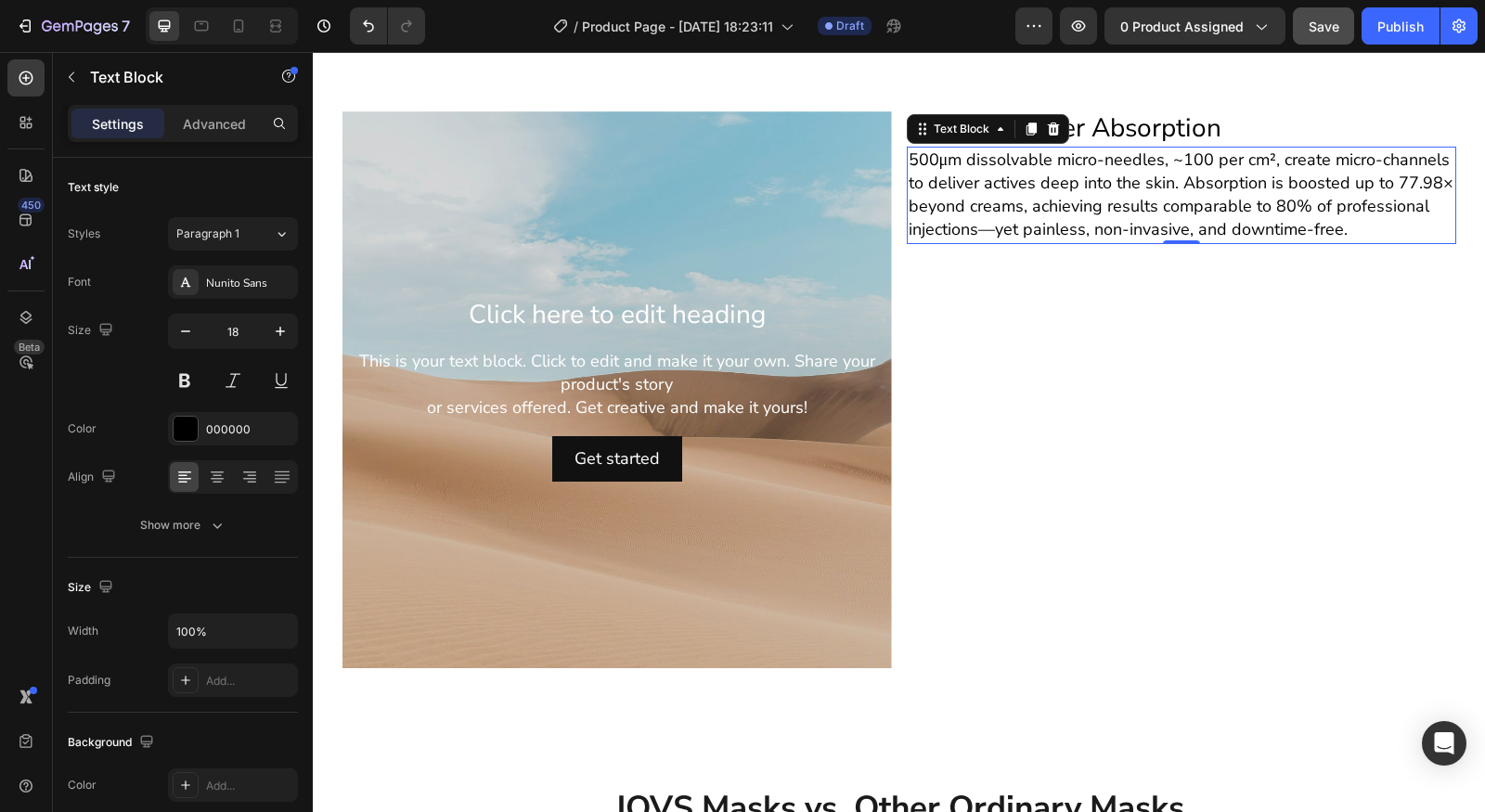
click at [1308, 147] on div "500μm dissolvable micro-needles, ~100 per cm², create micro-channels to deliver…" at bounding box center [1181, 196] width 549 height 98
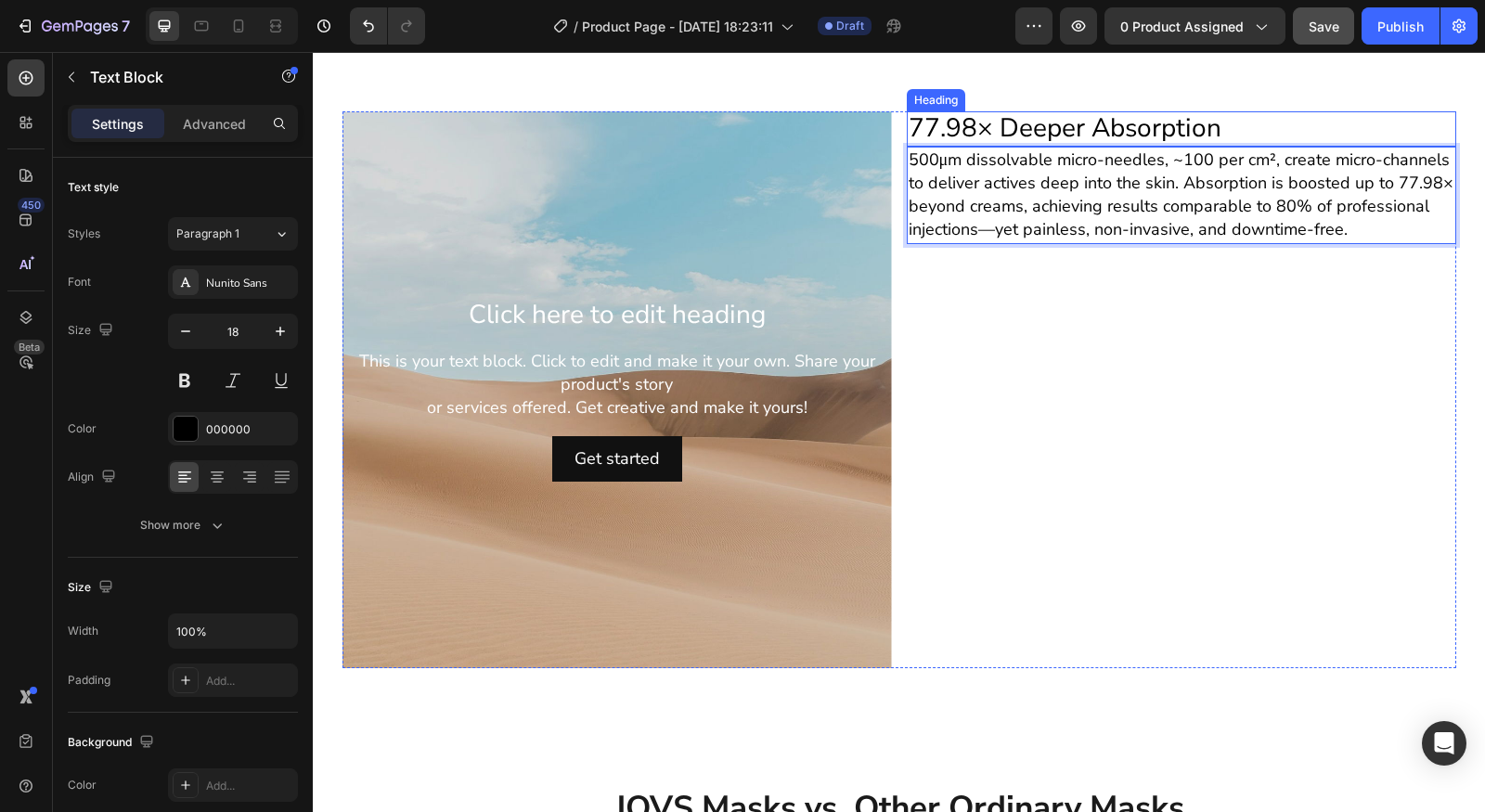
click at [1273, 136] on p "77.98× Deeper Absorption" at bounding box center [1182, 129] width 546 height 31
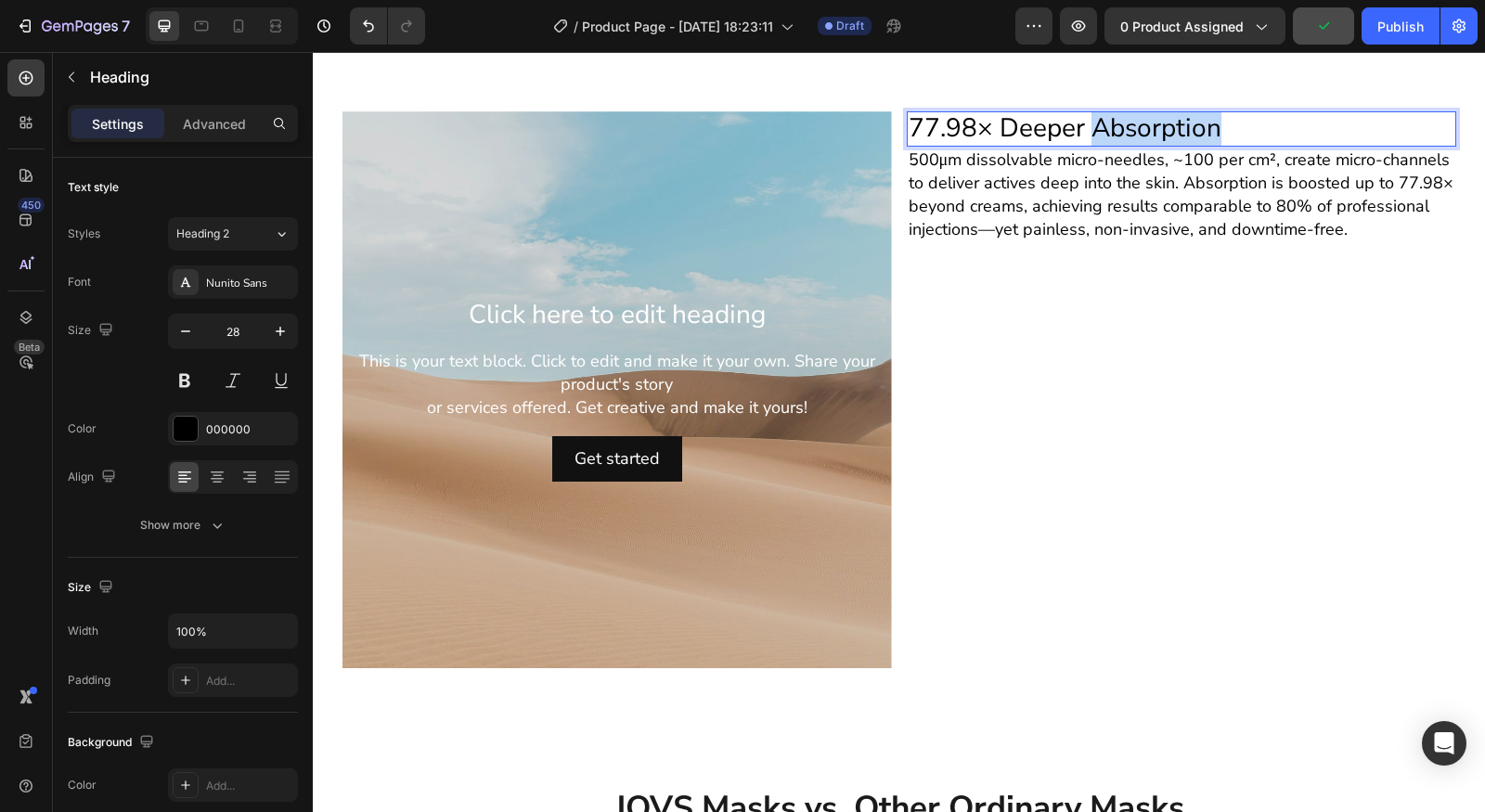
click at [1088, 123] on p "77.98× Deeper Absorption" at bounding box center [1182, 129] width 546 height 31
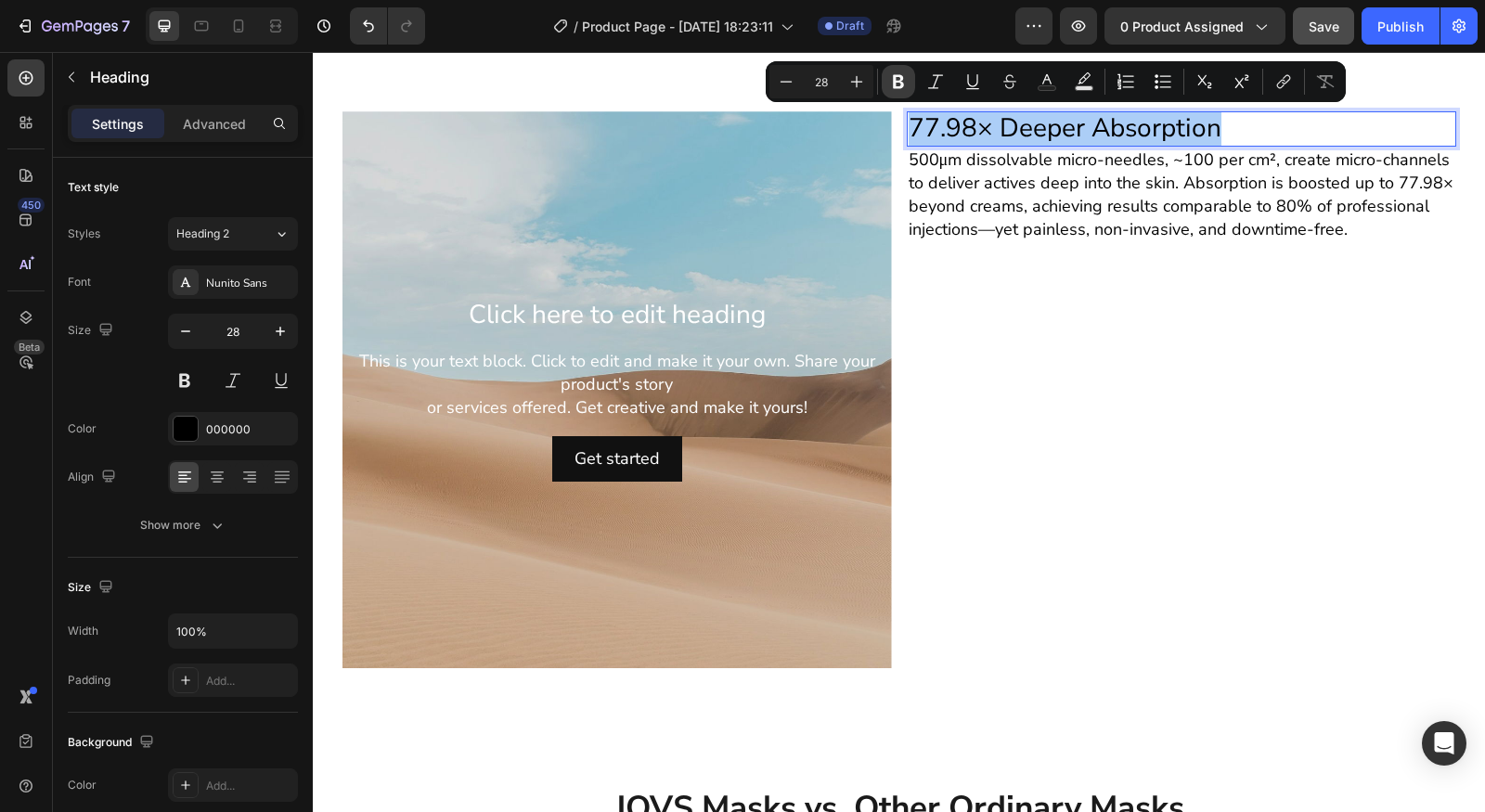
click at [894, 86] on icon "Editor contextual toolbar" at bounding box center [898, 82] width 11 height 14
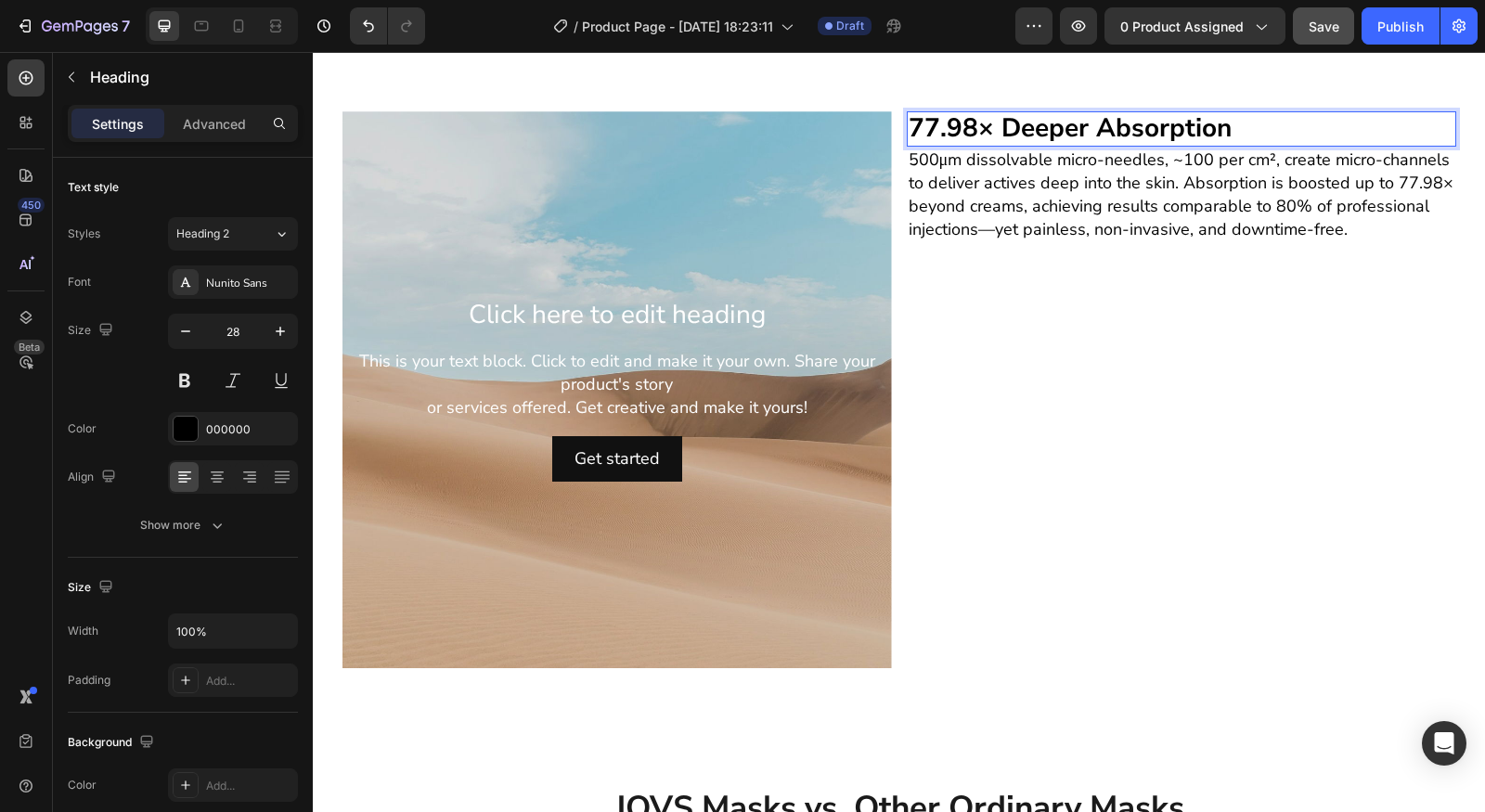
click at [1044, 191] on p "500μm dissolvable micro-needles, ~100 per cm², create micro-channels to deliver…" at bounding box center [1182, 196] width 546 height 94
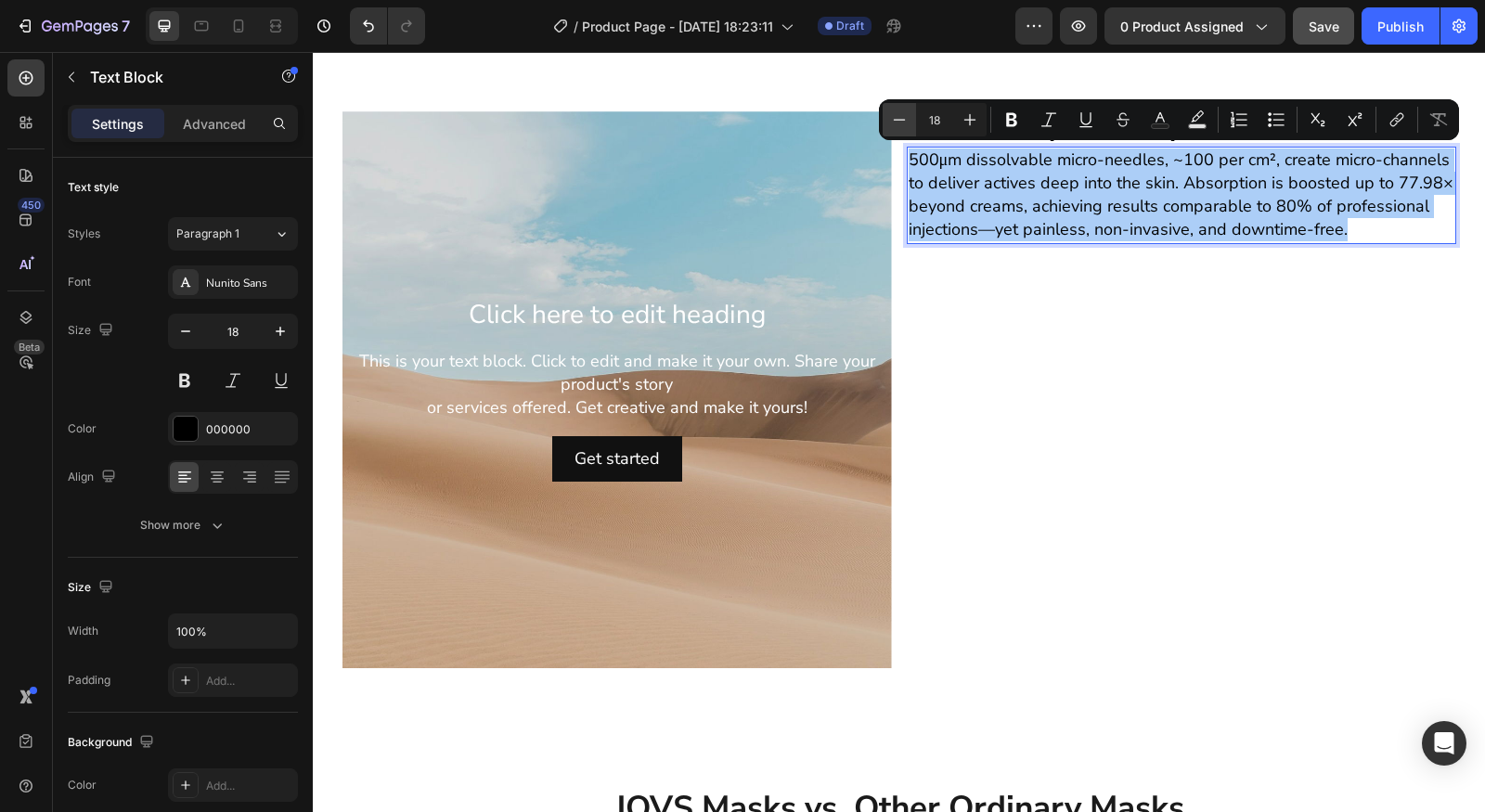
click at [906, 122] on button "Minus" at bounding box center [900, 119] width 33 height 33
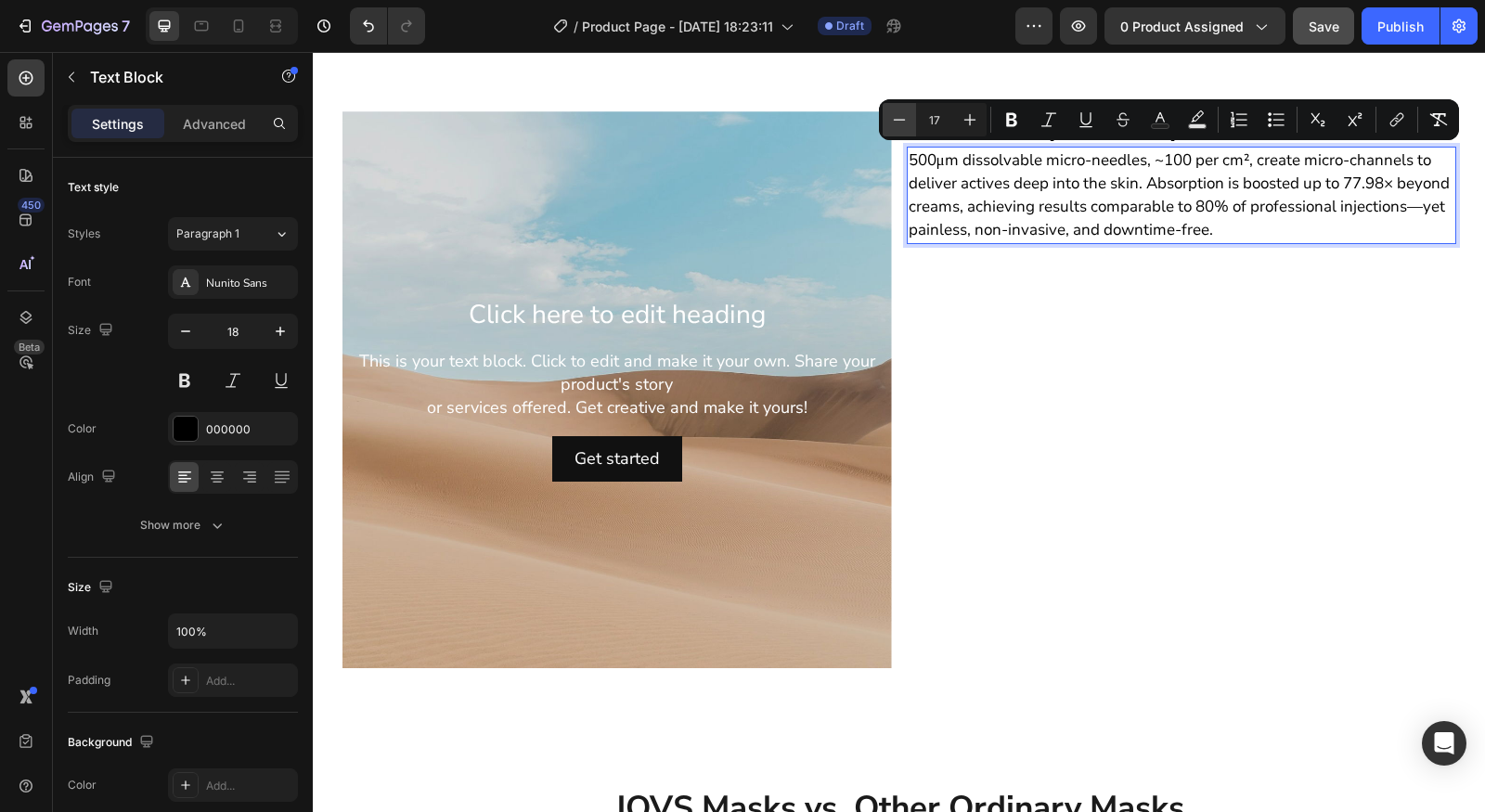
click at [906, 122] on icon "Editor contextual toolbar" at bounding box center [899, 119] width 19 height 19
type input "16"
click at [1103, 218] on p "500μm dissolvable micro-needles, ~100 per cm², create micro-channels to deliver…" at bounding box center [1182, 198] width 546 height 98
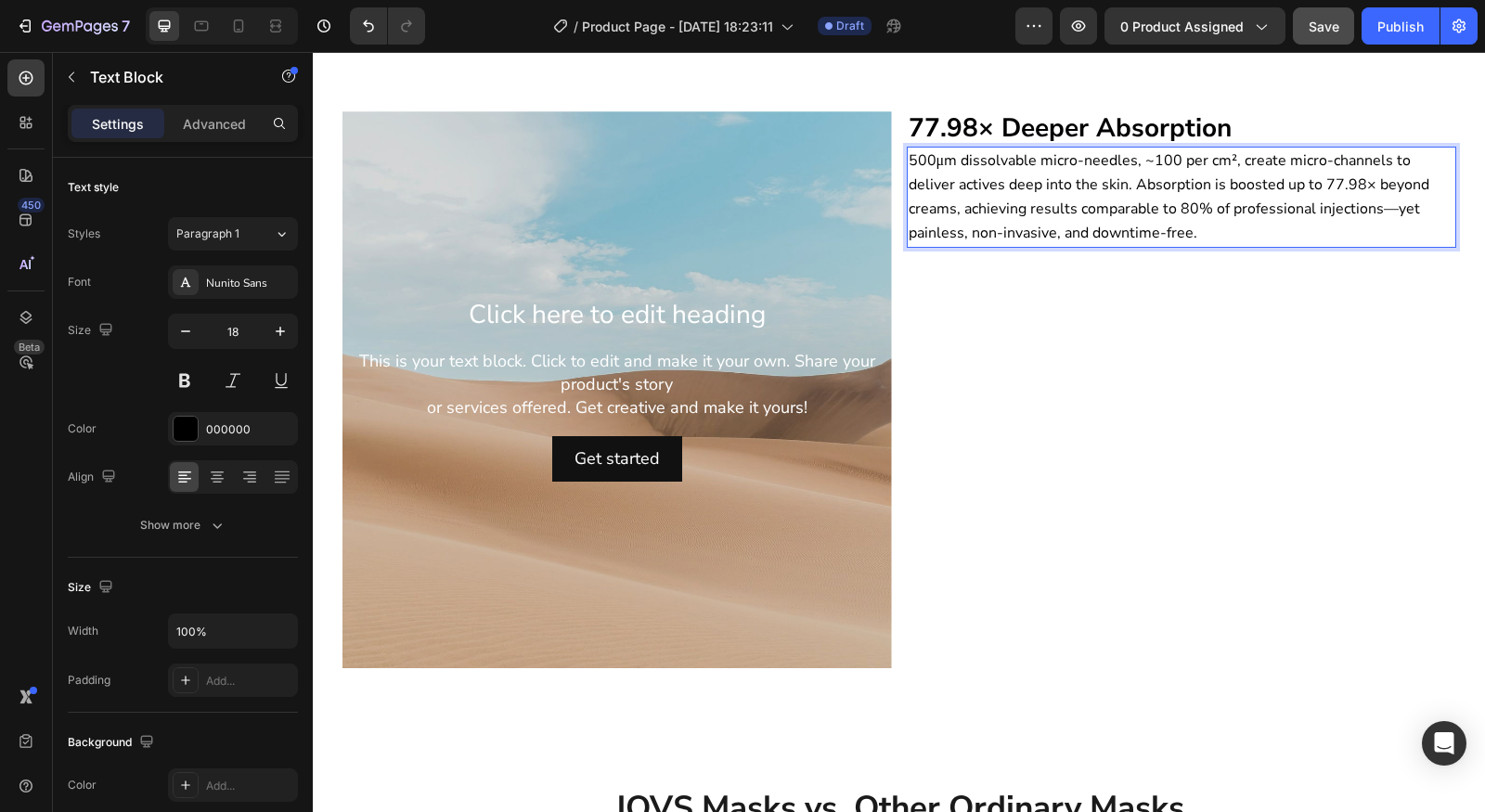
click at [1142, 210] on span "500μm dissolvable micro-needles, ~100 per cm², create micro-channels to deliver…" at bounding box center [1169, 198] width 521 height 94
click at [1180, 294] on div "⁠⁠⁠⁠⁠⁠⁠ 77.98× Deeper Absorption Heading 500μm dissolvable micro-needles, ~100 …" at bounding box center [1181, 389] width 549 height 557
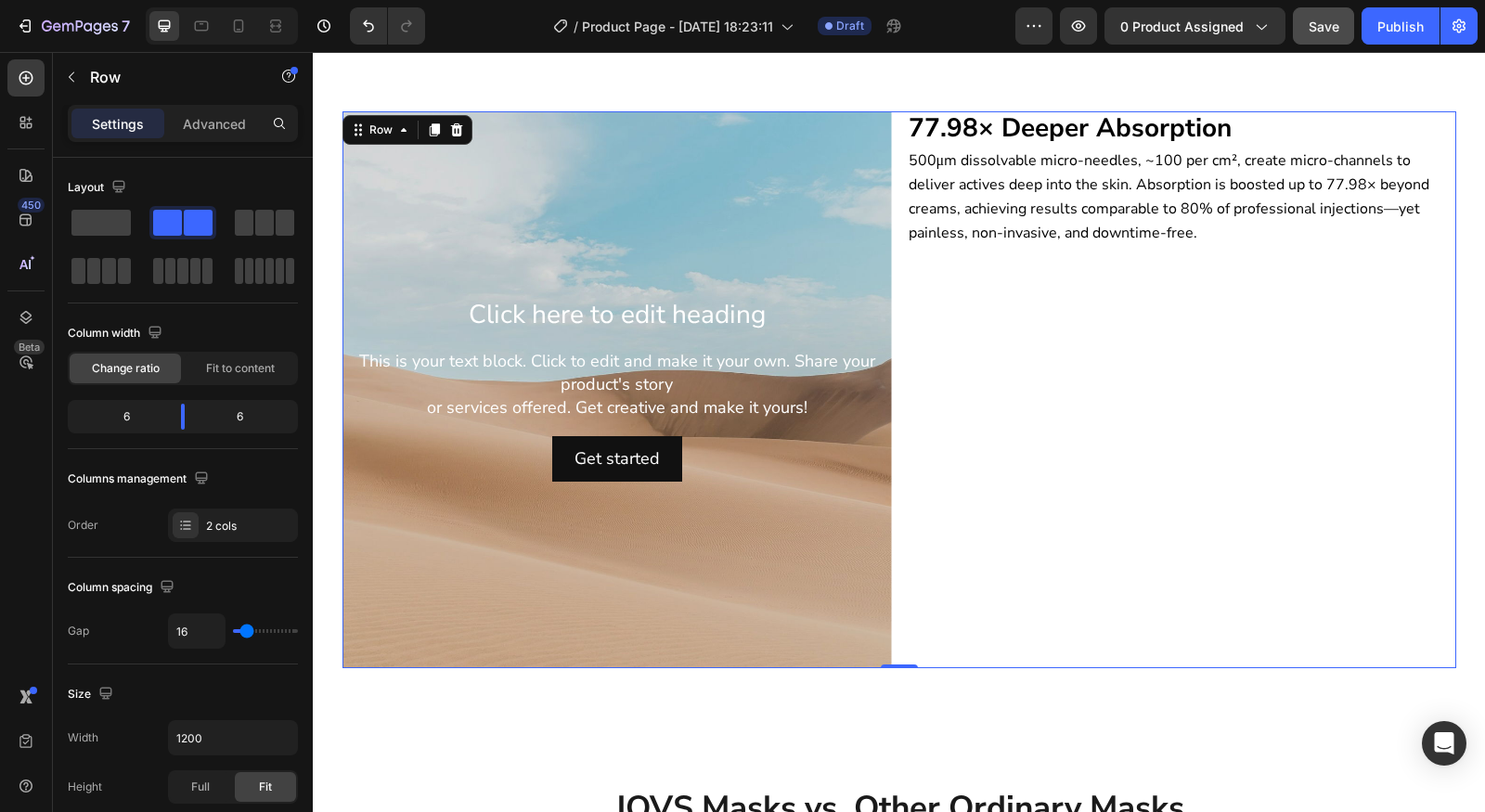
click at [1175, 192] on span "500μm dissolvable micro-needles, ~100 per cm², create micro-channels to deliver…" at bounding box center [1169, 198] width 521 height 94
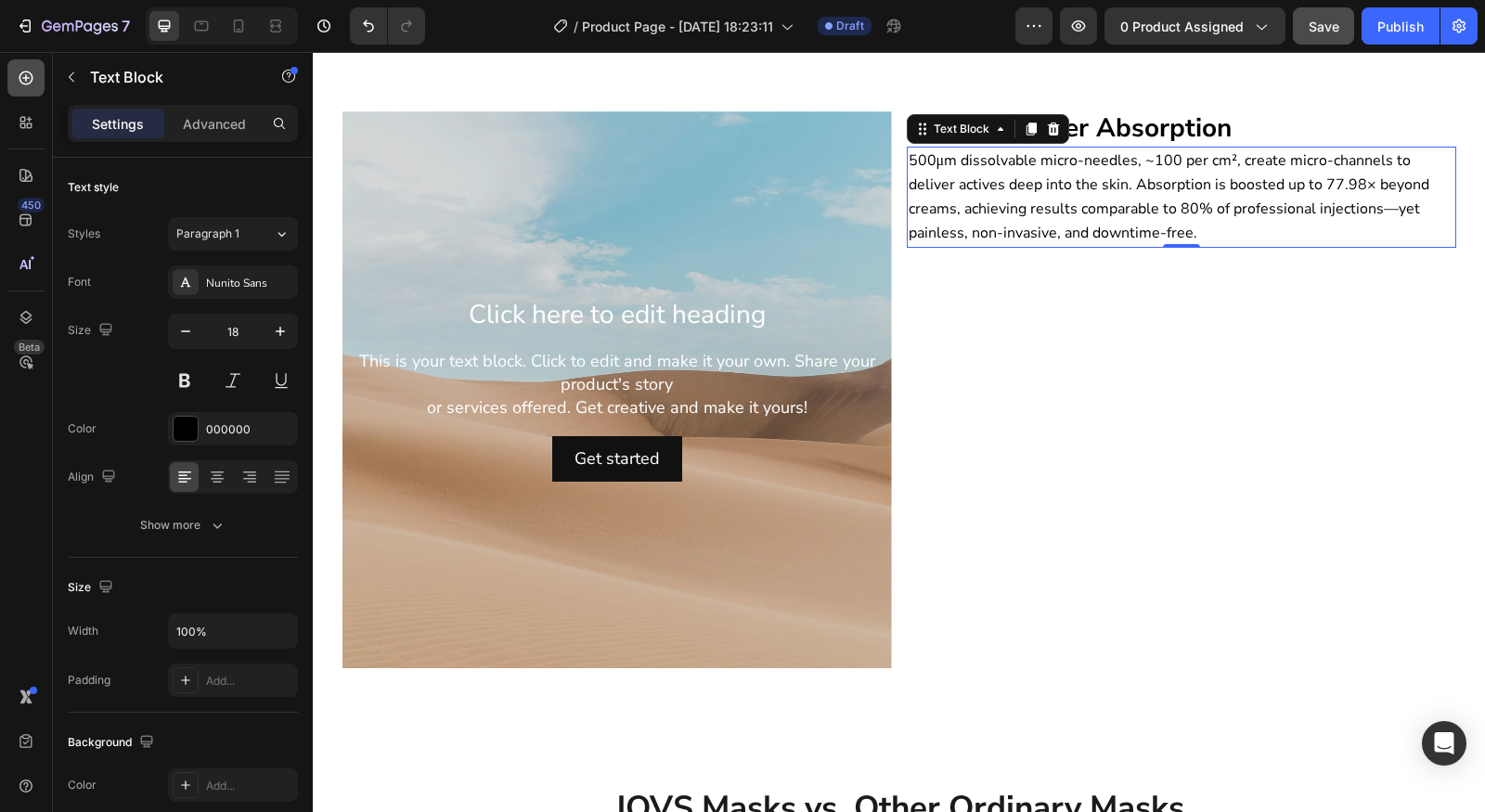
click at [37, 68] on div at bounding box center [26, 78] width 37 height 37
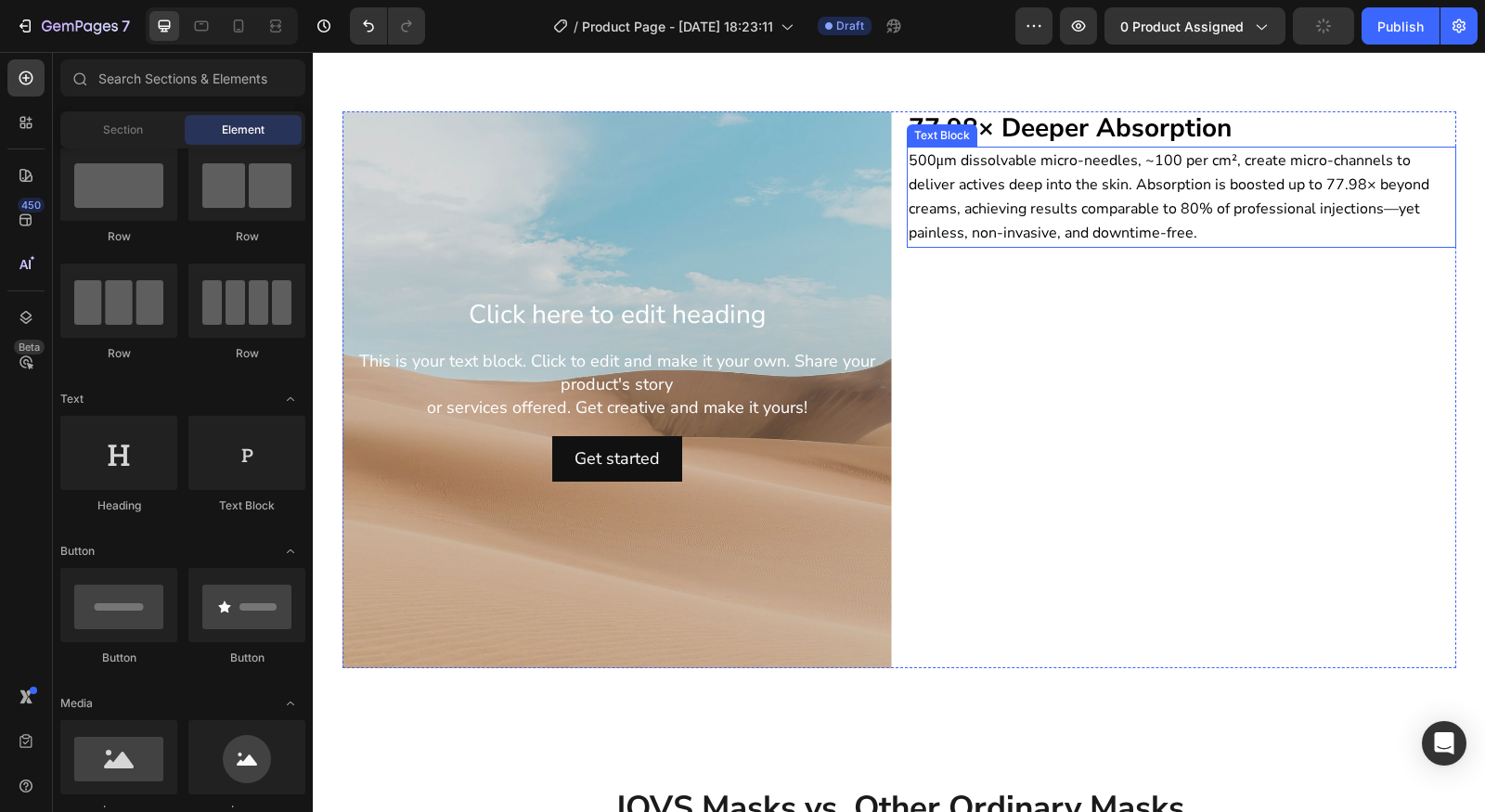
click at [1077, 218] on p "500μm dissolvable micro-needles, ~100 per cm², create micro-channels to deliver…" at bounding box center [1182, 198] width 546 height 98
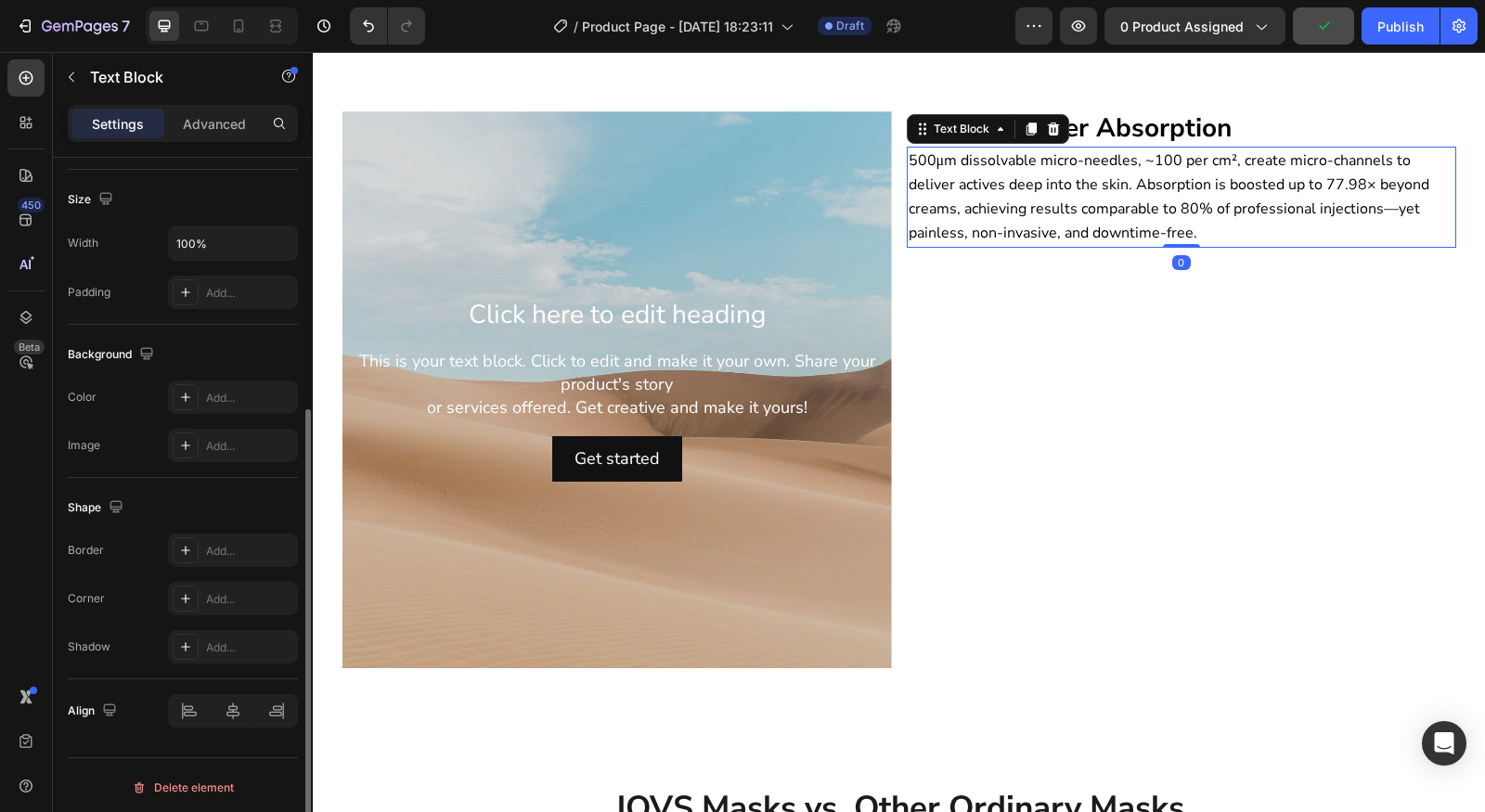
scroll to position [0, 0]
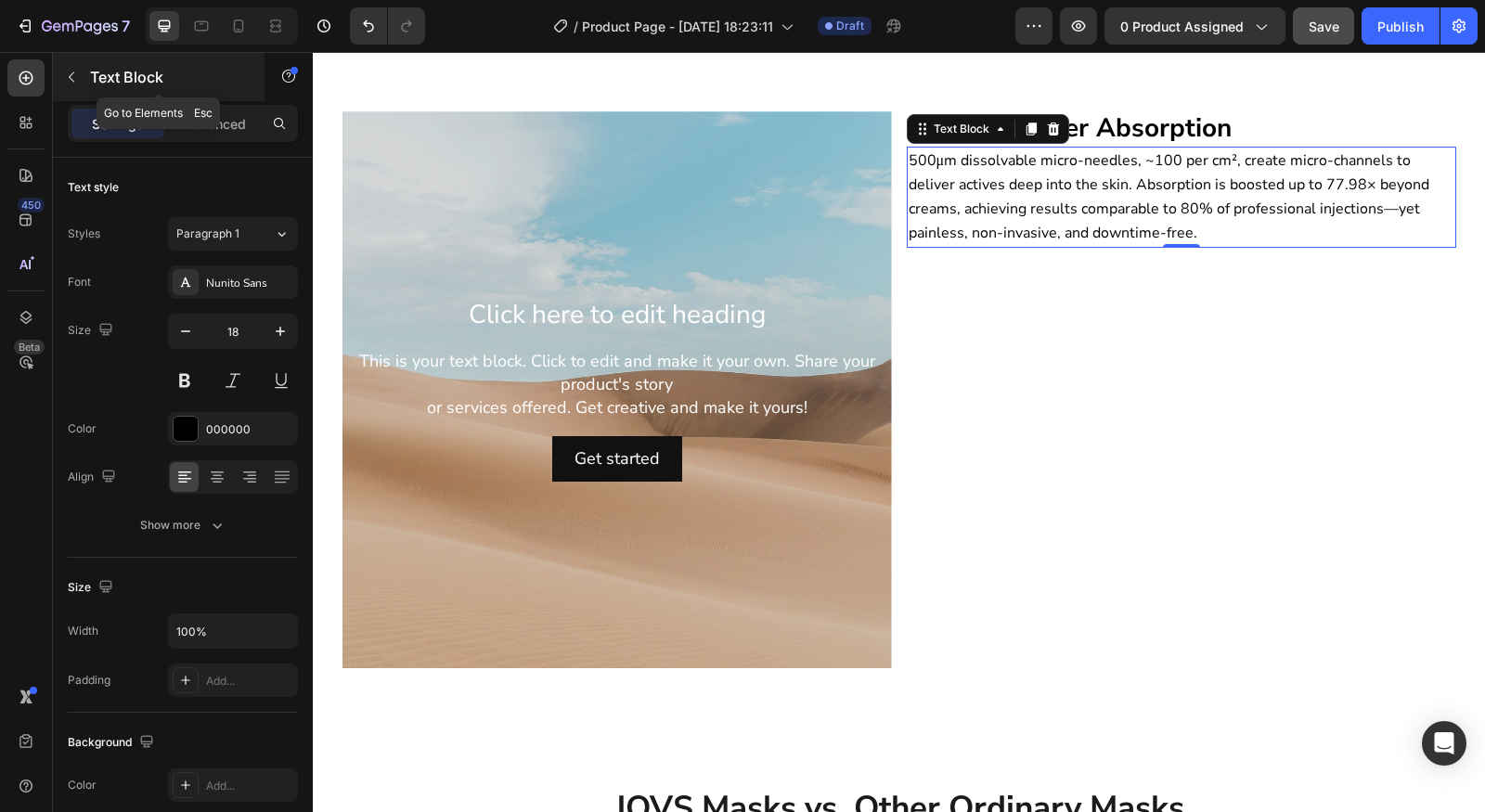
click at [107, 85] on p "Text Block" at bounding box center [168, 76] width 158 height 23
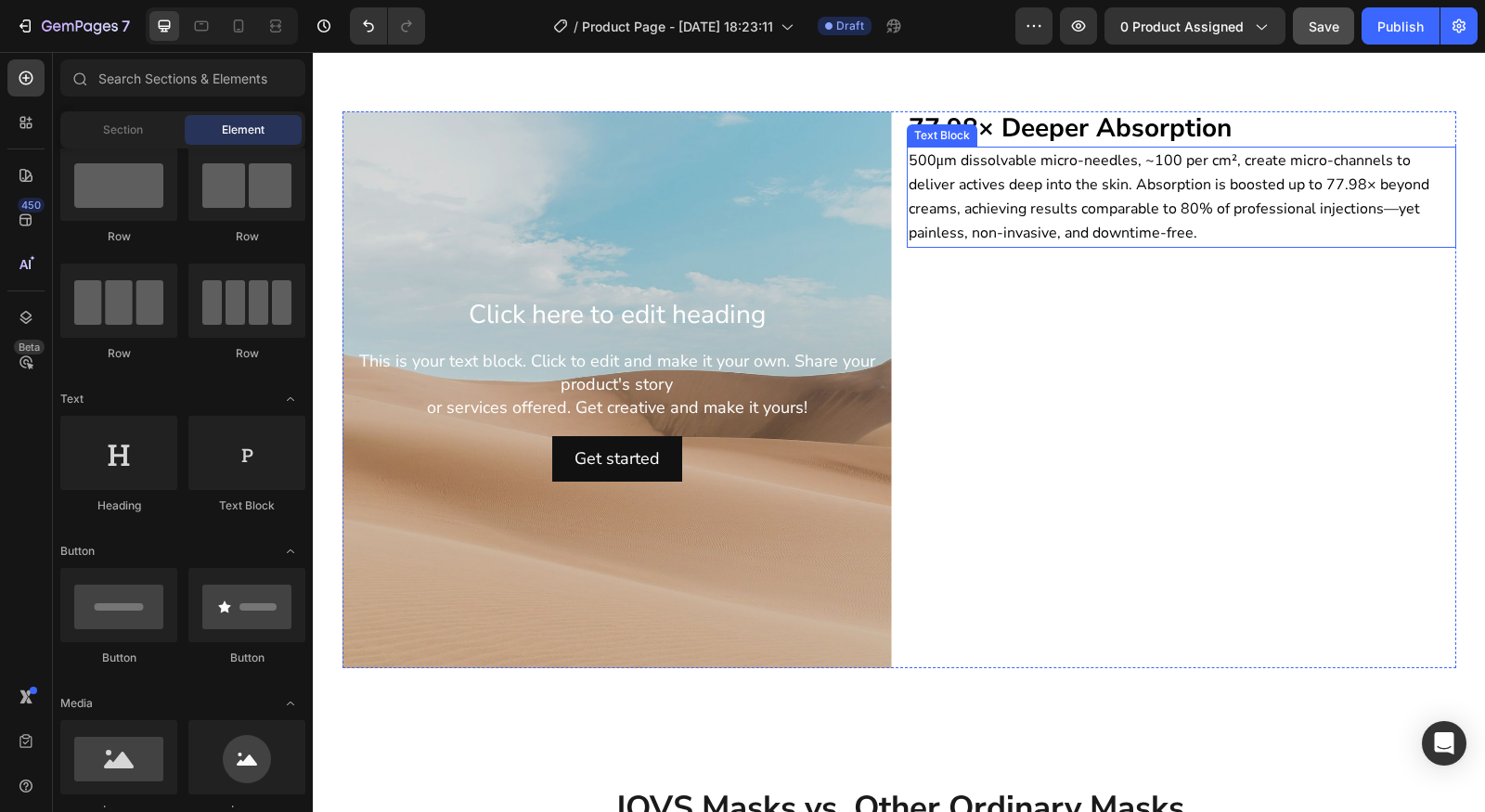
click at [1183, 201] on span "500μm dissolvable micro-needles, ~100 per cm², create micro-channels to deliver…" at bounding box center [1169, 198] width 521 height 94
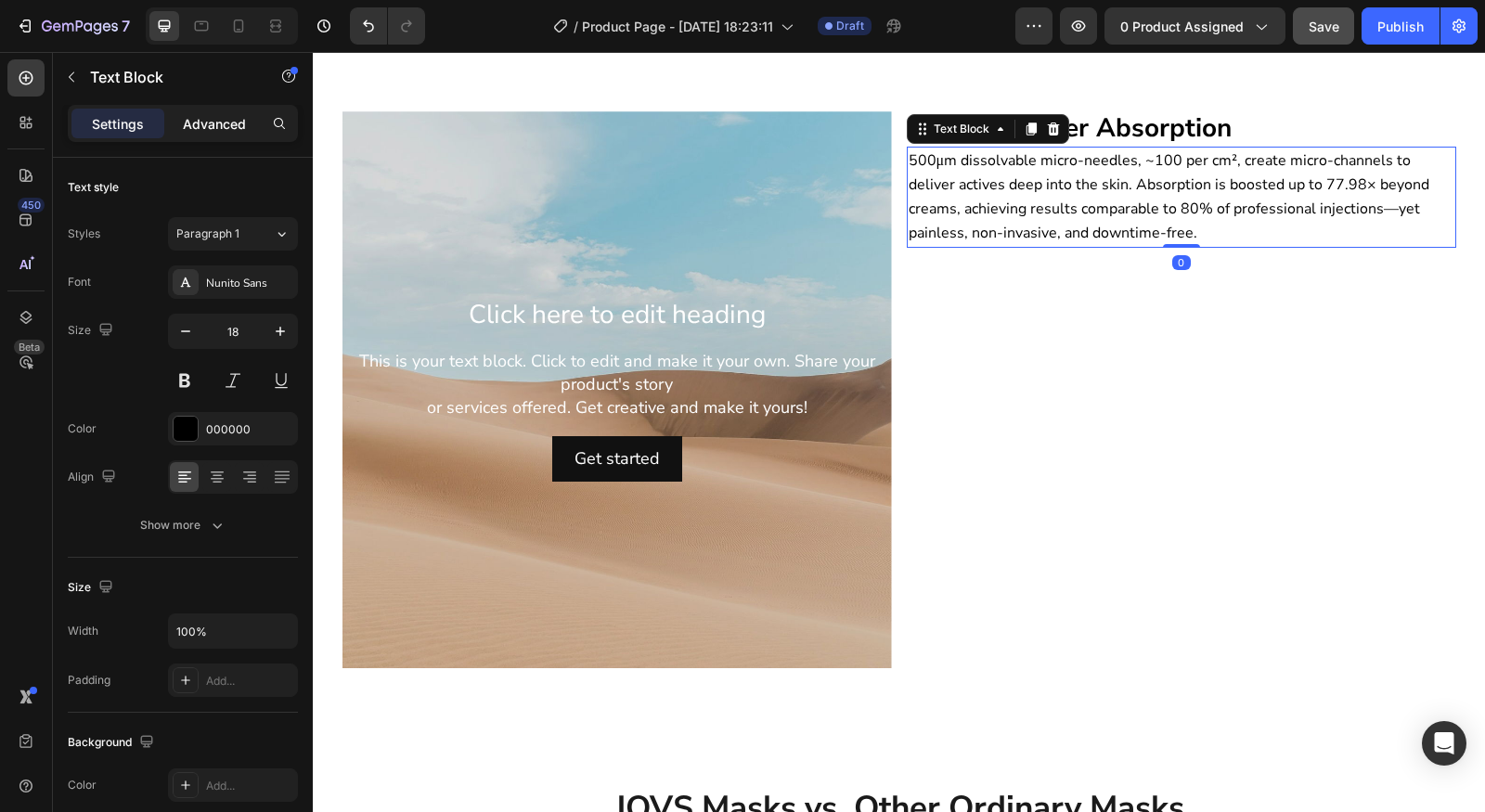
click at [227, 124] on p "Advanced" at bounding box center [214, 124] width 63 height 20
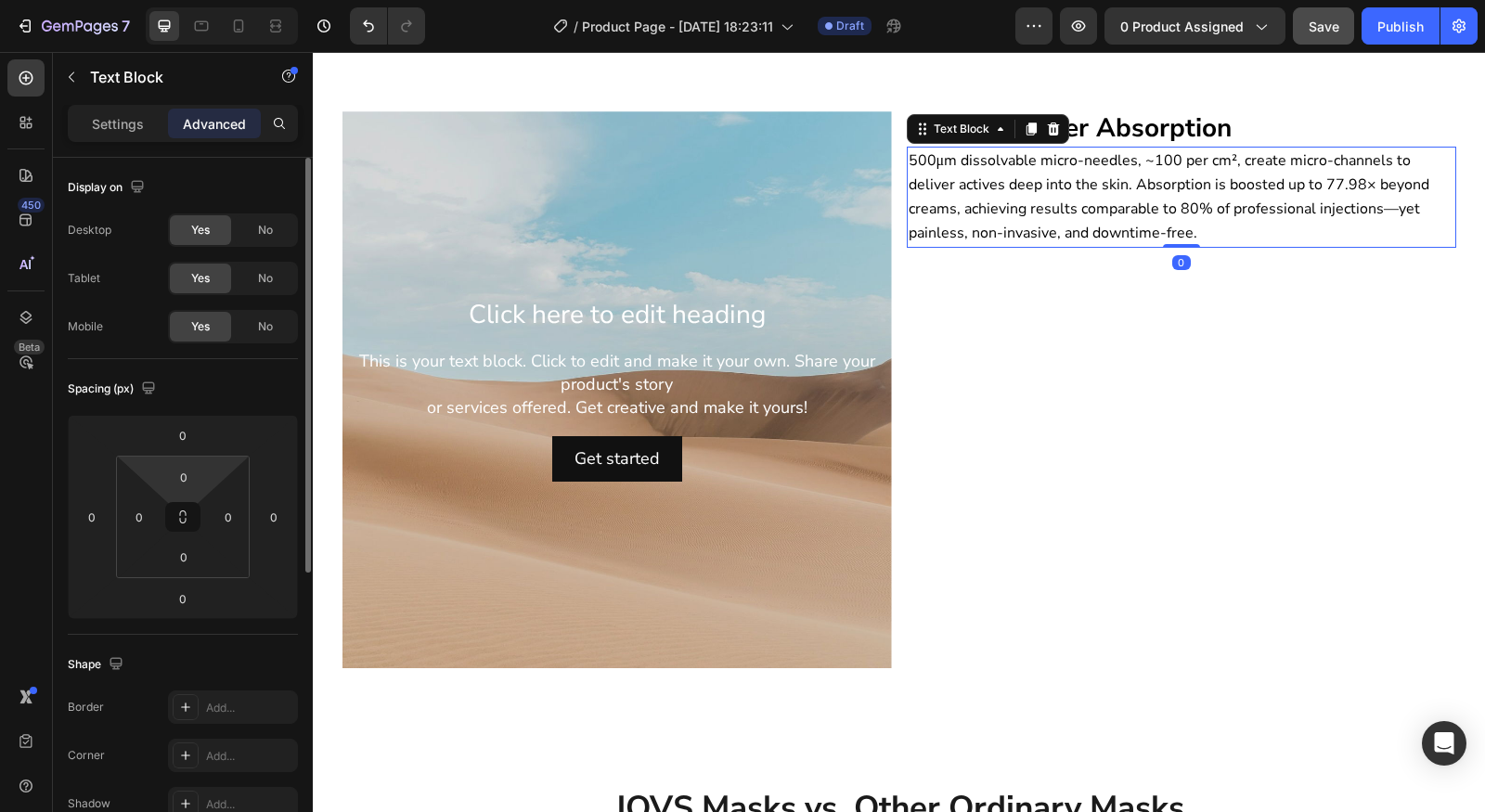
scroll to position [4, 0]
click at [185, 542] on input "0" at bounding box center [184, 553] width 37 height 27
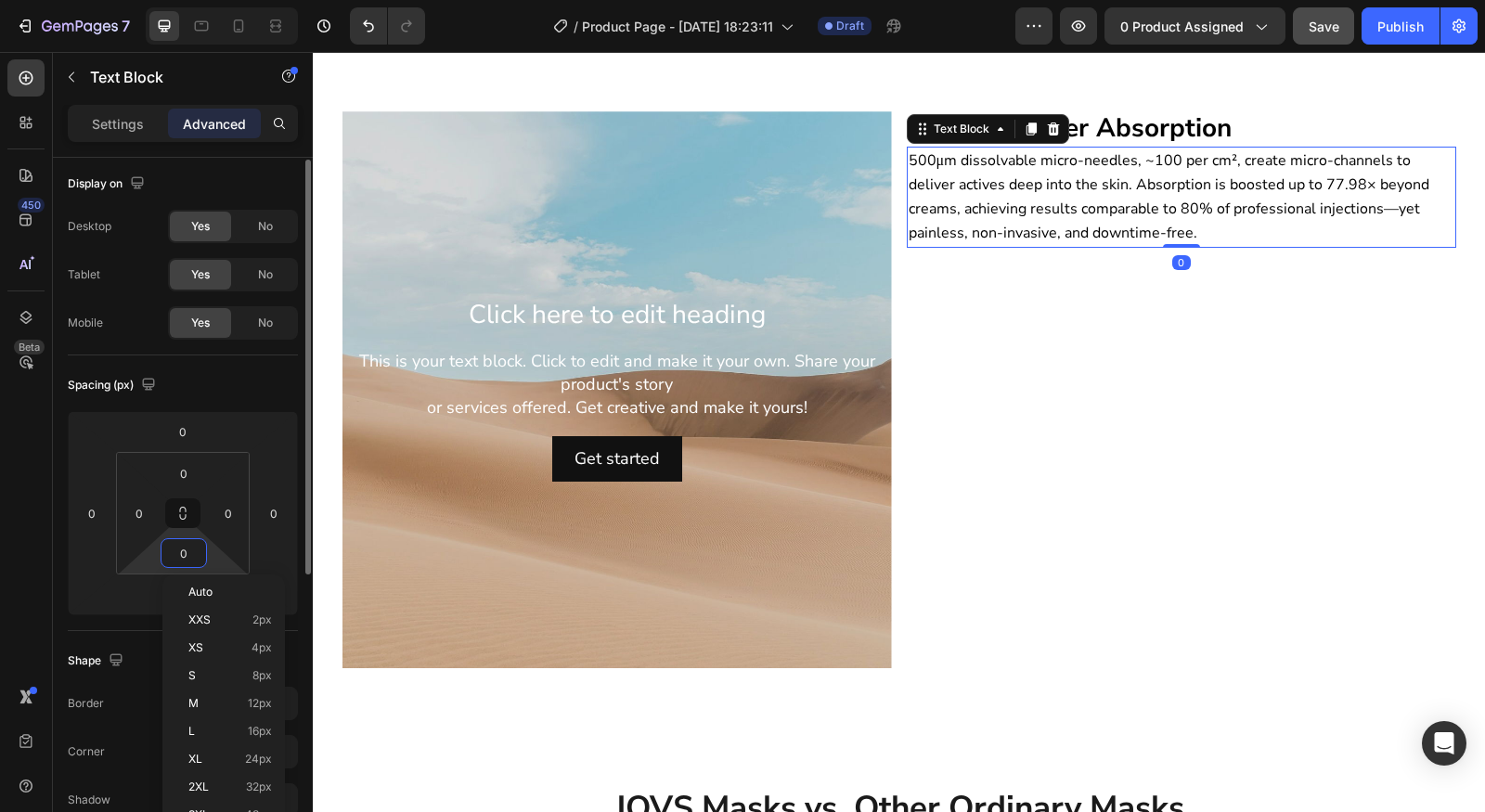
click at [188, 543] on input "0" at bounding box center [184, 553] width 37 height 27
click at [189, 546] on input "0" at bounding box center [184, 553] width 37 height 27
click at [193, 470] on input "0" at bounding box center [184, 473] width 37 height 27
click at [192, 470] on input "0" at bounding box center [184, 473] width 37 height 27
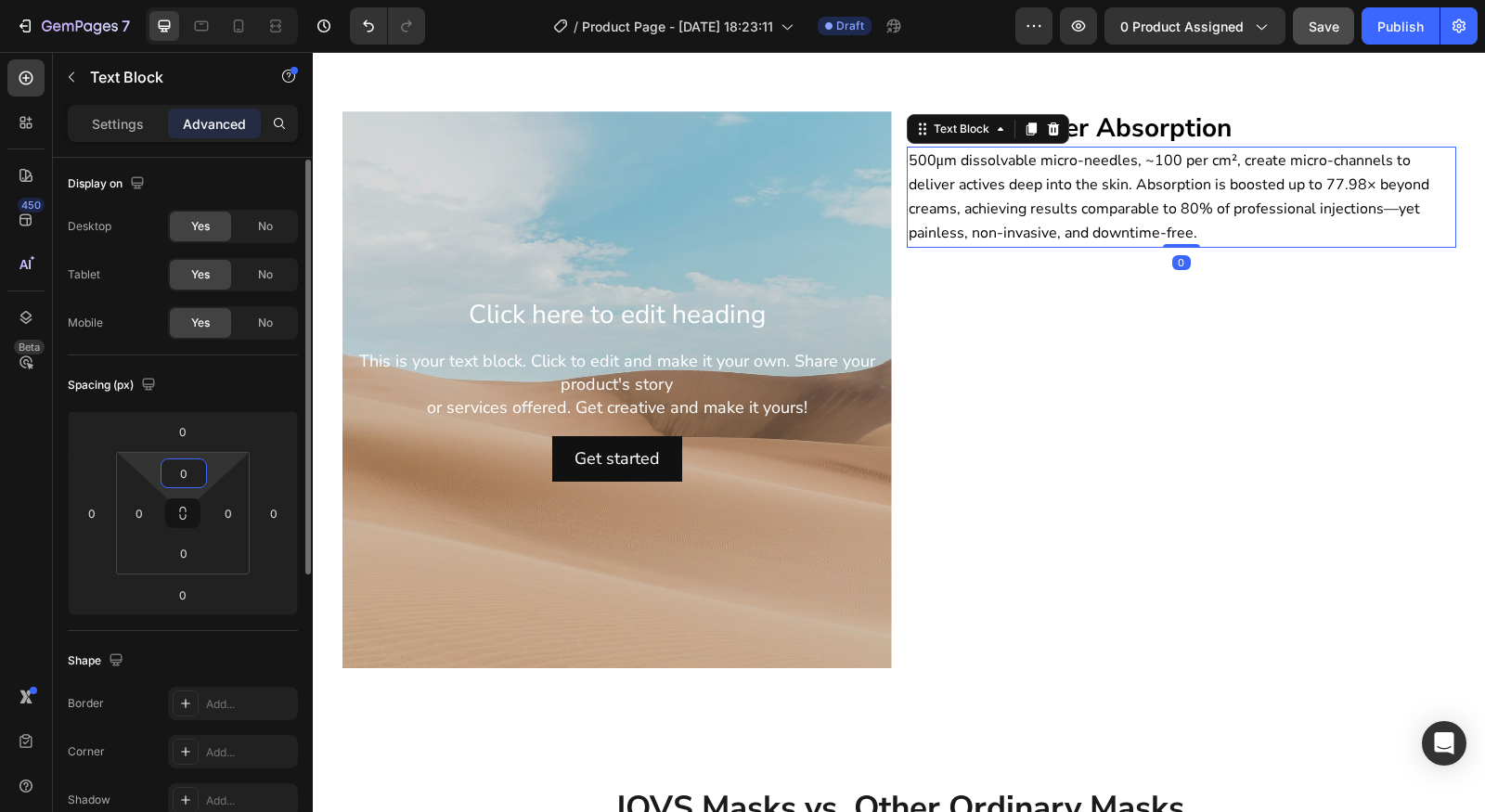
click at [192, 470] on input "0" at bounding box center [184, 473] width 37 height 27
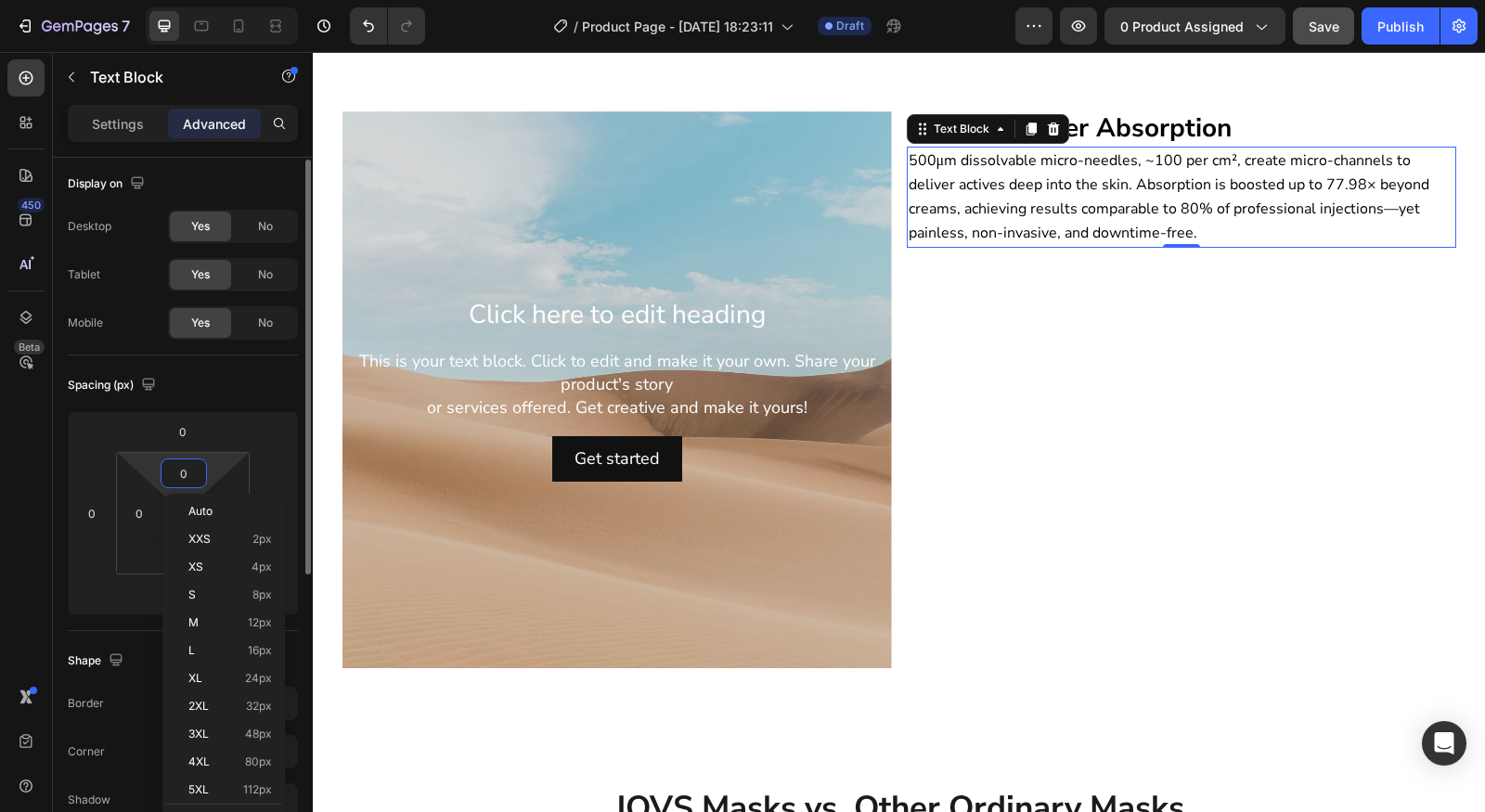
click at [192, 470] on input "0" at bounding box center [184, 473] width 37 height 27
click at [207, 0] on html "7 Version history / Product Page - Aug 27, 18:23:11 Draft Preview 0 product ass…" at bounding box center [742, 0] width 1485 height 0
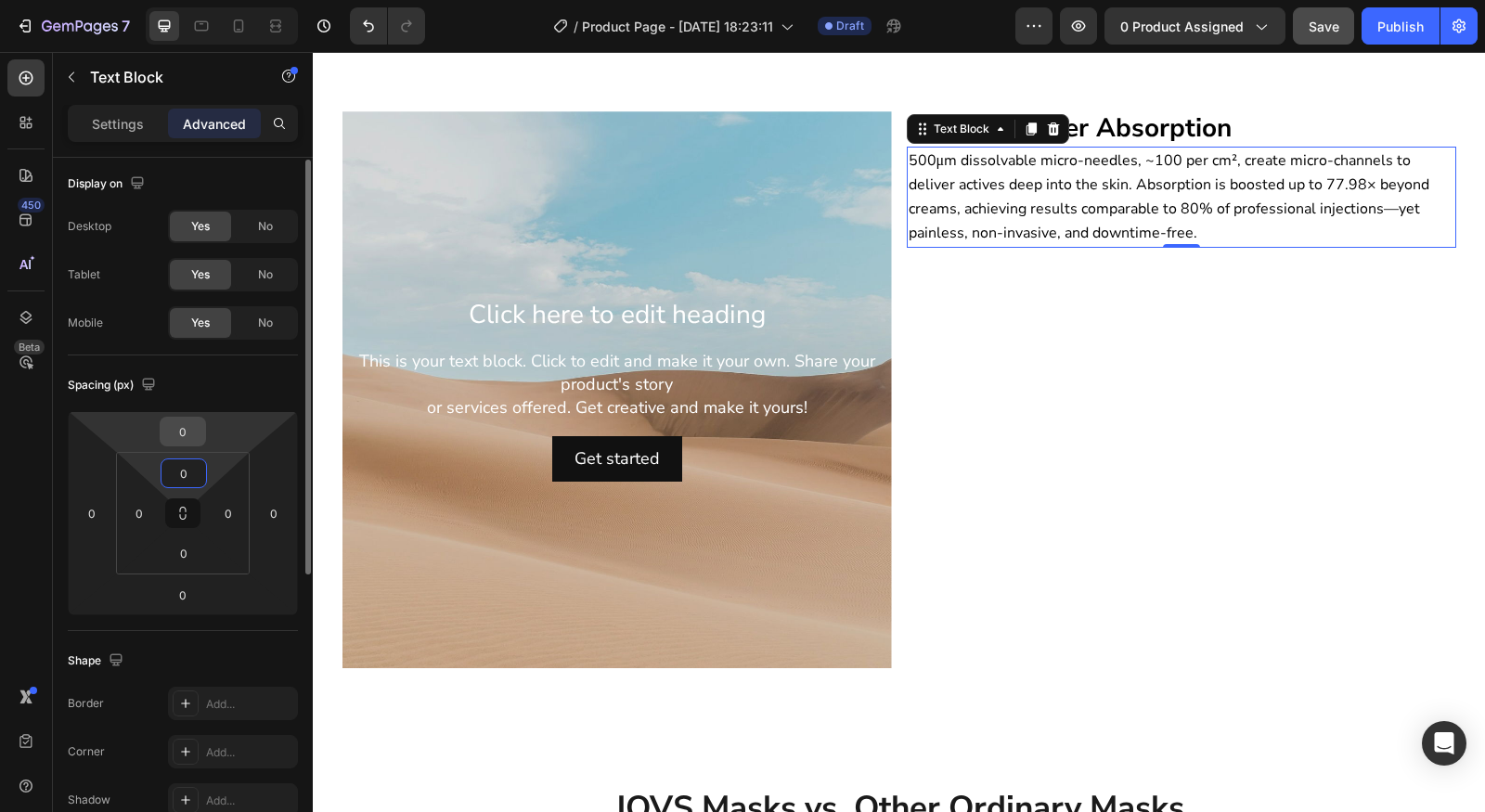
drag, startPoint x: 194, startPoint y: 457, endPoint x: 192, endPoint y: 416, distance: 41.0
click at [192, 416] on div "0 0 0 0 0 0 0 0" at bounding box center [182, 513] width 230 height 204
click at [194, 418] on input "0" at bounding box center [183, 431] width 37 height 27
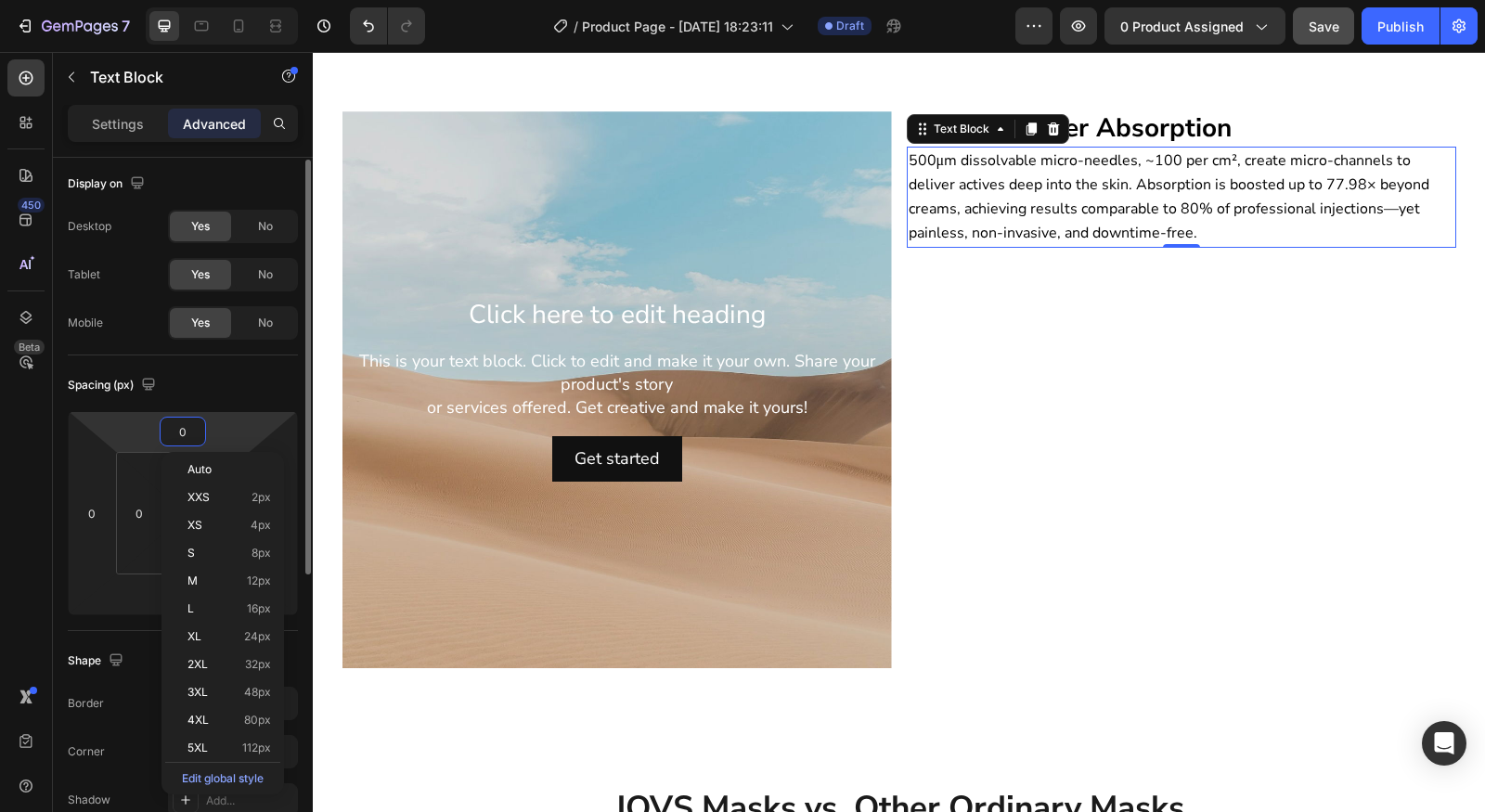
click at [201, 421] on input "0" at bounding box center [183, 431] width 37 height 27
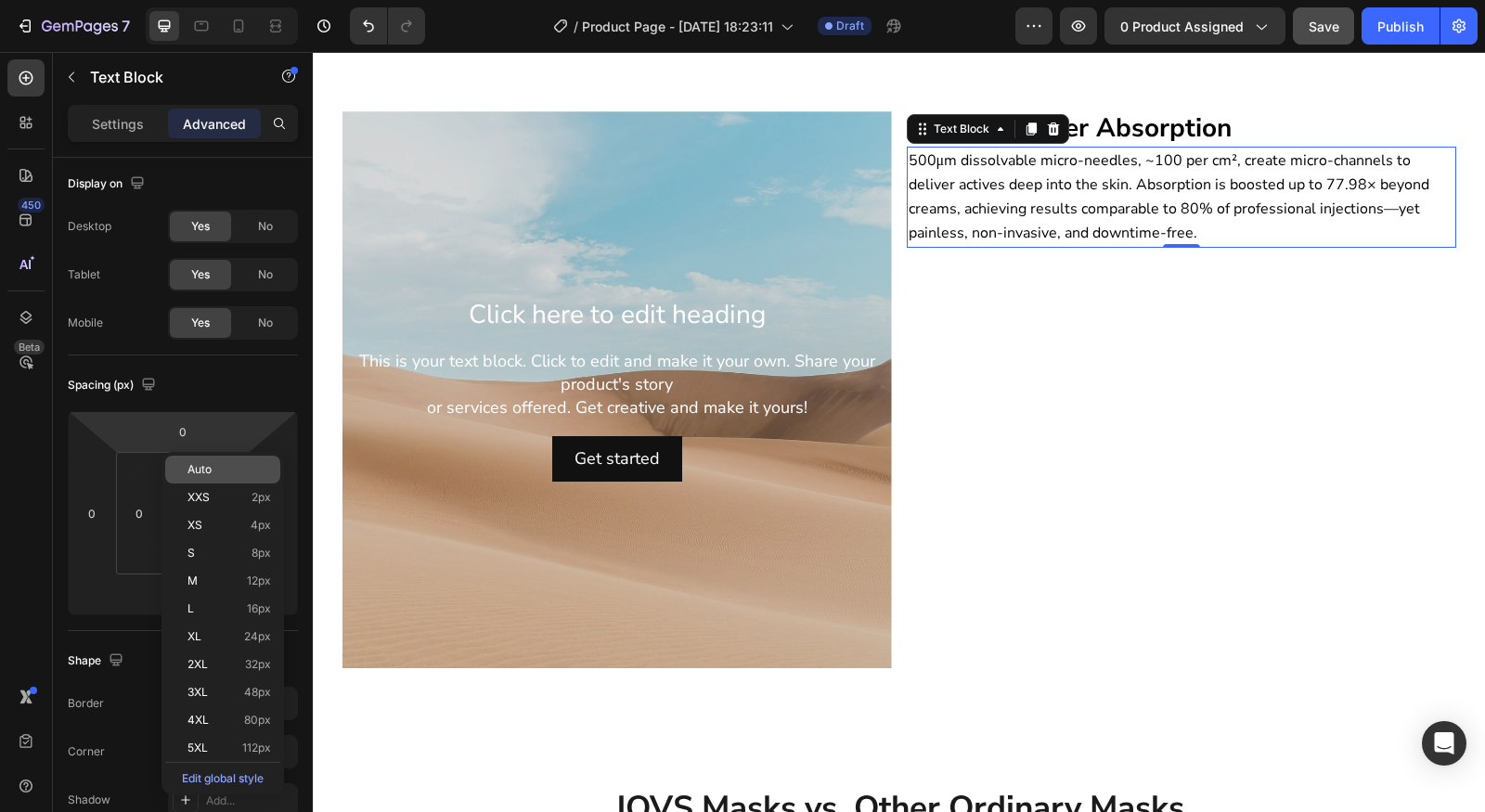
click at [205, 474] on span "Auto" at bounding box center [200, 469] width 24 height 13
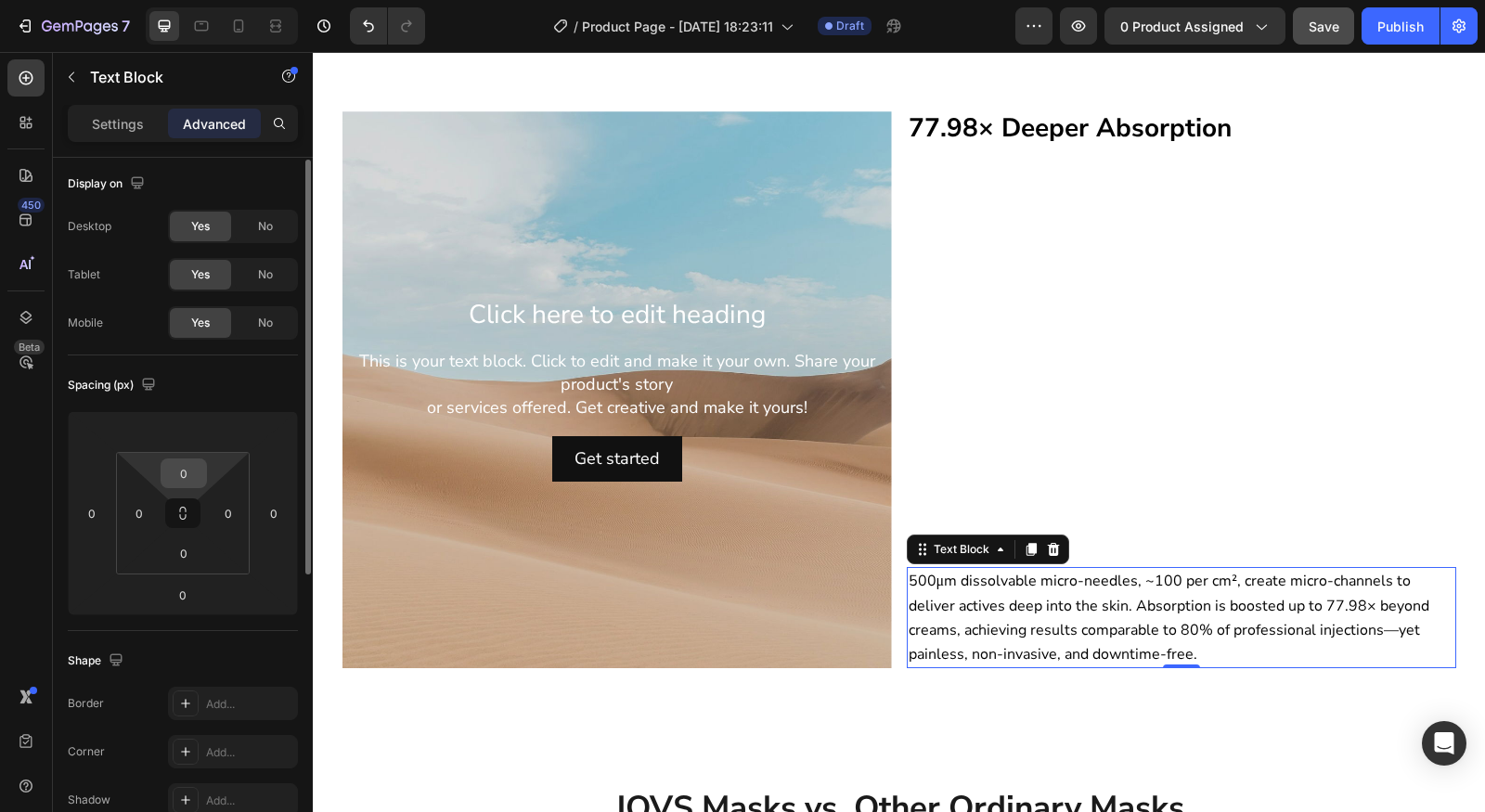
type input "0"
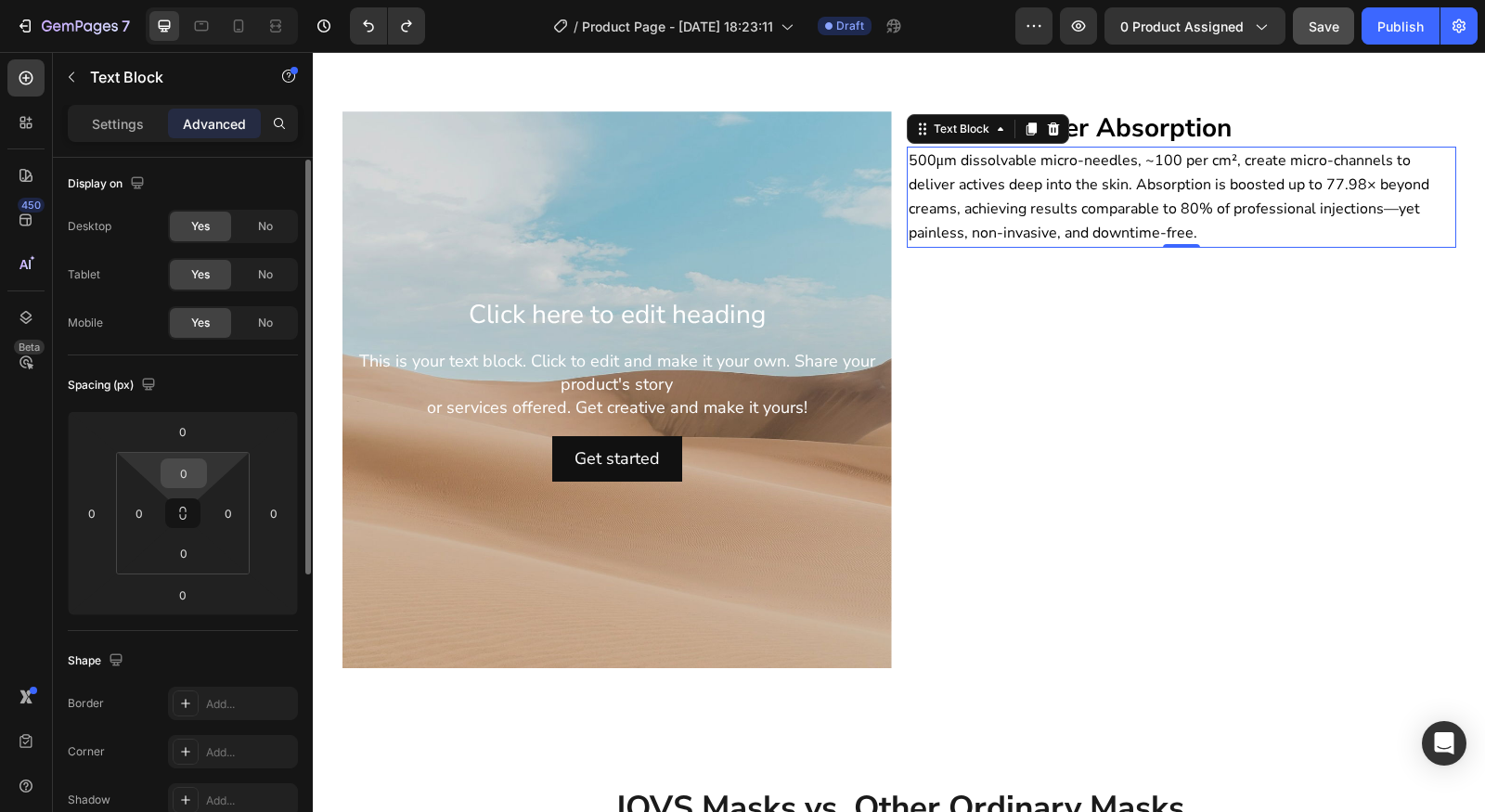
click at [200, 468] on input "0" at bounding box center [184, 473] width 37 height 27
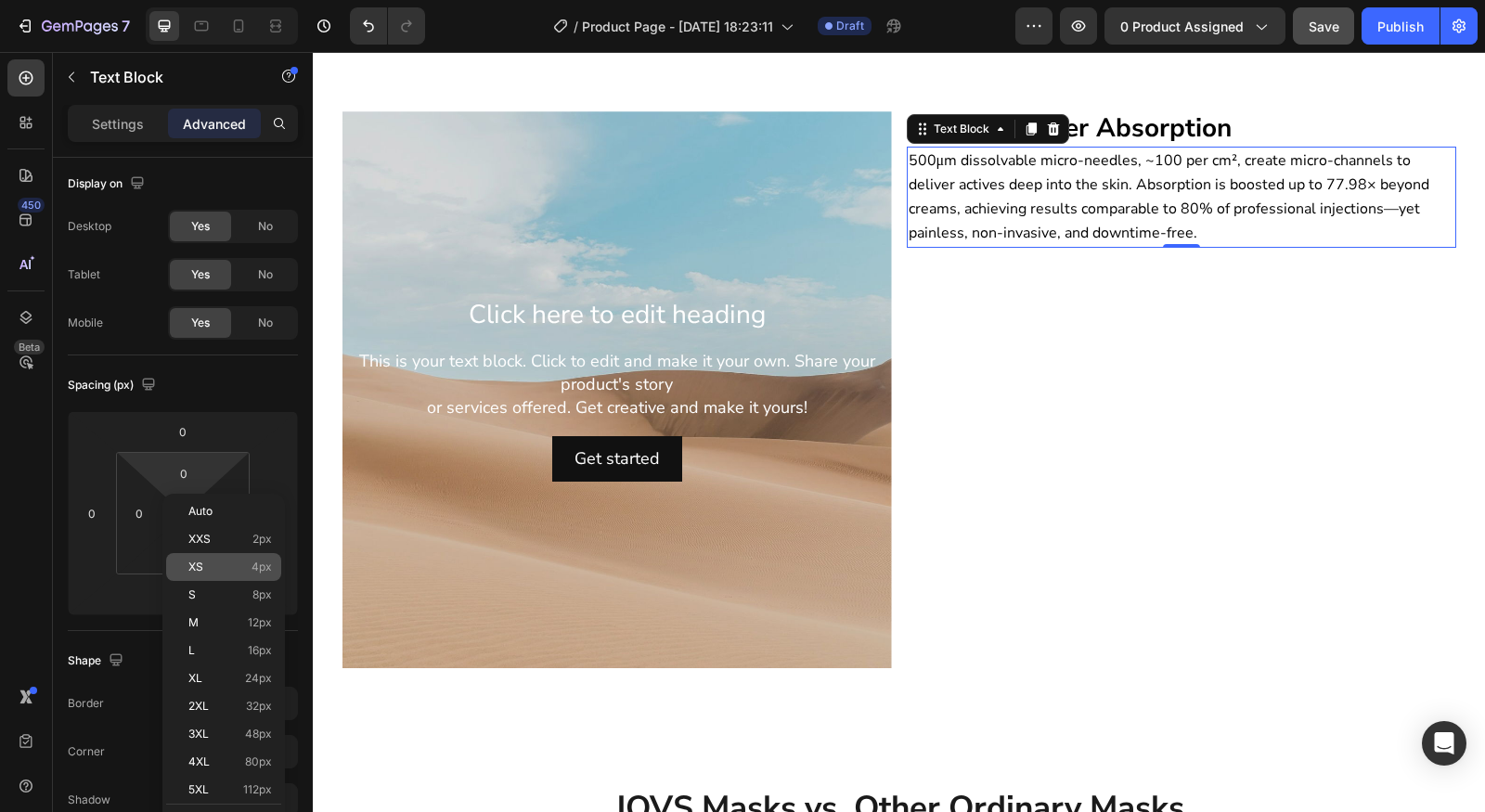
click at [219, 577] on div "XS 4px" at bounding box center [224, 566] width 116 height 27
type input "4"
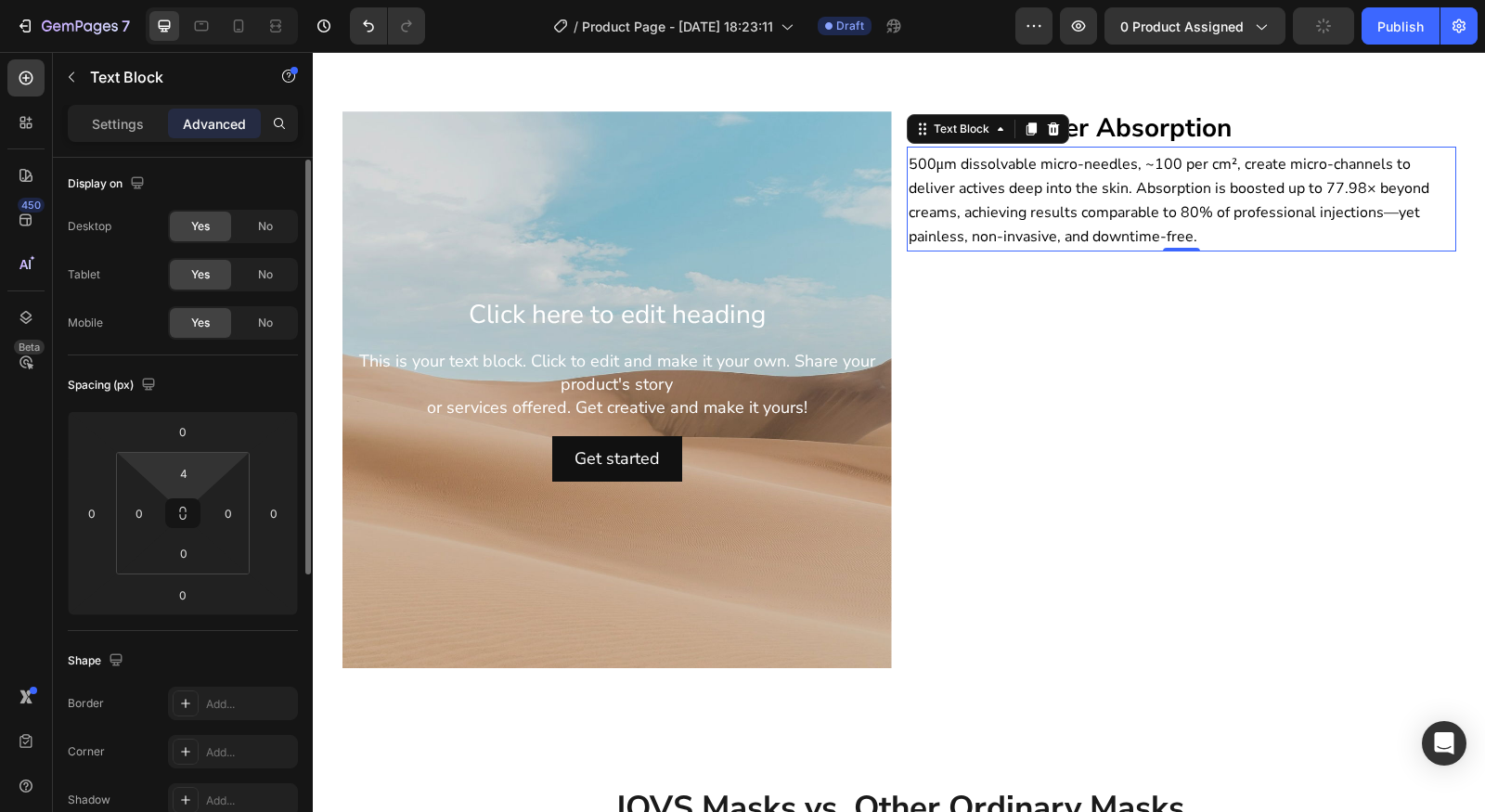
click at [197, 0] on html "7 Version history / Product Page - Aug 27, 18:23:11 Draft Preview 0 product ass…" at bounding box center [742, 0] width 1485 height 0
click at [181, 498] on button at bounding box center [183, 513] width 35 height 29
click at [186, 483] on input "4" at bounding box center [184, 473] width 37 height 27
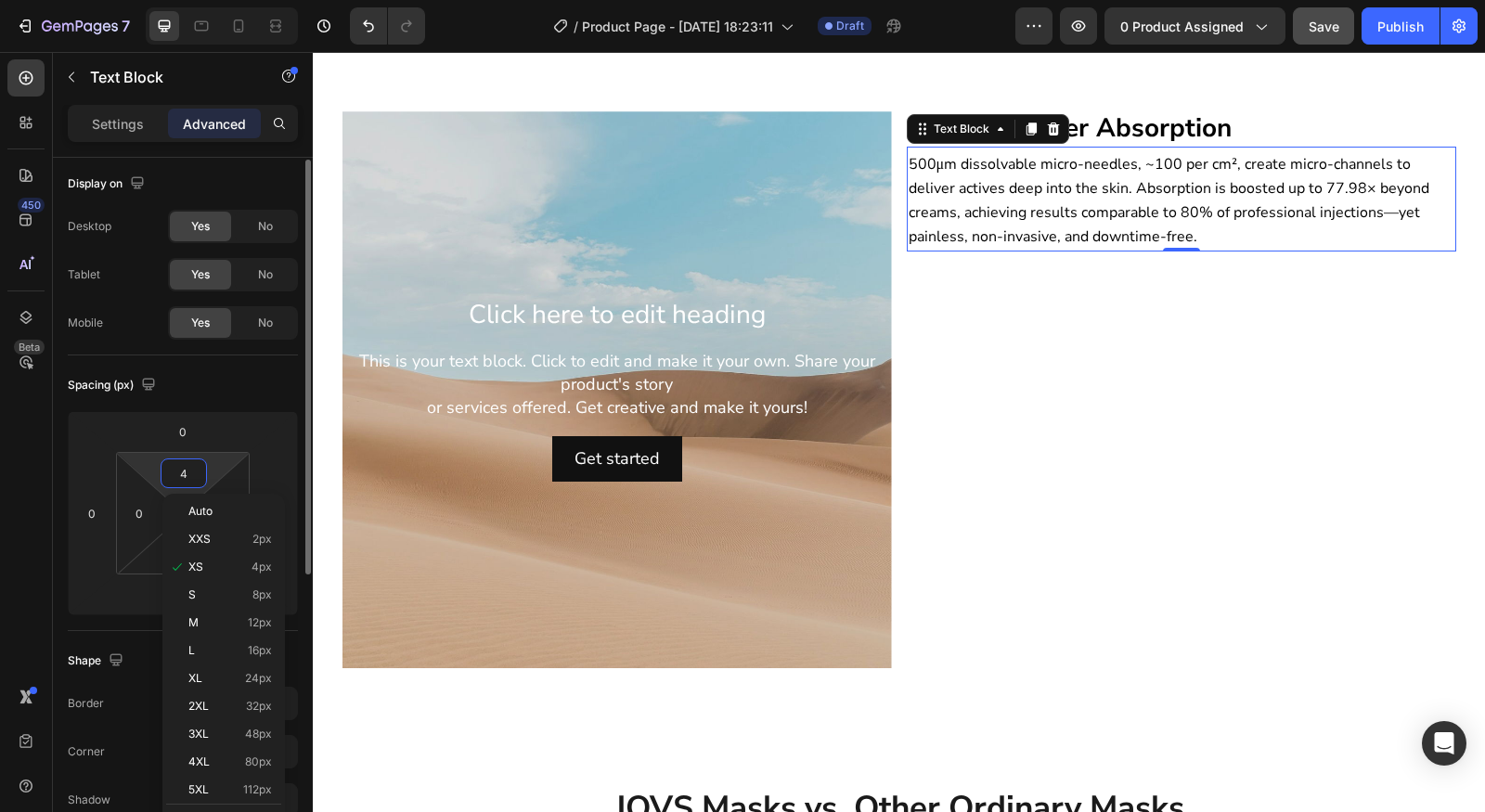
click at [190, 471] on input "4" at bounding box center [184, 473] width 37 height 27
type input "4"
click at [225, 631] on div "M 12px" at bounding box center [224, 622] width 116 height 27
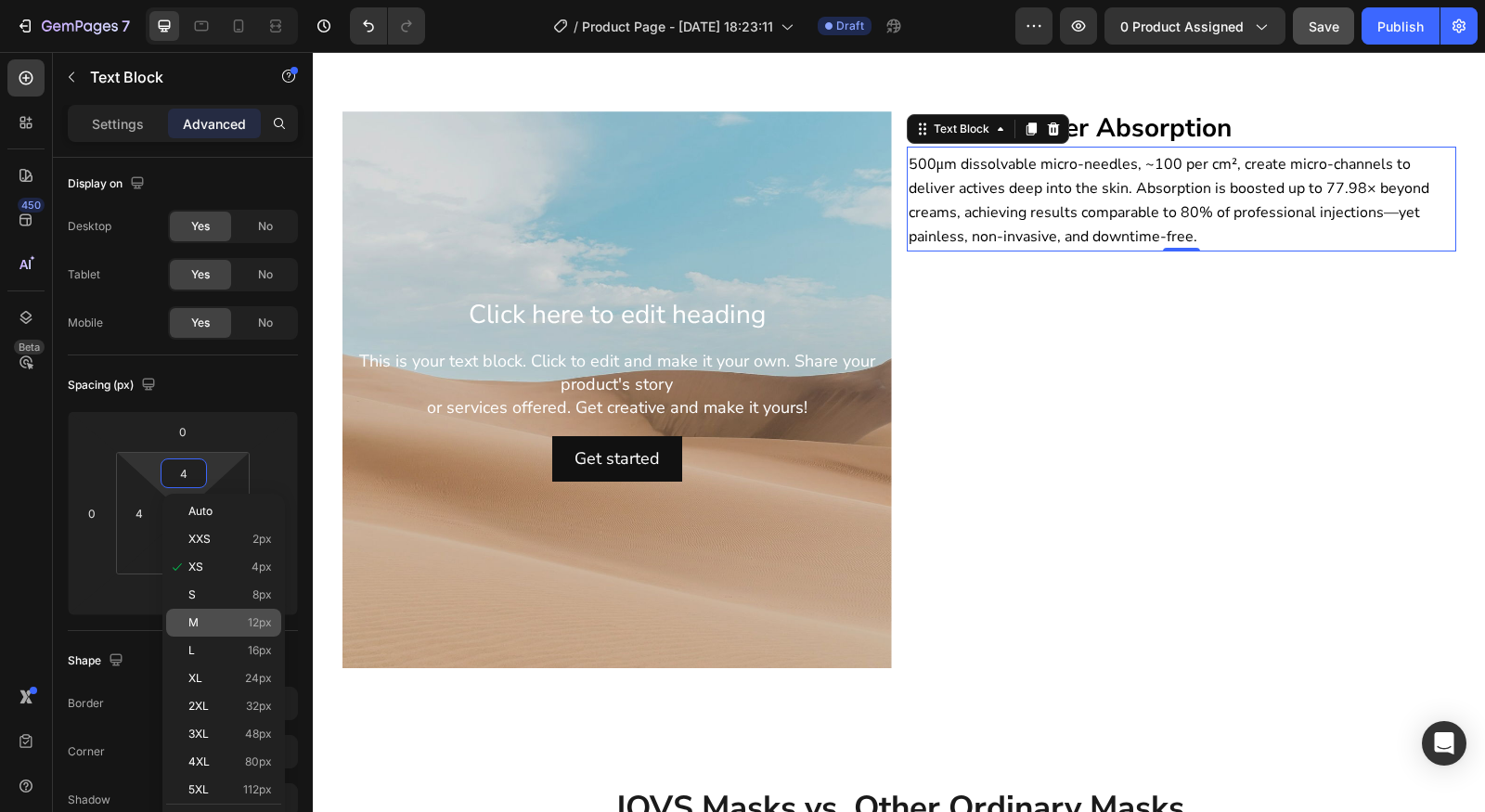
type input "12"
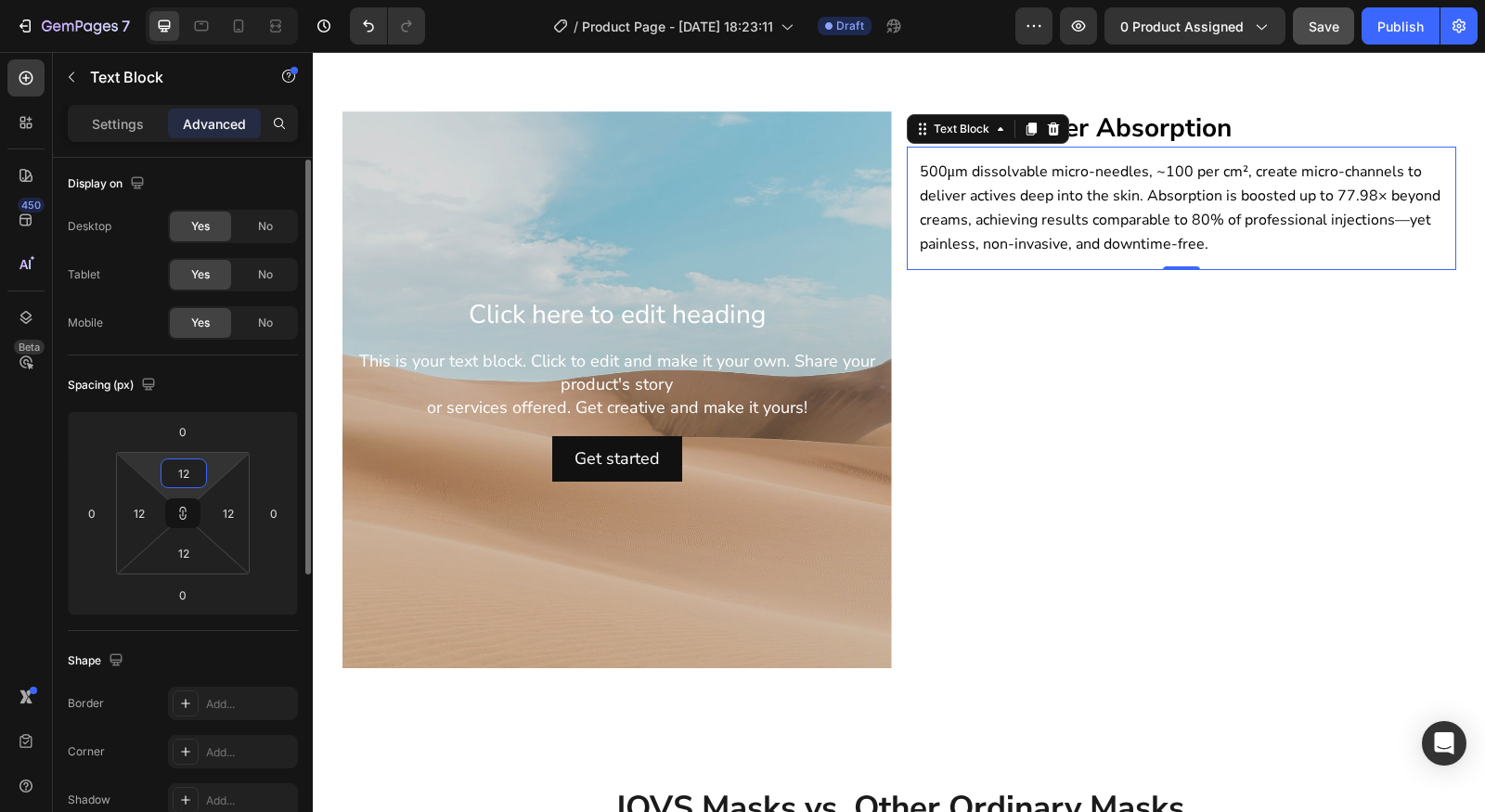
click at [179, 482] on input "12" at bounding box center [184, 473] width 37 height 27
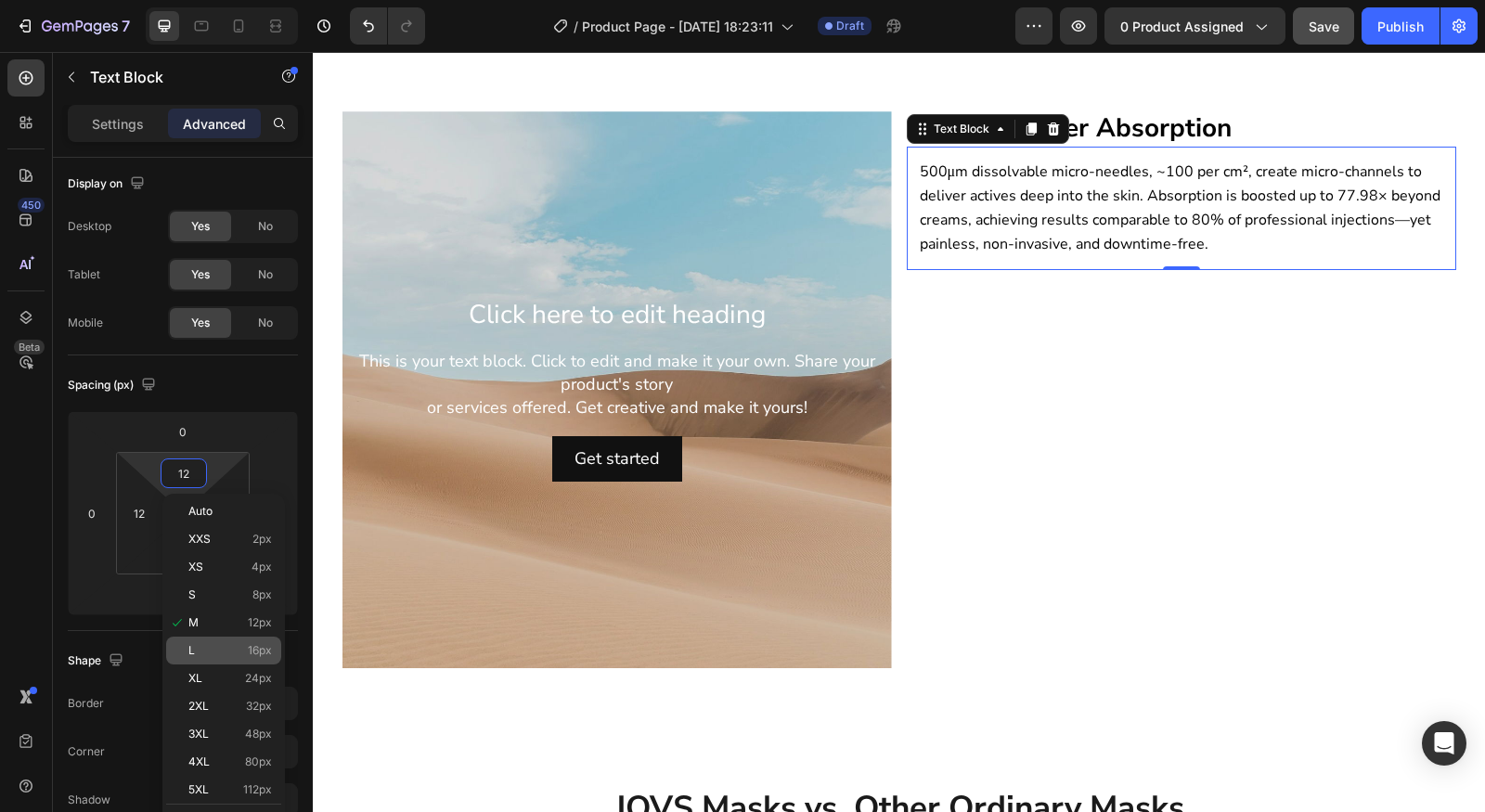
click at [217, 655] on p "L 16px" at bounding box center [229, 650] width 83 height 13
type input "16"
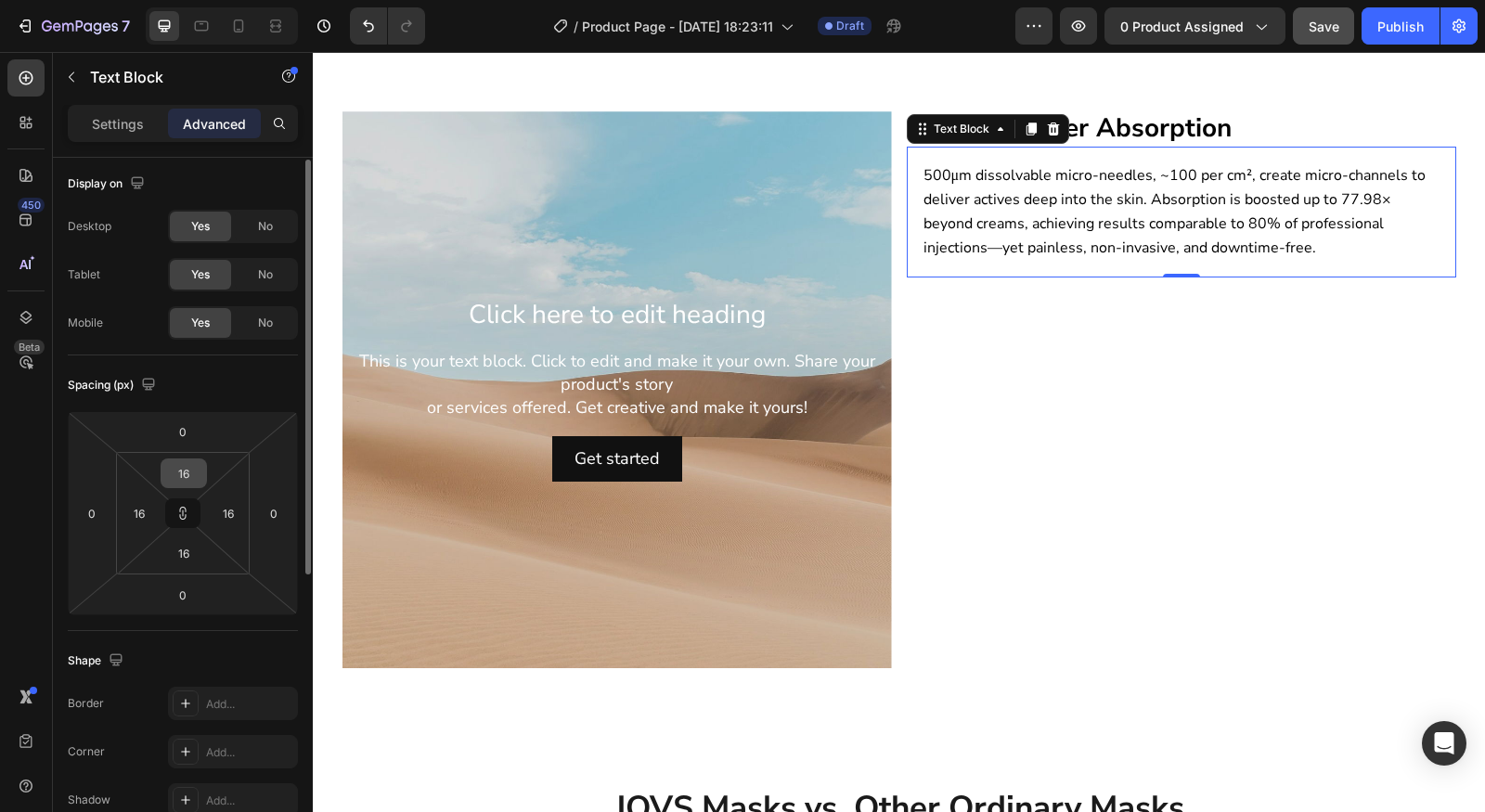
click at [186, 473] on input "16" at bounding box center [184, 473] width 37 height 27
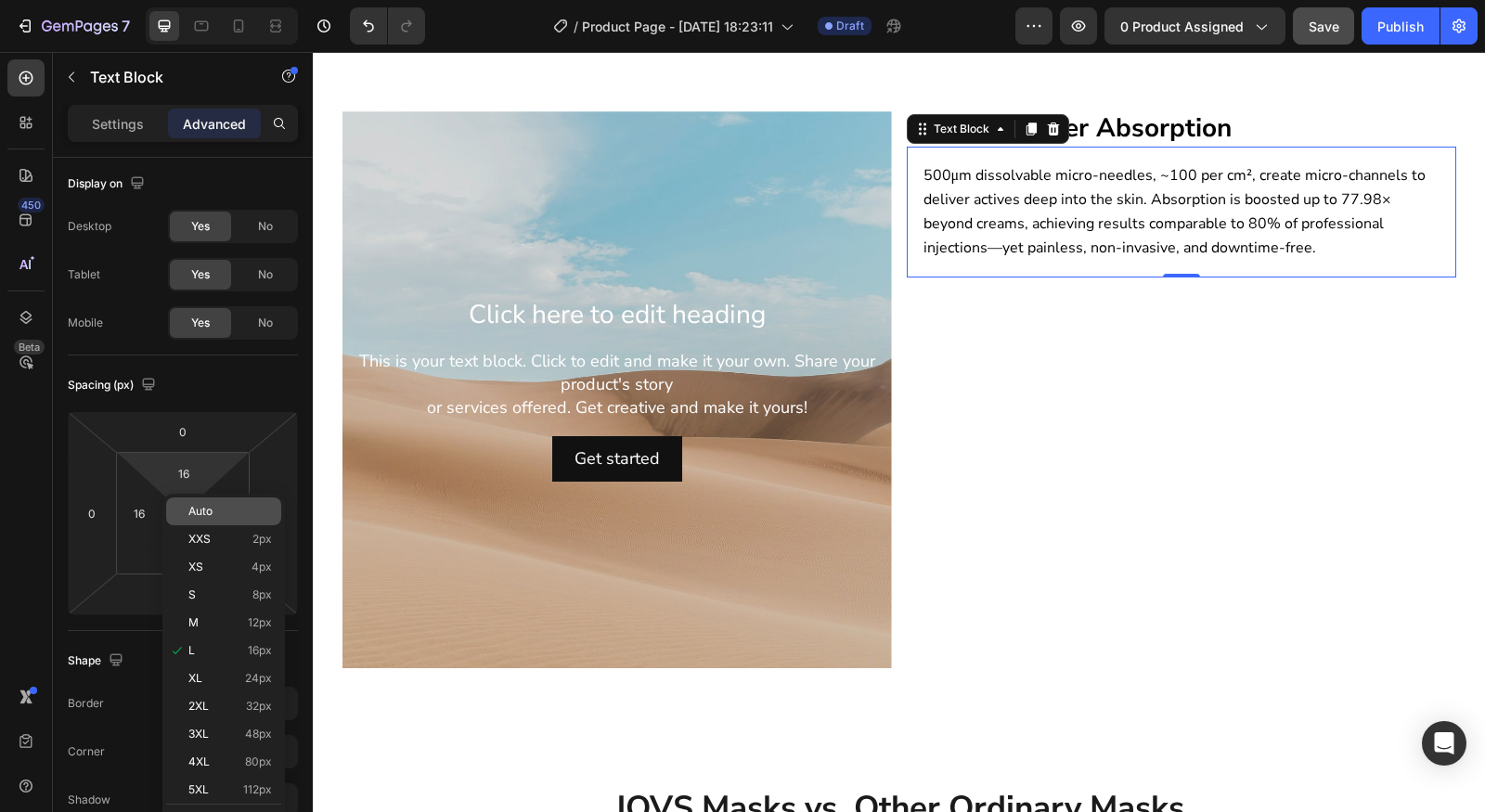
click at [219, 517] on p "Auto" at bounding box center [229, 511] width 83 height 13
type input "Auto"
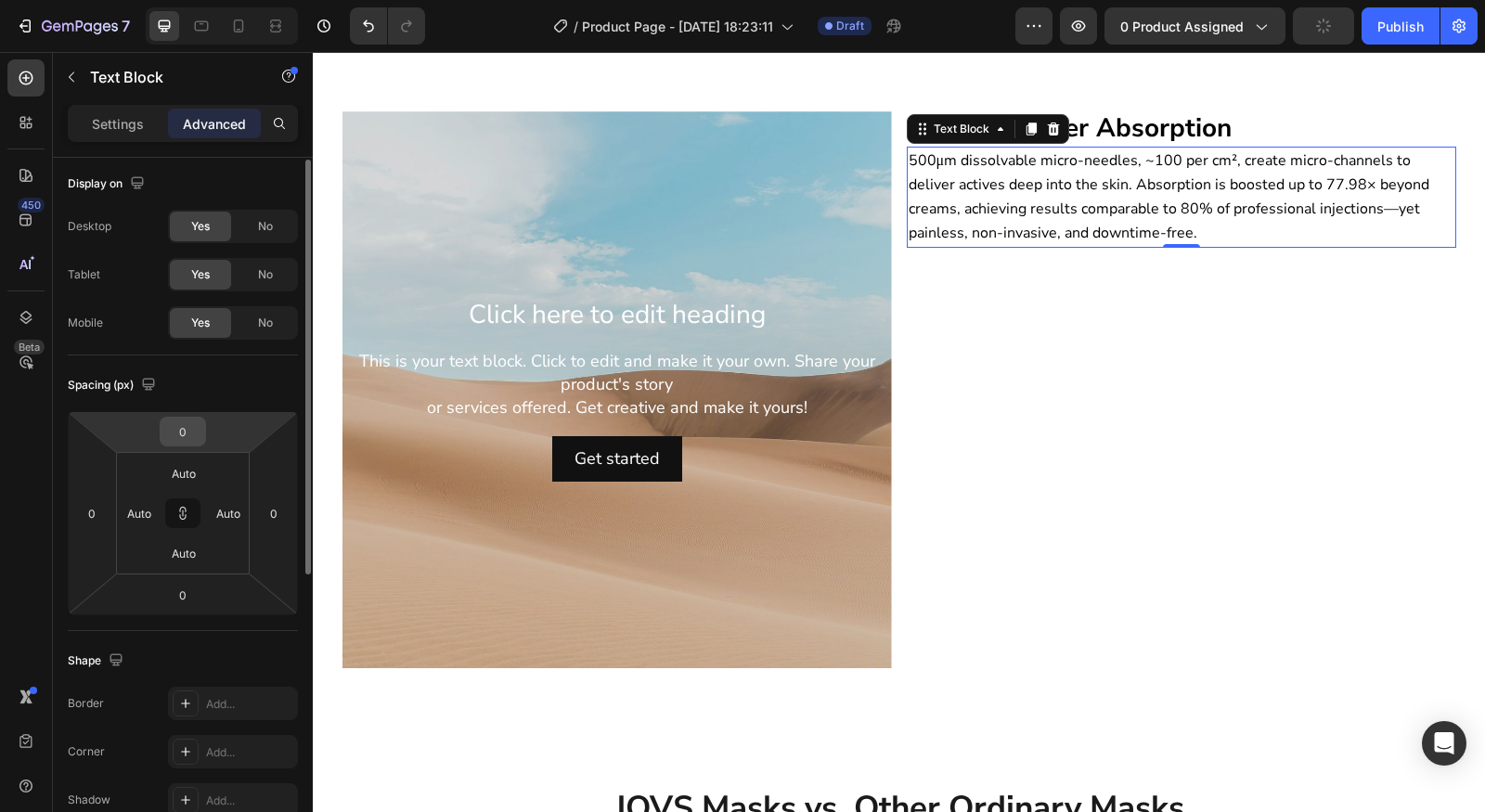
click at [191, 421] on input "0" at bounding box center [183, 431] width 37 height 27
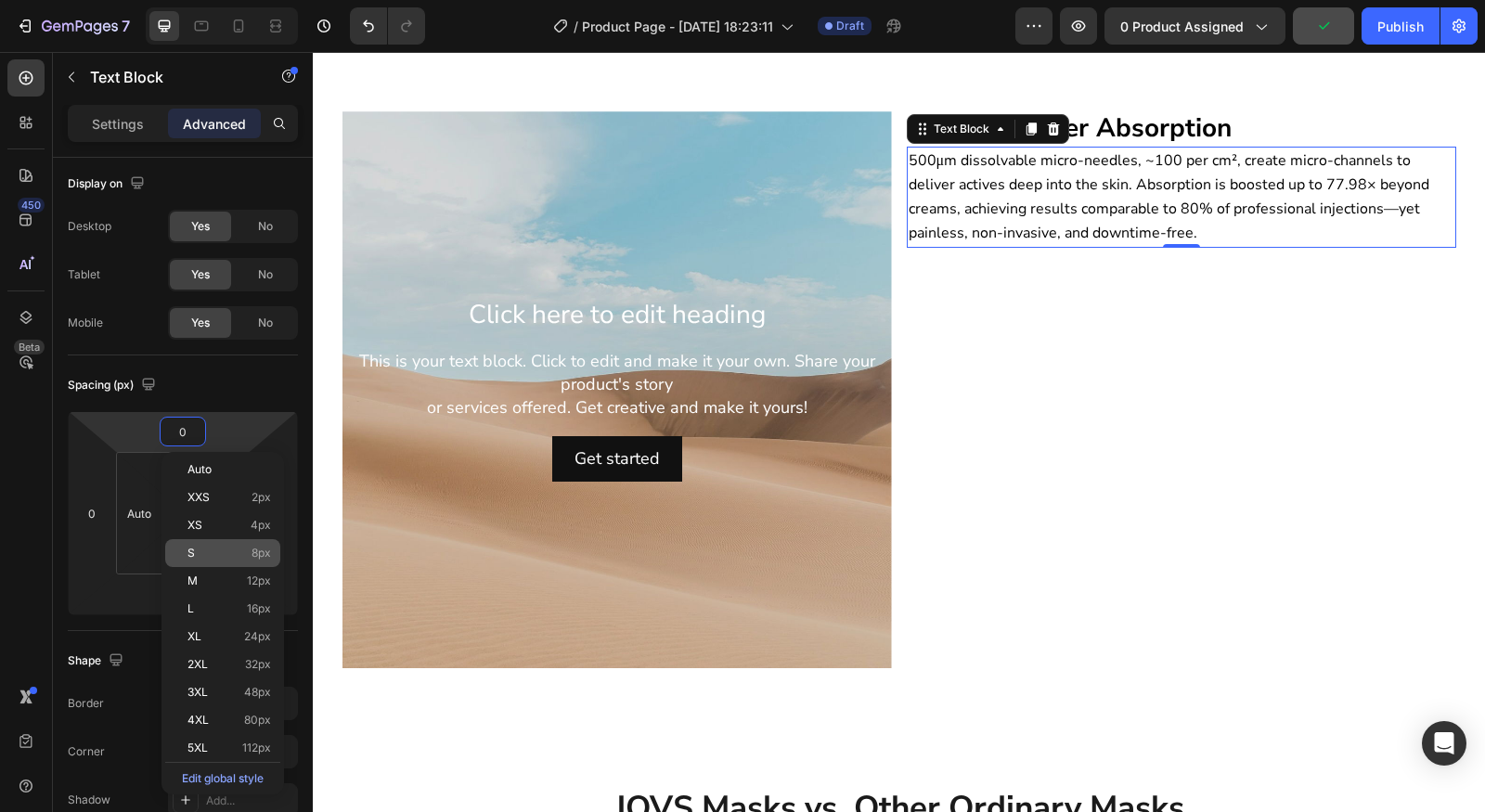
click at [222, 541] on div "S 8px" at bounding box center [223, 553] width 116 height 27
type input "8"
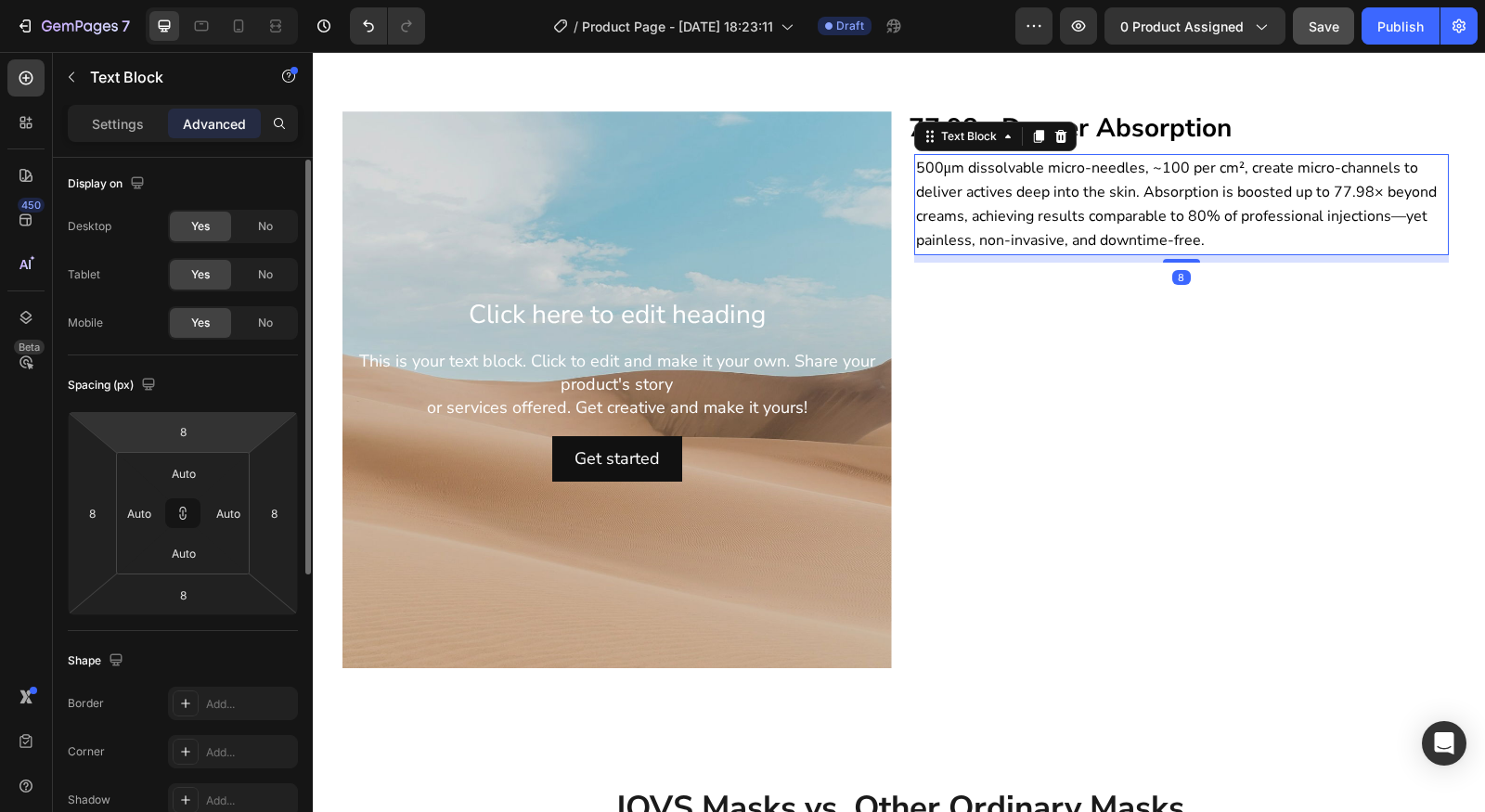
type input "0"
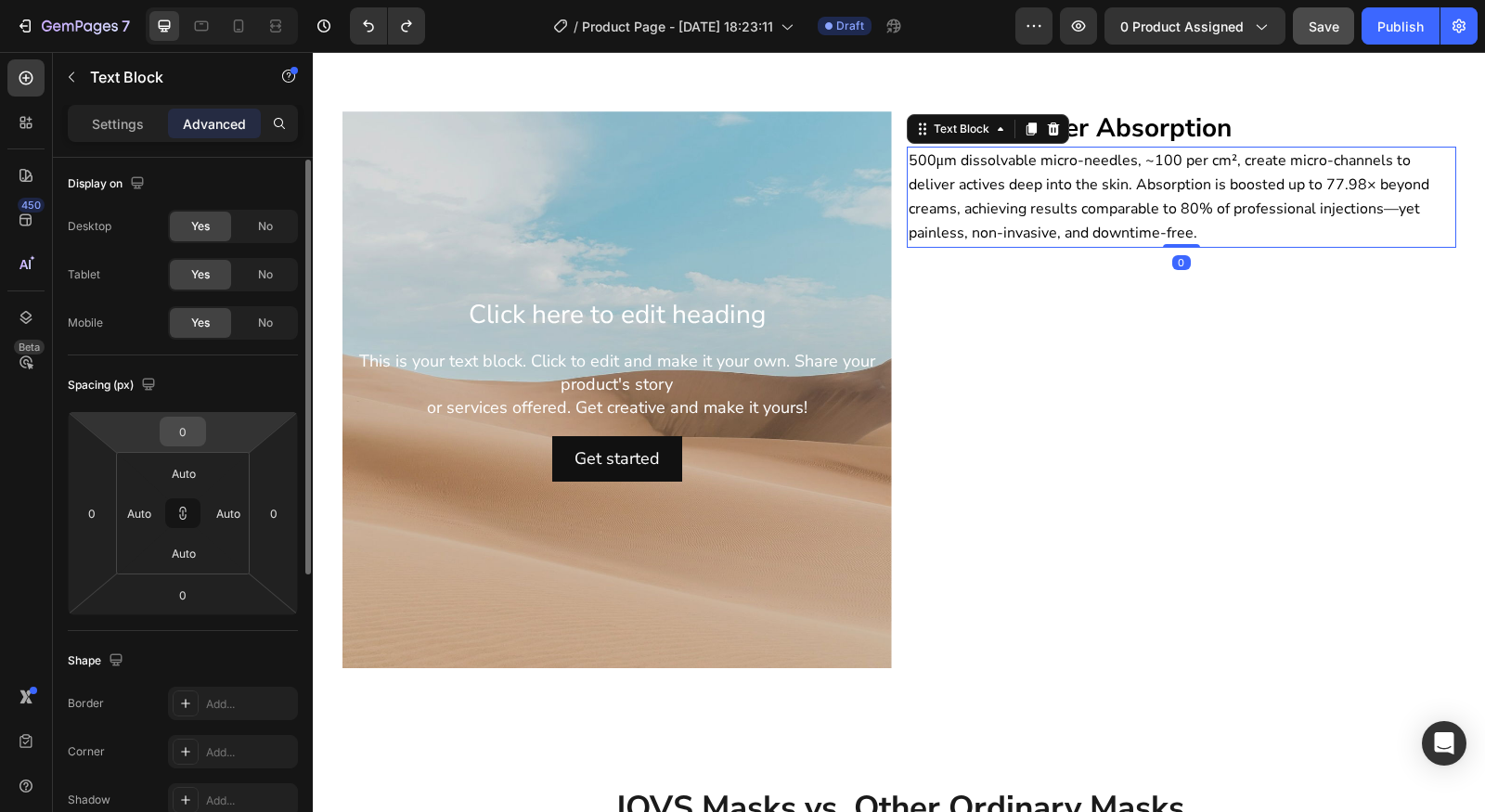
click at [205, 429] on div "0" at bounding box center [182, 431] width 46 height 29
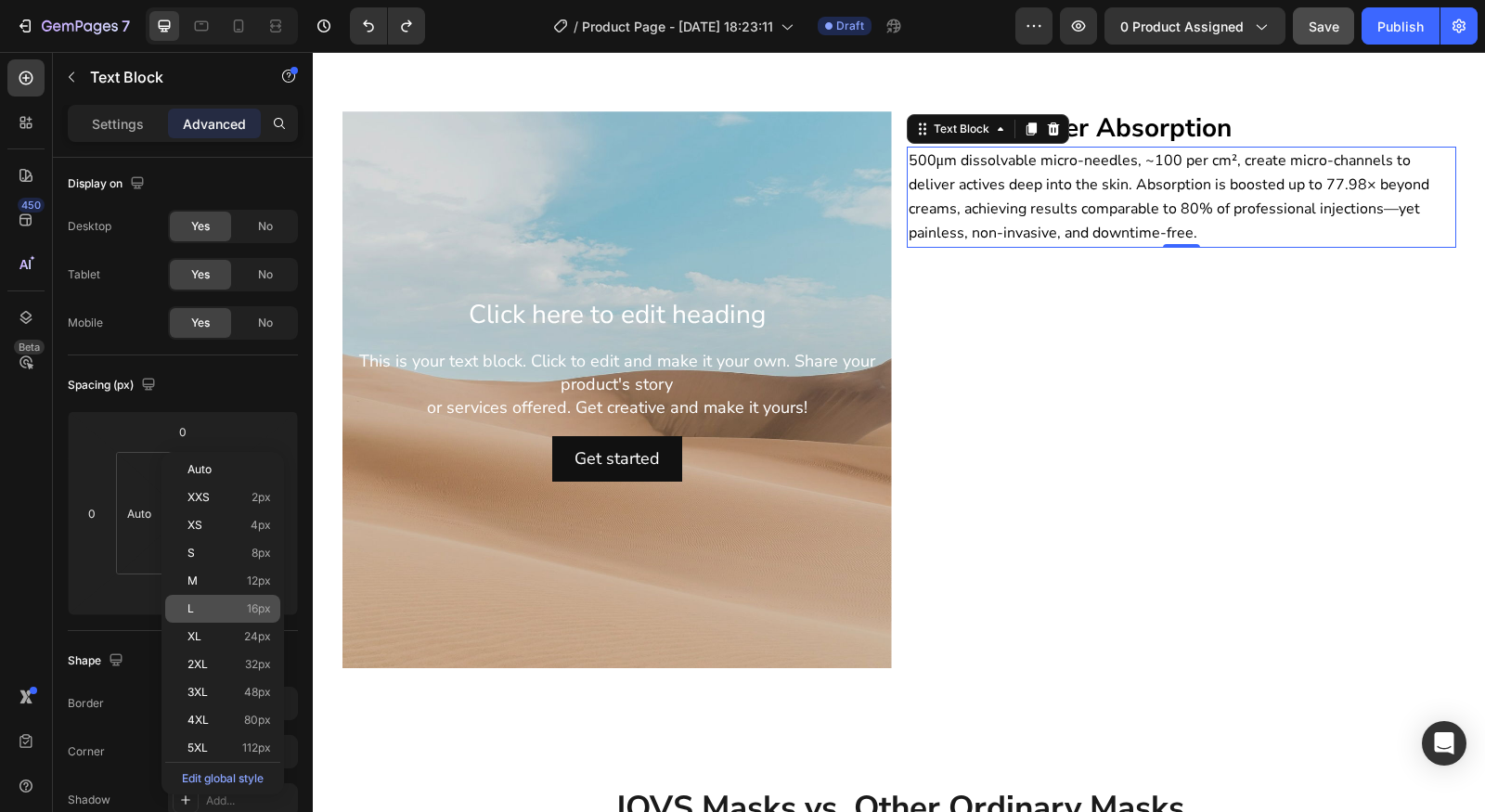
click at [219, 599] on div "L 16px" at bounding box center [223, 609] width 116 height 27
type input "16"
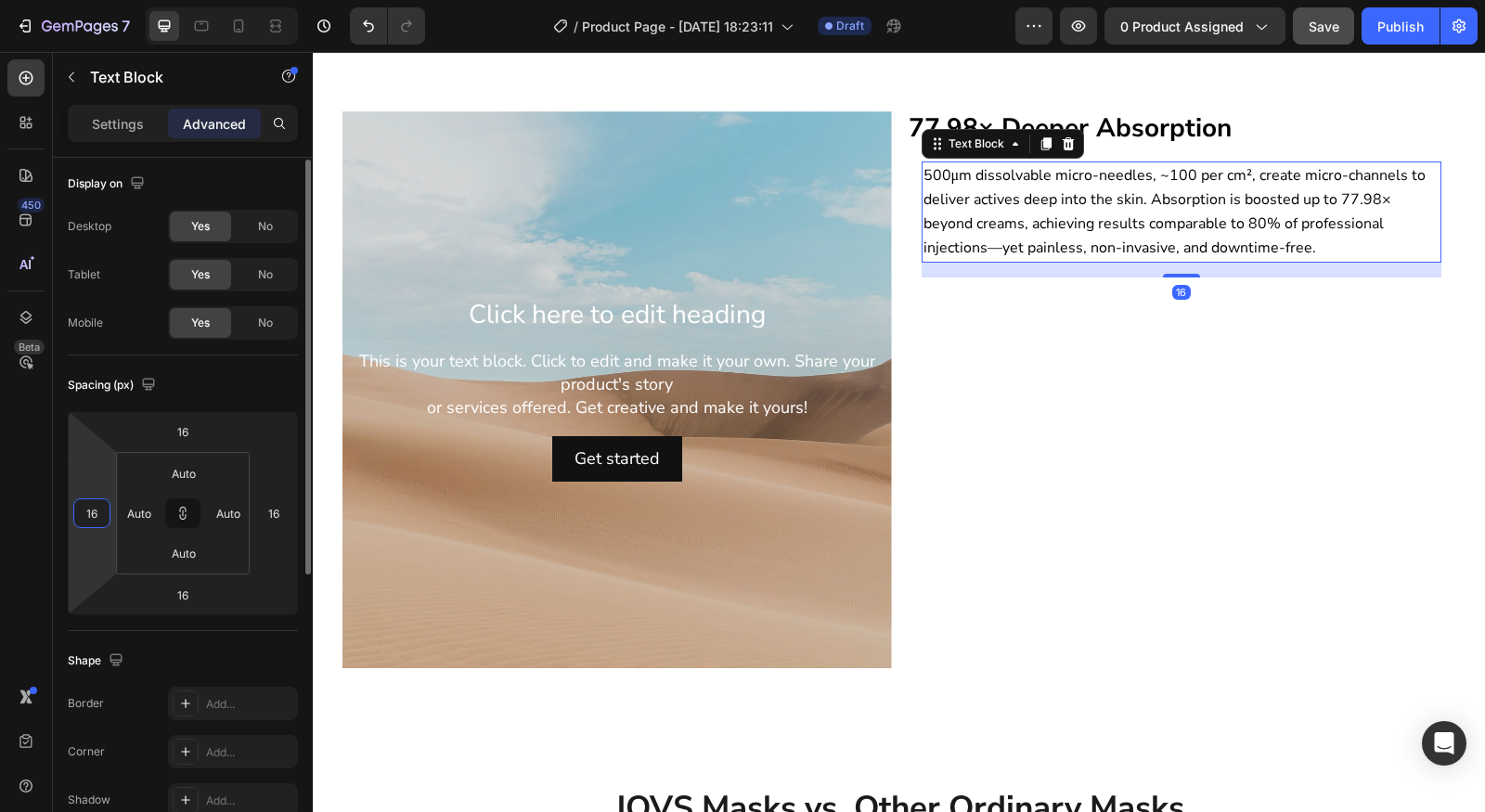
click at [93, 0] on html "7 Version history / Product Page - Aug 27, 18:23:11 Draft Preview 0 product ass…" at bounding box center [742, 0] width 1485 height 0
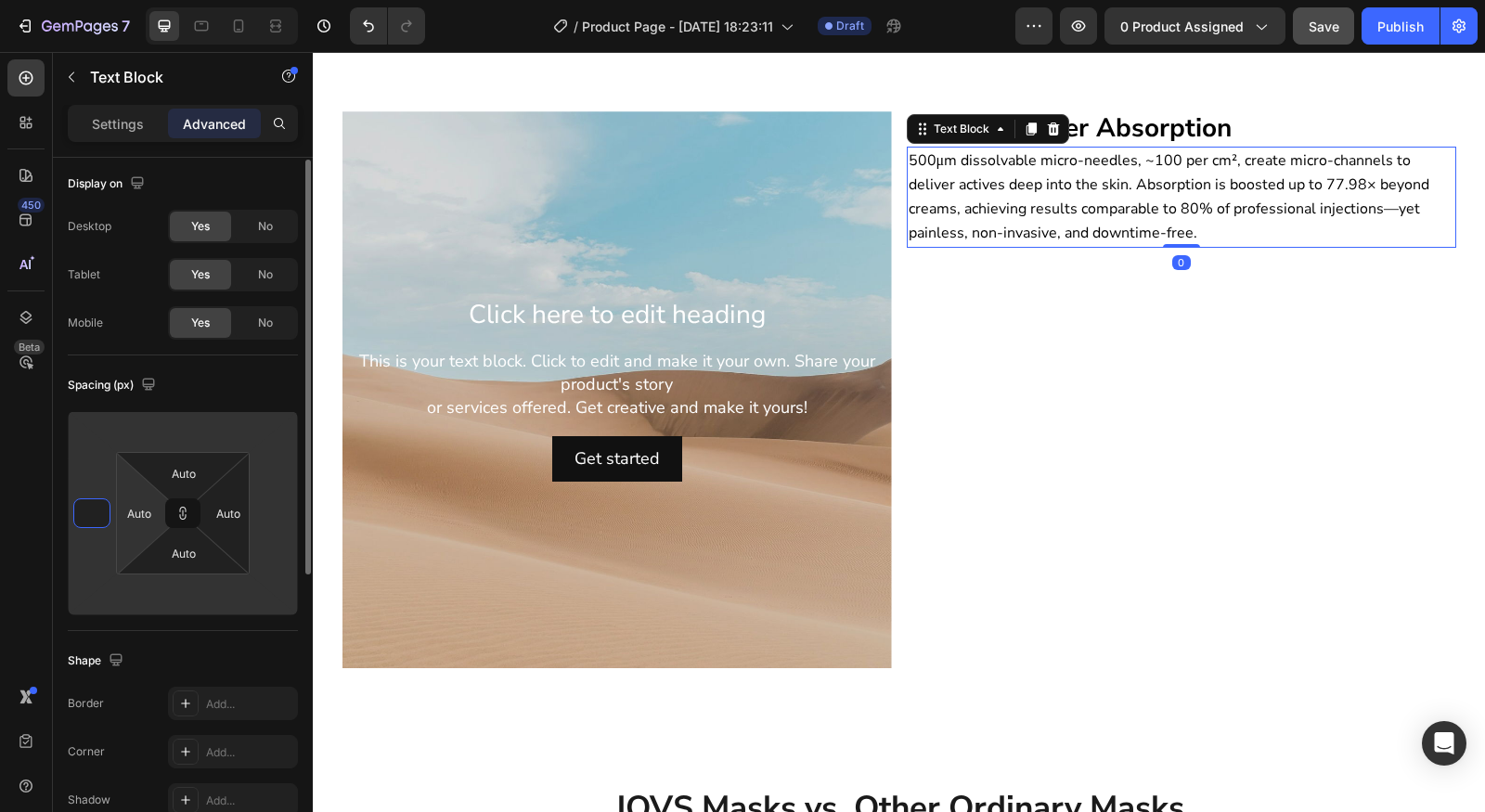
type input "0"
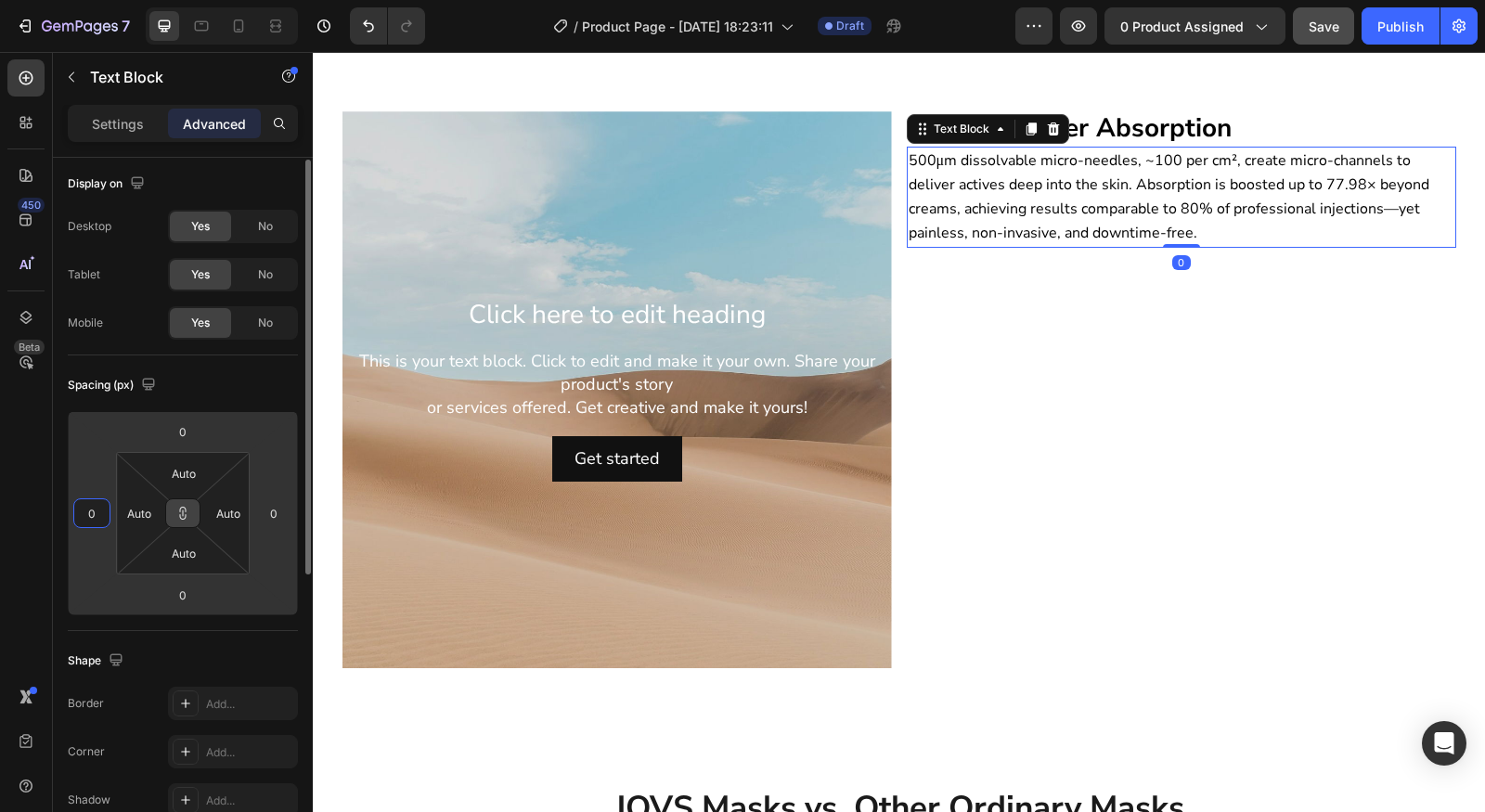
click at [197, 514] on button at bounding box center [183, 513] width 35 height 29
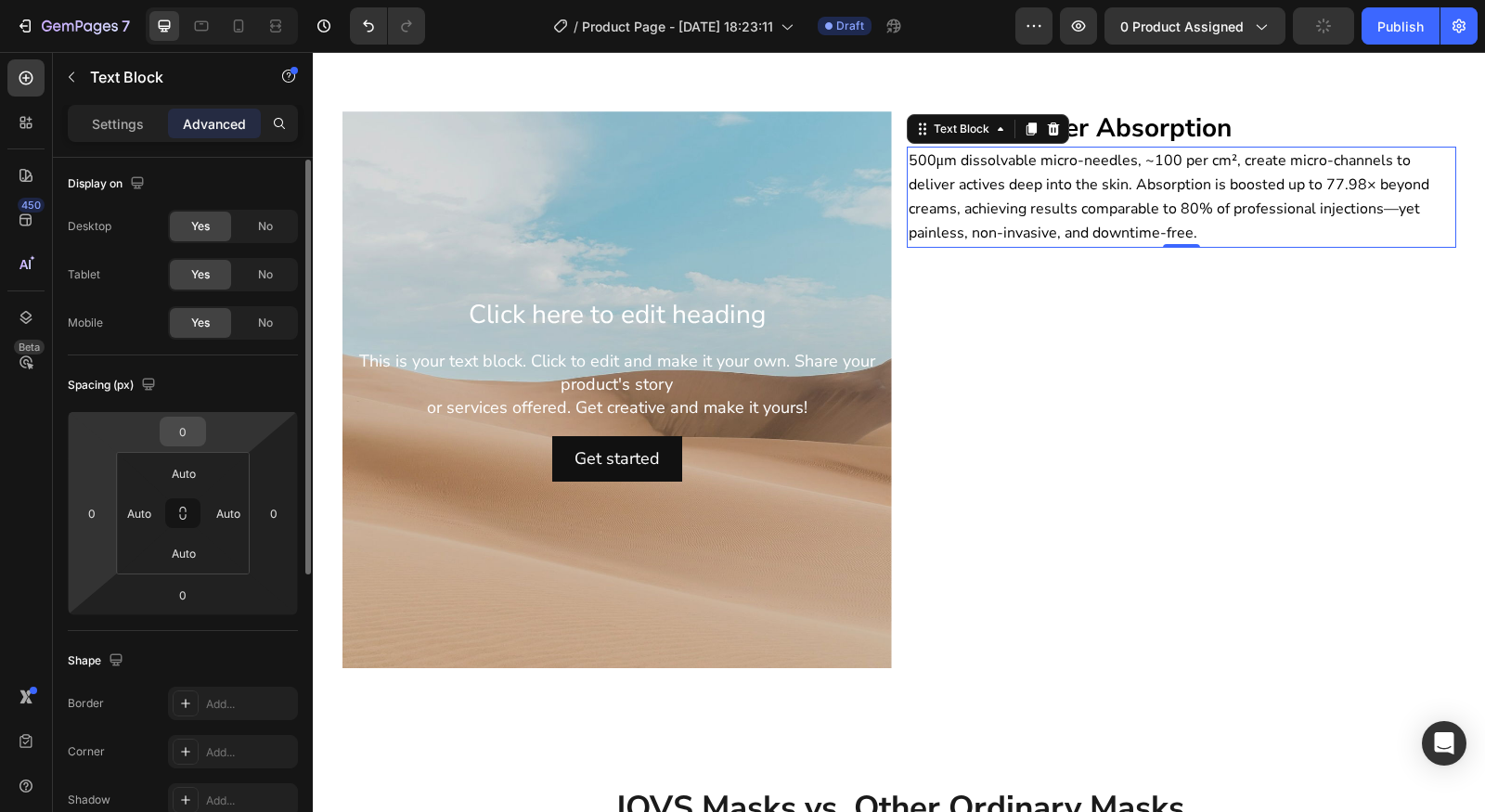
click at [191, 435] on input "0" at bounding box center [183, 431] width 37 height 27
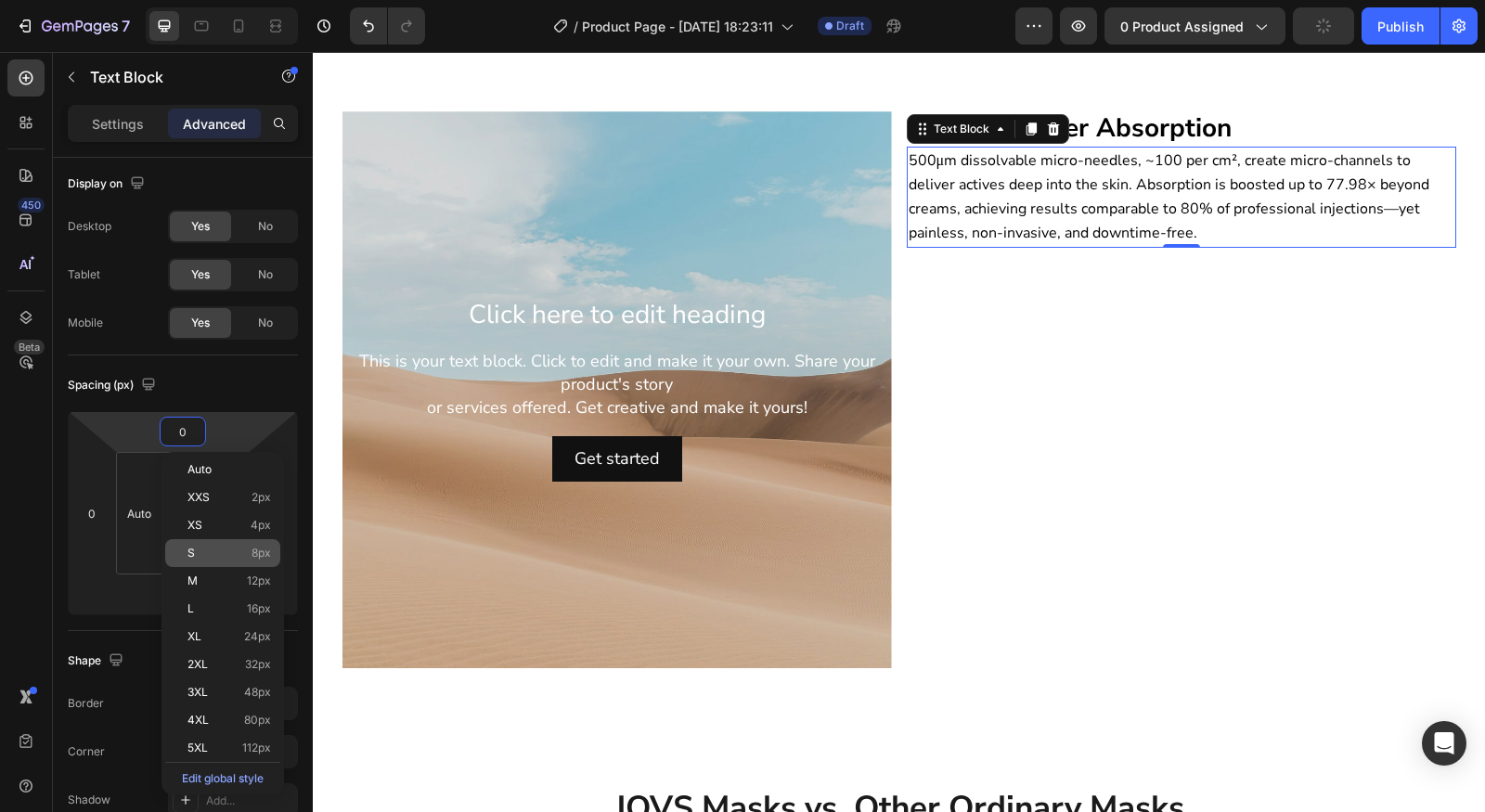
click at [209, 547] on p "S 8px" at bounding box center [229, 553] width 83 height 13
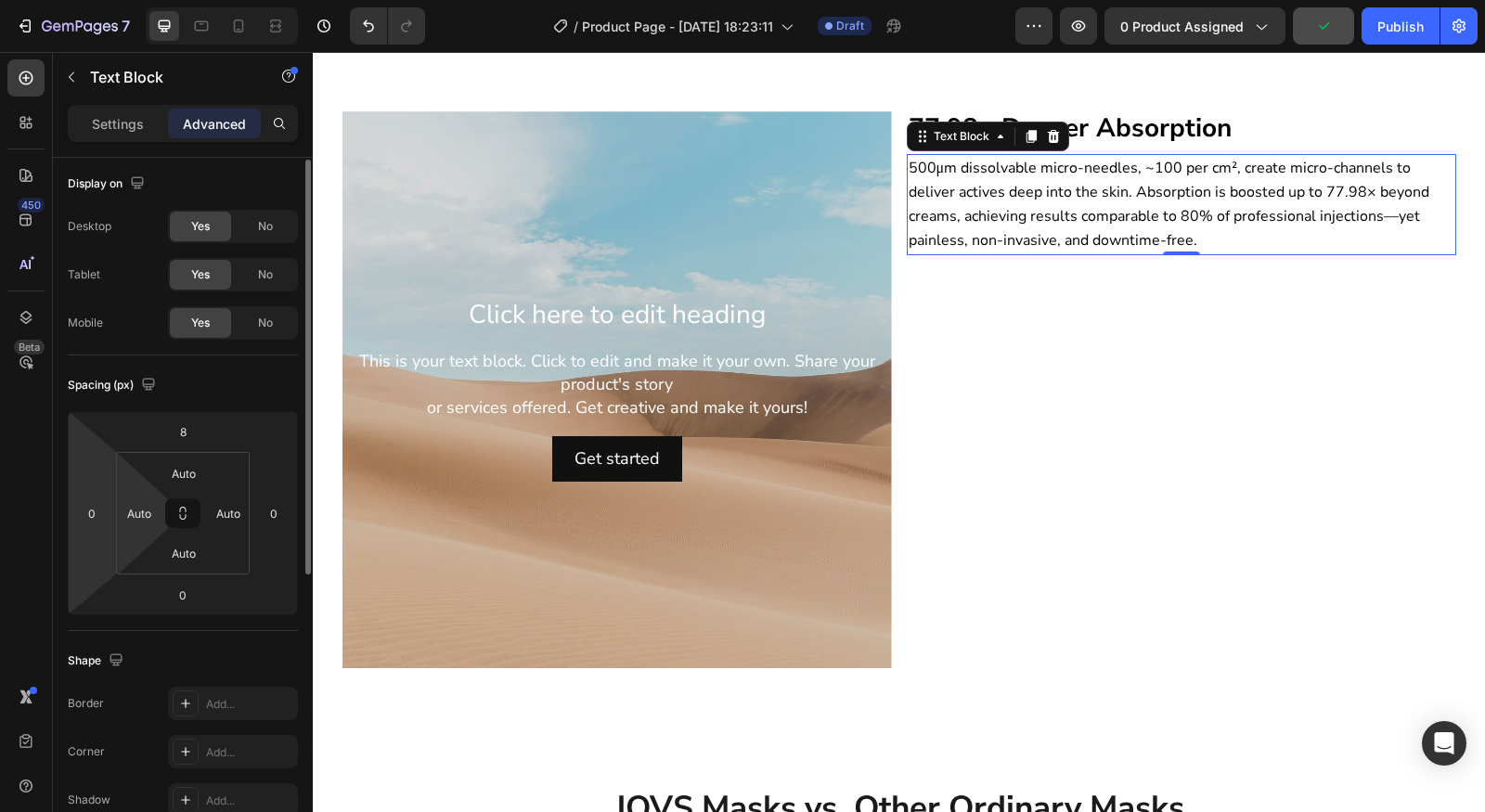
click at [111, 0] on html "7 Version history / Product Page - Aug 27, 18:23:11 Draft Preview 0 product ass…" at bounding box center [742, 0] width 1485 height 0
click at [0, 0] on div "Spacing (px) 8 0 0 0 Auto Auto Auto Auto" at bounding box center [0, 0] width 0 height 0
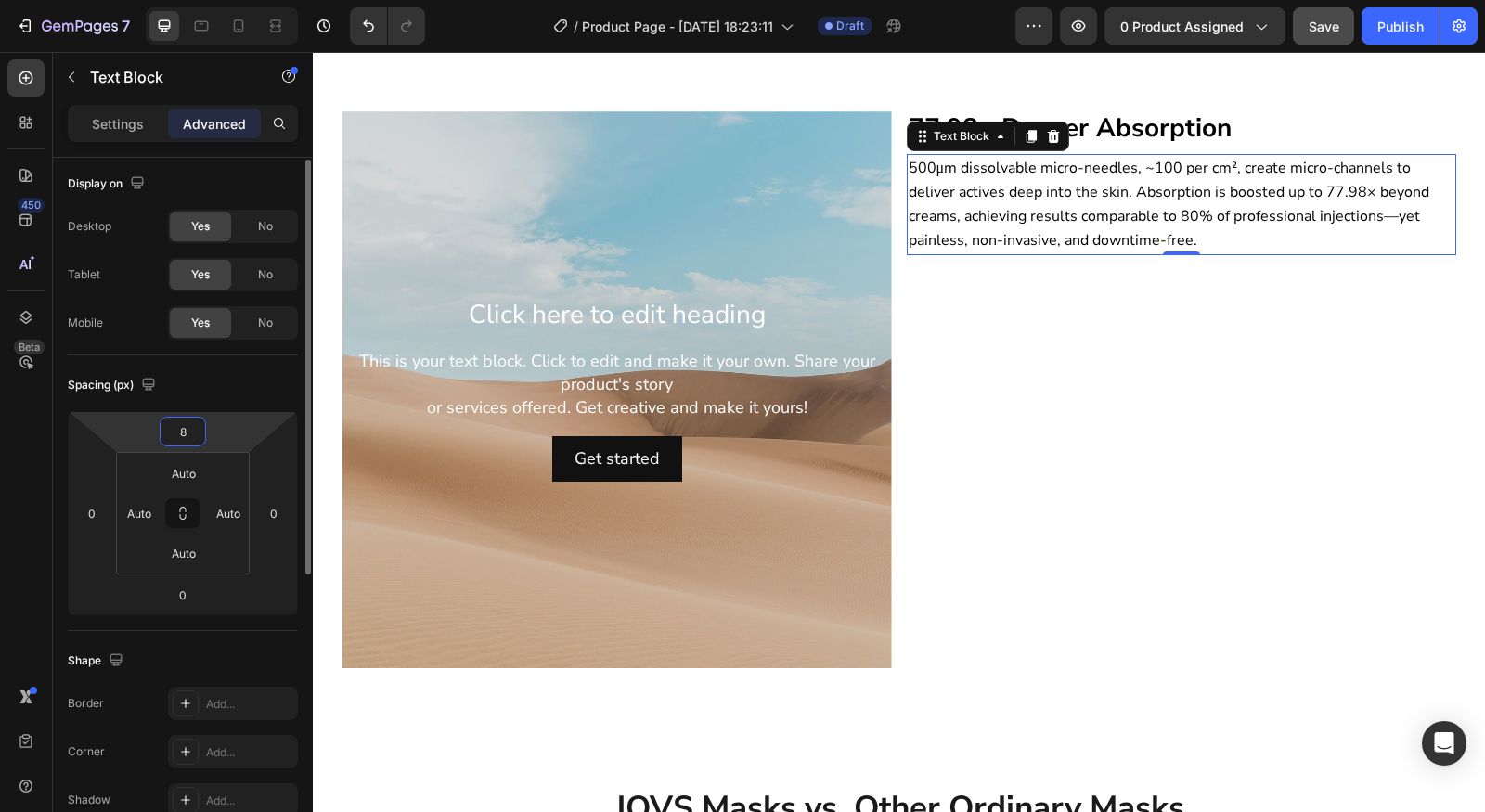
click at [181, 423] on input "8" at bounding box center [183, 431] width 37 height 27
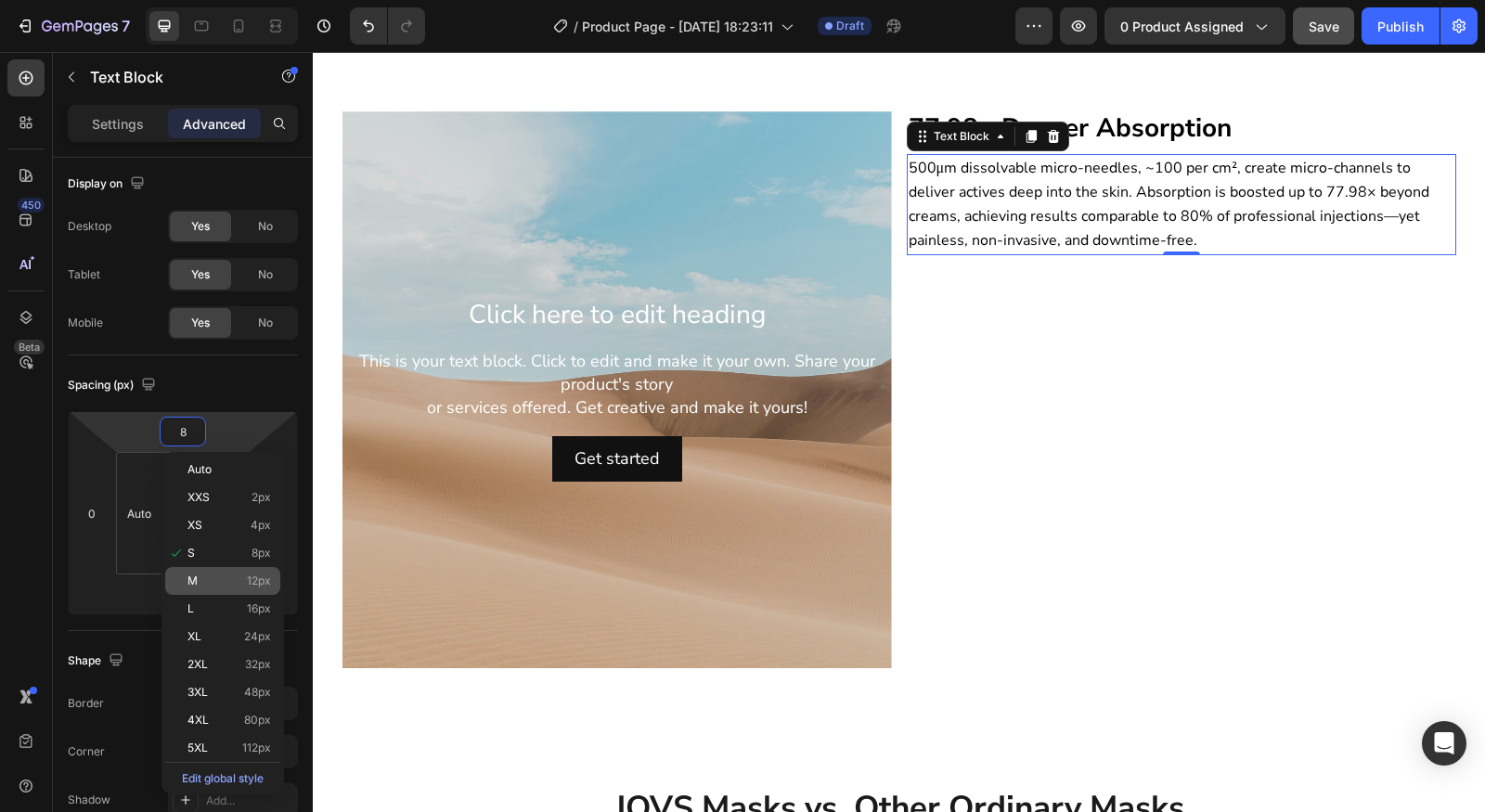
click at [196, 576] on span "M" at bounding box center [193, 580] width 10 height 13
type input "12"
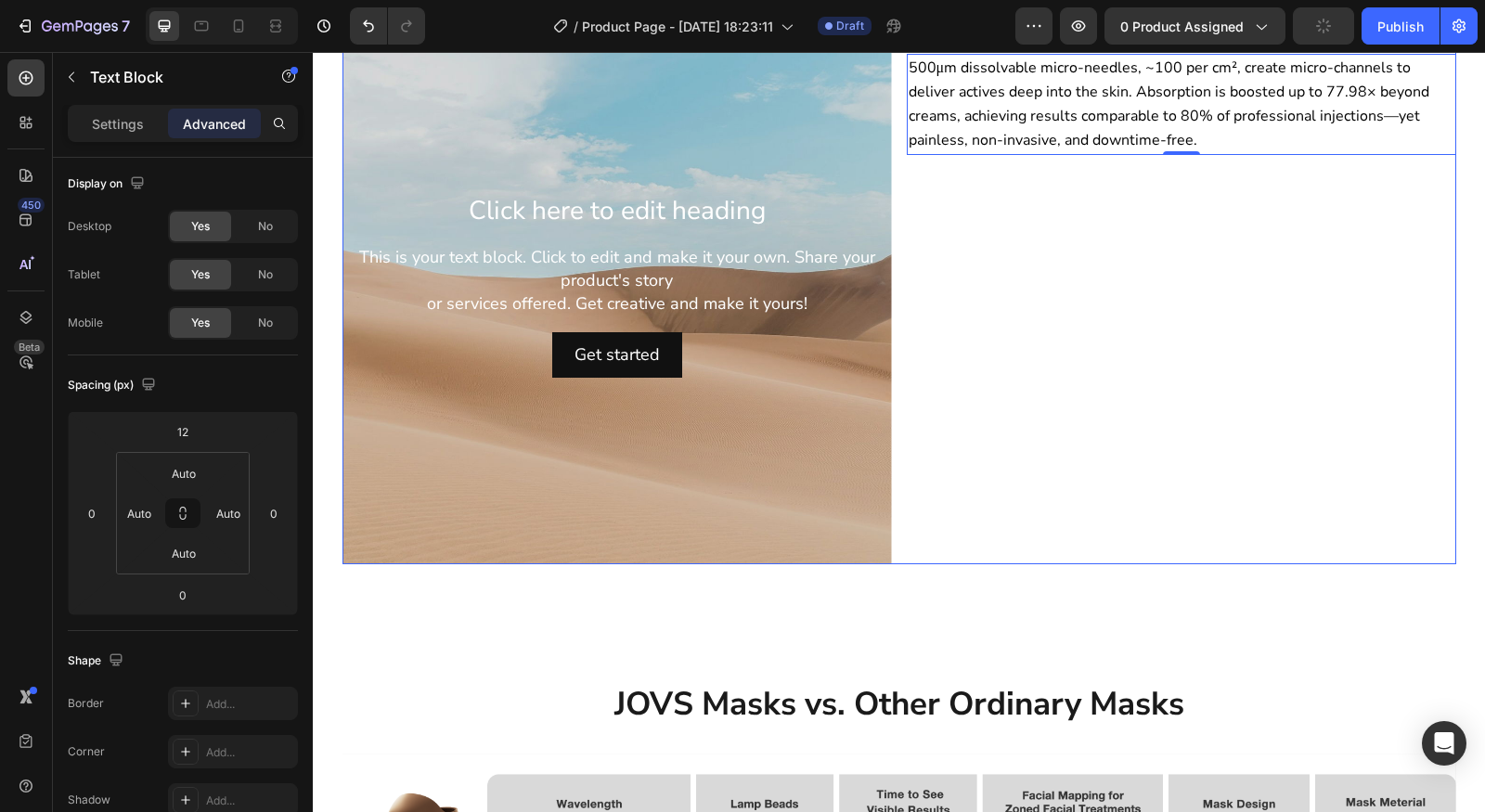
scroll to position [2217, 0]
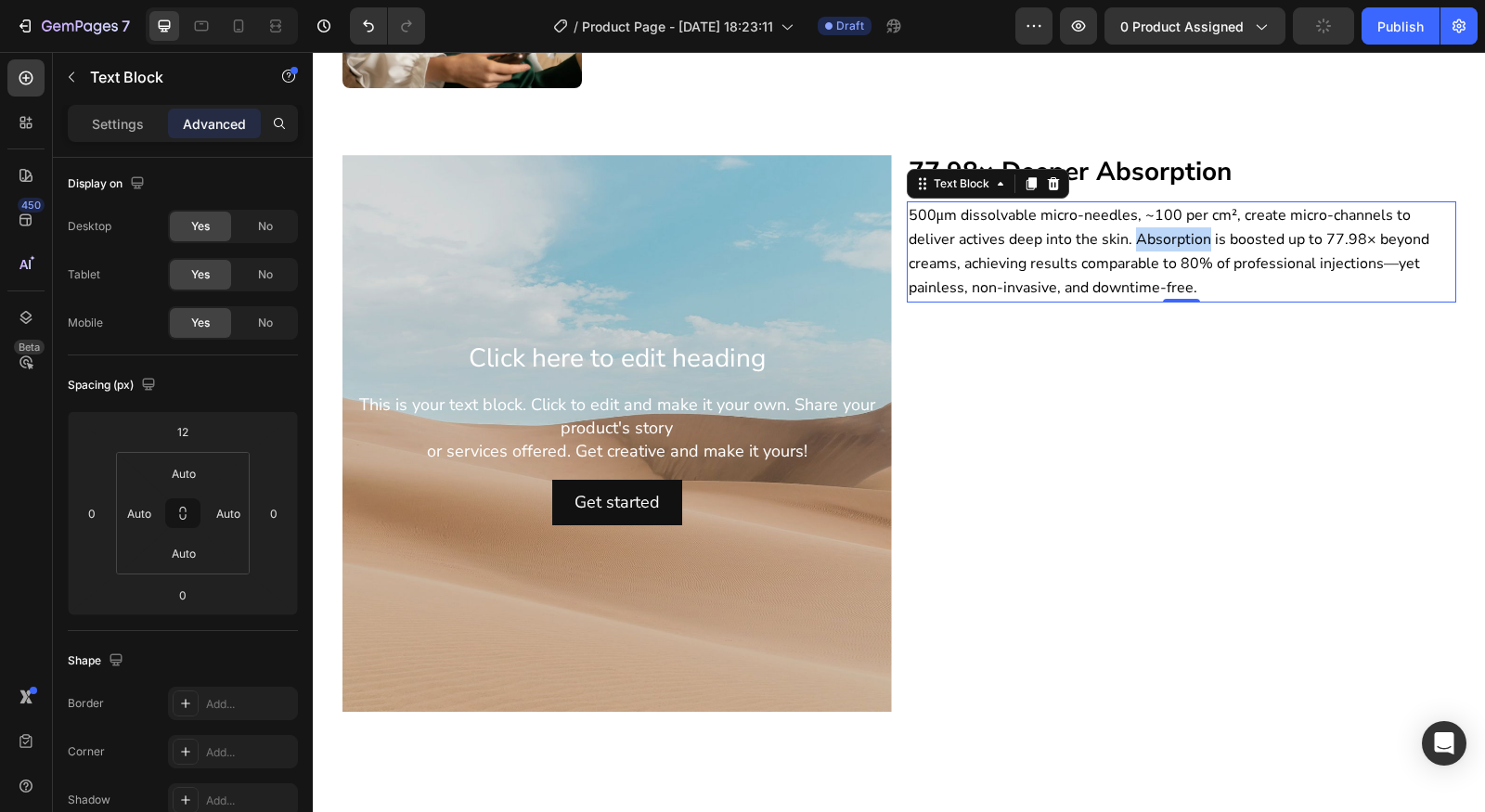
click at [1122, 243] on span "500μm dissolvable micro-needles, ~100 per cm², create micro-channels to deliver…" at bounding box center [1169, 252] width 521 height 94
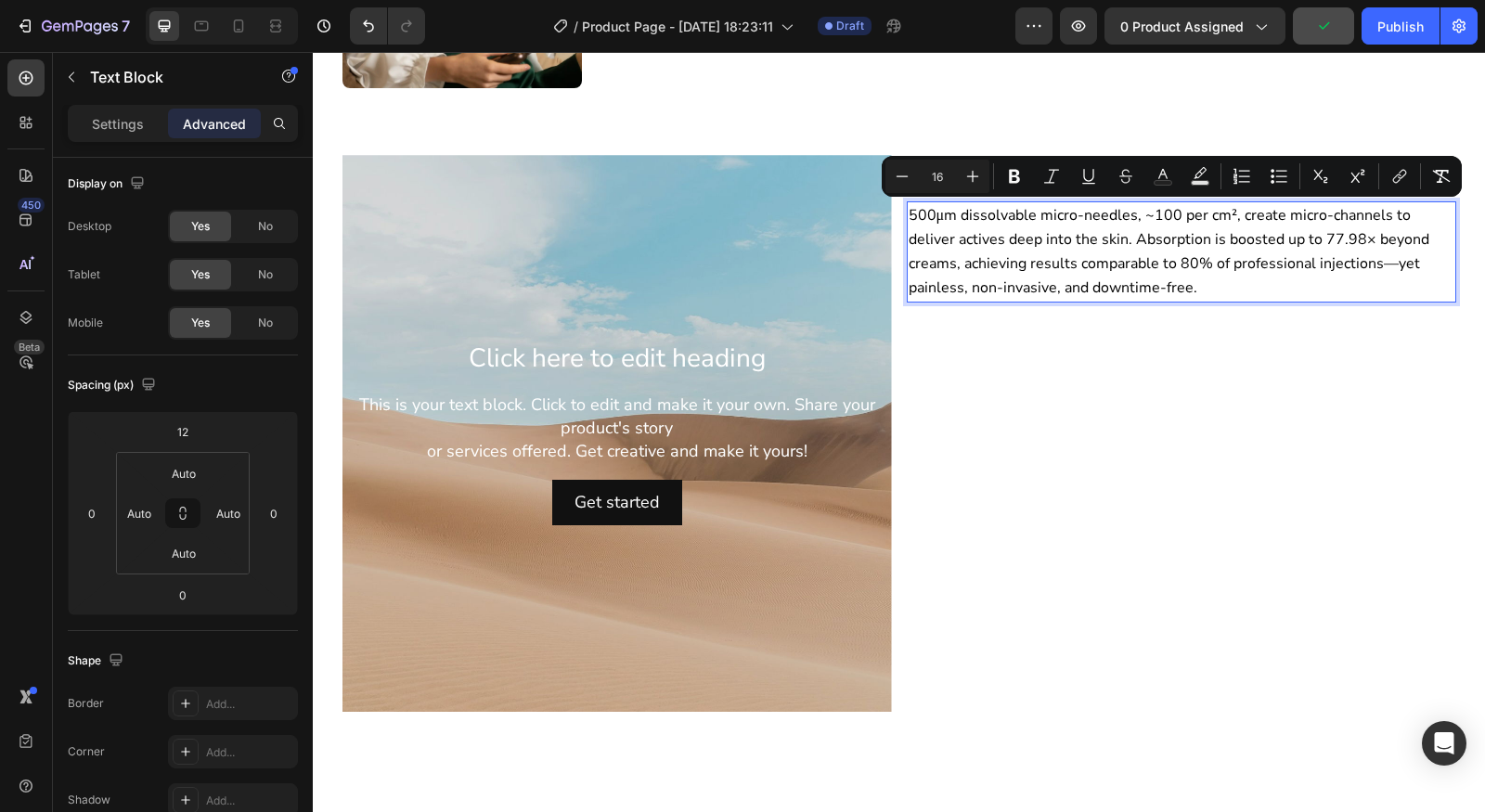
click at [927, 226] on p "500μm dissolvable micro-needles, ~100 per cm², create micro-channels to deliver…" at bounding box center [1182, 252] width 546 height 98
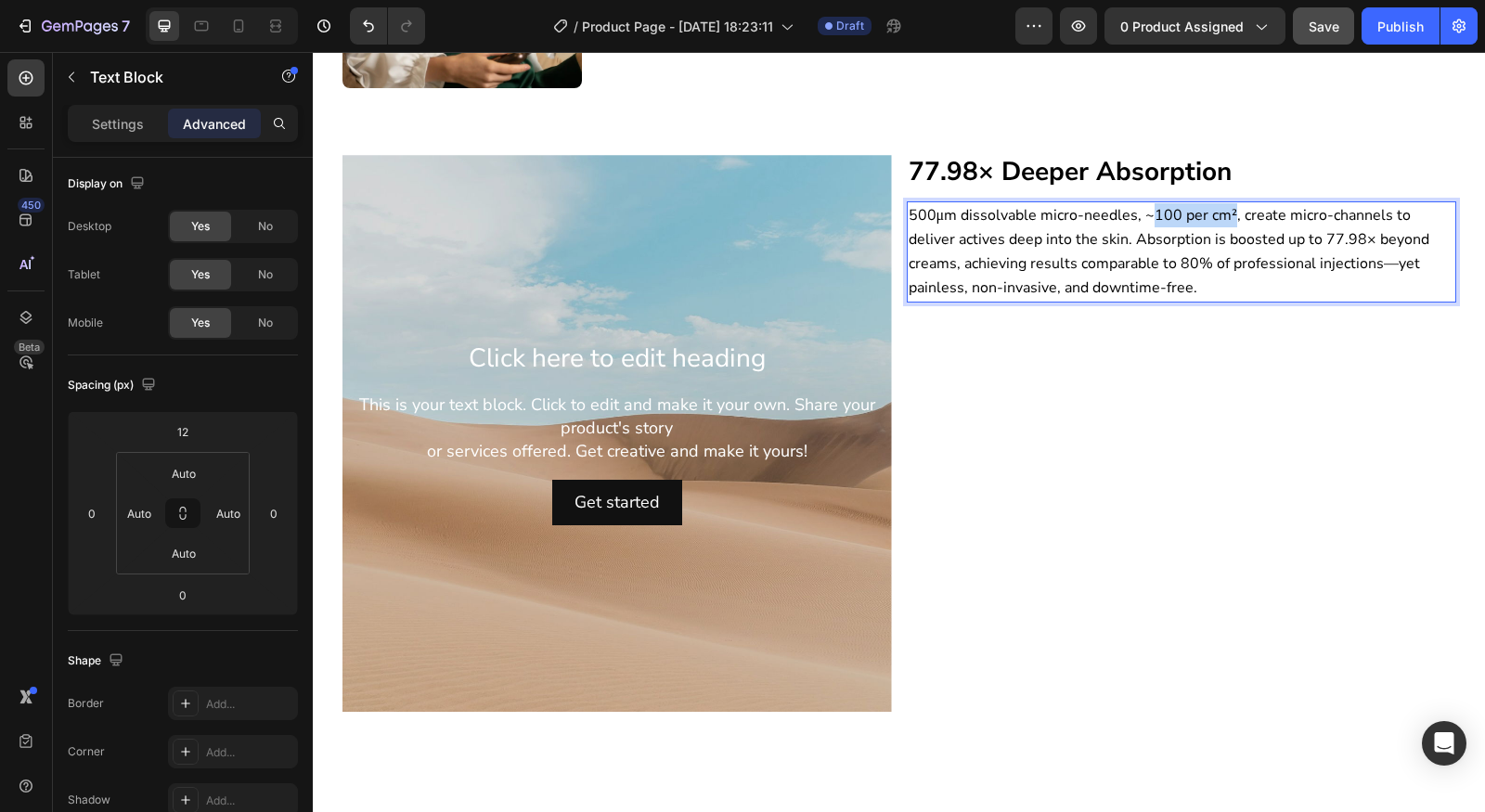
drag, startPoint x: 1139, startPoint y: 215, endPoint x: 1224, endPoint y: 218, distance: 85.1
click at [1224, 218] on span "500μm dissolvable micro-needles, ~100 per cm², create micro-channels to deliver…" at bounding box center [1169, 252] width 521 height 94
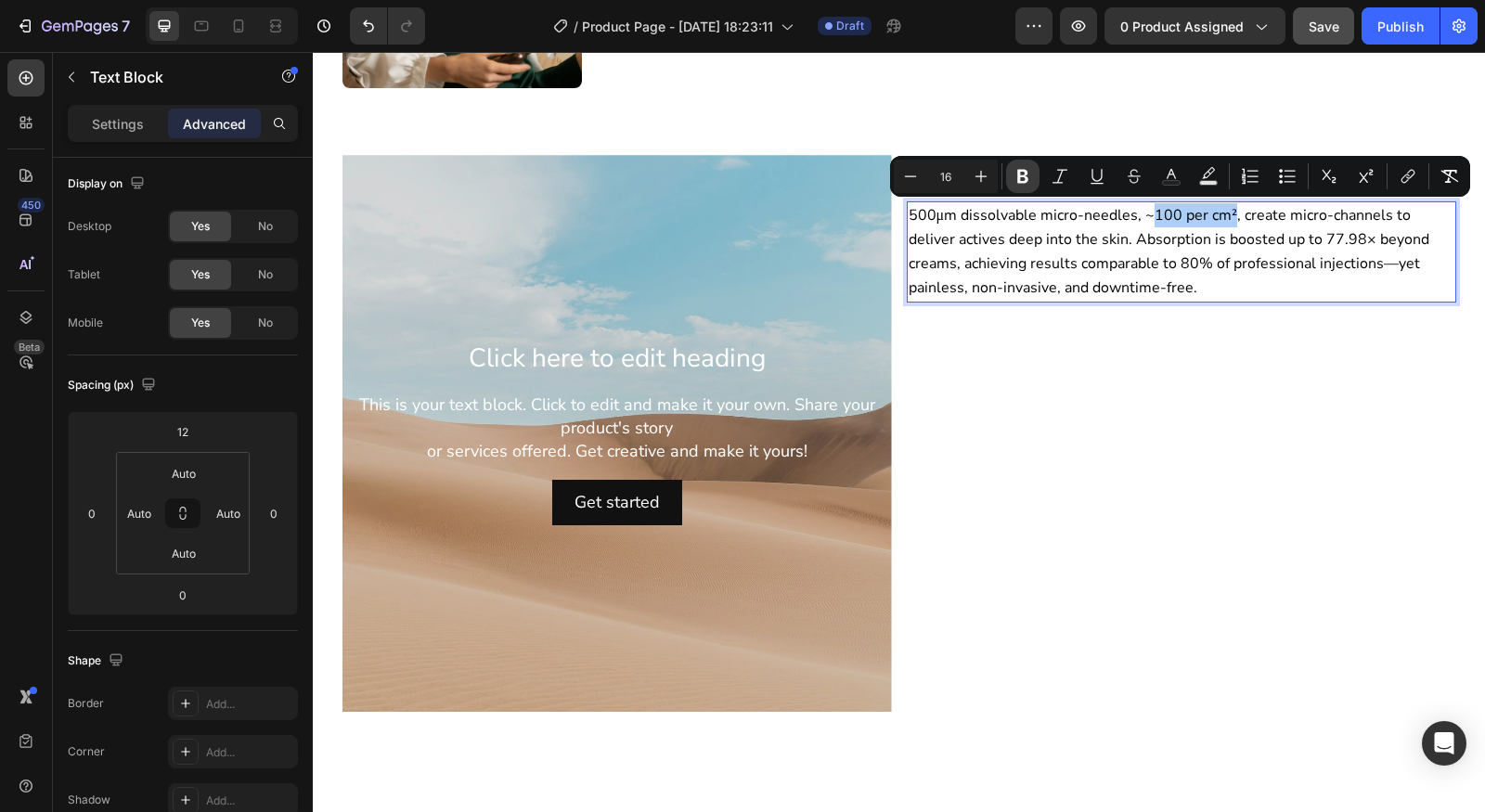
click at [1021, 174] on icon "Editor contextual toolbar" at bounding box center [1022, 177] width 11 height 14
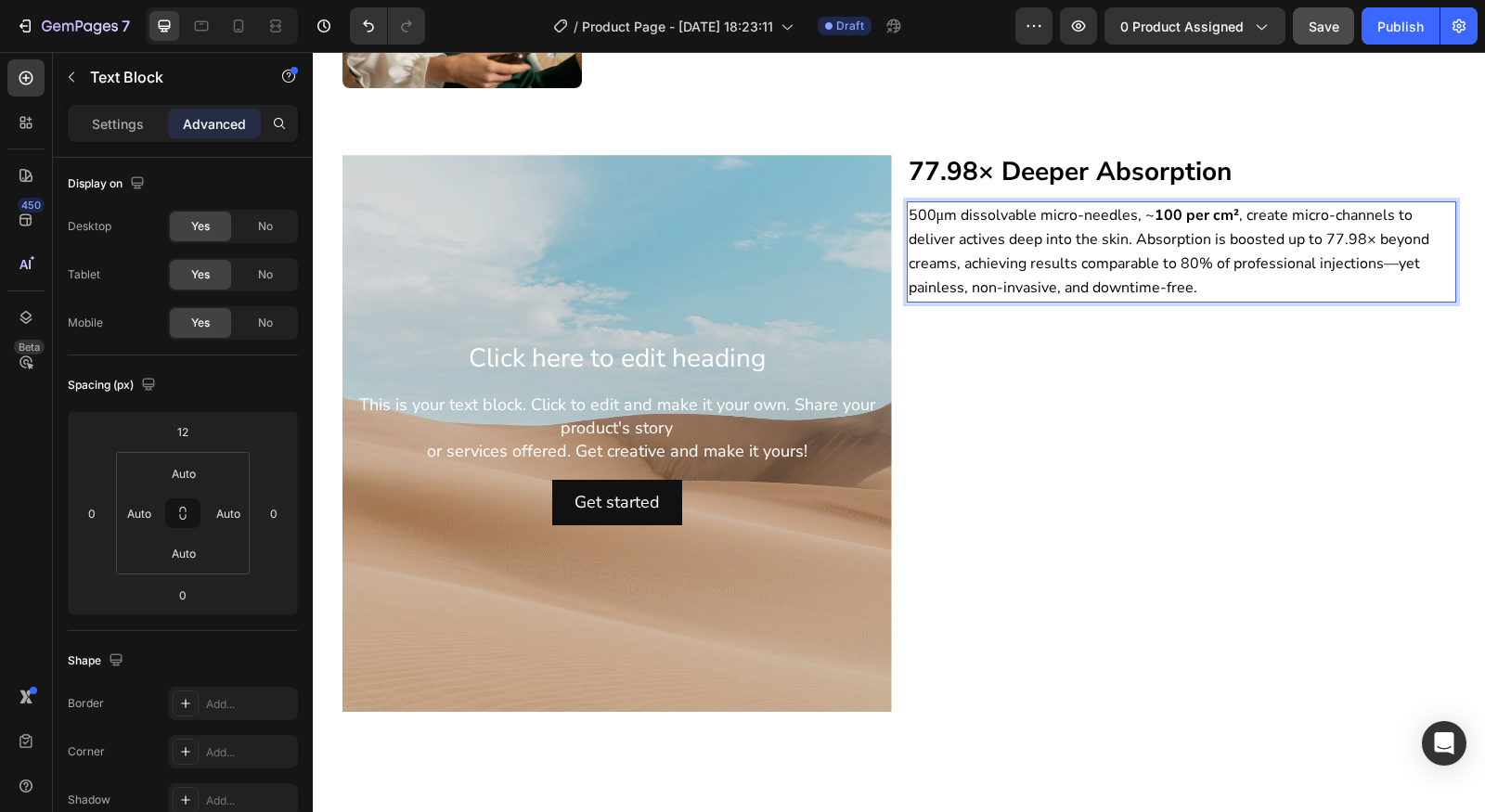
click at [981, 260] on span "500μm dissolvable micro-needles, ~ 100 per cm² , create micro-channels to deliv…" at bounding box center [1169, 252] width 521 height 94
click at [1340, 243] on span "500μm dissolvable micro-needles, ~ 100 per cm² , create micro-channels to deliv…" at bounding box center [1169, 252] width 521 height 94
drag, startPoint x: 1314, startPoint y: 241, endPoint x: 946, endPoint y: 270, distance: 369.1
click at [946, 270] on span "500μm dissolvable micro-needles, ~ 100 per cm² , create micro-channels to deliv…" at bounding box center [1169, 252] width 521 height 94
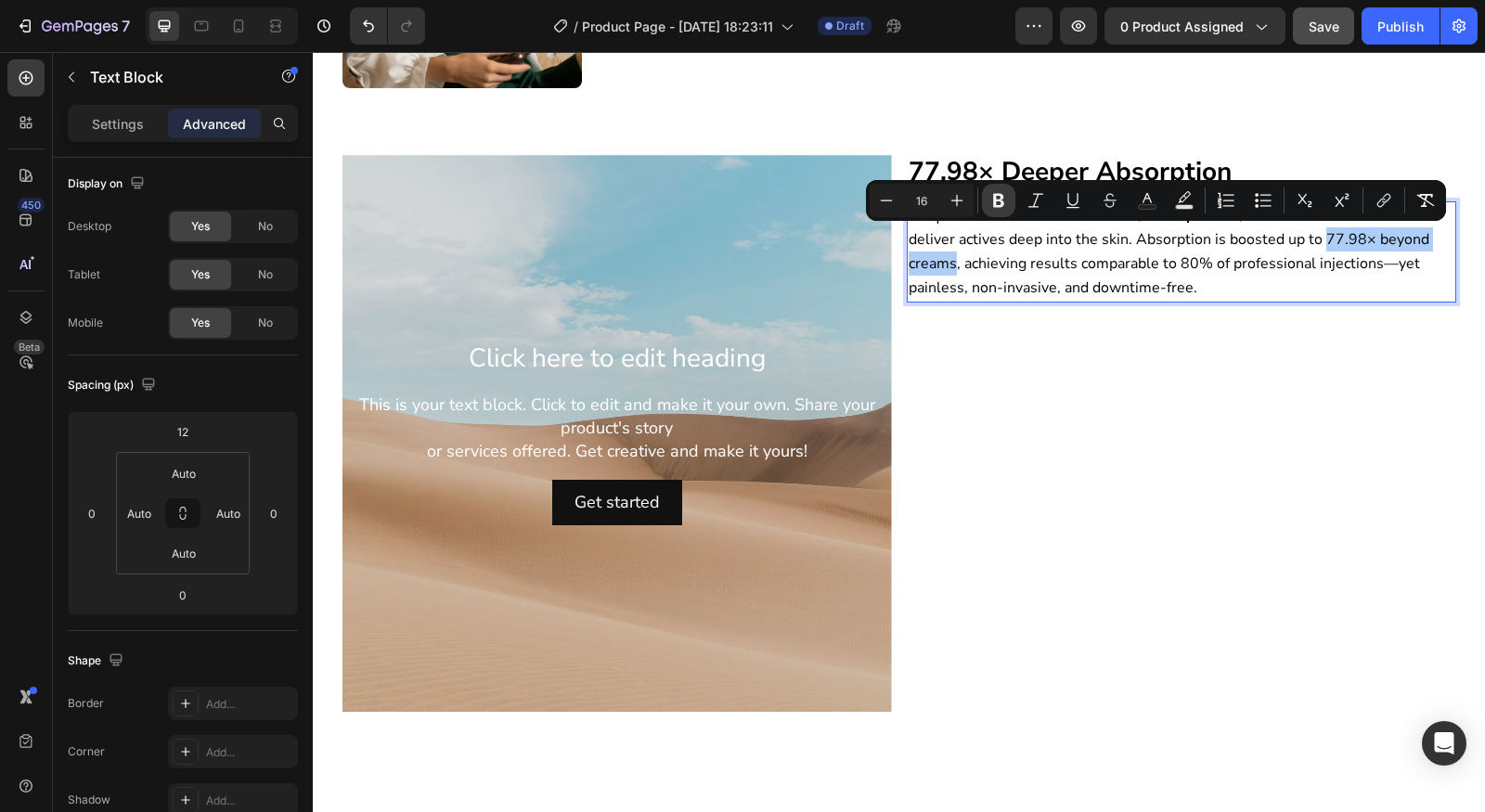
click at [990, 208] on icon "Editor contextual toolbar" at bounding box center [998, 200] width 19 height 19
click at [1348, 248] on strong "77.98× beyond creams" at bounding box center [1168, 251] width 519 height 45
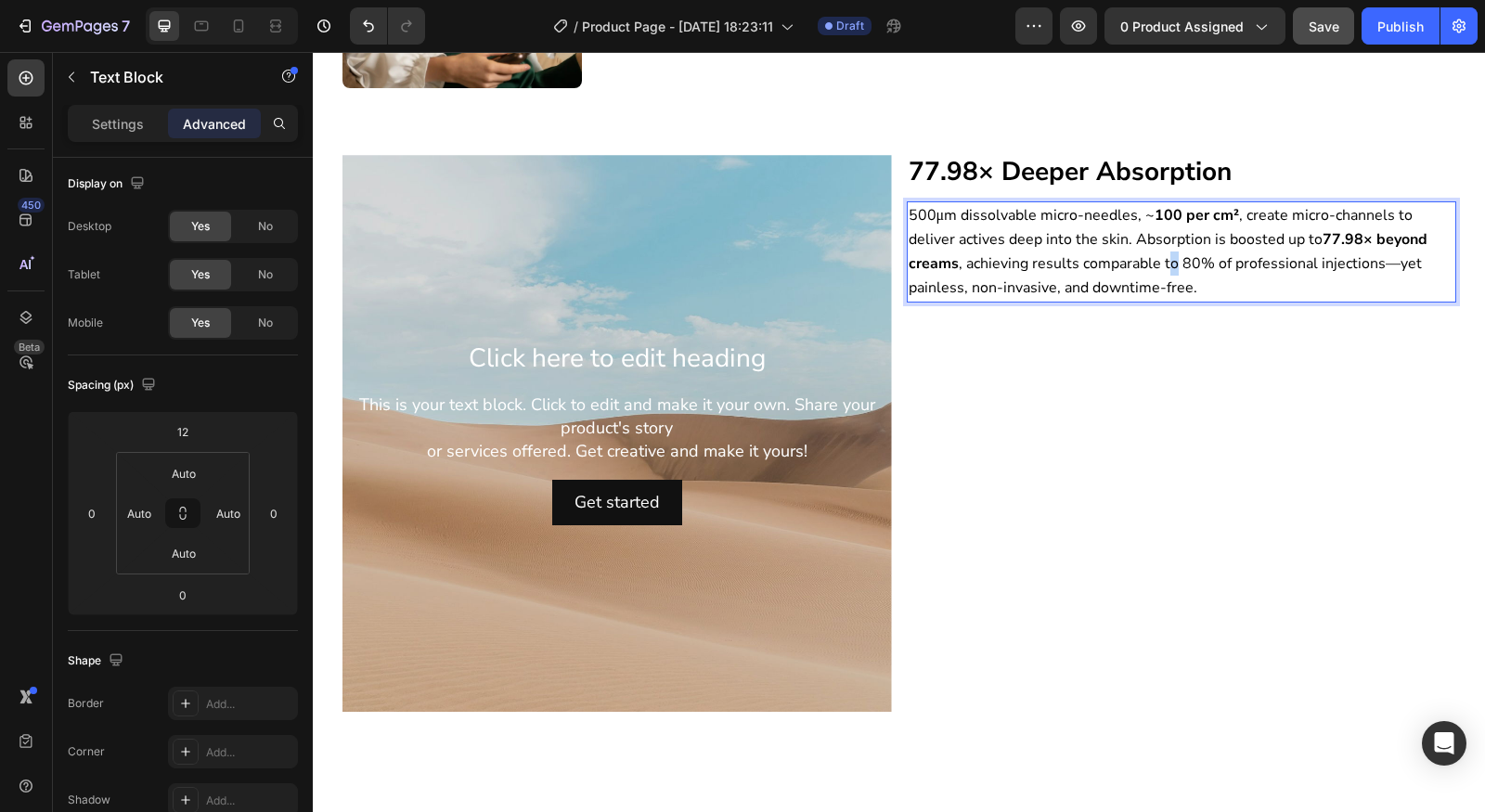
click at [1164, 259] on span "500μm dissolvable micro-needles, ~ 100 per cm² , create micro-channels to deliv…" at bounding box center [1168, 252] width 519 height 94
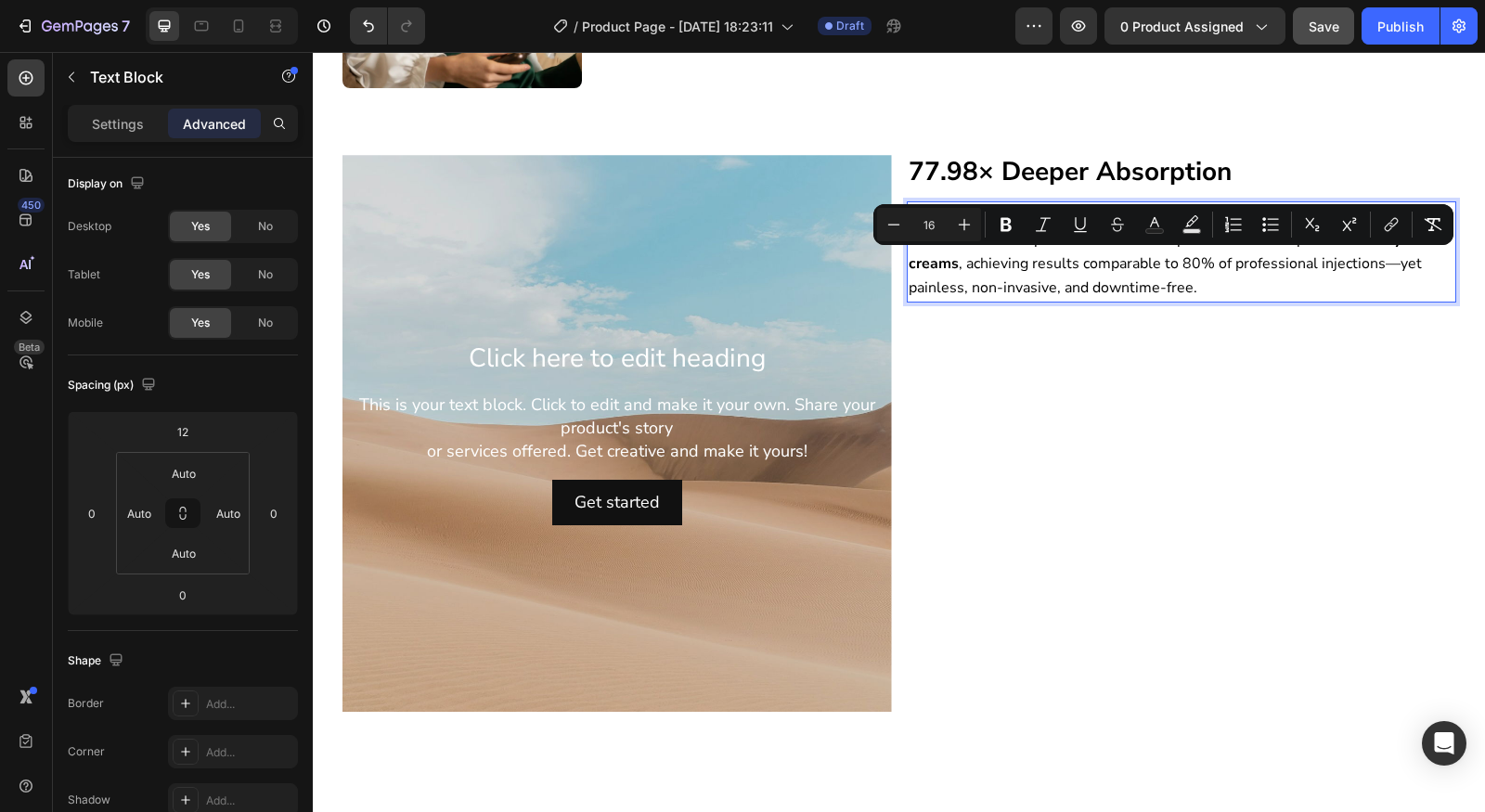
click at [1178, 262] on span "500μm dissolvable micro-needles, ~ 100 per cm² , create micro-channels to deliv…" at bounding box center [1168, 252] width 519 height 94
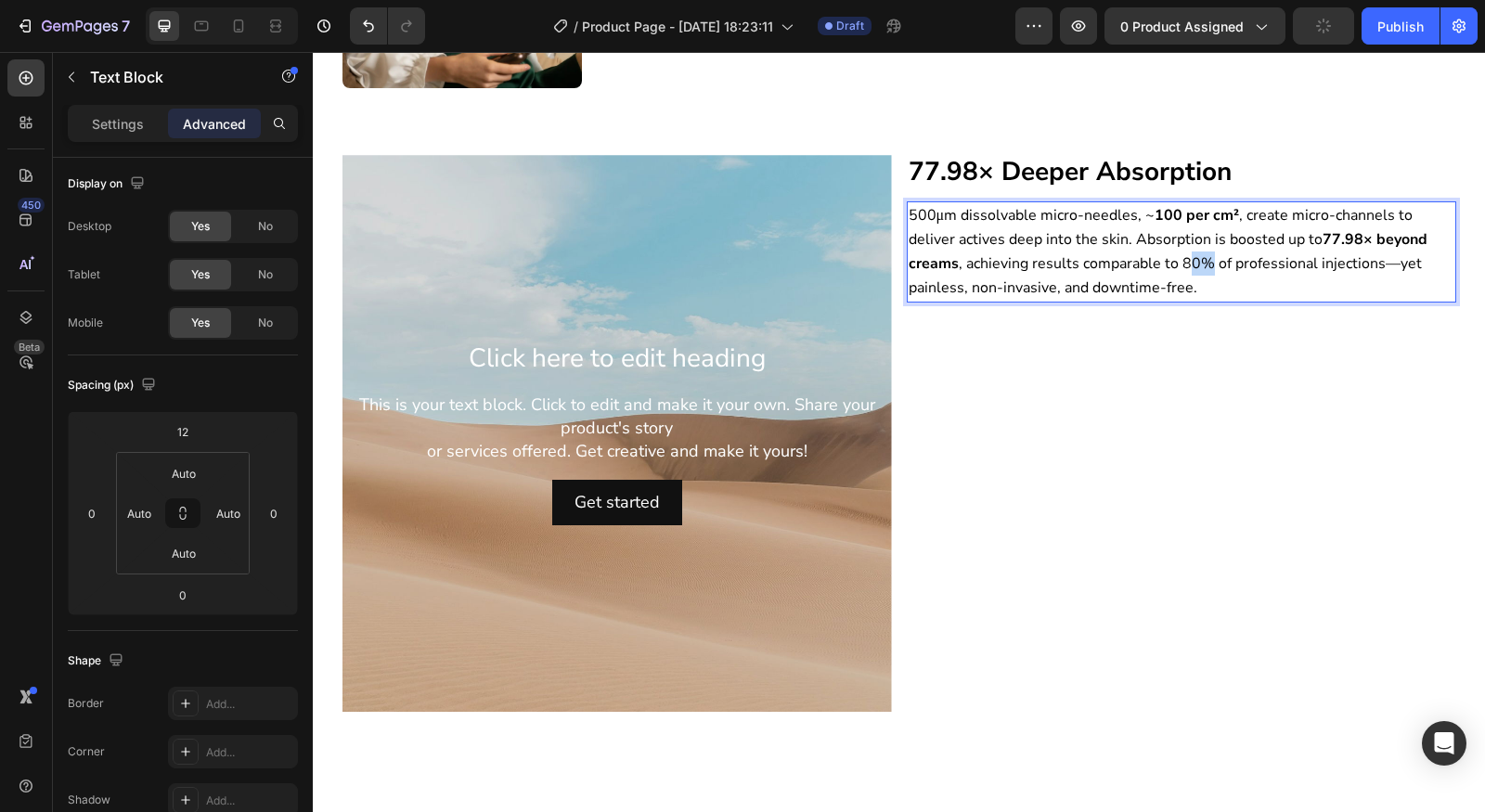
drag, startPoint x: 1177, startPoint y: 262, endPoint x: 1200, endPoint y: 266, distance: 23.3
click at [1200, 266] on span "500μm dissolvable micro-needles, ~ 100 per cm² , create micro-channels to deliv…" at bounding box center [1168, 252] width 519 height 94
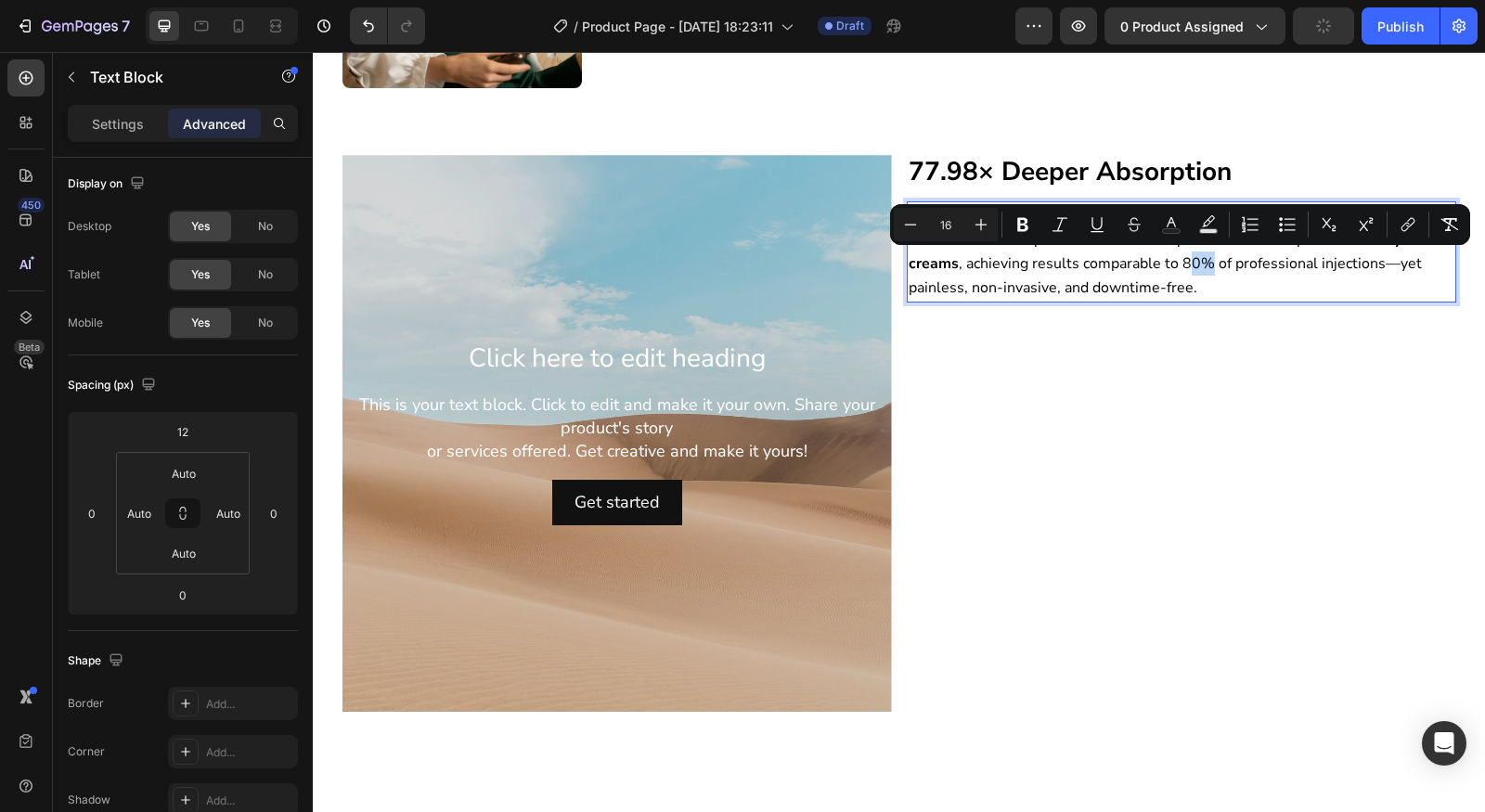
click at [1182, 267] on span "500μm dissolvable micro-needles, ~ 100 per cm² , create micro-channels to deliv…" at bounding box center [1168, 252] width 519 height 94
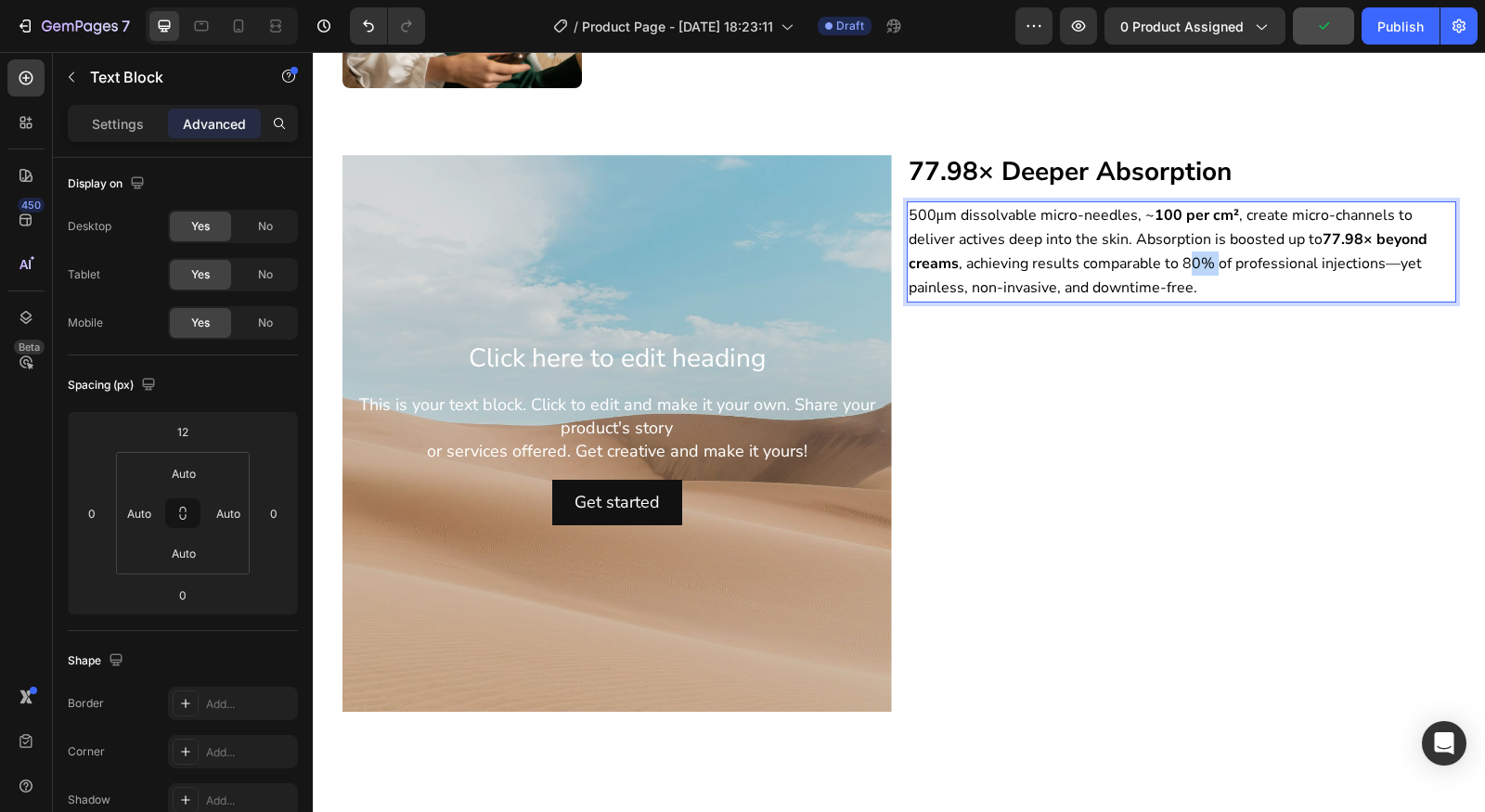
drag, startPoint x: 1177, startPoint y: 267, endPoint x: 1205, endPoint y: 268, distance: 28.0
click at [1206, 268] on span "500μm dissolvable micro-needles, ~ 100 per cm² , create micro-channels to deliv…" at bounding box center [1168, 252] width 519 height 94
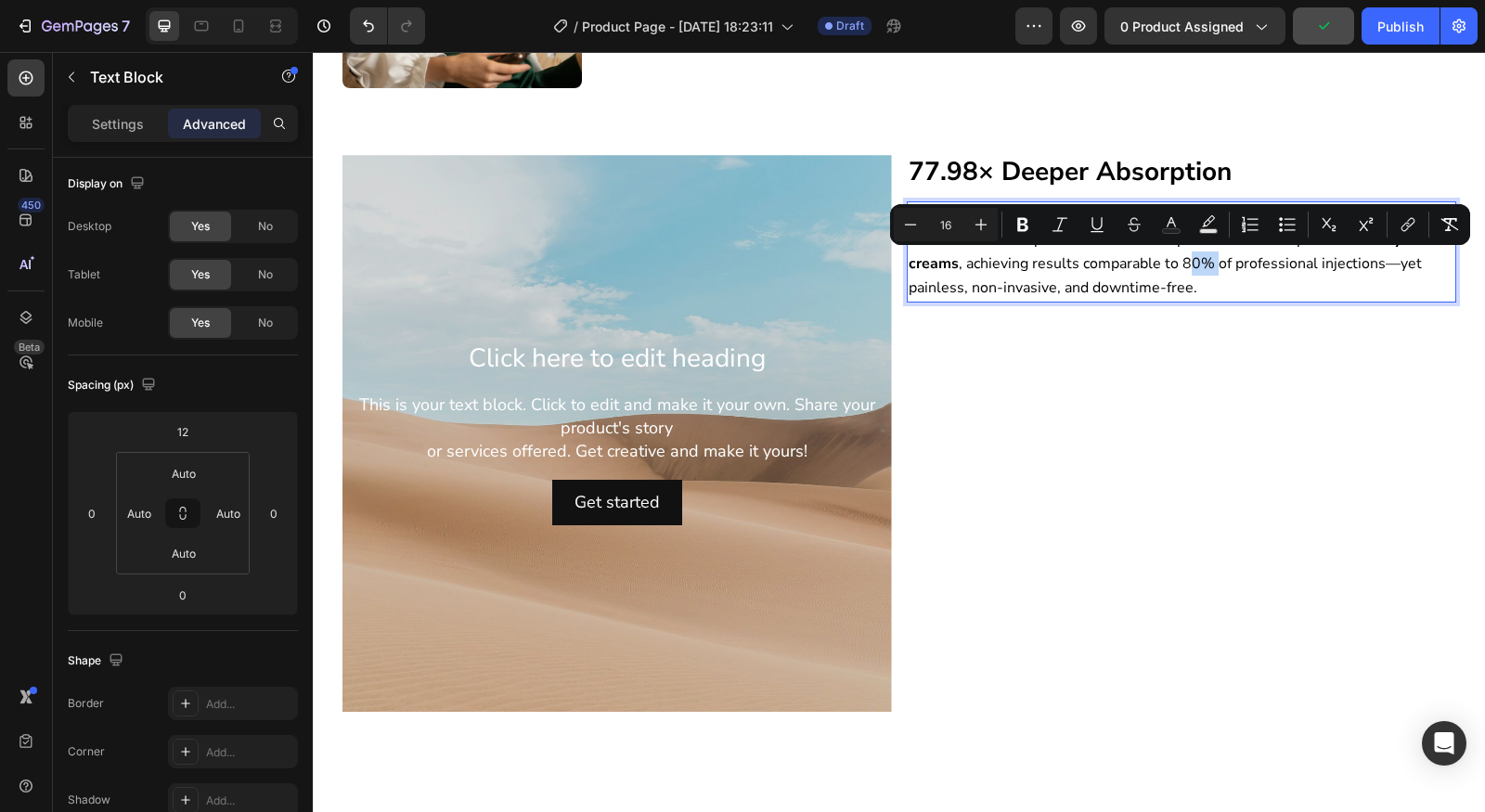
click at [1189, 269] on span "500μm dissolvable micro-needles, ~ 100 per cm² , create micro-channels to deliv…" at bounding box center [1168, 252] width 519 height 94
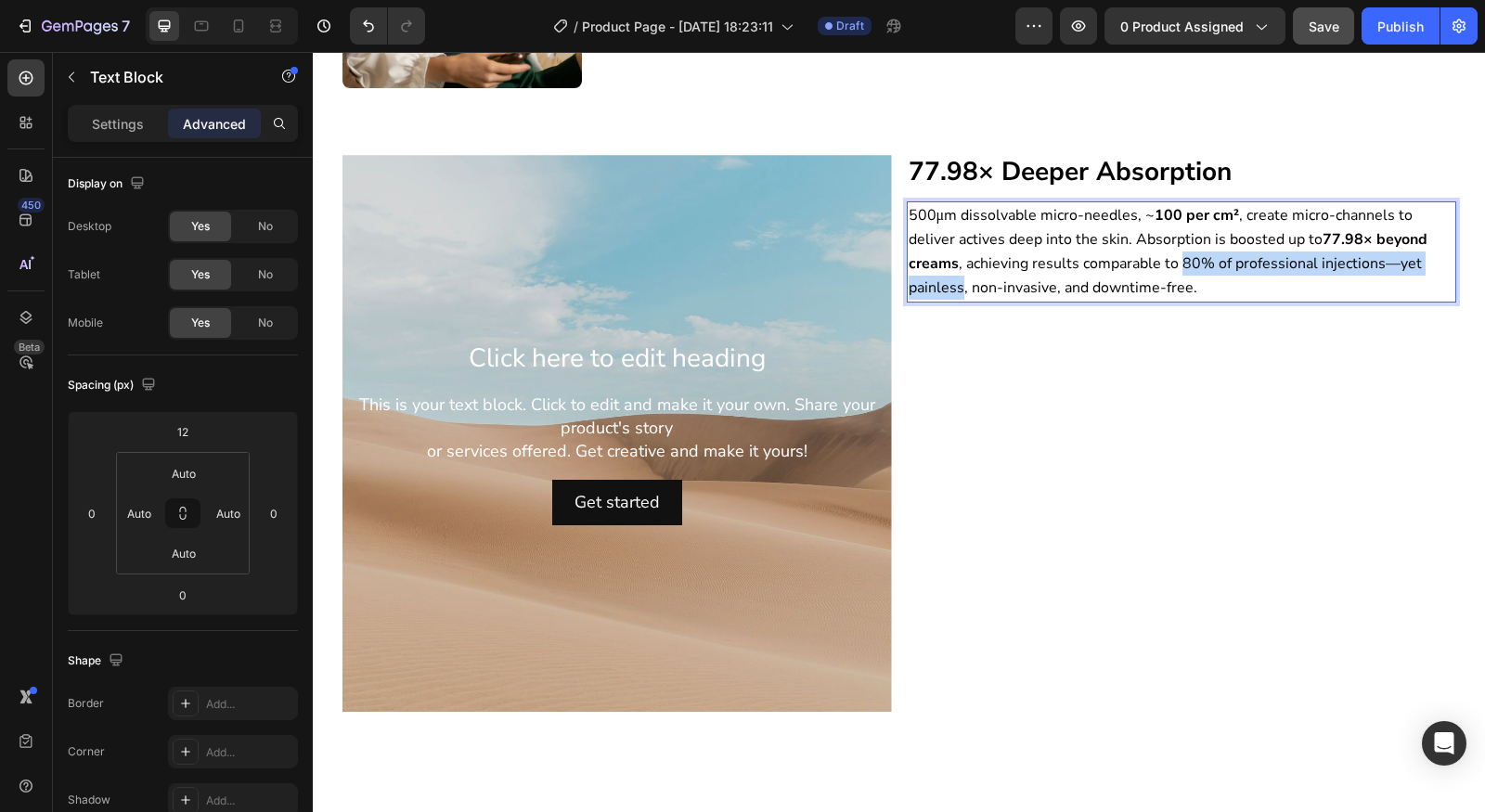
drag, startPoint x: 1175, startPoint y: 265, endPoint x: 955, endPoint y: 289, distance: 221.3
click at [955, 289] on span "500μm dissolvable micro-needles, ~ 100 per cm² , create micro-channels to deliv…" at bounding box center [1168, 252] width 519 height 94
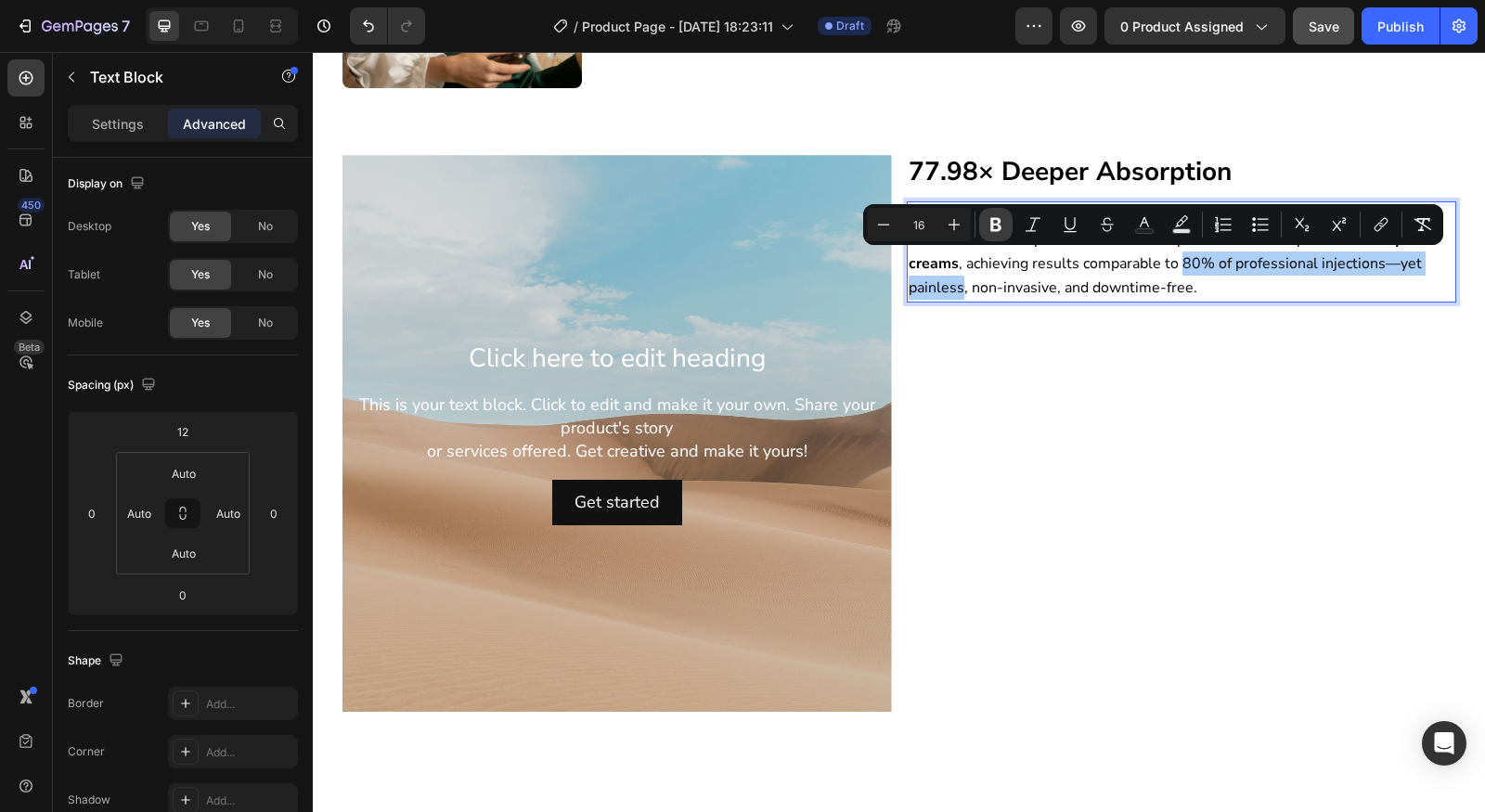
click at [996, 229] on icon "Editor contextual toolbar" at bounding box center [996, 225] width 11 height 14
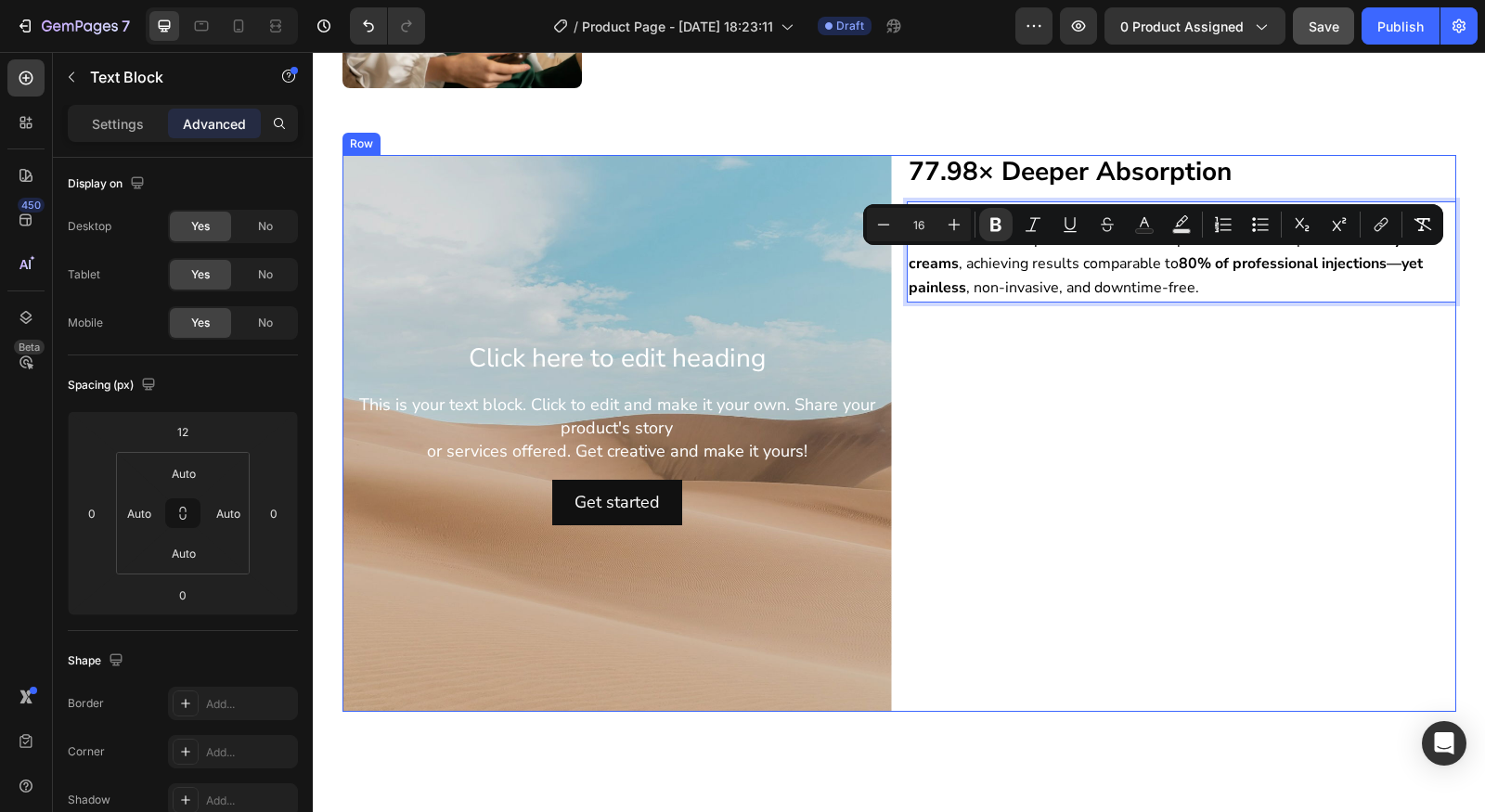
click at [1200, 429] on div "⁠⁠⁠⁠⁠⁠⁠ 77.98× Deeper Absorption Heading 500μm dissolvable micro-needles, ~ 100…" at bounding box center [1181, 432] width 549 height 557
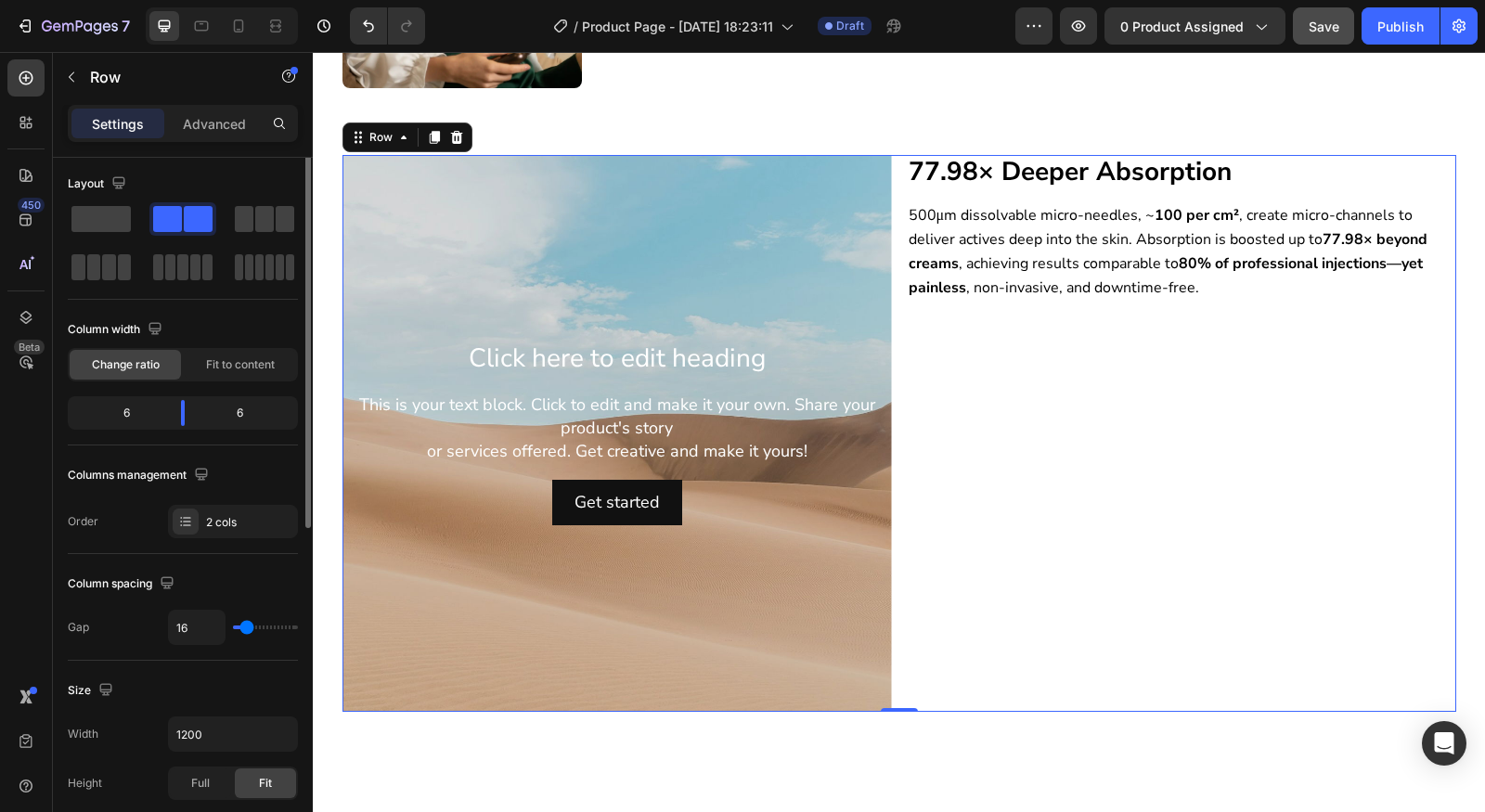
scroll to position [0, 0]
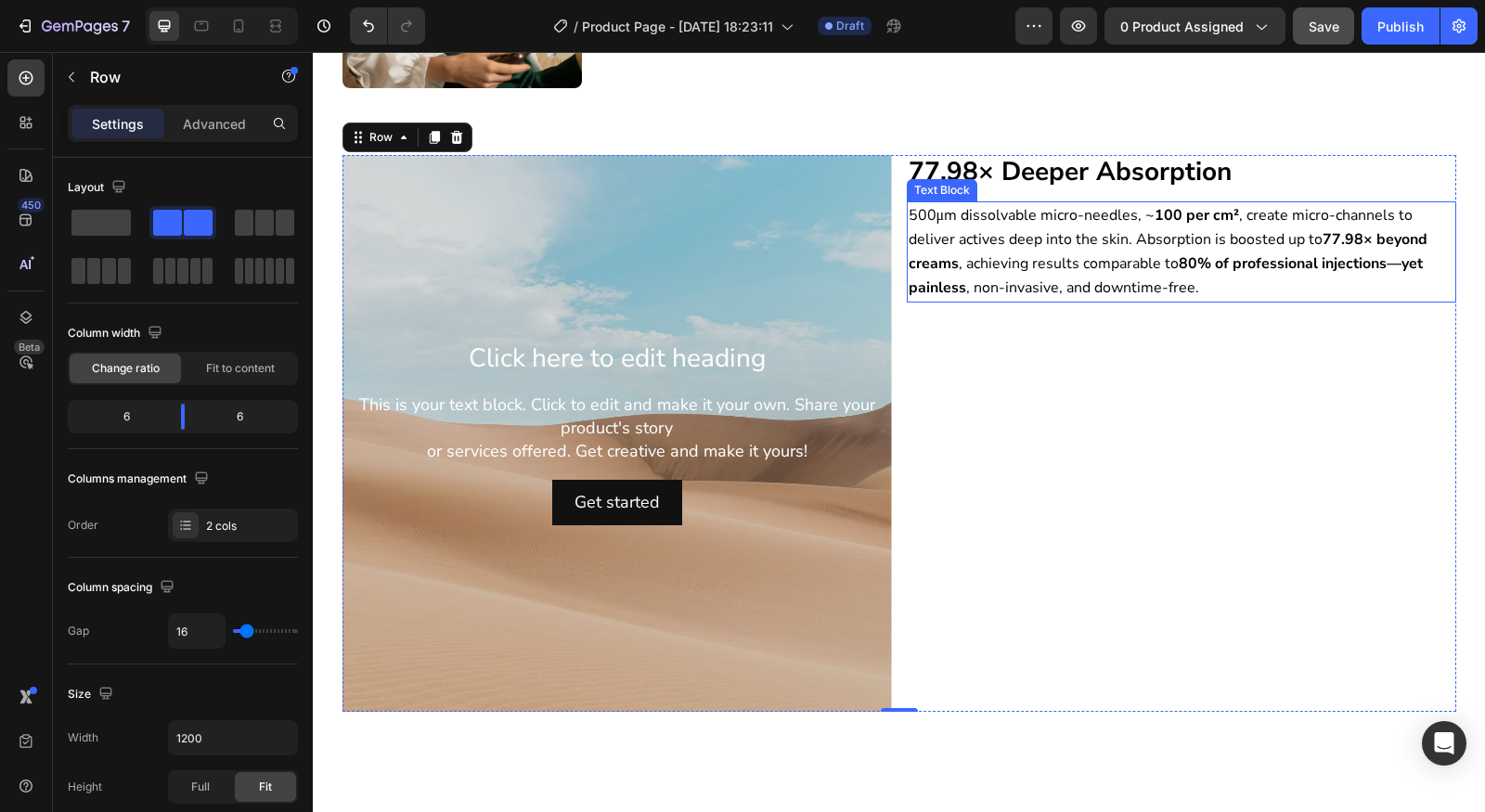
click at [1094, 277] on span "500μm dissolvable micro-needles, ~ 100 per cm² , create micro-channels to deliv…" at bounding box center [1168, 252] width 519 height 94
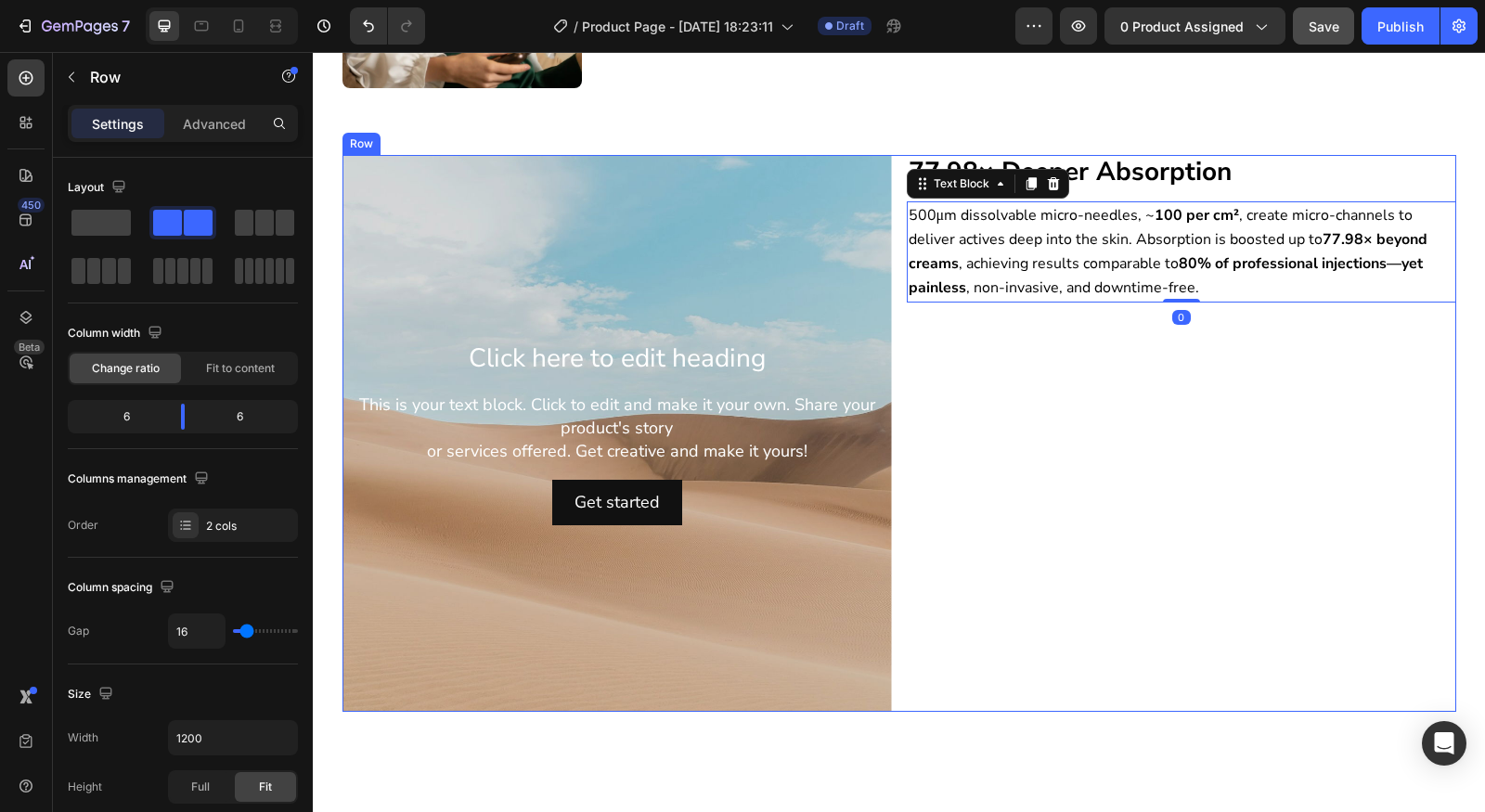
click at [1125, 472] on div "⁠⁠⁠⁠⁠⁠⁠ 77.98× Deeper Absorption Heading 500μm dissolvable micro-needles, ~ 100…" at bounding box center [1181, 432] width 549 height 557
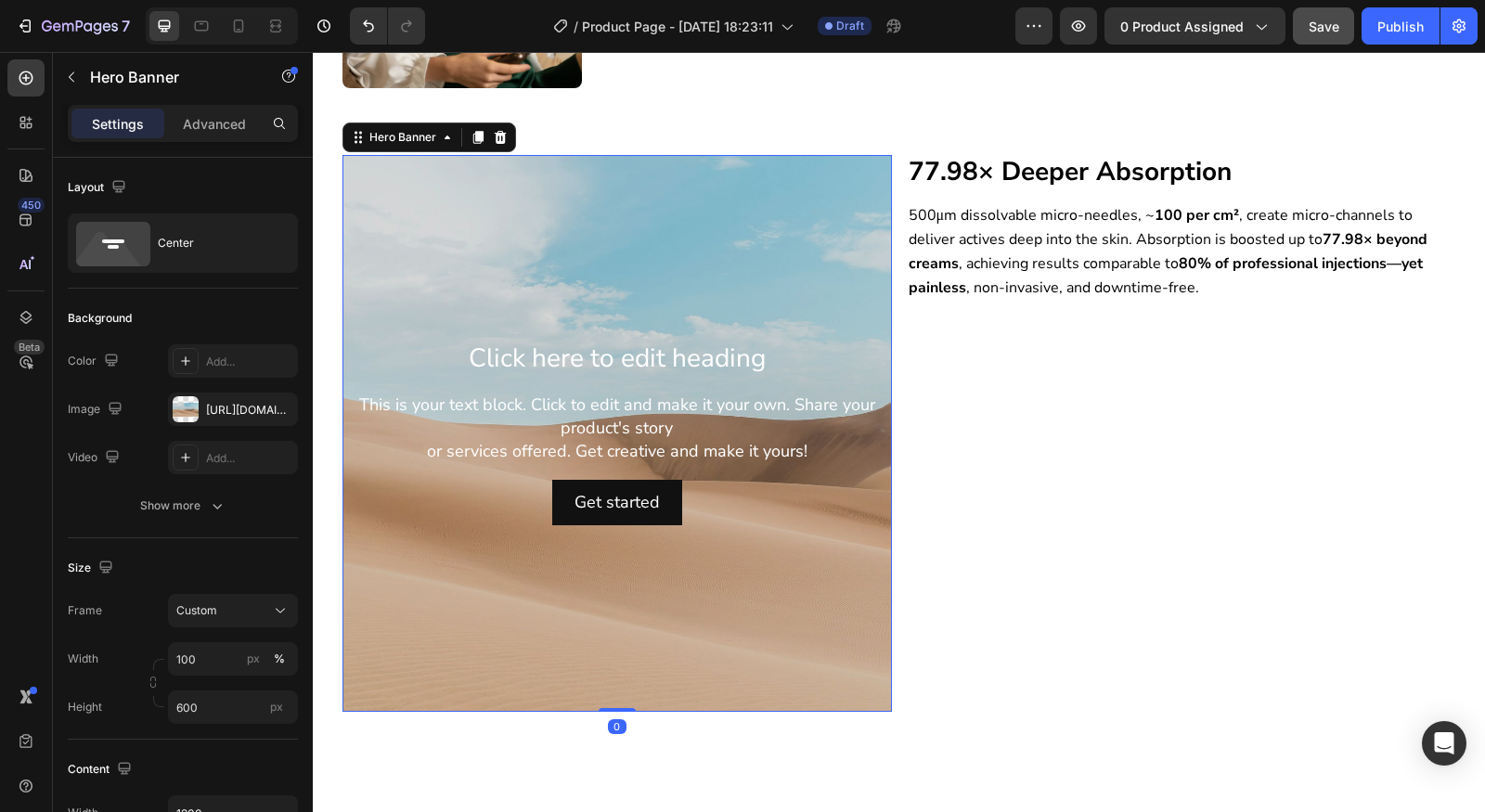
click at [780, 192] on div "Background Image" at bounding box center [617, 432] width 549 height 557
click at [744, 507] on div "Get started Button" at bounding box center [617, 502] width 520 height 45
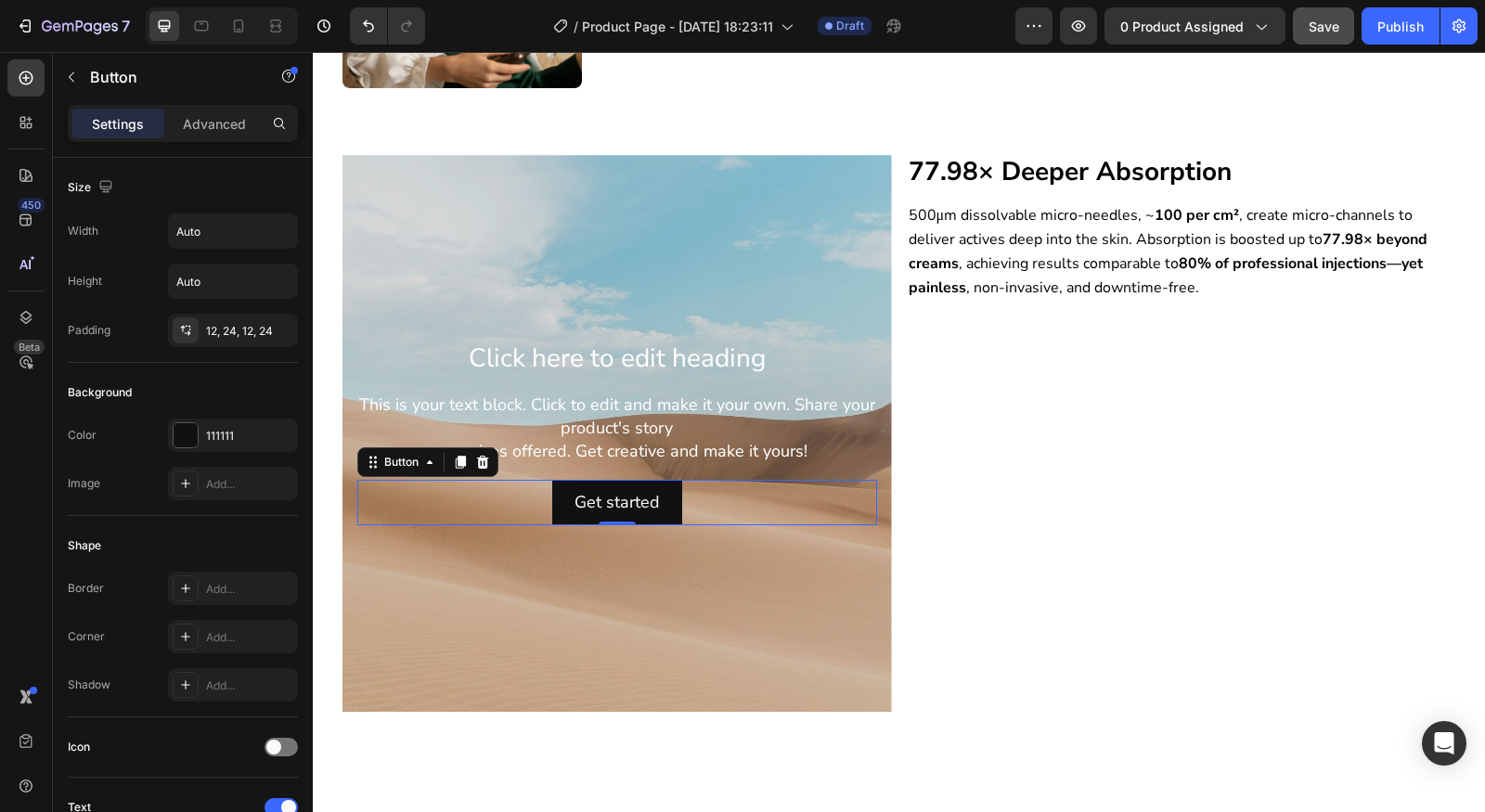
click at [476, 465] on icon at bounding box center [483, 462] width 15 height 15
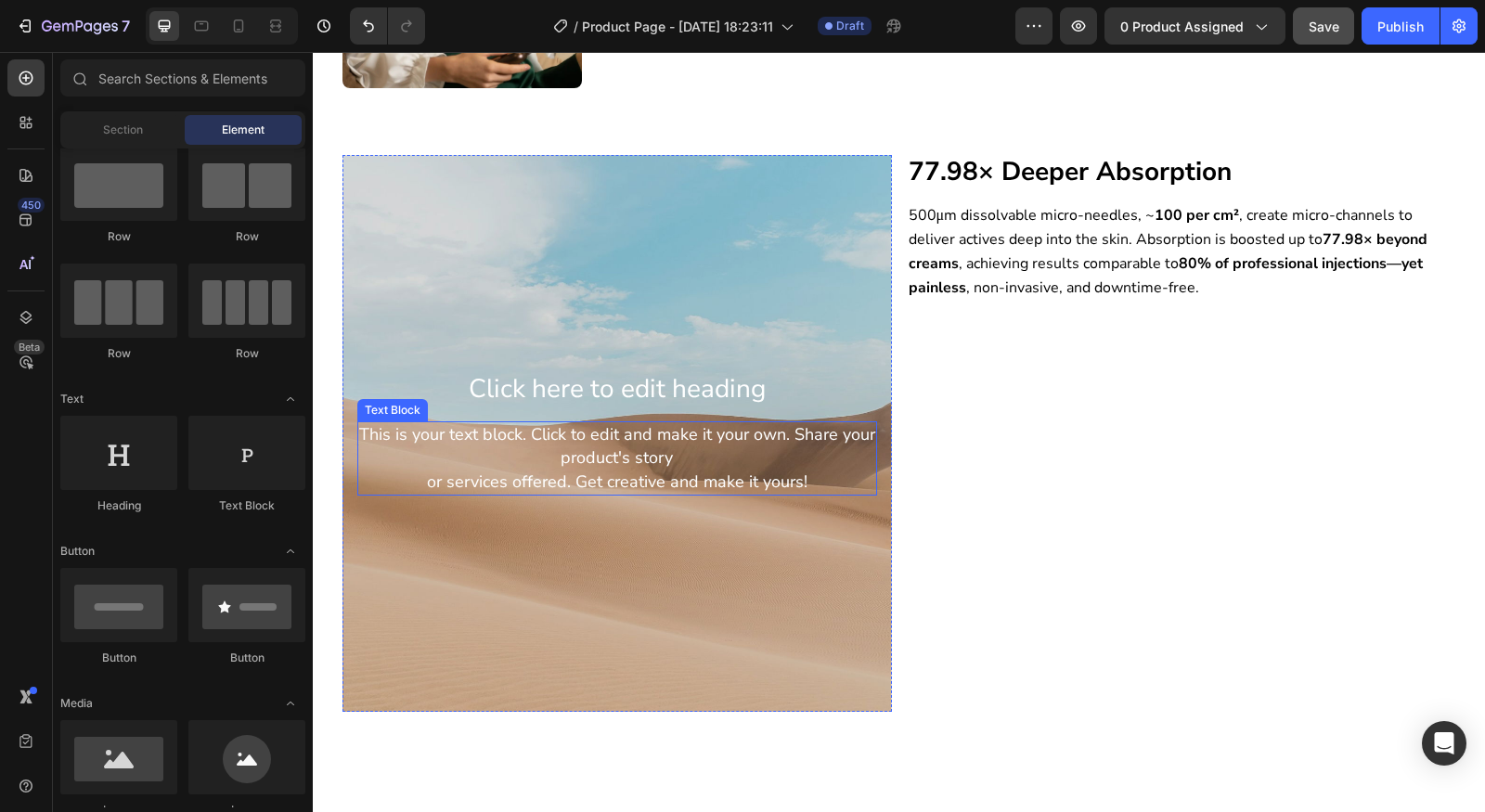
click at [636, 427] on div "This is your text block. Click to edit and make it your own. Share your product…" at bounding box center [617, 459] width 520 height 74
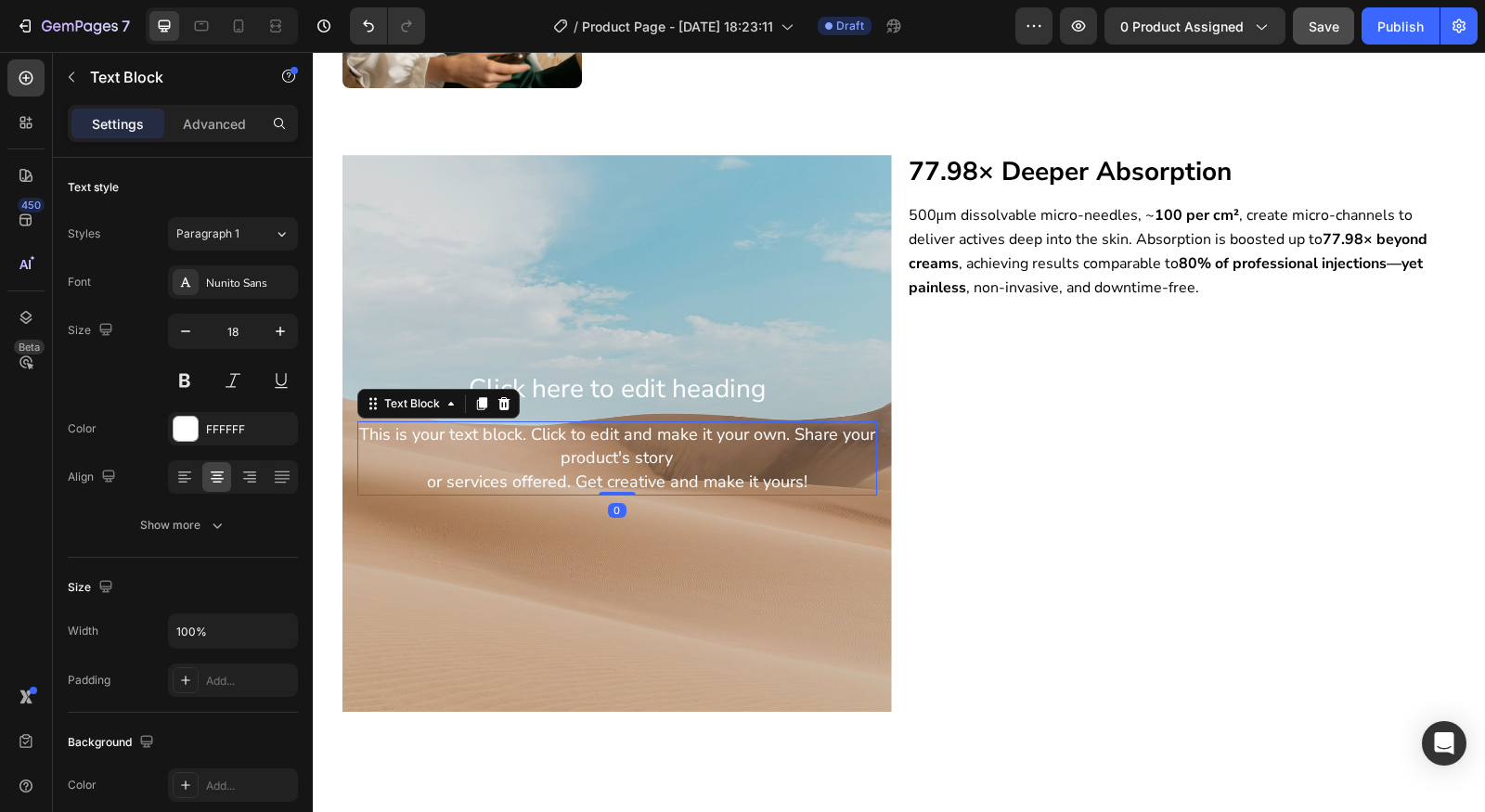
click at [502, 405] on div at bounding box center [504, 403] width 23 height 23
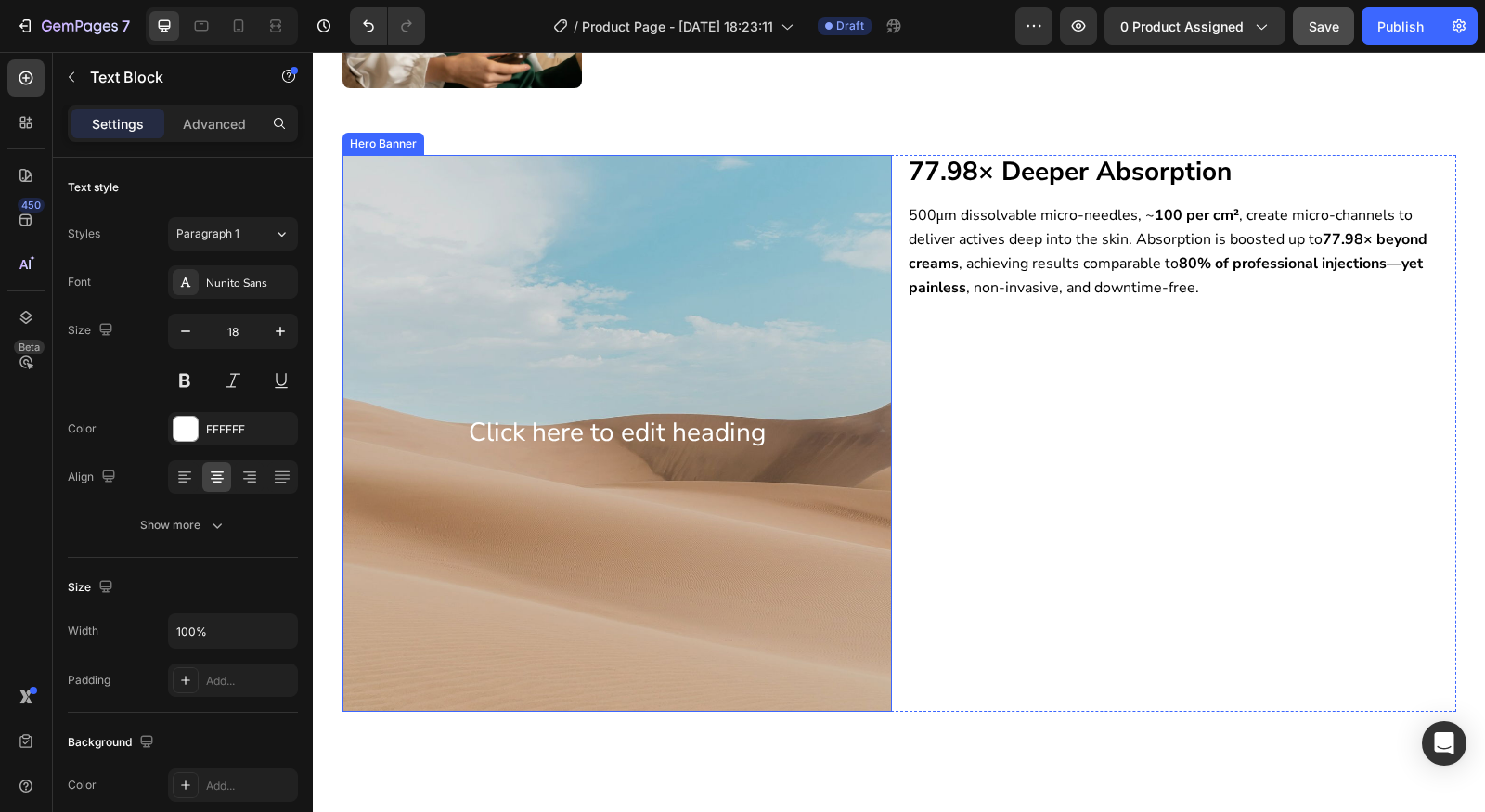
click at [559, 396] on div "Background Image" at bounding box center [617, 432] width 549 height 557
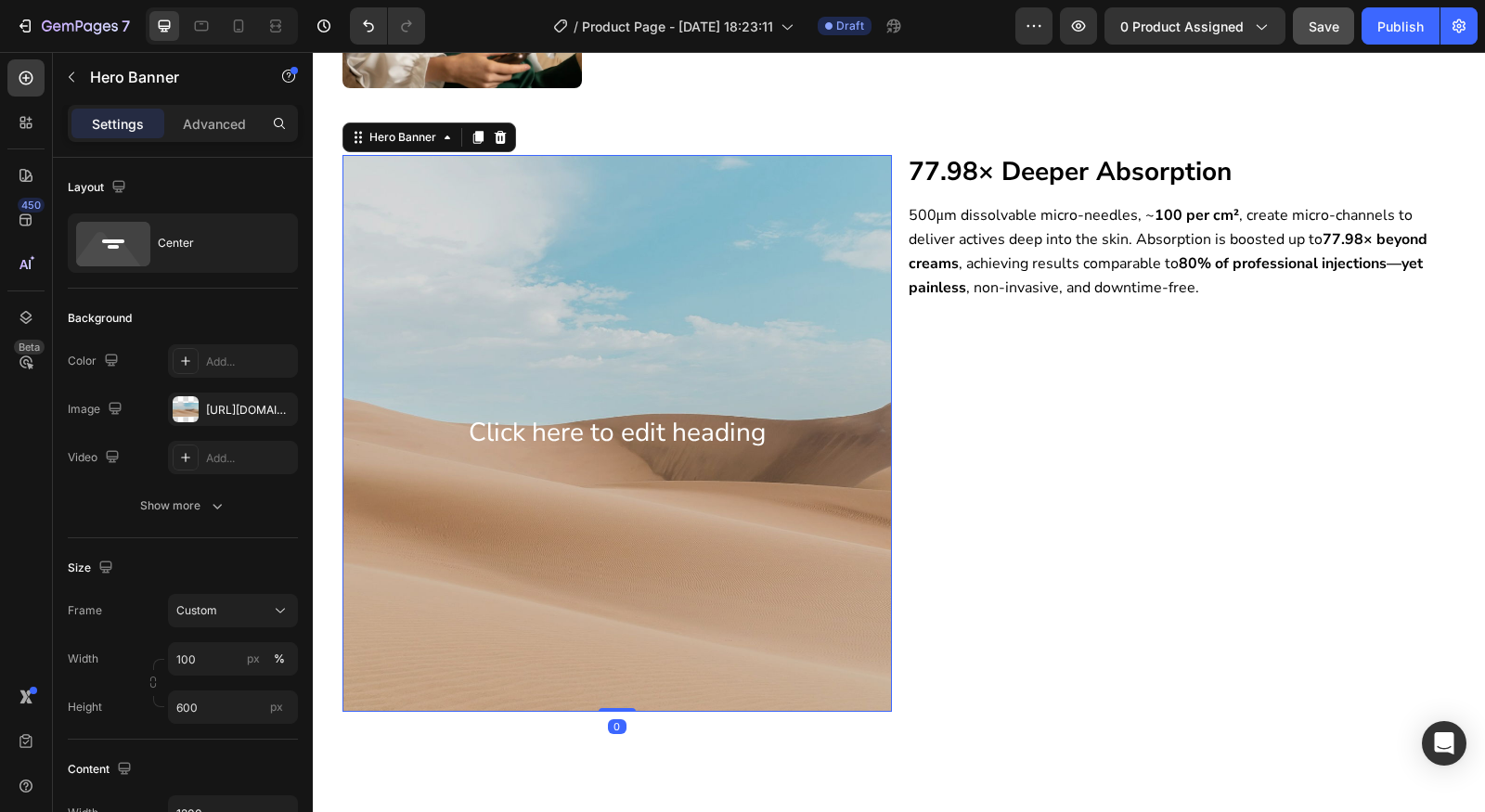
click at [586, 414] on div "Click here to edit heading Heading" at bounding box center [617, 433] width 549 height 43
click at [610, 427] on h2 "Click here to edit heading" at bounding box center [617, 433] width 520 height 35
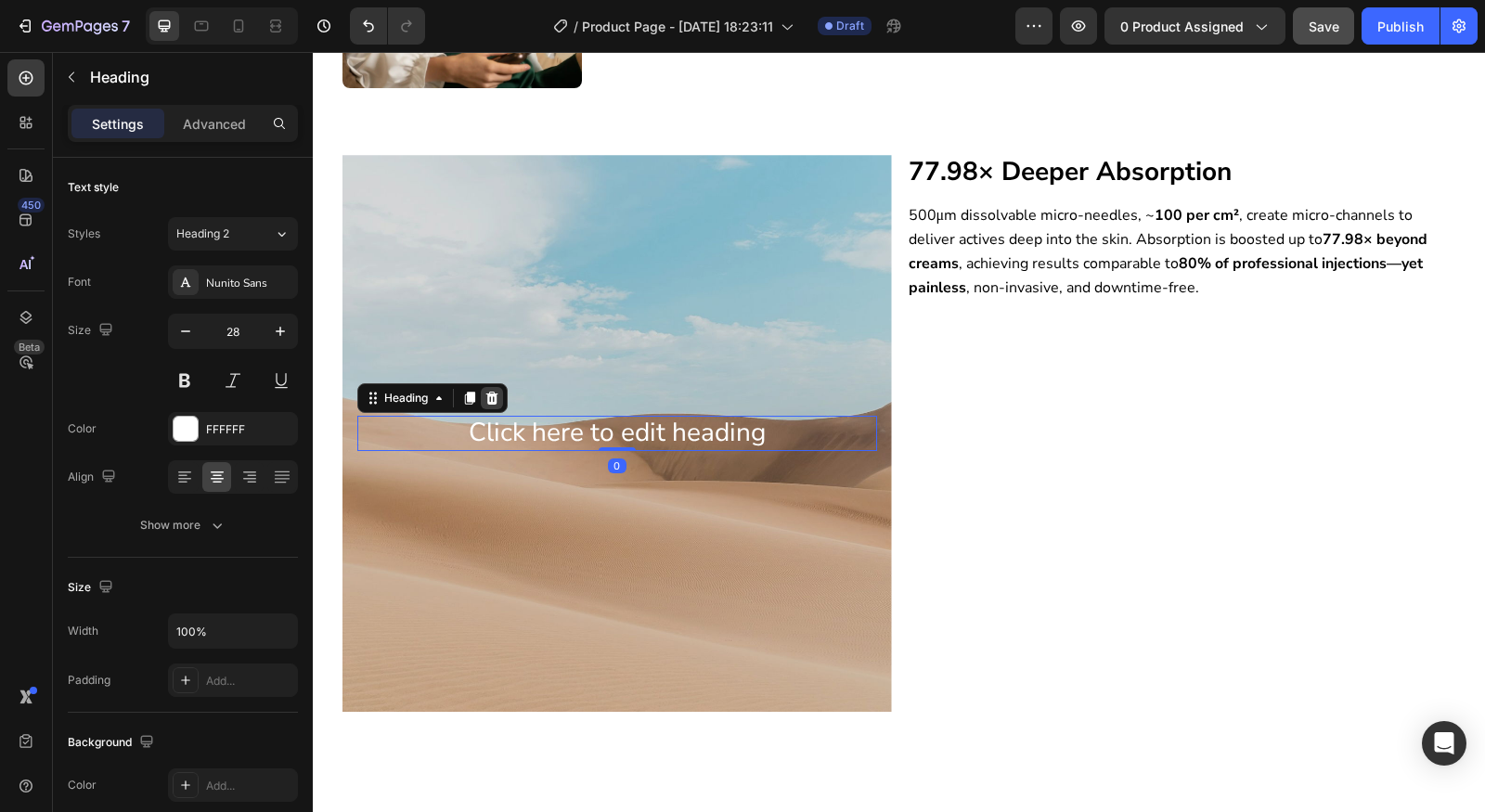
click at [486, 395] on icon at bounding box center [491, 397] width 12 height 13
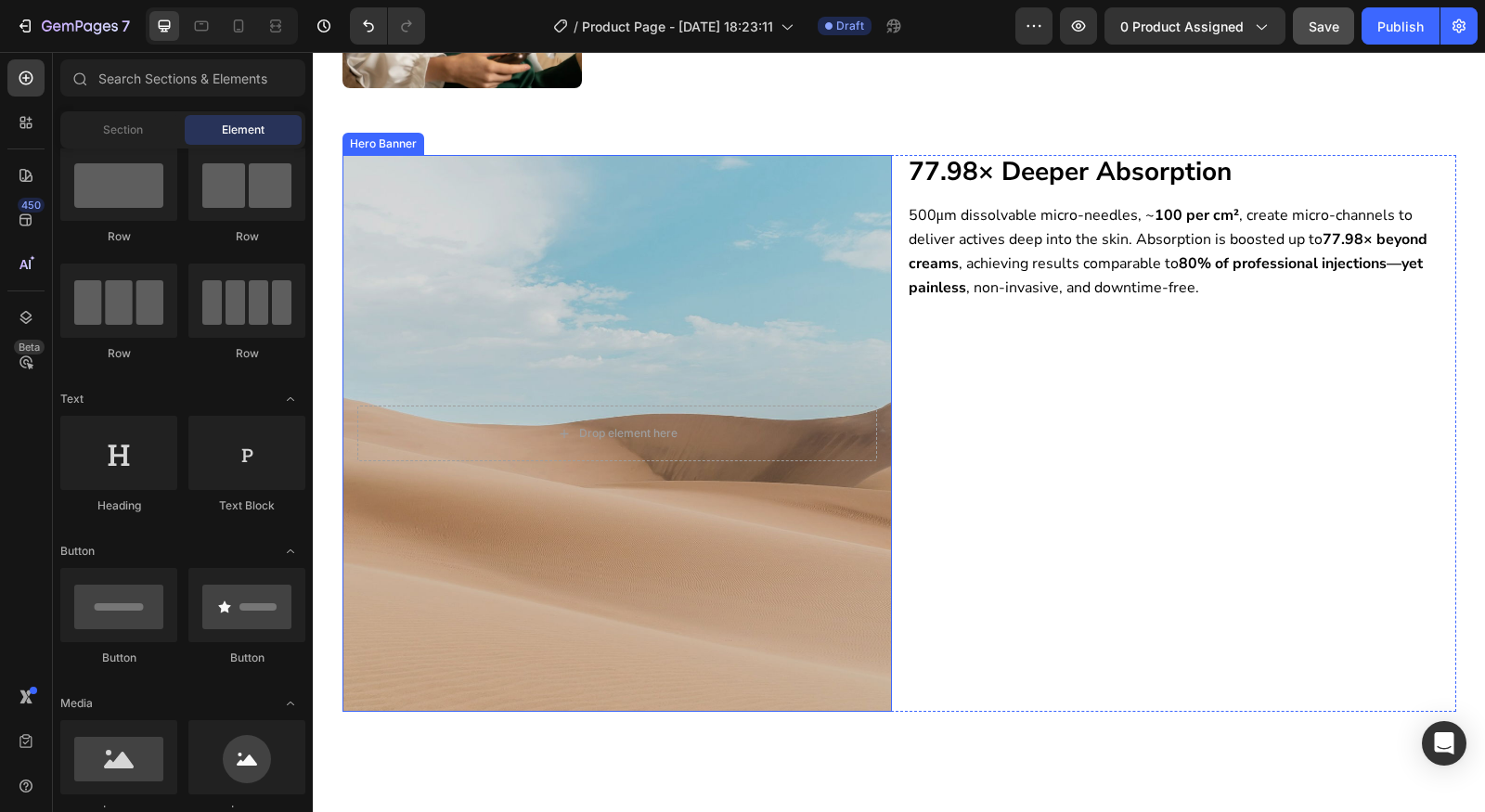
click at [609, 478] on div "Background Image" at bounding box center [617, 432] width 549 height 557
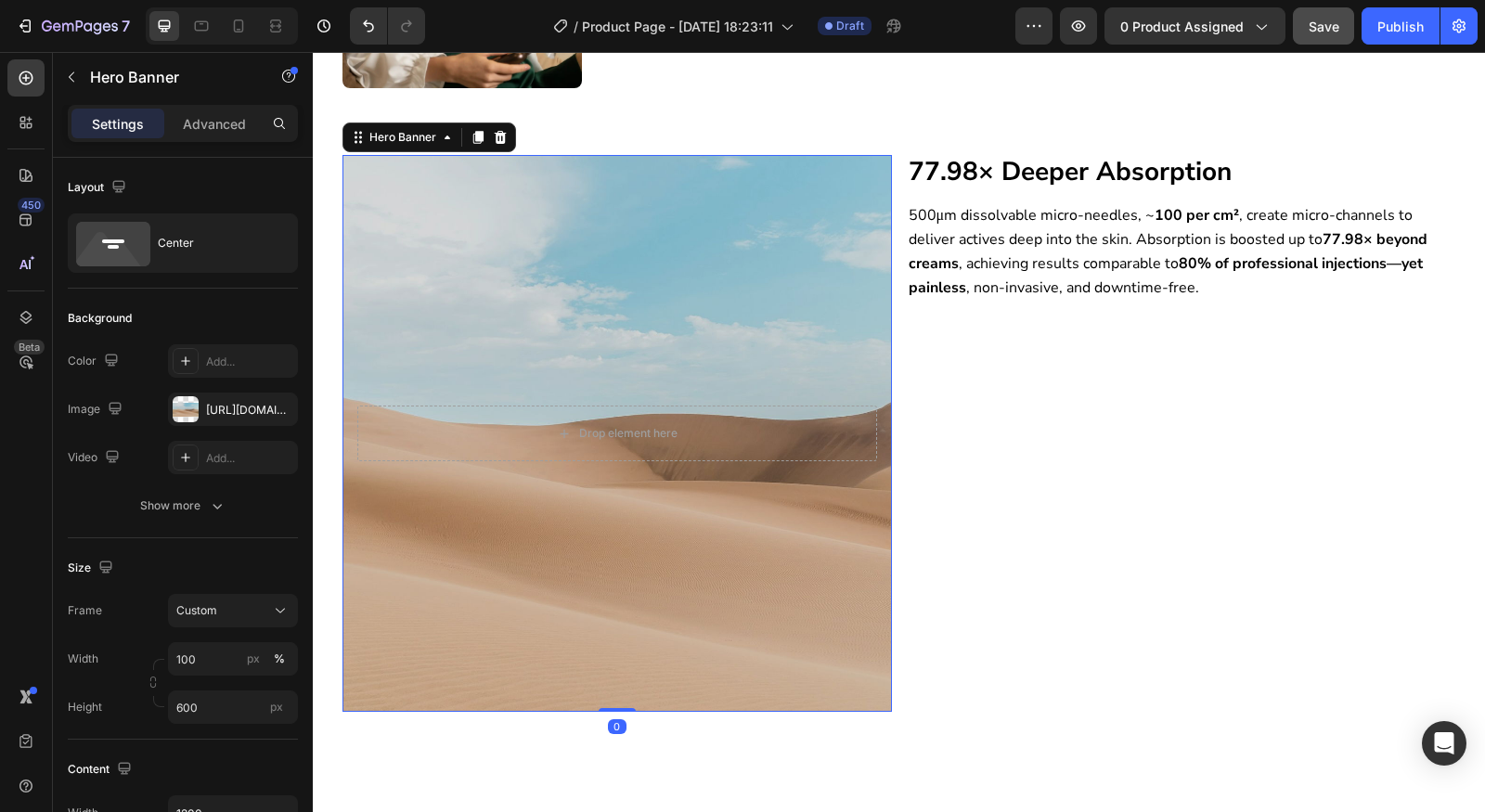
drag, startPoint x: 608, startPoint y: 708, endPoint x: 618, endPoint y: 365, distance: 343.1
click at [618, 365] on div "Drop element here Hero Banner 0" at bounding box center [617, 432] width 549 height 557
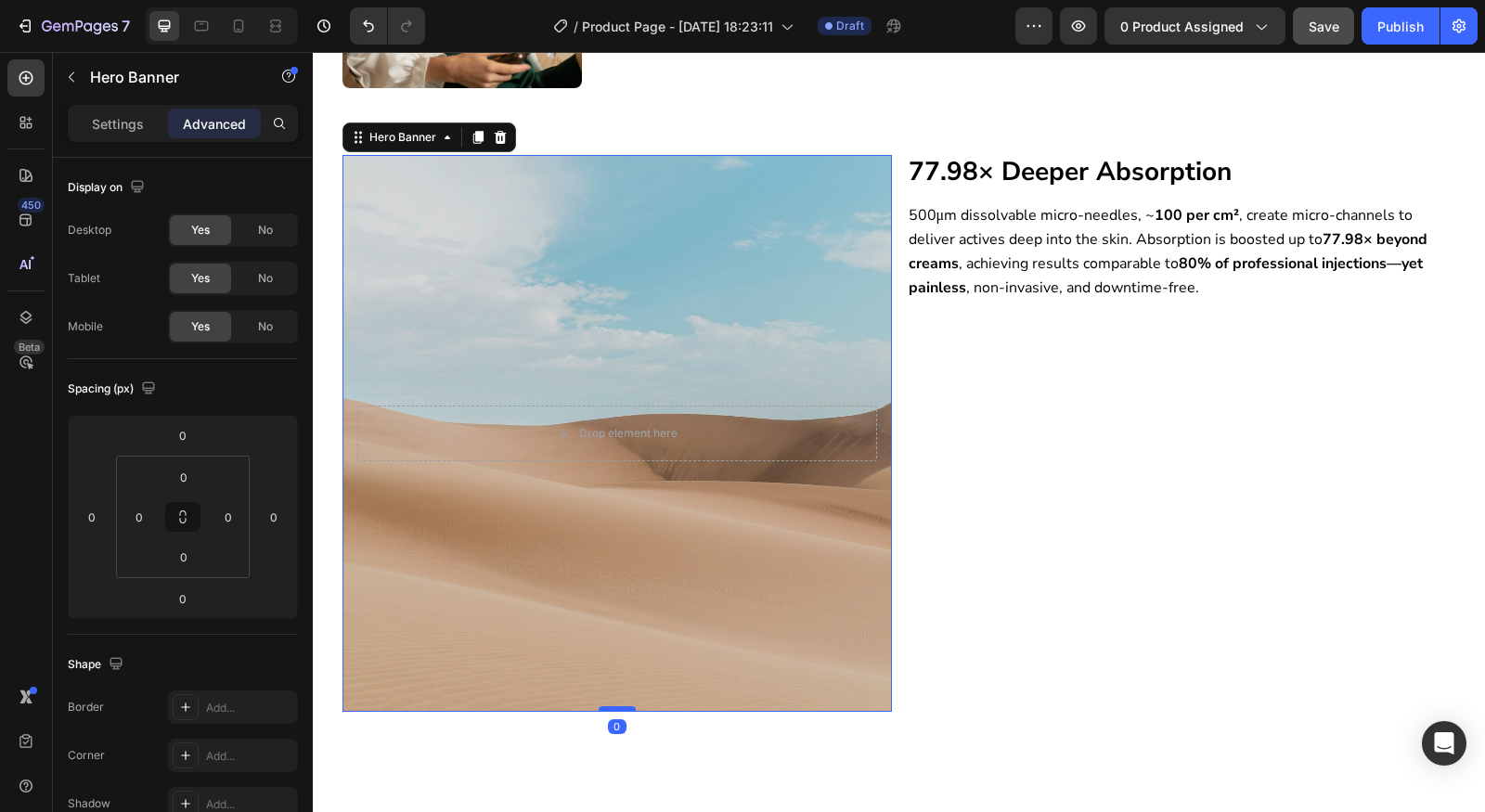
click at [615, 708] on div at bounding box center [618, 709] width 37 height 6
drag, startPoint x: 601, startPoint y: 708, endPoint x: 603, endPoint y: 732, distance: 24.1
click at [603, 732] on div at bounding box center [618, 732] width 37 height 6
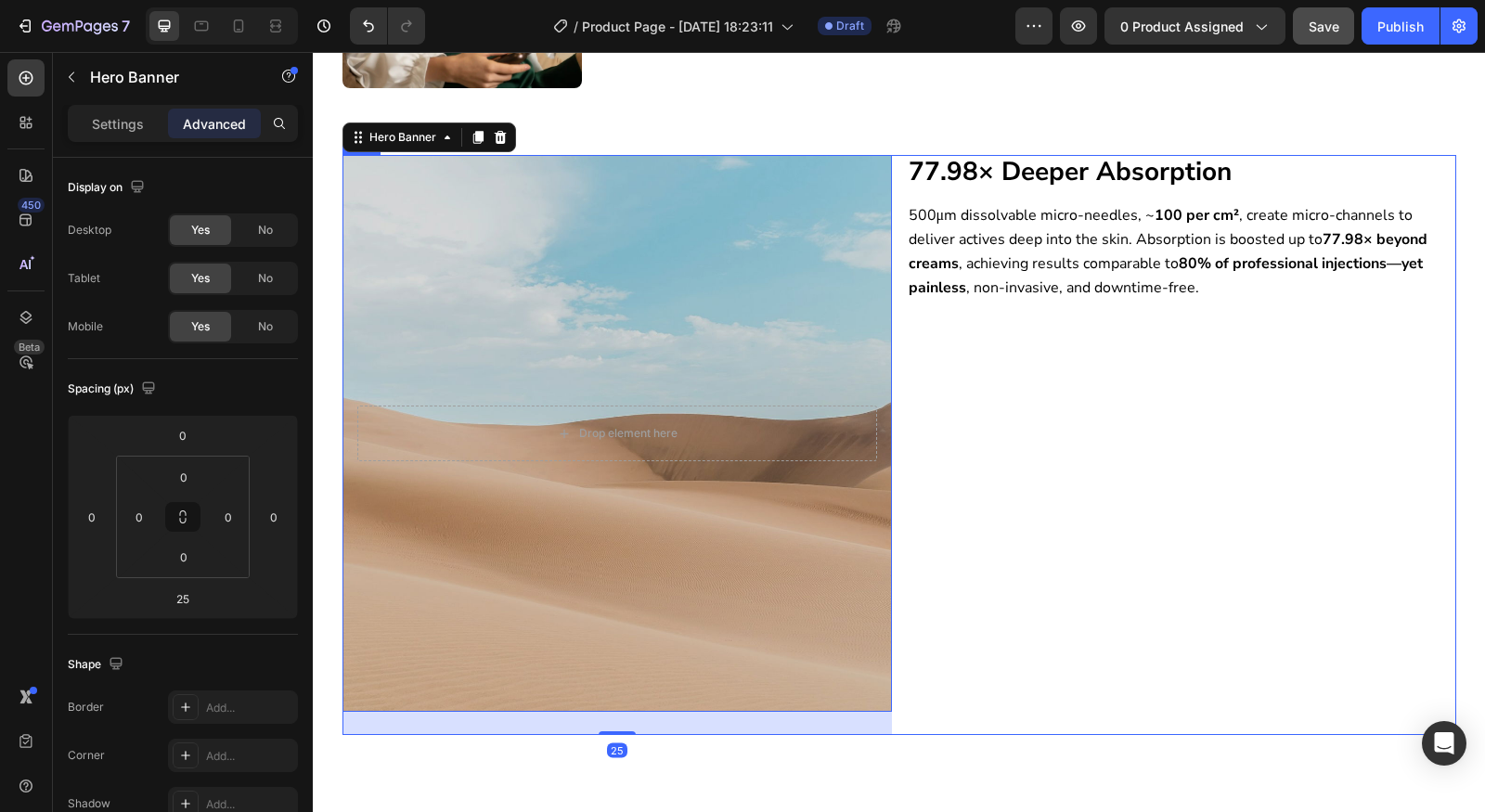
scroll to position [2262, 0]
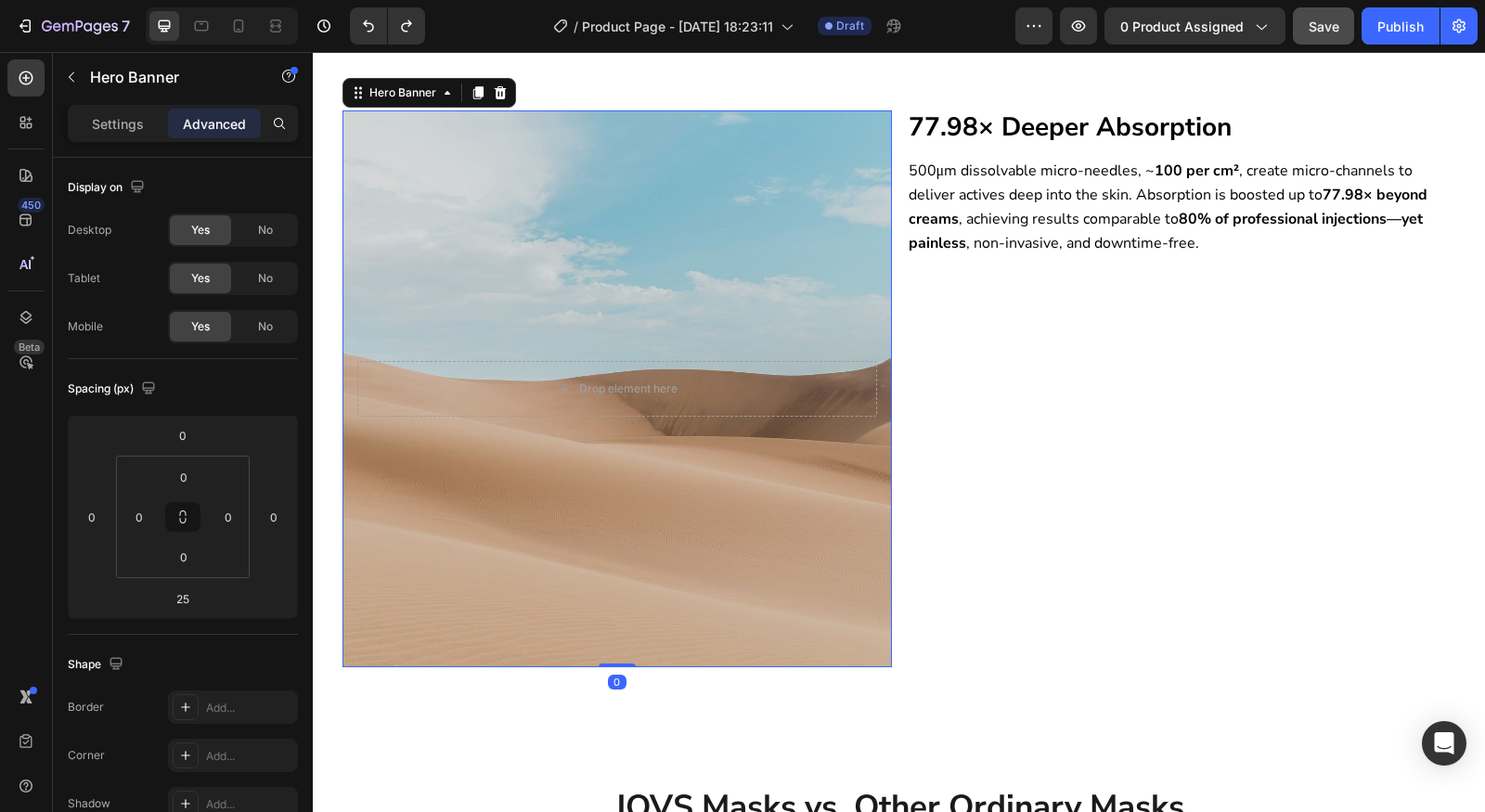
drag, startPoint x: 609, startPoint y: 688, endPoint x: 619, endPoint y: 657, distance: 32.6
click at [619, 657] on div "Drop element here Hero Banner 0" at bounding box center [617, 388] width 549 height 557
type input "0"
click at [626, 486] on div "Background Image" at bounding box center [617, 388] width 549 height 557
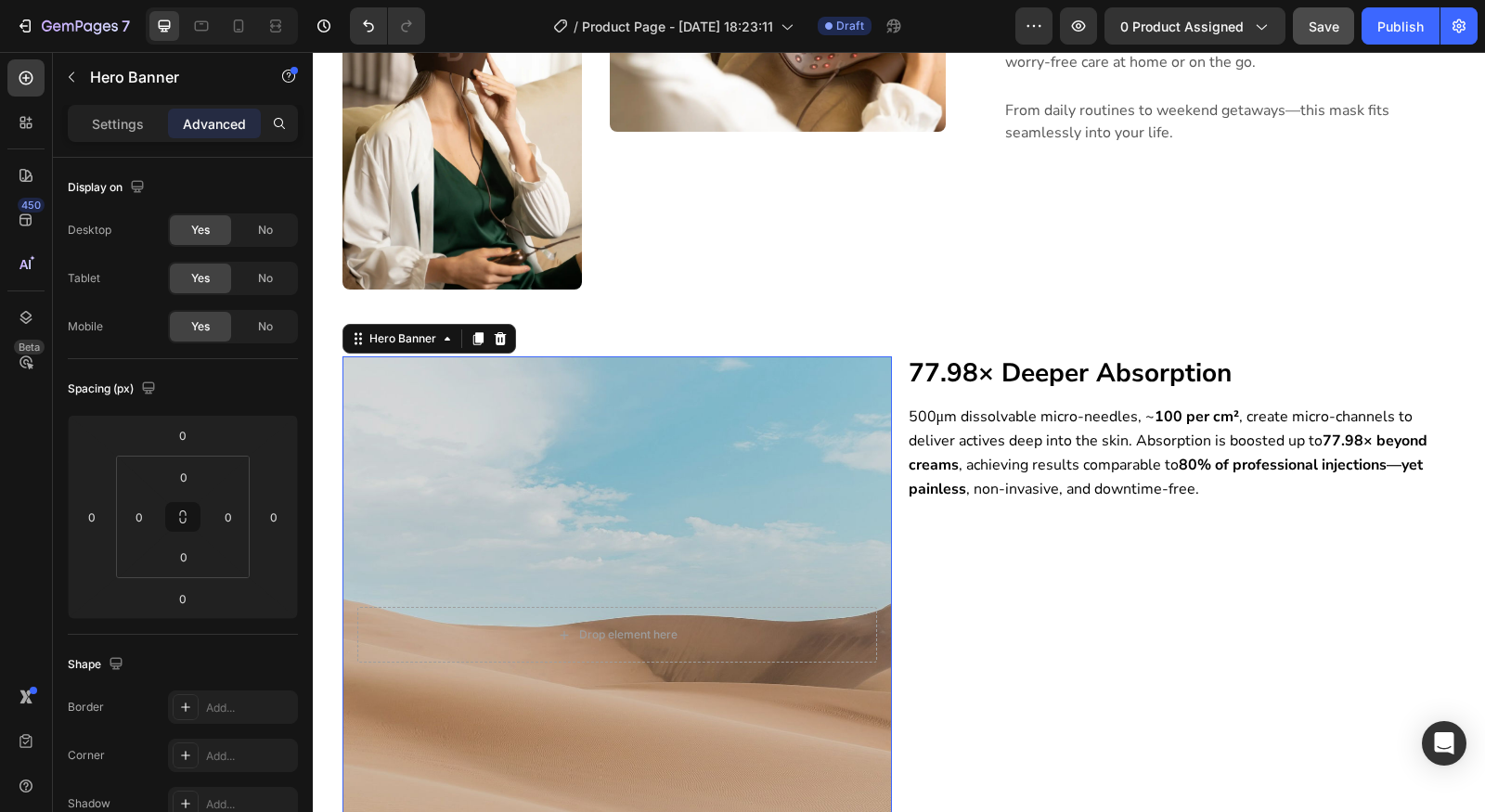
scroll to position [2014, 0]
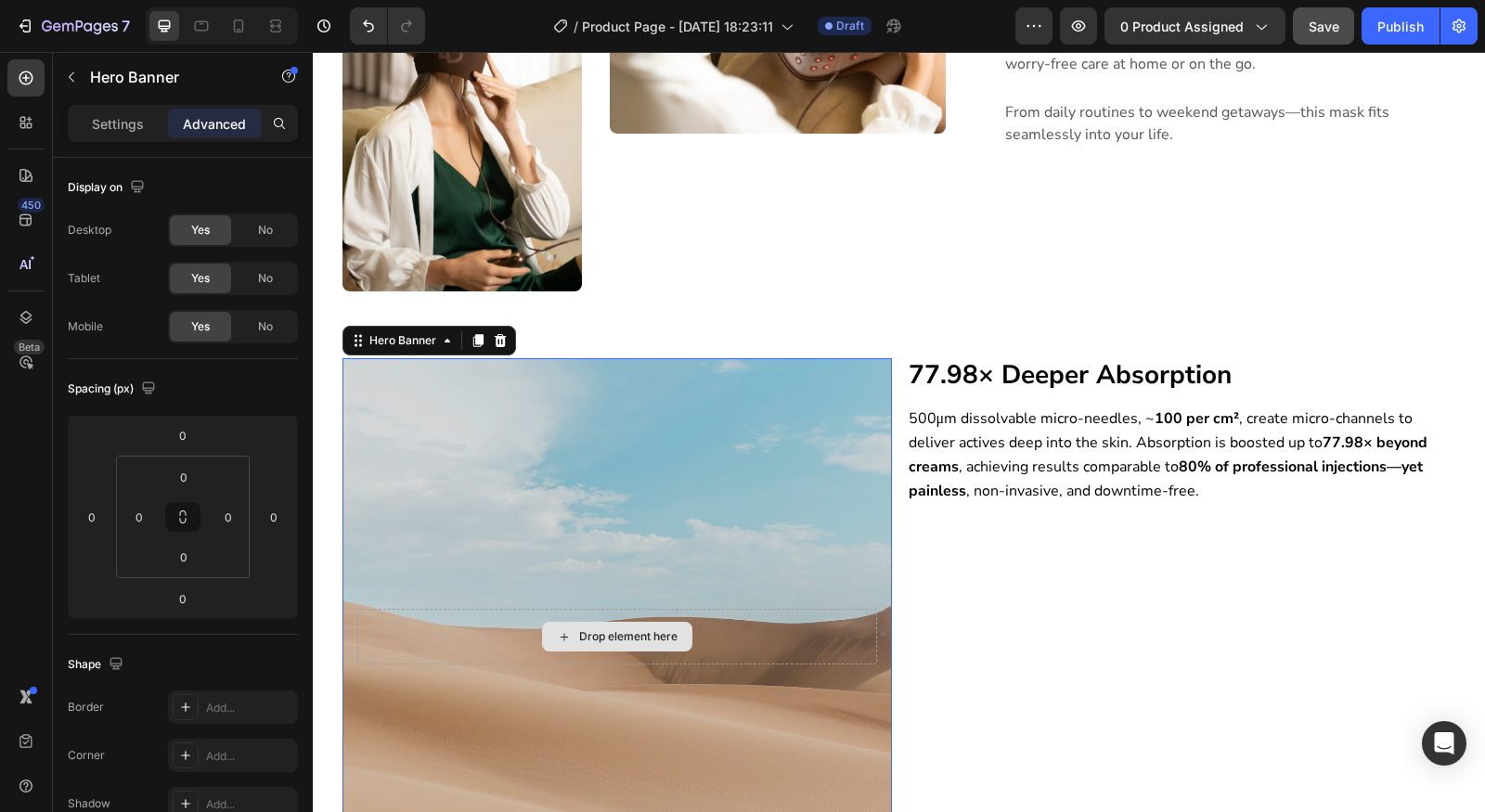
click at [617, 635] on div "Drop element here" at bounding box center [628, 636] width 99 height 15
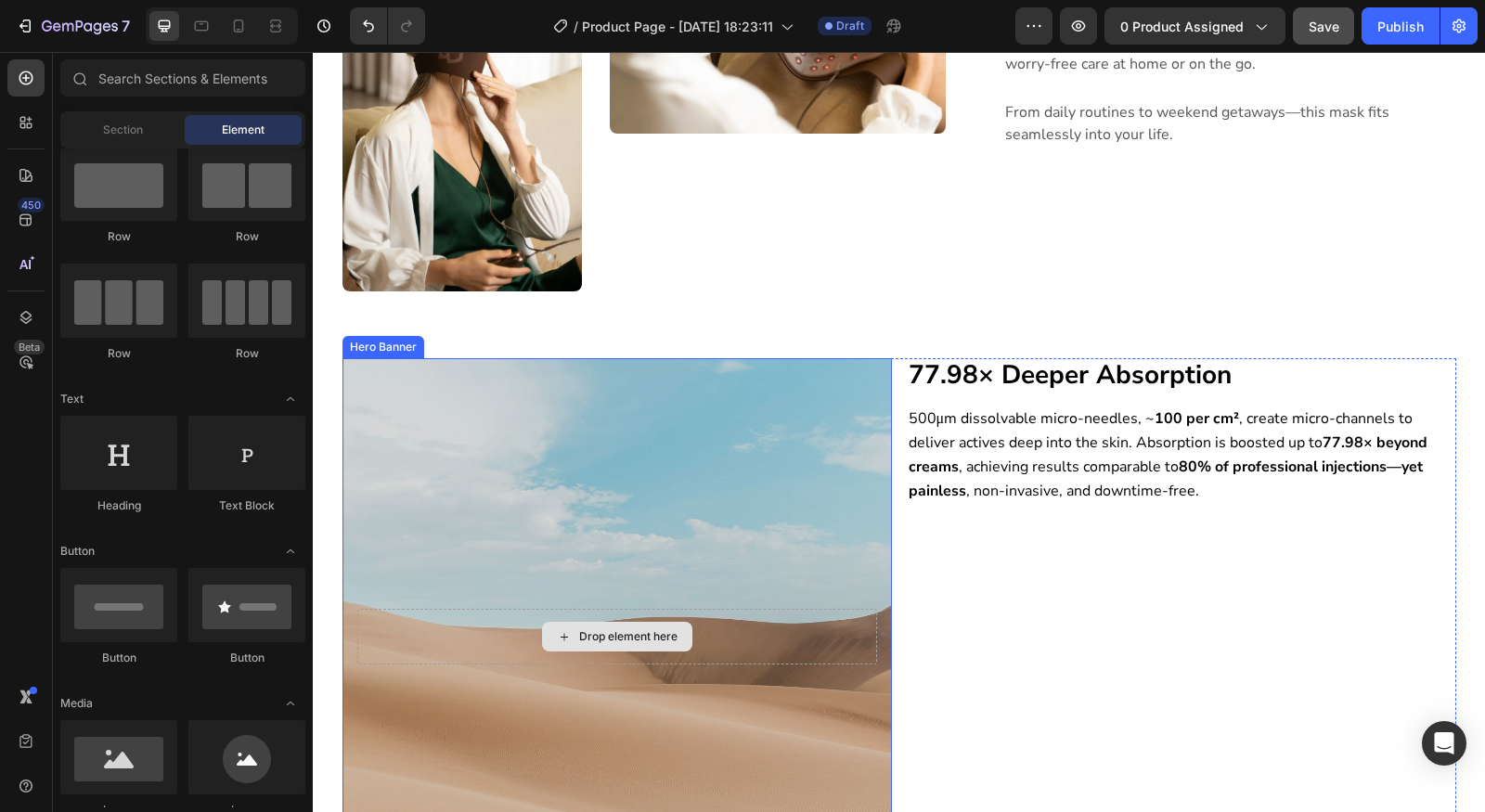
click at [715, 641] on div "Drop element here" at bounding box center [617, 636] width 520 height 56
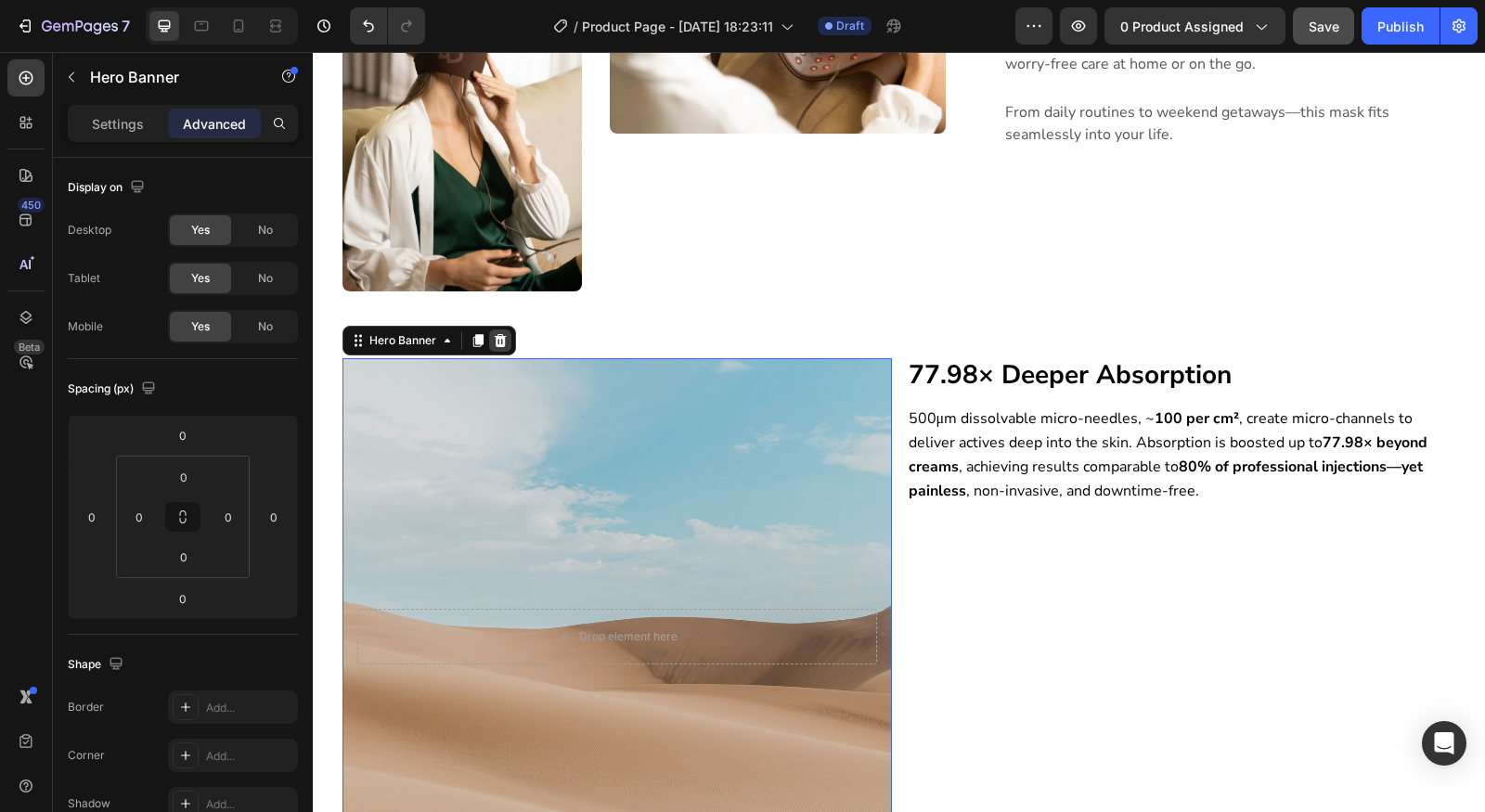
click at [493, 344] on icon at bounding box center [499, 339] width 12 height 13
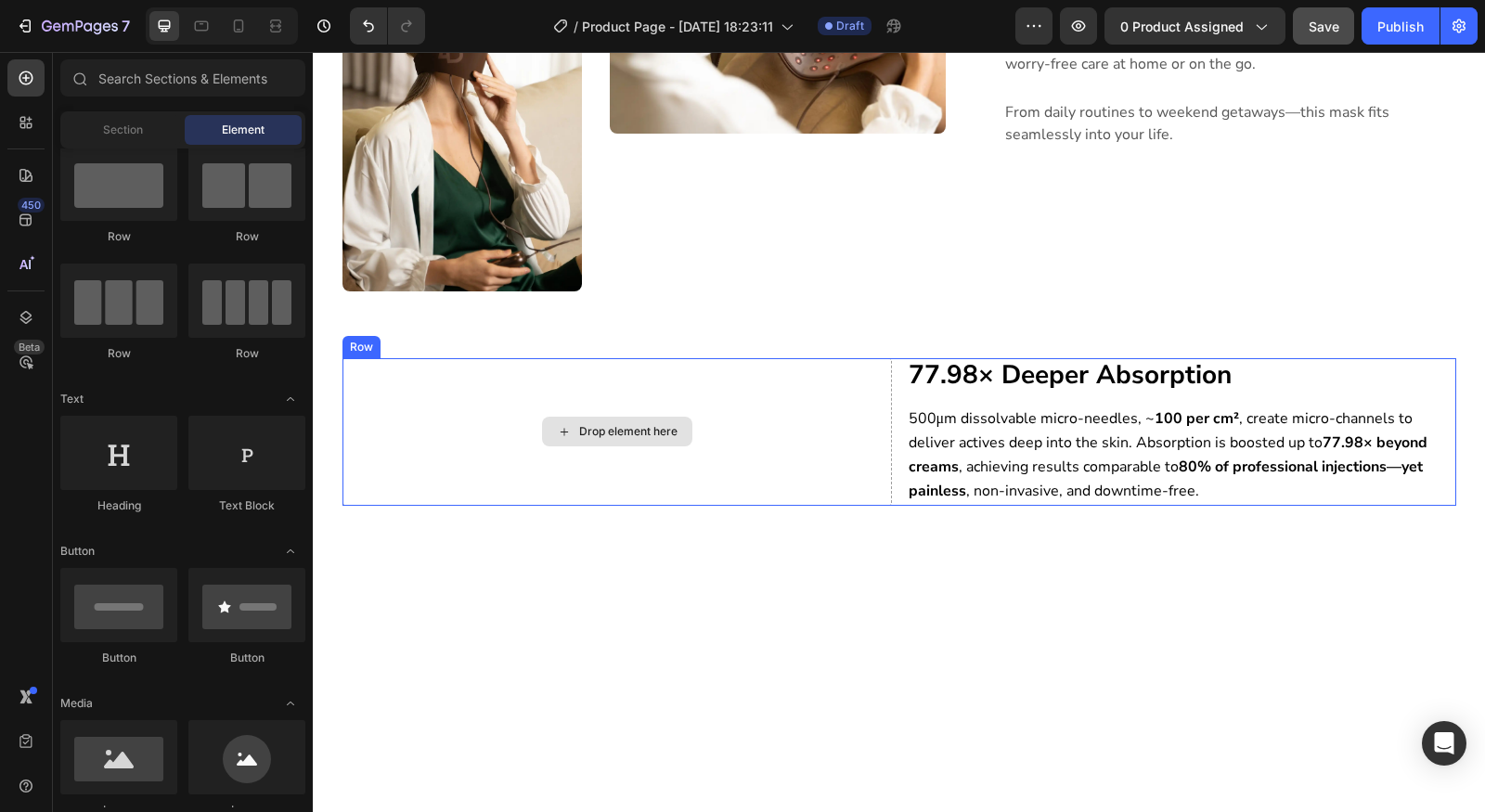
click at [599, 445] on div "Drop element here" at bounding box center [617, 431] width 549 height 147
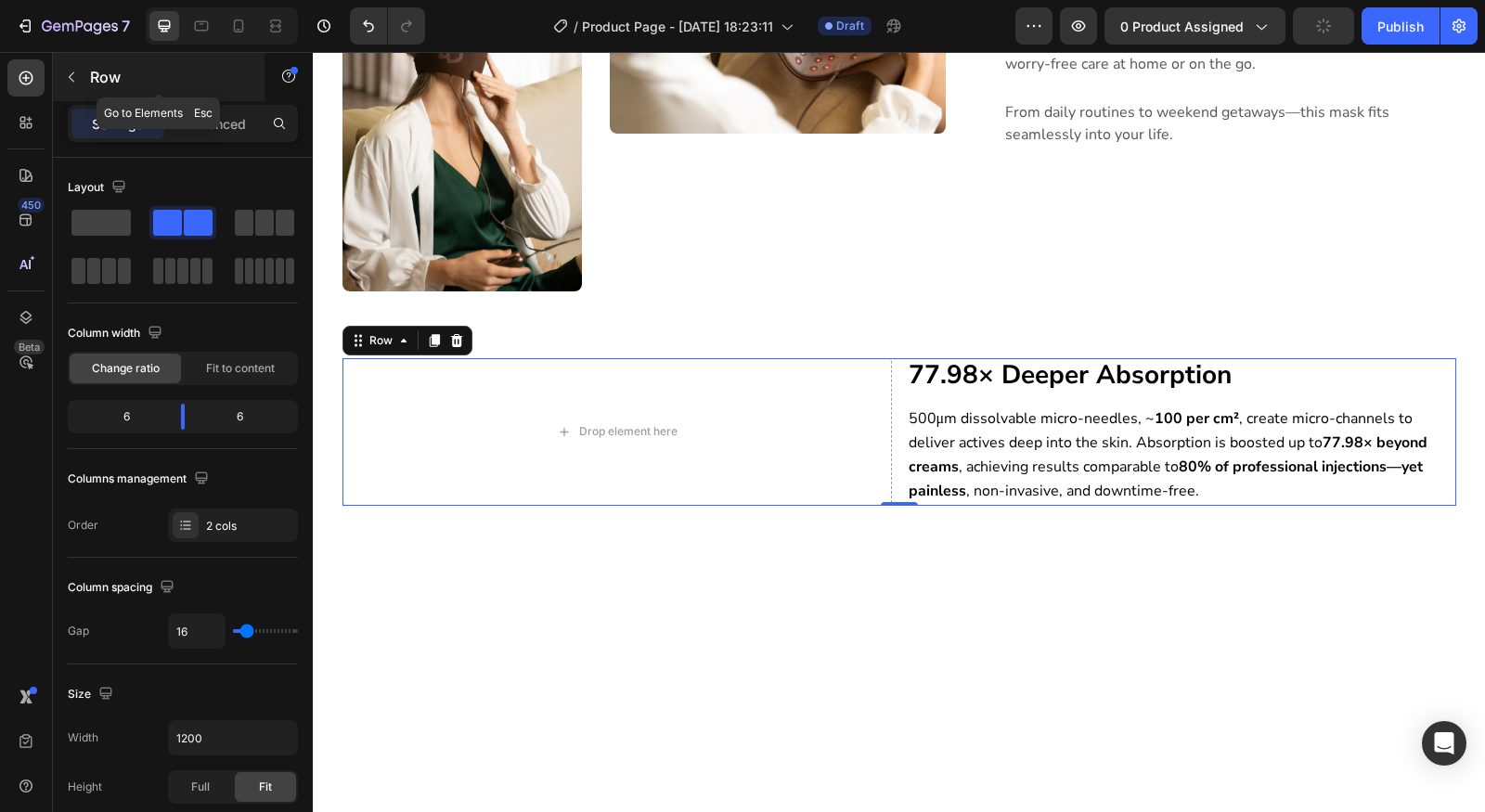
click at [82, 85] on button "button" at bounding box center [71, 77] width 29 height 29
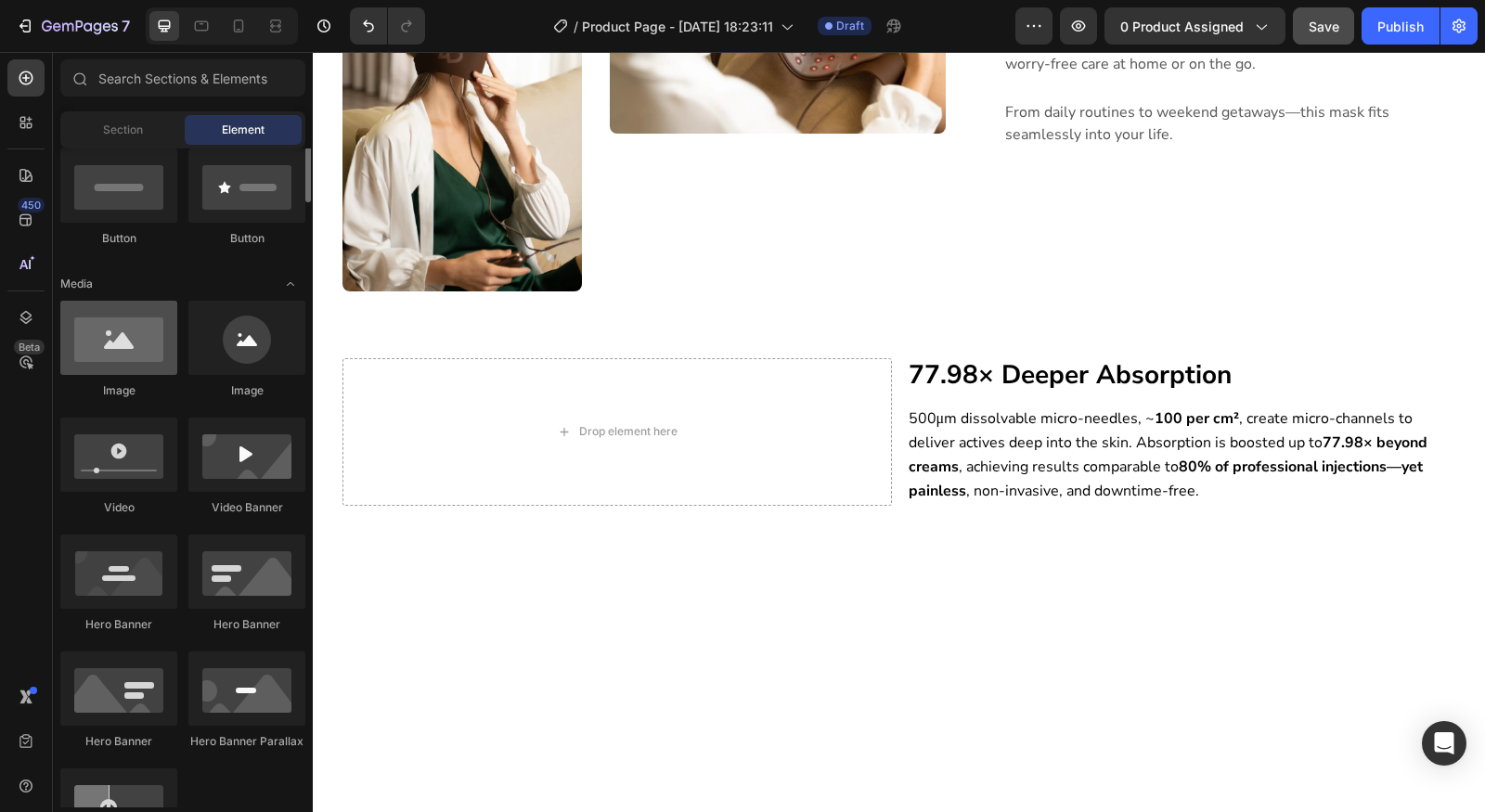
scroll to position [393, 0]
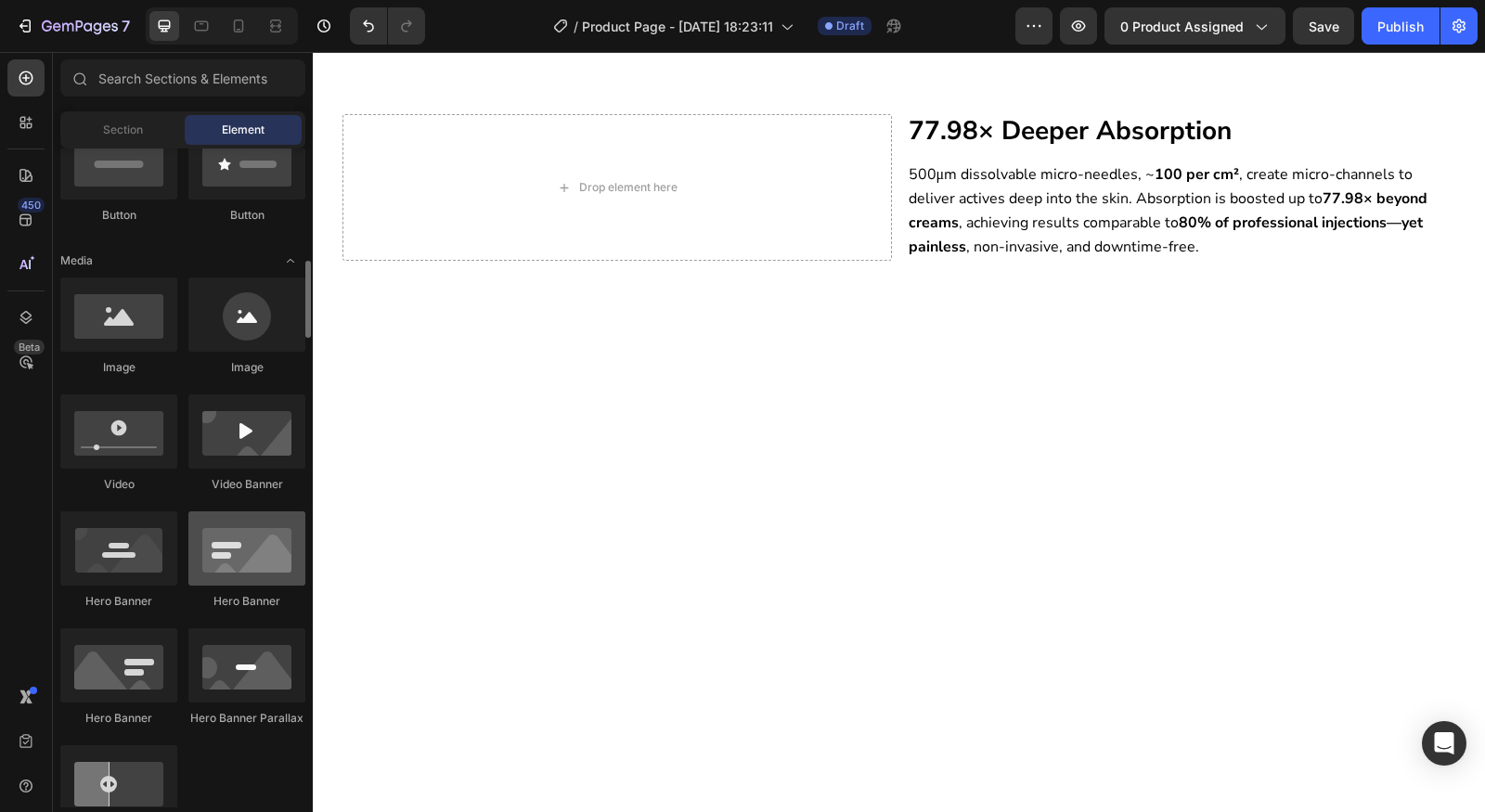
scroll to position [535, 0]
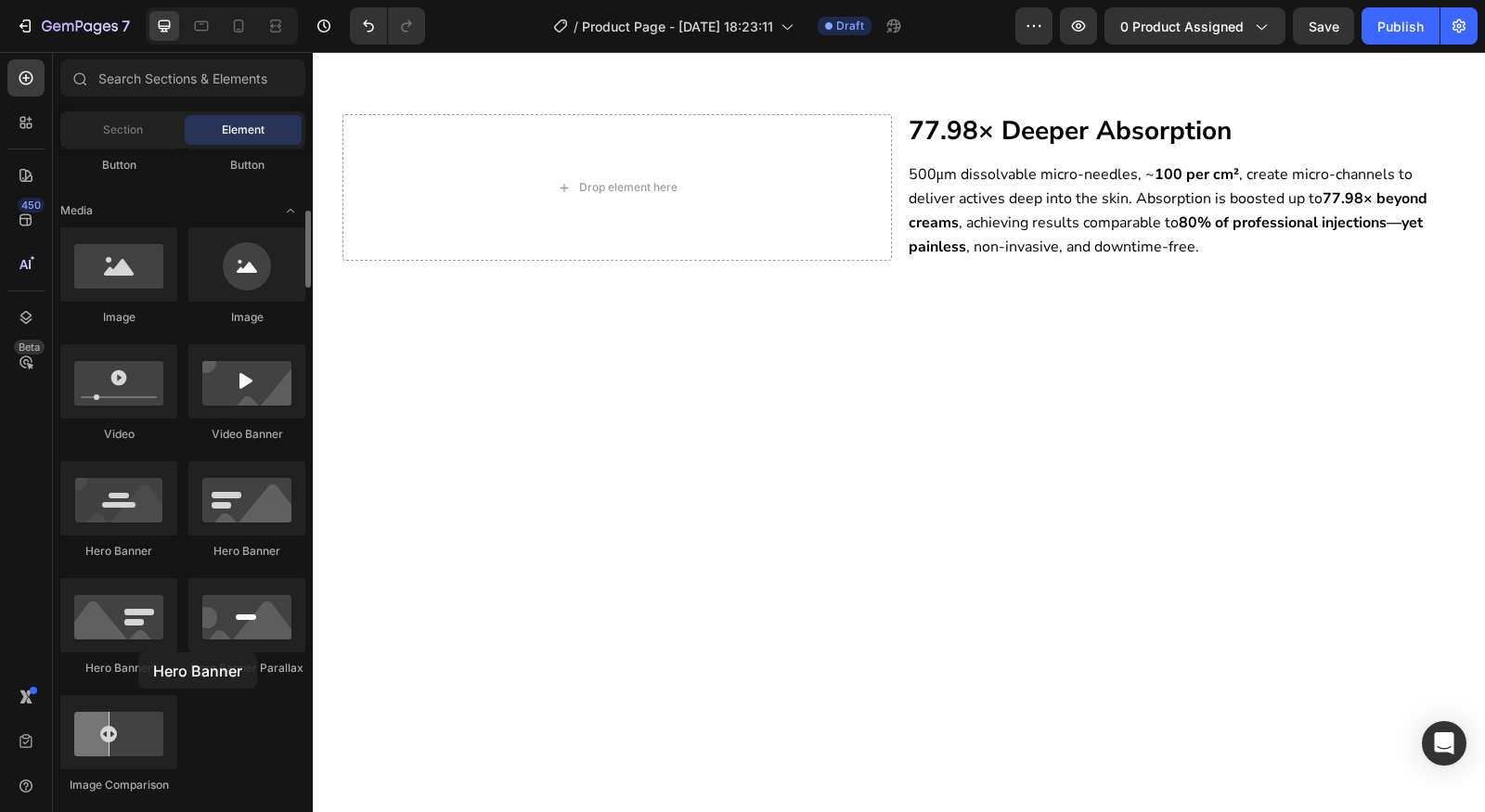
click at [133, 652] on div "Hero Banner" at bounding box center [118, 627] width 116 height 99
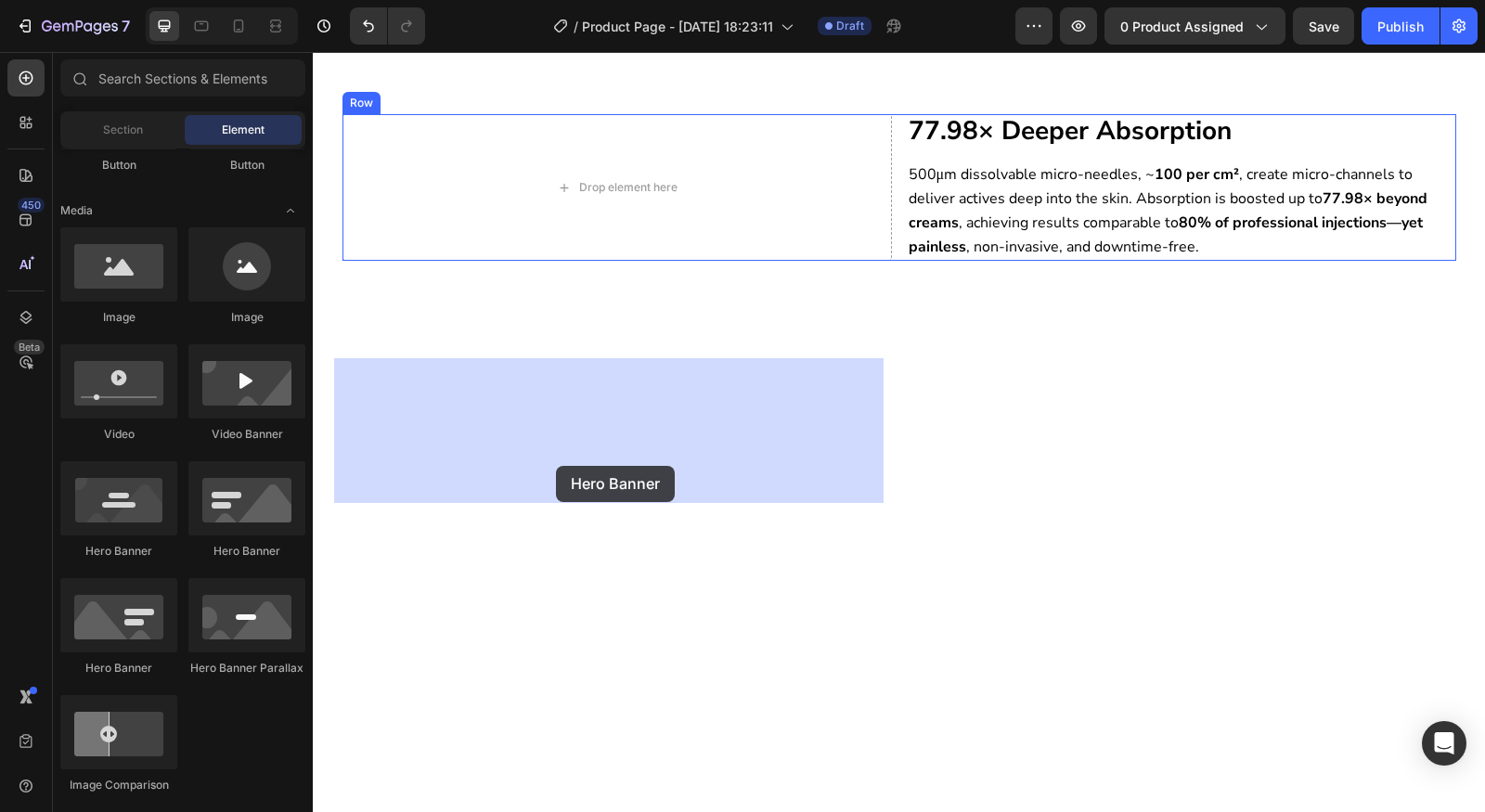
drag, startPoint x: 445, startPoint y: 582, endPoint x: 556, endPoint y: 466, distance: 160.6
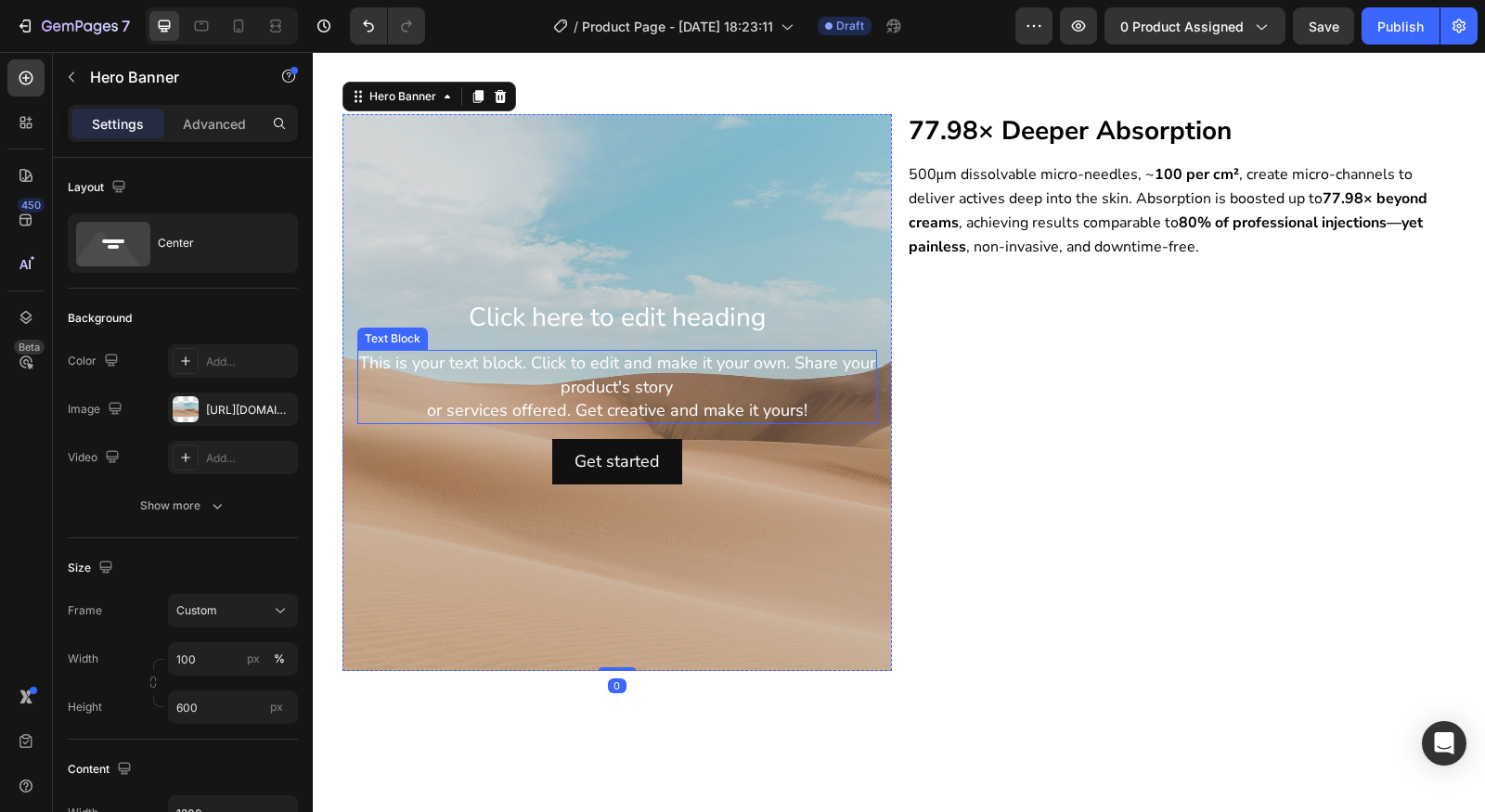
scroll to position [2060, 0]
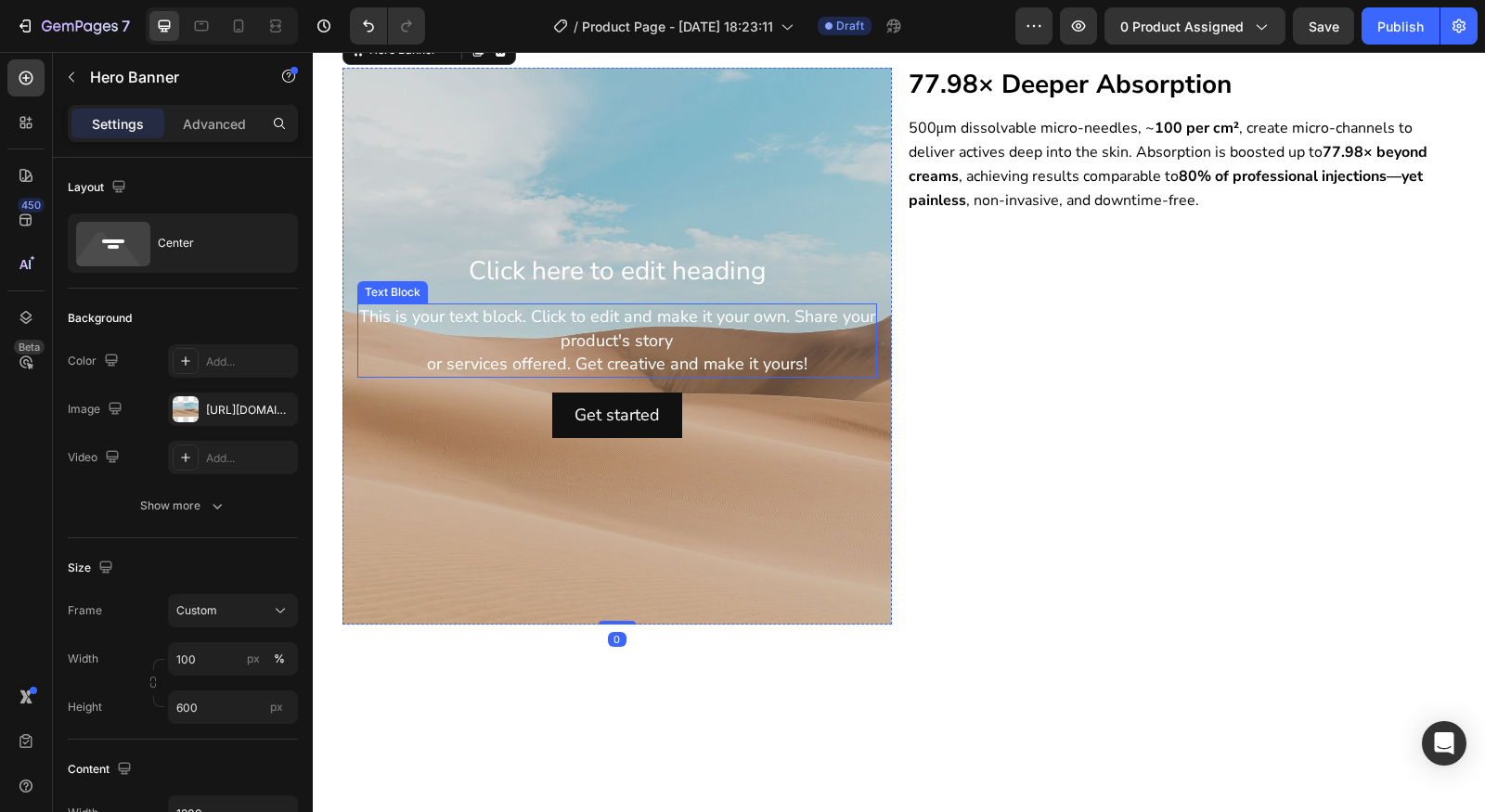
click at [778, 378] on div "This is your text block. Click to edit and make it your own. Share your product…" at bounding box center [617, 340] width 520 height 74
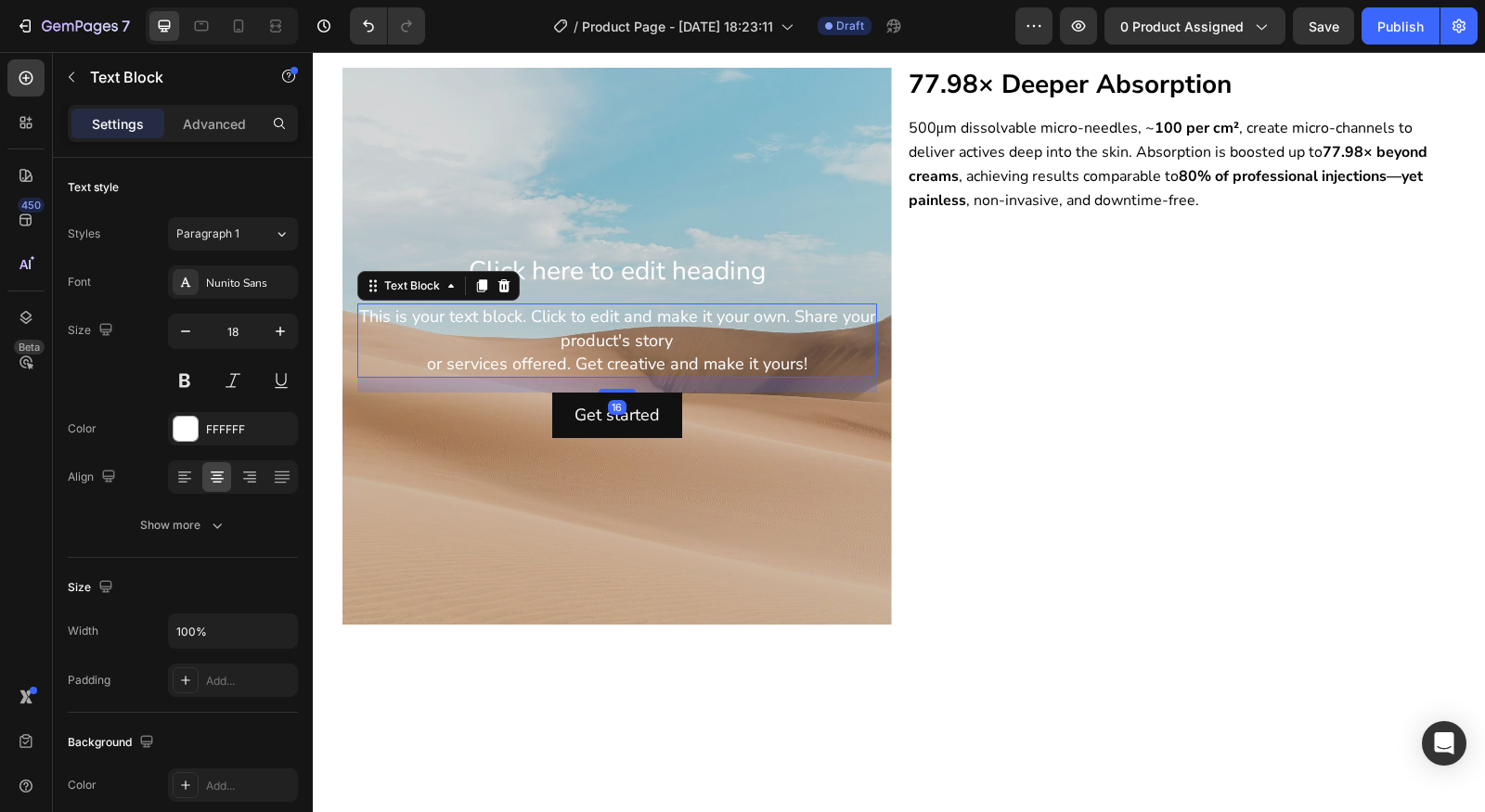
click at [693, 455] on div "Background Image" at bounding box center [617, 345] width 549 height 557
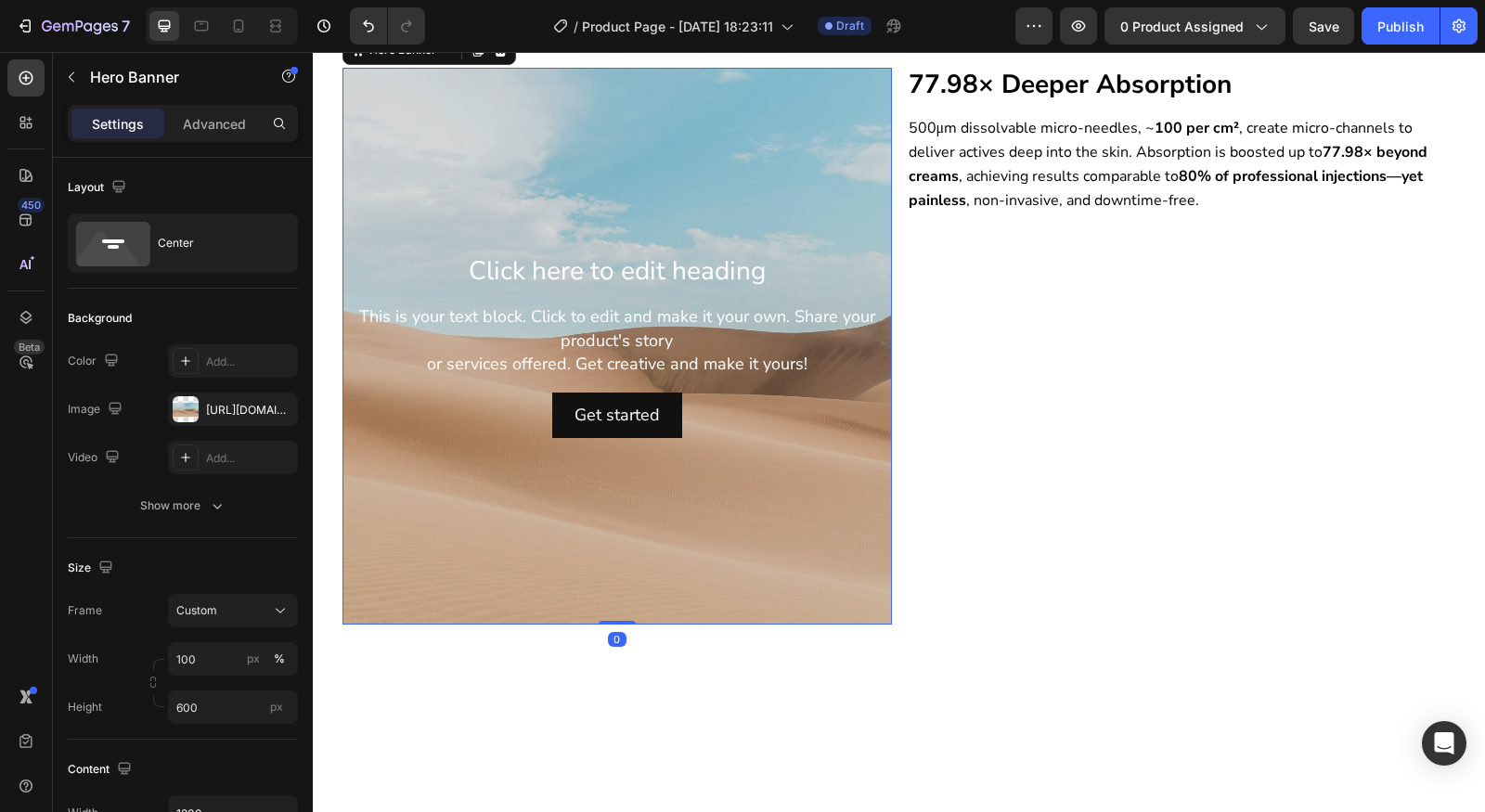
click at [701, 379] on div "Background Image" at bounding box center [617, 345] width 549 height 557
click at [185, 427] on div "The changes might be hidden by the video. Color Add... Image [URL][DOMAIN_NAME]…" at bounding box center [182, 409] width 230 height 130
click at [251, 416] on div "[URL][DOMAIN_NAME]" at bounding box center [233, 410] width 54 height 17
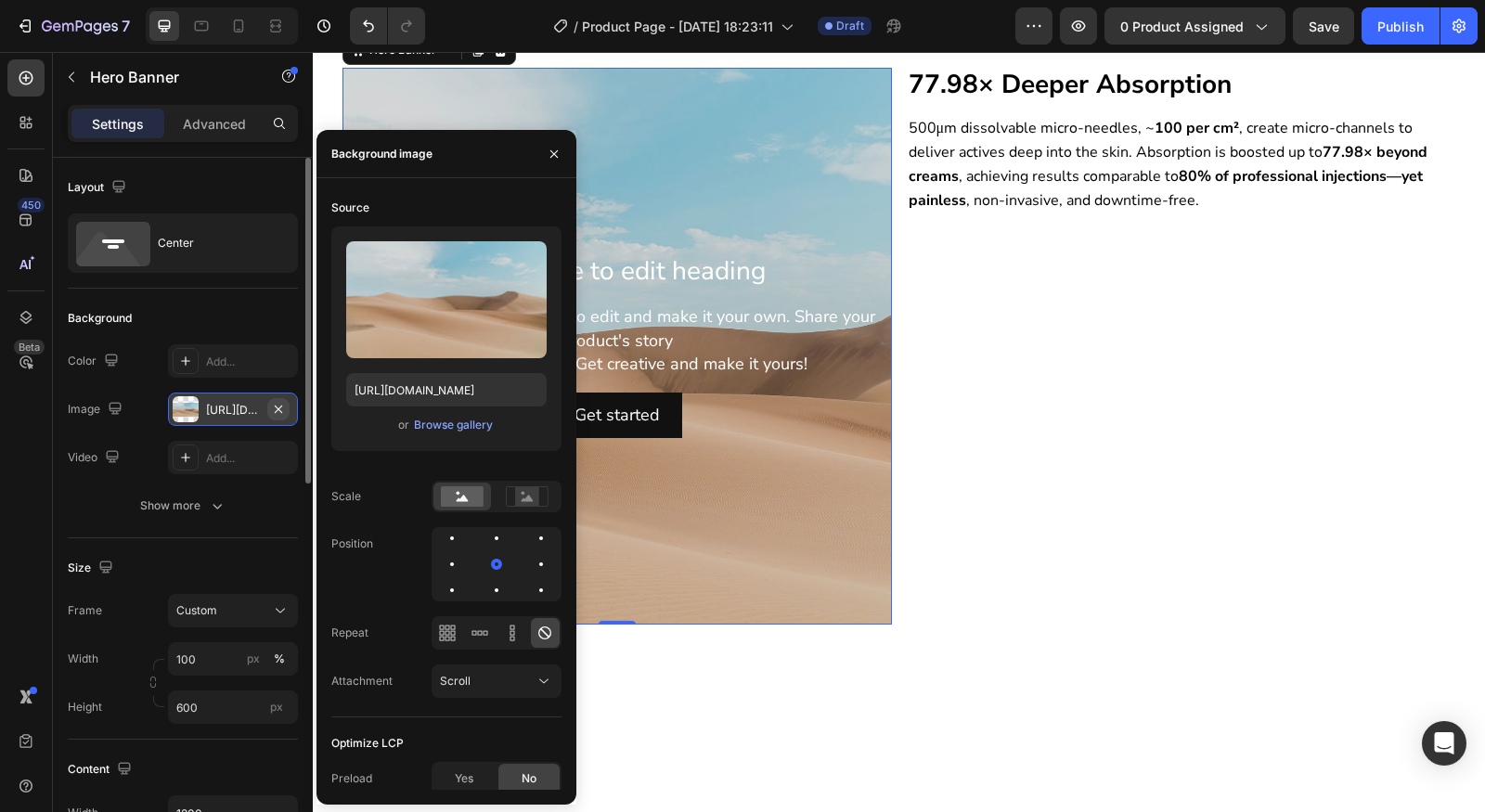
click at [274, 409] on icon "button" at bounding box center [278, 409] width 15 height 15
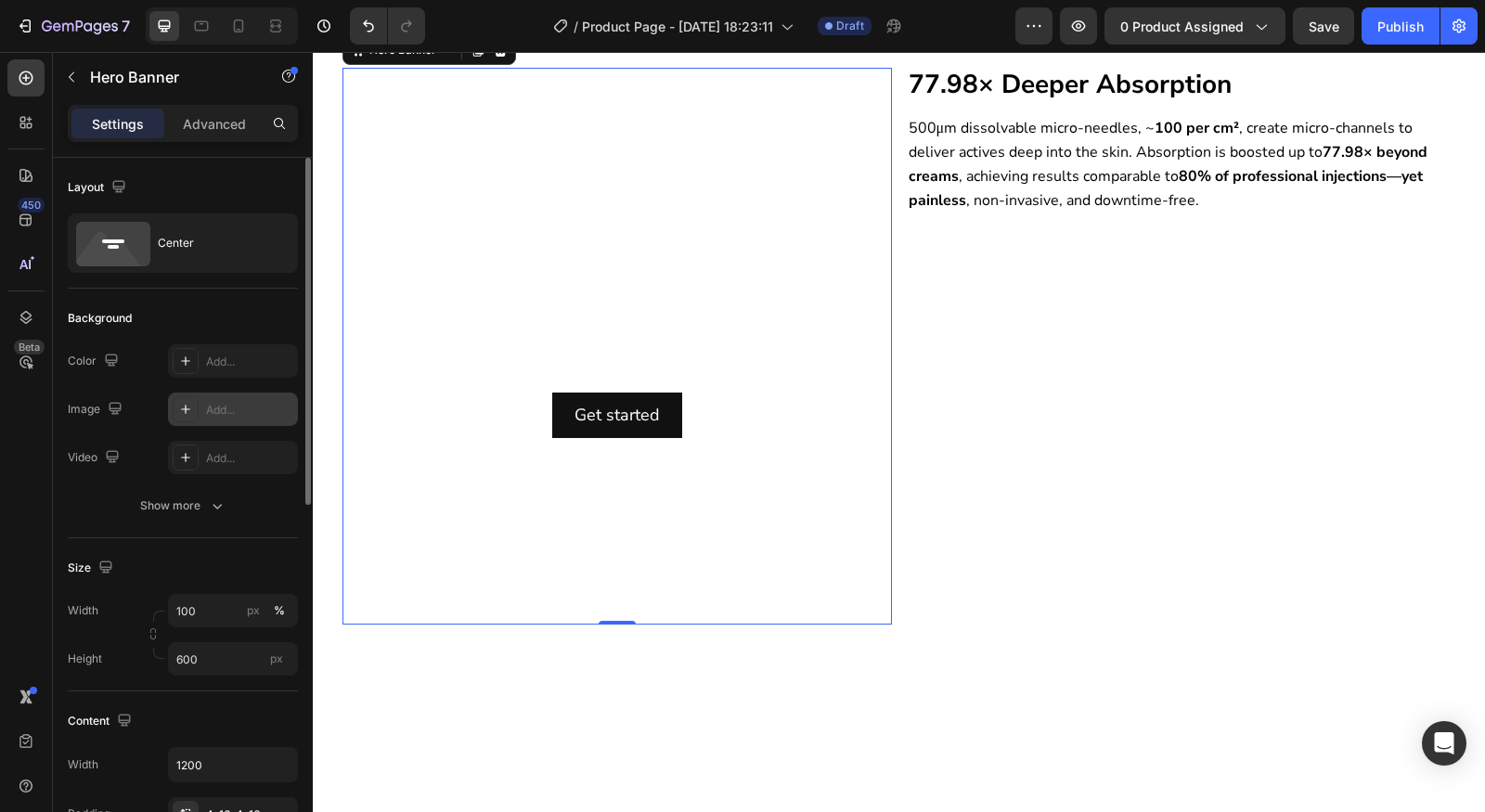
click at [245, 411] on div "Add..." at bounding box center [250, 410] width 87 height 17
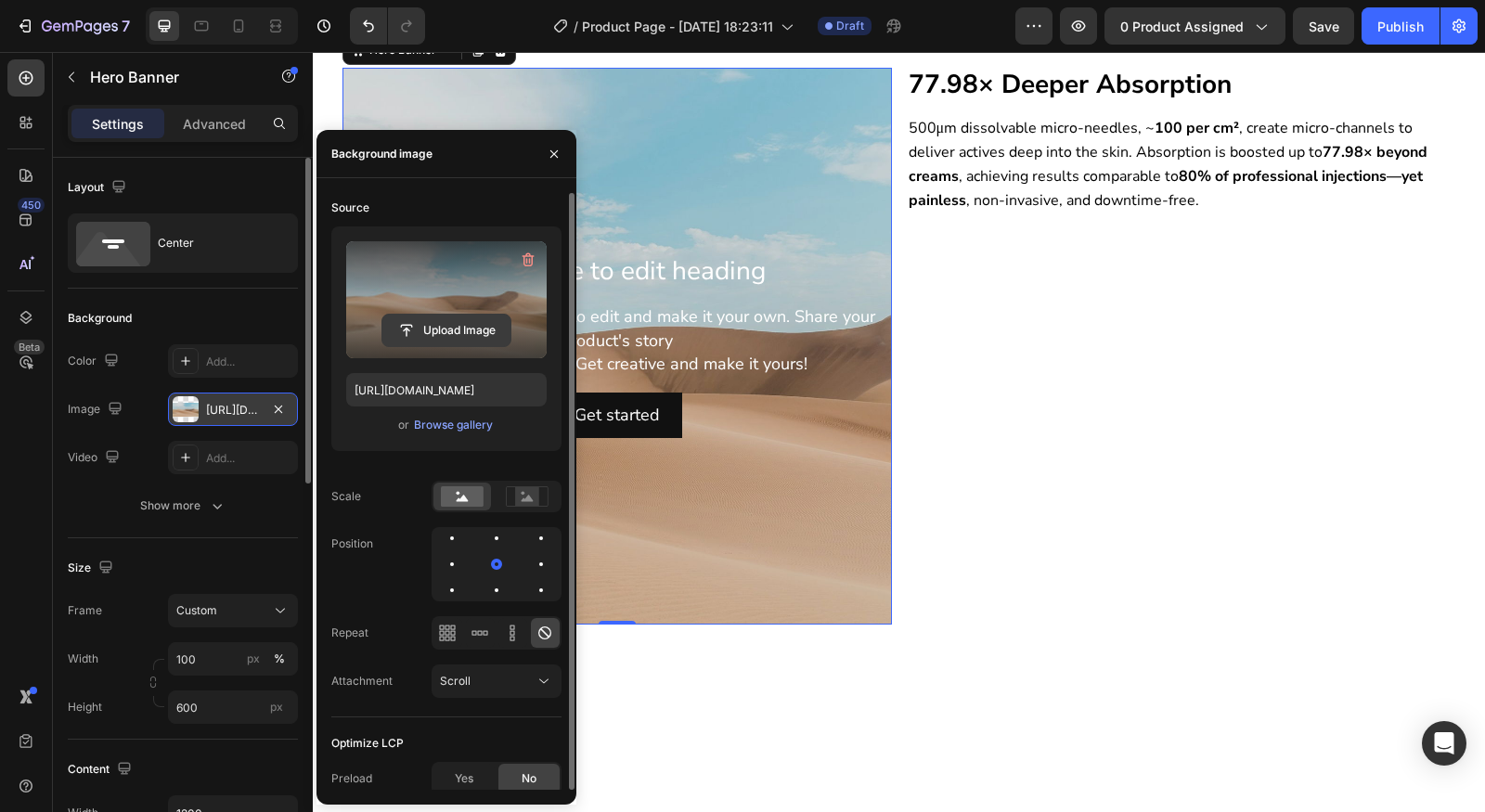
click at [492, 340] on input "file" at bounding box center [446, 330] width 128 height 31
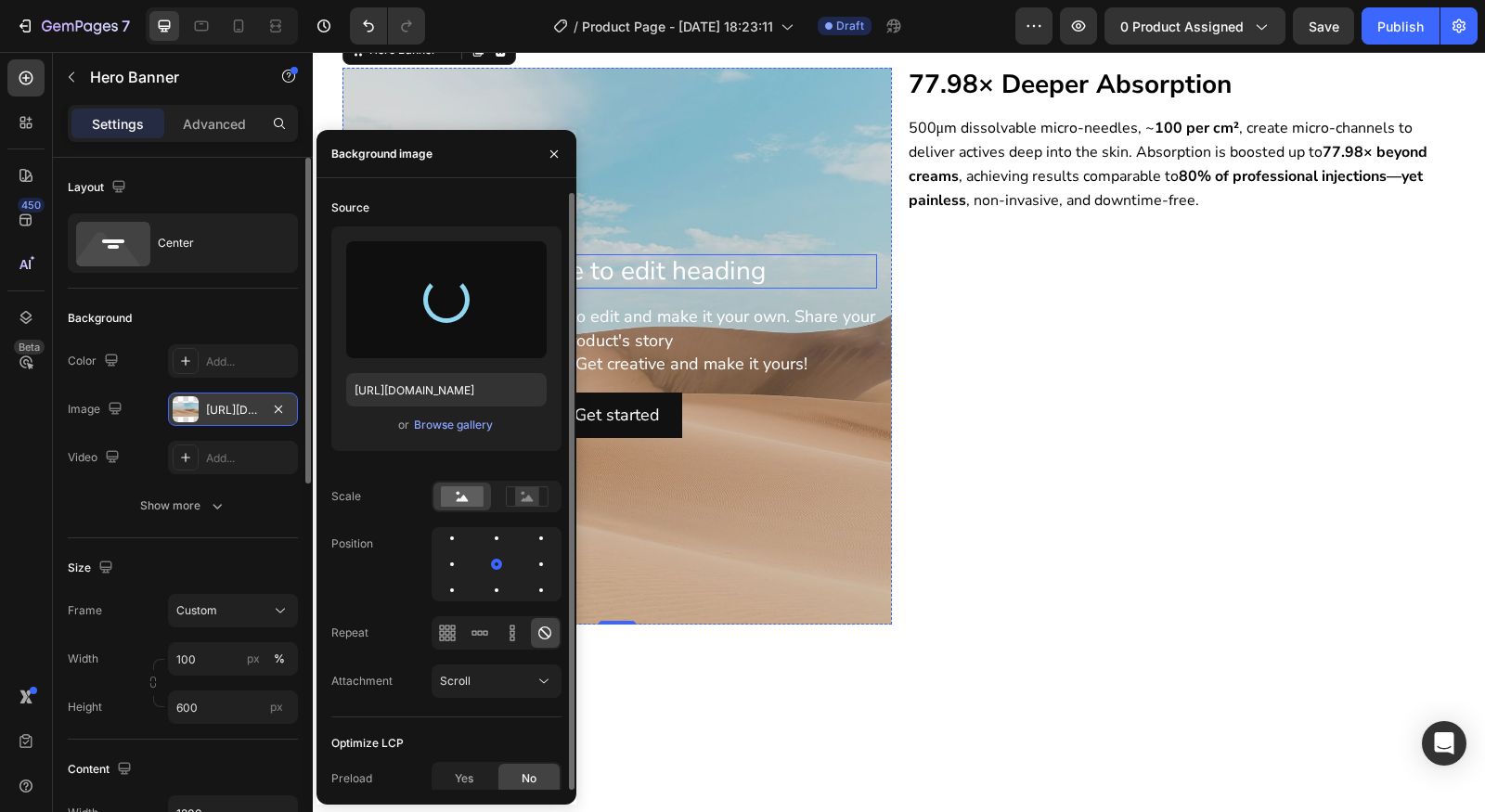
type input "[URL][DOMAIN_NAME]"
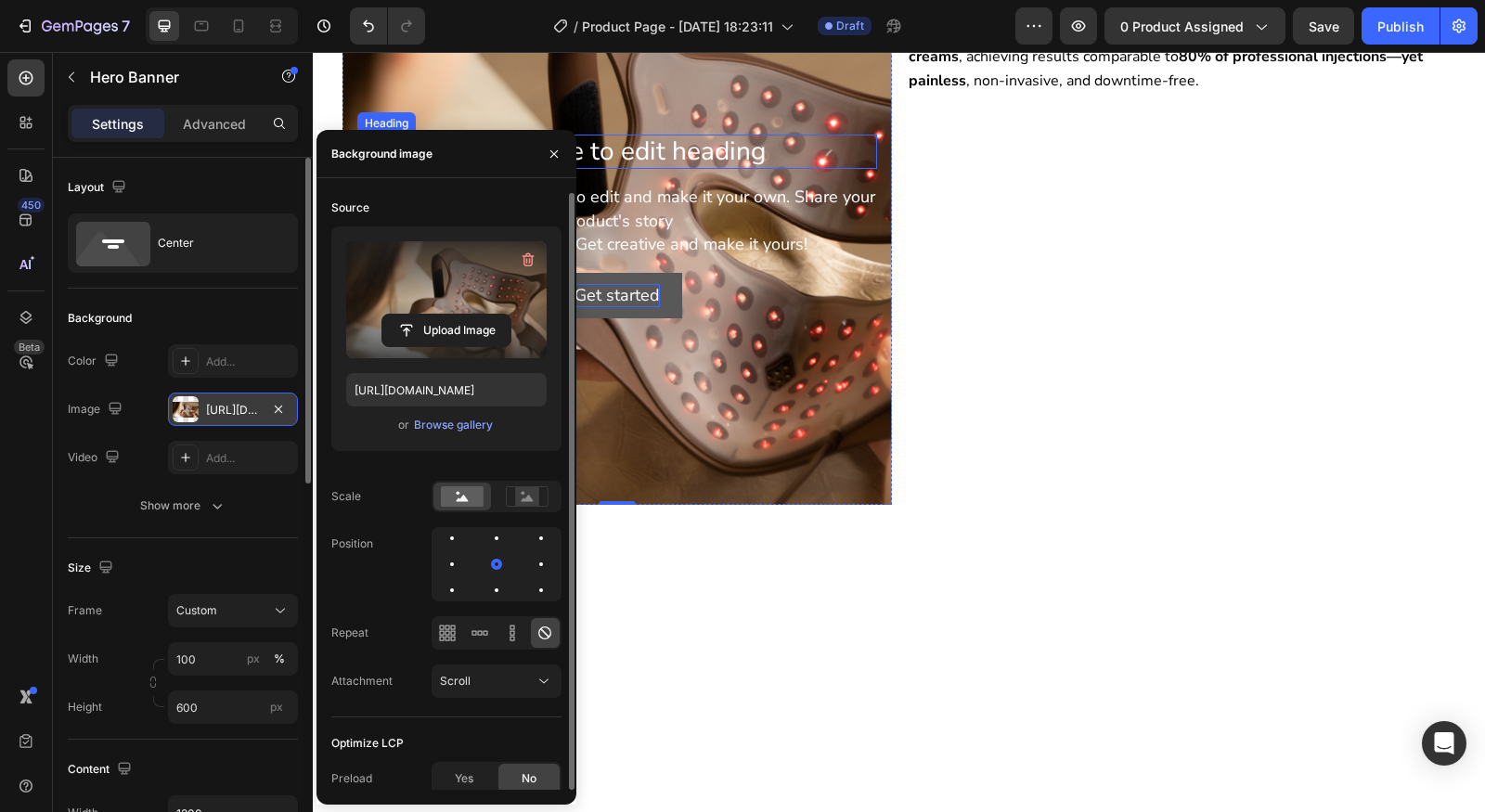
scroll to position [2233, 0]
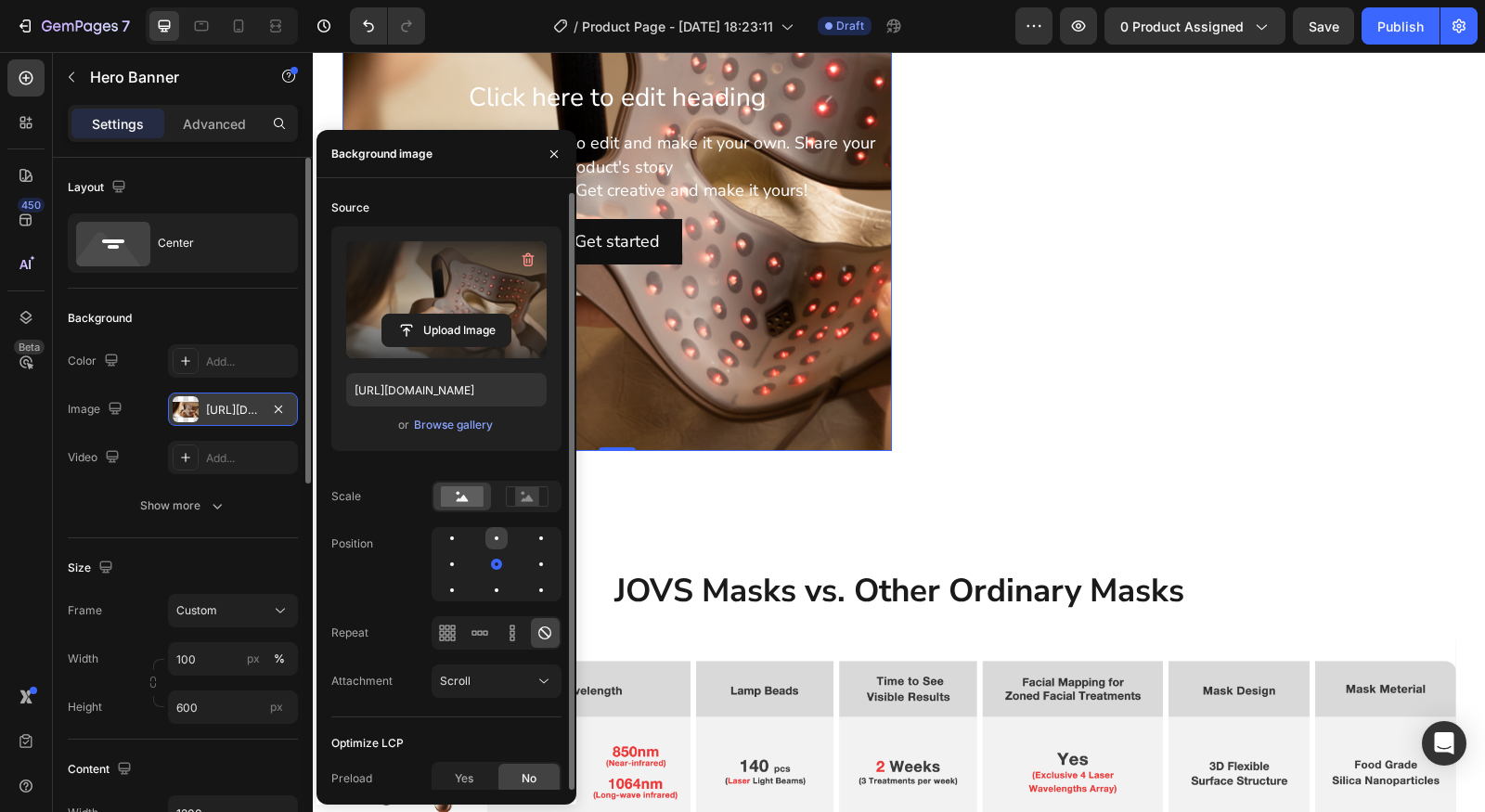
click at [485, 537] on div at bounding box center [496, 564] width 130 height 74
click at [530, 537] on div at bounding box center [540, 538] width 23 height 23
click at [530, 556] on div at bounding box center [540, 564] width 23 height 23
click at [475, 635] on icon at bounding box center [480, 632] width 19 height 19
click at [478, 635] on icon at bounding box center [480, 632] width 19 height 19
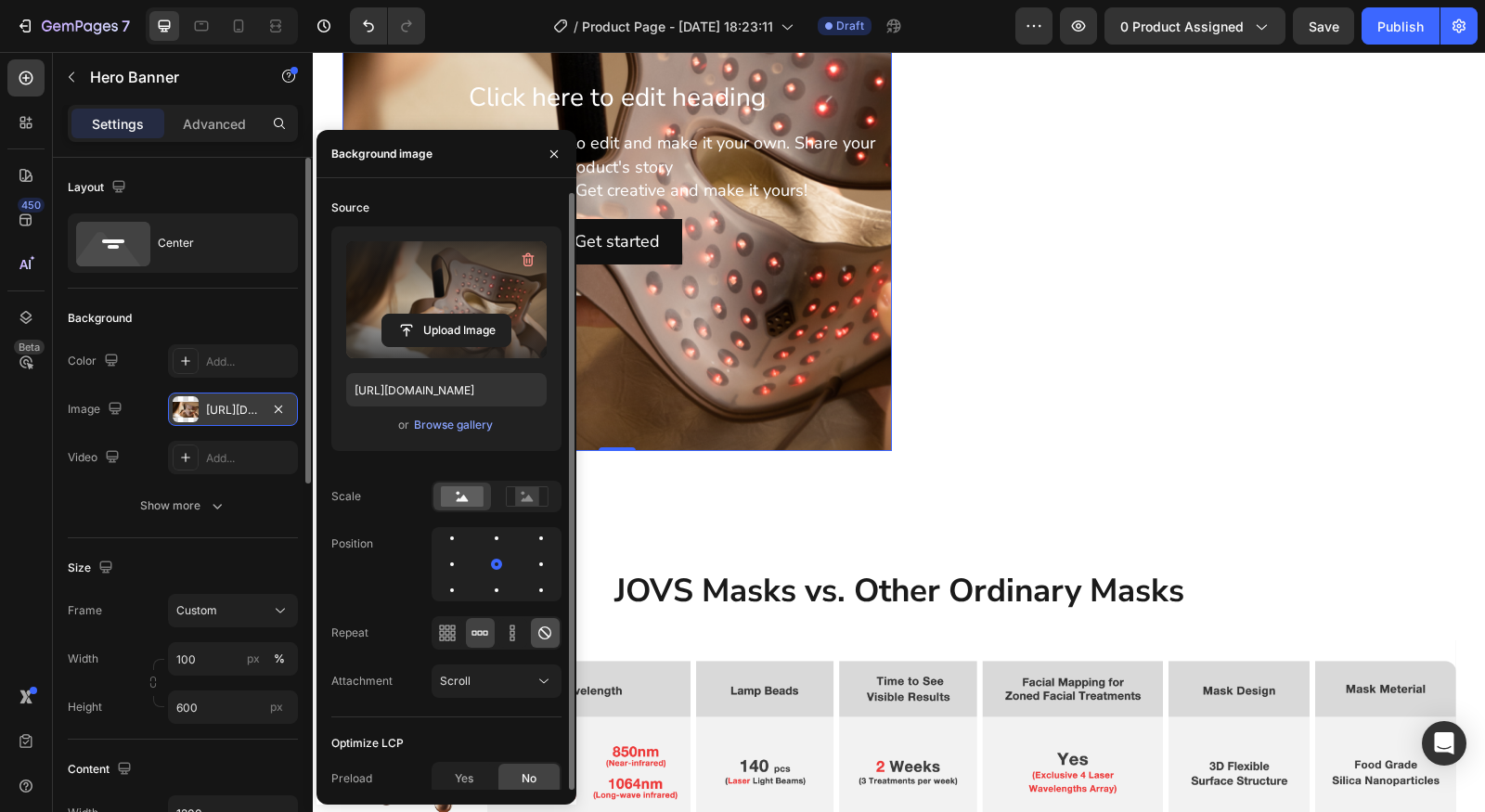
click at [544, 635] on icon at bounding box center [544, 632] width 13 height 13
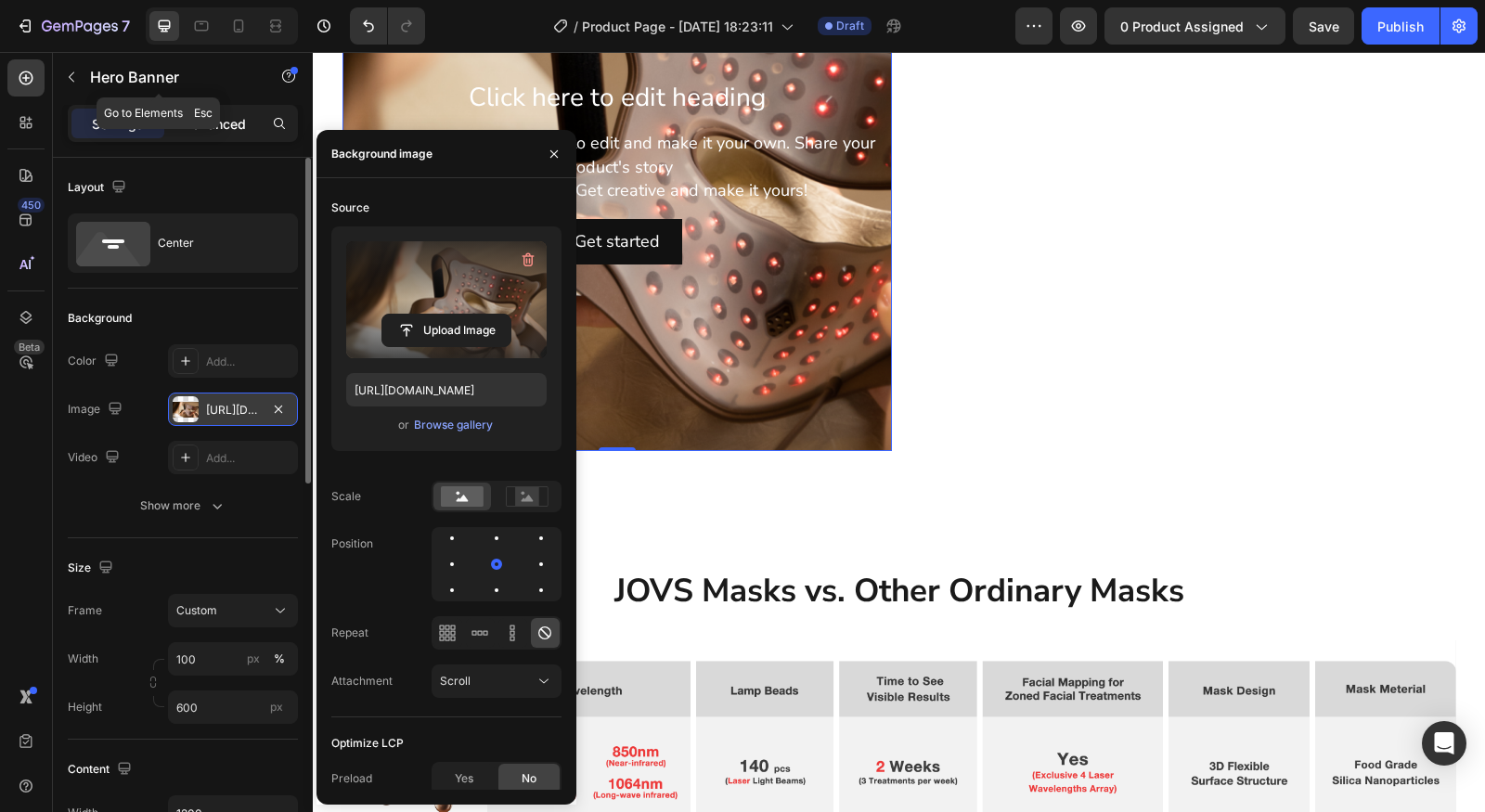
click at [223, 112] on div "Advanced" at bounding box center [214, 123] width 93 height 29
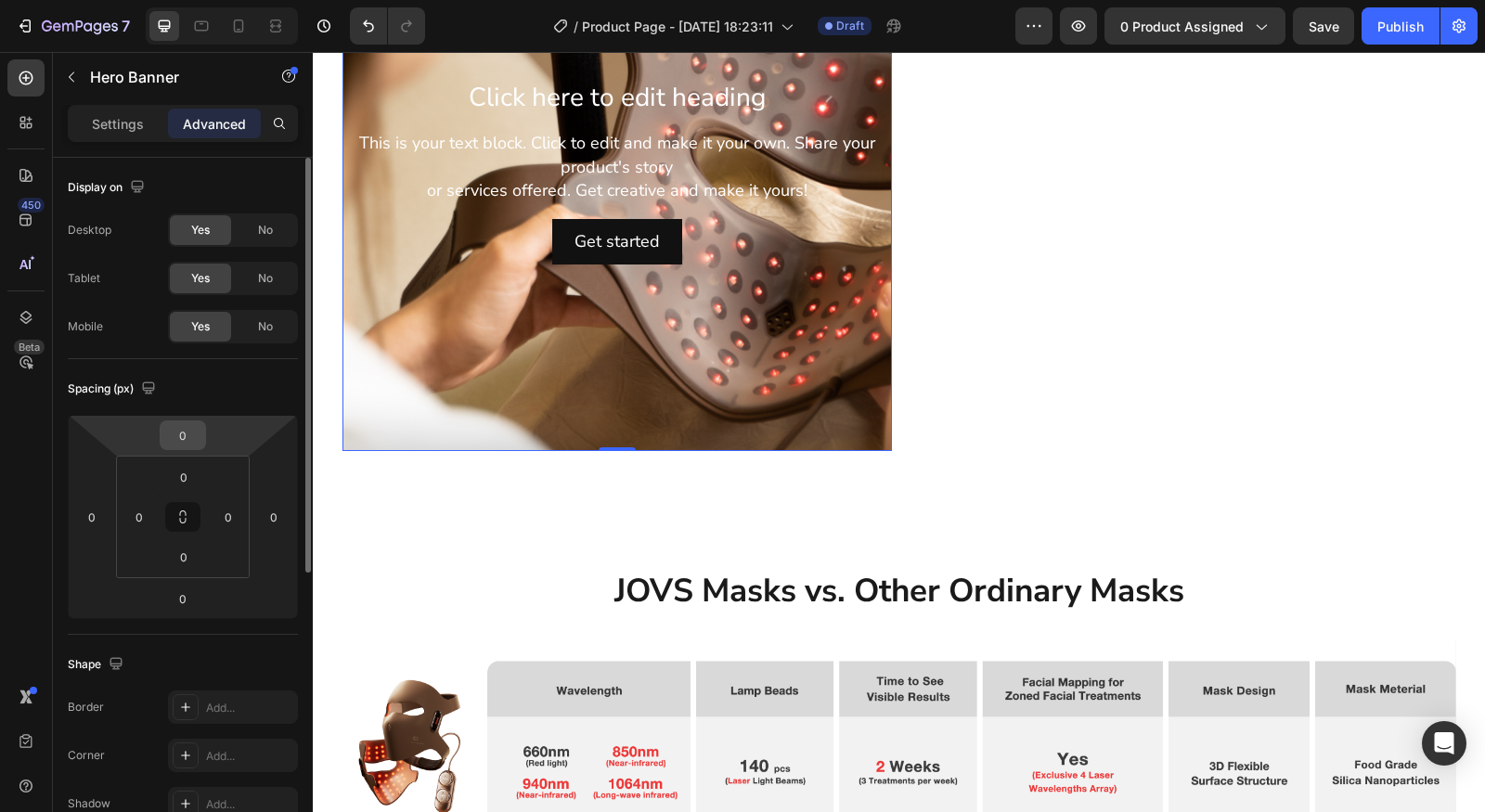
click at [195, 439] on input "0" at bounding box center [183, 435] width 37 height 27
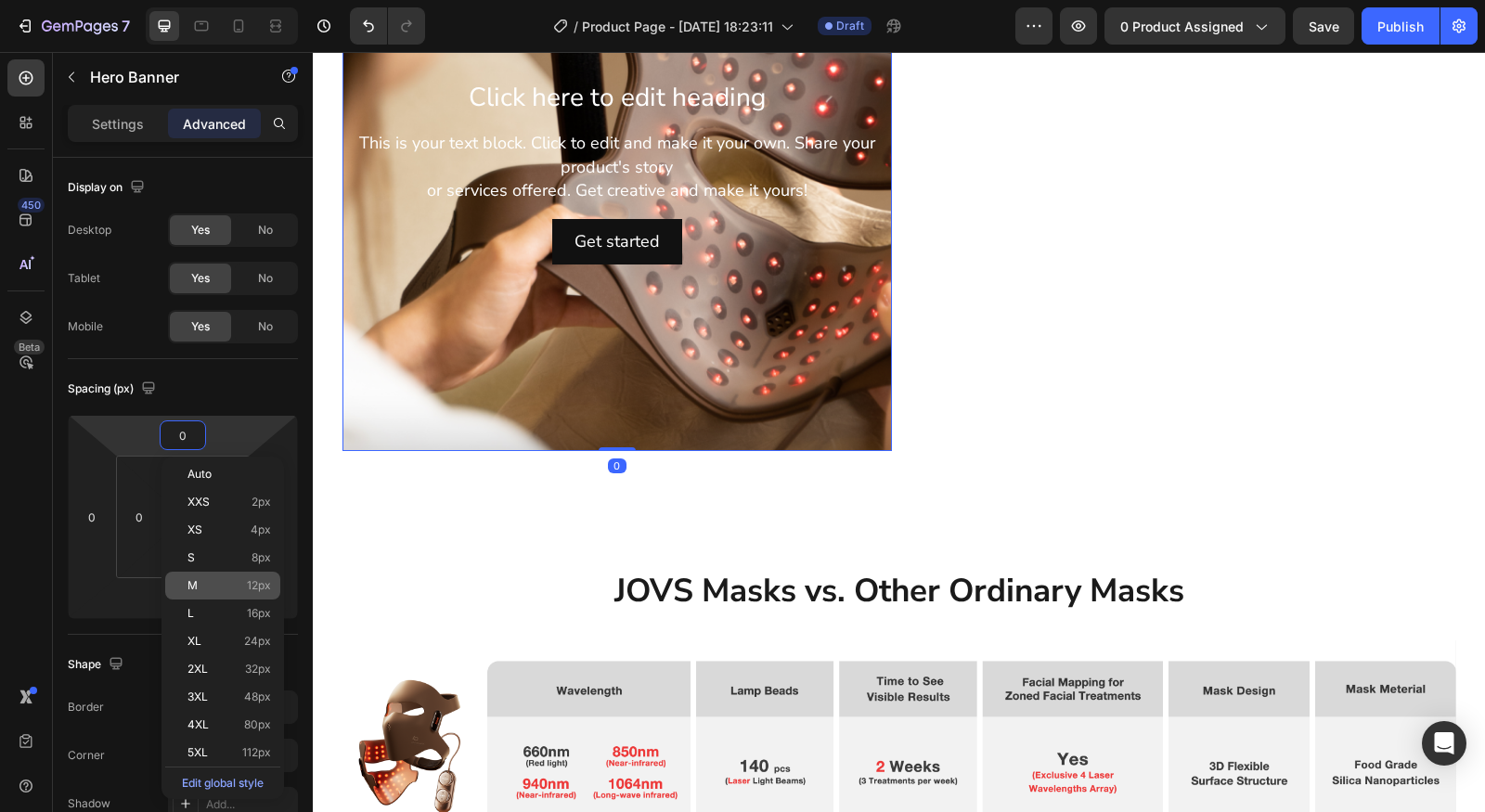
click at [216, 573] on div "M 12px" at bounding box center [223, 585] width 116 height 27
type input "12"
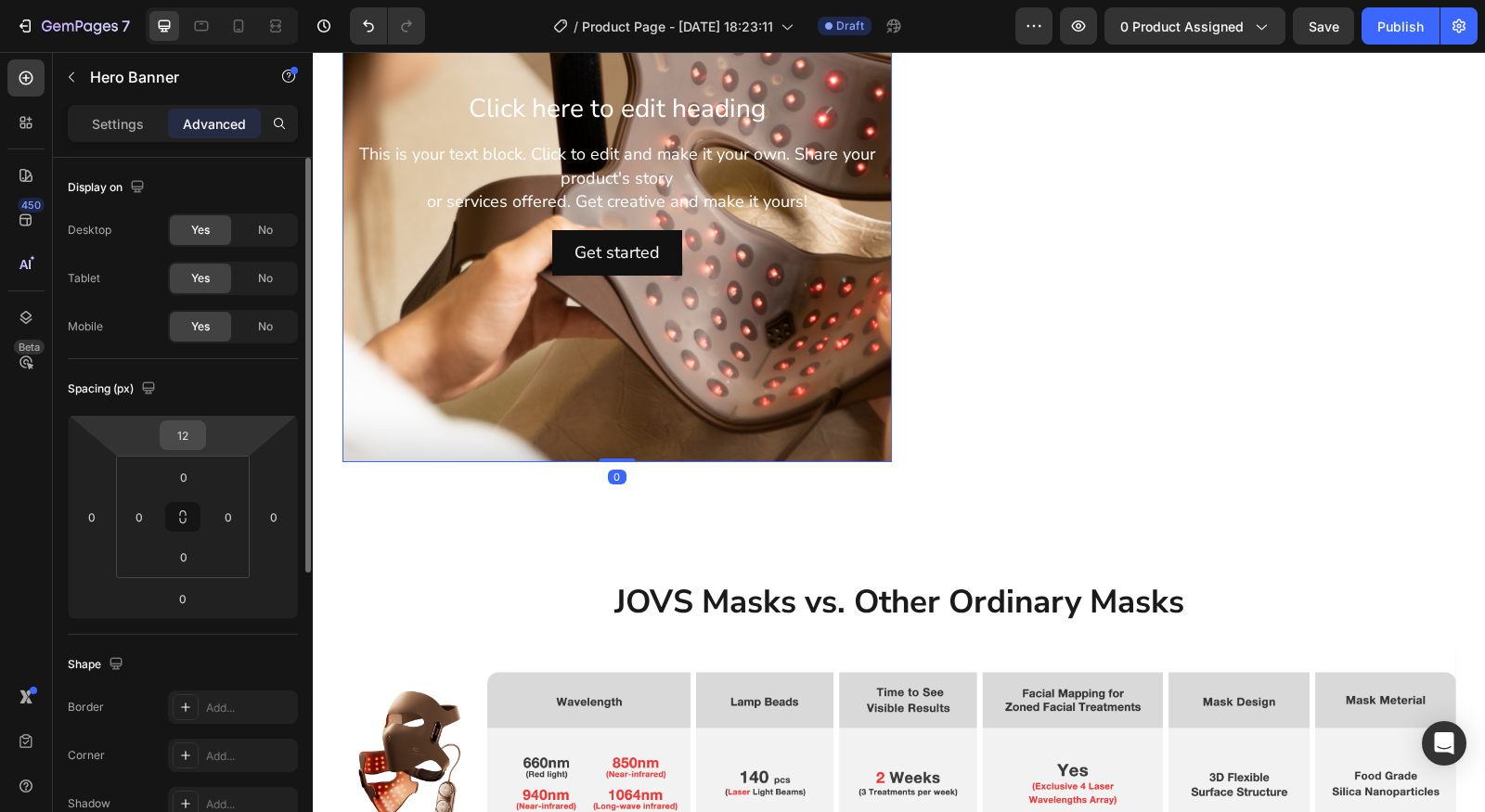
click at [176, 422] on input "12" at bounding box center [183, 435] width 37 height 27
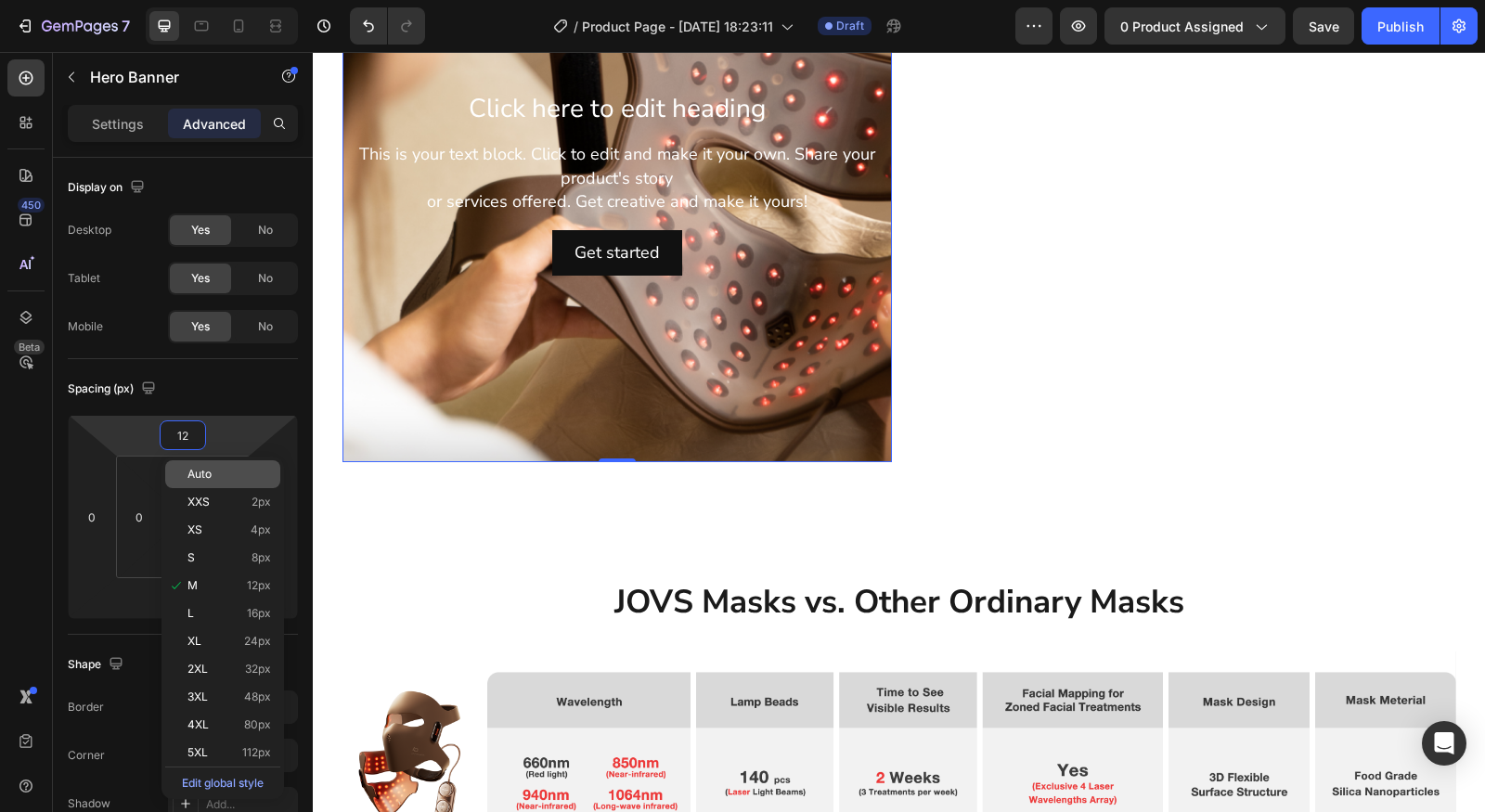
click at [212, 481] on div "Auto" at bounding box center [223, 474] width 116 height 27
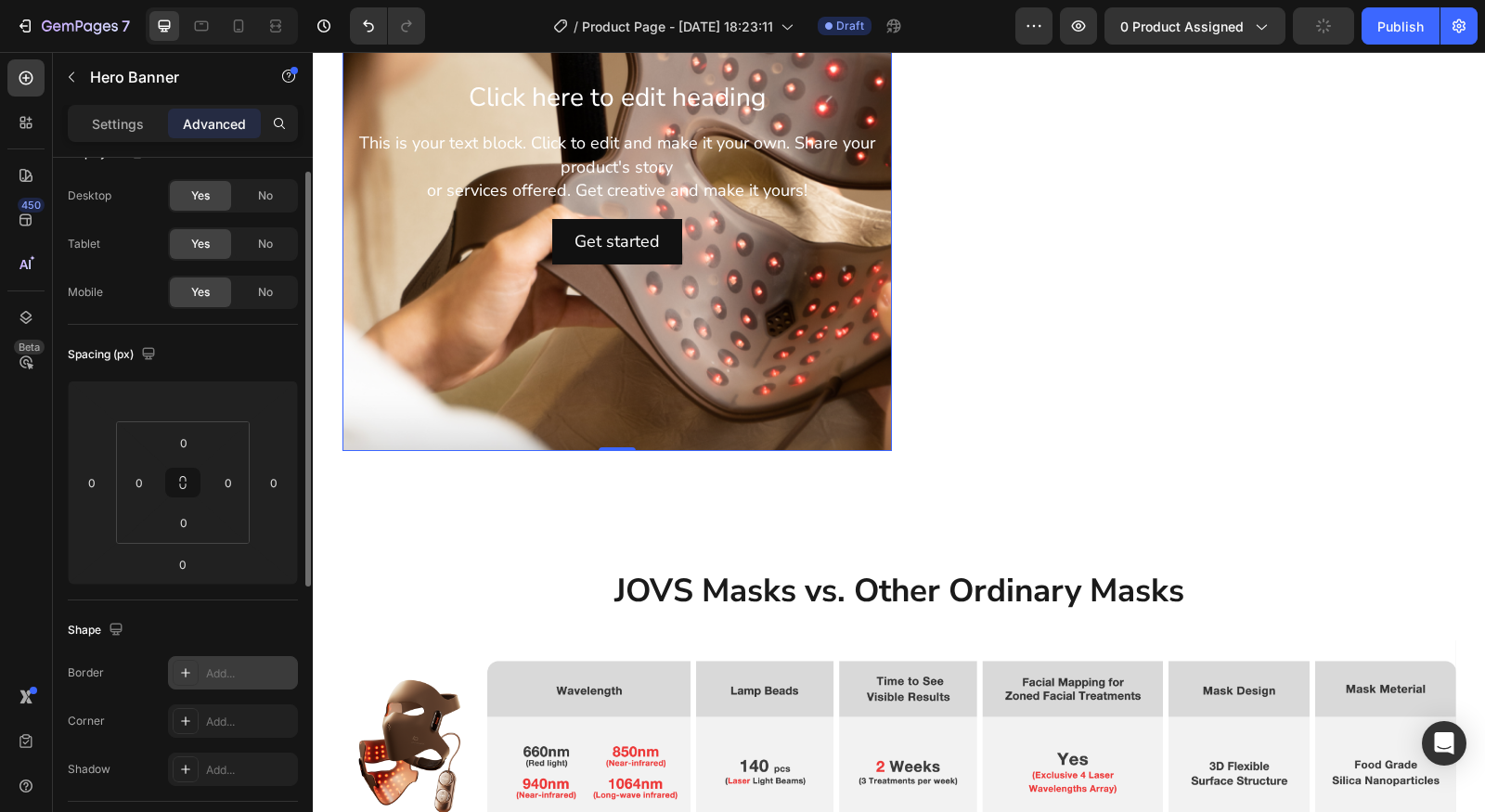
scroll to position [0, 0]
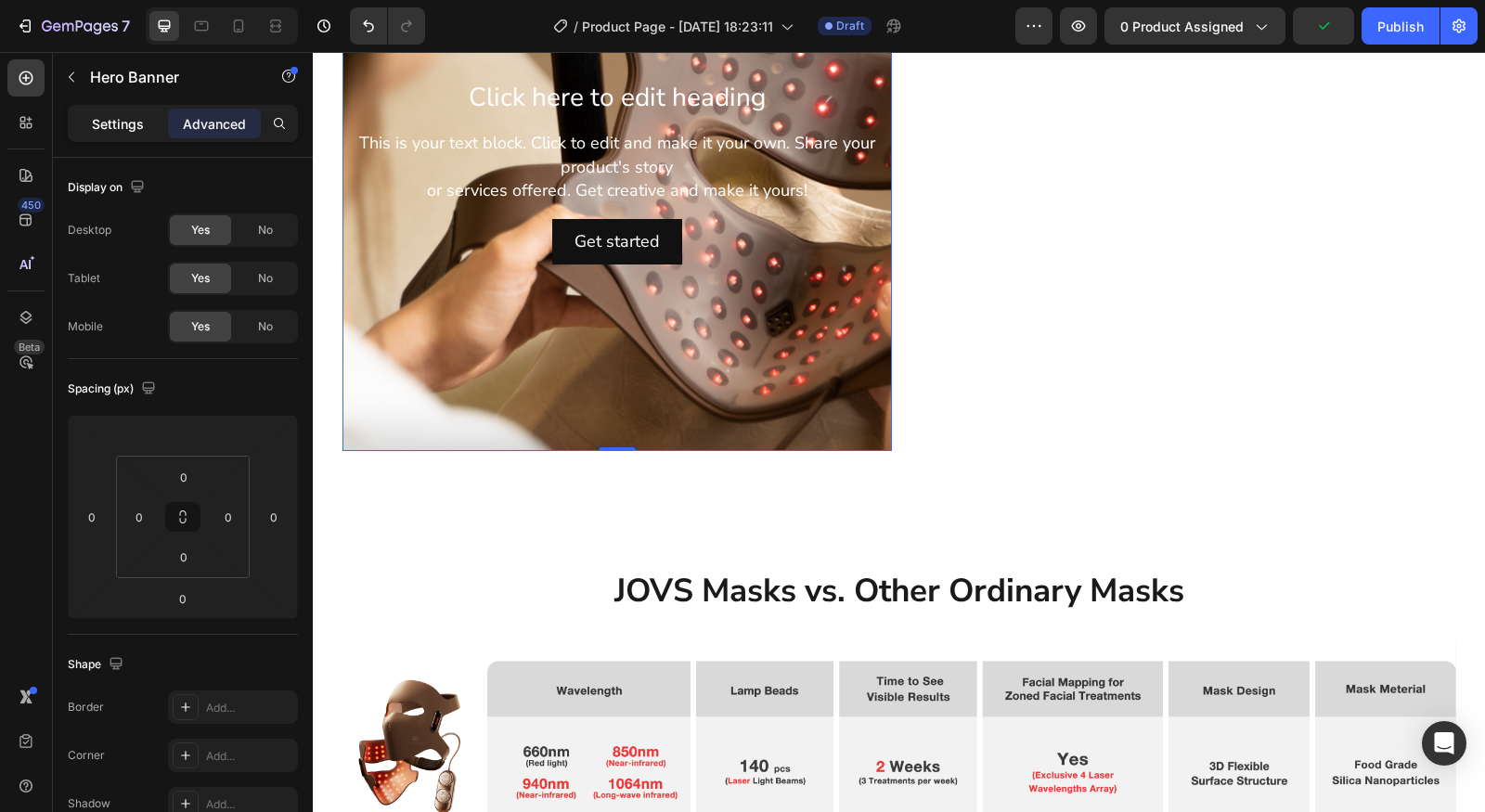
click at [125, 120] on p "Settings" at bounding box center [117, 124] width 52 height 20
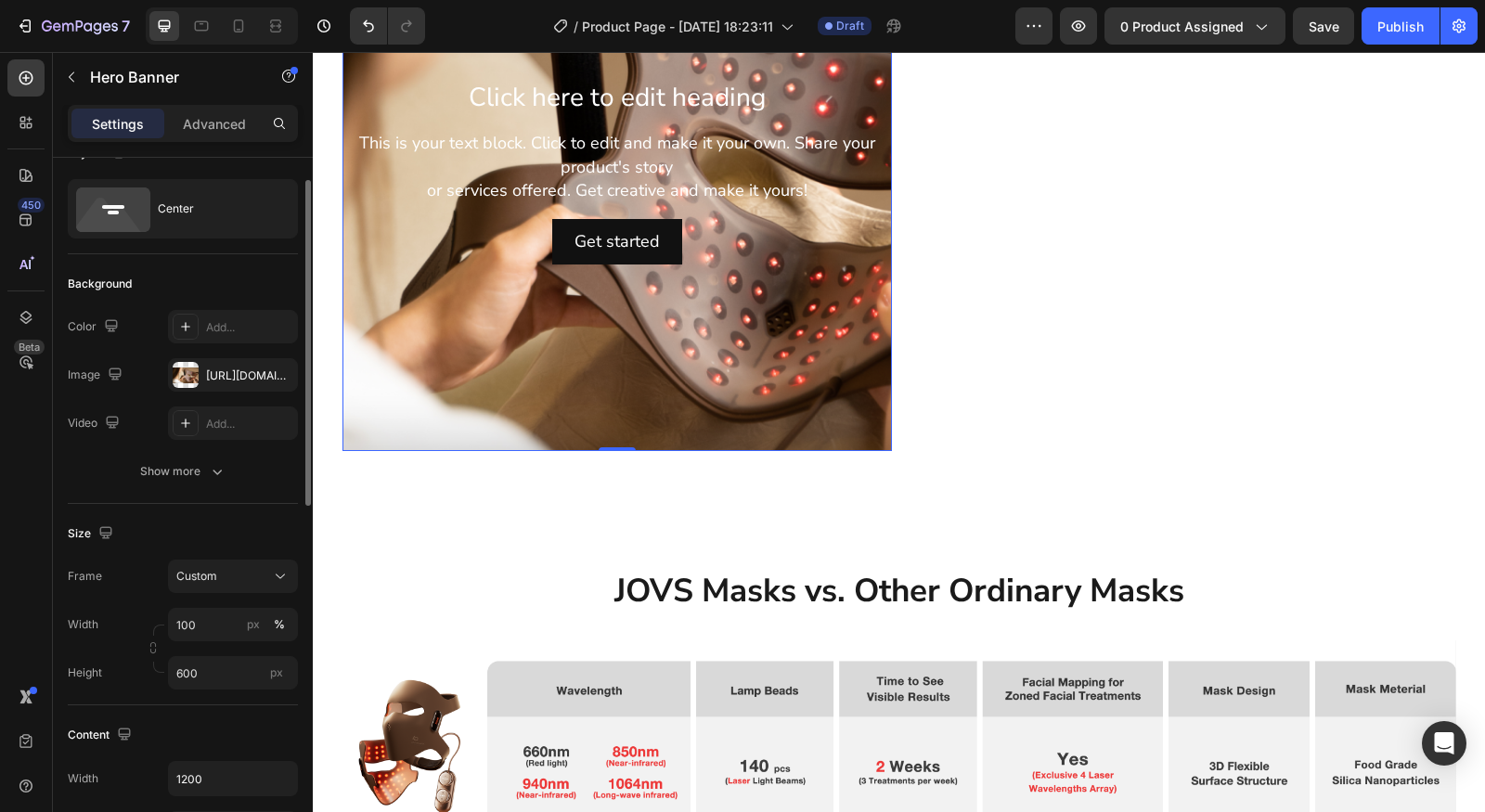
scroll to position [78, 0]
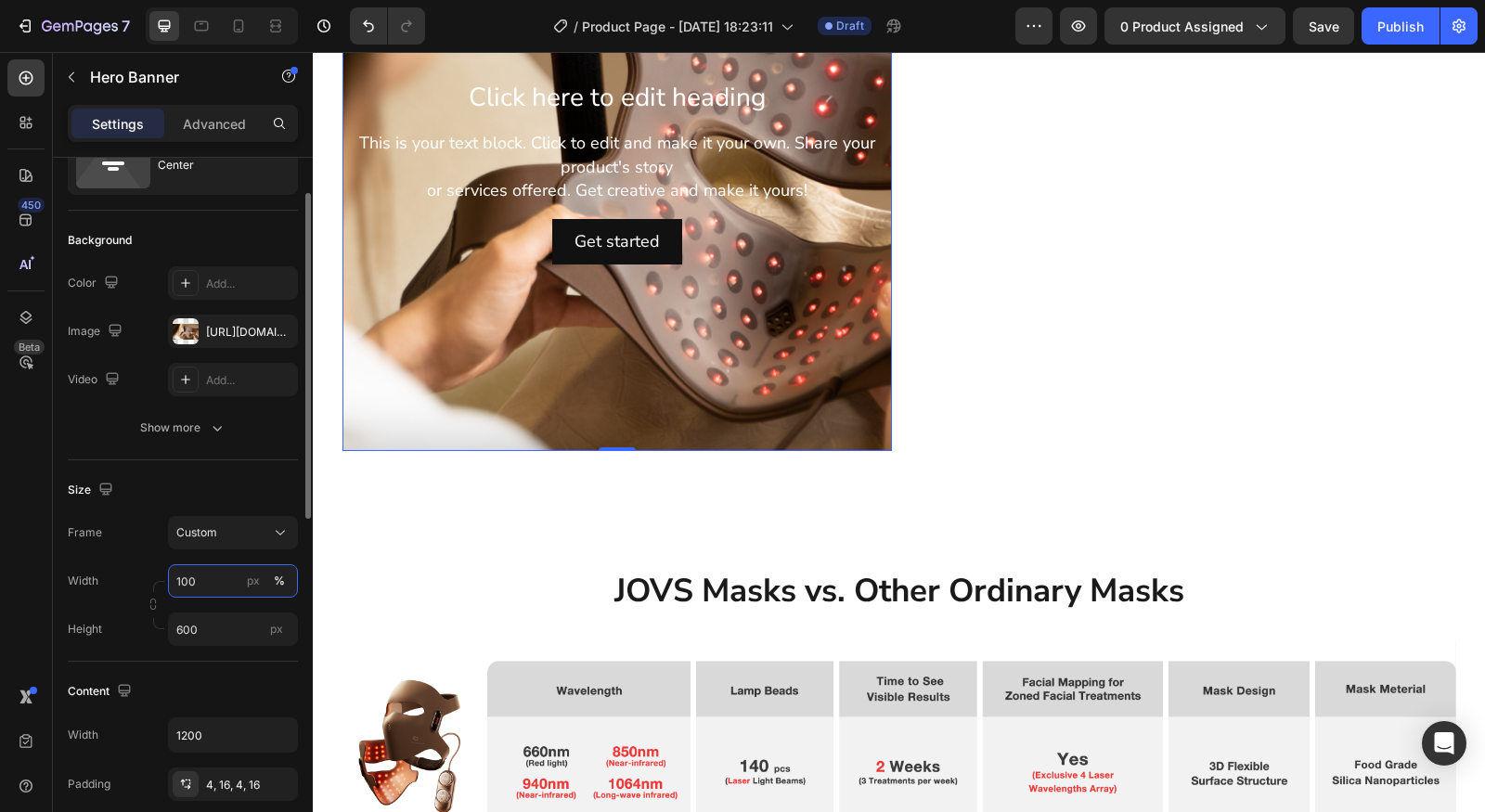
click at [211, 584] on input "100" at bounding box center [233, 581] width 130 height 33
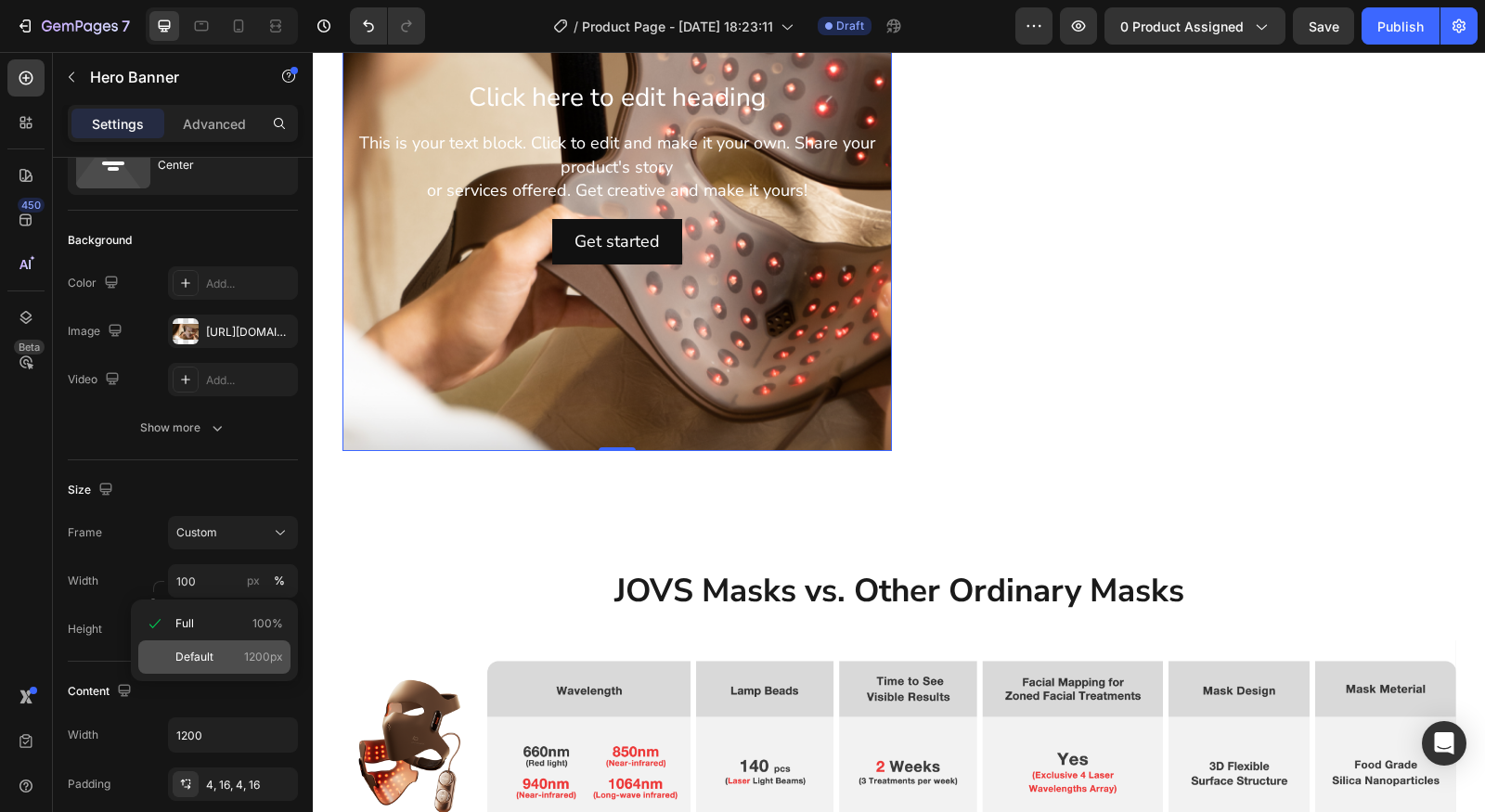
click at [207, 640] on div "Default 1200px" at bounding box center [214, 656] width 153 height 33
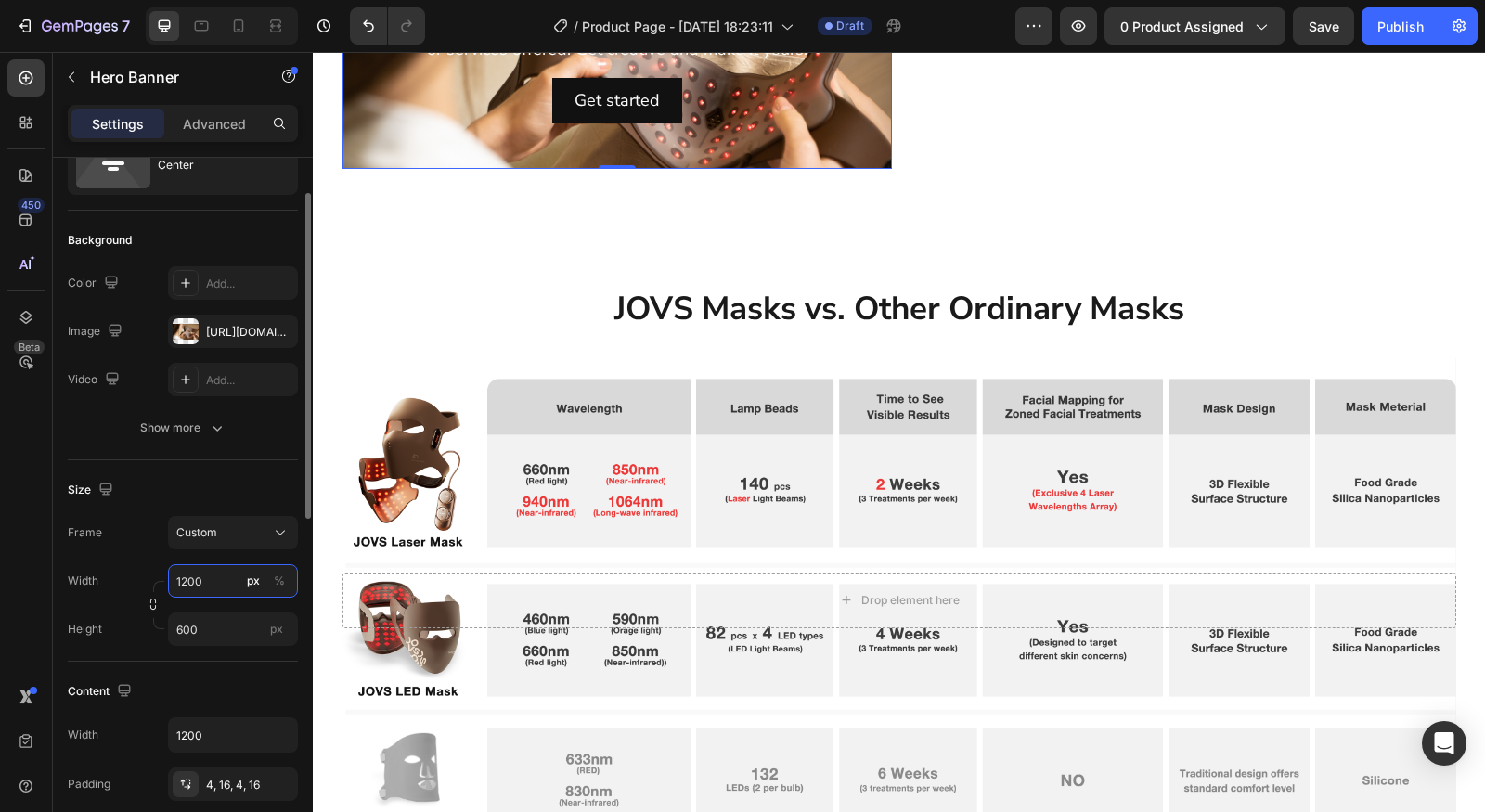
click at [213, 580] on input "1200" at bounding box center [233, 581] width 130 height 33
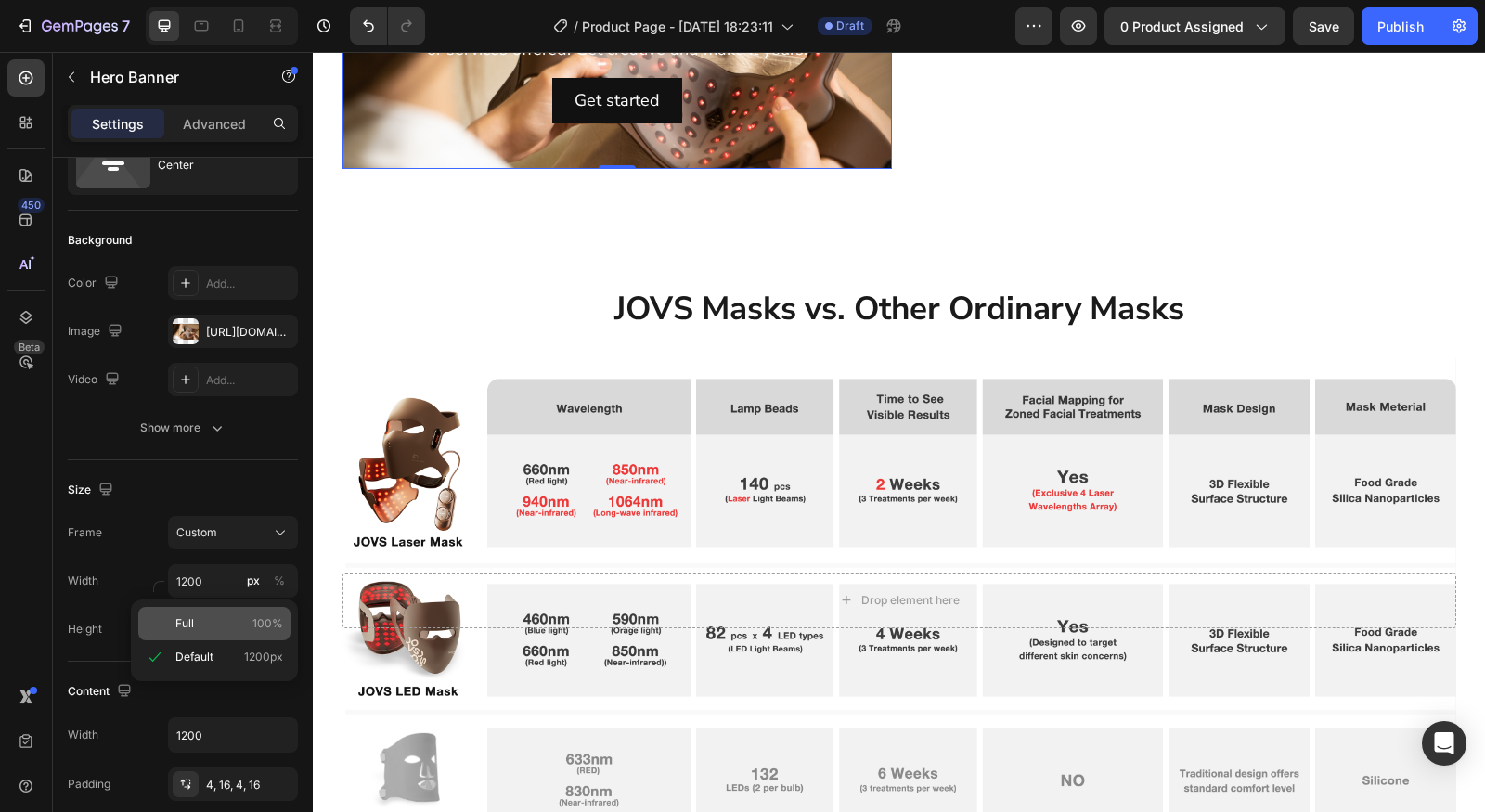
click at [207, 631] on div "Full 100%" at bounding box center [214, 623] width 153 height 33
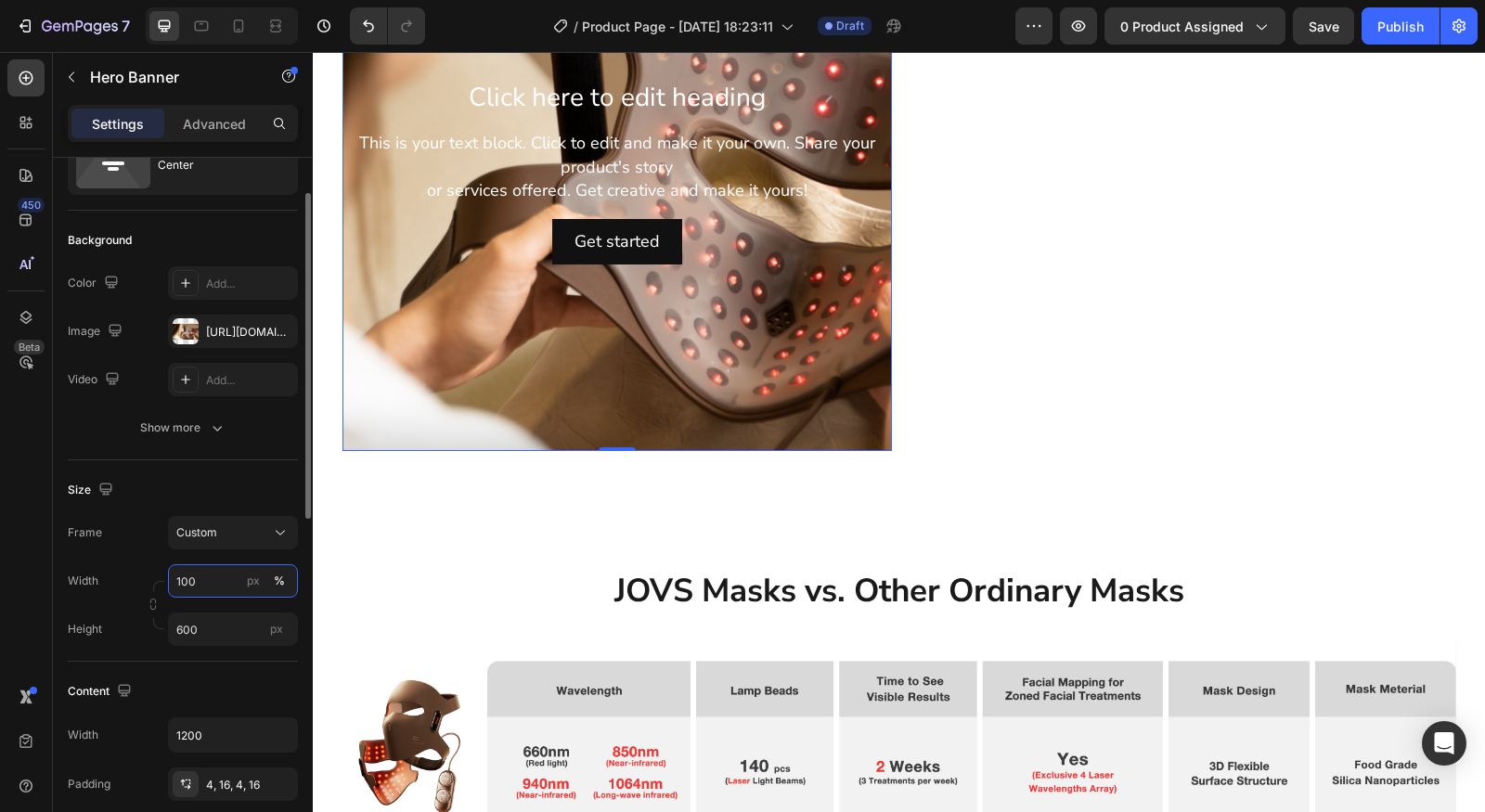
click at [217, 570] on input "100" at bounding box center [233, 581] width 130 height 33
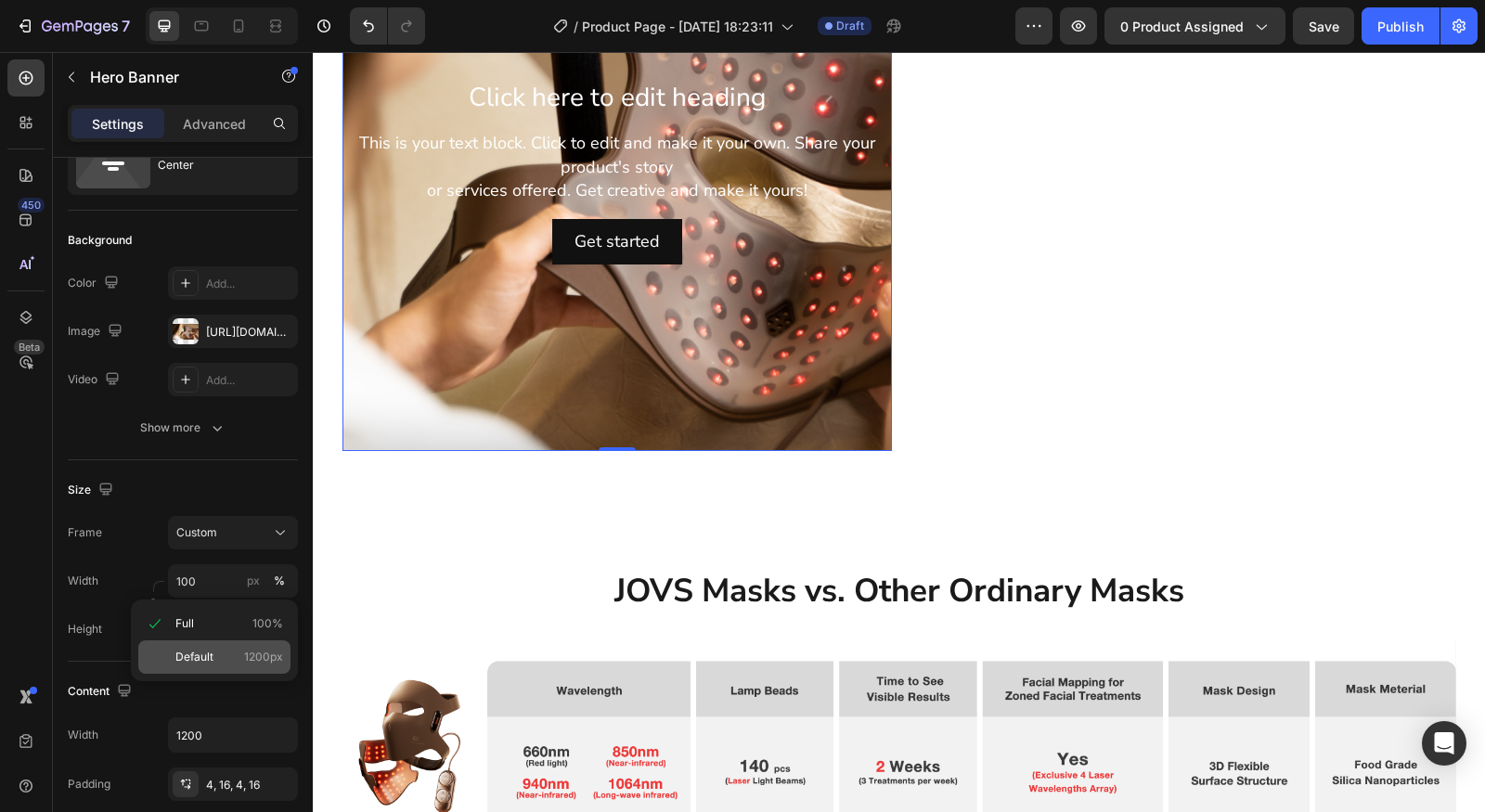
click at [219, 655] on p "Default 1200px" at bounding box center [229, 656] width 108 height 17
type input "1200"
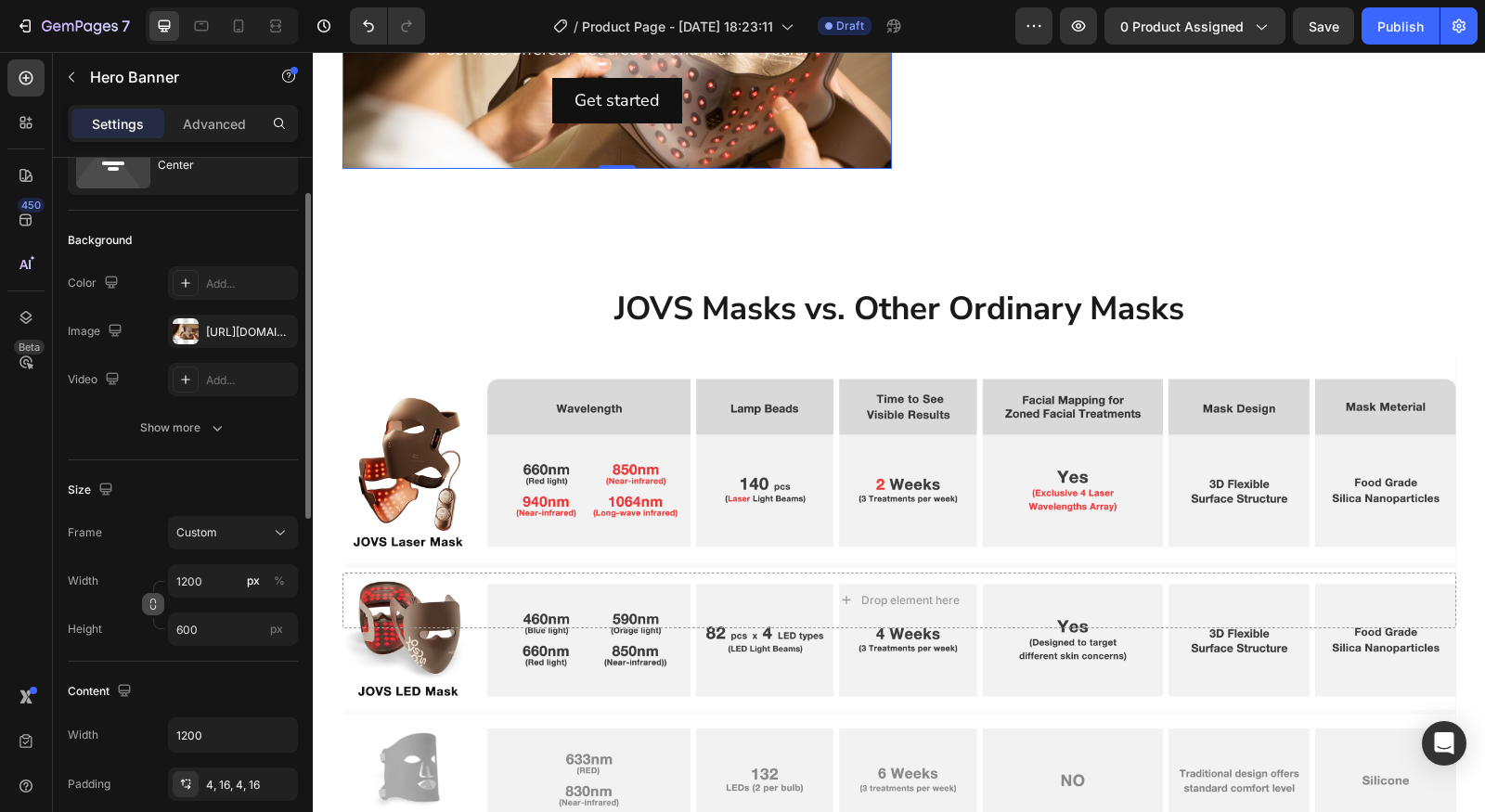
click at [146, 603] on button "button" at bounding box center [153, 604] width 23 height 23
click at [197, 636] on input "600" at bounding box center [233, 629] width 130 height 33
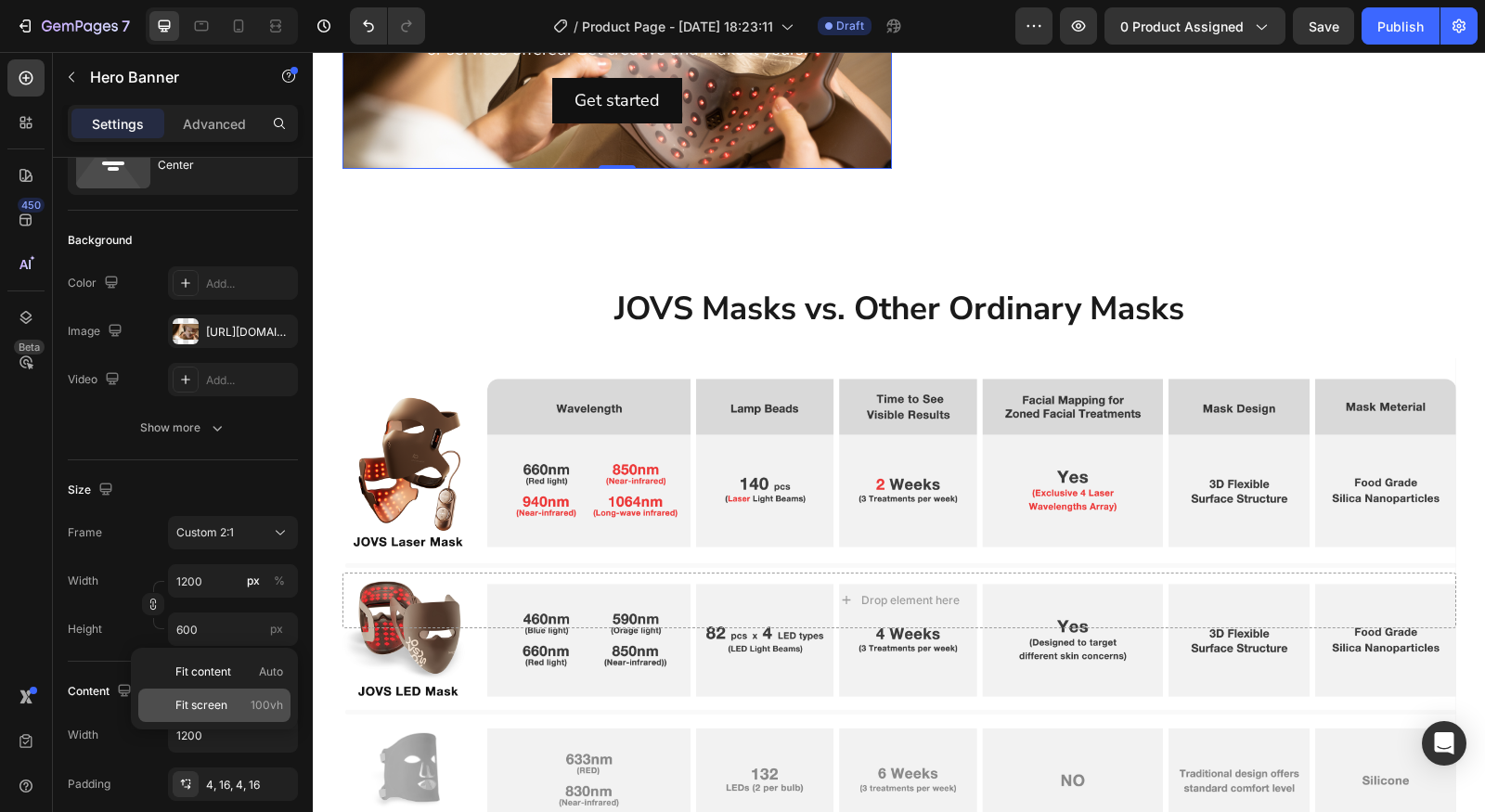
click at [243, 719] on div "Fit screen 100vh" at bounding box center [214, 705] width 153 height 33
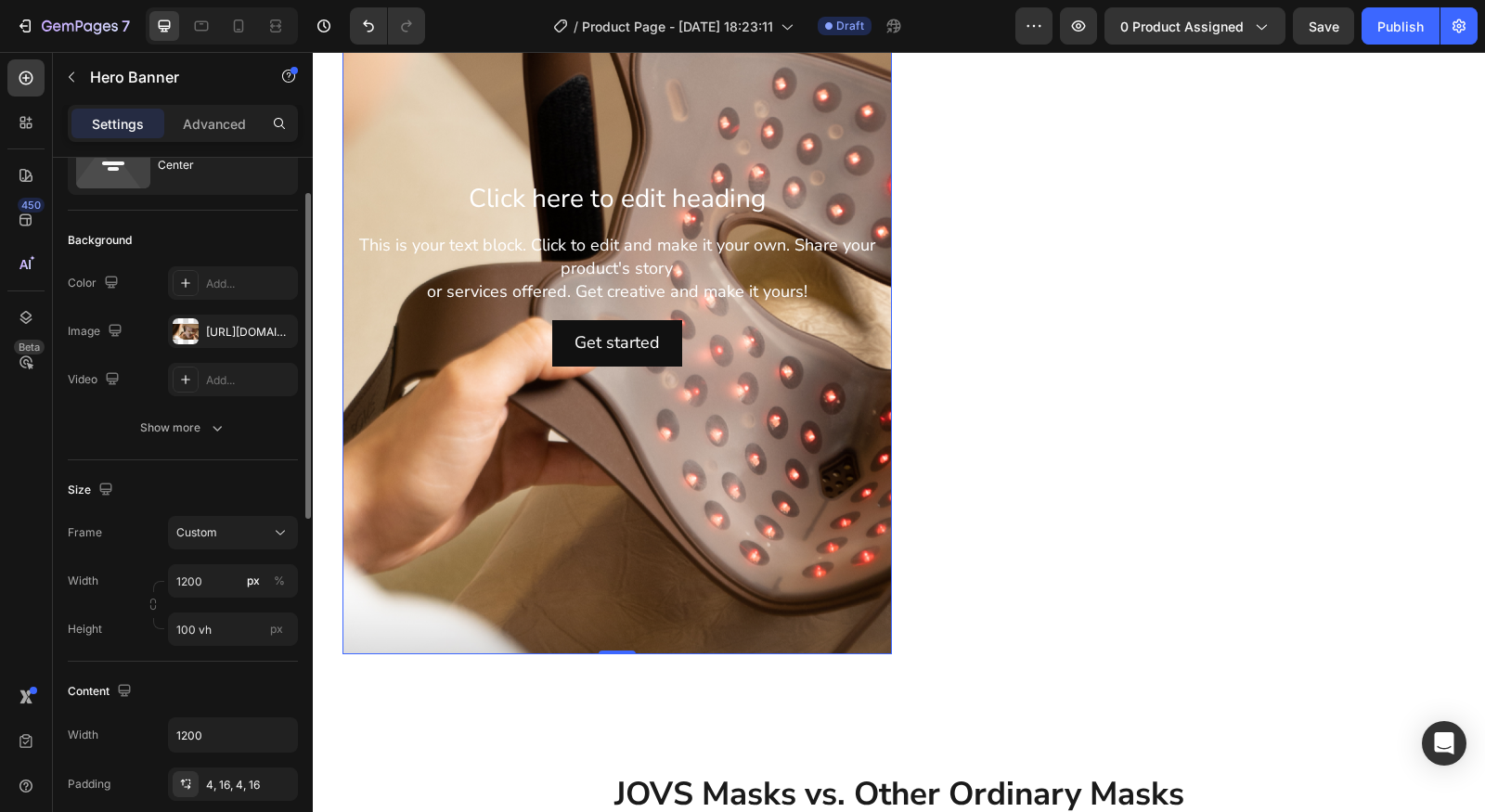
click at [229, 606] on div "Width 1200 px % Height 100 vh px" at bounding box center [182, 605] width 230 height 81
click at [229, 599] on div "Width 1200 px % Height 100 vh px" at bounding box center [182, 605] width 230 height 81
click at [219, 583] on input "1200" at bounding box center [233, 581] width 130 height 33
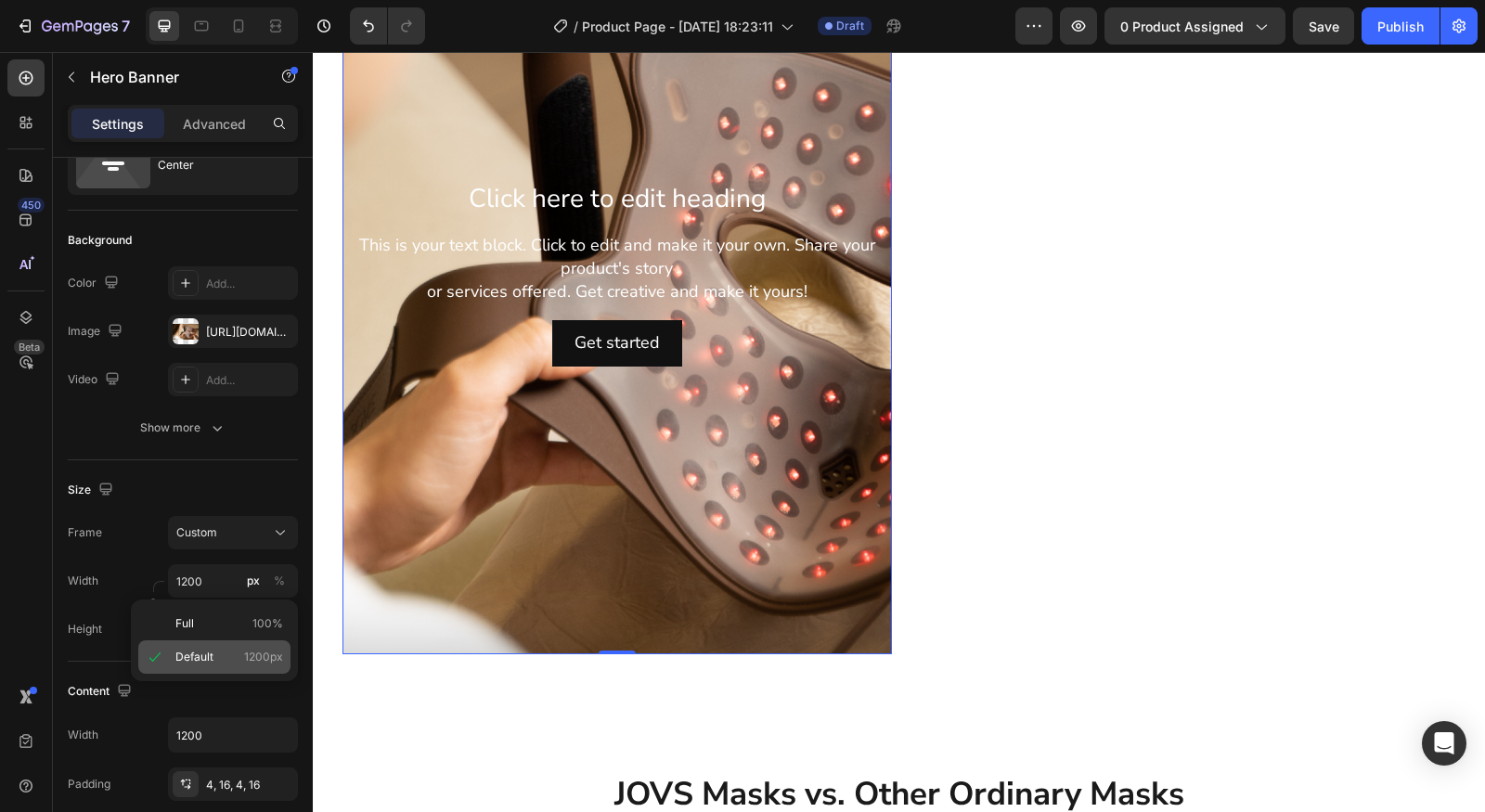
click at [215, 646] on div "Default 1200px" at bounding box center [214, 656] width 153 height 33
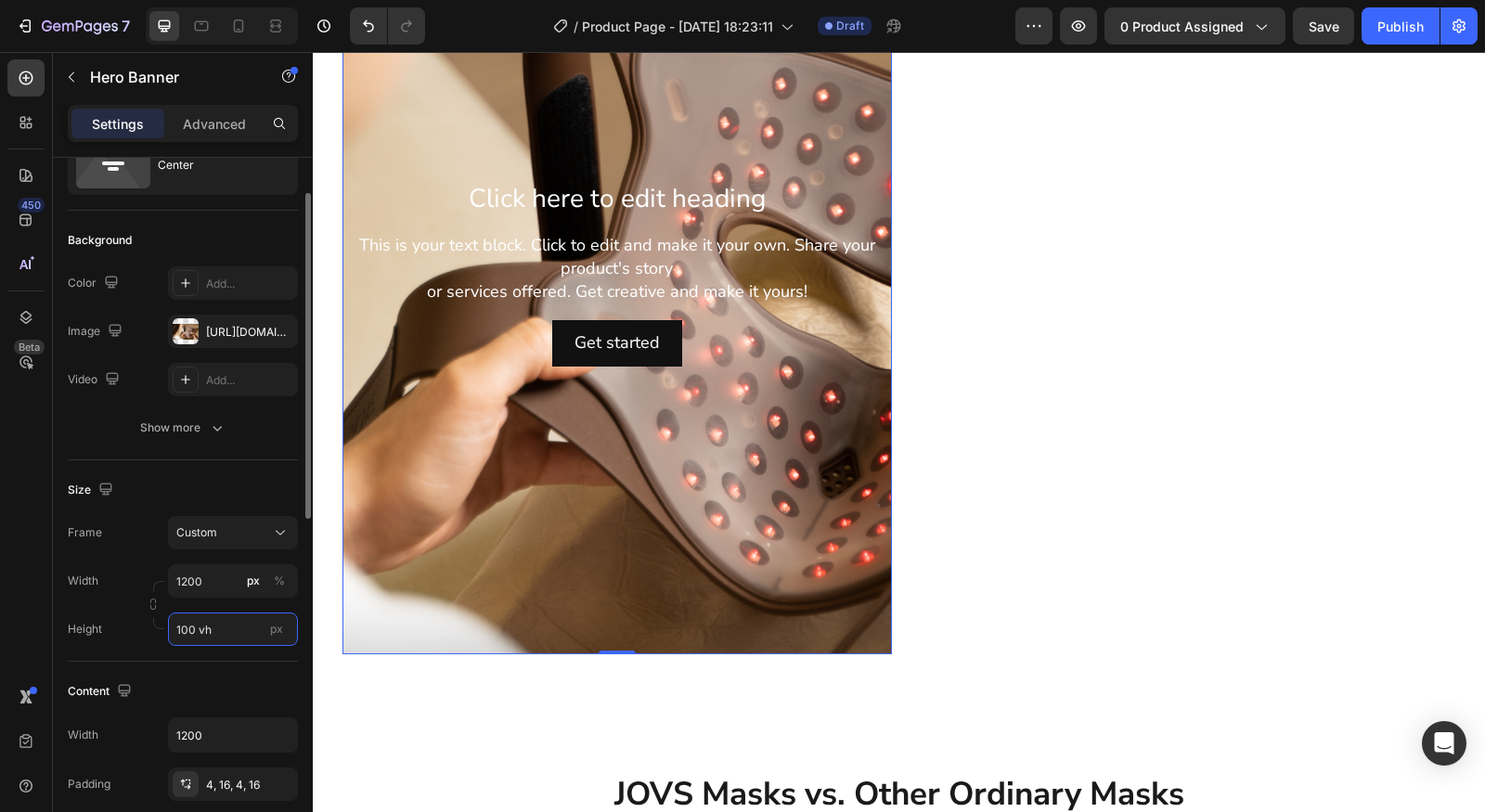
click at [215, 628] on input "100 vh" at bounding box center [233, 629] width 130 height 33
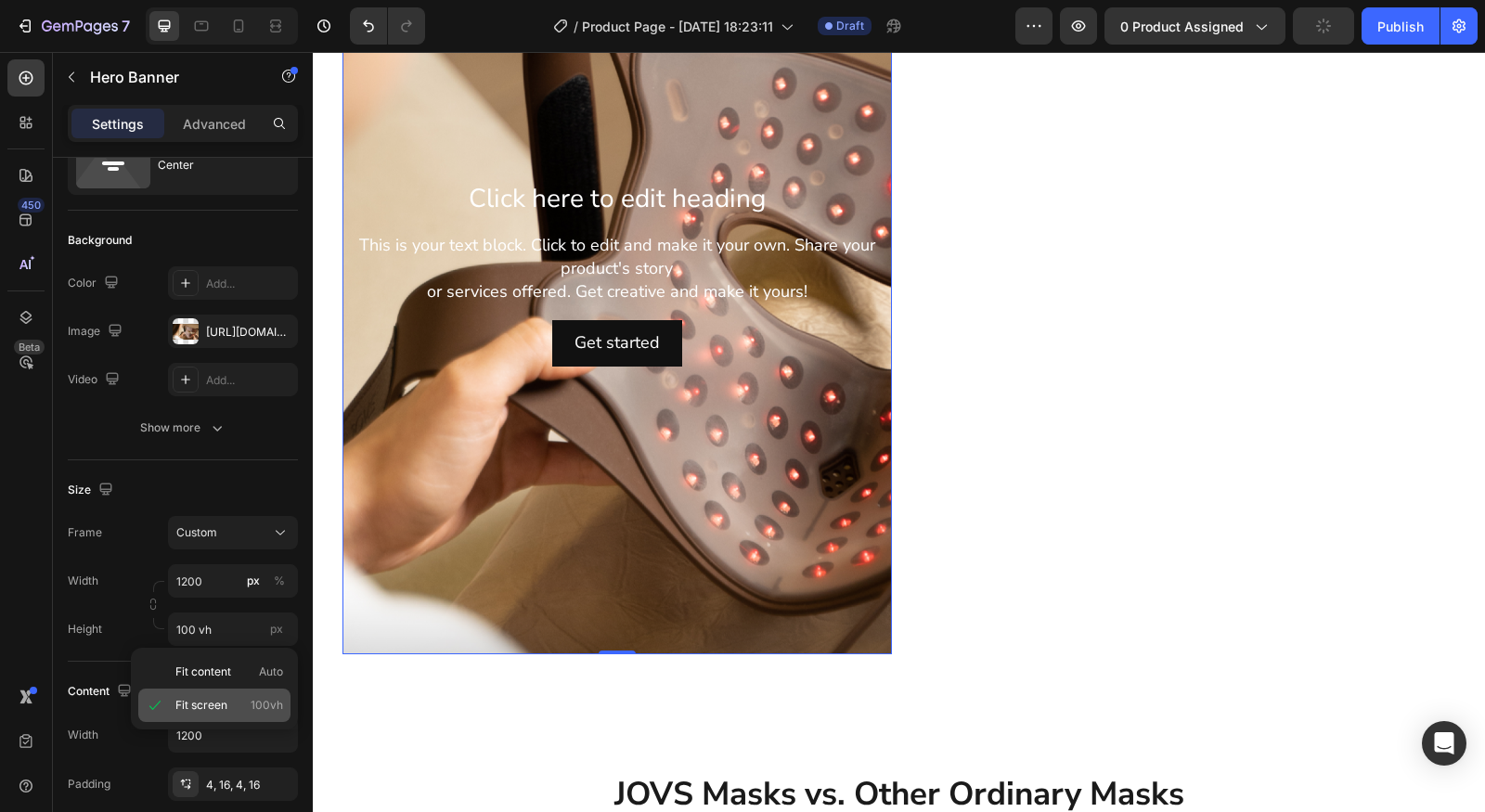
click at [187, 707] on span "Fit screen" at bounding box center [201, 704] width 52 height 17
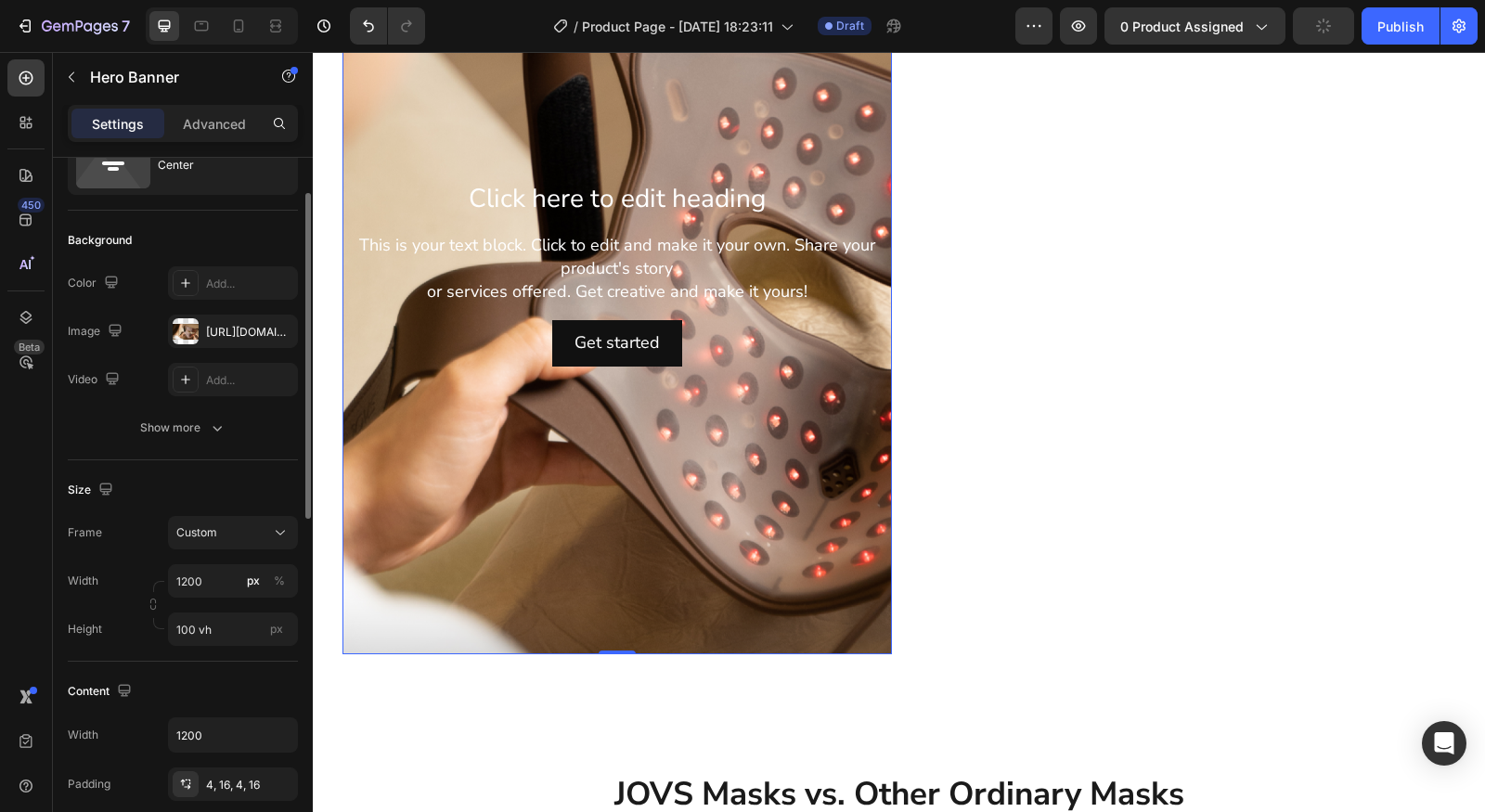
click at [201, 654] on div "Size Frame Custom Width 1200 px % Height 100 vh px" at bounding box center [182, 561] width 230 height 202
click at [209, 637] on input "100 vh" at bounding box center [233, 629] width 130 height 33
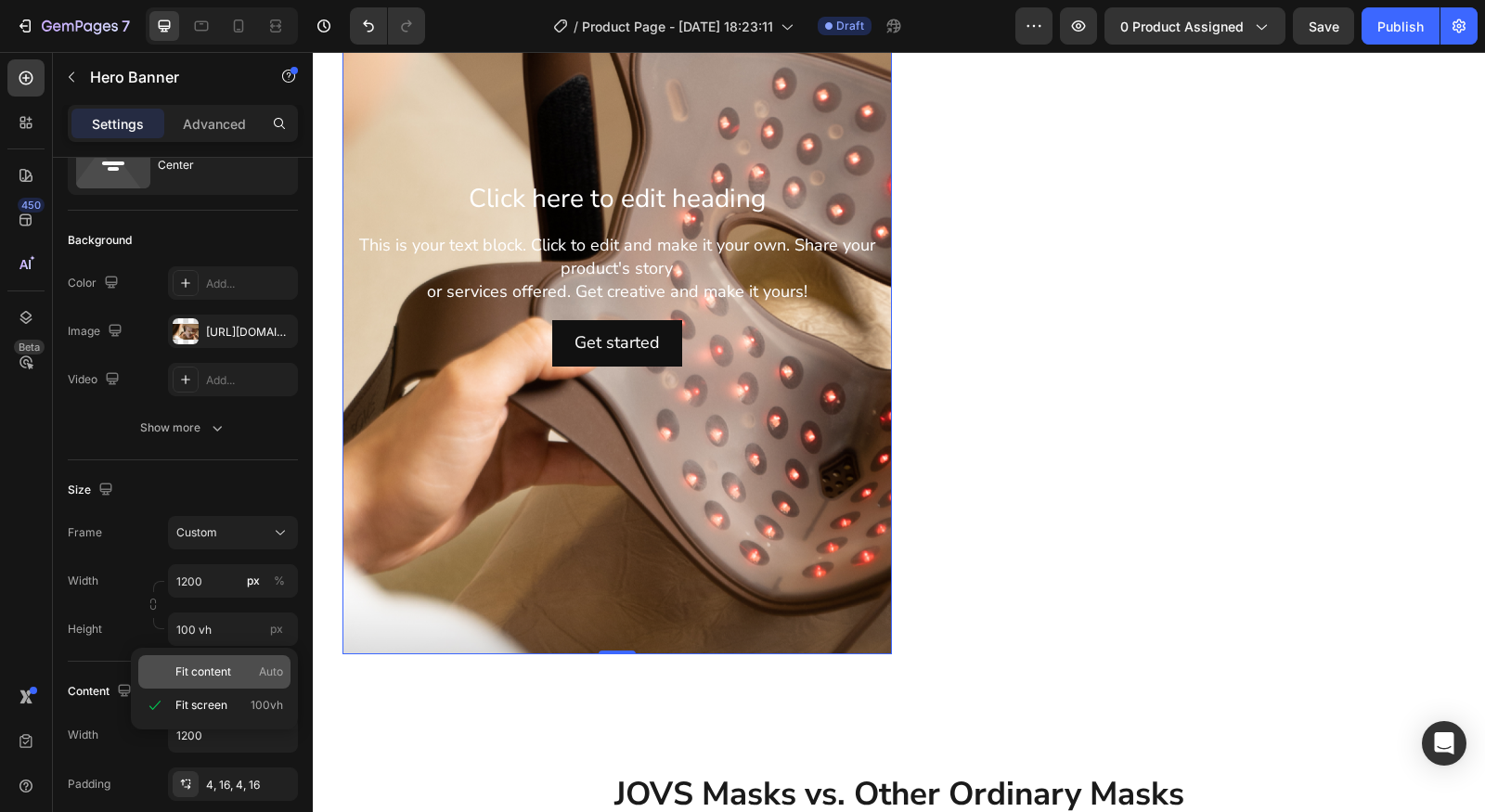
click at [206, 664] on span "Fit content" at bounding box center [203, 671] width 56 height 17
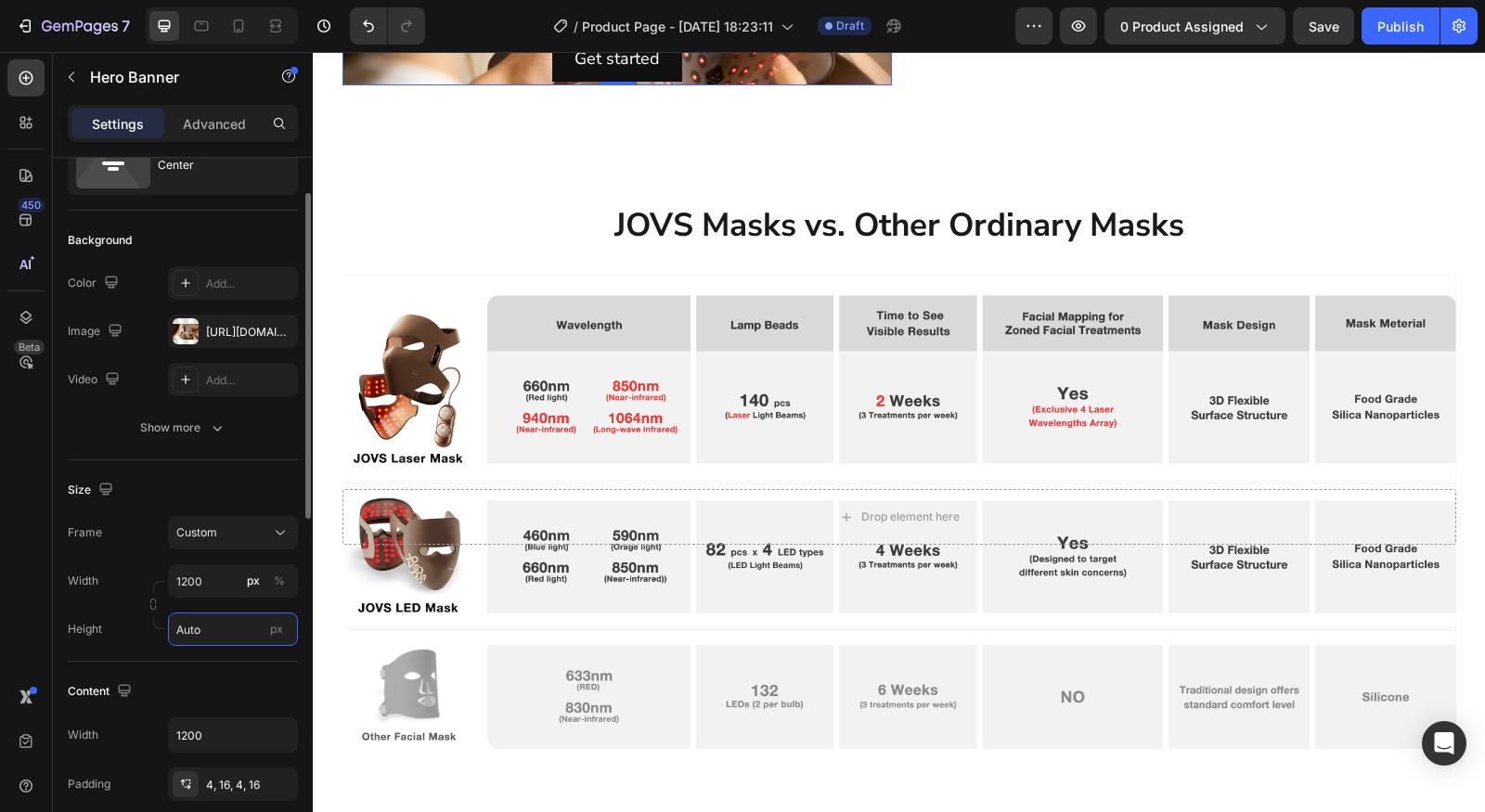
click at [218, 617] on input "Auto" at bounding box center [233, 629] width 130 height 33
click at [242, 641] on input "Auto" at bounding box center [233, 629] width 130 height 33
click at [233, 634] on input "Auto" at bounding box center [233, 629] width 130 height 33
drag, startPoint x: 173, startPoint y: 633, endPoint x: 139, endPoint y: 632, distance: 34.0
click at [143, 632] on div "Height Auto px" at bounding box center [182, 629] width 230 height 33
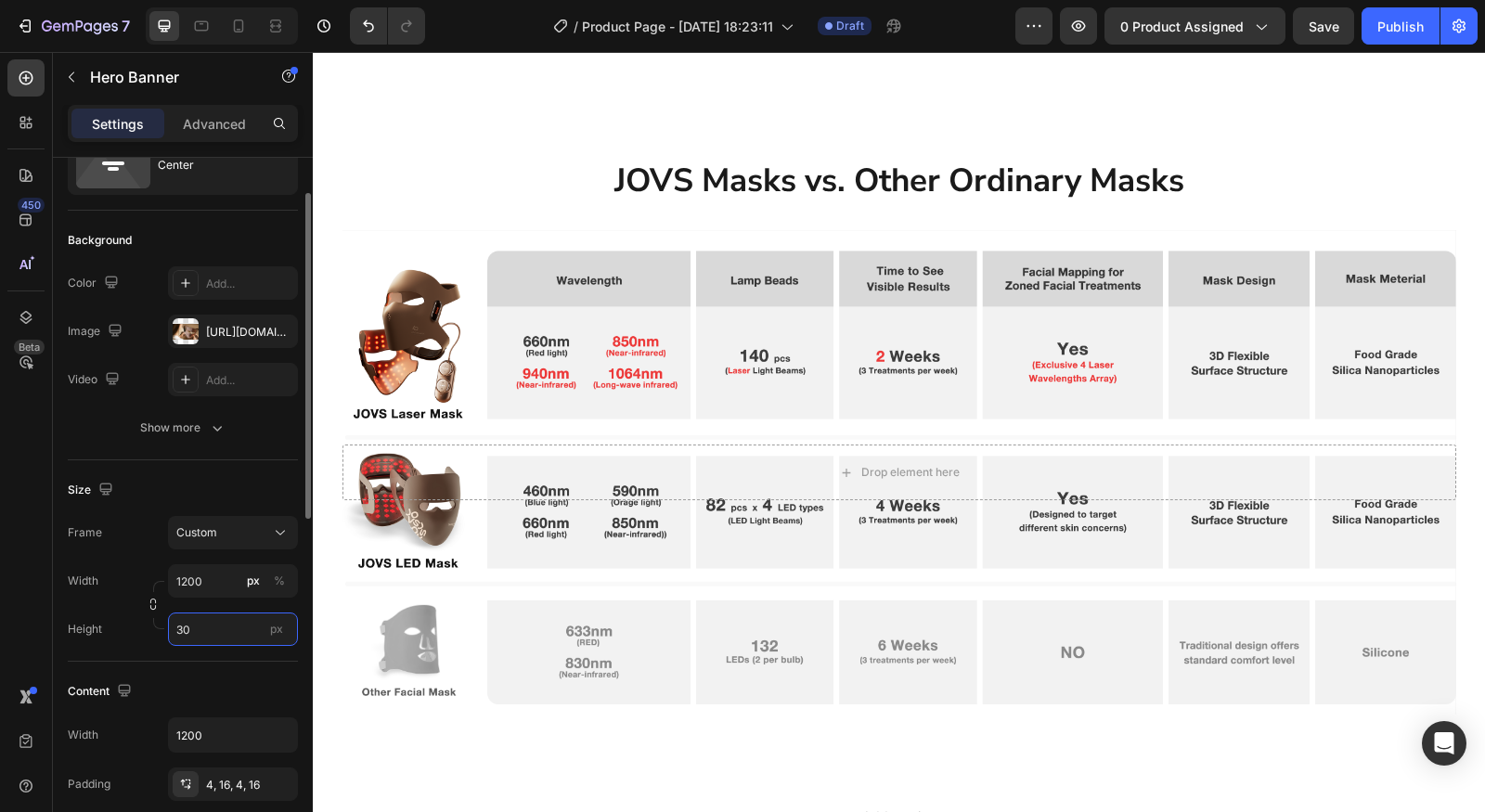
type input "3"
type input "5"
type input "700"
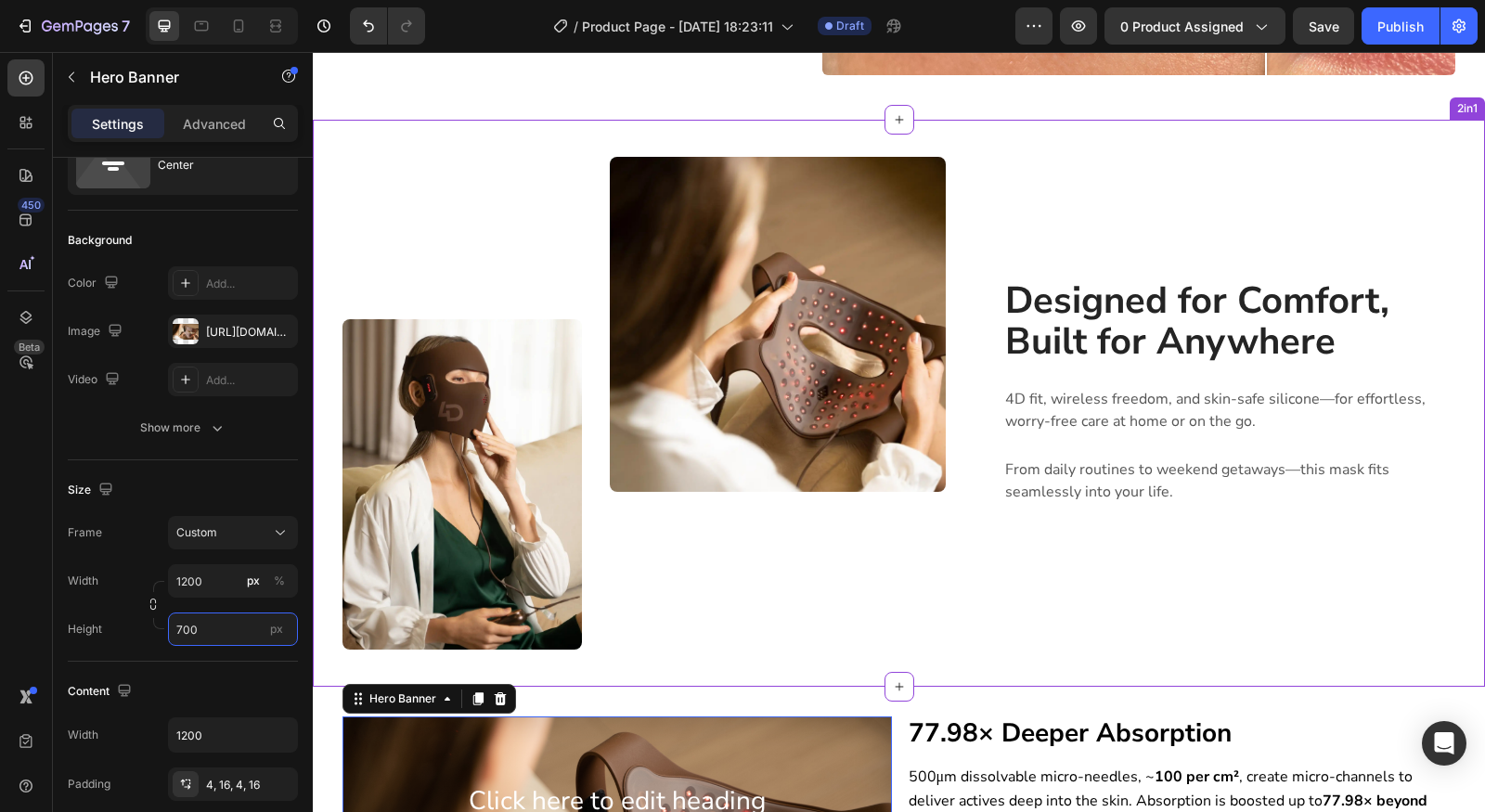
scroll to position [1698, 0]
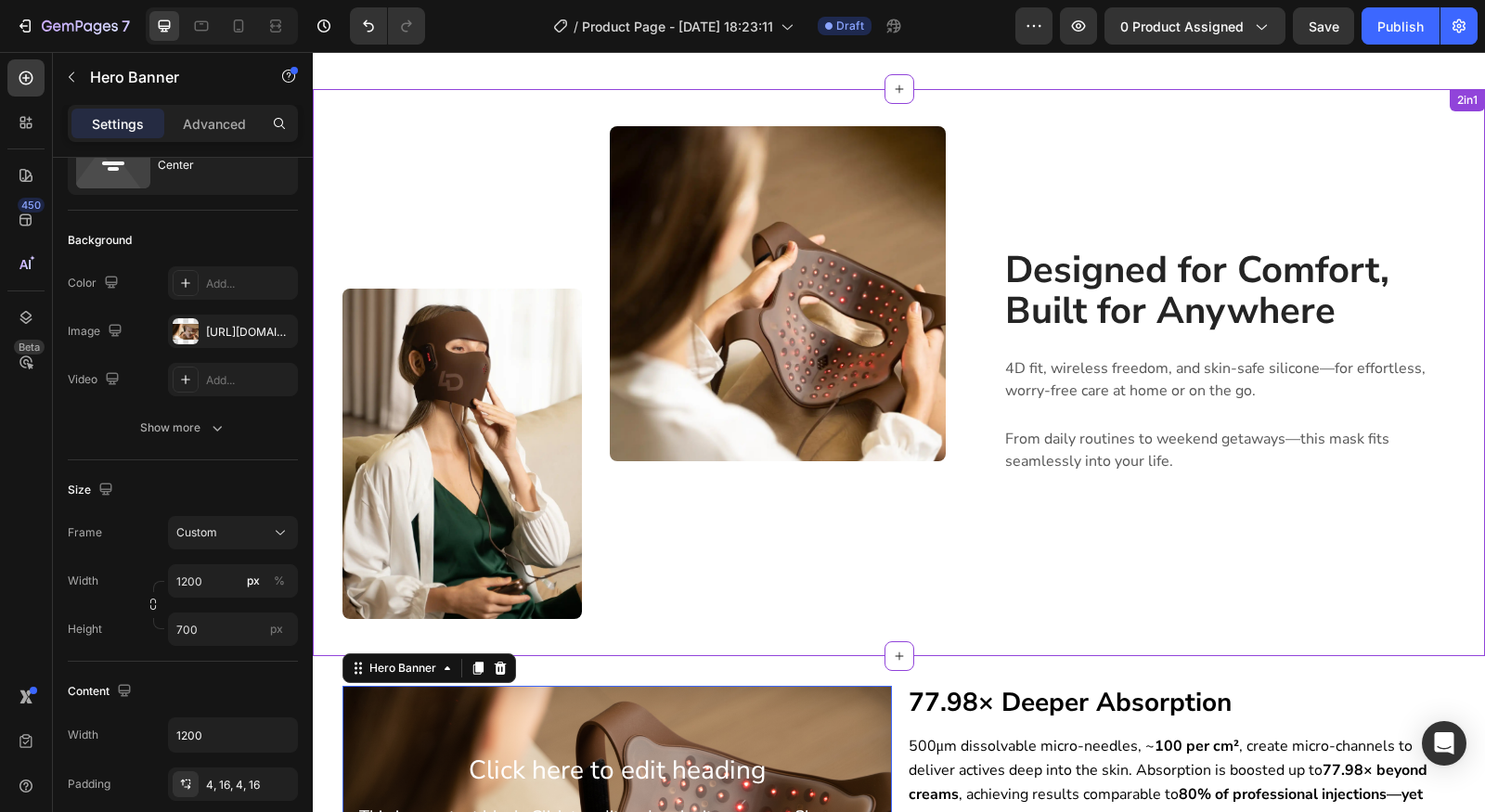
click at [1279, 199] on div "Designed for Comfort, Built for Anywhere Heading 4D fit, wireless freedom, and …" at bounding box center [1230, 373] width 453 height 493
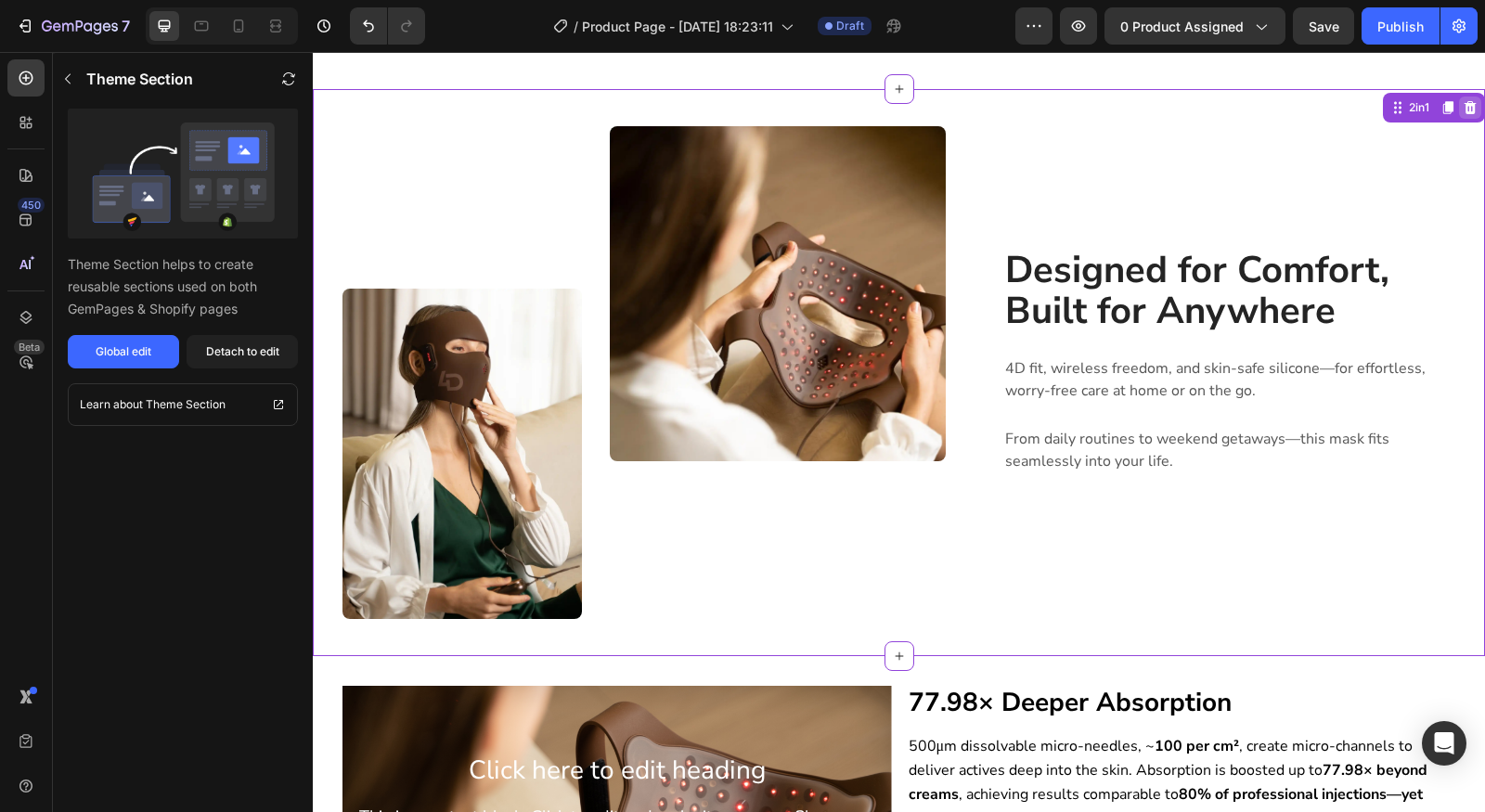
click at [1462, 97] on div at bounding box center [1470, 108] width 23 height 23
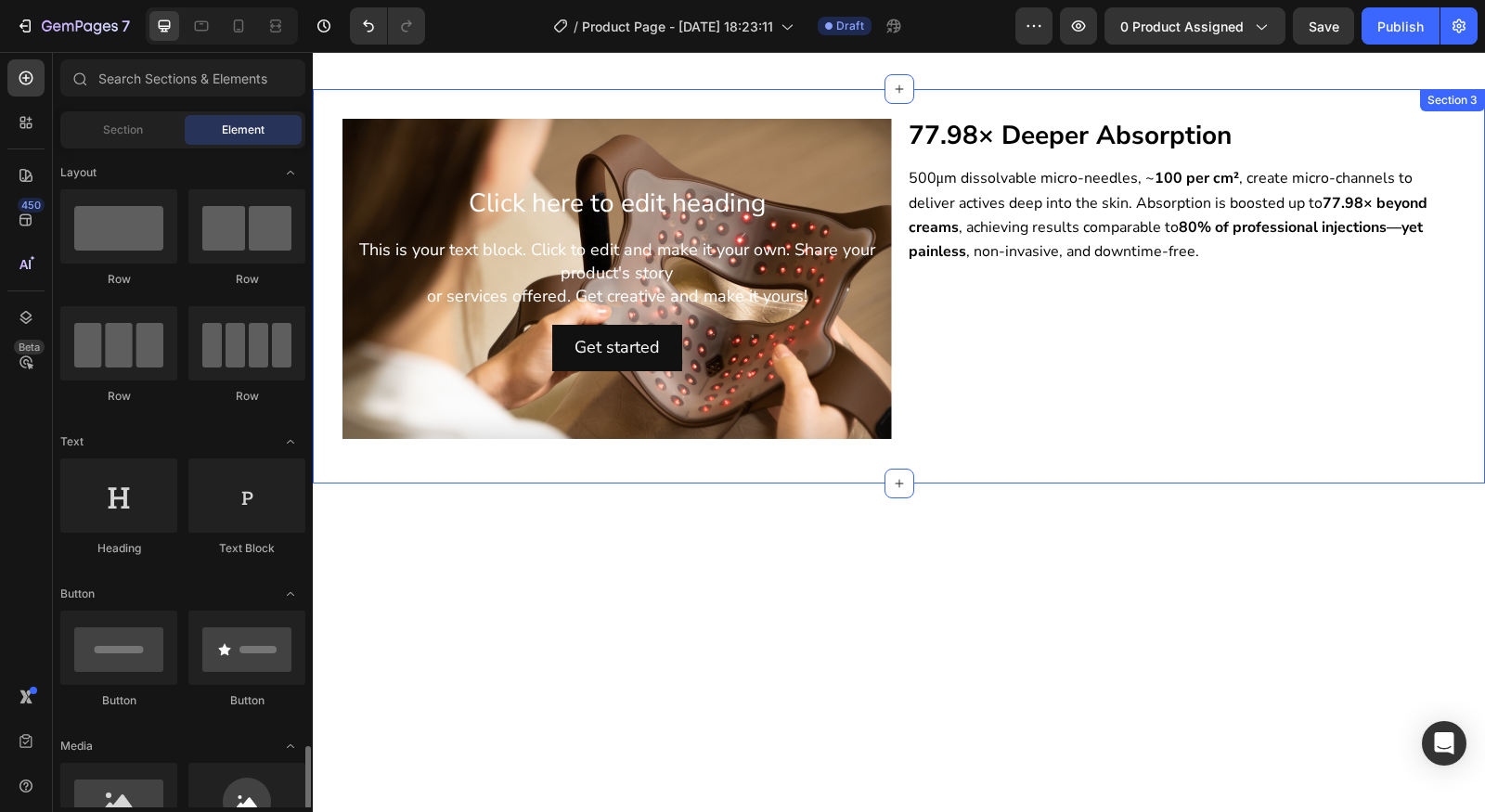
scroll to position [535, 0]
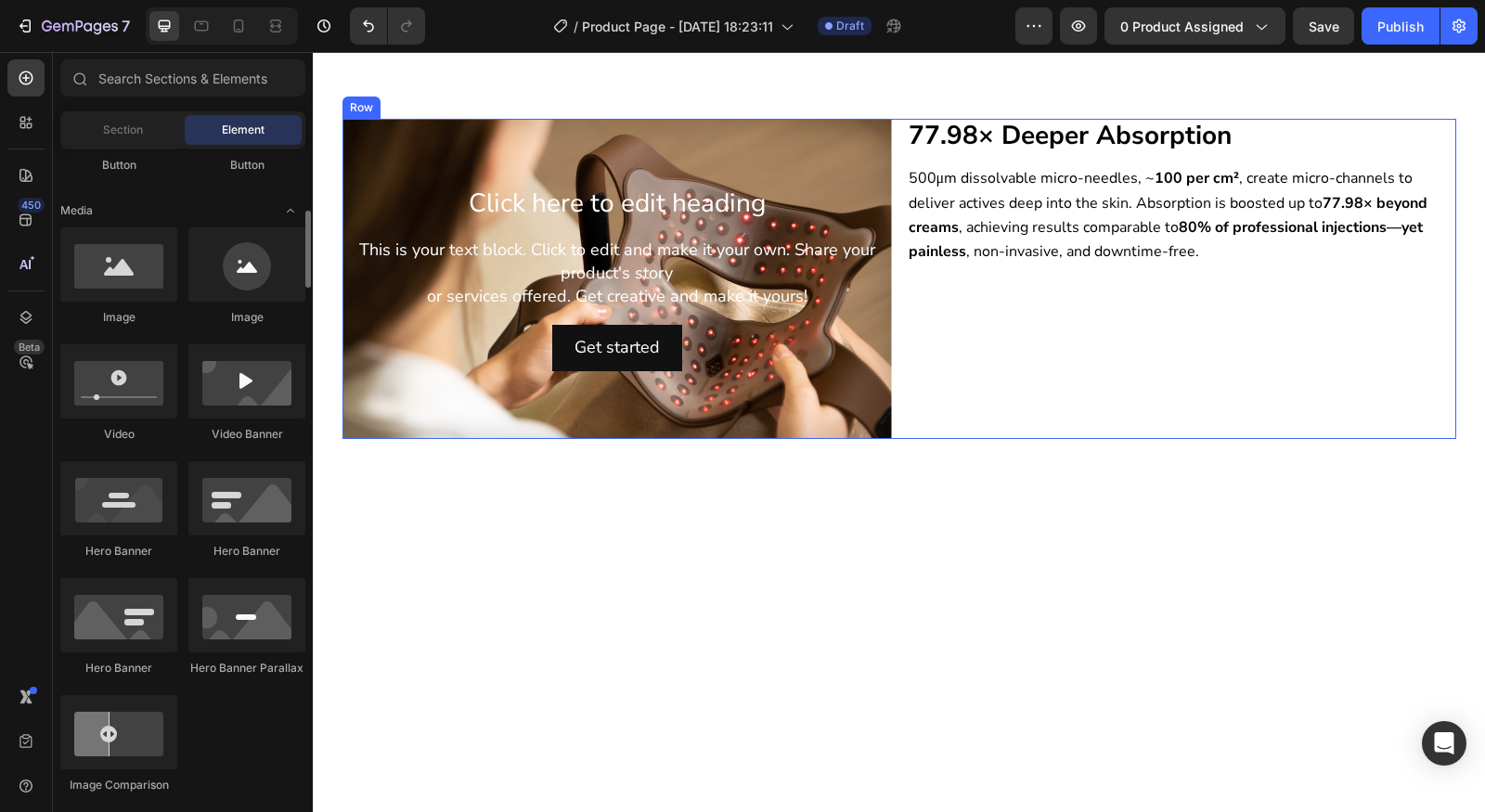
click at [1106, 336] on div "⁠⁠⁠⁠⁠⁠⁠ 77.98× Deeper Absorption Heading 500μm dissolvable micro-needles, ~ 100…" at bounding box center [1181, 278] width 549 height 320
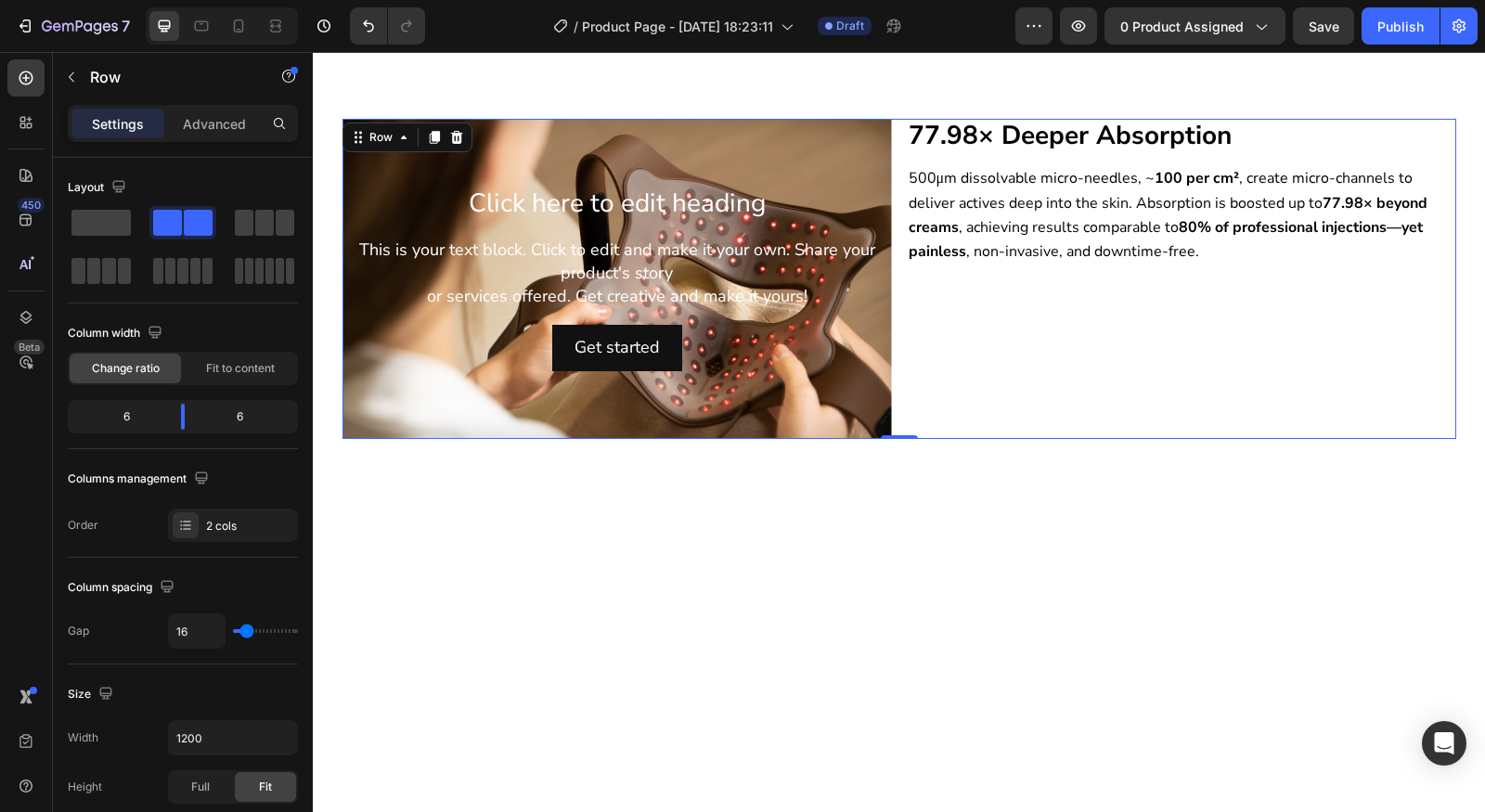
click at [1030, 412] on div "⁠⁠⁠⁠⁠⁠⁠ 77.98× Deeper Absorption Heading 500μm dissolvable micro-needles, ~ 100…" at bounding box center [1181, 278] width 549 height 320
click at [1105, 339] on div "⁠⁠⁠⁠⁠⁠⁠ 77.98× Deeper Absorption Heading 500μm dissolvable micro-needles, ~ 100…" at bounding box center [1181, 278] width 549 height 320
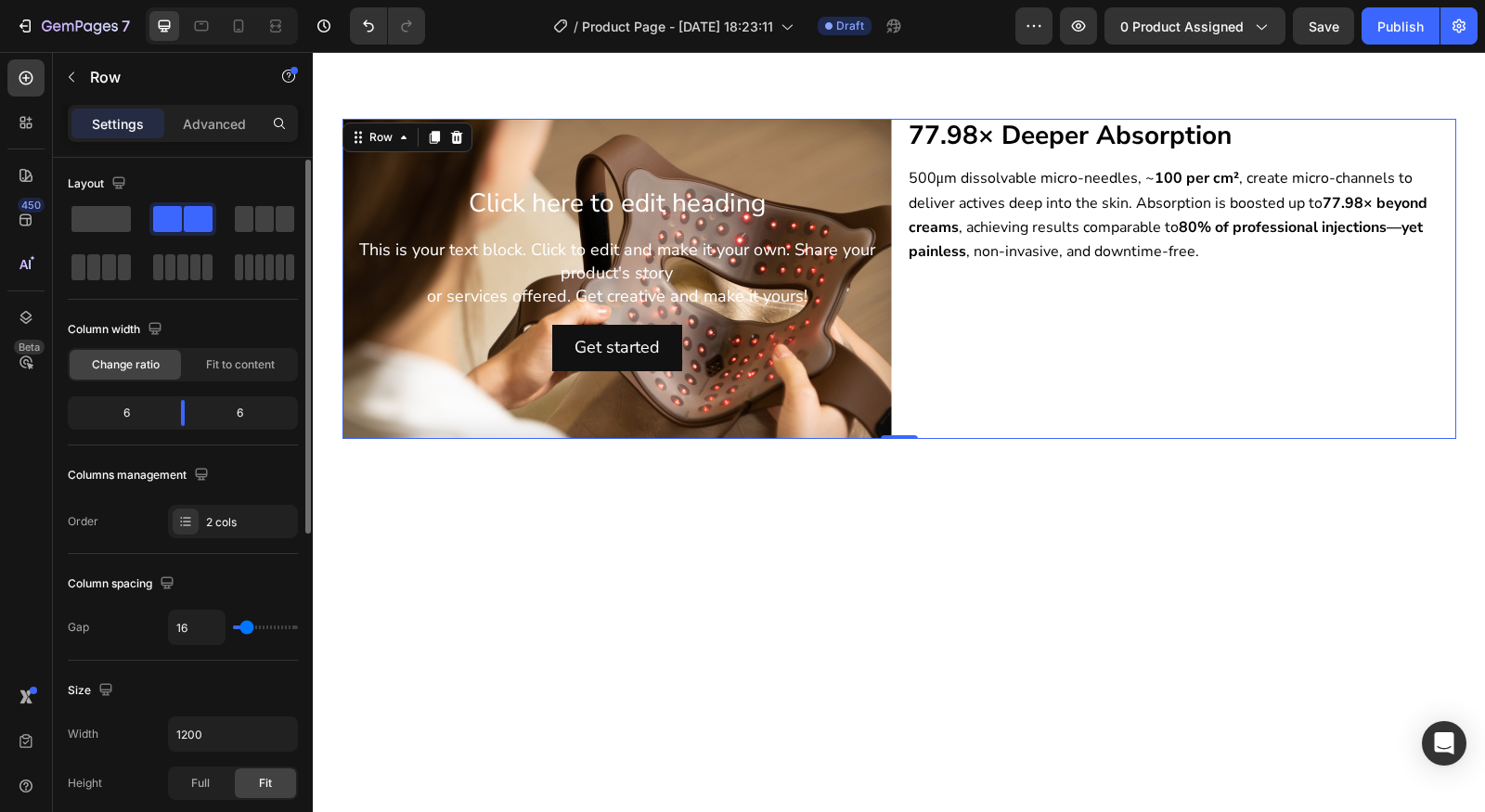
click at [1115, 243] on span "500μm dissolvable micro-needles, ~ 100 per cm² , create micro-channels to deliv…" at bounding box center [1168, 215] width 519 height 94
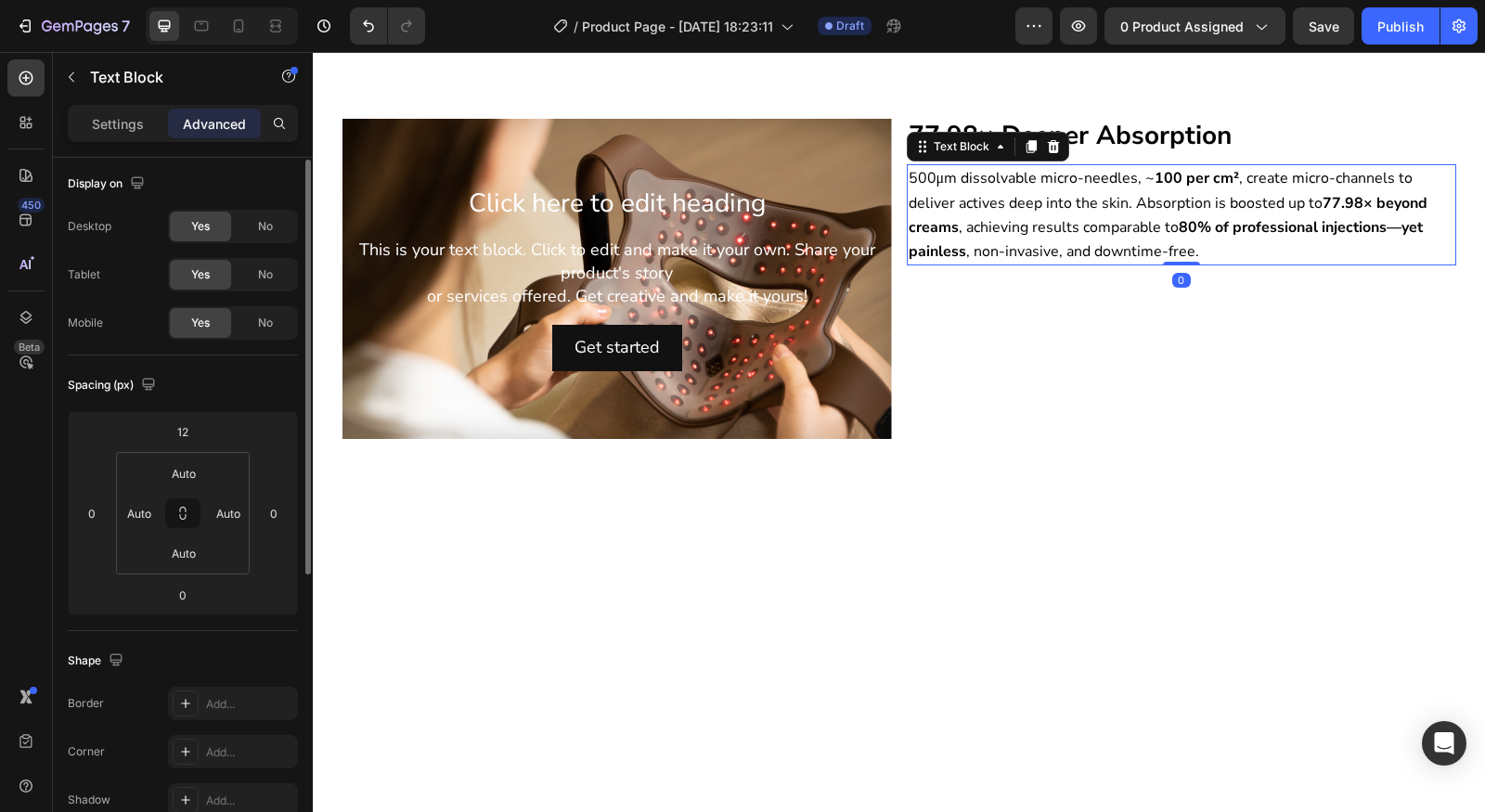
scroll to position [0, 0]
click at [1099, 302] on div "⁠⁠⁠⁠⁠⁠⁠ 77.98× Deeper Absorption Heading 500μm dissolvable micro-needles, ~ 100…" at bounding box center [1181, 278] width 549 height 320
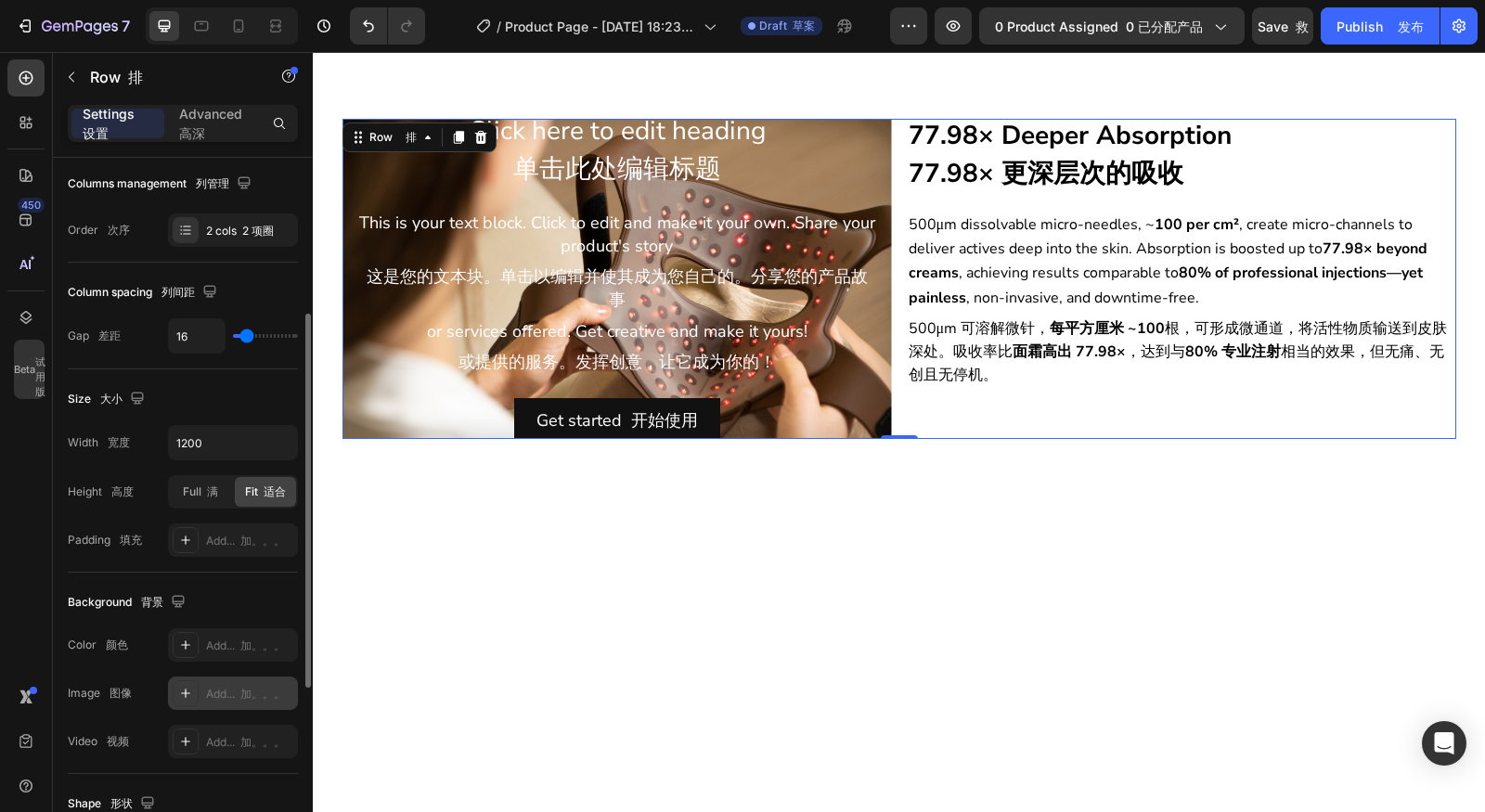
scroll to position [333, 0]
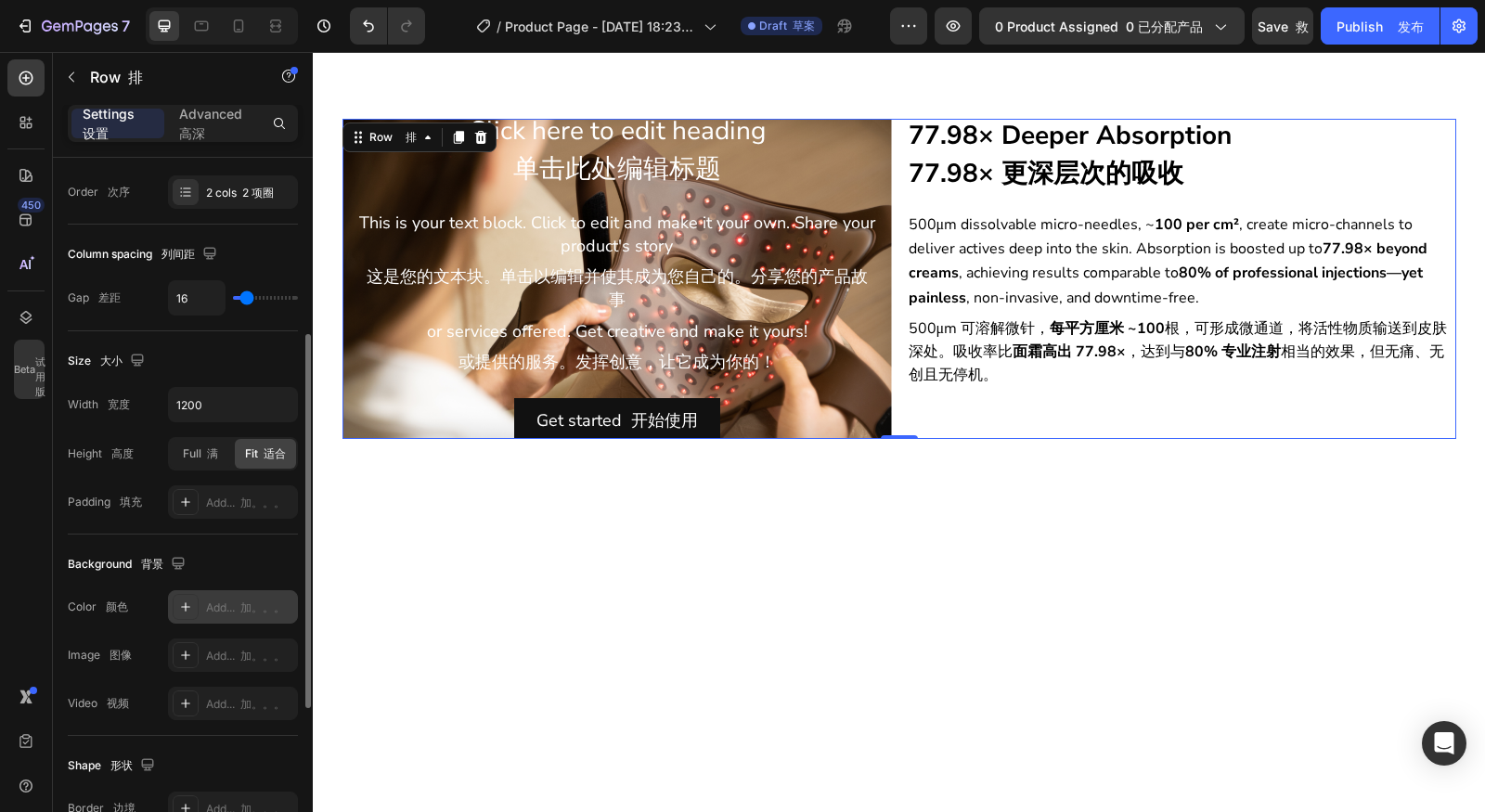
click at [191, 611] on div at bounding box center [185, 607] width 26 height 26
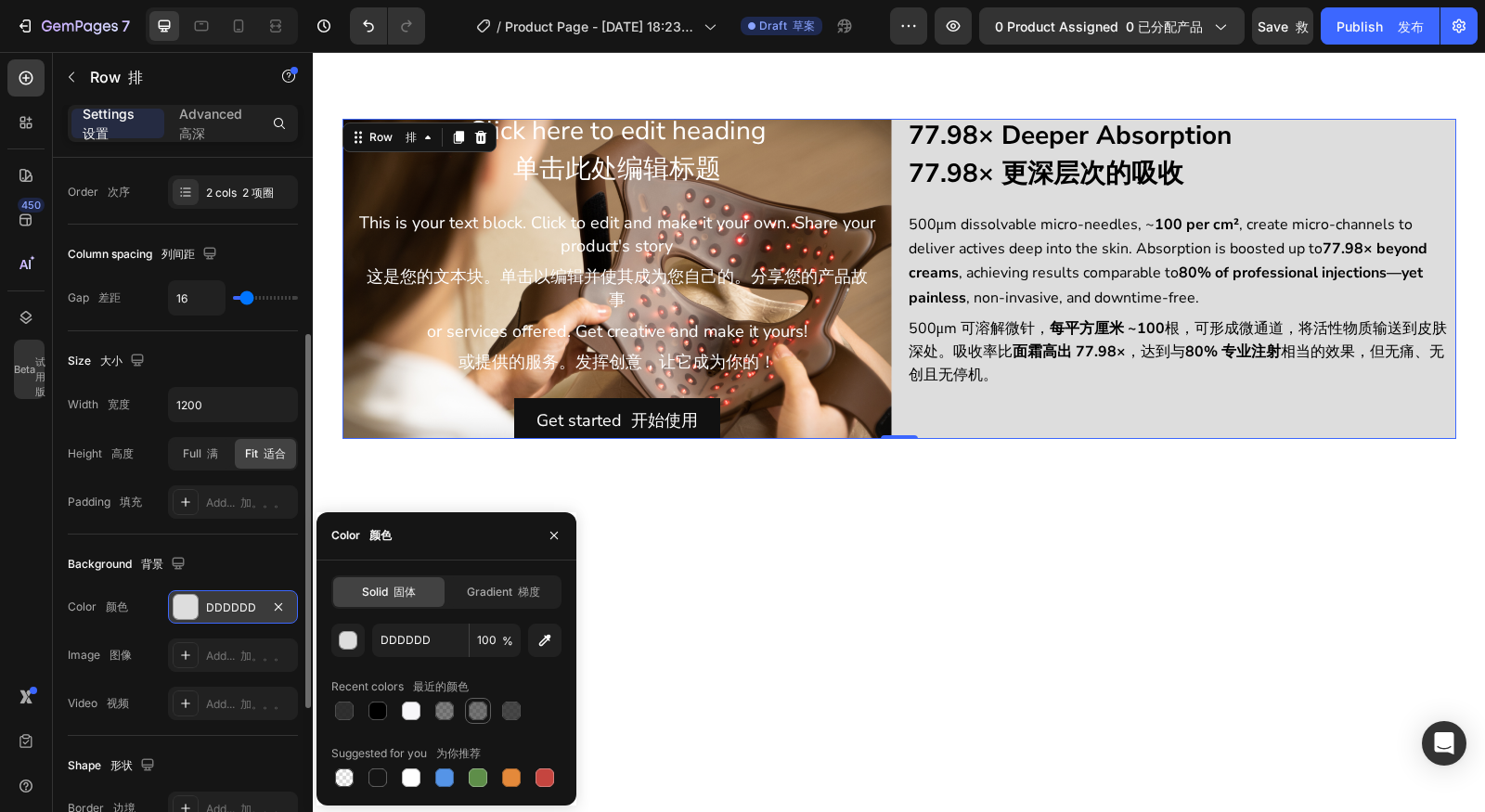
click at [479, 713] on div at bounding box center [478, 710] width 19 height 19
type input "1A1A1A"
type input "60"
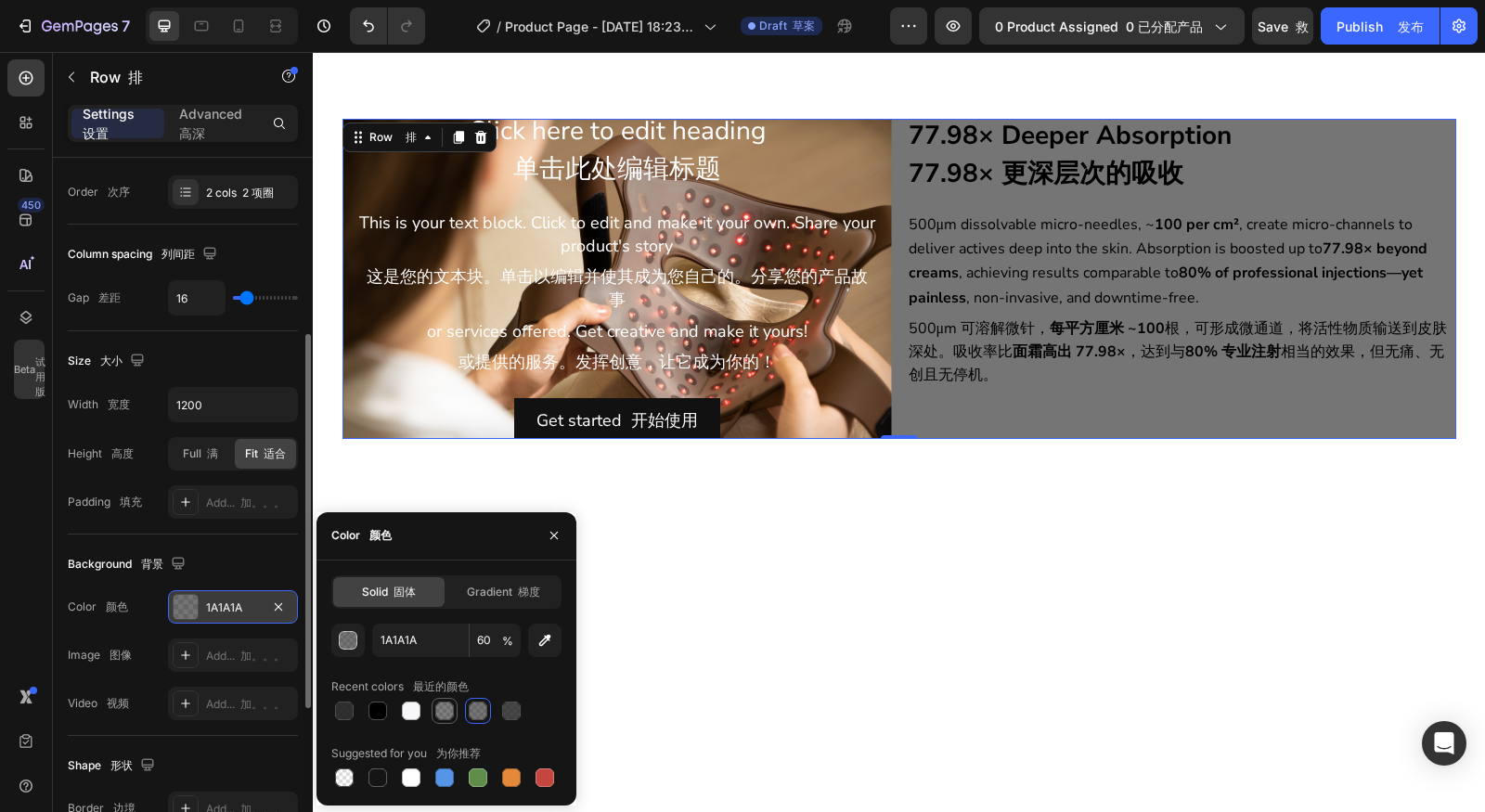
click at [454, 712] on div at bounding box center [444, 710] width 23 height 23
type input "000000"
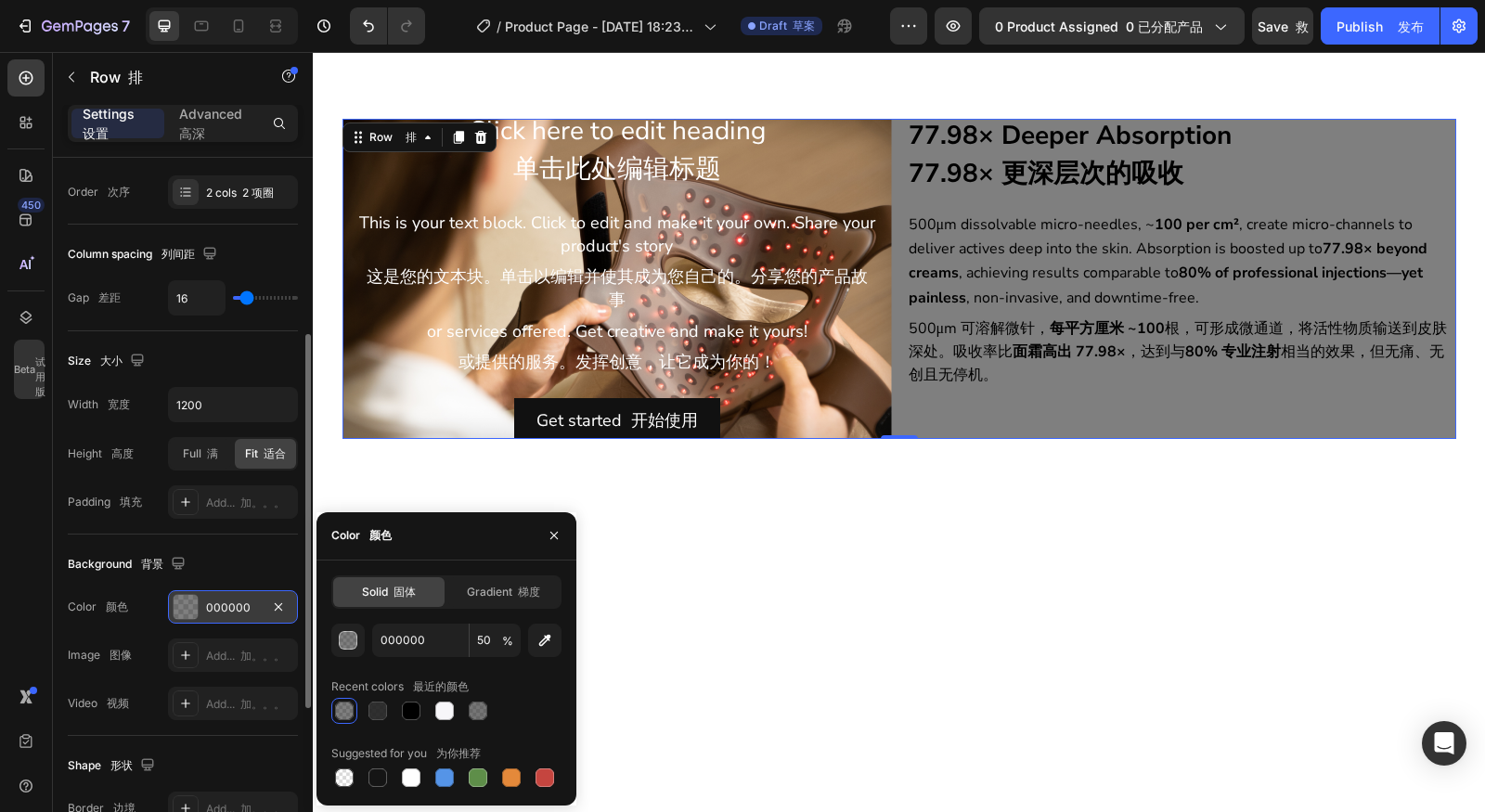
click at [430, 709] on div at bounding box center [446, 710] width 230 height 26
click at [416, 710] on div at bounding box center [411, 710] width 19 height 19
type input "100"
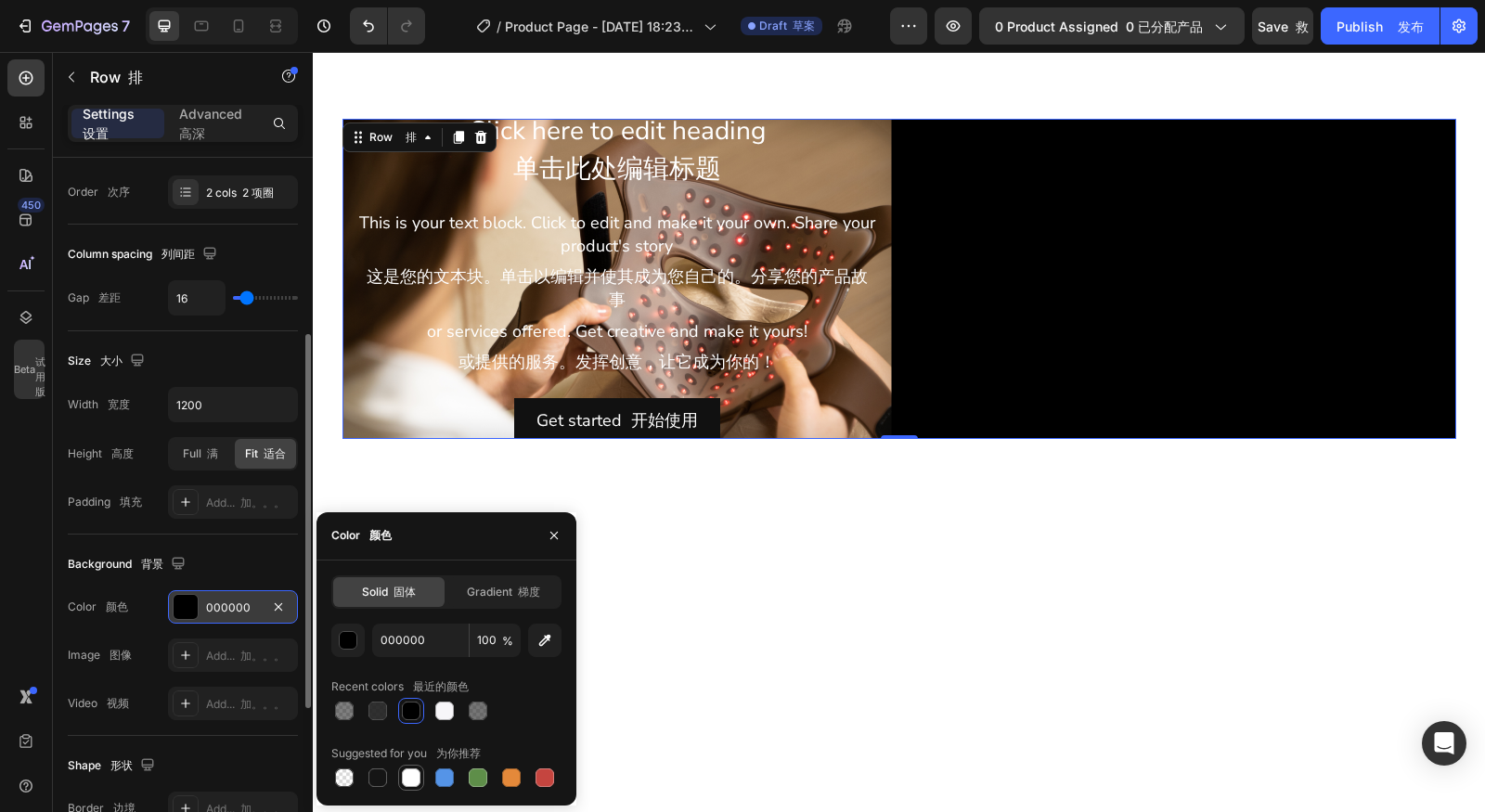
click at [413, 775] on div at bounding box center [411, 777] width 19 height 19
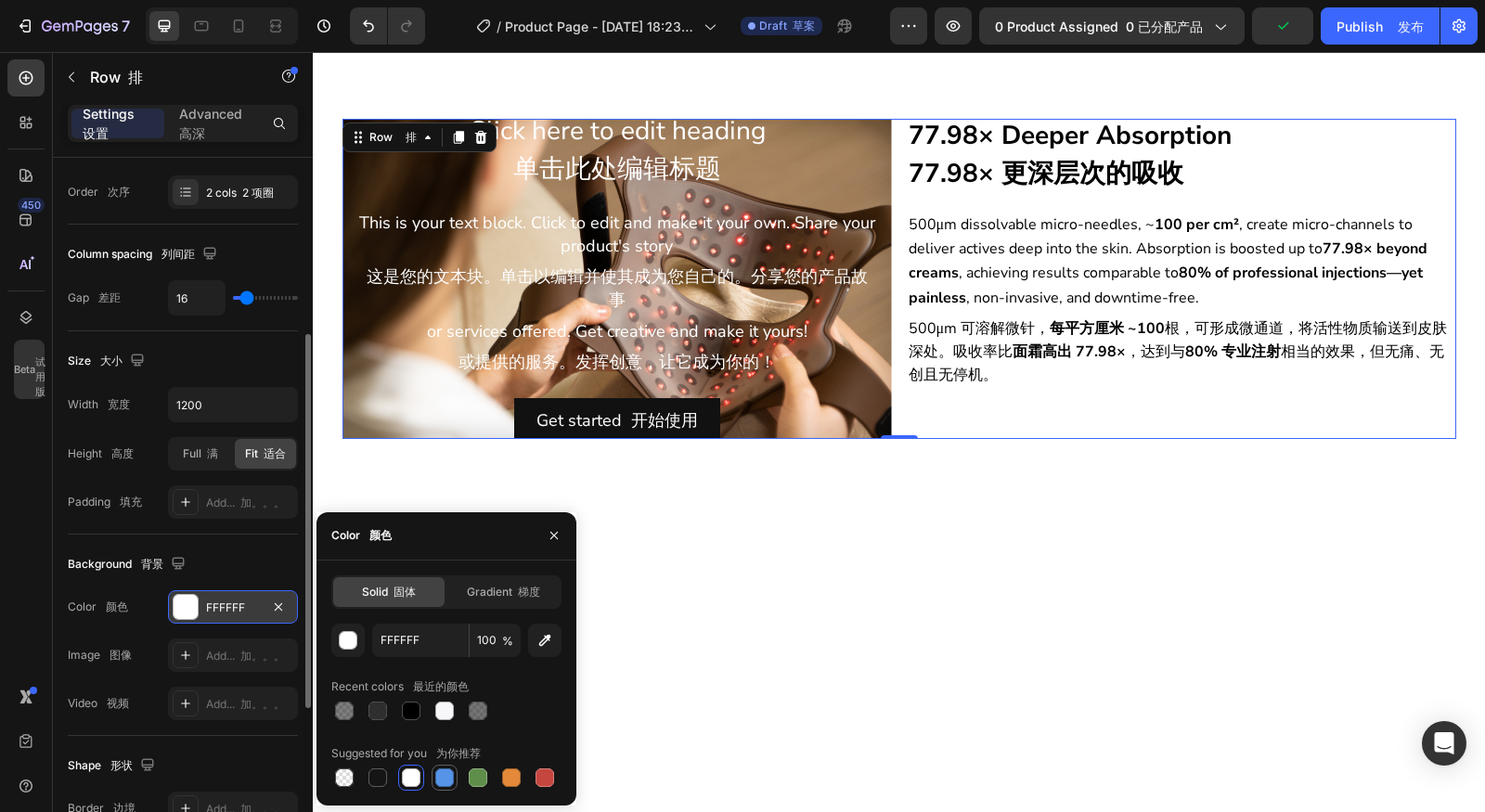
click at [451, 785] on div at bounding box center [444, 777] width 19 height 19
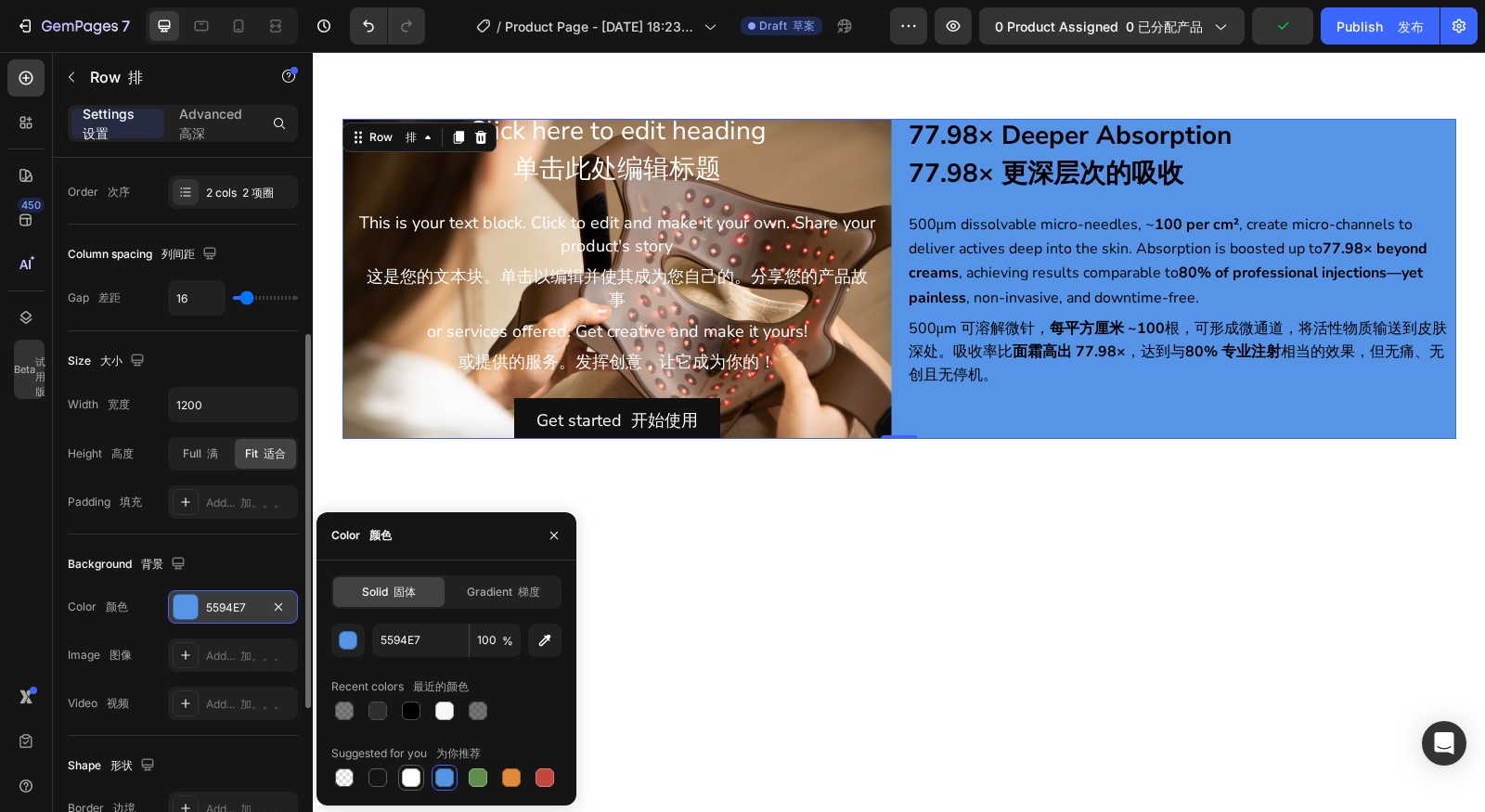
click at [415, 784] on div at bounding box center [411, 777] width 19 height 19
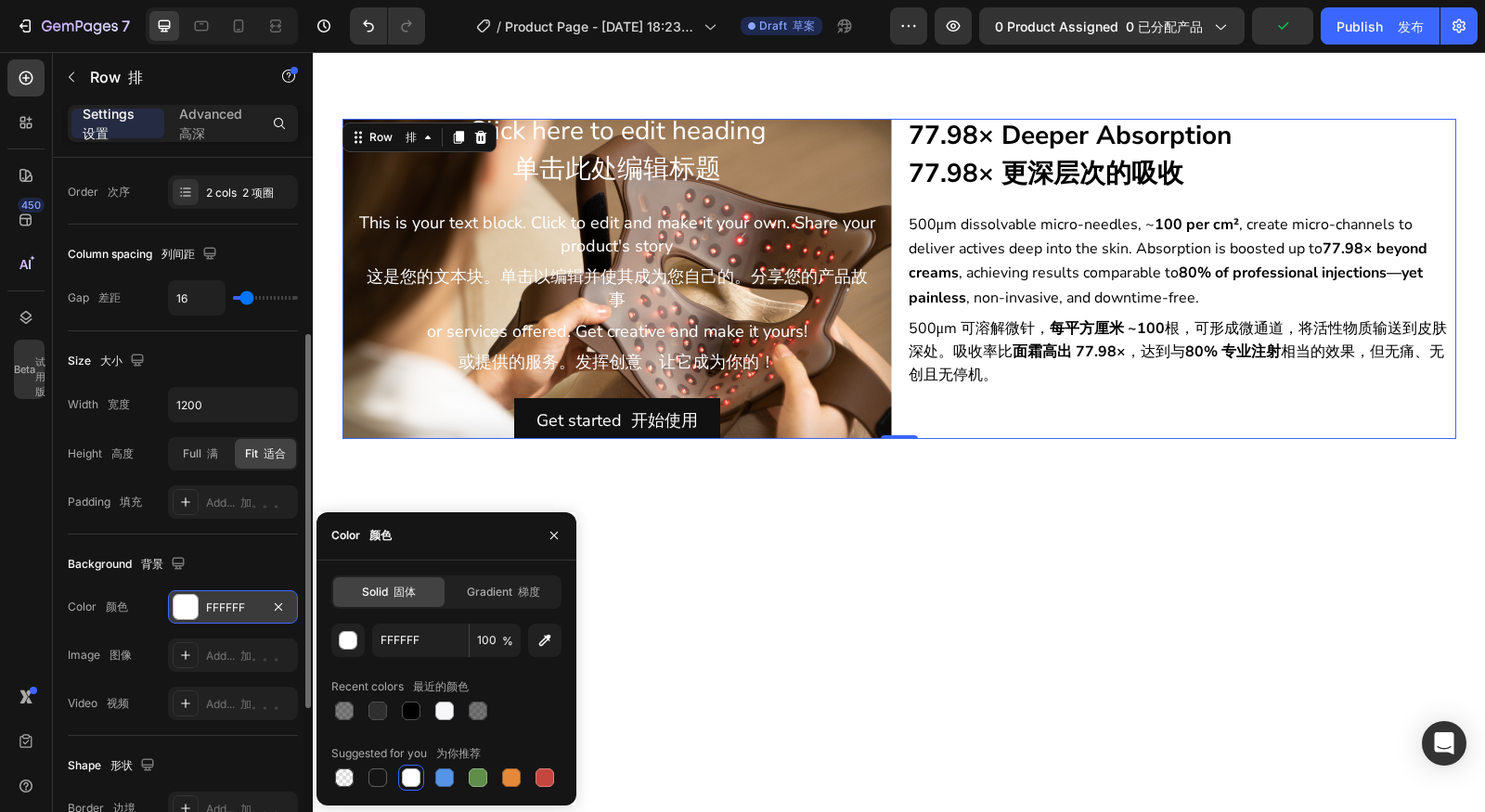
click at [330, 775] on div "Solid 固体 Gradient 梯度 FFFFFF 100 % Recent colors 最近的颜色 Suggested for you 为你推荐" at bounding box center [446, 683] width 260 height 215
click at [339, 778] on div at bounding box center [344, 777] width 19 height 19
type input "000000"
type input "0"
click at [424, 782] on div at bounding box center [446, 777] width 230 height 26
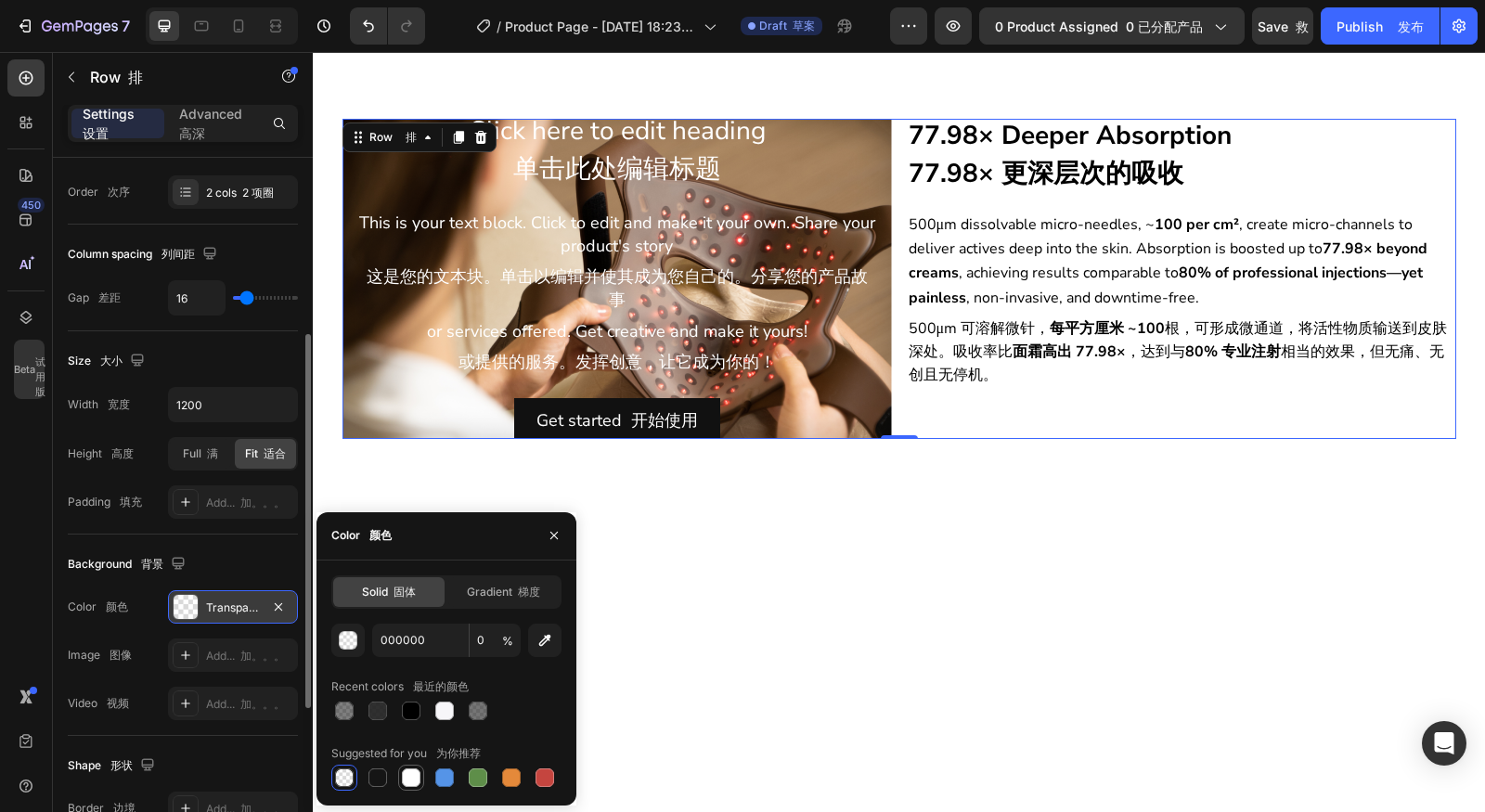
click at [414, 783] on div at bounding box center [411, 777] width 19 height 19
type input "FFFFFF"
type input "100"
click at [356, 780] on div at bounding box center [345, 777] width 26 height 26
type input "000000"
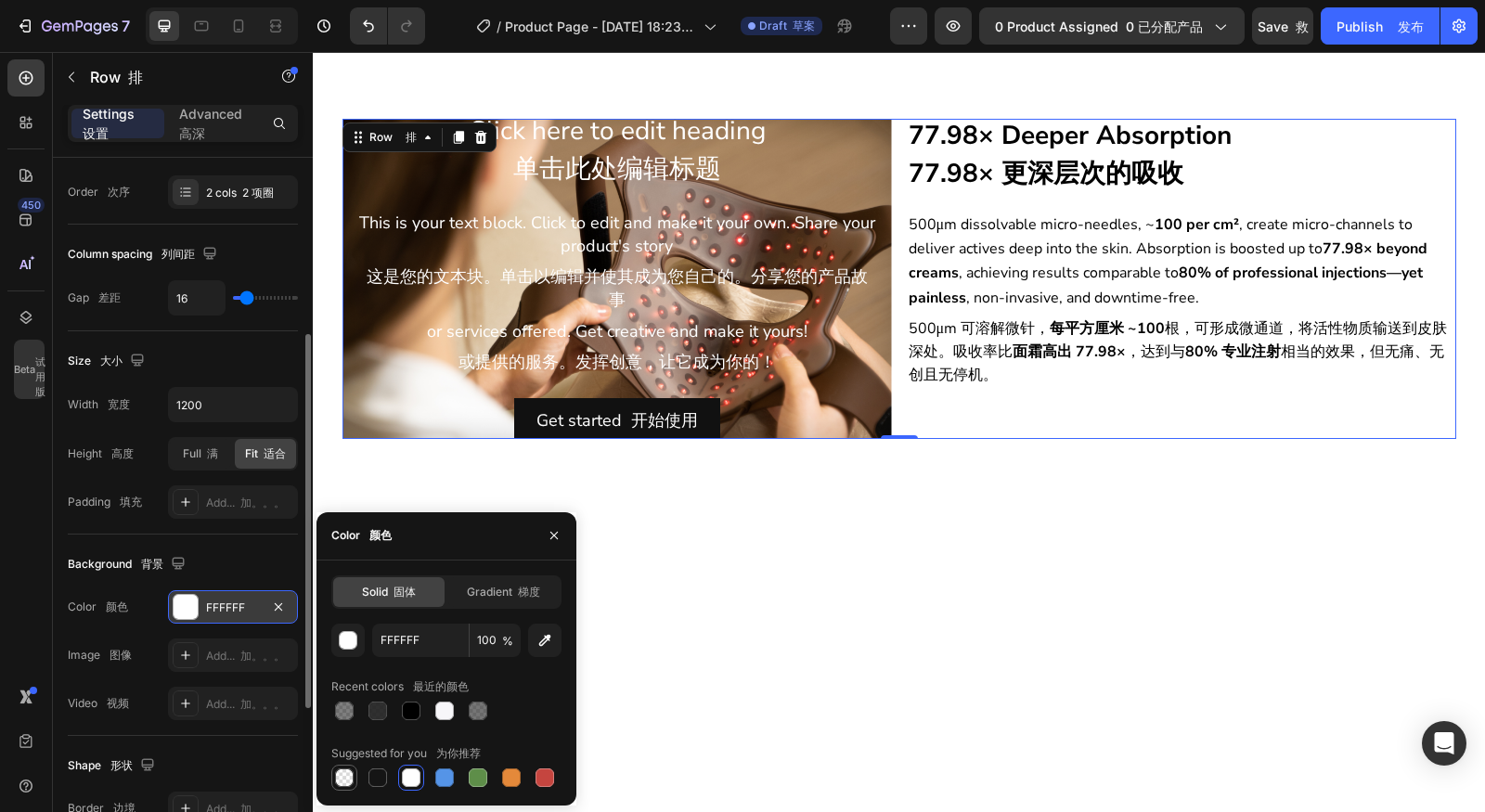
type input "0"
click at [349, 780] on div at bounding box center [344, 777] width 19 height 19
click at [514, 594] on font at bounding box center [515, 591] width 6 height 14
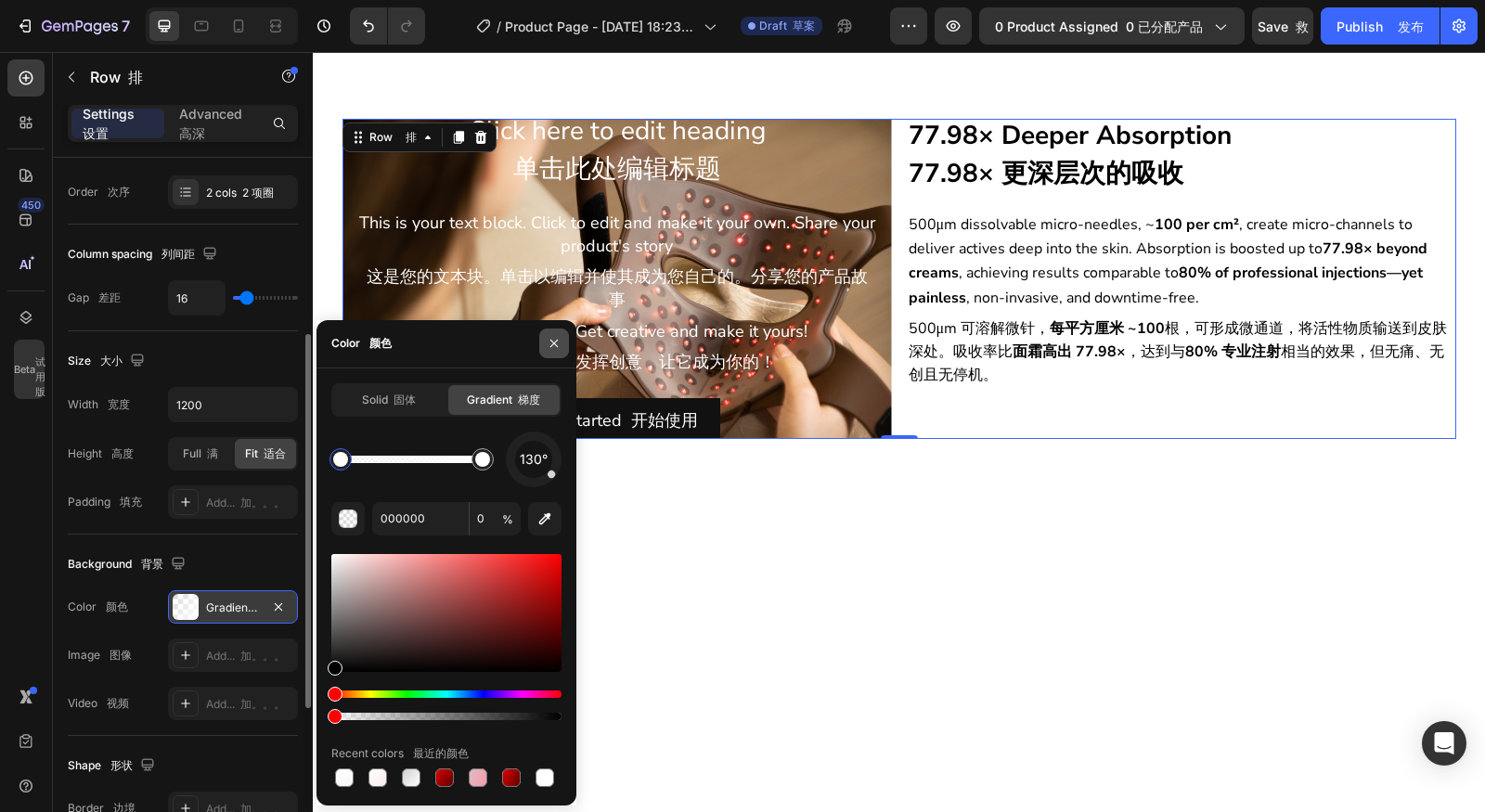
click at [547, 344] on icon "button" at bounding box center [554, 342] width 15 height 15
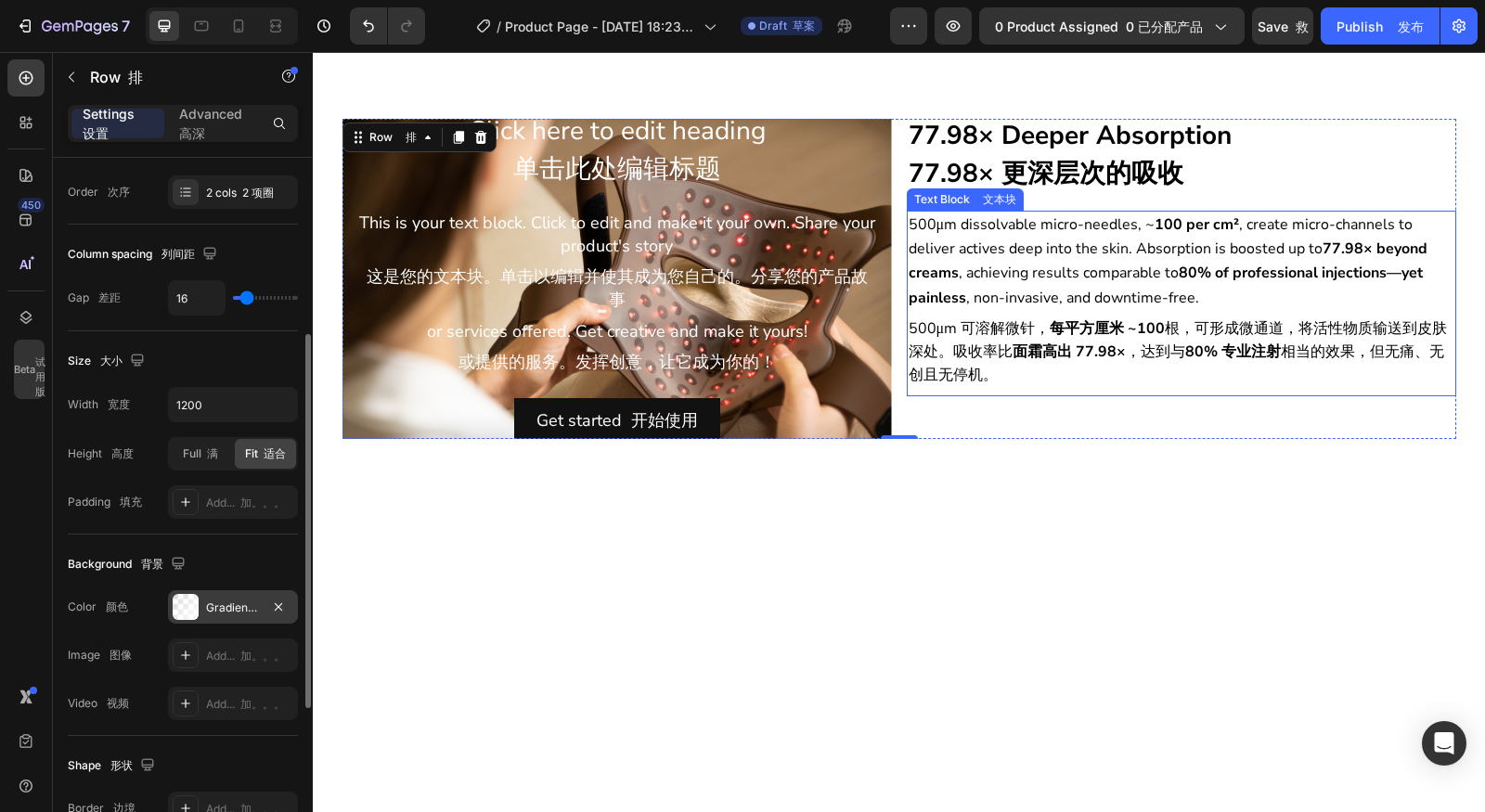
click at [1069, 341] on strong "面霜高出 77.98×" at bounding box center [1070, 351] width 114 height 21
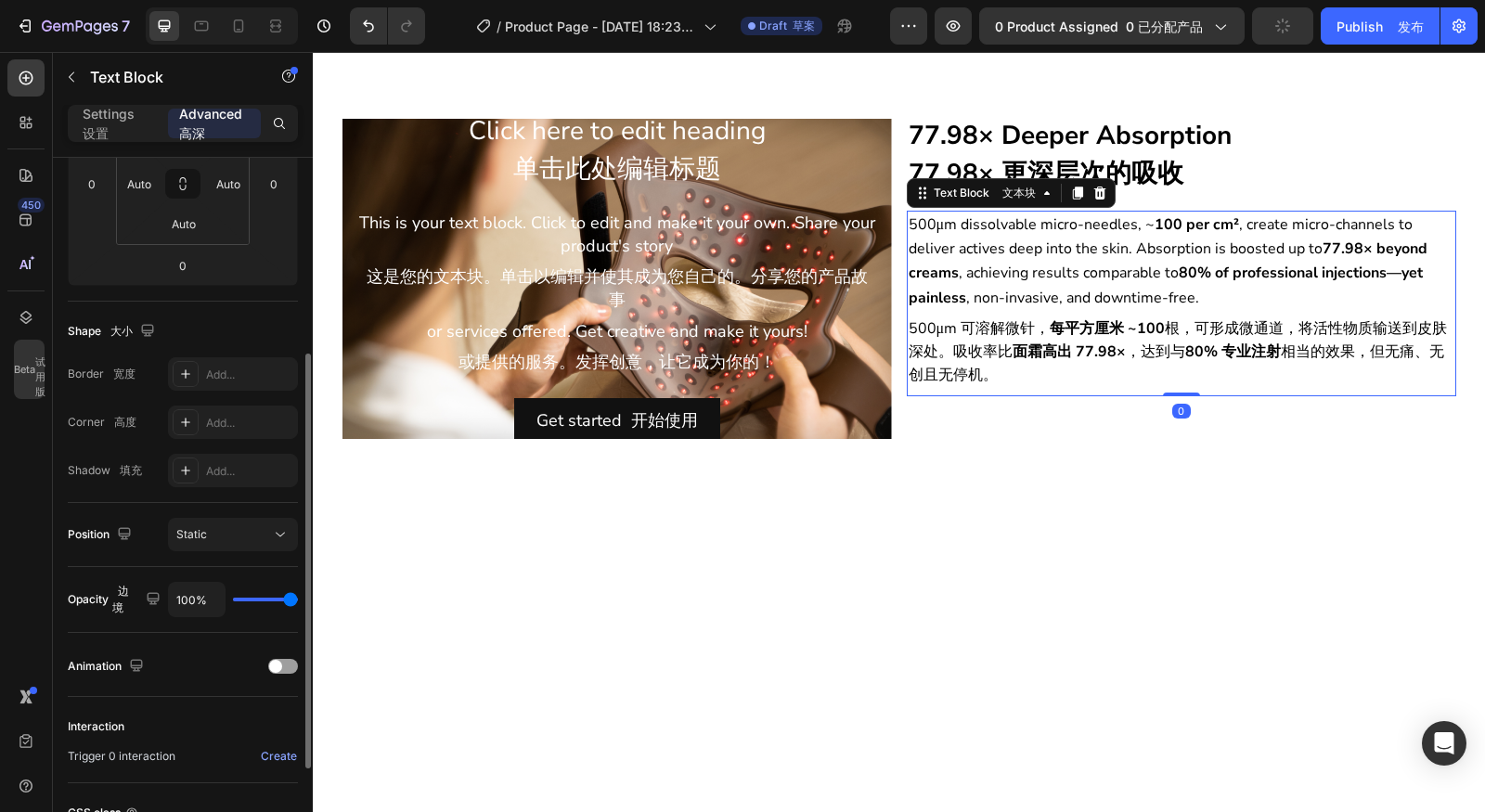
scroll to position [0, 0]
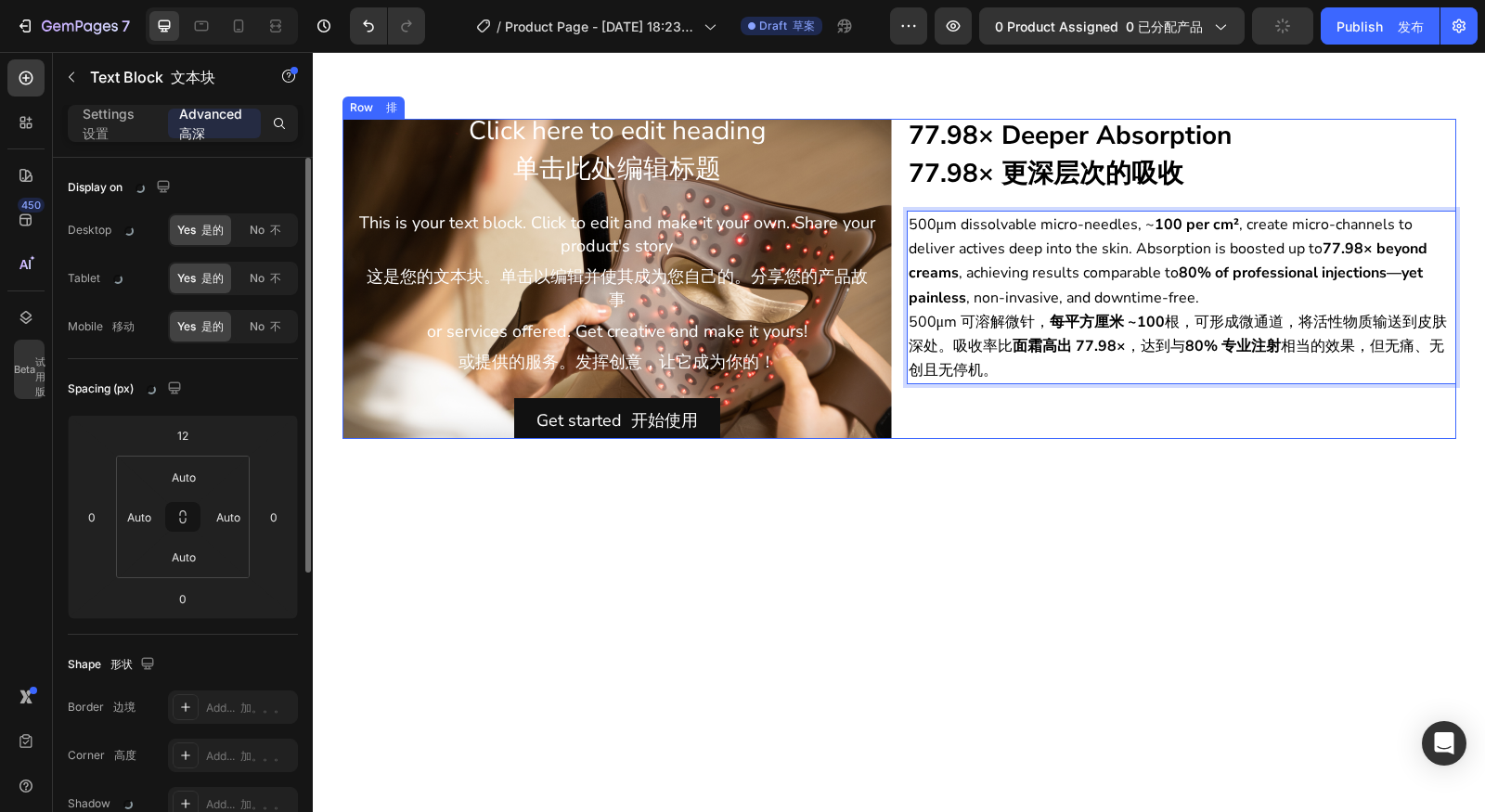
click at [1077, 398] on div "⁠⁠⁠⁠⁠⁠⁠ 77.98× Deeper Absorption 77.98× 更深层次的吸收 Heading 标题 500μm dissolvable mi…" at bounding box center [1181, 278] width 549 height 320
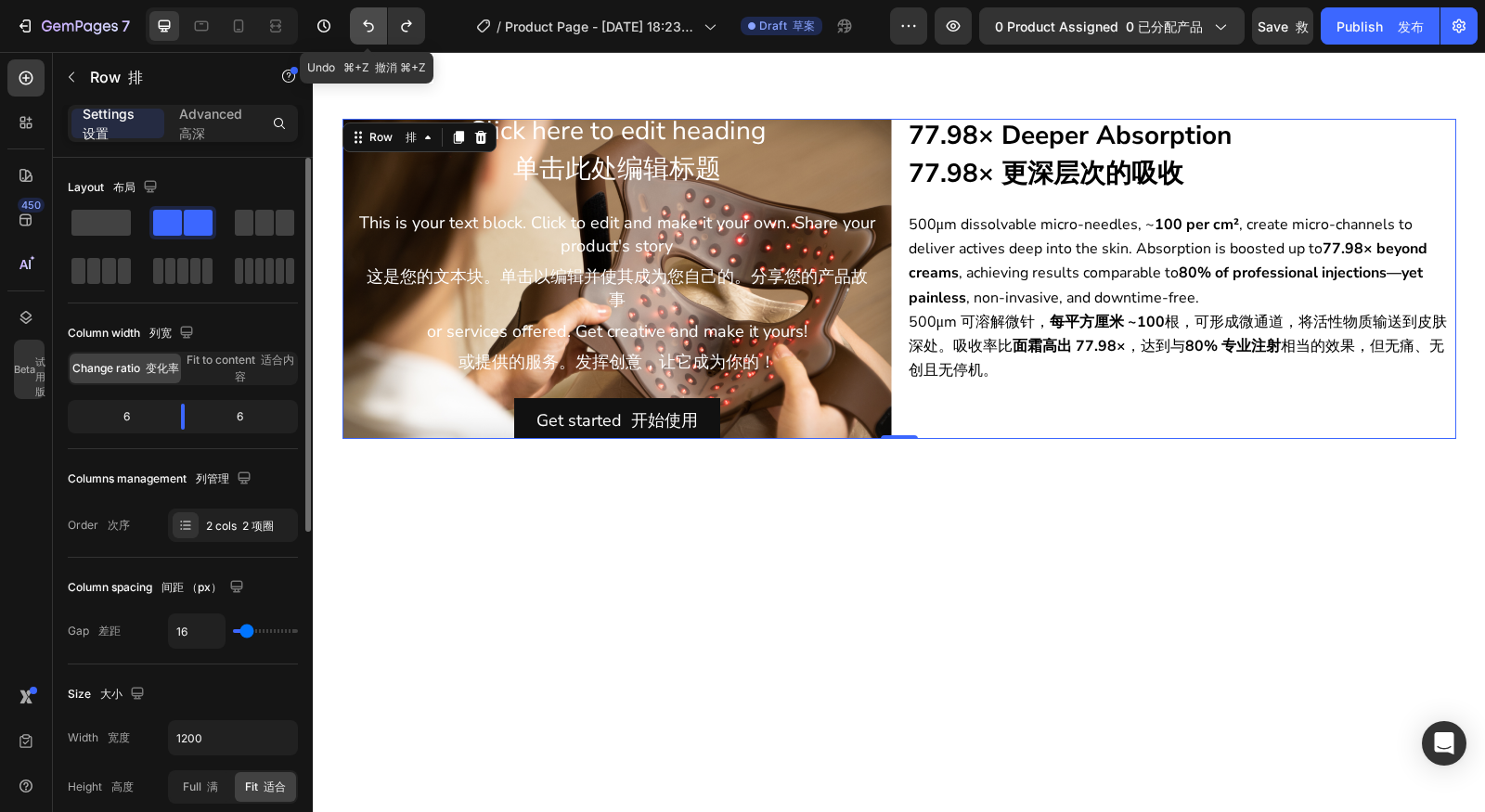
click at [357, 28] on button "Undo/Redo" at bounding box center [368, 26] width 37 height 37
click at [399, 29] on icon "Undo/Redo" at bounding box center [406, 25] width 19 height 19
click at [355, 30] on button "Undo/Redo" at bounding box center [368, 26] width 37 height 37
click at [1059, 378] on div "⁠⁠⁠⁠⁠⁠⁠ 77.98× Deeper Absorption 77.98× 更深层次的吸收 Heading 标题 500μm dissolvable mi…" at bounding box center [1181, 278] width 549 height 320
click at [1276, 171] on p "⁠⁠⁠⁠⁠⁠⁠ 77.98× Deeper Absorption 77.98× 更深层次的吸收" at bounding box center [1182, 158] width 546 height 77
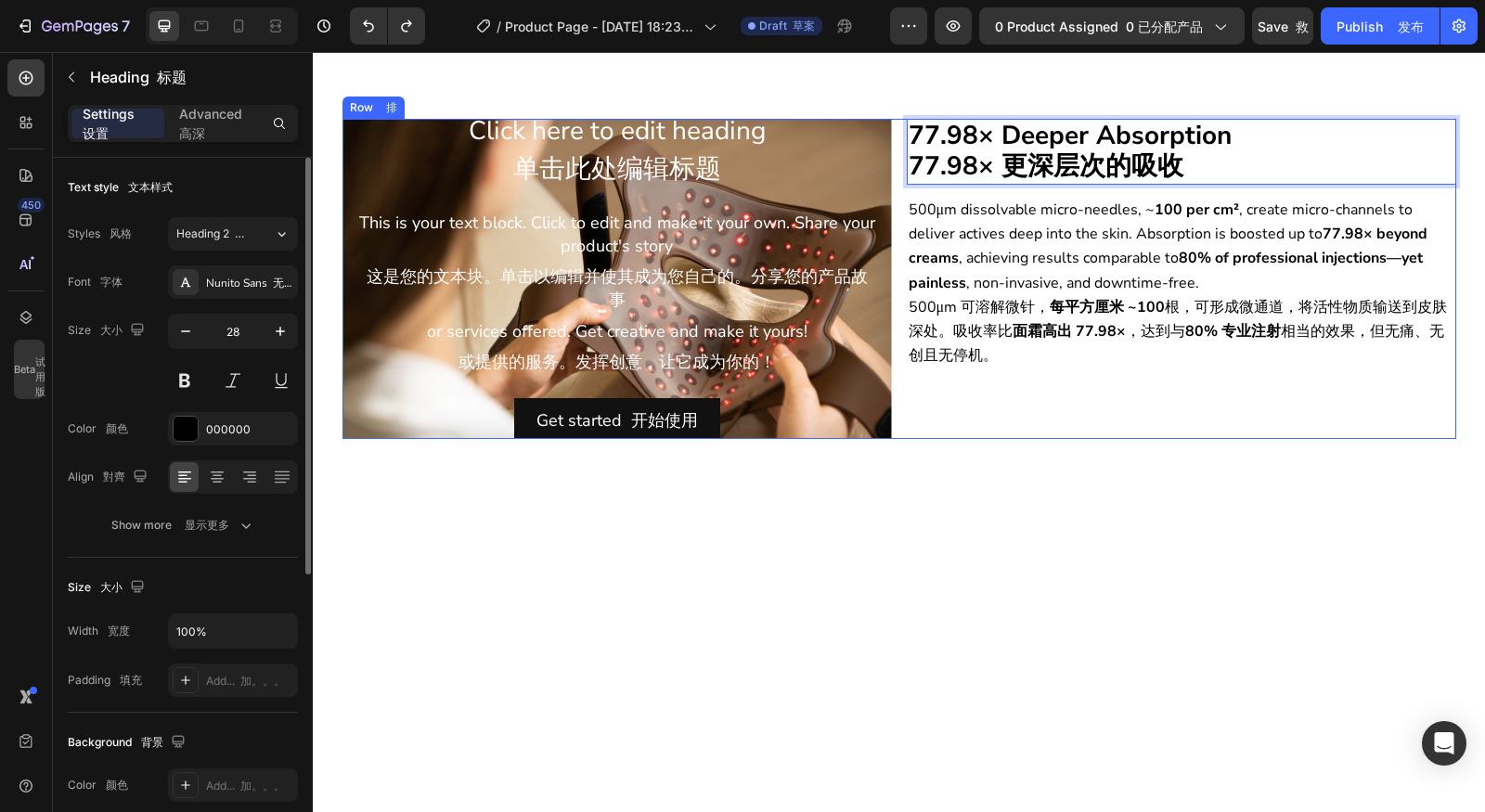
drag, startPoint x: 1254, startPoint y: 376, endPoint x: 1264, endPoint y: 478, distance: 102.5
click at [1254, 378] on div "77.98× Deeper Absorption 77.98× 更深层次的吸收 Heading 标题 0 500μm dissolvable micro-ne…" at bounding box center [1181, 278] width 549 height 320
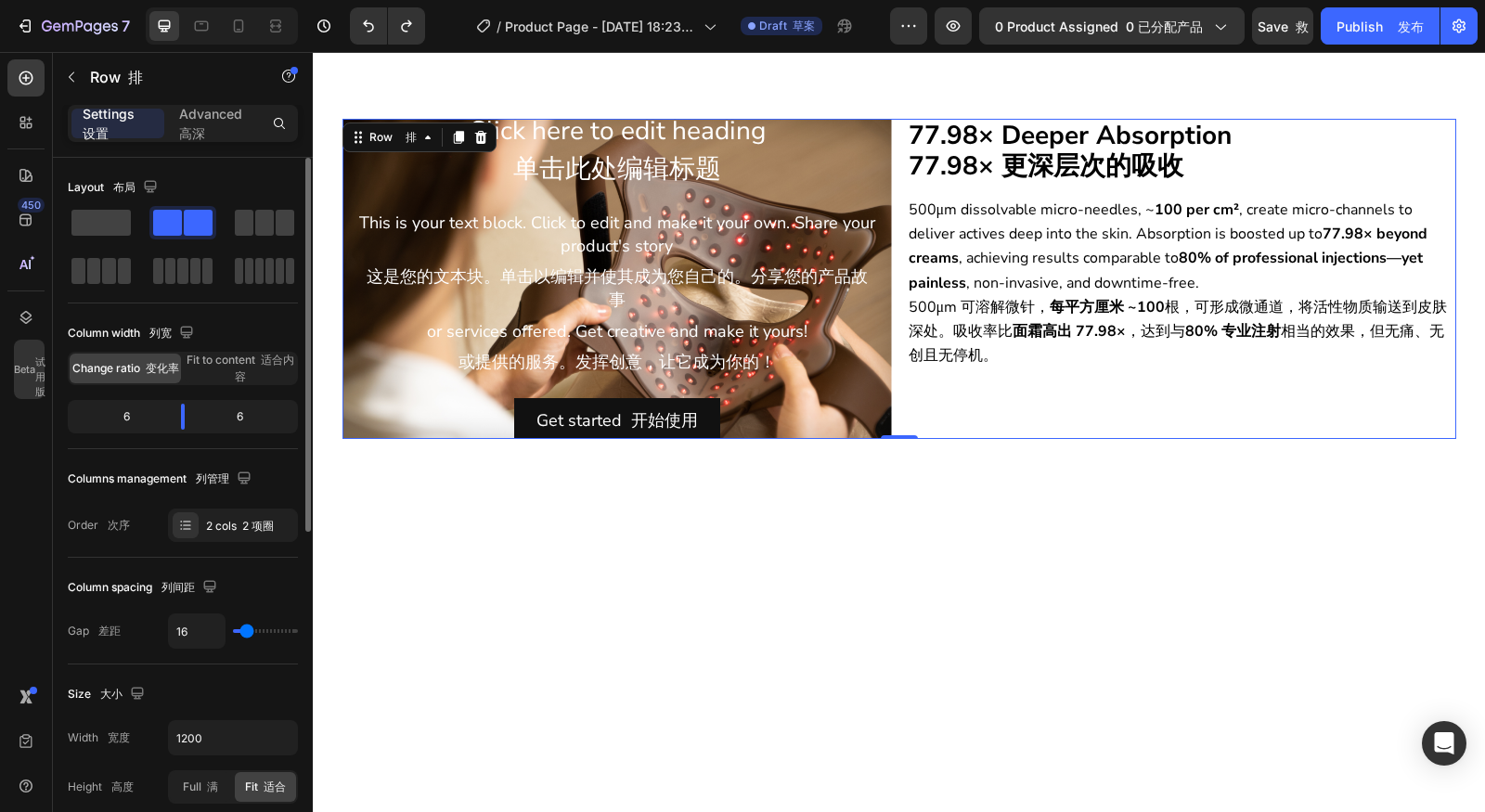
click at [1207, 405] on div "⁠⁠⁠⁠⁠⁠⁠ 77.98× Deeper Absorption 77.98× 更深层次的吸收 Heading 标题 500μm dissolvable mi…" at bounding box center [1181, 278] width 549 height 320
click at [379, 24] on button "Undo/Redo" at bounding box center [368, 26] width 37 height 37
click at [1270, 398] on div "⁠⁠⁠⁠⁠⁠⁠ 77.98× Deeper Absorption 77.98× 更深层次的吸收 Heading 标题 500μm dissolvable mi…" at bounding box center [1181, 278] width 549 height 320
click at [1063, 377] on div "⁠⁠⁠⁠⁠⁠⁠ 77.98× Deeper Absorption 77.98× 更深层次的吸收 Heading 标题 500μm dissolvable mi…" at bounding box center [1181, 278] width 549 height 320
click at [1071, 402] on div "⁠⁠⁠⁠⁠⁠⁠ 77.98× Deeper Absorption 77.98× 更深层次的吸收 Heading 标题 500μm dissolvable mi…" at bounding box center [1181, 278] width 549 height 320
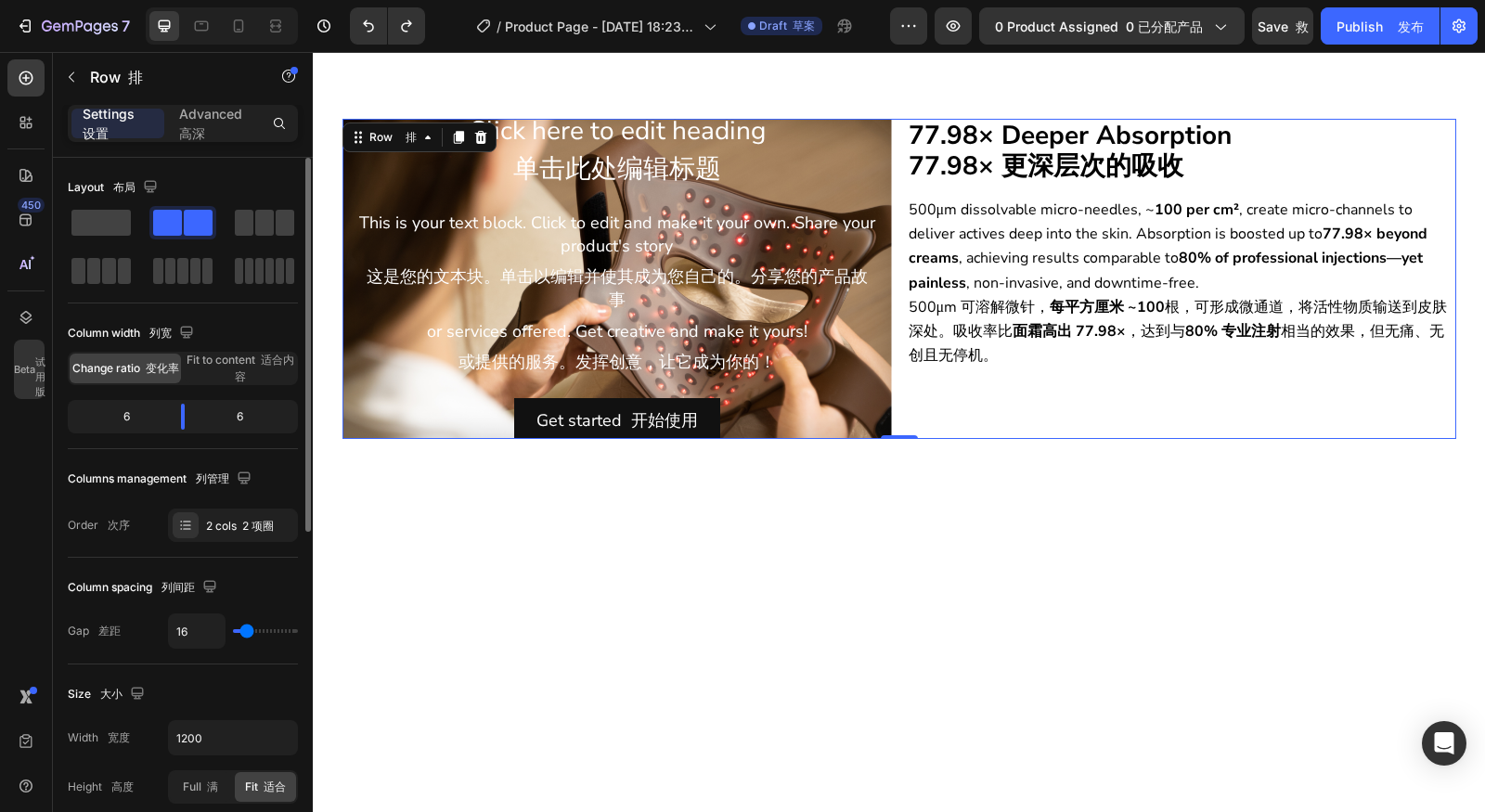
click at [1071, 402] on div "⁠⁠⁠⁠⁠⁠⁠ 77.98× Deeper Absorption 77.98× 更深层次的吸收 Heading 标题 500μm dissolvable mi…" at bounding box center [1181, 278] width 549 height 320
click at [1036, 497] on div at bounding box center [900, 797] width 1173 height 629
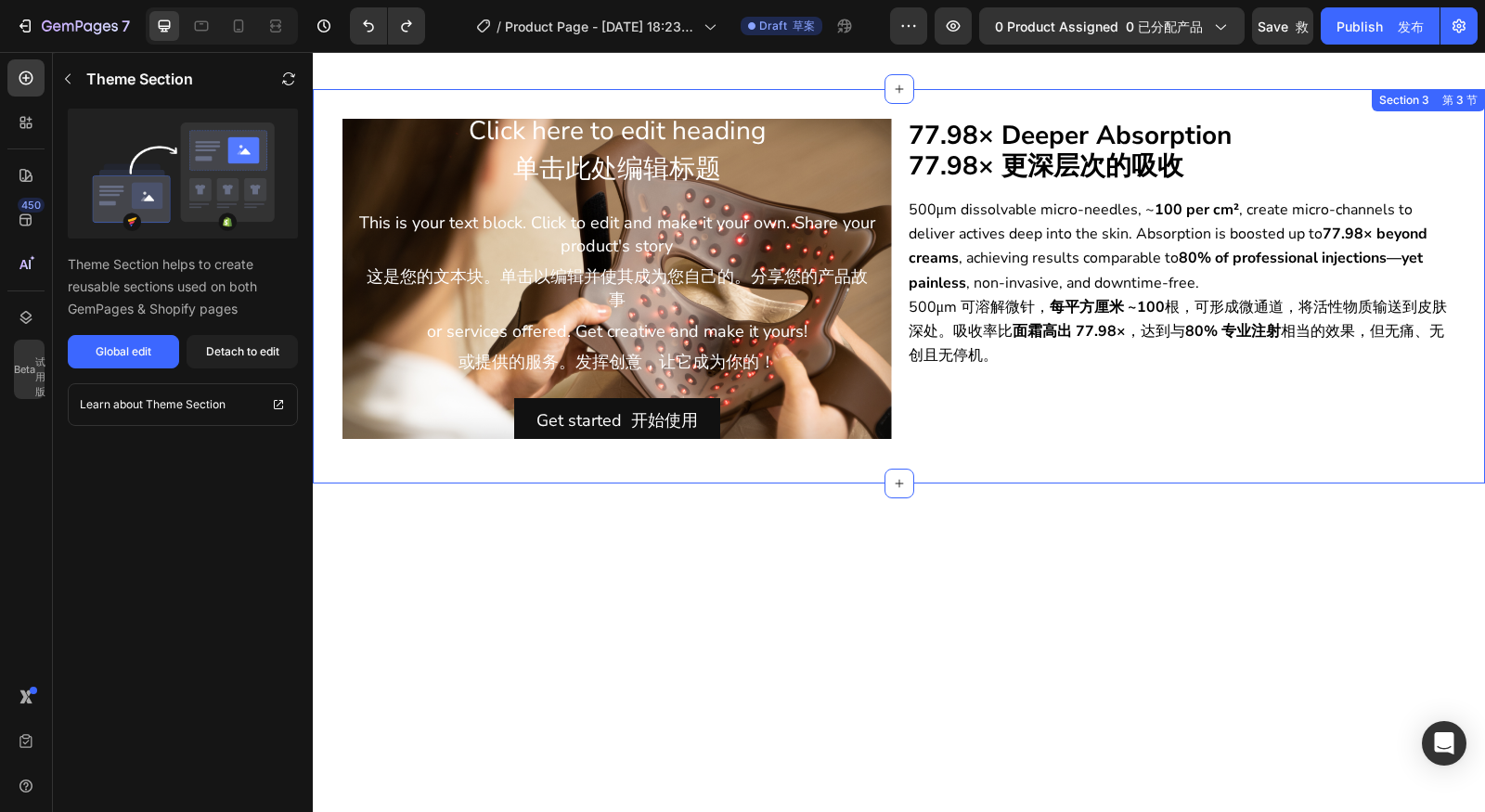
click at [1088, 384] on div "⁠⁠⁠⁠⁠⁠⁠ 77.98× Deeper Absorption 77.98× 更深层次的吸收 Heading 标题 500μm dissolvable mi…" at bounding box center [1181, 278] width 549 height 320
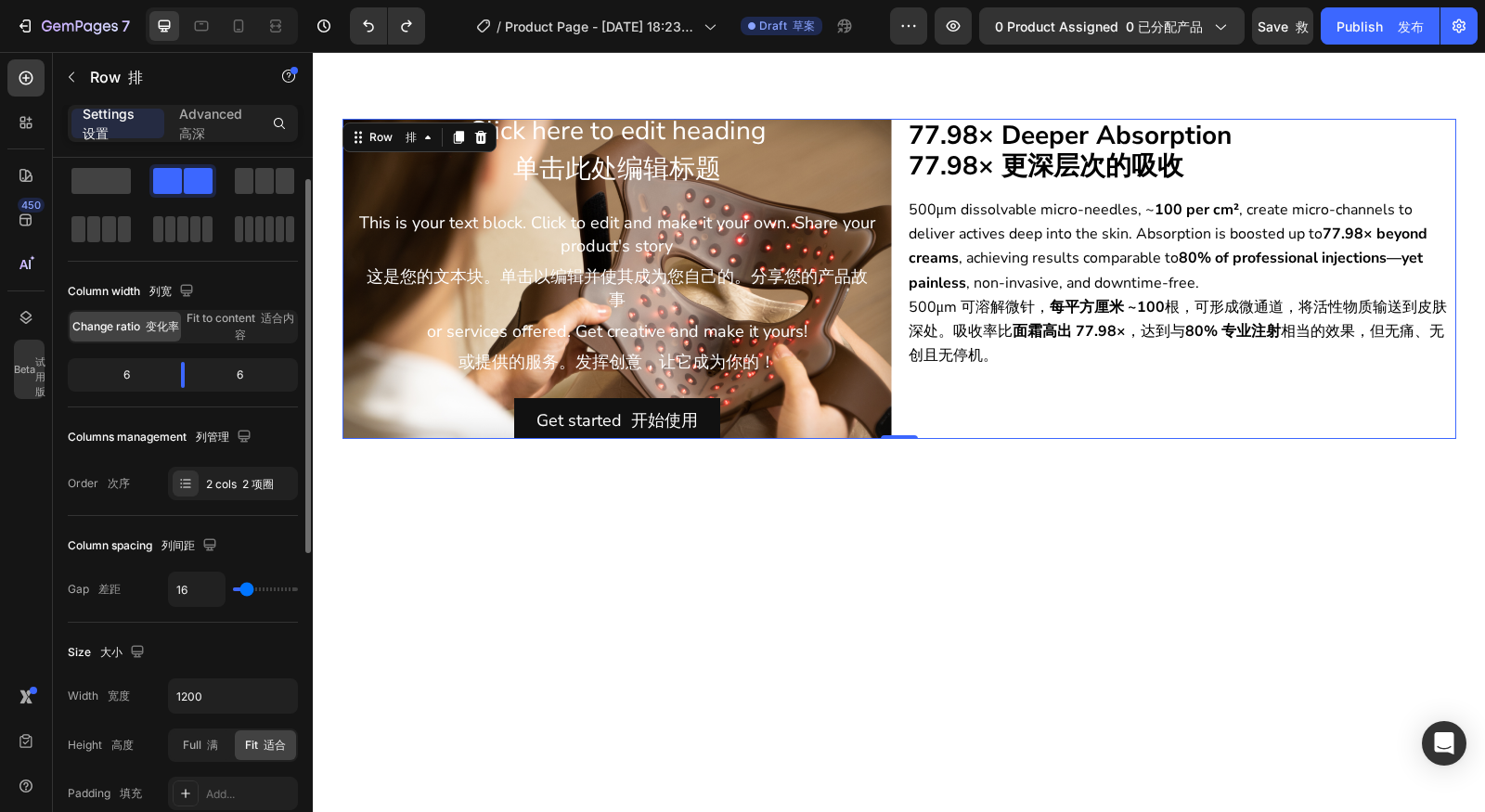
scroll to position [603, 0]
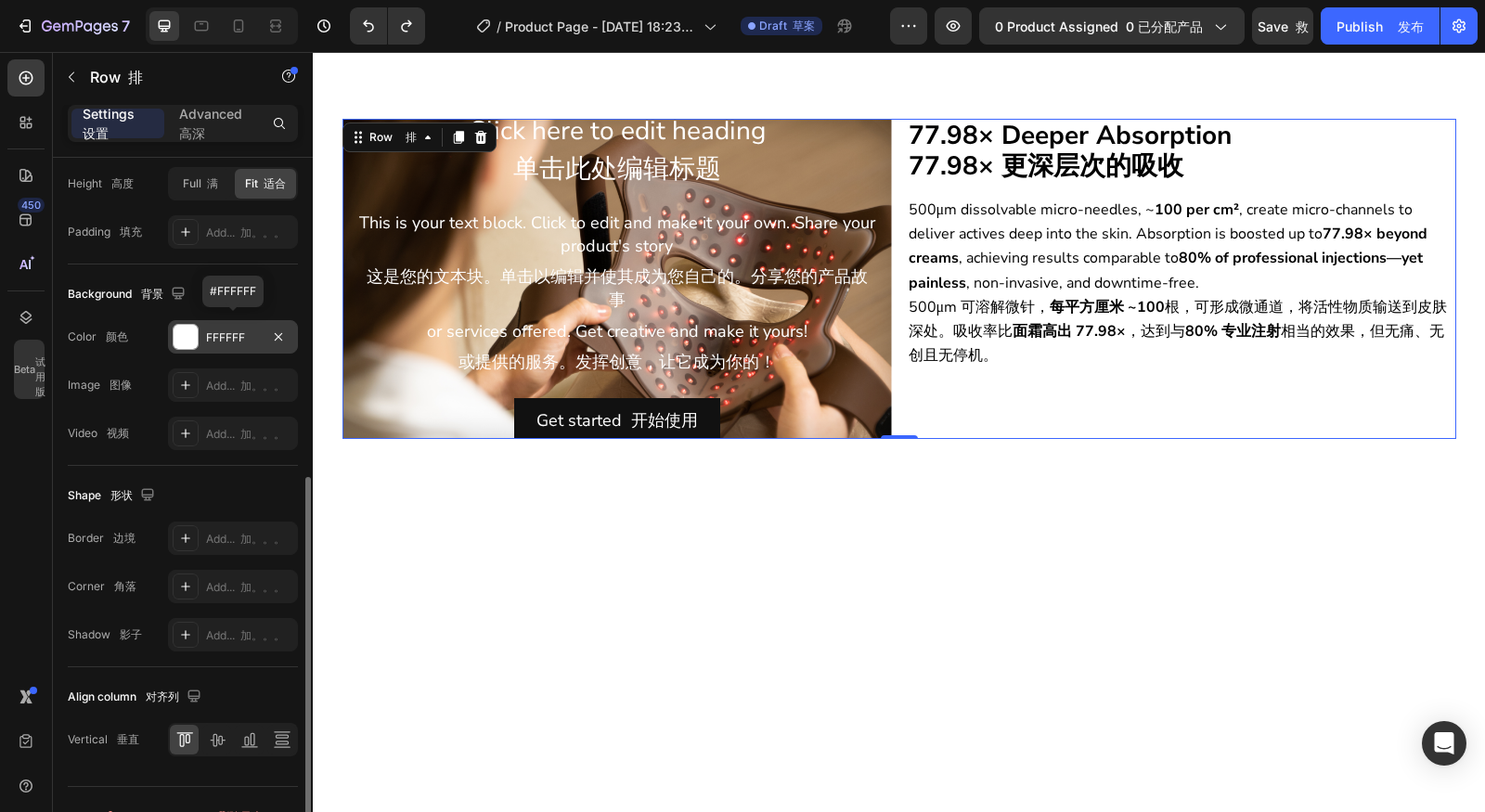
click at [185, 335] on div at bounding box center [185, 337] width 24 height 24
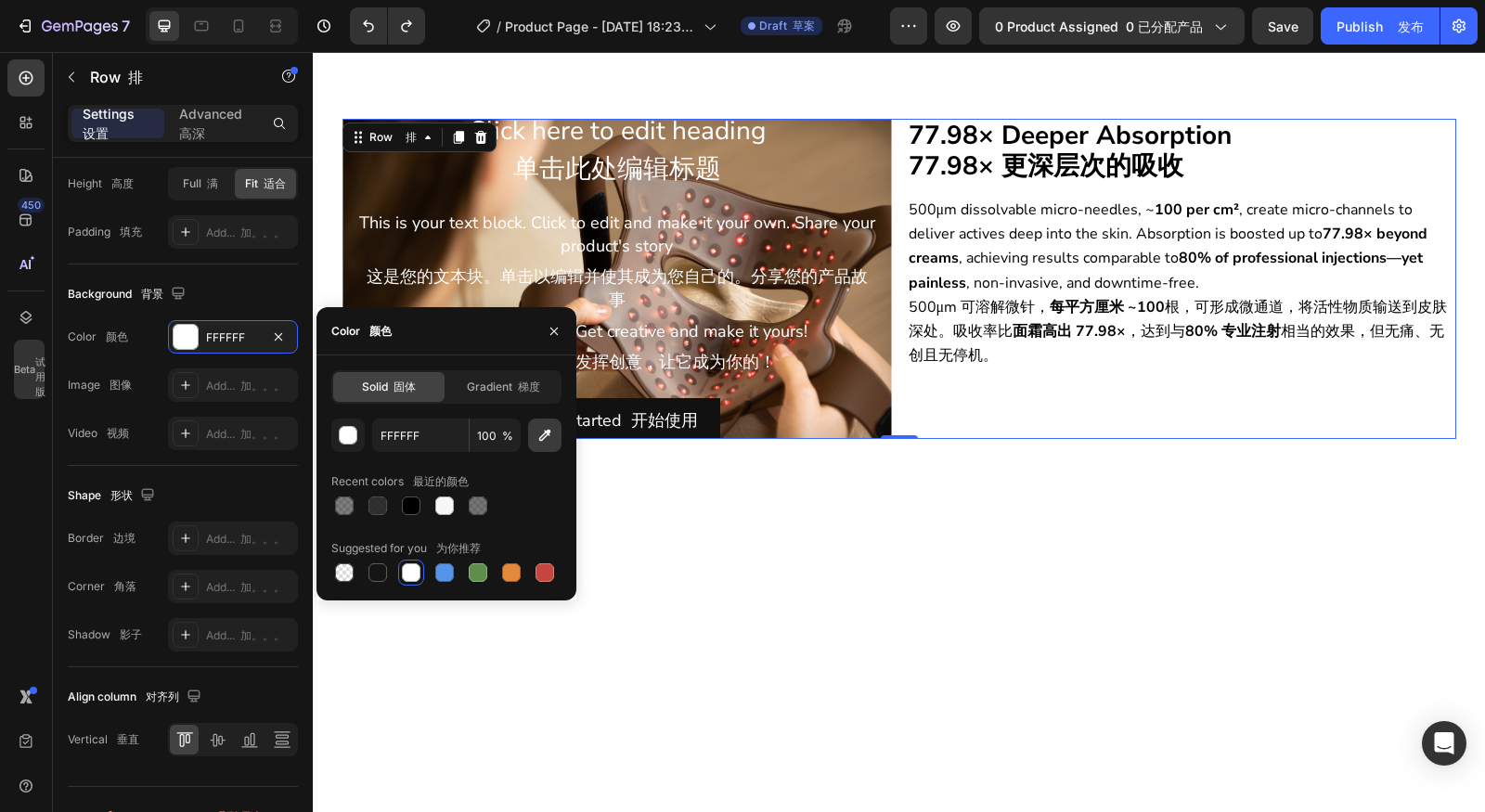
click at [552, 445] on button "button" at bounding box center [545, 435] width 33 height 33
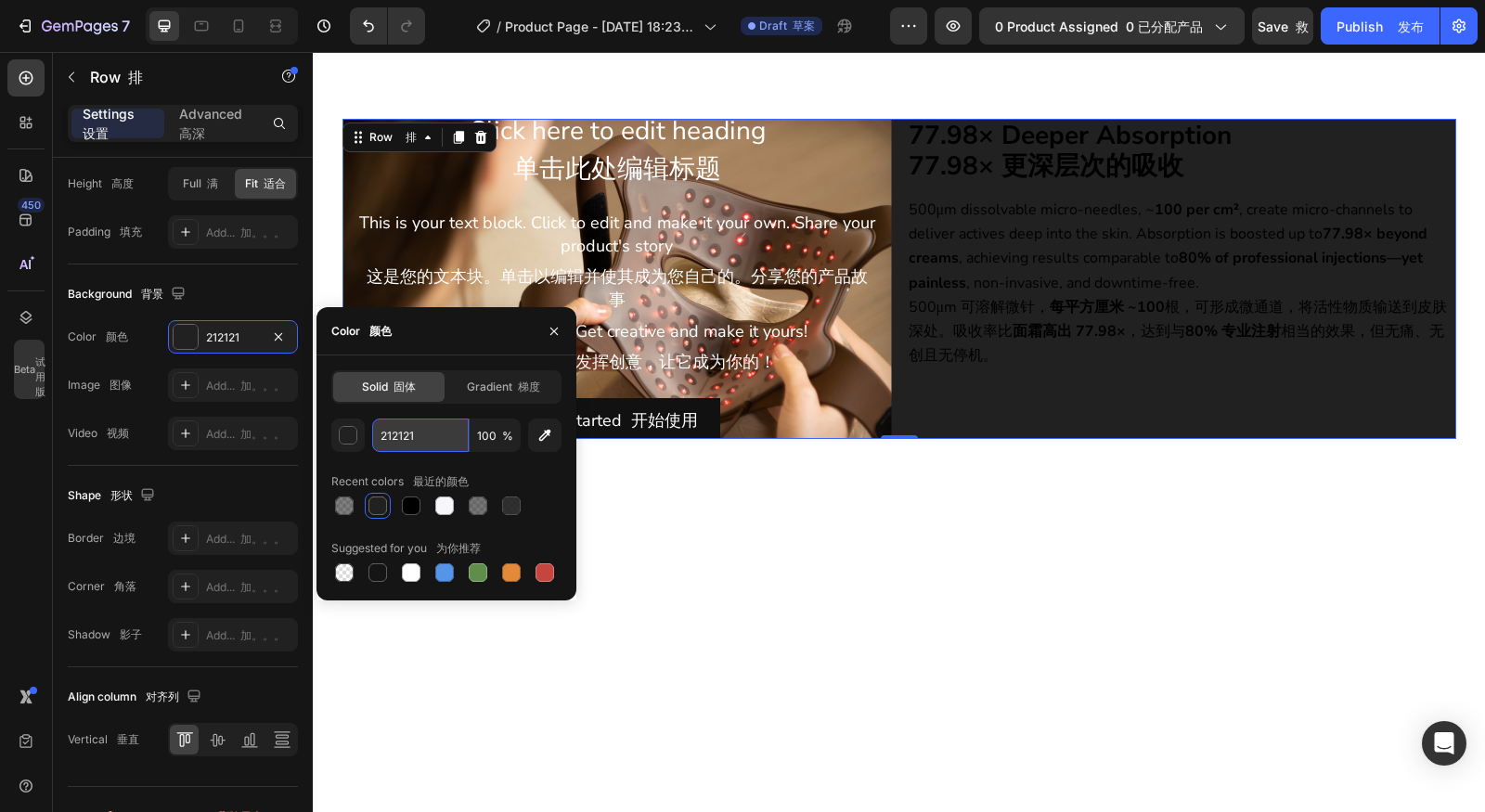
drag, startPoint x: 447, startPoint y: 445, endPoint x: 391, endPoint y: 442, distance: 56.1
click at [391, 442] on input "212121" at bounding box center [420, 435] width 97 height 33
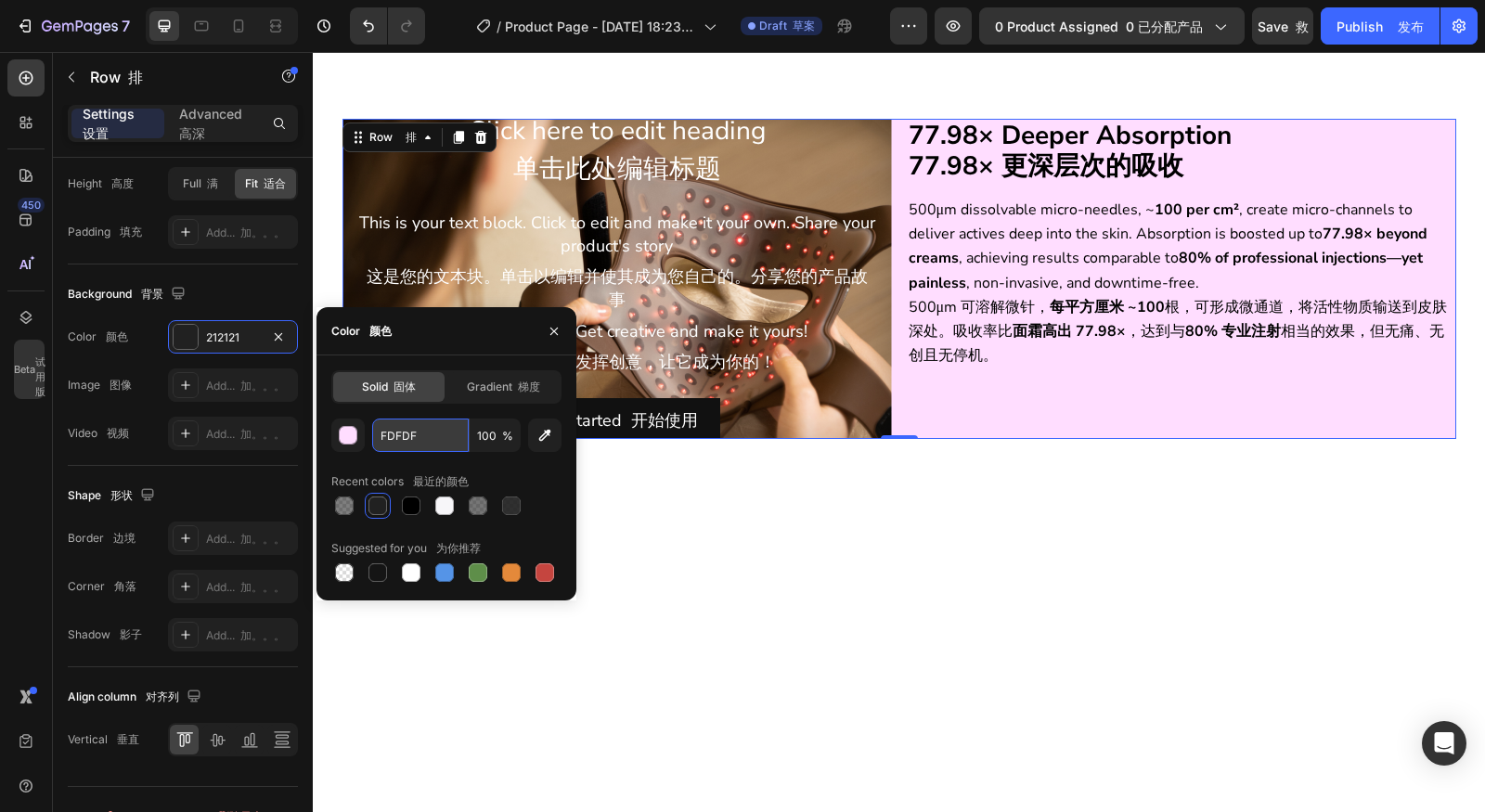
type input "FDFDFD"
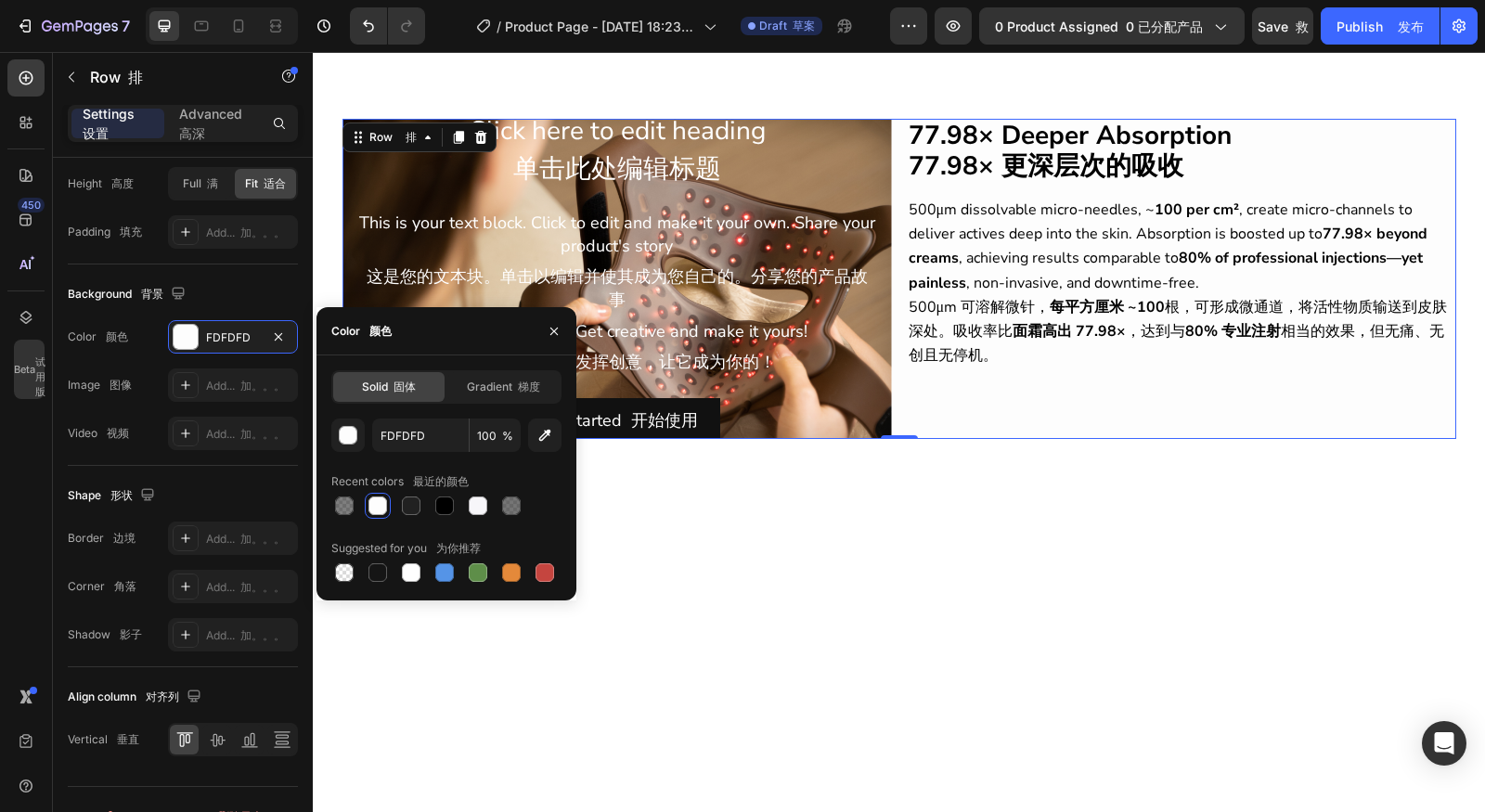
click at [1375, 557] on div at bounding box center [900, 797] width 1173 height 629
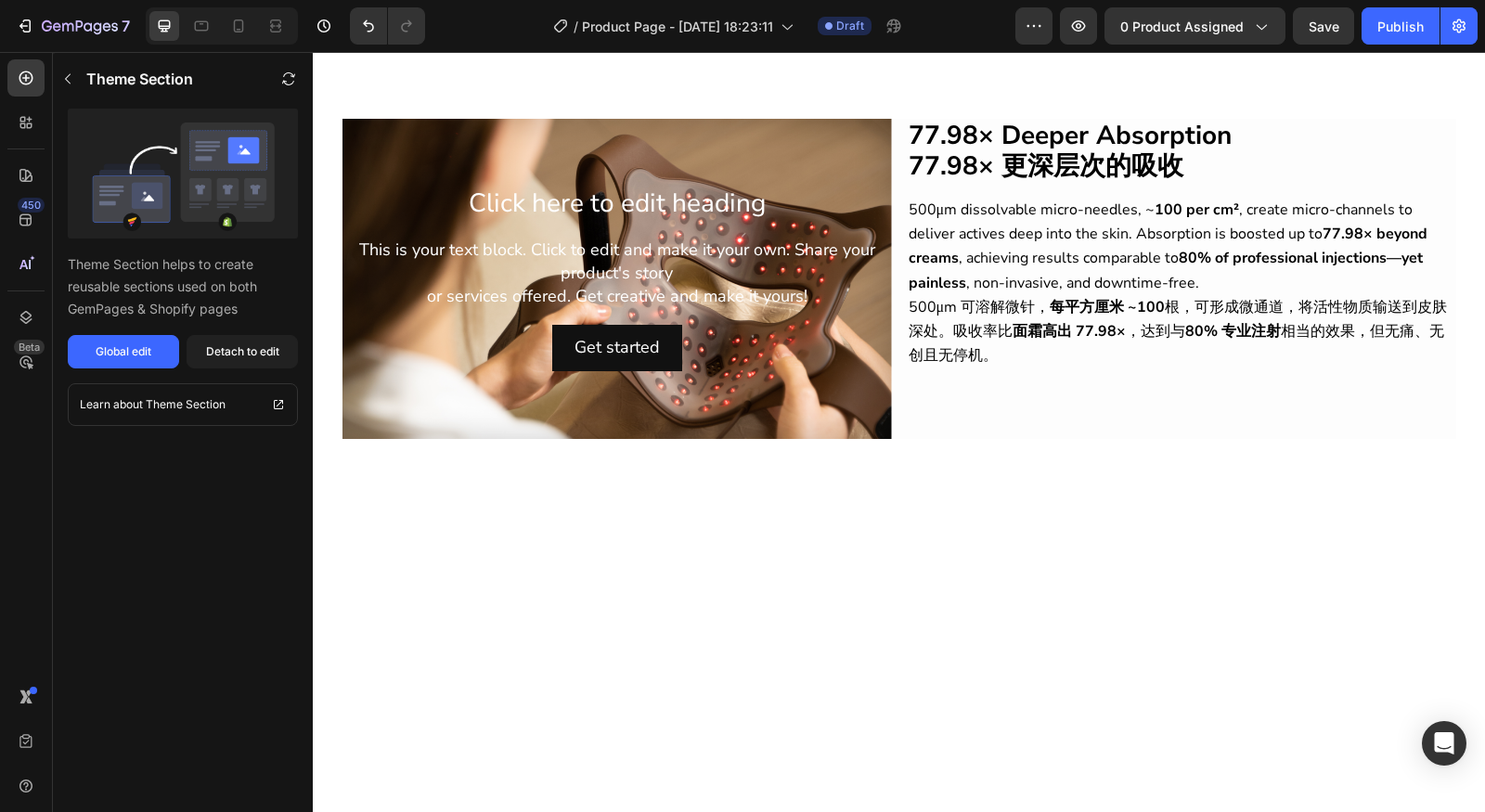
click at [1116, 360] on div "⁠⁠⁠⁠⁠⁠⁠ 77.98× Deeper Absorption 77.98× 更深层次的吸收 Heading 500μm dissolvable micro…" at bounding box center [1181, 278] width 549 height 320
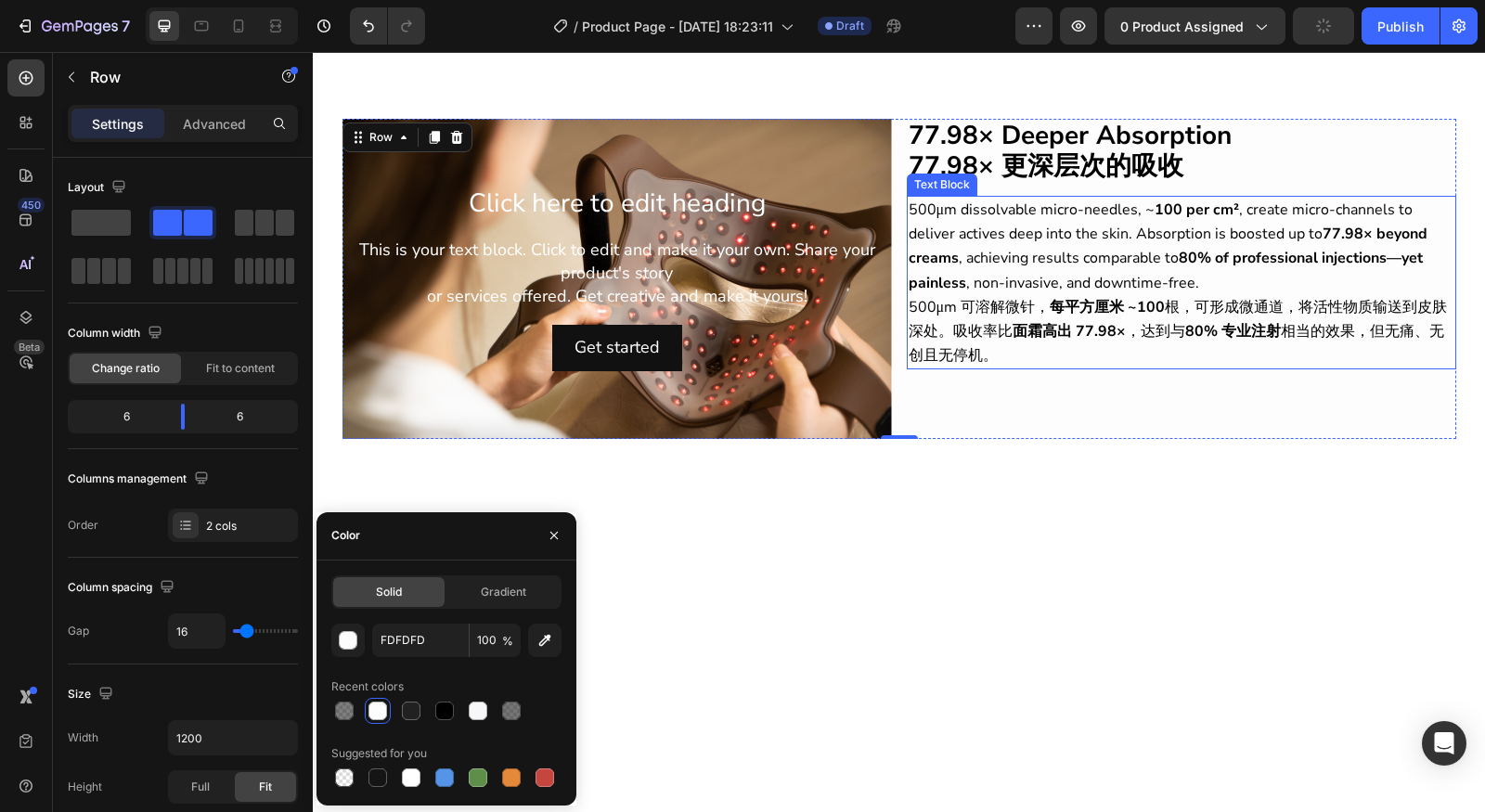
click at [1123, 339] on p "500μm dissolvable micro-needles, ~ 100 per cm² , create micro-channels to deliv…" at bounding box center [1182, 283] width 546 height 170
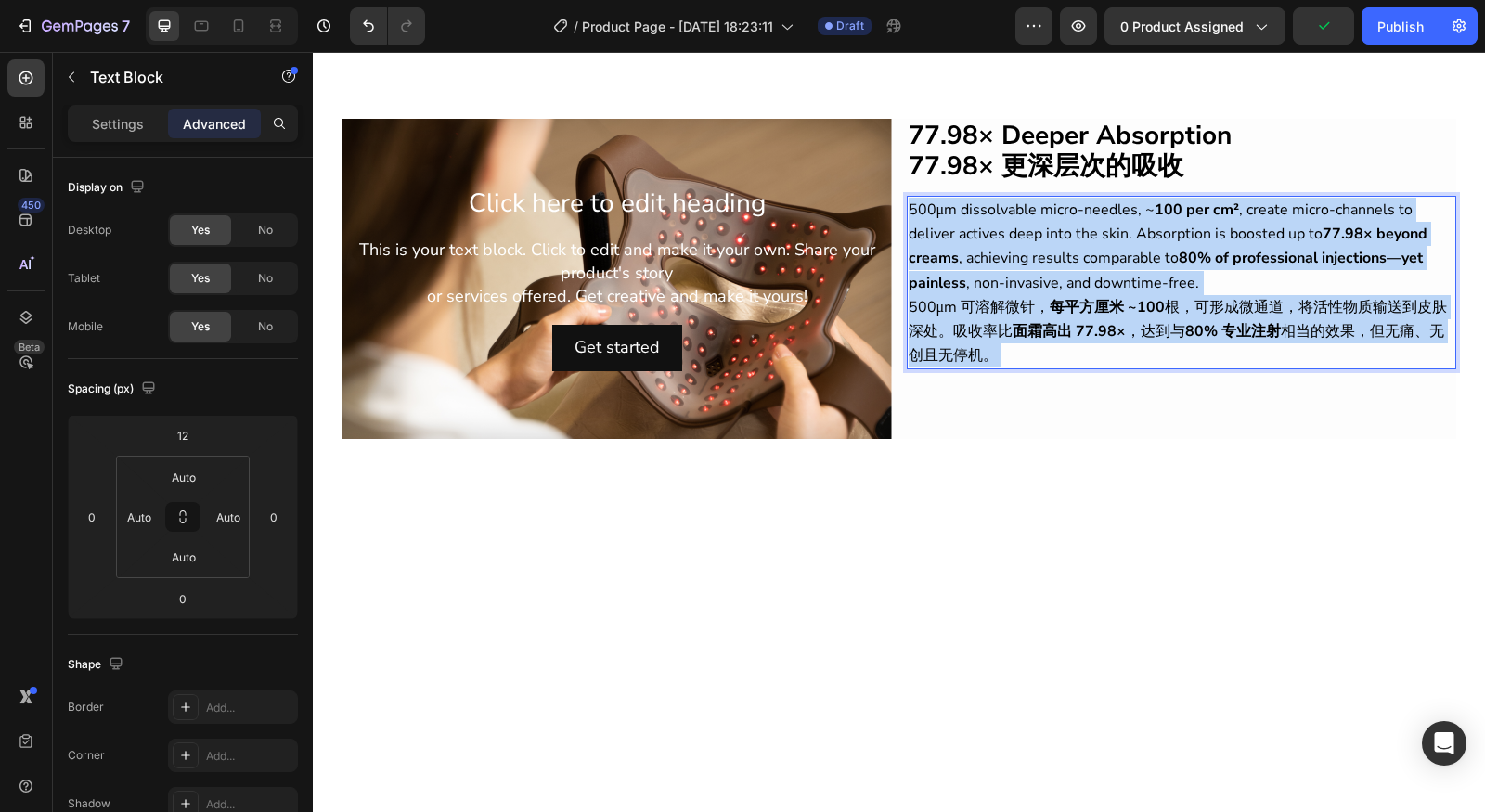
drag, startPoint x: 1090, startPoint y: 339, endPoint x: 905, endPoint y: 292, distance: 190.9
click at [908, 292] on p "500μm dissolvable micro-needles, ~ 100 per cm² , create micro-channels to deliv…" at bounding box center [1182, 283] width 546 height 170
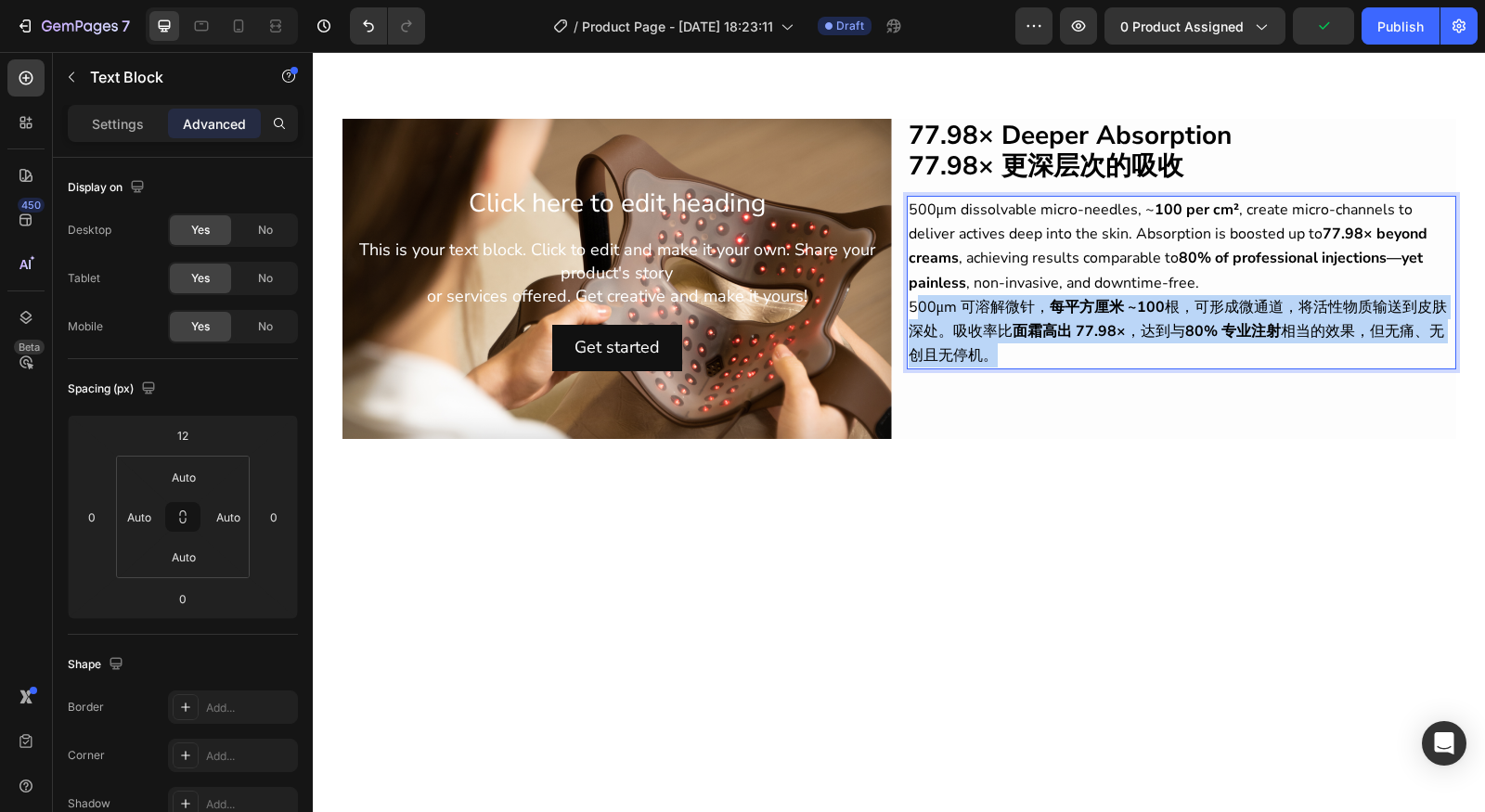
drag, startPoint x: 905, startPoint y: 287, endPoint x: 1004, endPoint y: 338, distance: 111.4
click at [1003, 338] on p "500μm dissolvable micro-needles, ~ 100 per cm² , create micro-channels to deliv…" at bounding box center [1182, 283] width 546 height 170
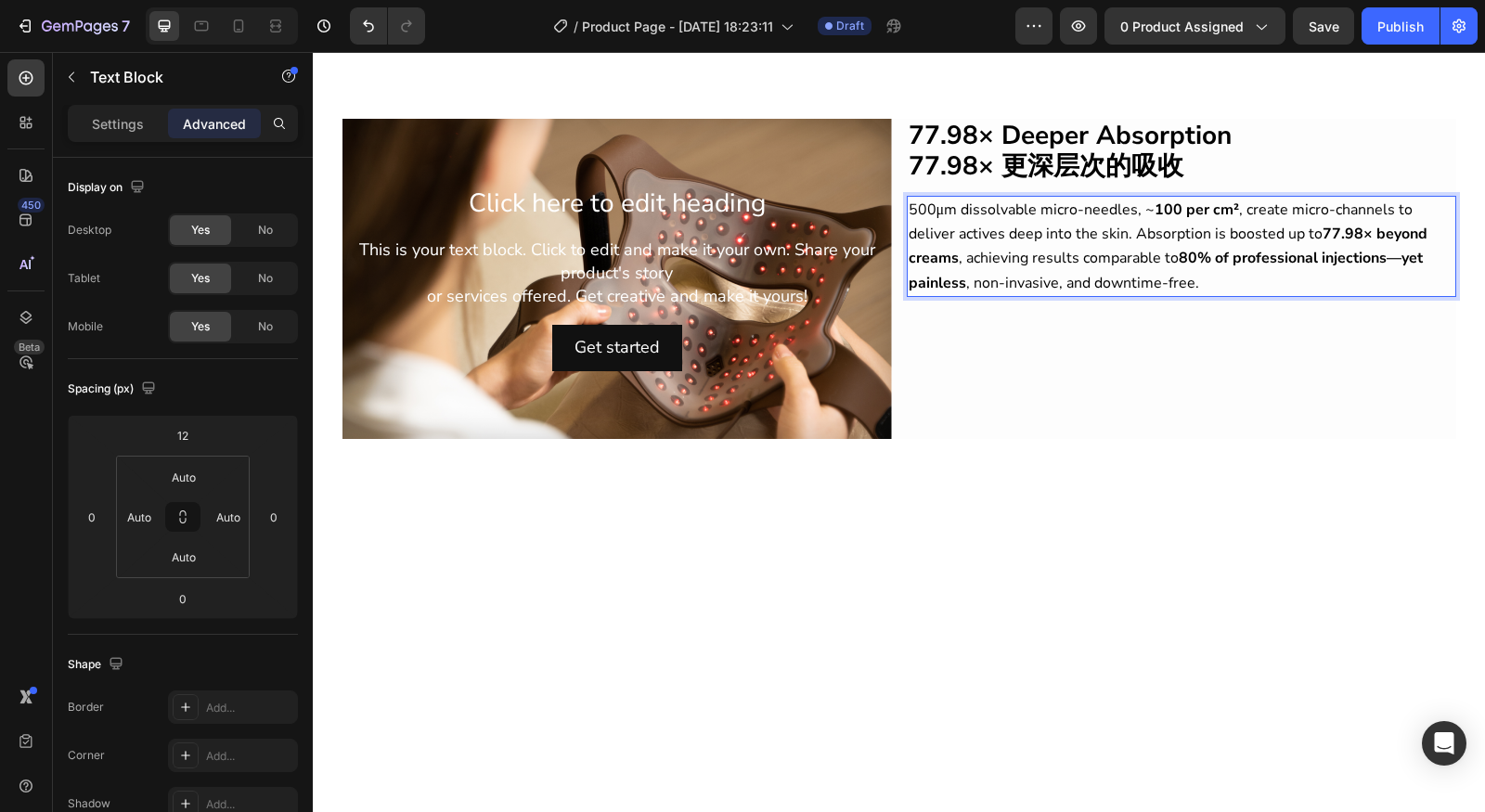
click at [1089, 179] on div "⁠⁠⁠⁠⁠⁠⁠ 77.98× Deeper Absorption 77.98× 更深层次的吸收 Heading 500μm dissolvable micro…" at bounding box center [1181, 278] width 549 height 320
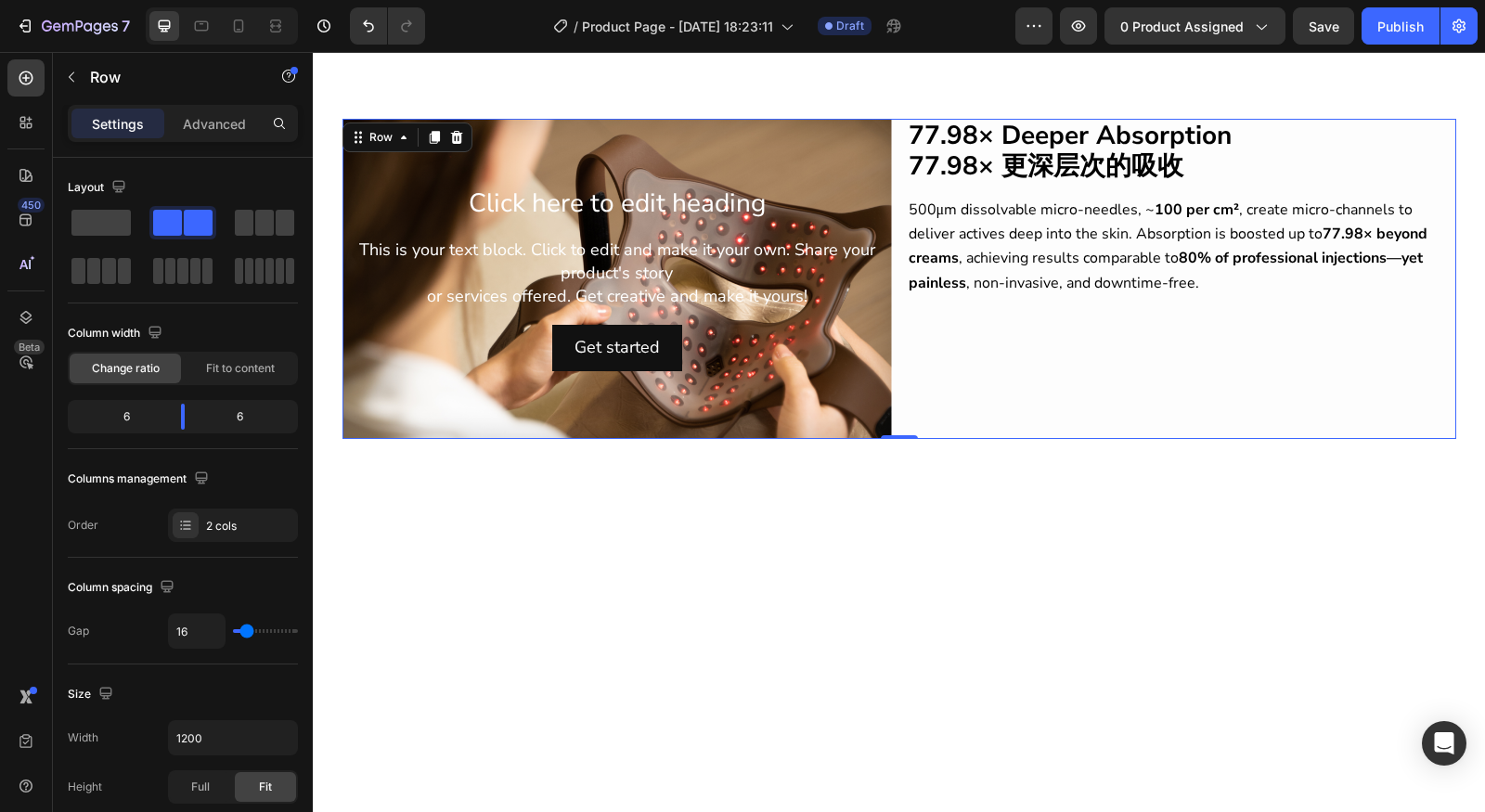
click at [1139, 150] on strong "77.98× 更深层次的吸收" at bounding box center [1045, 166] width 275 height 35
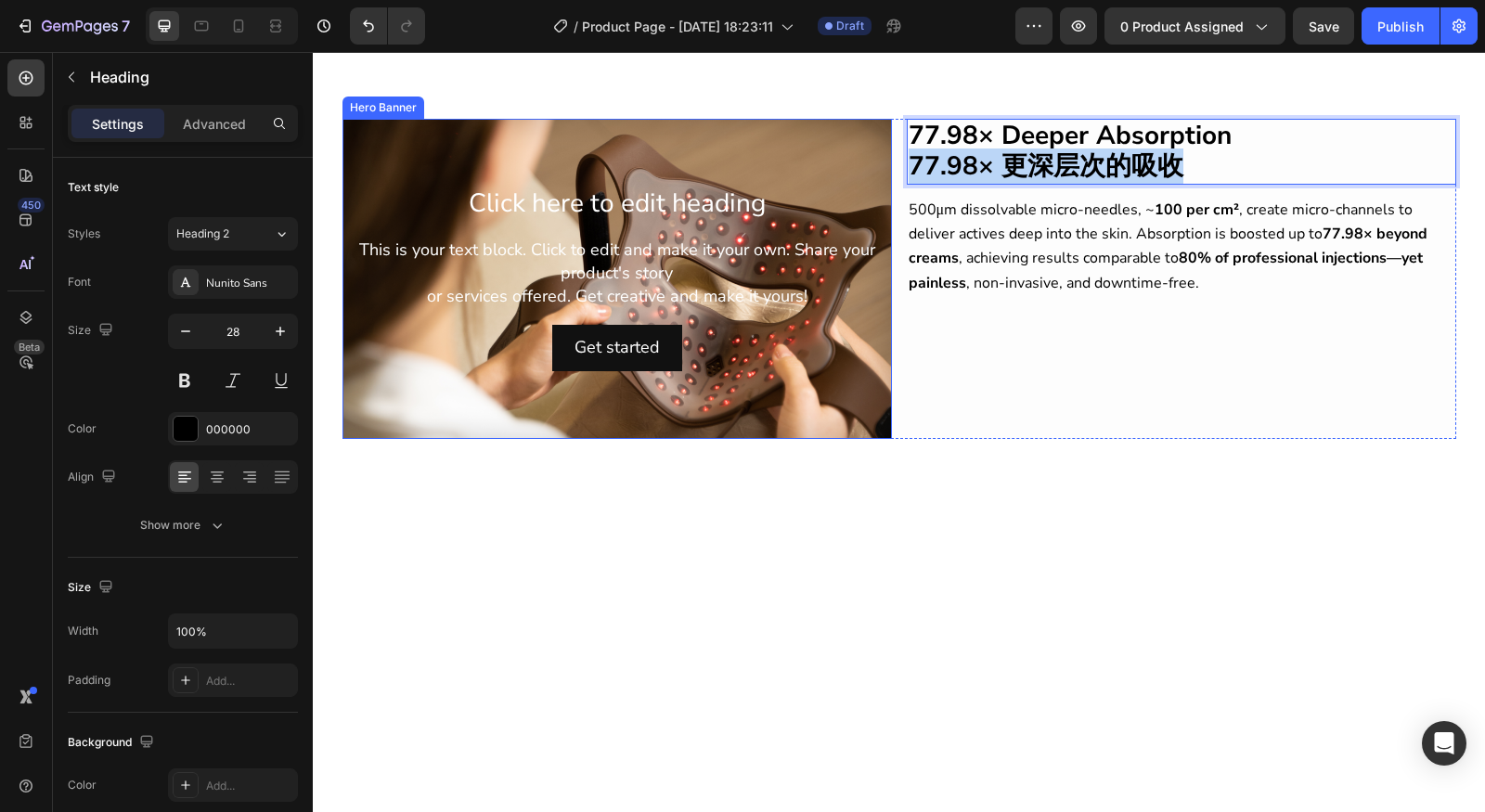
drag, startPoint x: 1139, startPoint y: 150, endPoint x: 841, endPoint y: 159, distance: 298.1
click at [841, 159] on div "Click here to edit heading Heading This is your text block. Click to edit and m…" at bounding box center [900, 278] width 1114 height 320
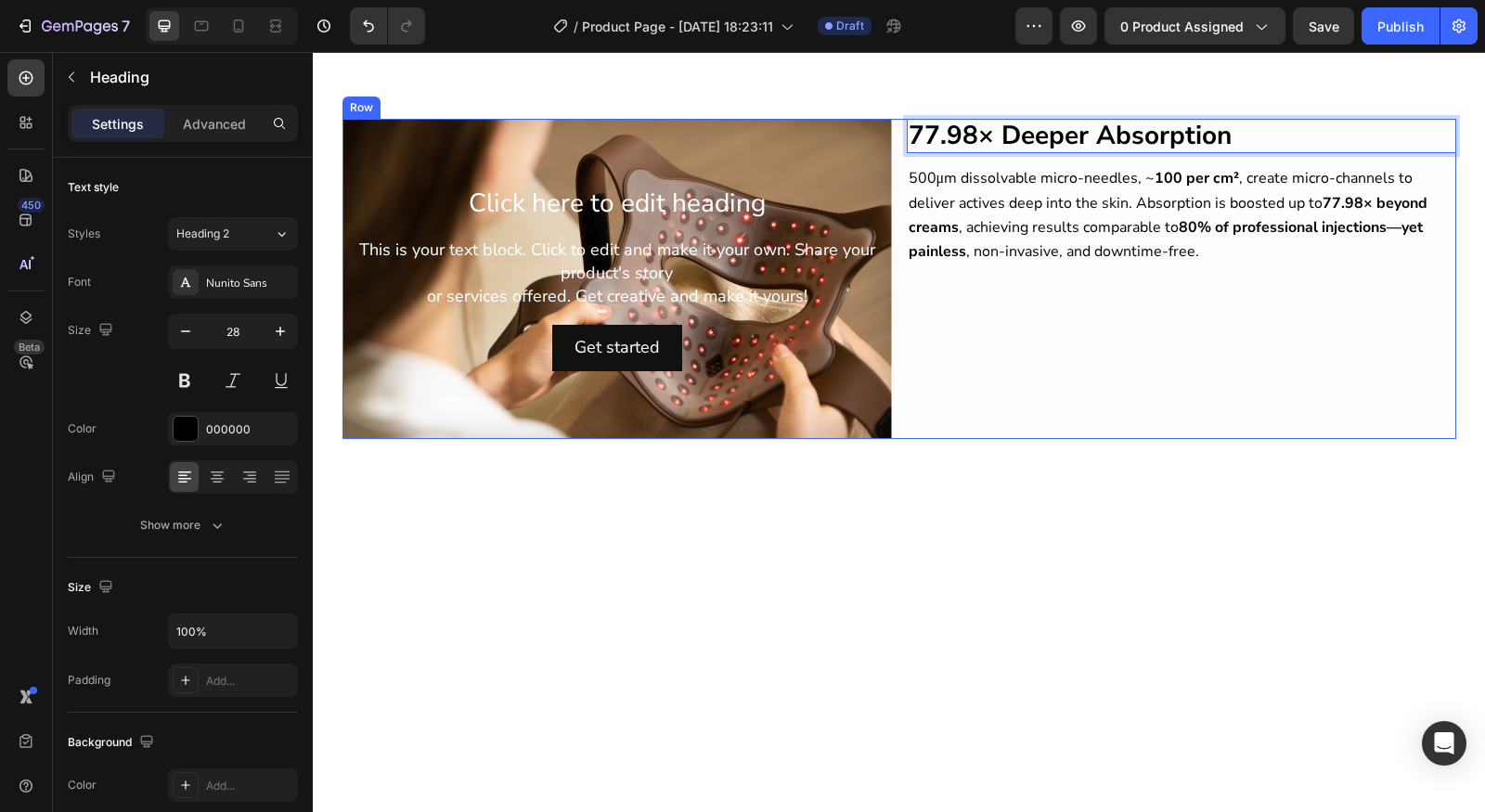
click at [1103, 392] on div "77.98× Deeper Absorption Heading 0 500μm dissolvable micro-needles, ~ 100 per c…" at bounding box center [1181, 278] width 549 height 320
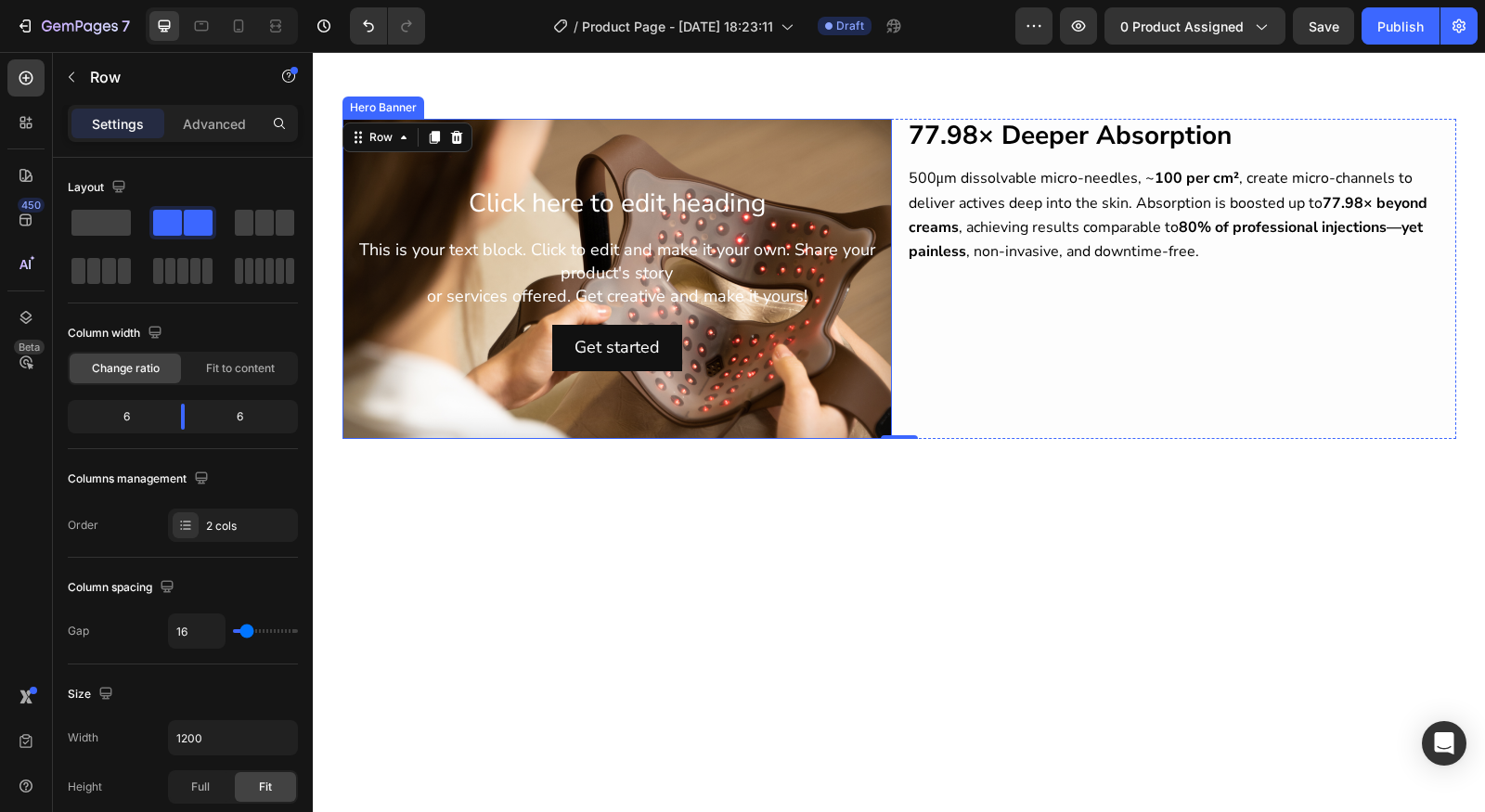
click at [764, 308] on div "Click here to edit heading Heading This is your text block. Click to edit and m…" at bounding box center [617, 279] width 520 height 184
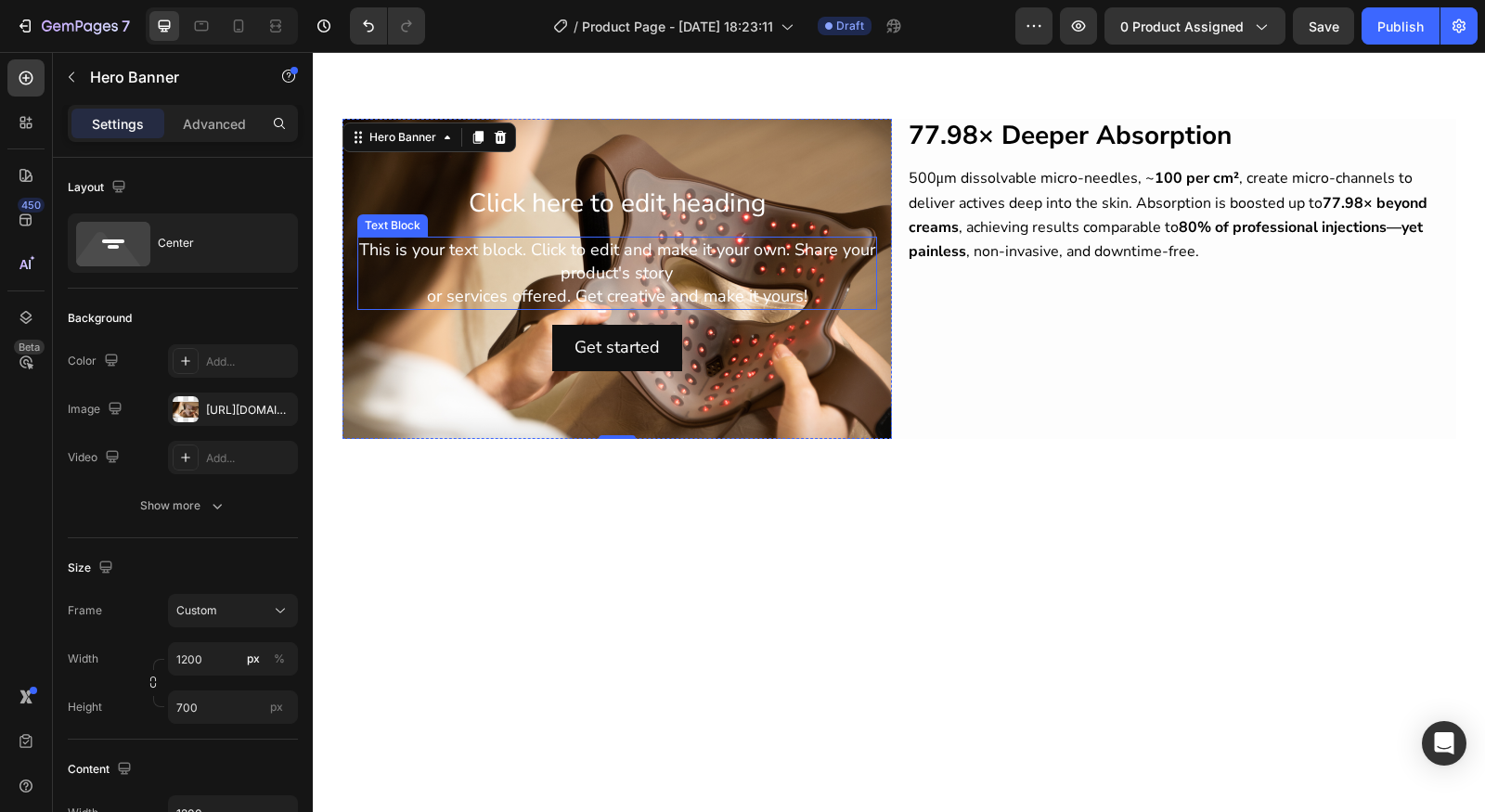
click at [661, 255] on div "This is your text block. Click to edit and make it your own. Share your product…" at bounding box center [617, 274] width 520 height 74
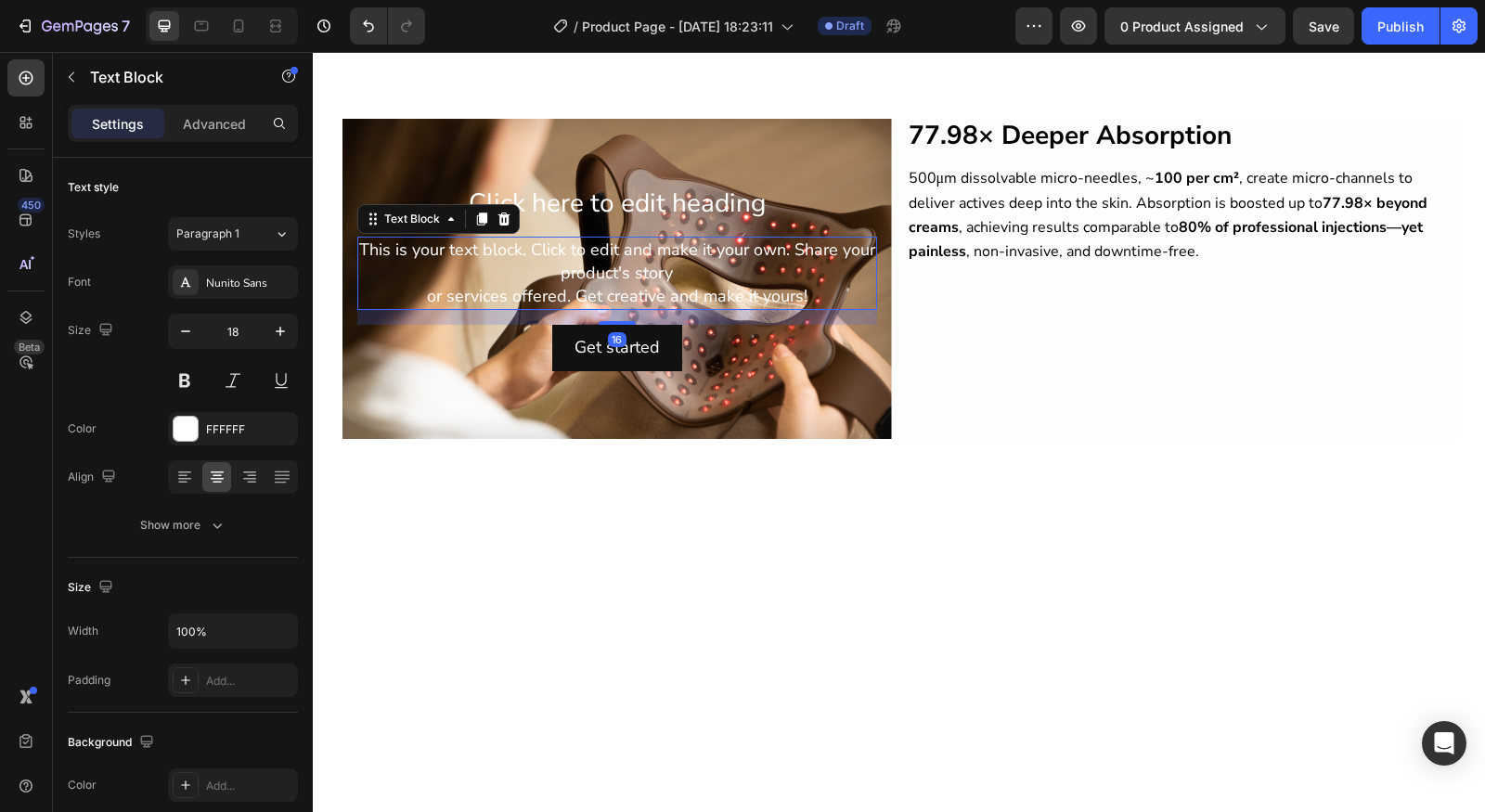
click at [663, 269] on div "This is your text block. Click to edit and make it your own. Share your product…" at bounding box center [617, 274] width 520 height 74
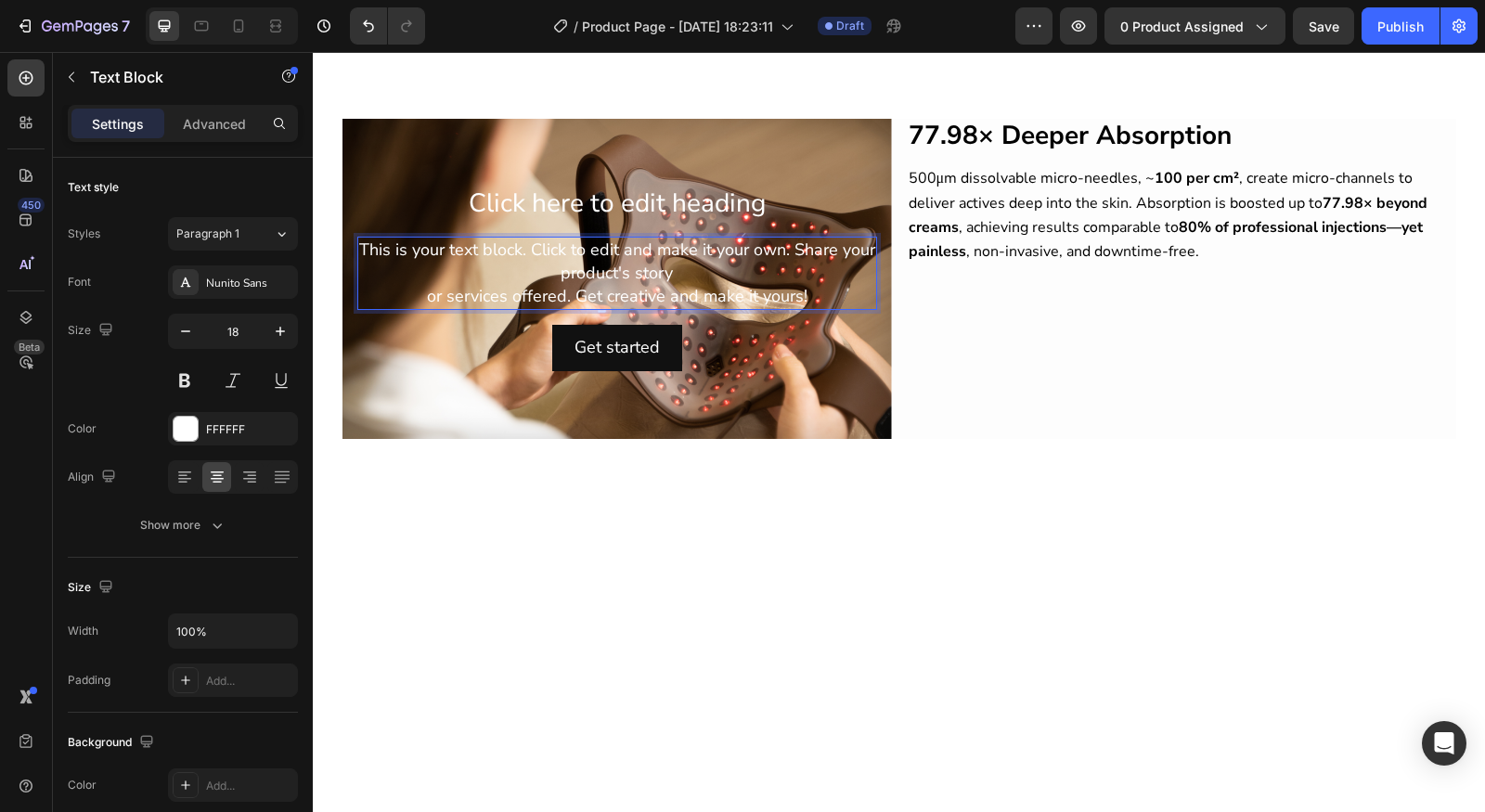
click at [606, 260] on p "This is your text block. Click to edit and make it your own. Share your product…" at bounding box center [617, 274] width 516 height 70
click at [704, 355] on div "Get started Button" at bounding box center [617, 347] width 520 height 45
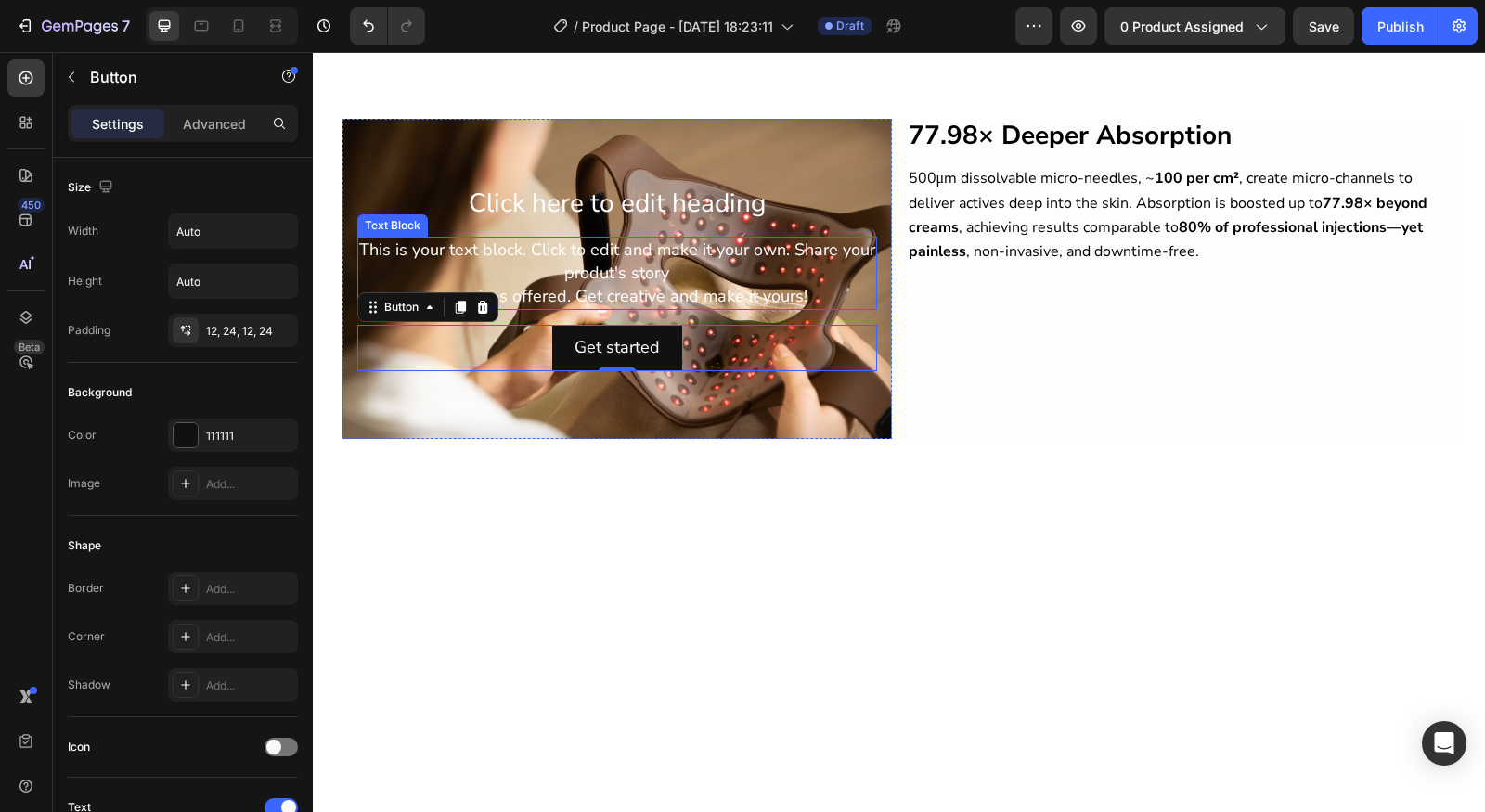
click at [663, 286] on p "This is your text block. Click to edit and make it your own. Share your produt'…" at bounding box center [617, 274] width 516 height 70
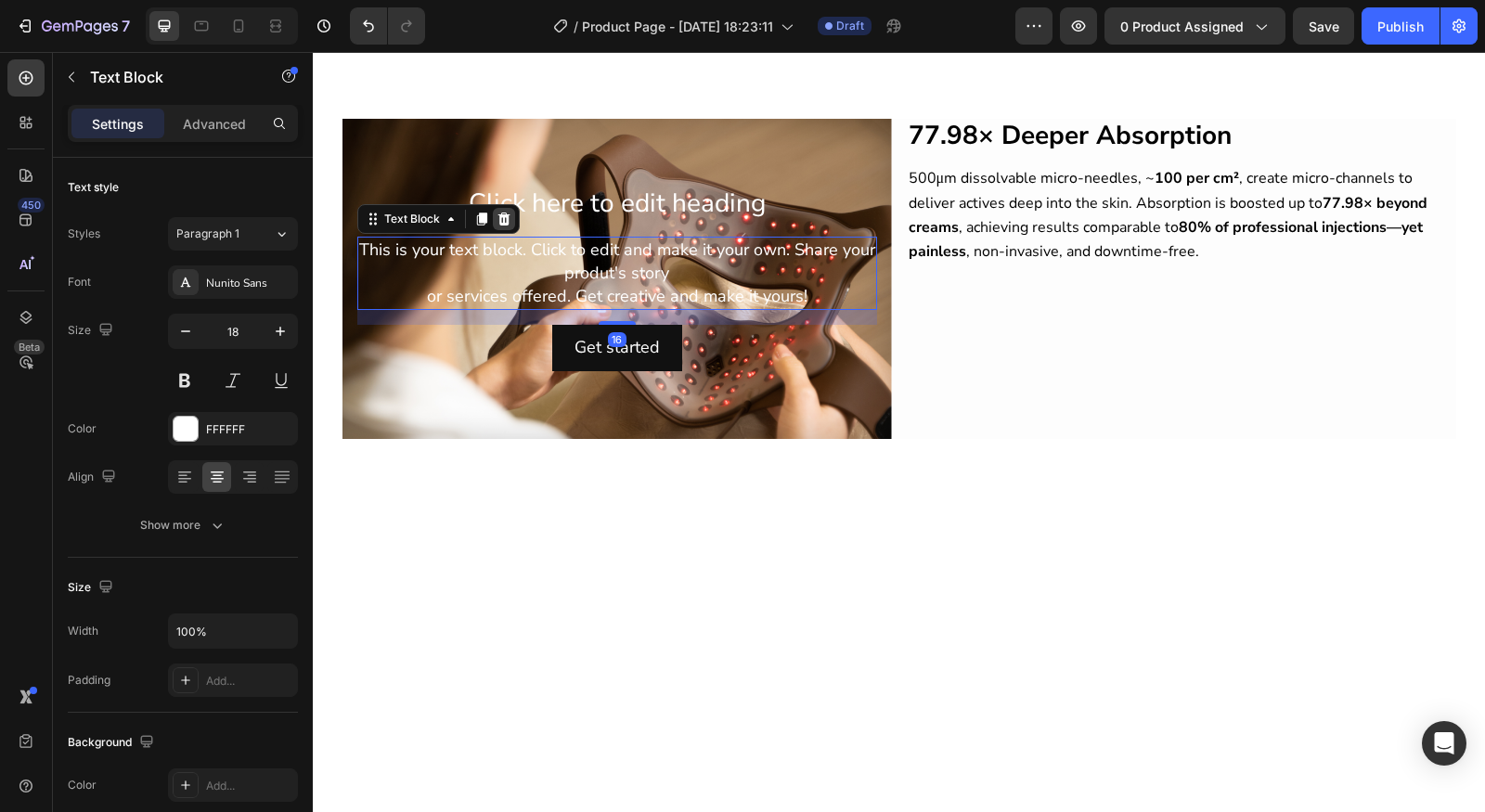
click at [503, 210] on div at bounding box center [504, 218] width 23 height 23
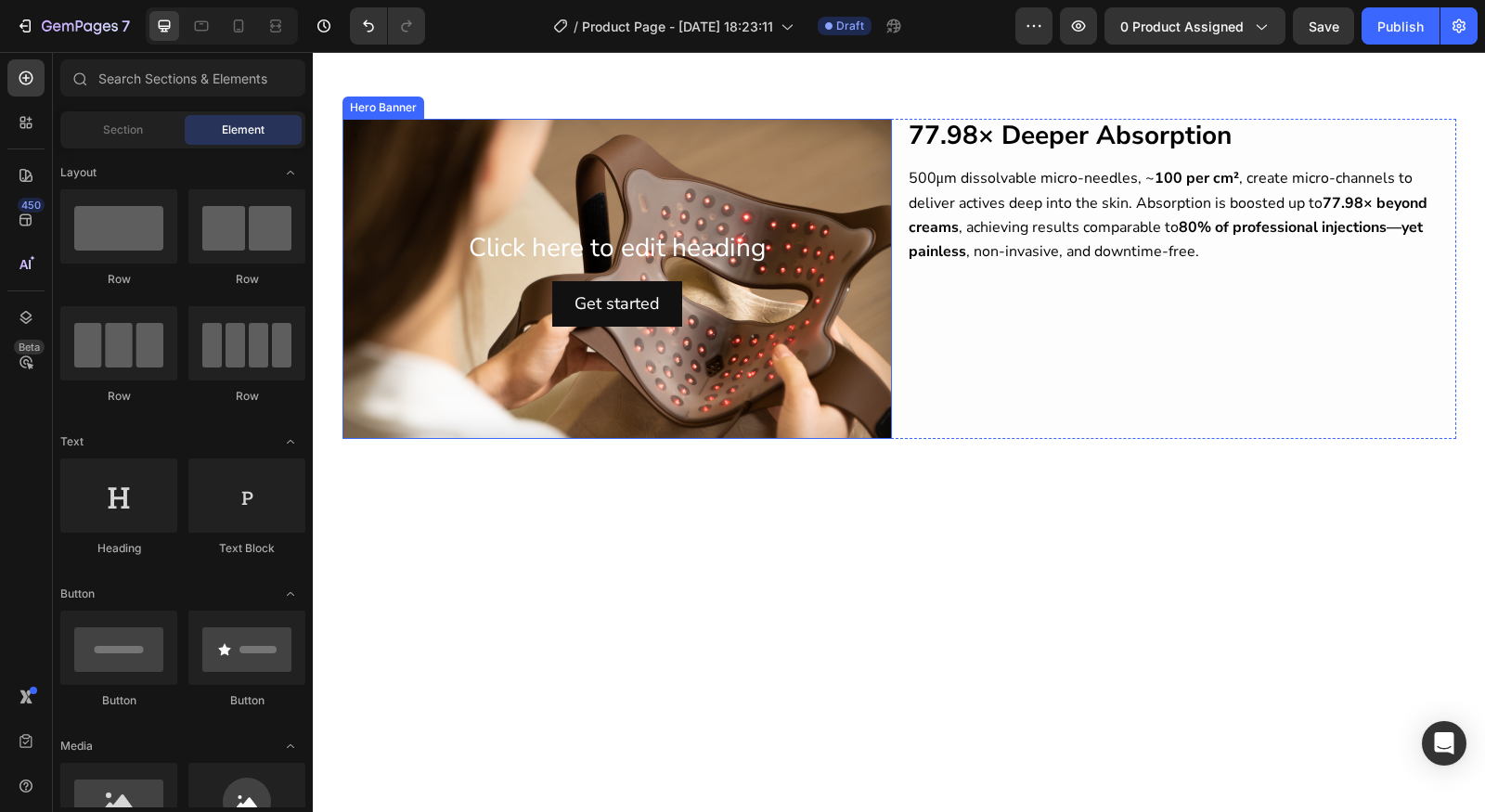
click at [581, 194] on div "Background Image" at bounding box center [617, 278] width 549 height 320
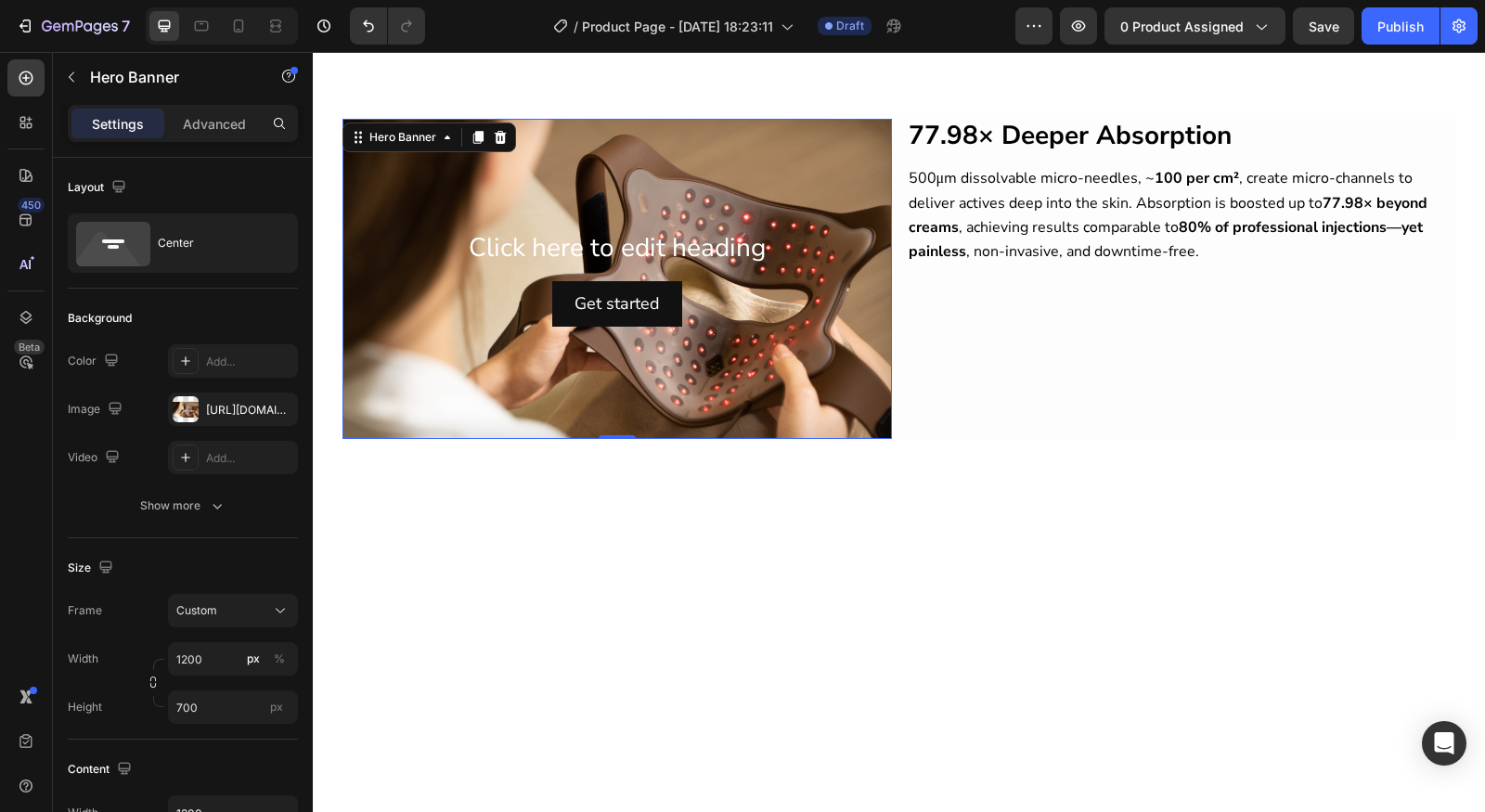
click at [572, 231] on h2 "Click here to edit heading" at bounding box center [617, 248] width 520 height 35
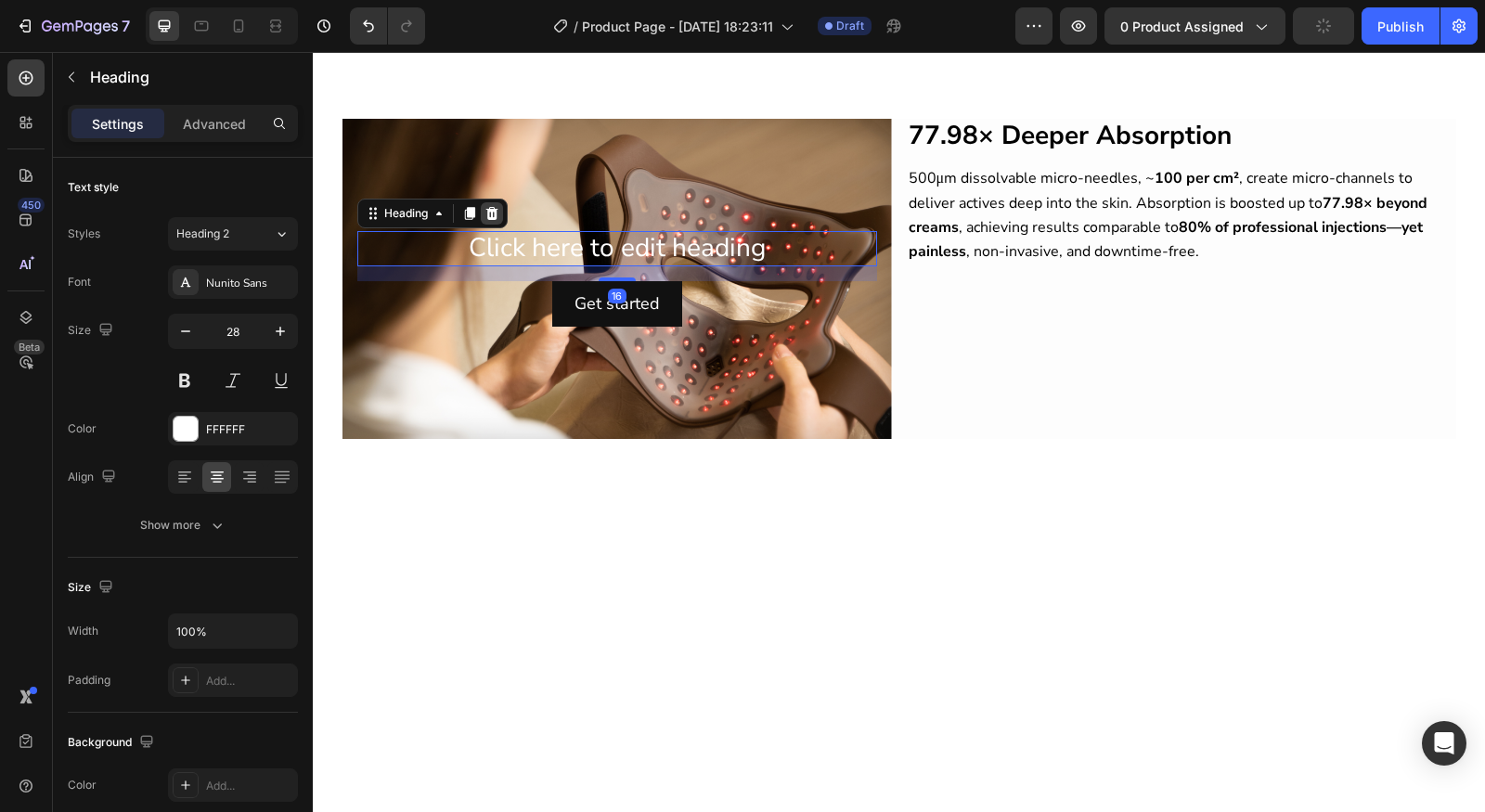
click at [489, 206] on icon at bounding box center [491, 213] width 15 height 15
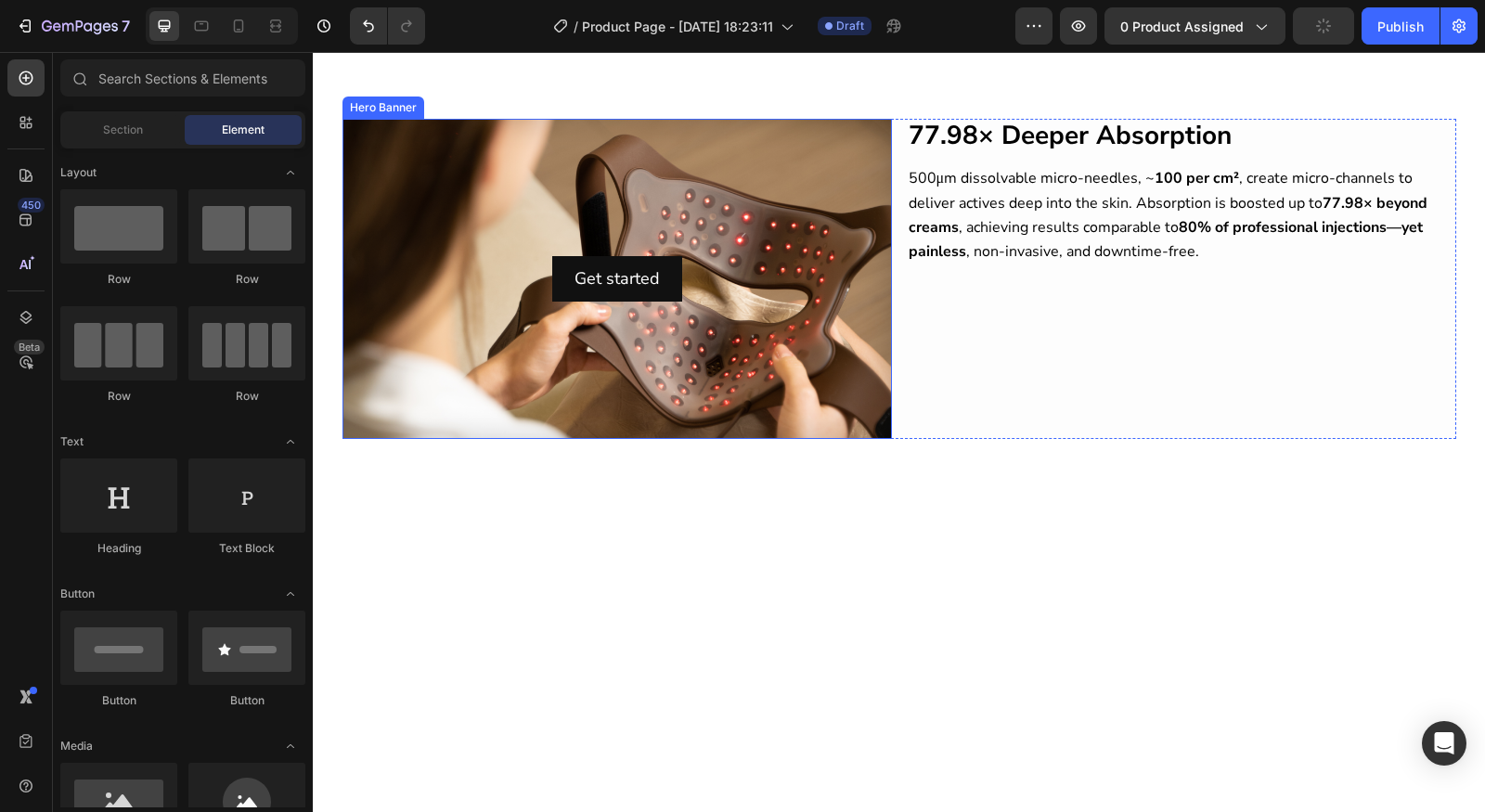
click at [631, 298] on div "Background Image" at bounding box center [617, 278] width 549 height 320
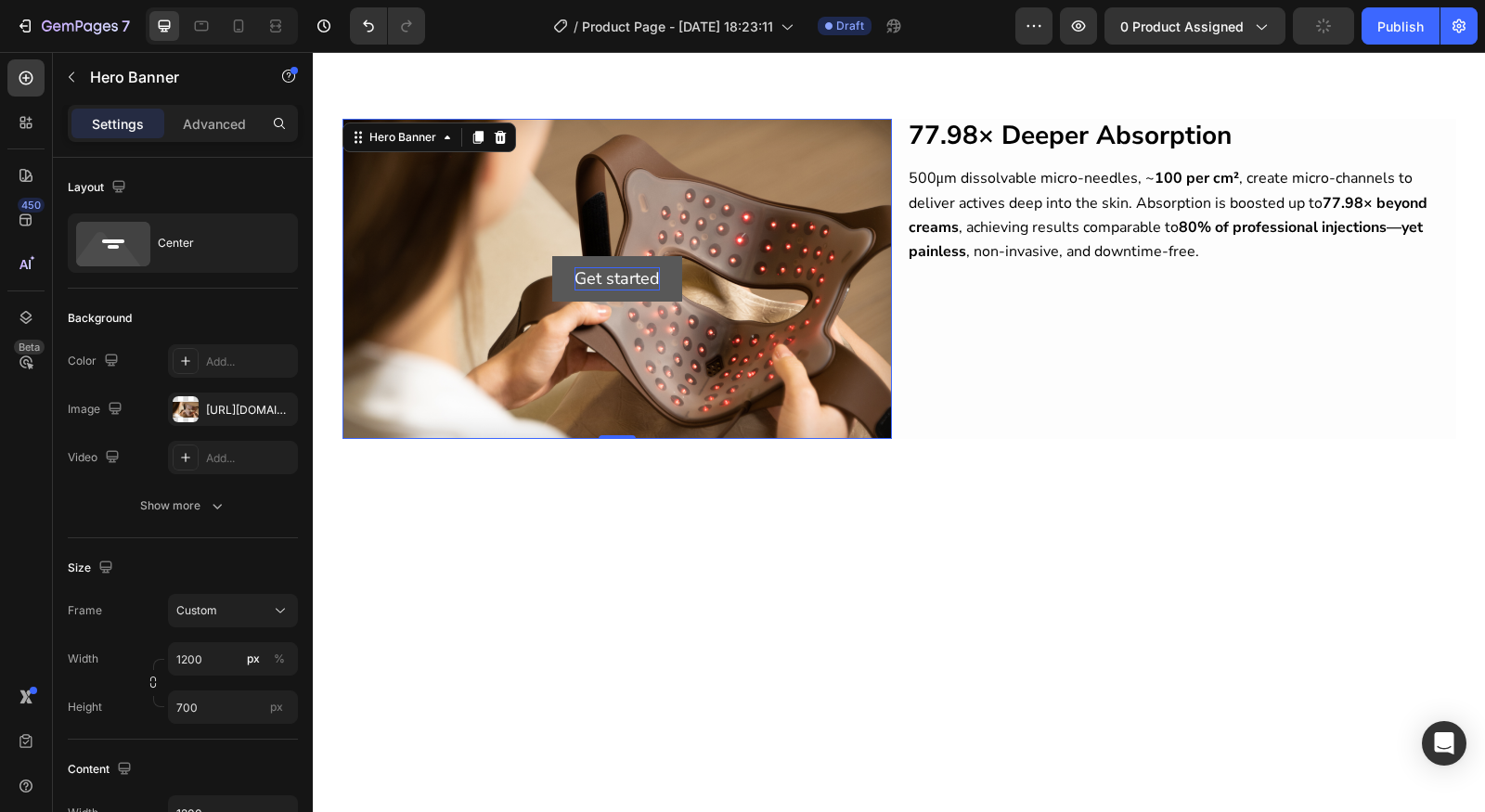
click at [640, 267] on div "Get started" at bounding box center [617, 279] width 85 height 23
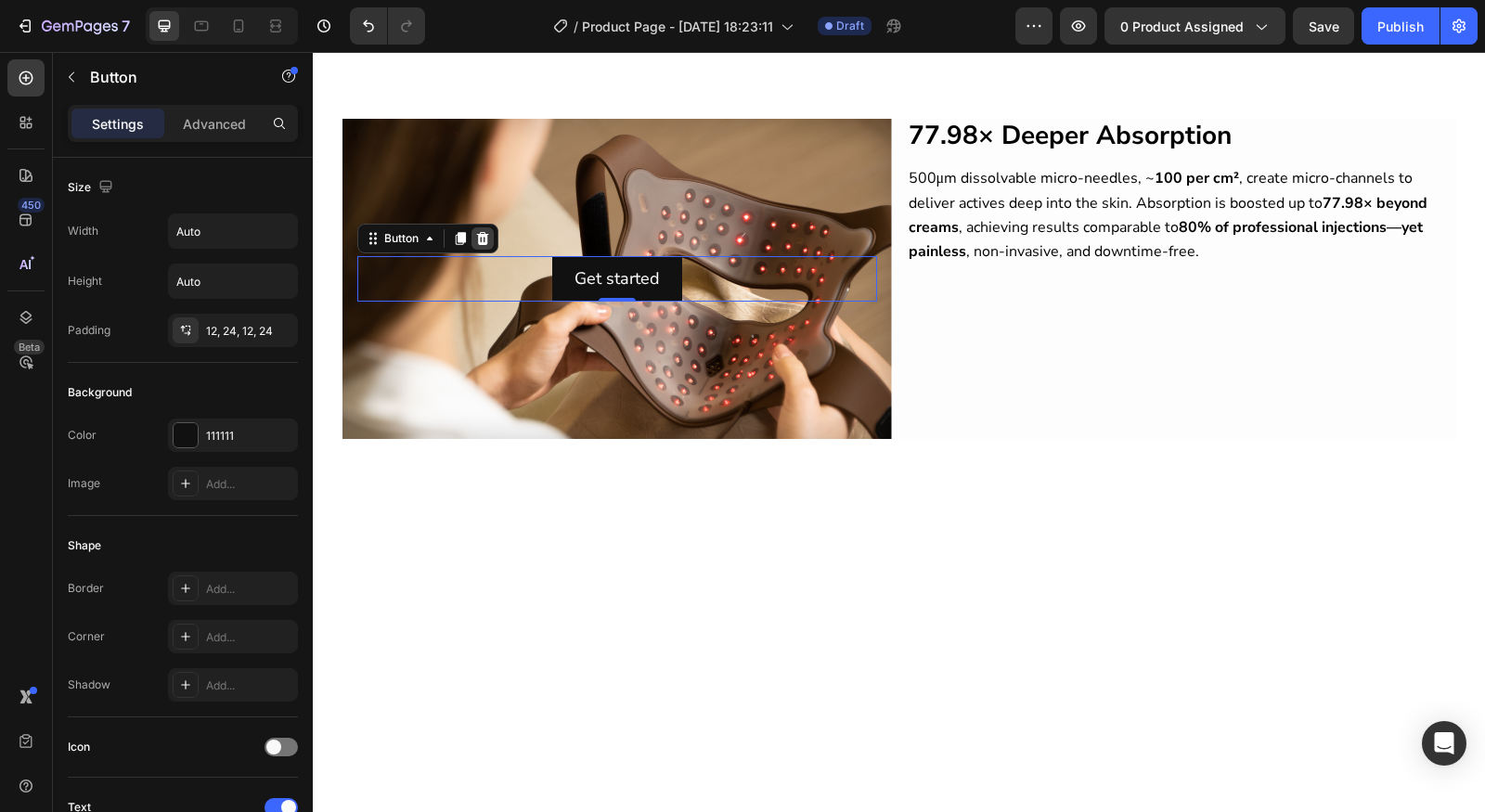
click at [479, 231] on icon at bounding box center [483, 238] width 15 height 15
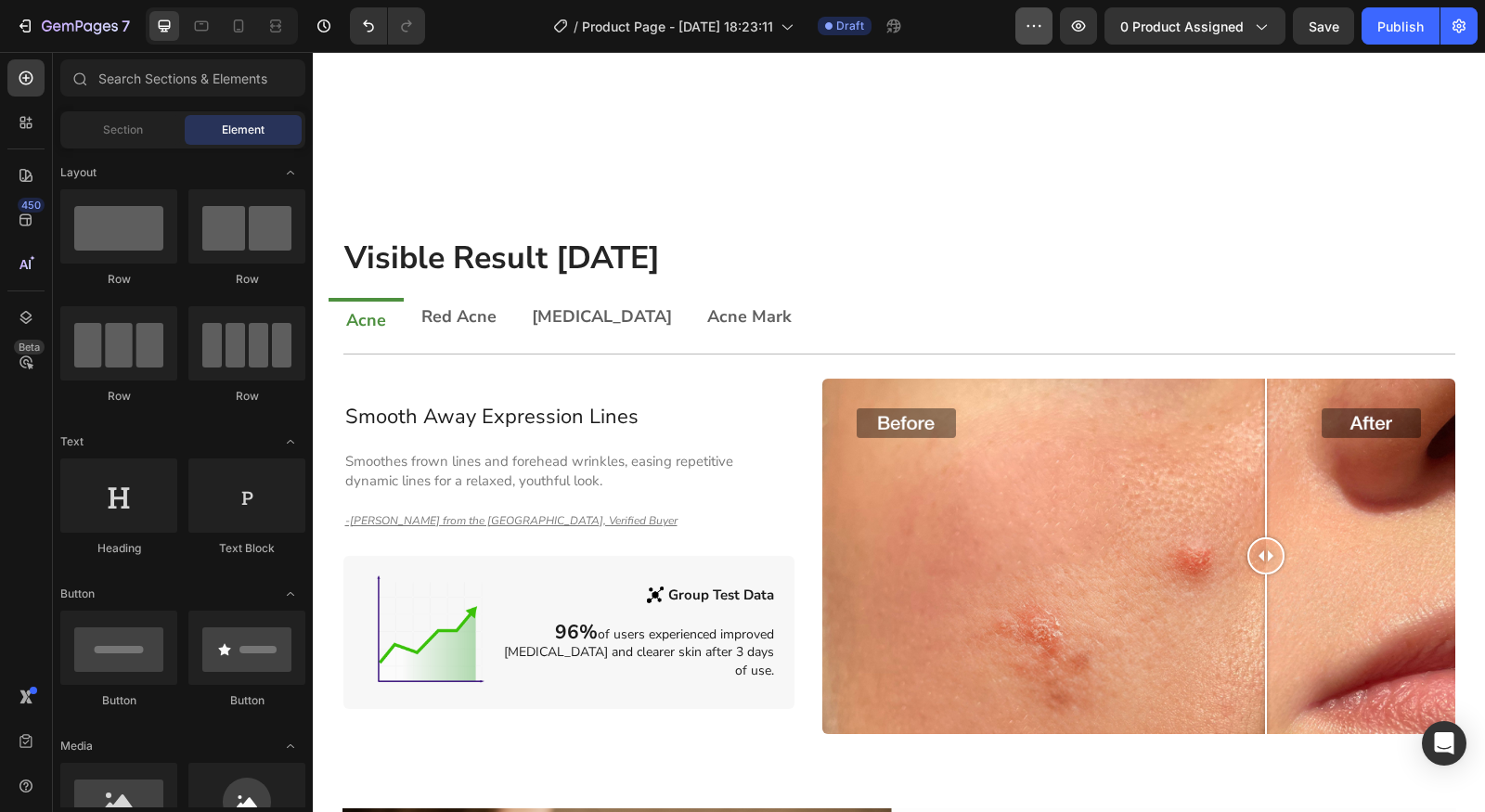
scroll to position [1139, 0]
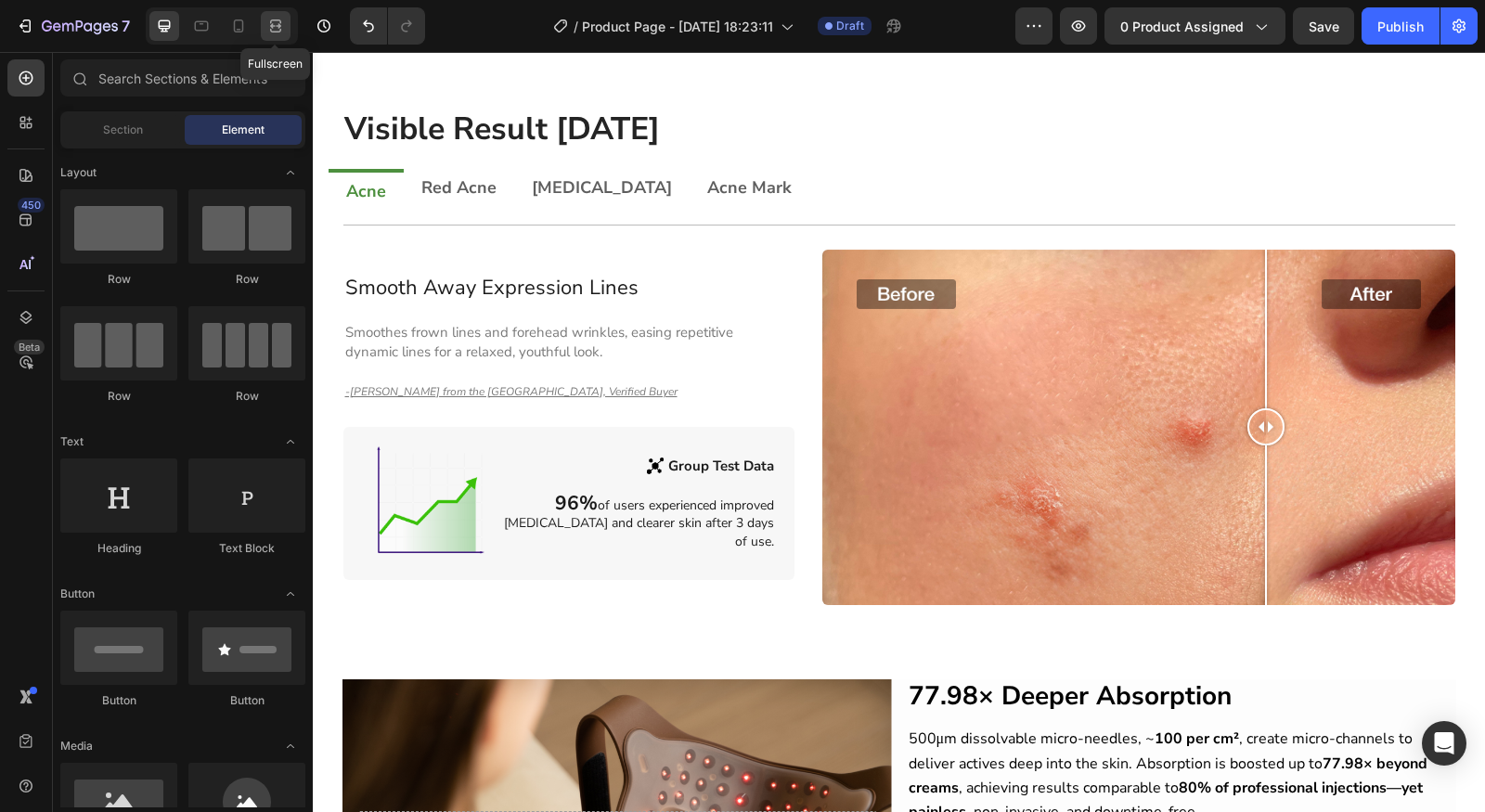
click at [269, 37] on div at bounding box center [275, 25] width 29 height 29
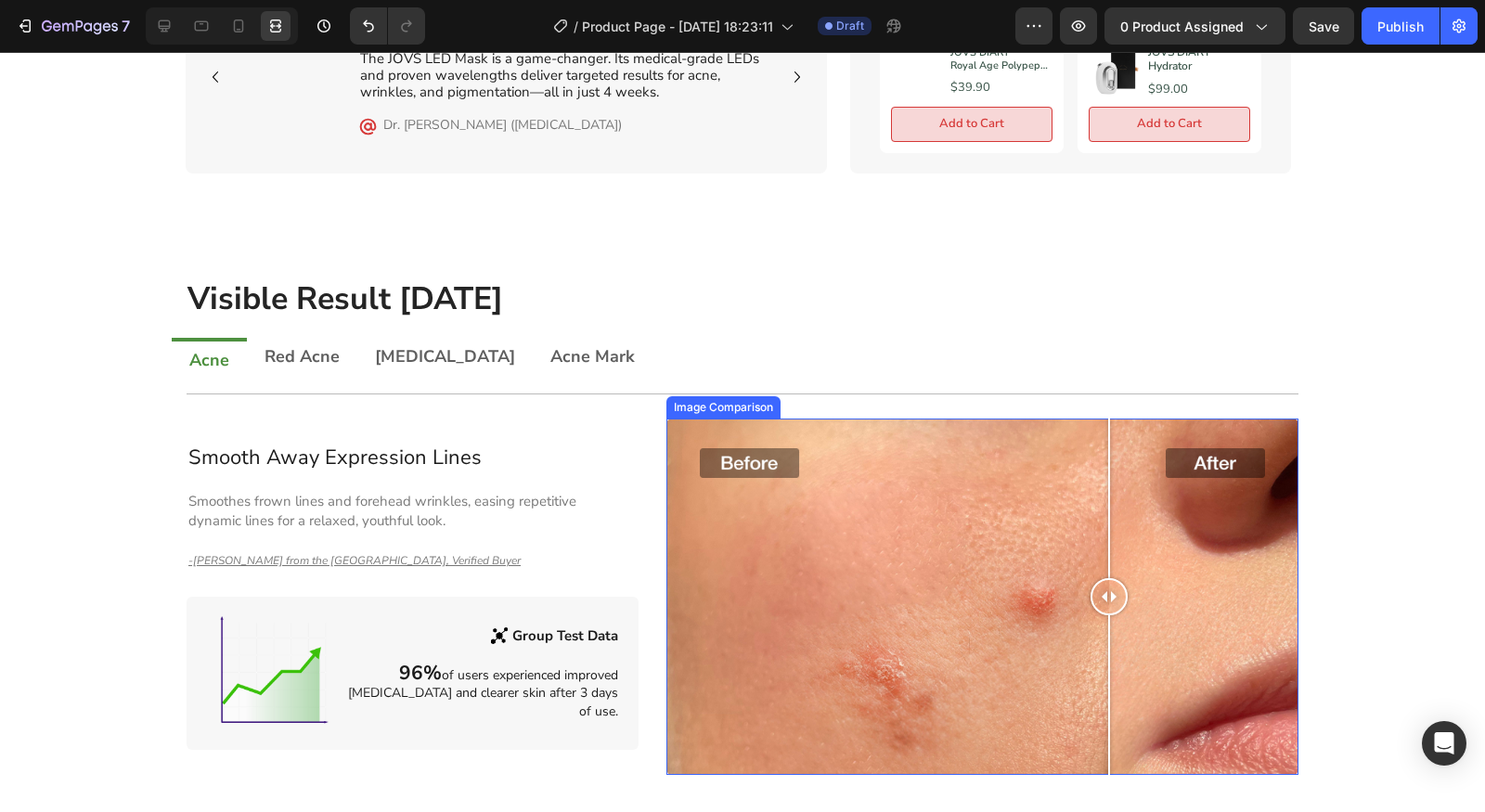
scroll to position [1731, 0]
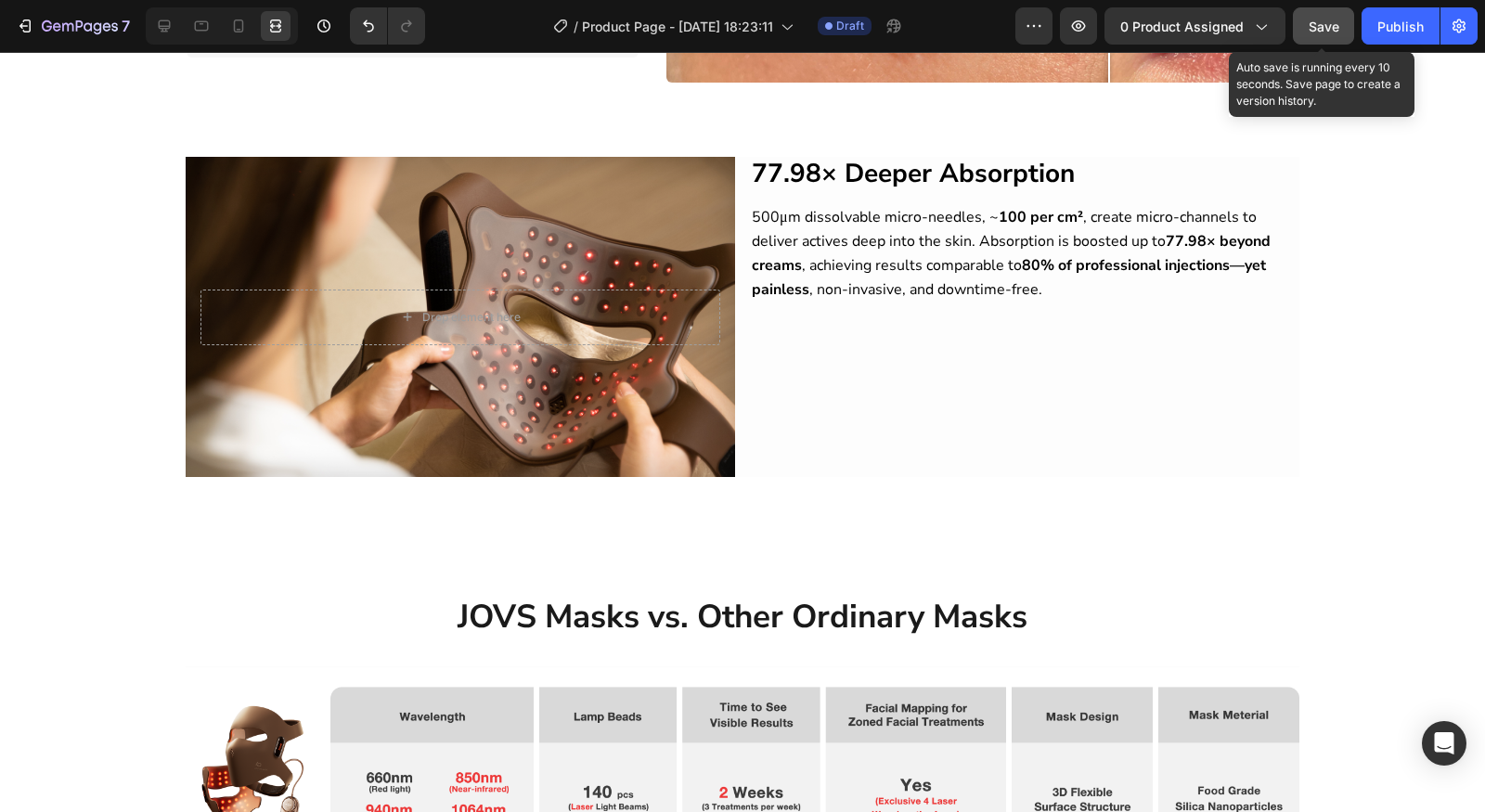
click at [1337, 39] on button "Save" at bounding box center [1323, 26] width 62 height 37
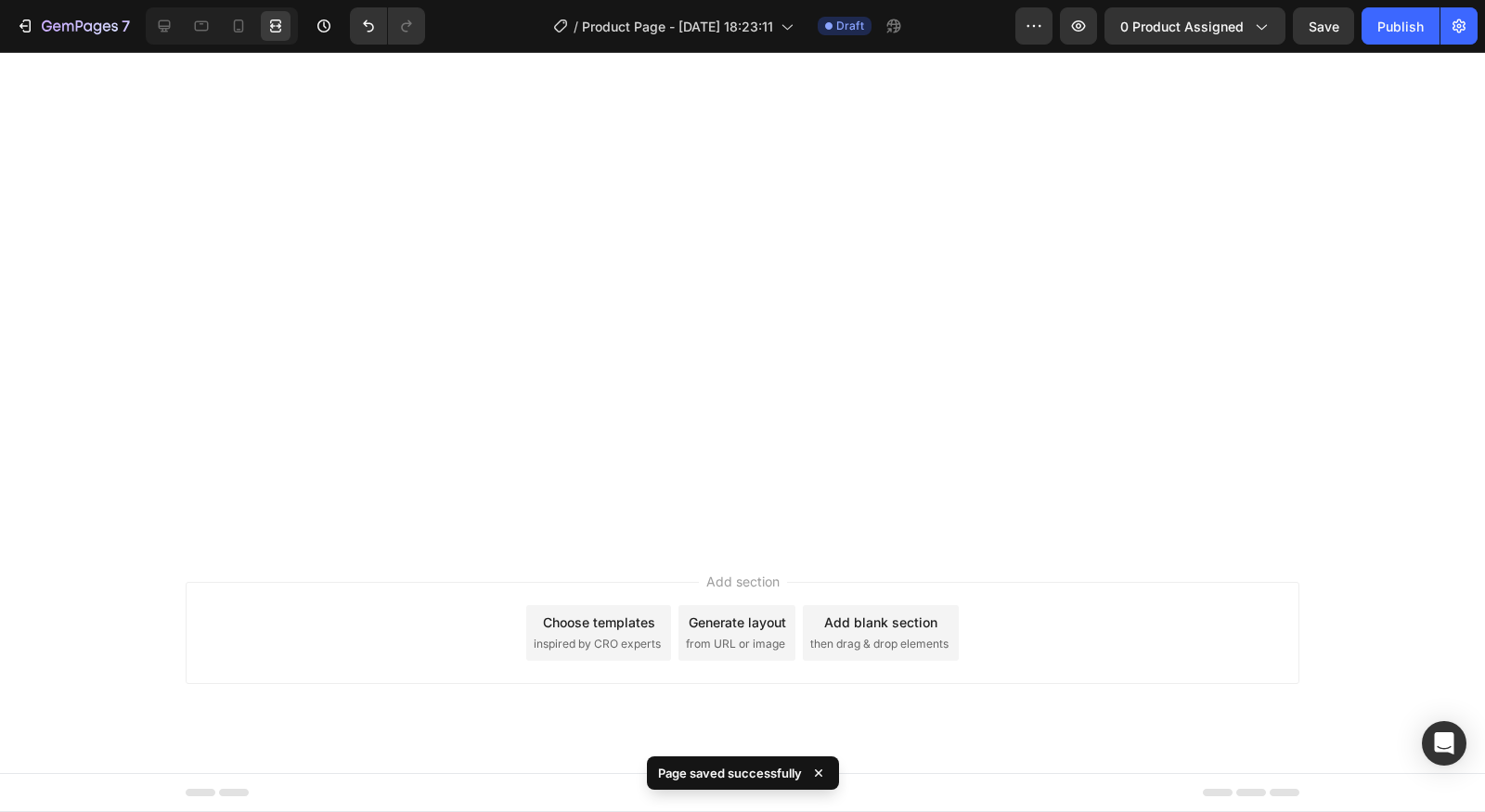
scroll to position [0, 0]
